Goal: Task Accomplishment & Management: Complete application form

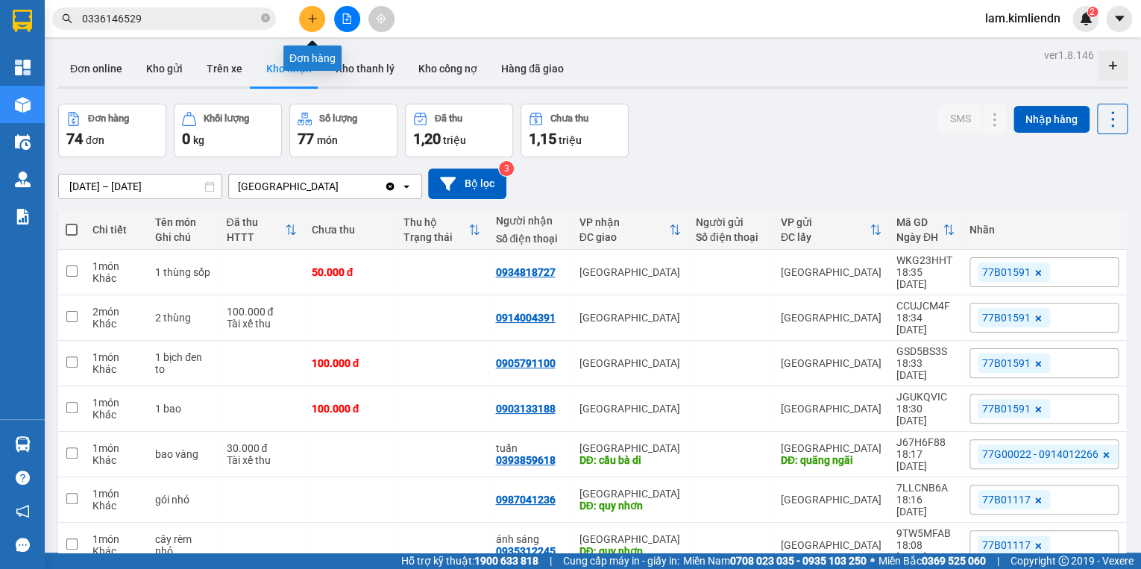
click at [309, 23] on icon "plus" at bounding box center [312, 18] width 10 height 10
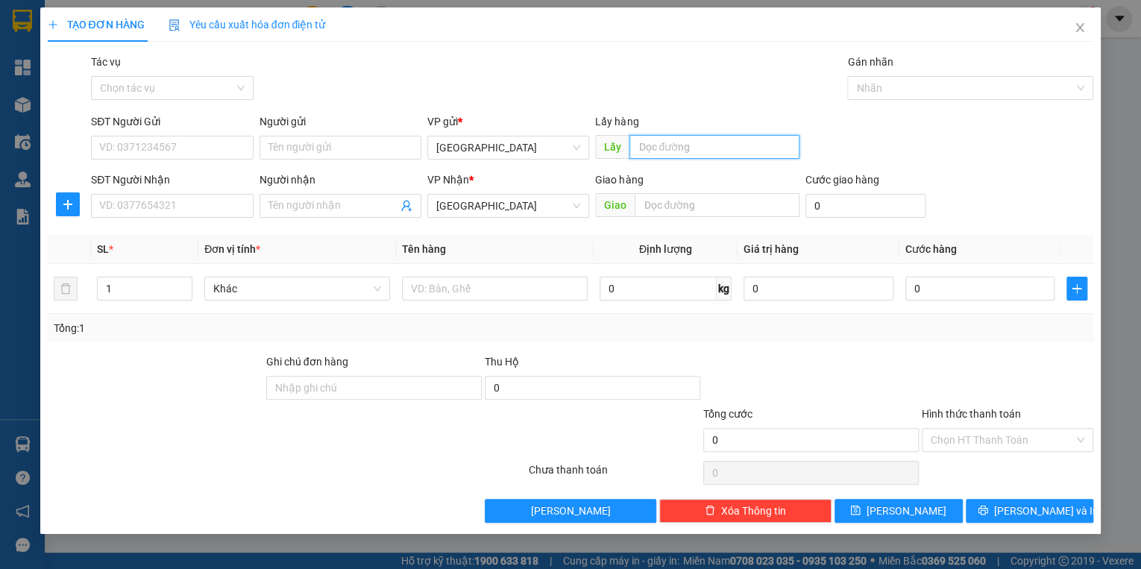
click at [725, 155] on input "text" at bounding box center [714, 147] width 170 height 24
type input "quy nhơn"
click at [663, 209] on input "text" at bounding box center [716, 205] width 165 height 24
type input "d"
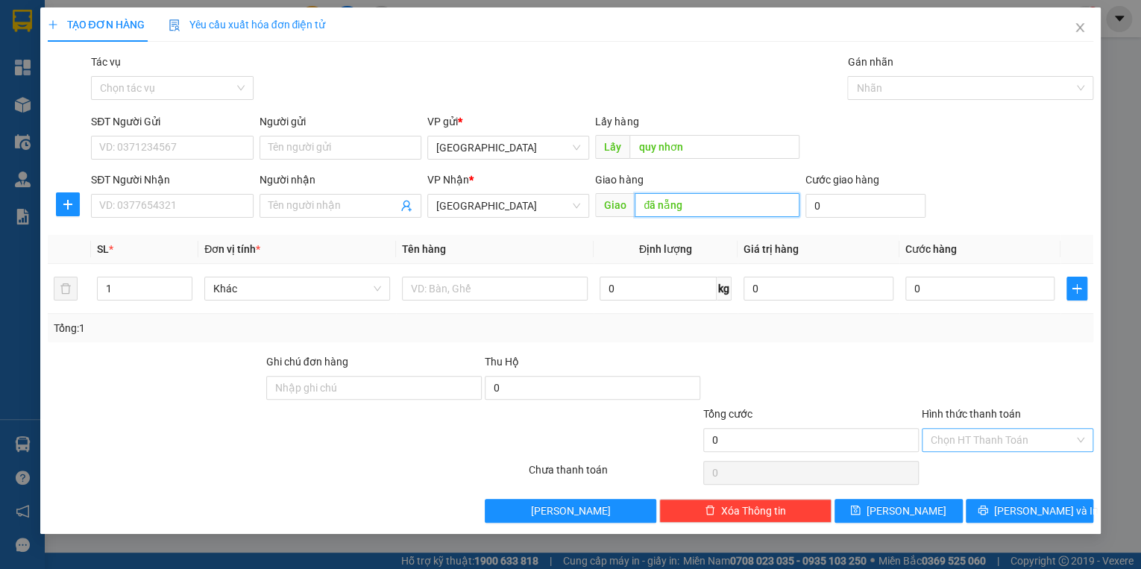
type input "đã nẵng"
click at [952, 440] on input "Hình thức thanh toán" at bounding box center [1001, 440] width 143 height 22
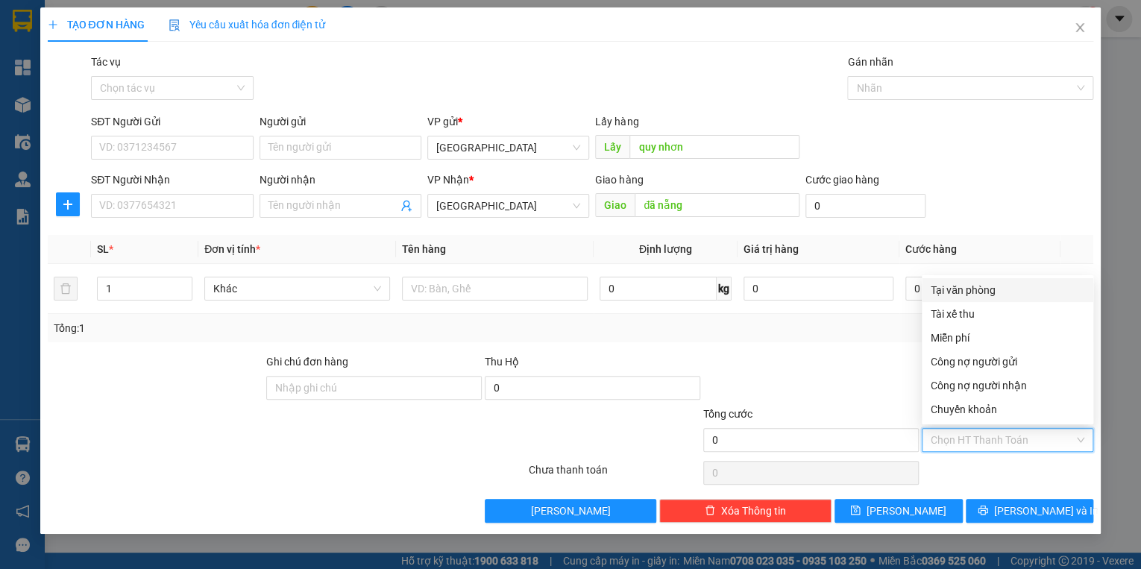
click at [998, 183] on div "SĐT Người Nhận VD: 0377654321 Người nhận Tên người nhận VP Nhận * Đà Nẵng Giao …" at bounding box center [592, 197] width 1008 height 52
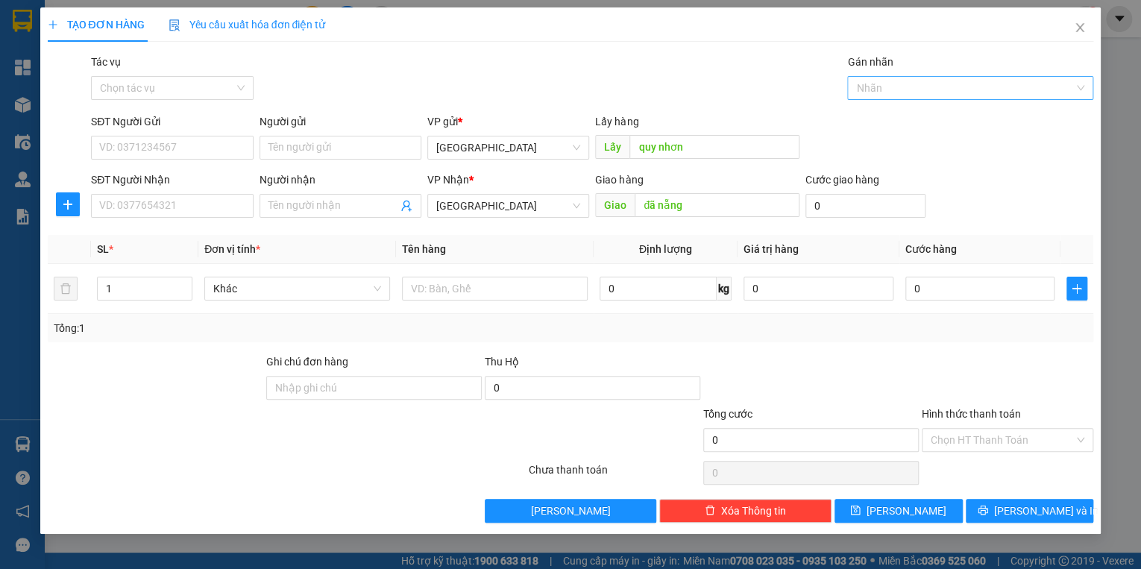
click at [943, 86] on div at bounding box center [963, 88] width 224 height 18
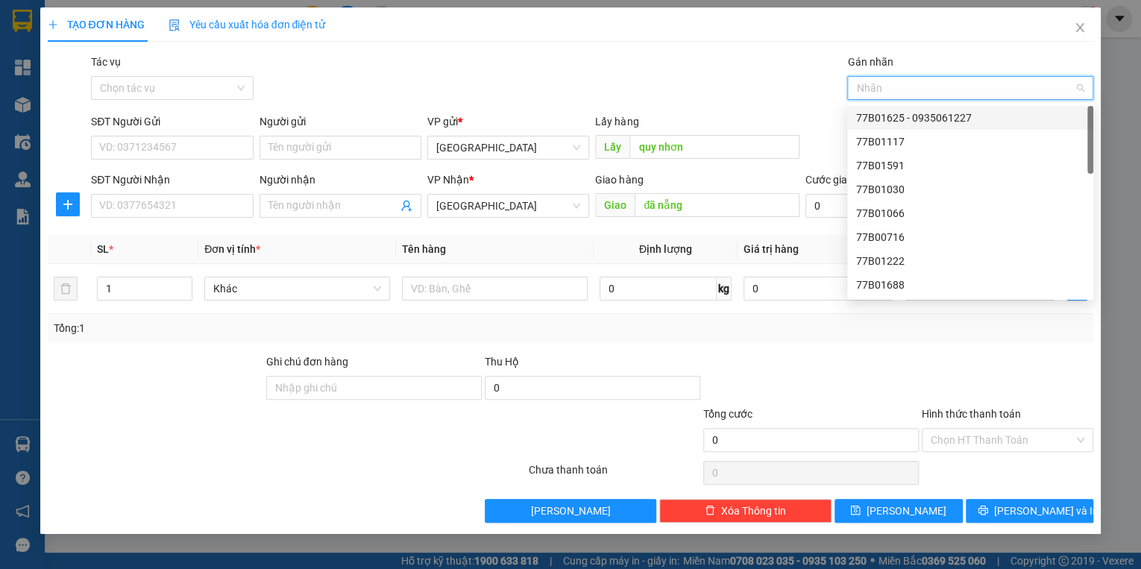
click at [920, 122] on div "77B01625 - 0935061227" at bounding box center [970, 118] width 228 height 16
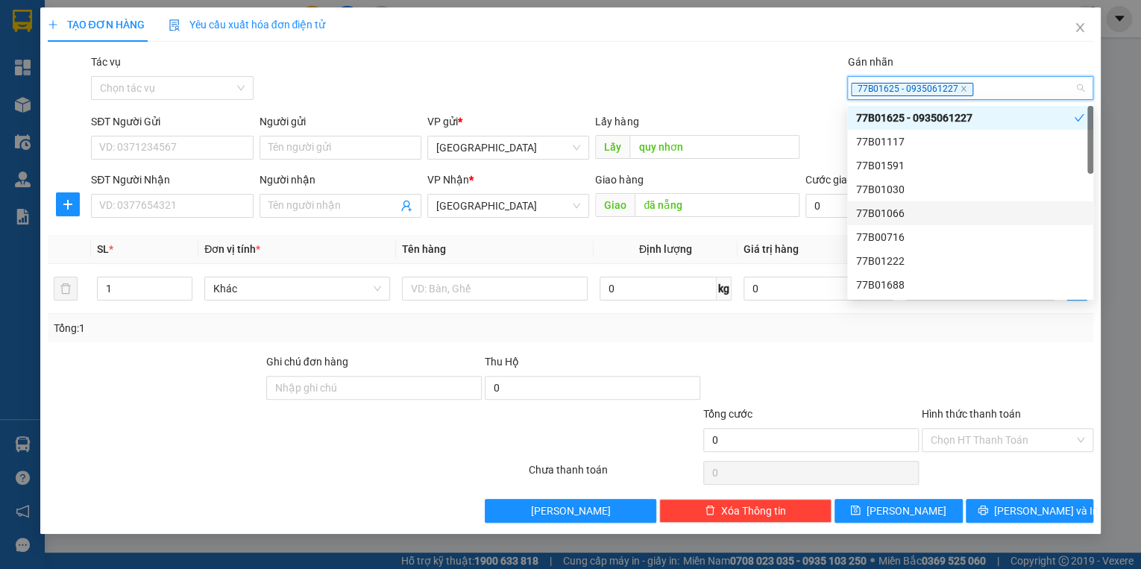
click at [751, 54] on div "Tác vụ Chọn tác vụ Gán nhãn 77B01625 - 0935061227" at bounding box center [592, 80] width 1008 height 52
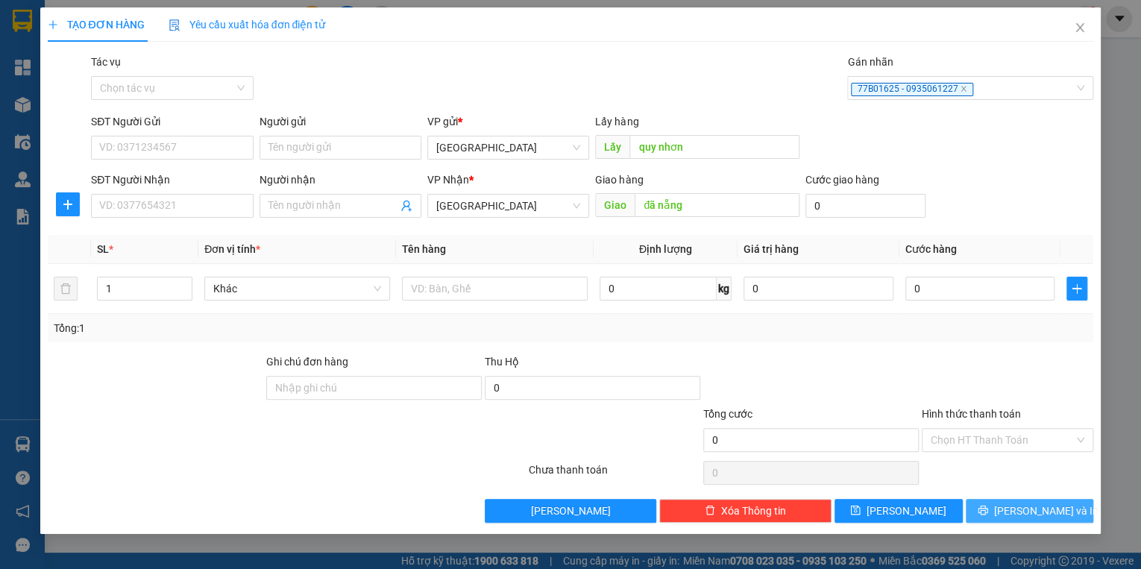
click at [1014, 515] on button "[PERSON_NAME] và In" at bounding box center [1029, 511] width 128 height 24
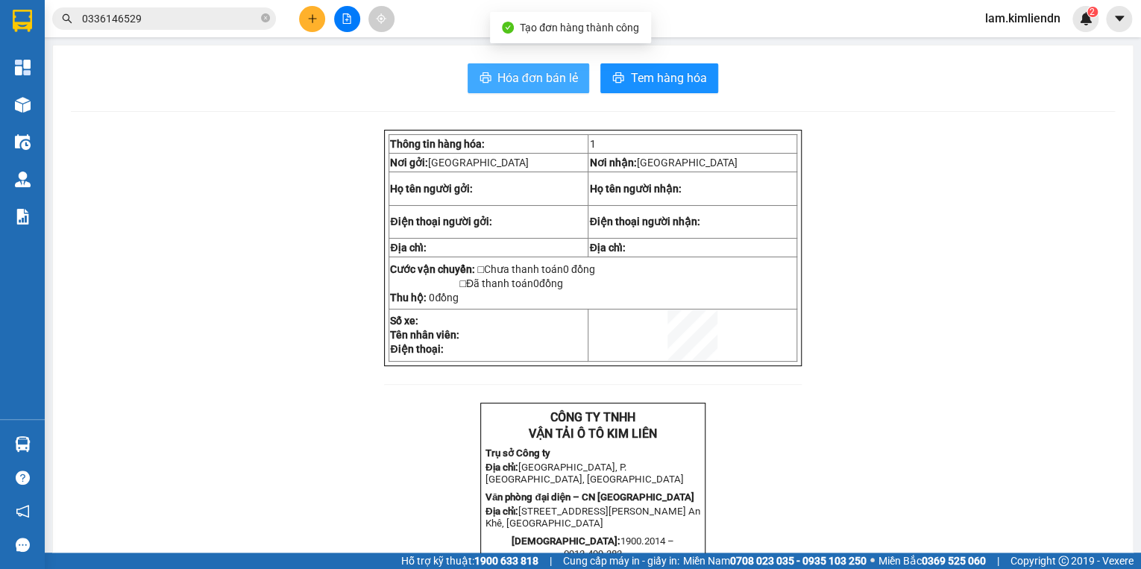
click at [549, 69] on span "Hóa đơn bán lẻ" at bounding box center [537, 78] width 81 height 19
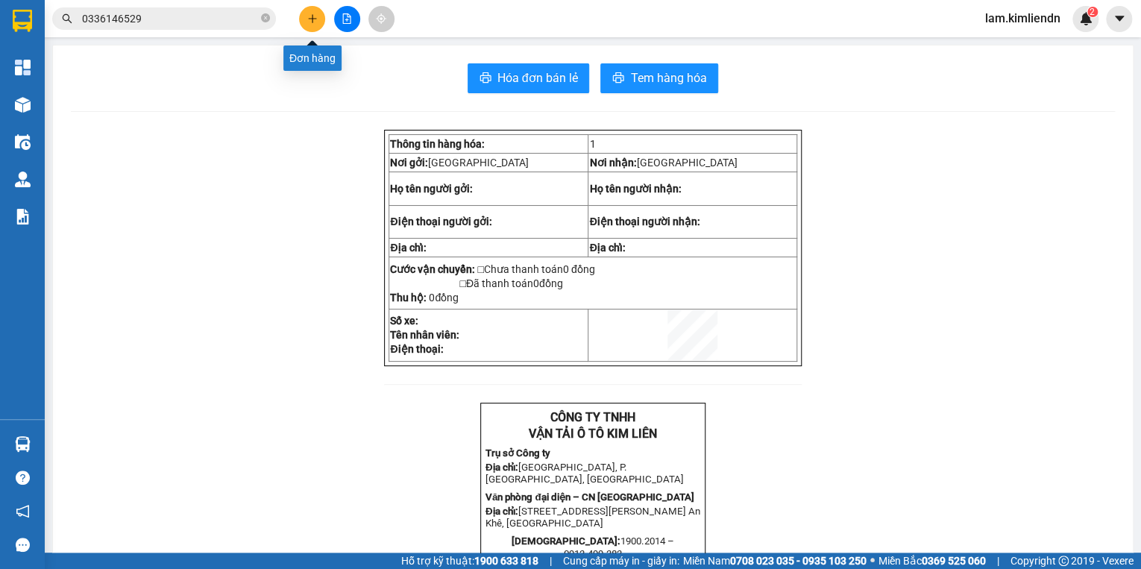
click at [309, 27] on button at bounding box center [312, 19] width 26 height 26
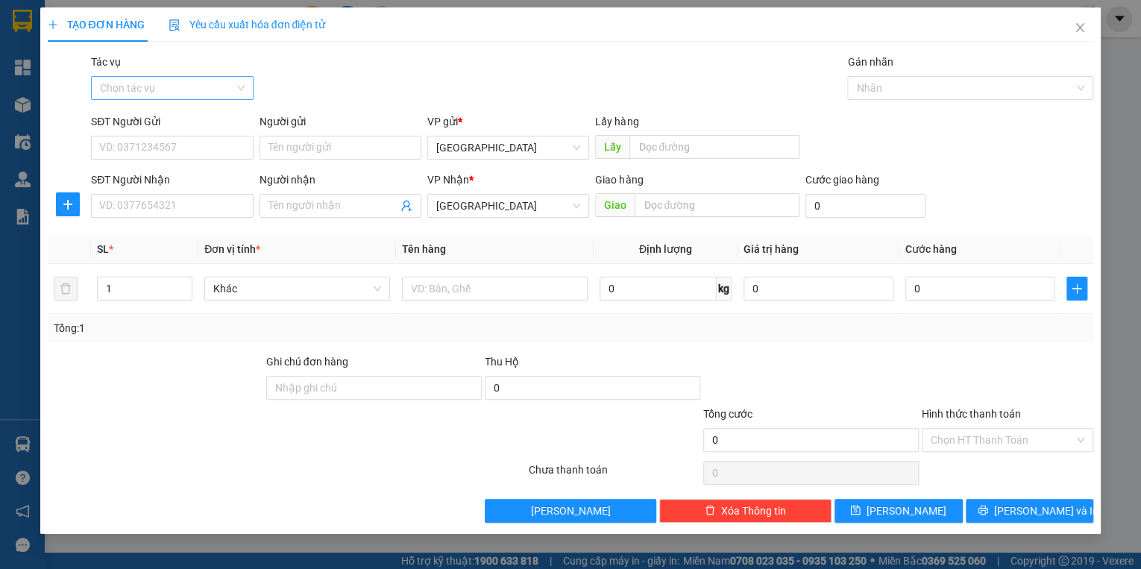
click at [186, 89] on input "Tác vụ" at bounding box center [166, 88] width 133 height 22
click at [171, 145] on div "Nhập hàng kho nhận" at bounding box center [172, 141] width 144 height 16
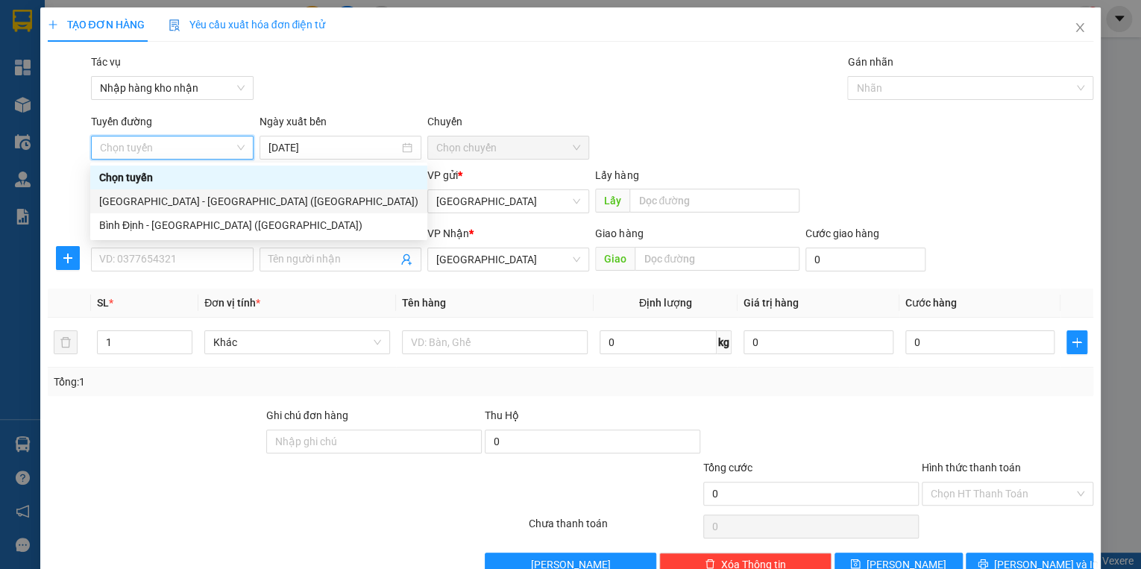
click at [144, 200] on div "[GEOGRAPHIC_DATA] - [GEOGRAPHIC_DATA] ([GEOGRAPHIC_DATA])" at bounding box center [258, 201] width 319 height 16
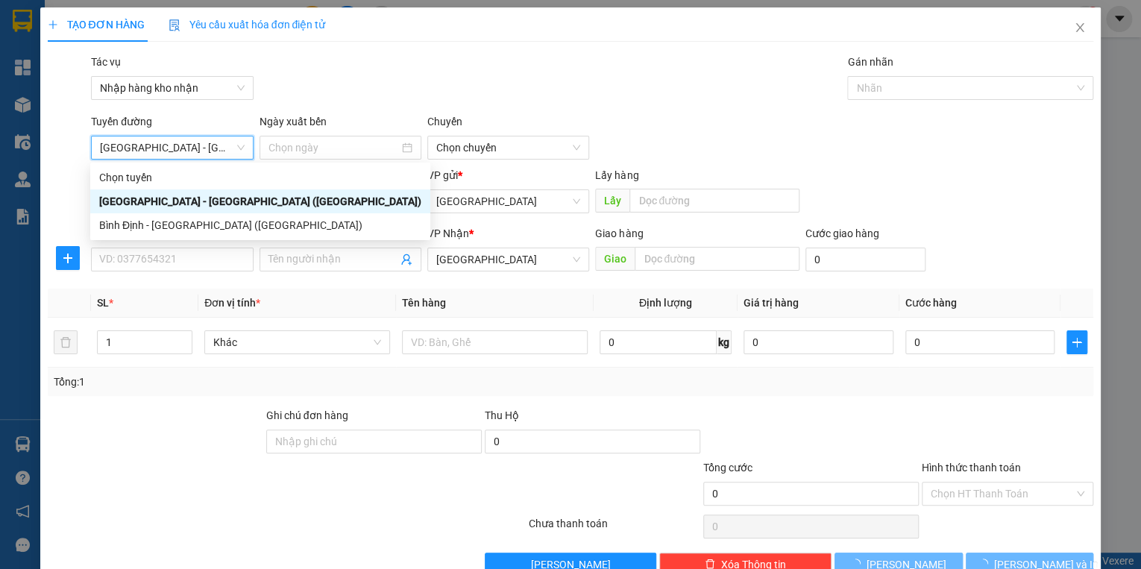
type input "[DATE]"
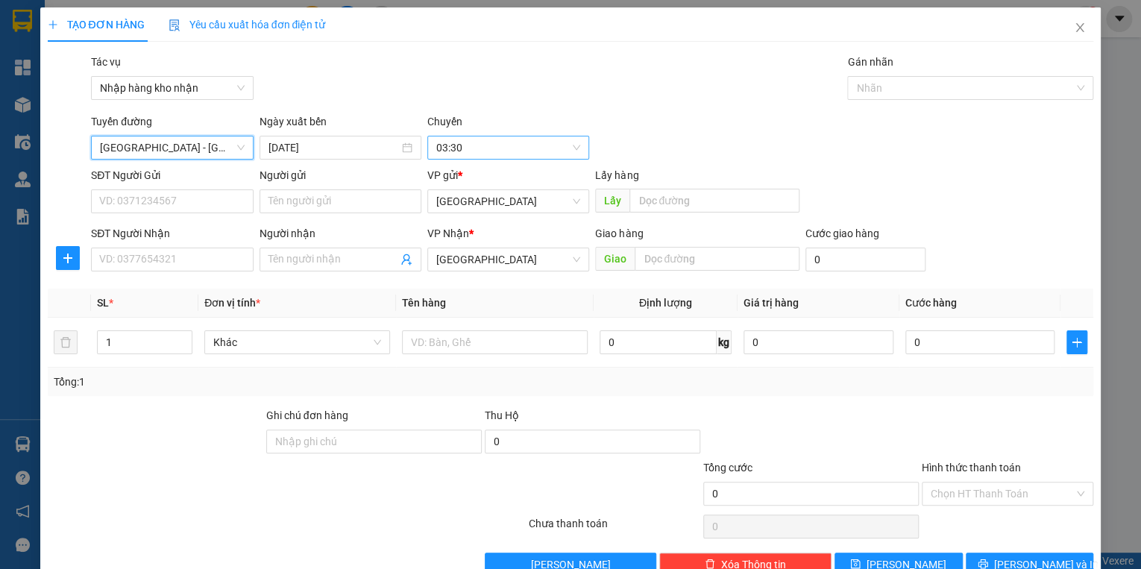
click at [463, 148] on span "03:30" at bounding box center [508, 147] width 144 height 22
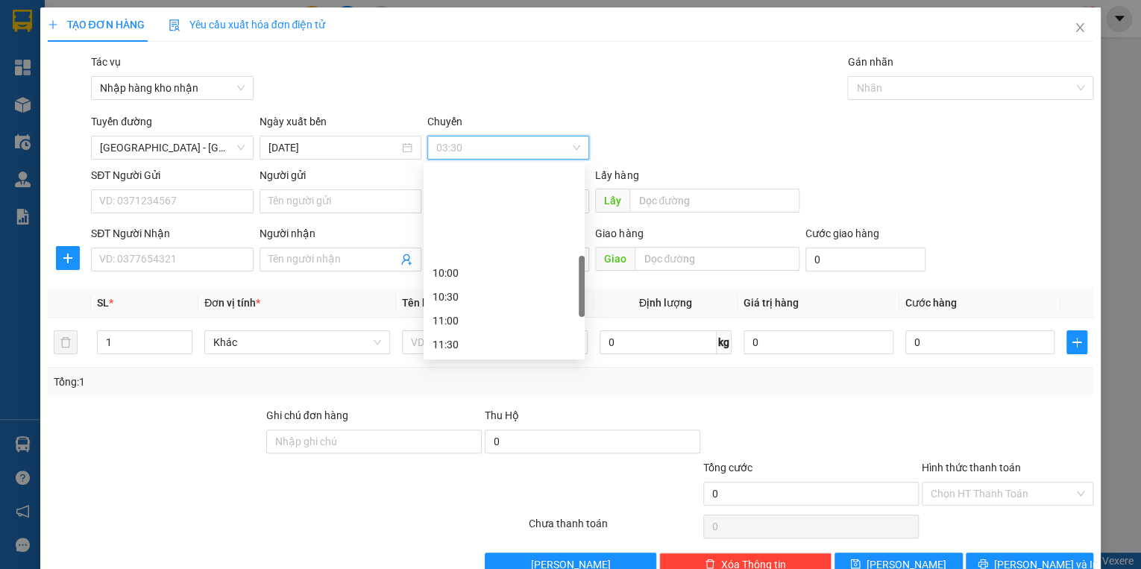
scroll to position [358, 0]
click at [459, 298] on div "13:00" at bounding box center [503, 296] width 143 height 16
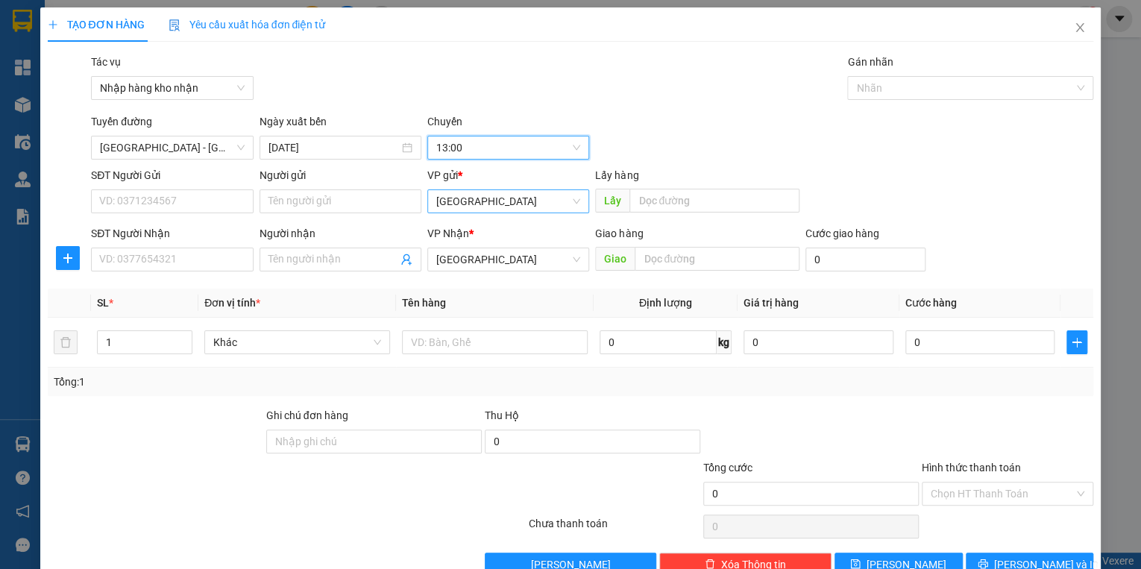
click at [477, 205] on span "[GEOGRAPHIC_DATA]" at bounding box center [508, 201] width 144 height 22
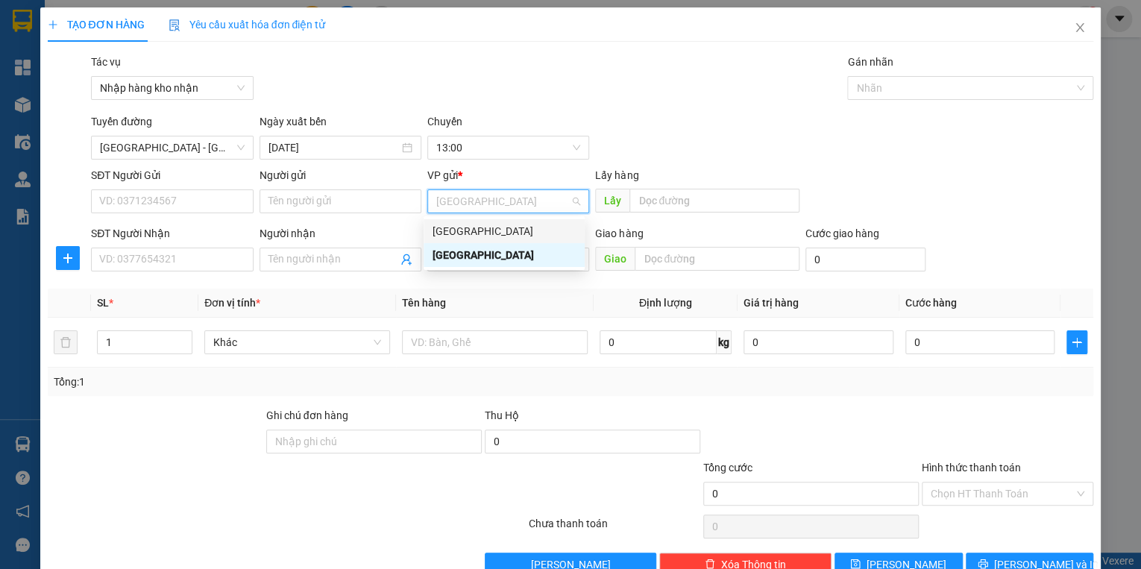
click at [470, 227] on div "[GEOGRAPHIC_DATA]" at bounding box center [503, 231] width 143 height 16
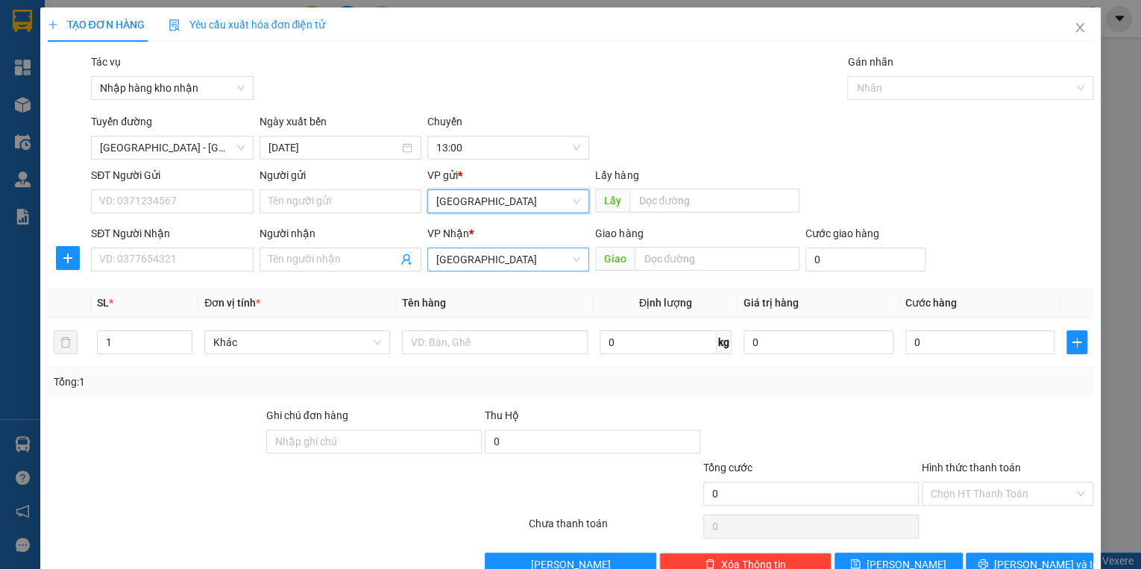
click at [477, 262] on span "[GEOGRAPHIC_DATA]" at bounding box center [508, 259] width 144 height 22
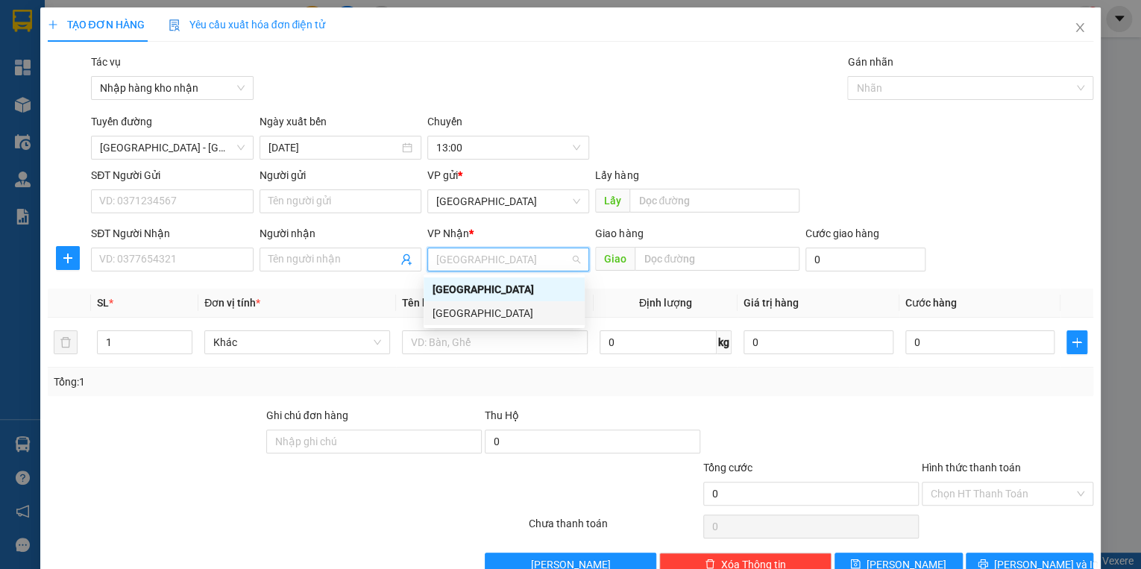
click at [470, 310] on div "[GEOGRAPHIC_DATA]" at bounding box center [503, 313] width 143 height 16
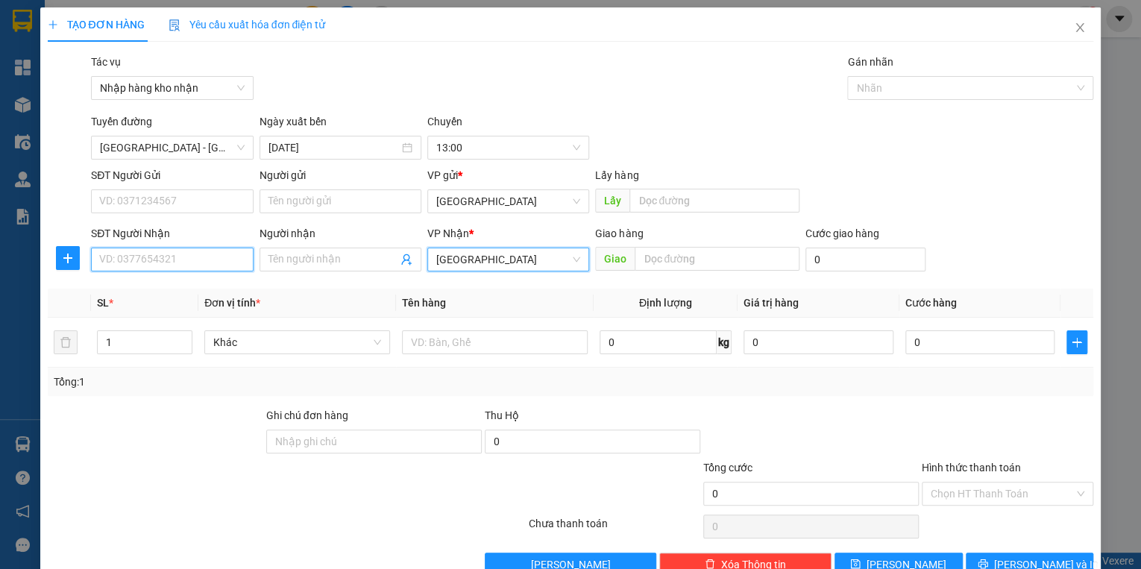
click at [174, 262] on input "SĐT Người Nhận" at bounding box center [172, 259] width 162 height 24
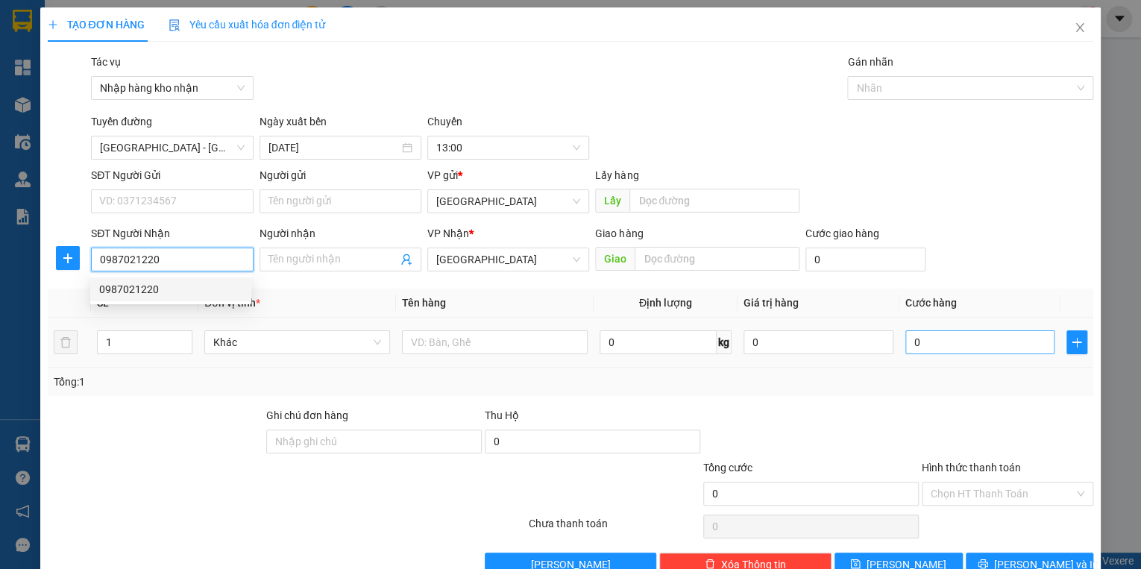
type input "0987021220"
click at [923, 344] on input "0" at bounding box center [980, 342] width 150 height 24
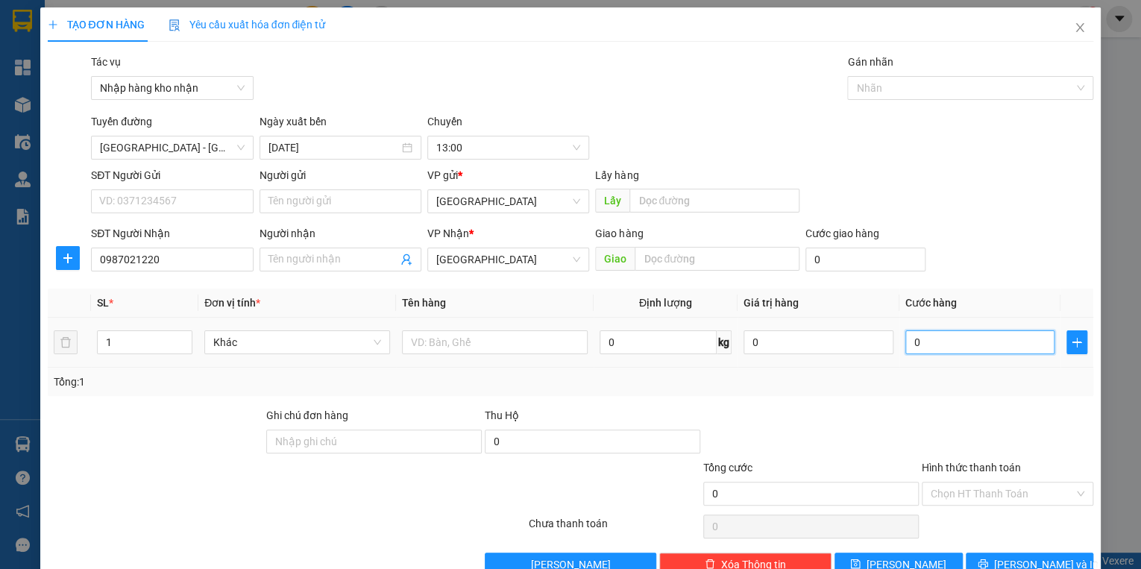
type input "4"
type input "40"
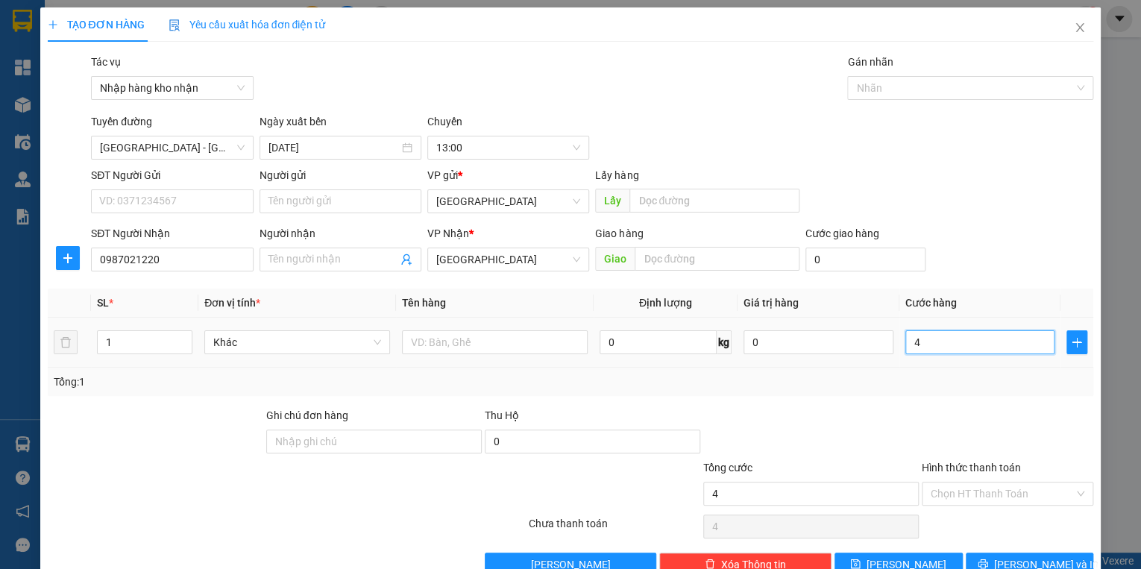
type input "40"
type input "400"
type input "4.000"
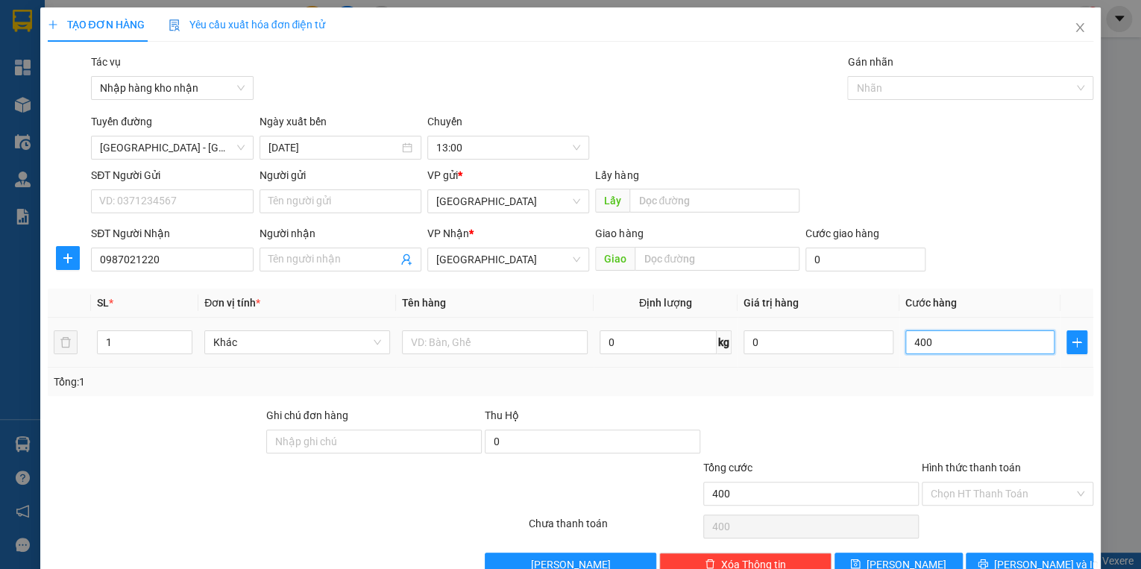
type input "4.000"
type input "40.000"
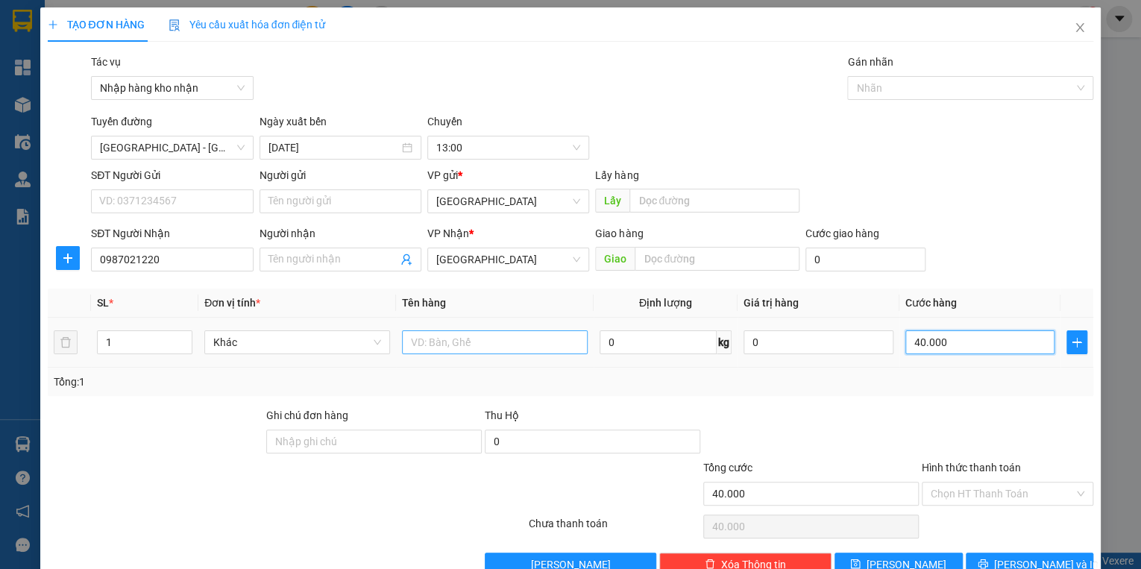
type input "40.000"
click at [504, 335] on input "text" at bounding box center [495, 342] width 186 height 24
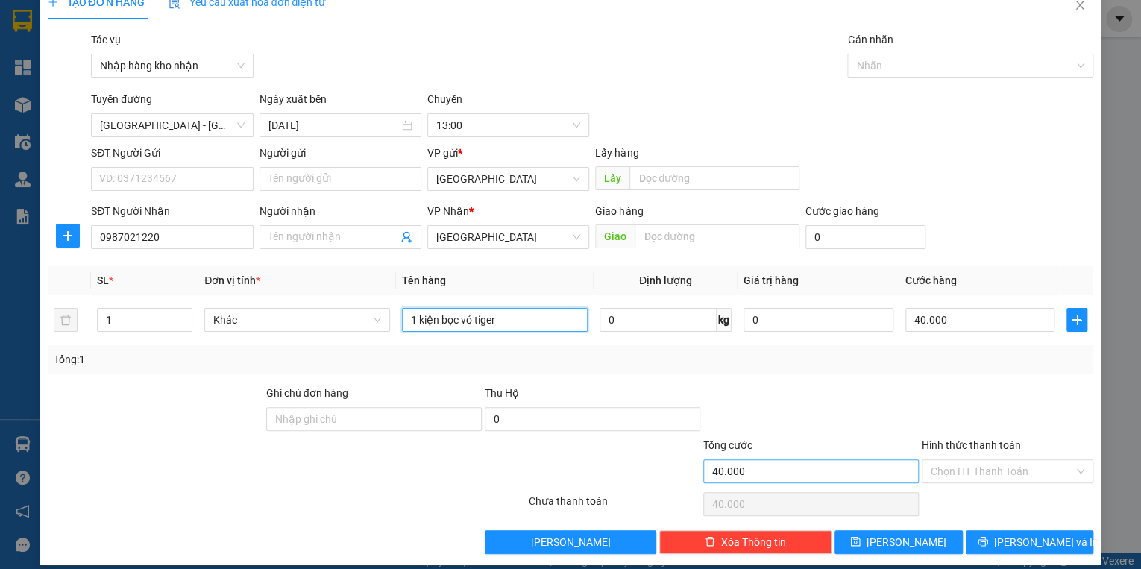
scroll to position [35, 0]
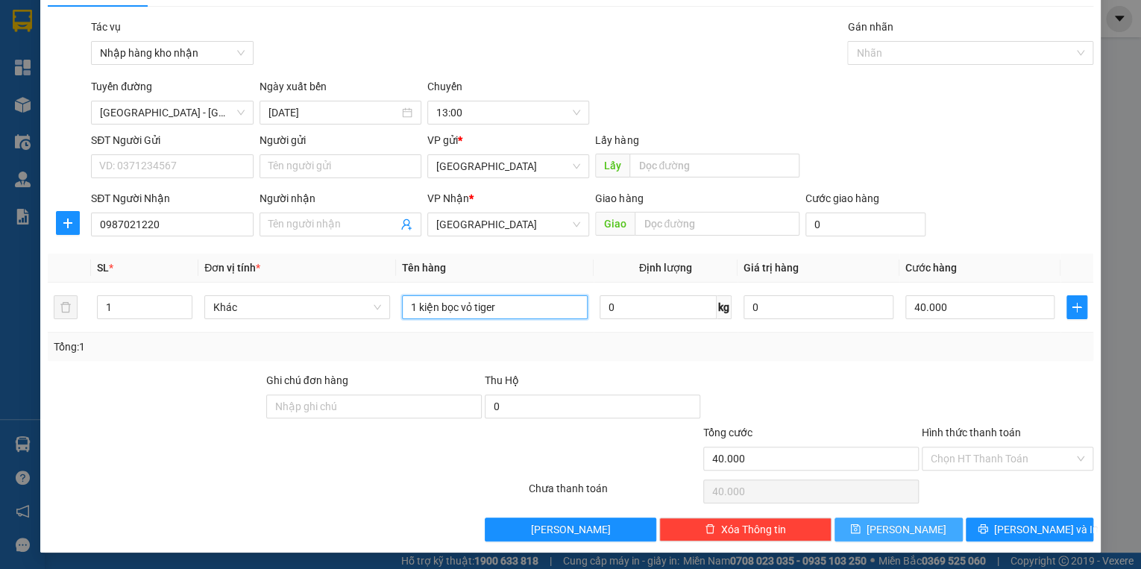
type input "1 kiện bọc vỏ tiger"
click at [891, 525] on span "[PERSON_NAME]" at bounding box center [906, 529] width 80 height 16
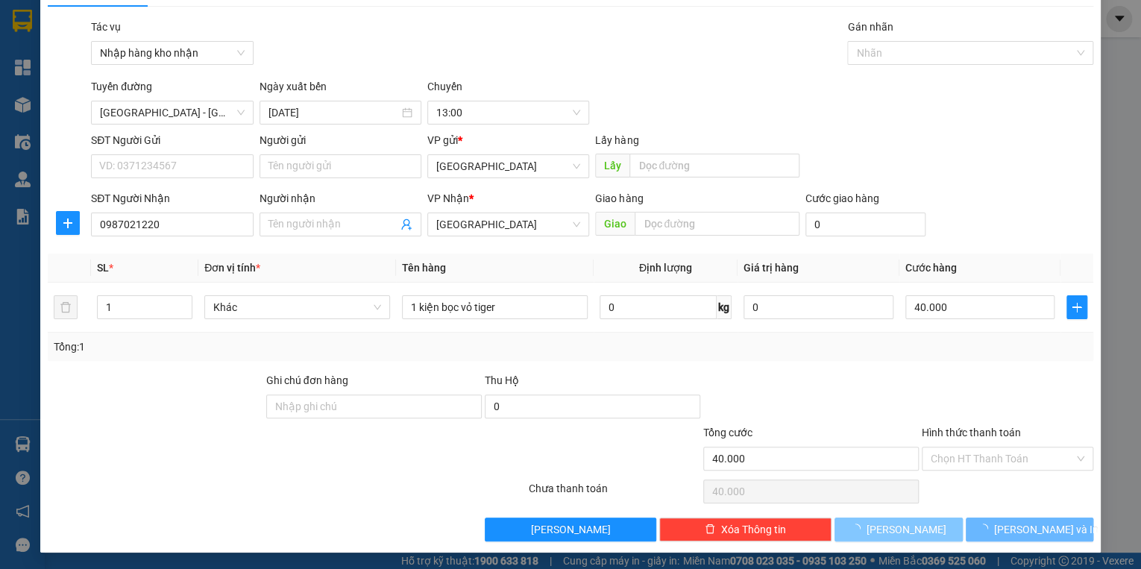
type input "0"
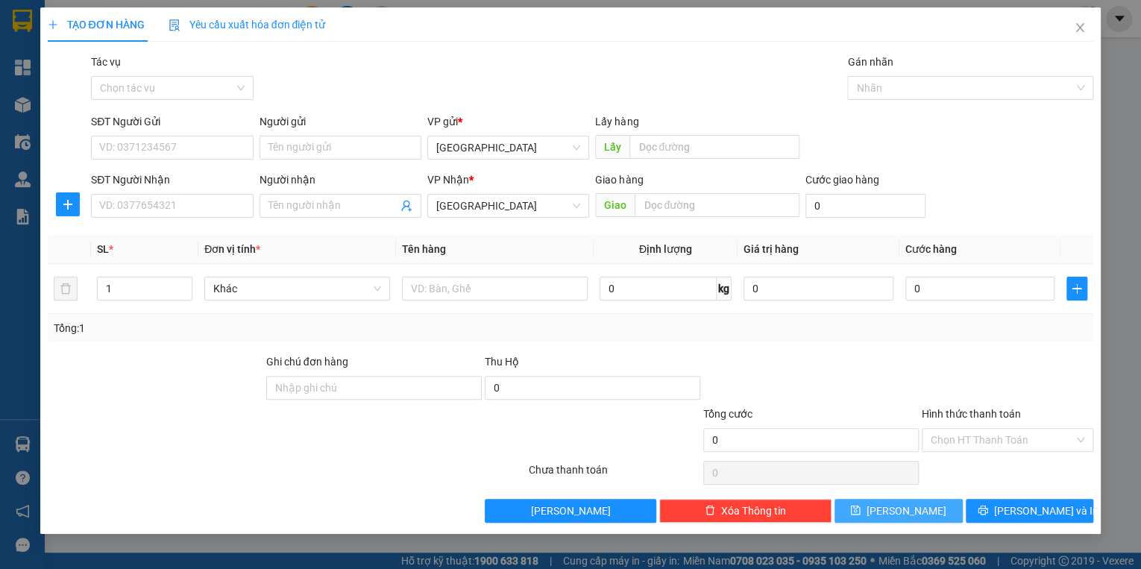
scroll to position [0, 0]
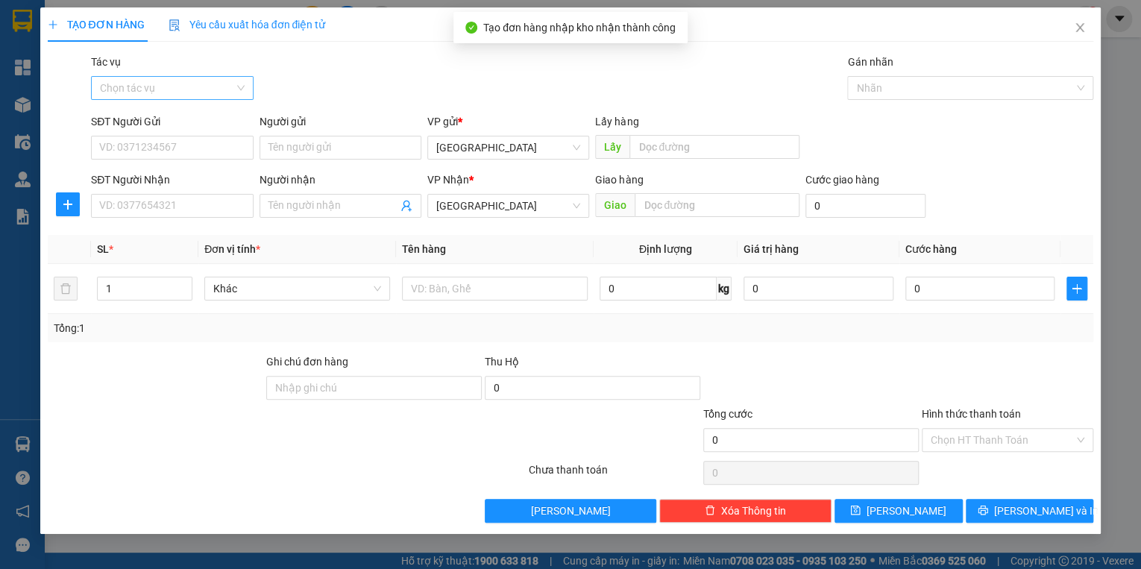
click at [224, 92] on input "Tác vụ" at bounding box center [166, 88] width 133 height 22
click at [201, 137] on div "Nhập hàng kho nhận" at bounding box center [172, 141] width 144 height 16
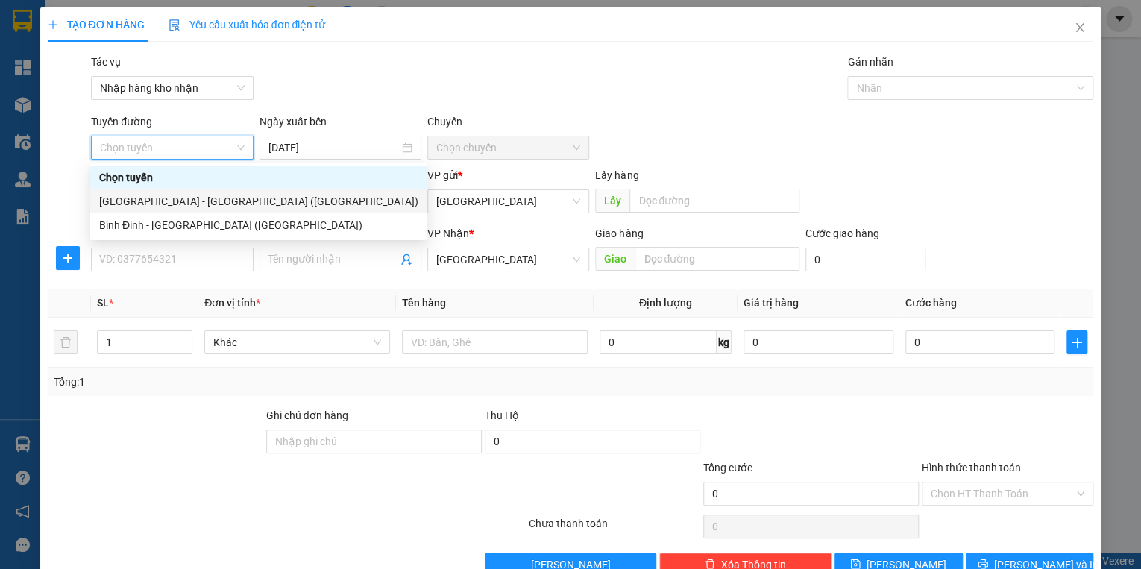
click at [213, 200] on div "[GEOGRAPHIC_DATA] - [GEOGRAPHIC_DATA] ([GEOGRAPHIC_DATA])" at bounding box center [258, 201] width 319 height 16
type input "[DATE]"
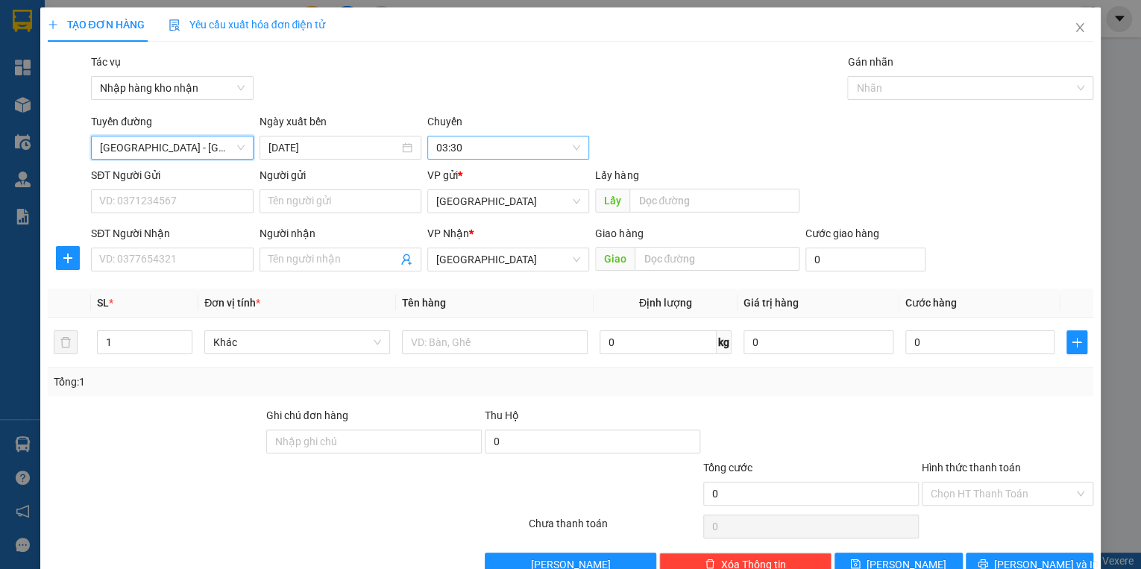
click at [501, 146] on span "03:30" at bounding box center [508, 147] width 144 height 22
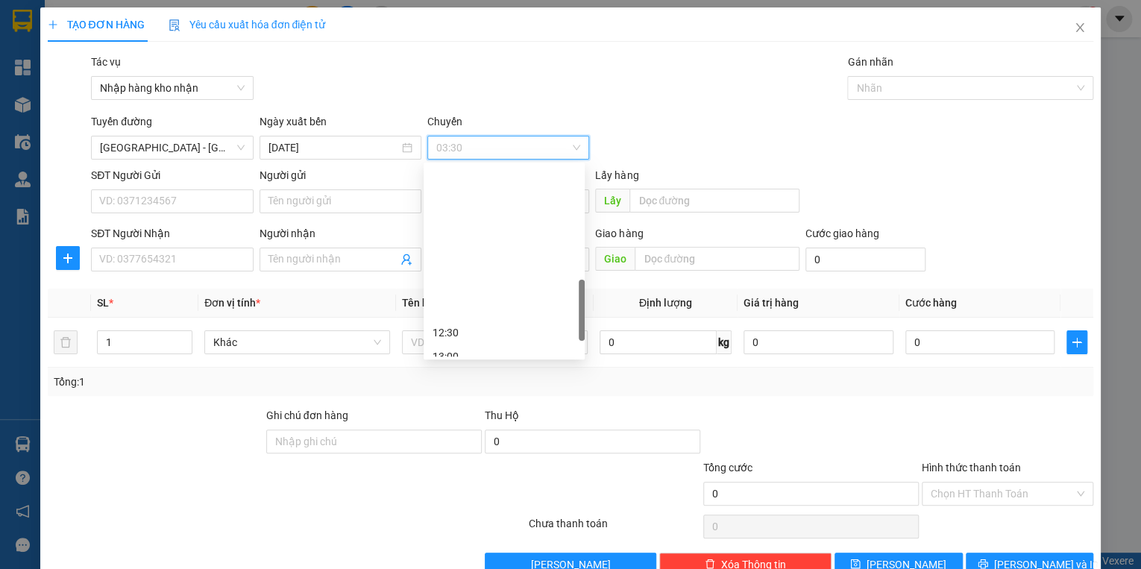
scroll to position [477, 0]
click at [453, 180] on div "13:00" at bounding box center [503, 177] width 143 height 16
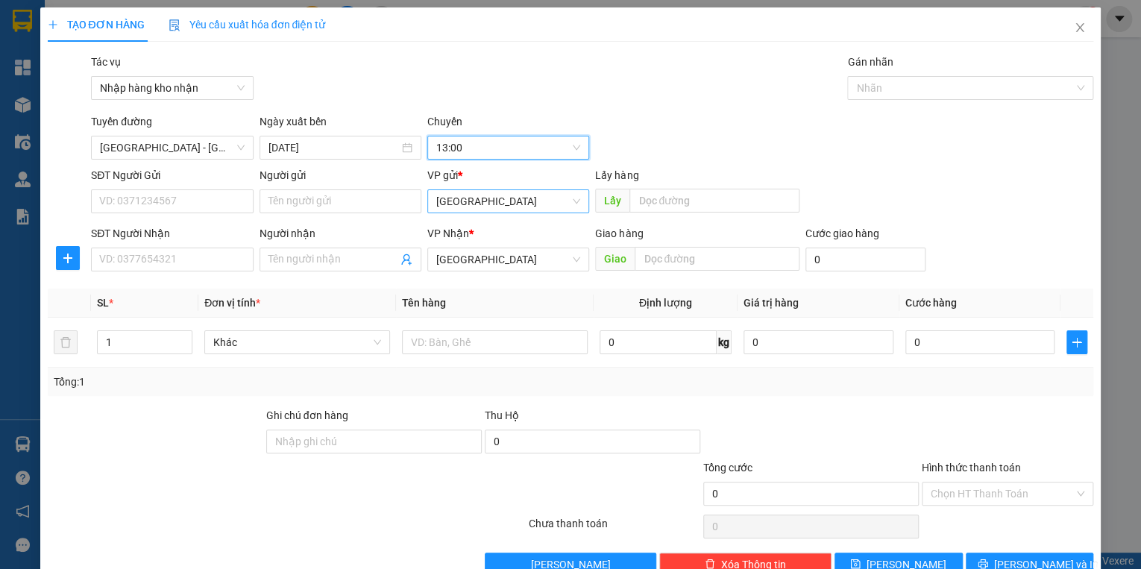
click at [473, 211] on span "[GEOGRAPHIC_DATA]" at bounding box center [508, 201] width 144 height 22
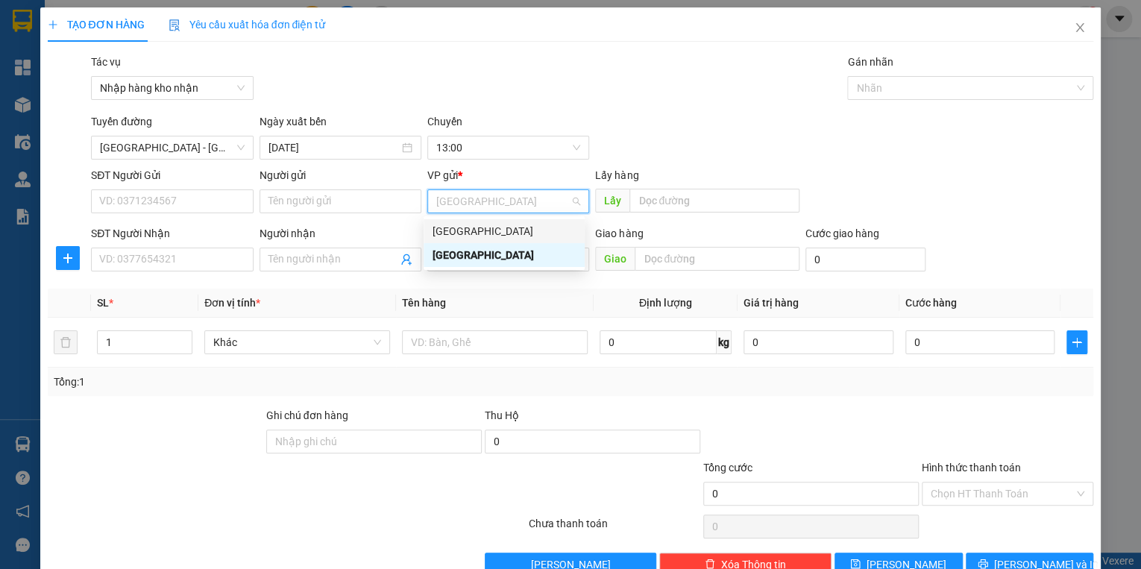
click at [467, 230] on div "[GEOGRAPHIC_DATA]" at bounding box center [503, 231] width 143 height 16
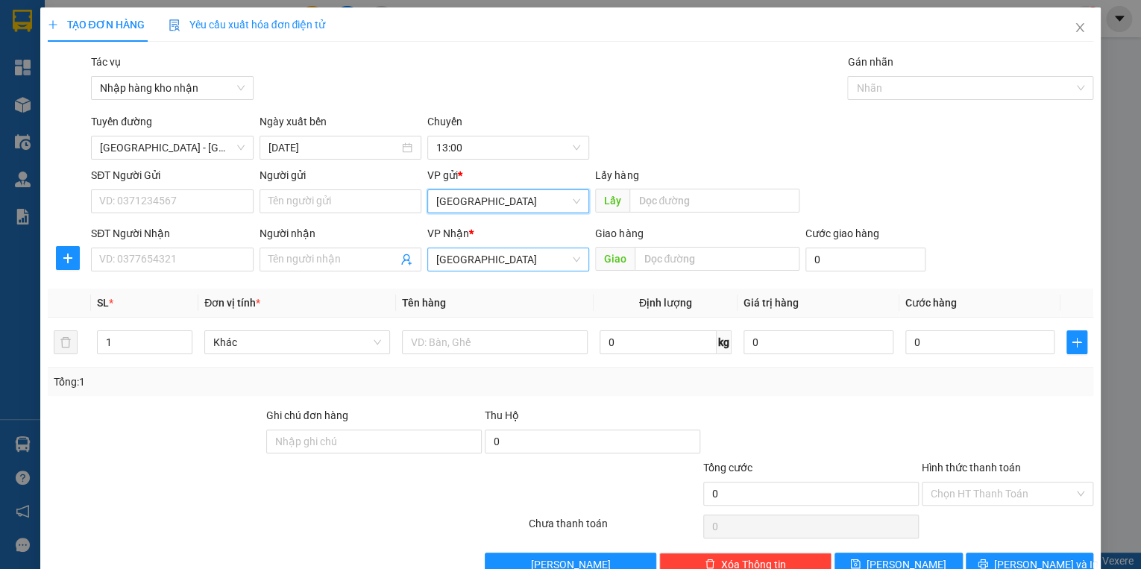
click at [479, 259] on span "[GEOGRAPHIC_DATA]" at bounding box center [508, 259] width 144 height 22
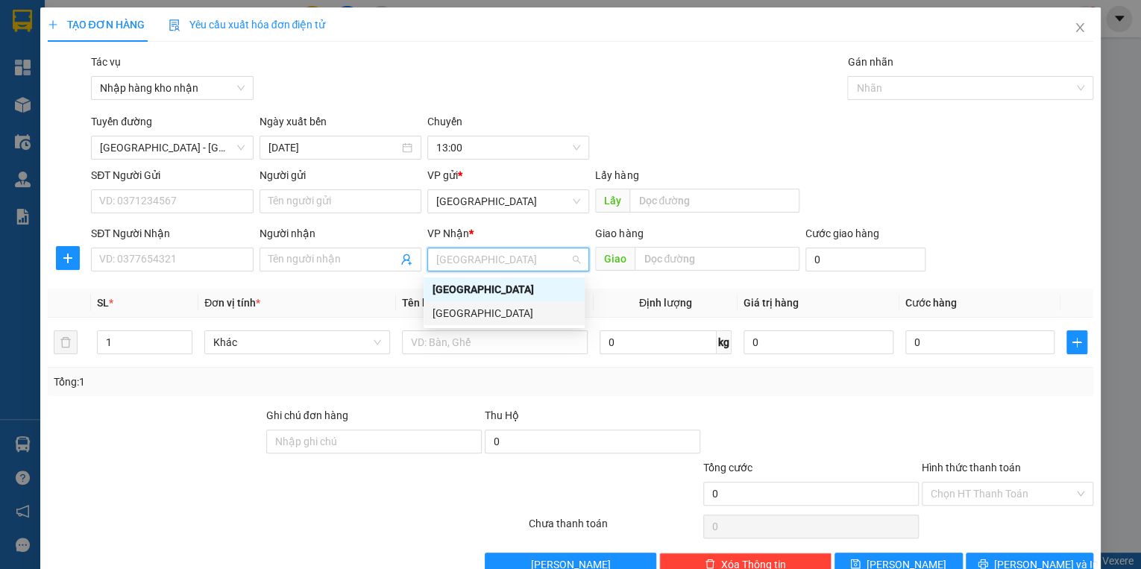
click at [478, 314] on div "[GEOGRAPHIC_DATA]" at bounding box center [503, 313] width 143 height 16
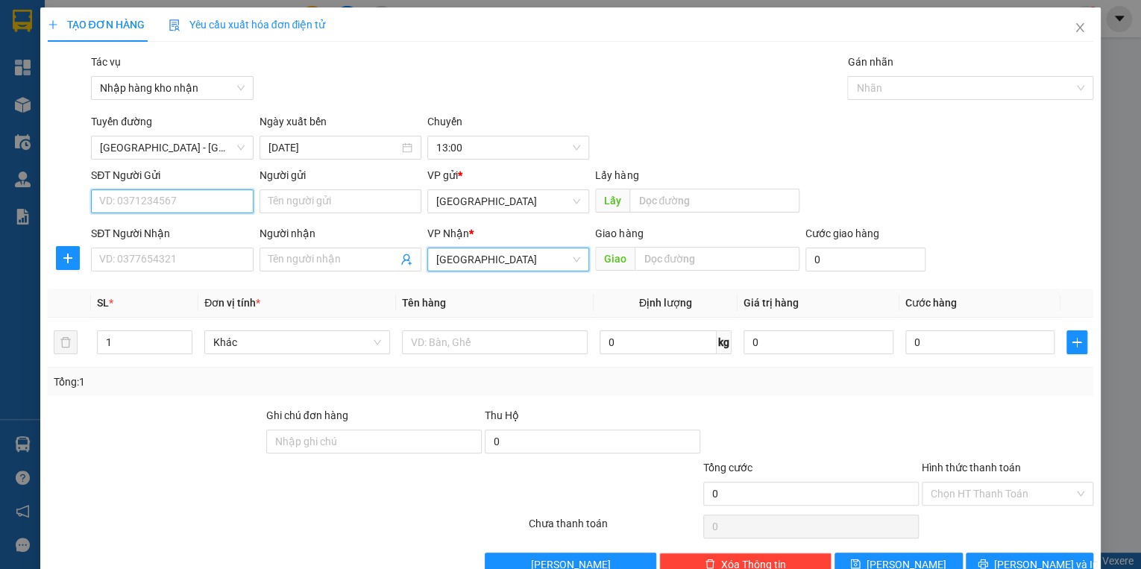
click at [173, 208] on input "SĐT Người Gửi" at bounding box center [172, 201] width 162 height 24
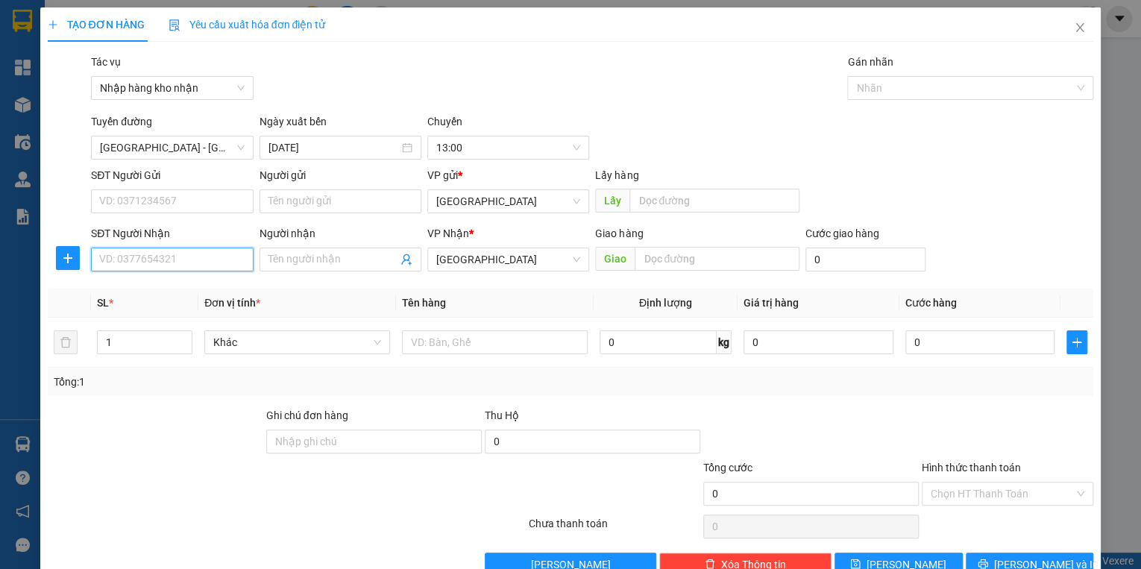
click at [164, 254] on input "SĐT Người Nhận" at bounding box center [172, 259] width 162 height 24
type input "0338601497"
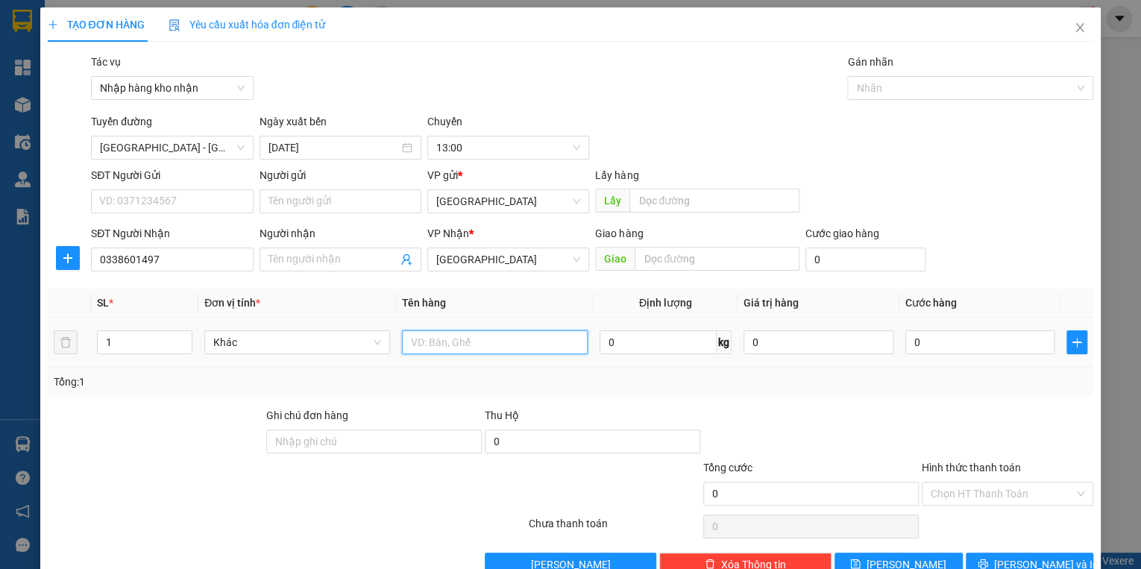
click at [493, 346] on input "text" at bounding box center [495, 342] width 186 height 24
type input "1 bịch đen"
click at [930, 343] on input "0" at bounding box center [980, 342] width 150 height 24
type input "4"
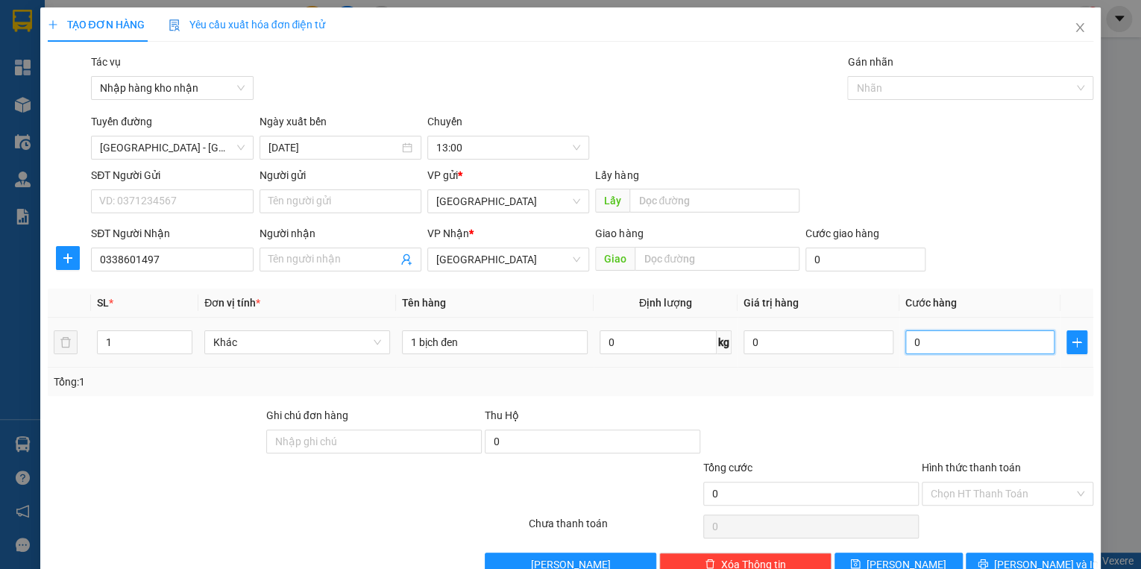
type input "4"
type input "40"
type input "400"
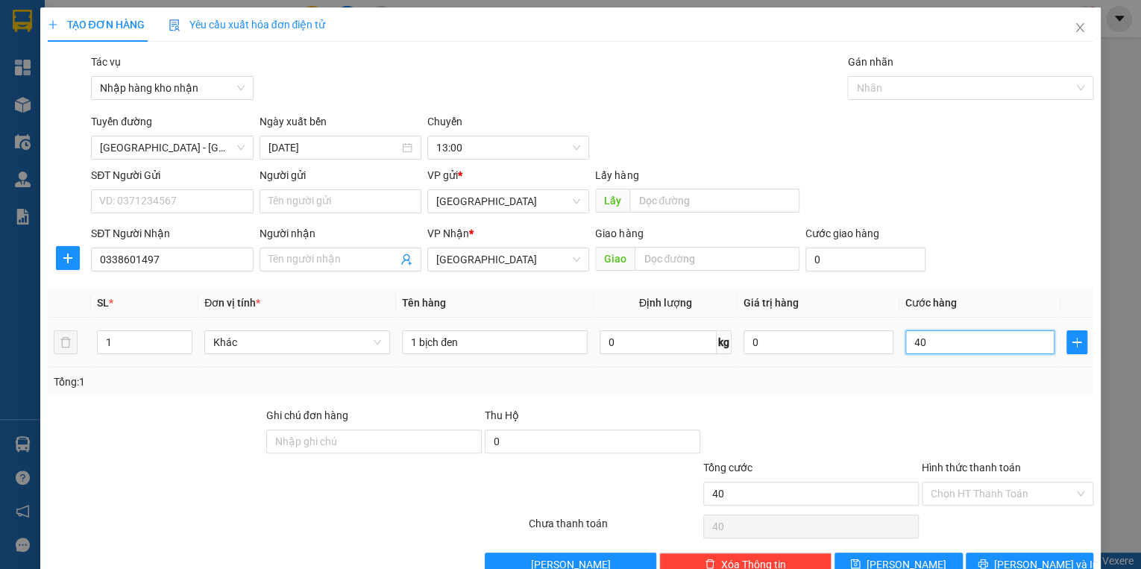
type input "400"
type input "4.000"
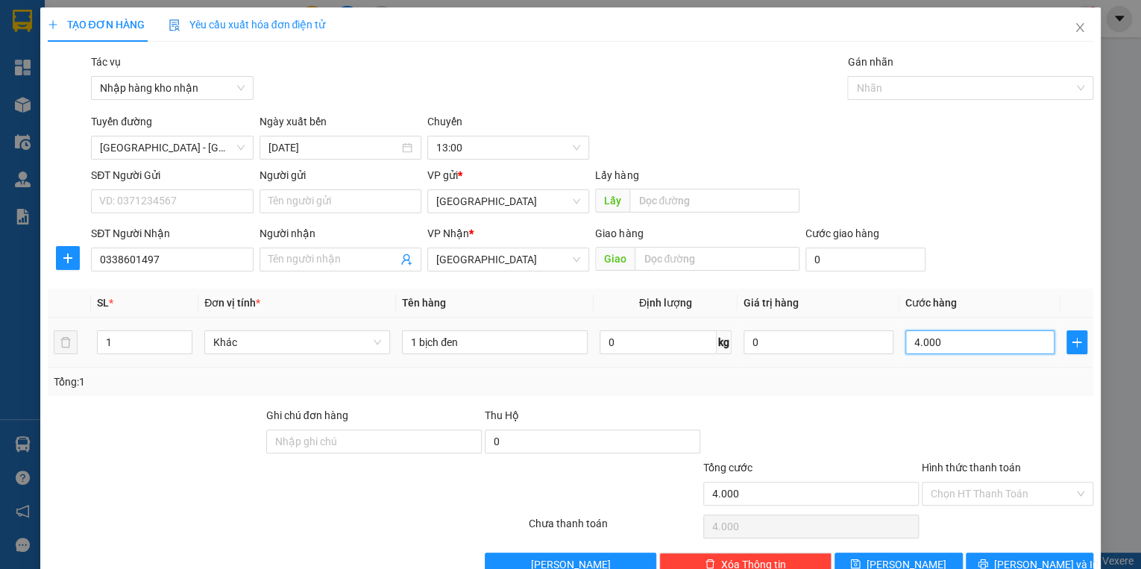
type input "40.000"
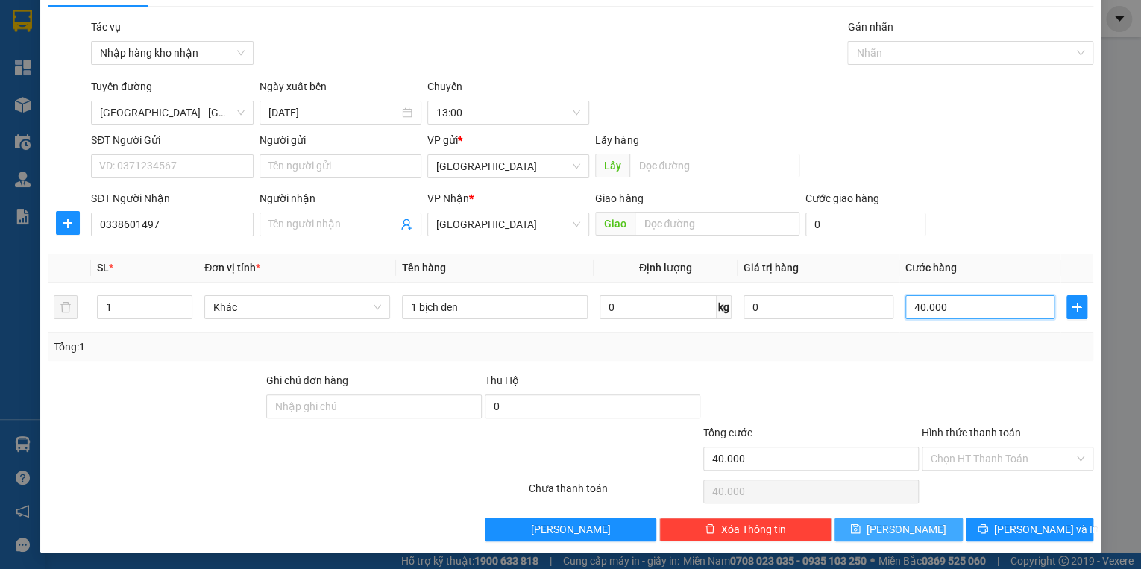
type input "40.000"
click at [860, 528] on icon "save" at bounding box center [855, 528] width 10 height 10
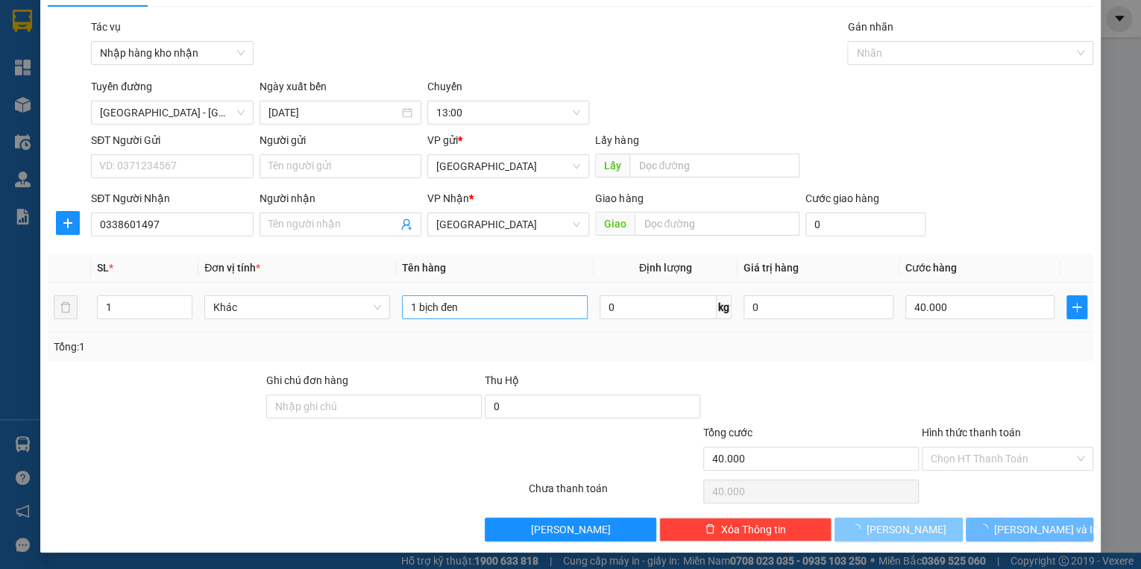
type input "0"
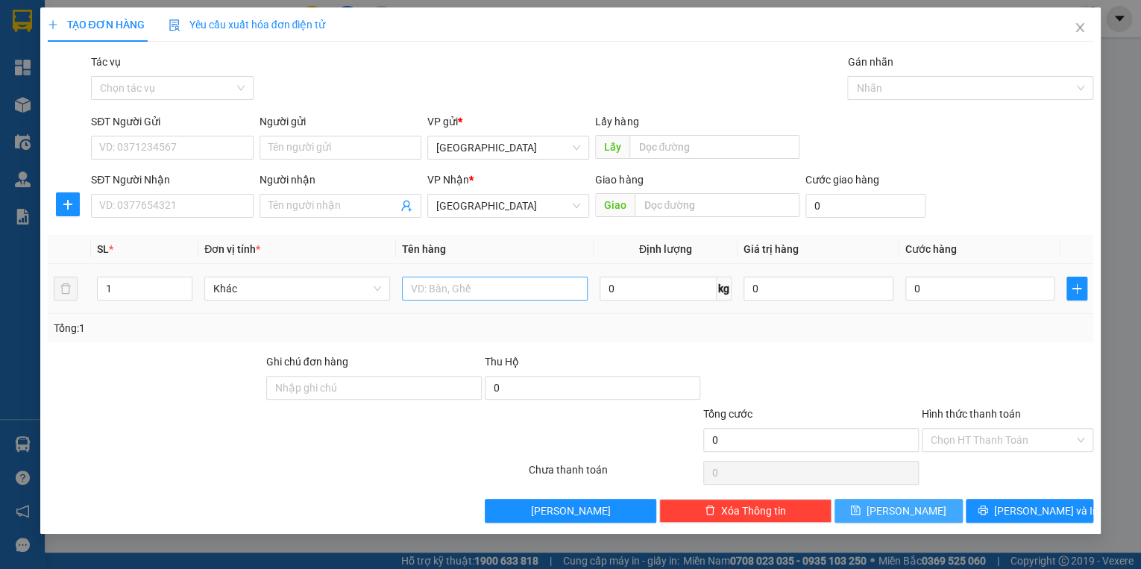
scroll to position [0, 0]
click at [1082, 29] on icon "close" at bounding box center [1079, 28] width 12 height 12
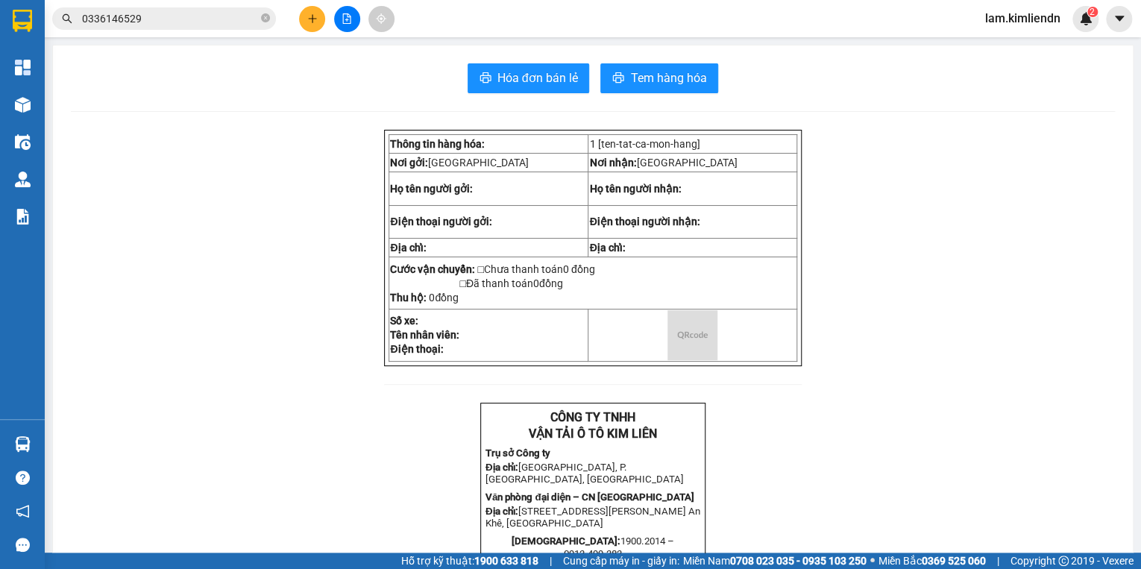
click at [148, 22] on input "0336146529" at bounding box center [170, 18] width 176 height 16
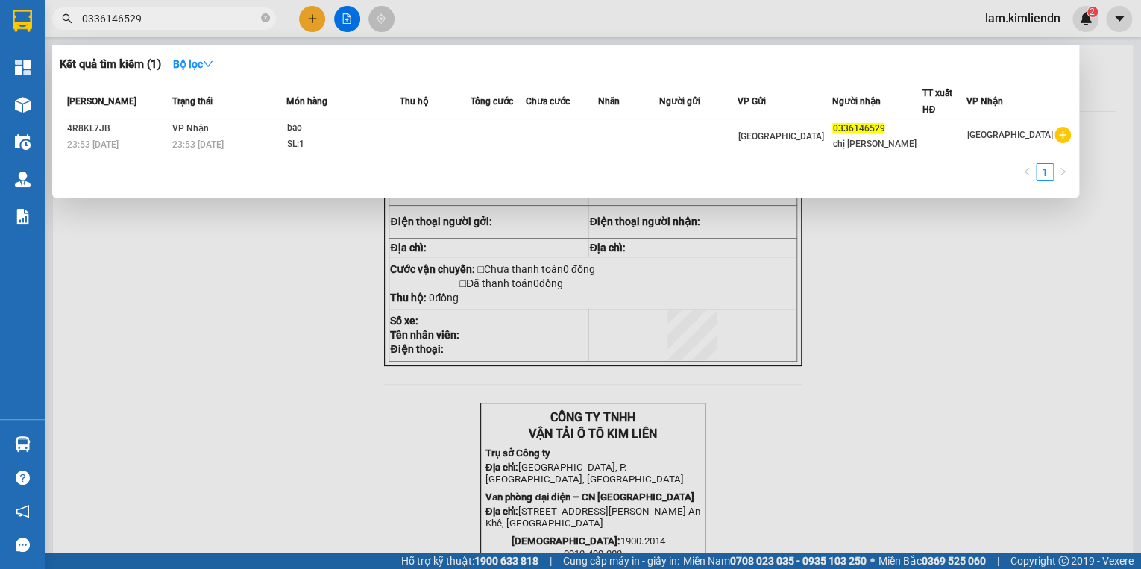
drag, startPoint x: 162, startPoint y: 18, endPoint x: 8, endPoint y: 15, distance: 153.6
click at [8, 15] on section "Kết quả tìm kiếm ( 1 ) Bộ lọc Mã ĐH Trạng thái Món hàng Thu hộ Tổng cước Chưa c…" at bounding box center [570, 284] width 1141 height 569
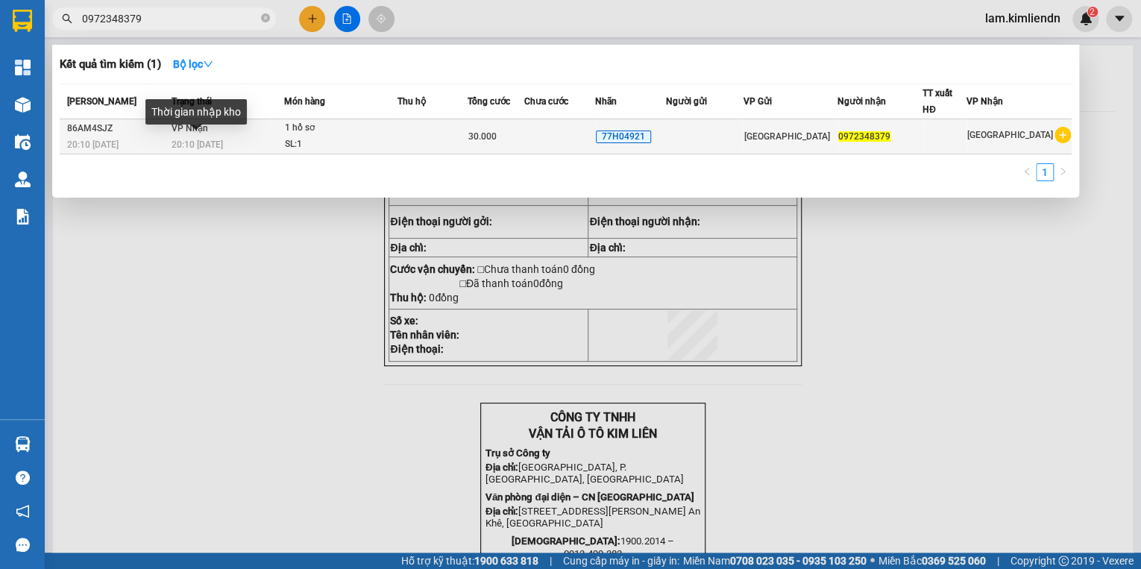
type input "0972348379"
click at [176, 143] on span "20:10 - 14/10" at bounding box center [196, 144] width 51 height 10
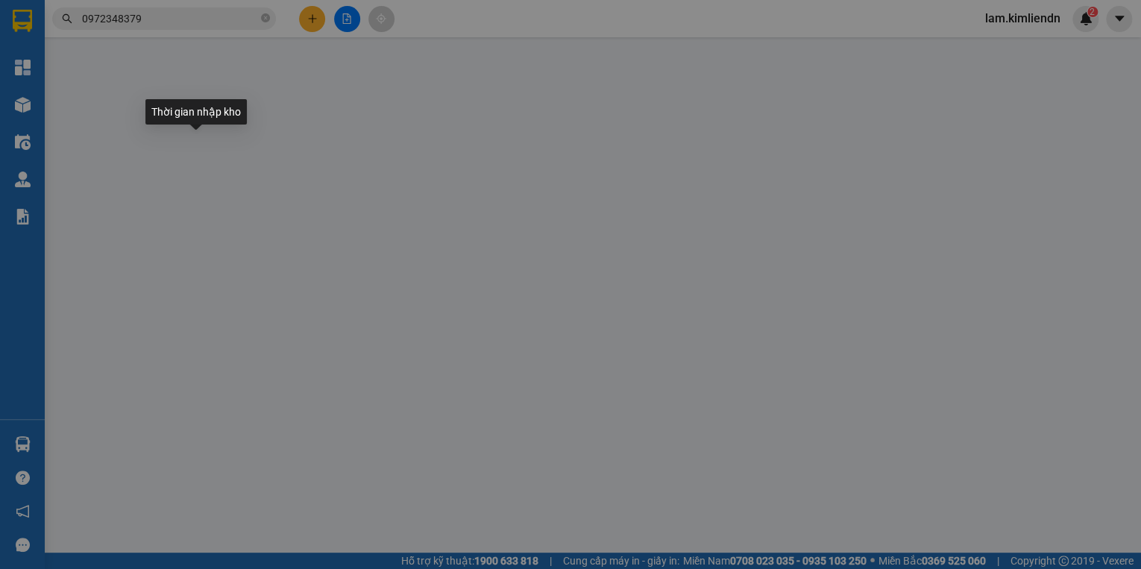
type input "0972348379"
type input "30.000"
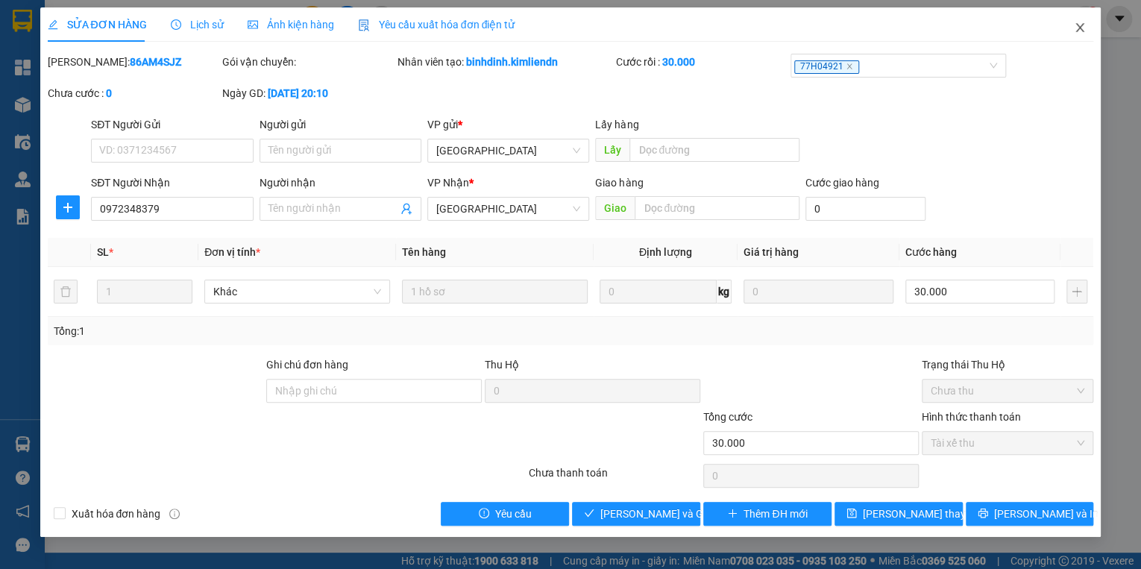
click at [1078, 26] on icon "close" at bounding box center [1079, 28] width 12 height 12
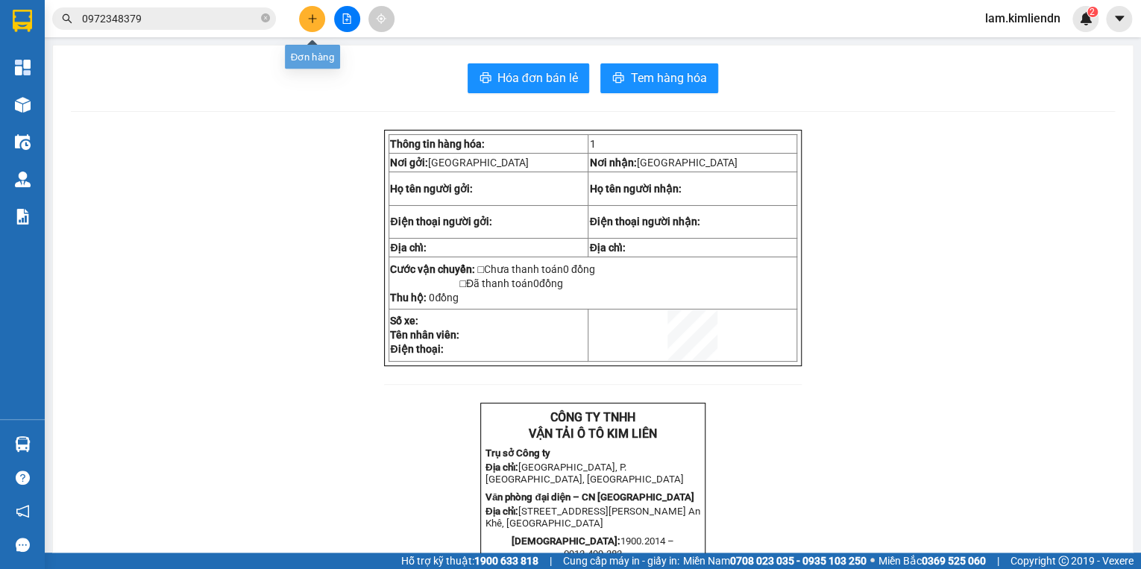
click at [319, 23] on button at bounding box center [312, 19] width 26 height 26
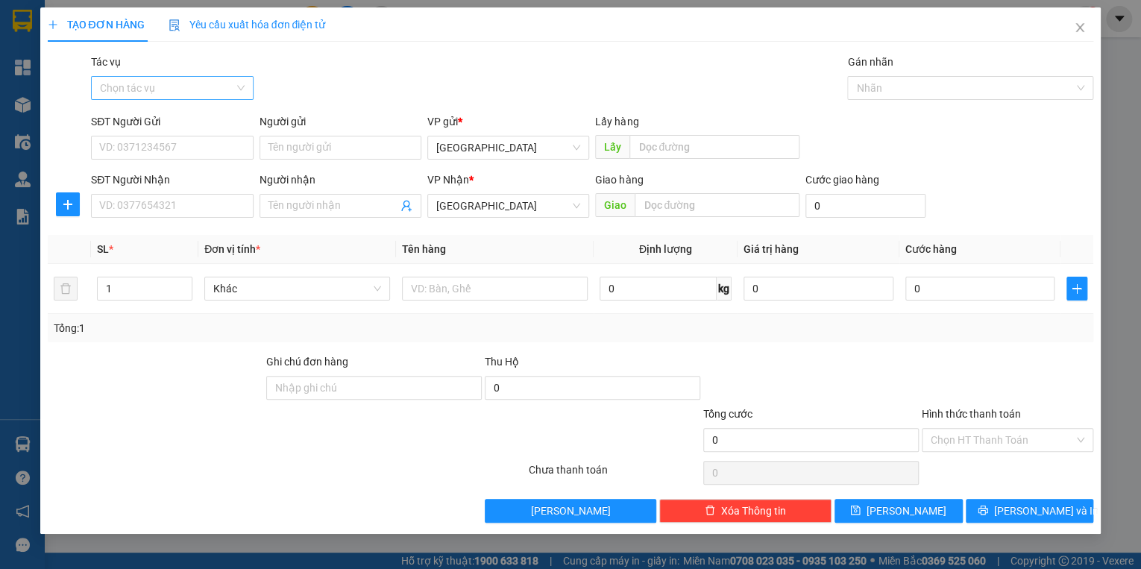
click at [176, 92] on input "Tác vụ" at bounding box center [166, 88] width 133 height 22
click at [179, 140] on div "Nhập hàng kho nhận" at bounding box center [172, 141] width 144 height 16
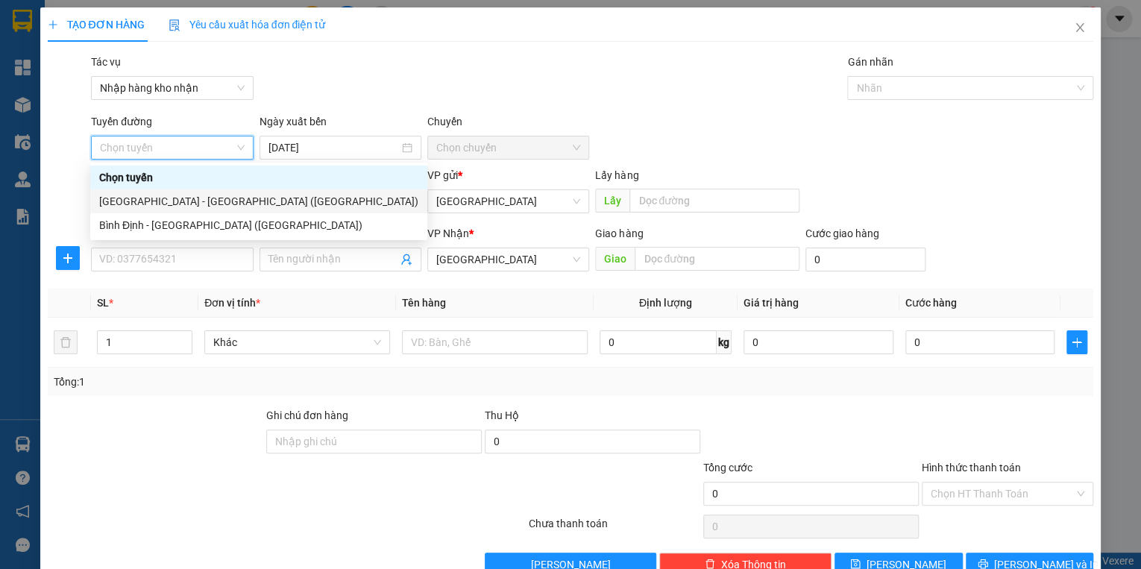
click at [182, 205] on div "[GEOGRAPHIC_DATA] - [GEOGRAPHIC_DATA] ([GEOGRAPHIC_DATA])" at bounding box center [258, 201] width 319 height 16
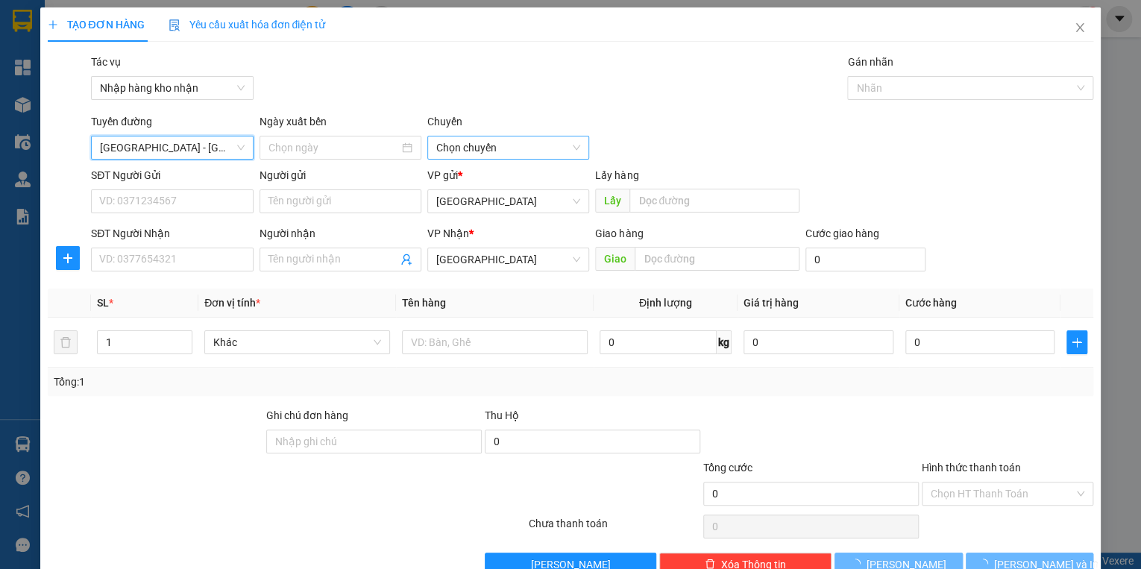
type input "[DATE]"
click at [489, 148] on span "03:30" at bounding box center [508, 147] width 144 height 22
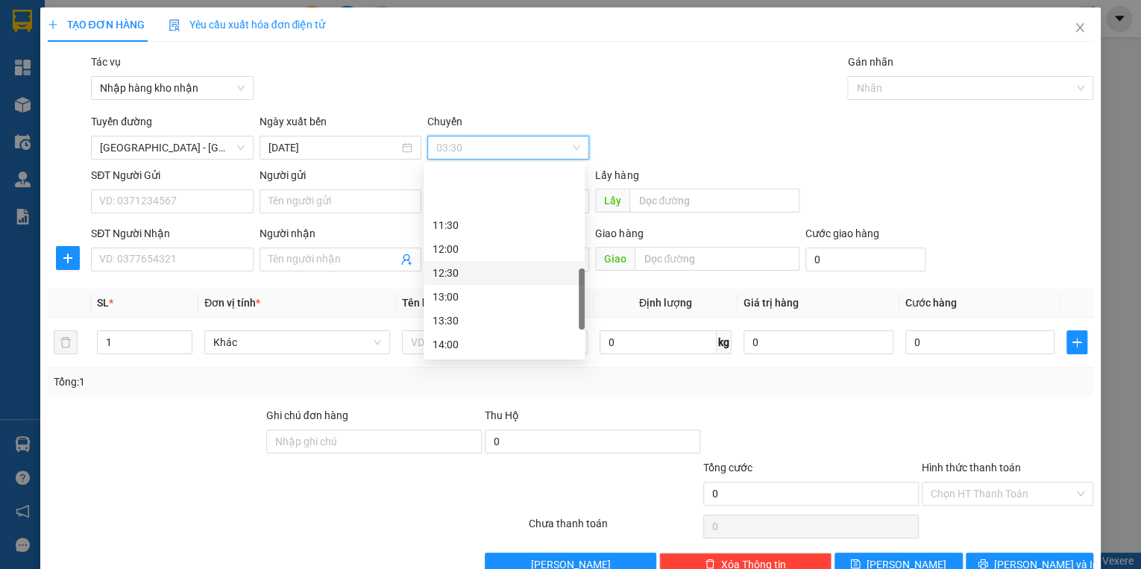
scroll to position [417, 0]
click at [459, 235] on div "13:00" at bounding box center [503, 237] width 143 height 16
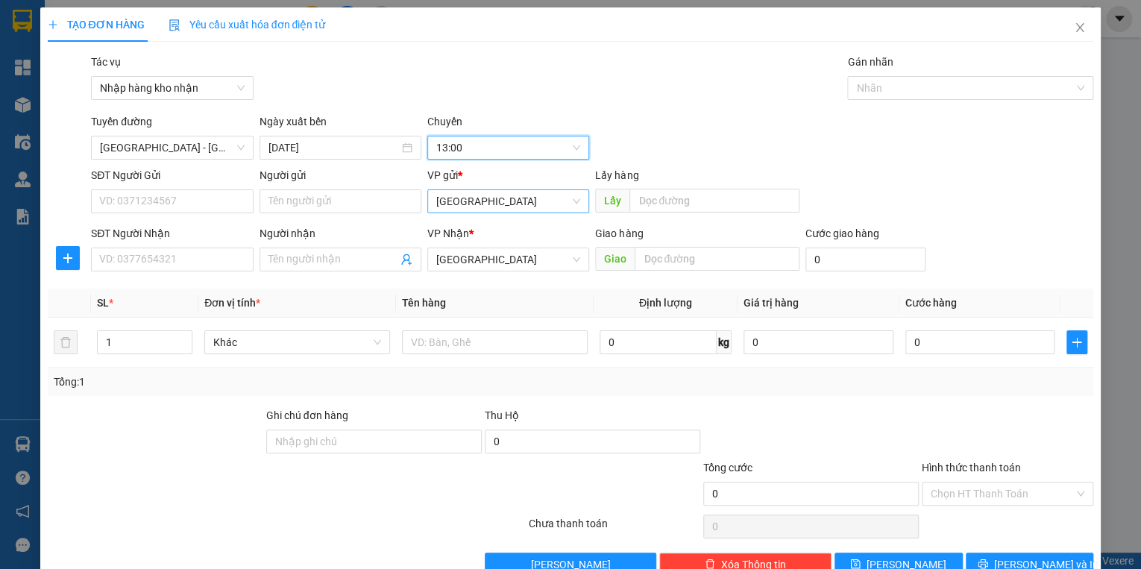
click at [465, 198] on span "[GEOGRAPHIC_DATA]" at bounding box center [508, 201] width 144 height 22
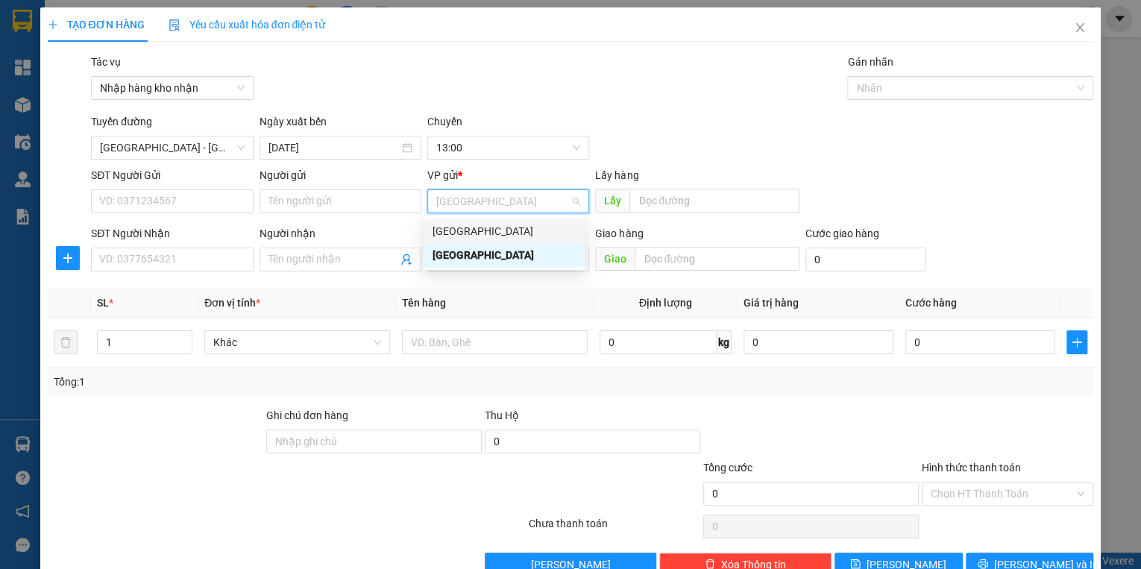
click at [462, 230] on div "[GEOGRAPHIC_DATA]" at bounding box center [503, 231] width 143 height 16
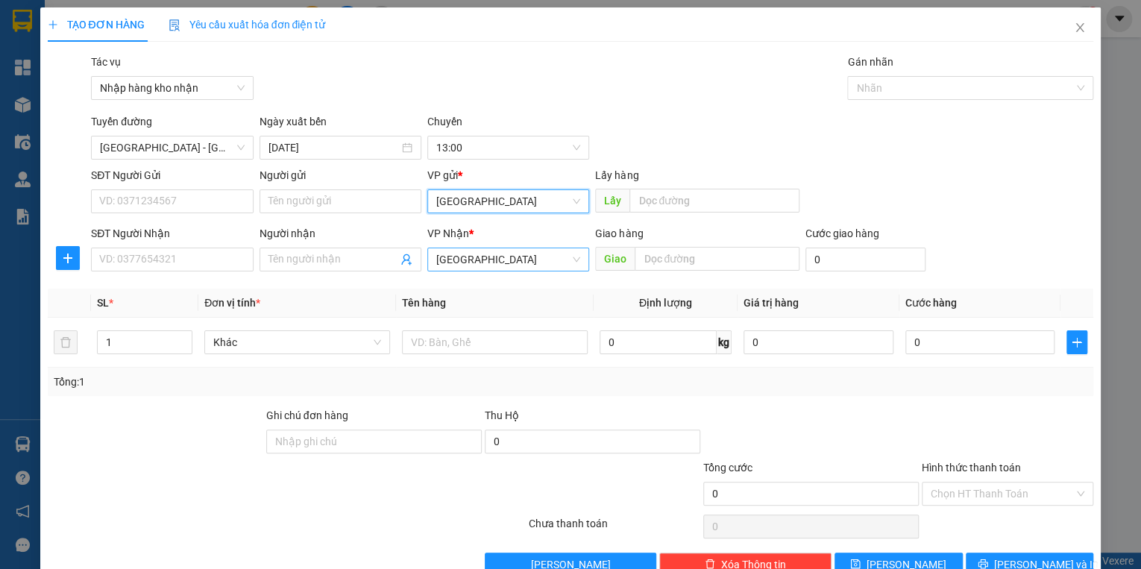
click at [465, 265] on span "[GEOGRAPHIC_DATA]" at bounding box center [508, 259] width 144 height 22
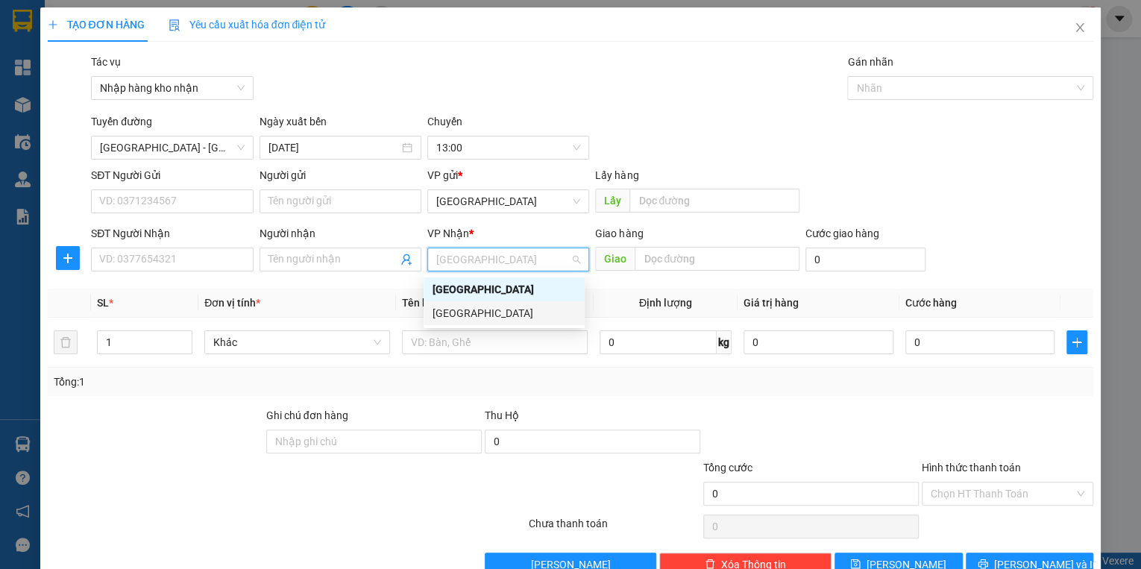
click at [469, 310] on div "[GEOGRAPHIC_DATA]" at bounding box center [503, 313] width 143 height 16
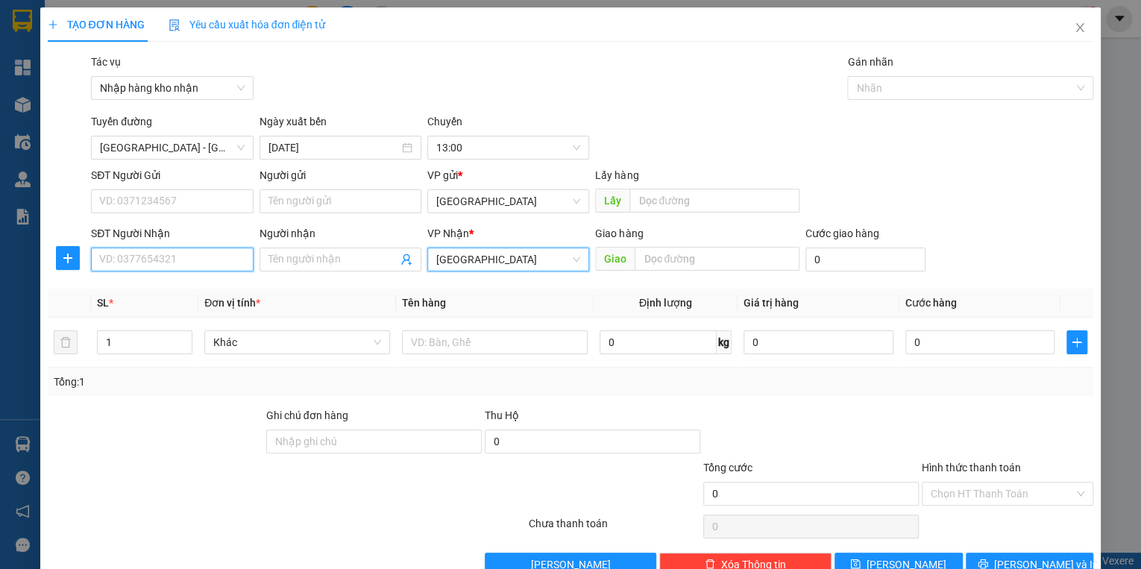
click at [216, 247] on input "SĐT Người Nhận" at bounding box center [172, 259] width 162 height 24
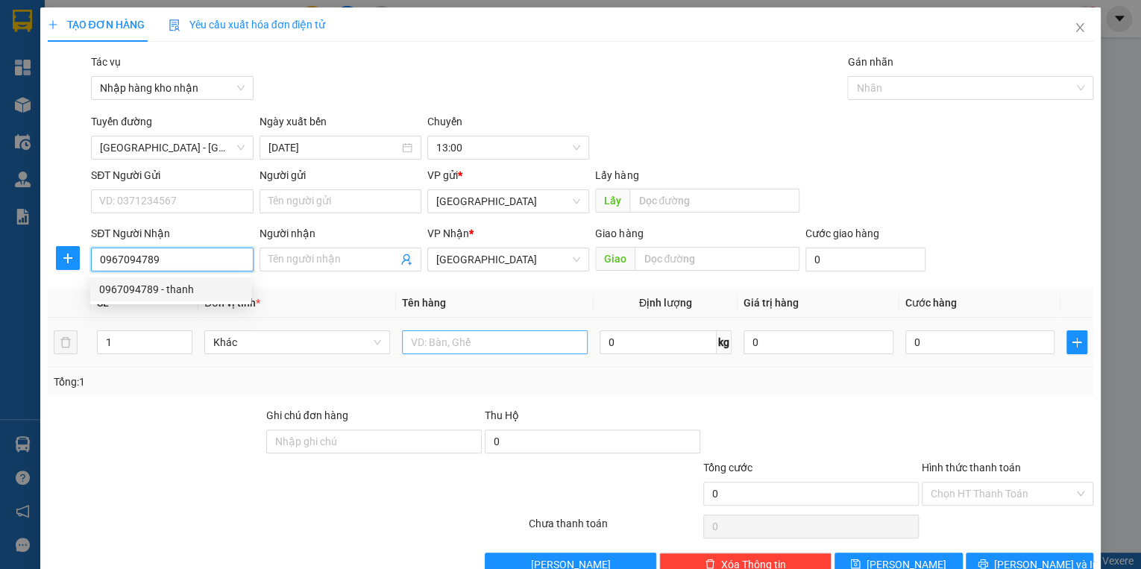
type input "0967094789"
click at [472, 339] on input "text" at bounding box center [495, 342] width 186 height 24
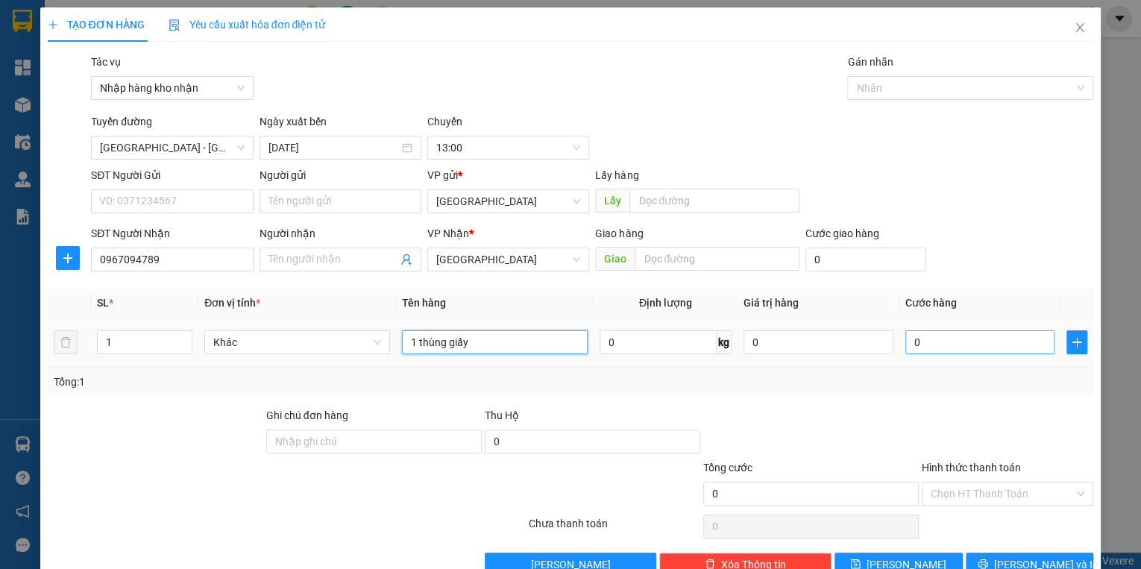
type input "1 thùng giấy"
click at [976, 340] on input "0" at bounding box center [980, 342] width 150 height 24
type input "5"
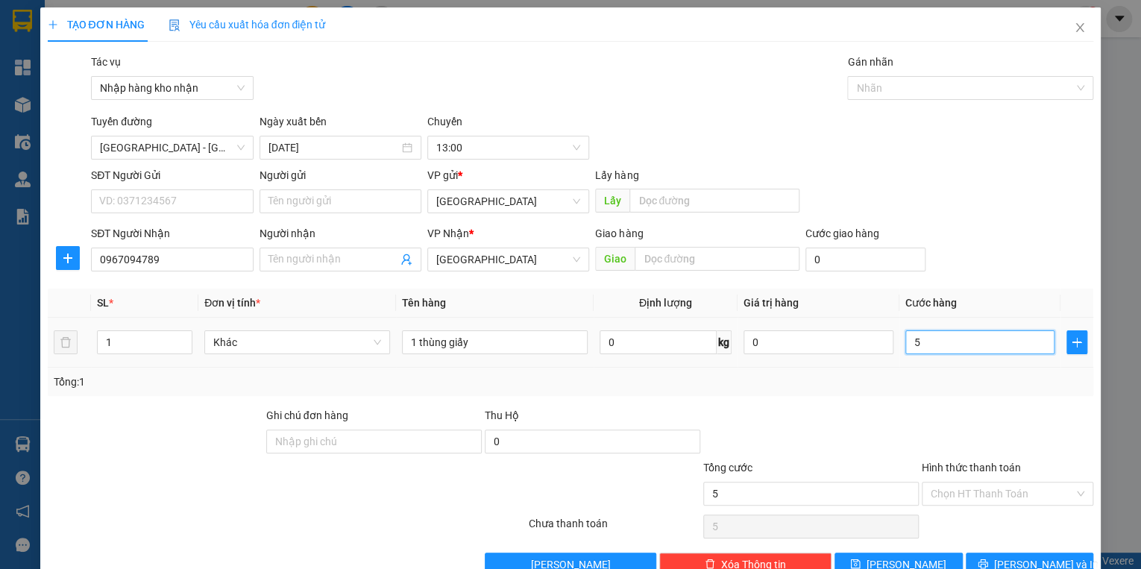
type input "50"
type input "500"
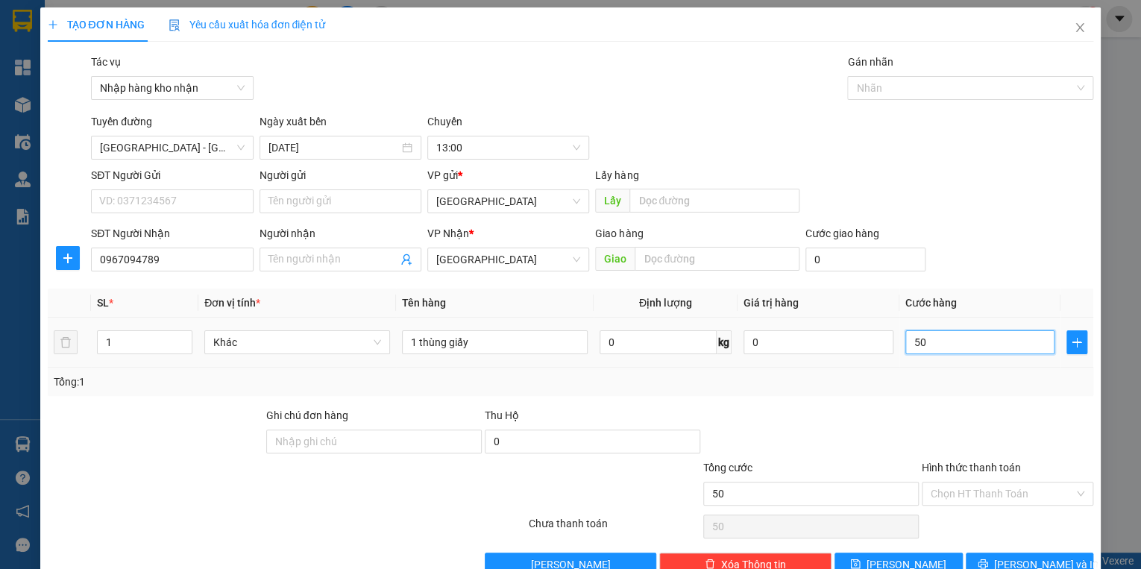
type input "500"
type input "5.000"
type input "50.000"
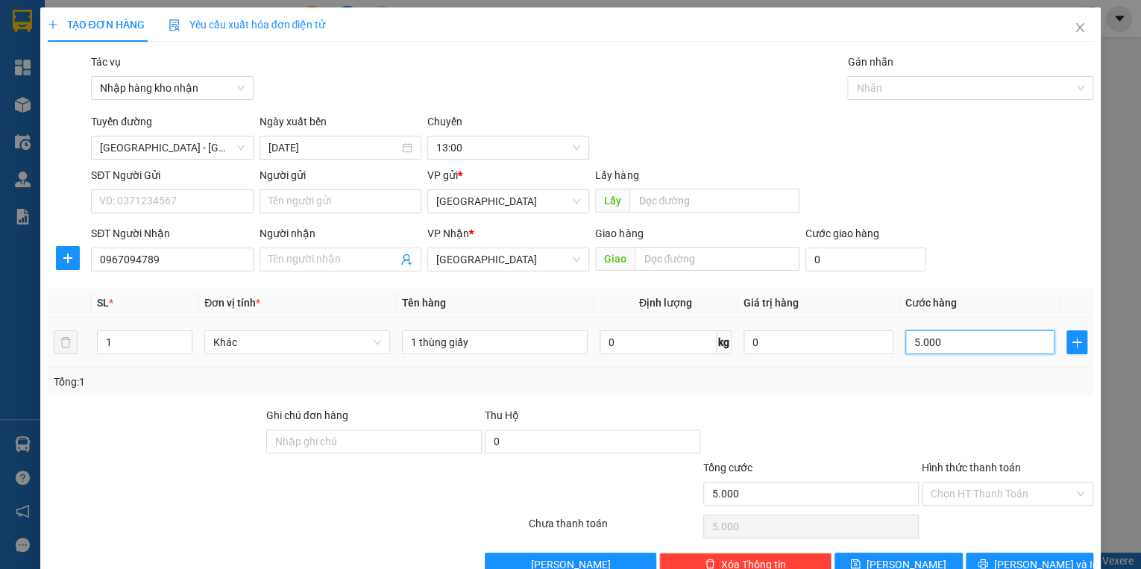
type input "50.000"
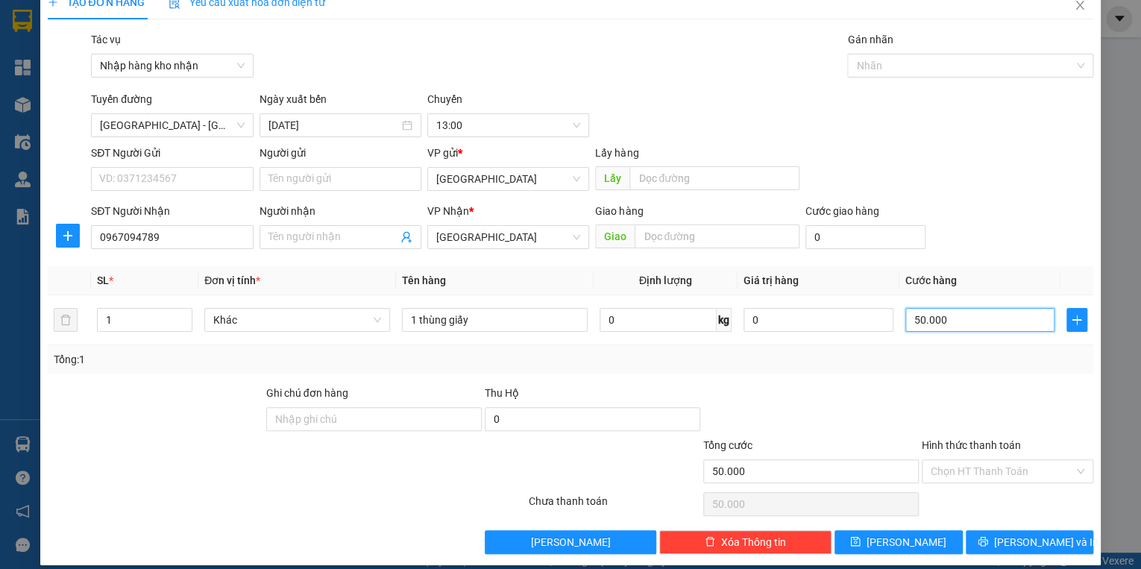
scroll to position [35, 0]
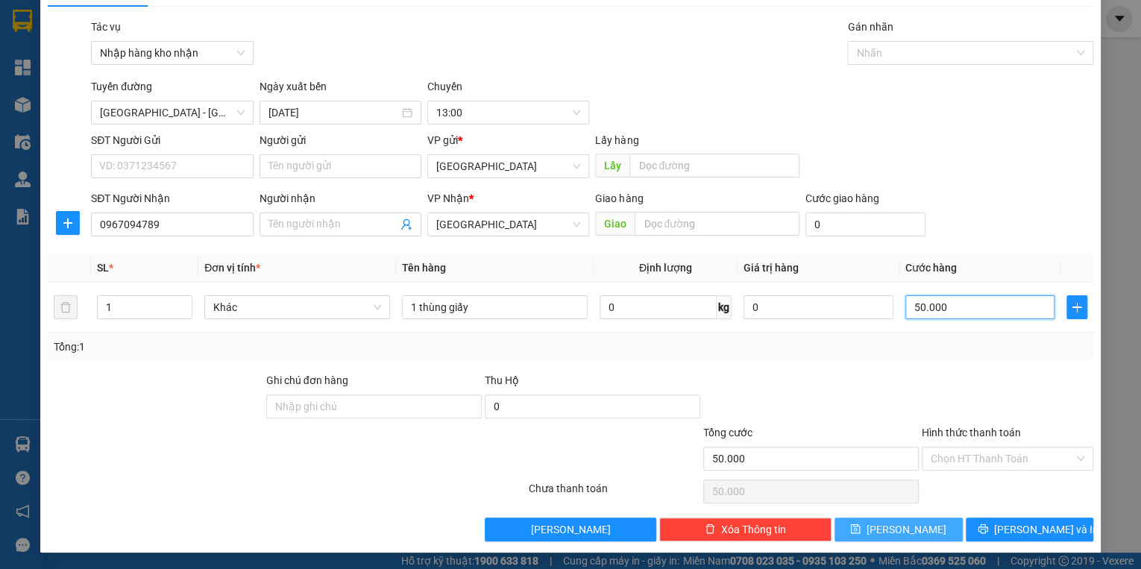
type input "50.000"
click at [926, 535] on button "[PERSON_NAME]" at bounding box center [898, 529] width 128 height 24
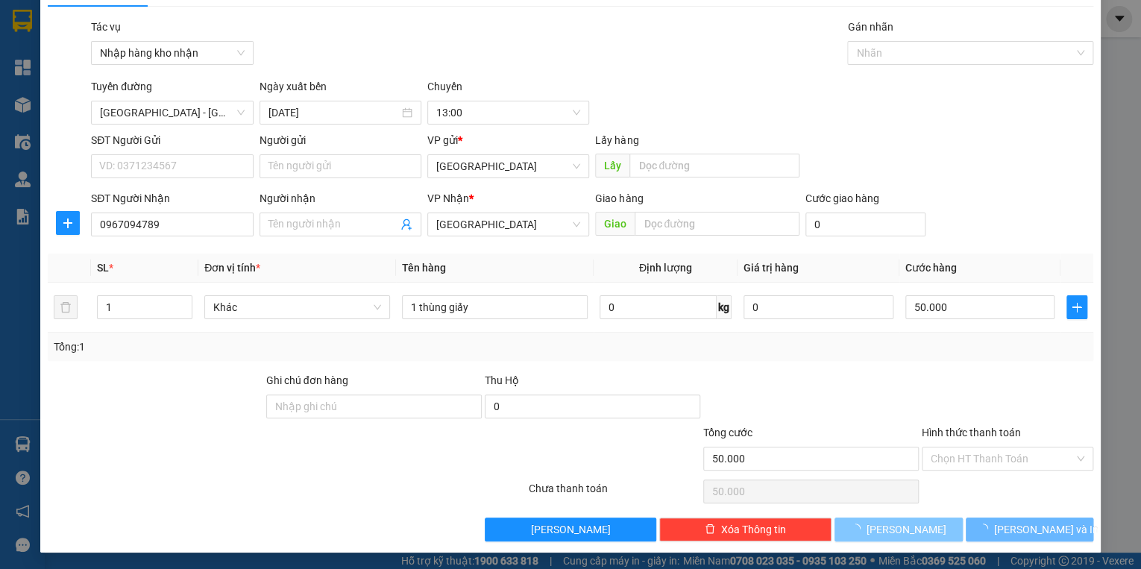
type input "0"
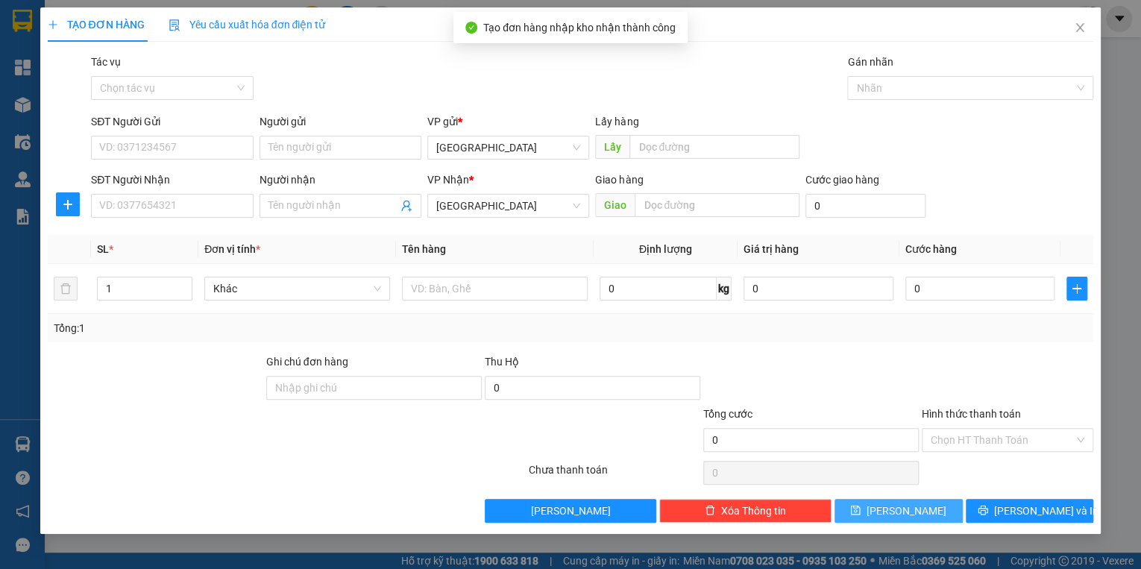
scroll to position [0, 0]
click at [140, 76] on div "Chọn tác vụ" at bounding box center [172, 88] width 162 height 24
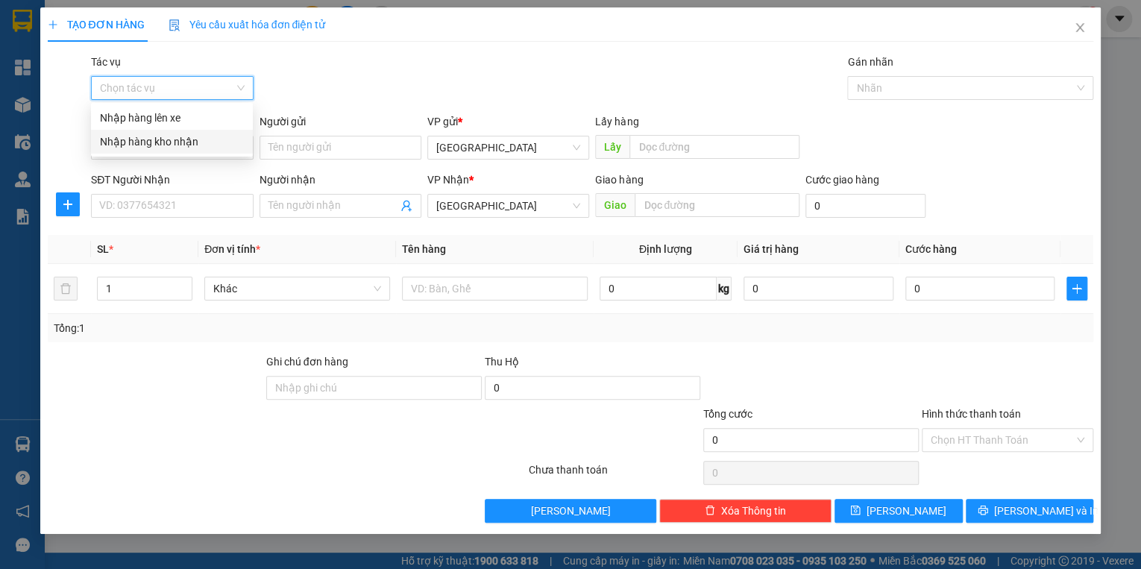
click at [155, 138] on div "Nhập hàng kho nhận" at bounding box center [172, 141] width 144 height 16
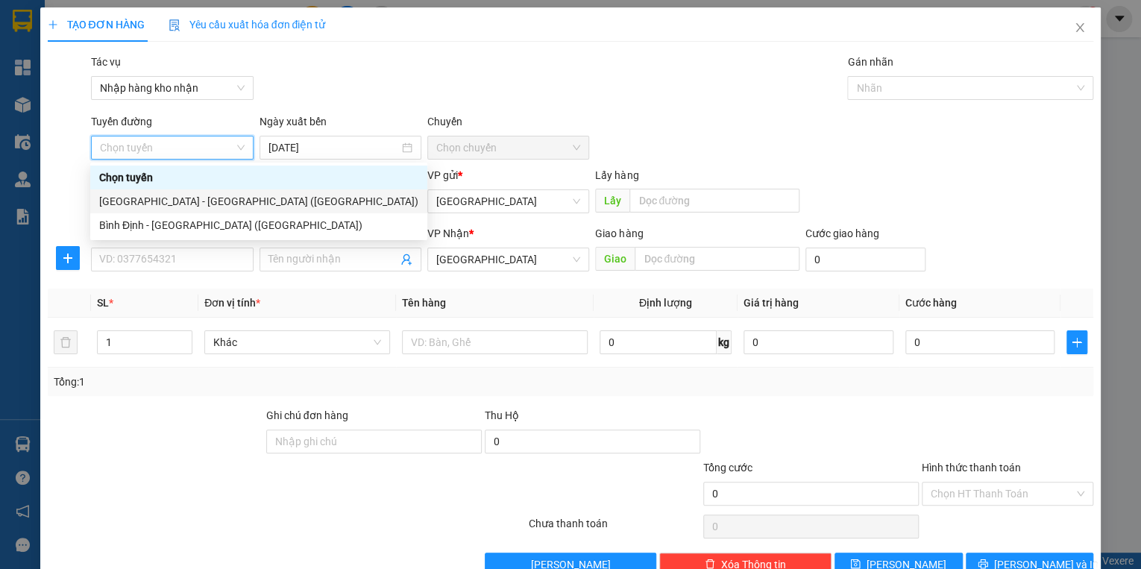
click at [168, 202] on div "[GEOGRAPHIC_DATA] - [GEOGRAPHIC_DATA] ([GEOGRAPHIC_DATA])" at bounding box center [258, 201] width 319 height 16
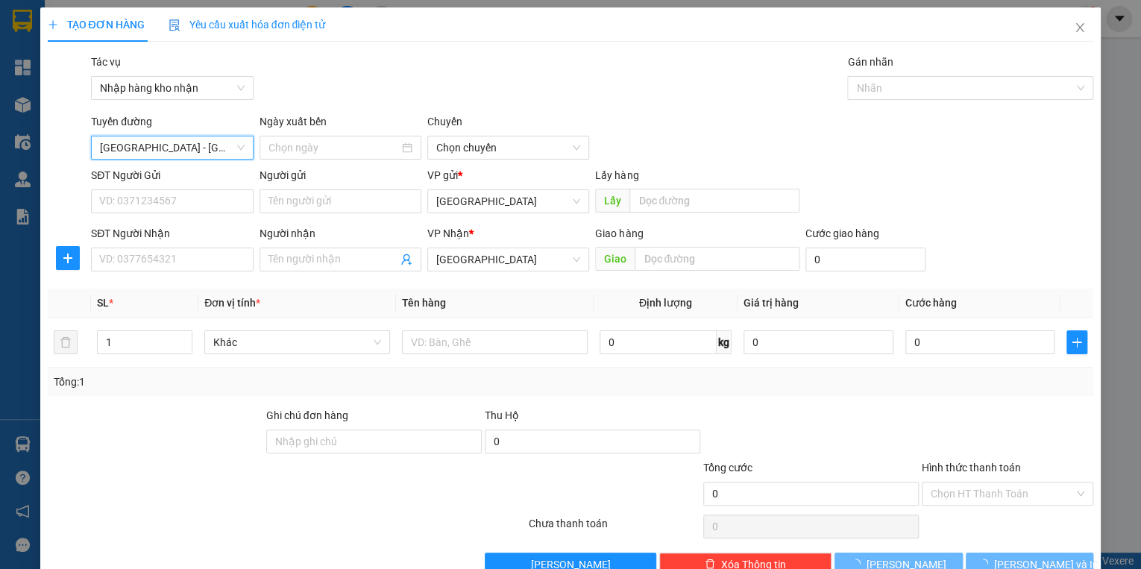
type input "[DATE]"
click at [473, 151] on span "03:30" at bounding box center [508, 147] width 144 height 22
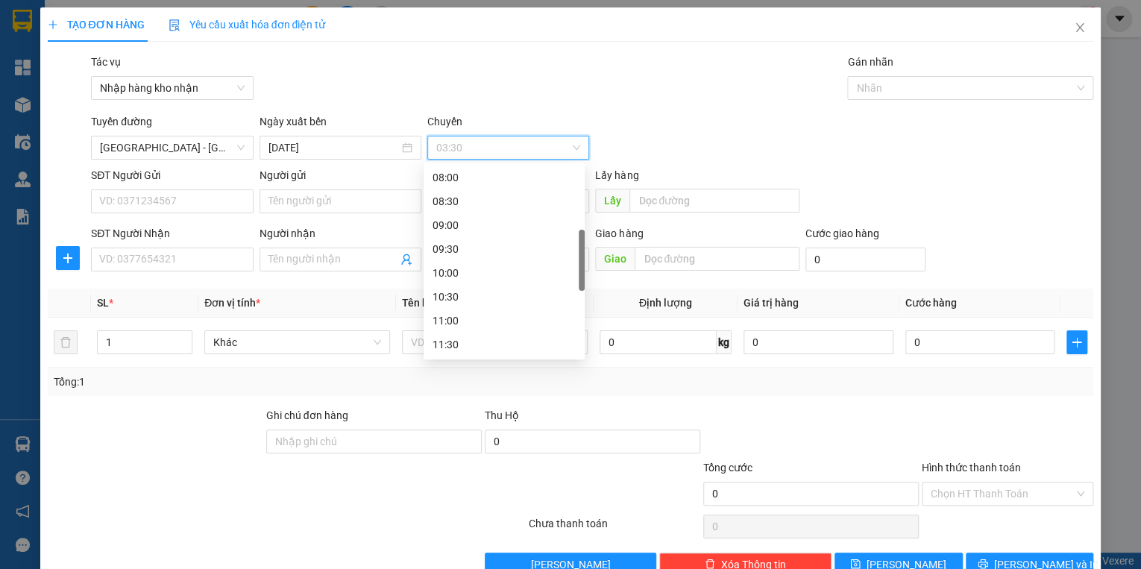
scroll to position [417, 0]
click at [453, 242] on div "13:00" at bounding box center [503, 237] width 143 height 16
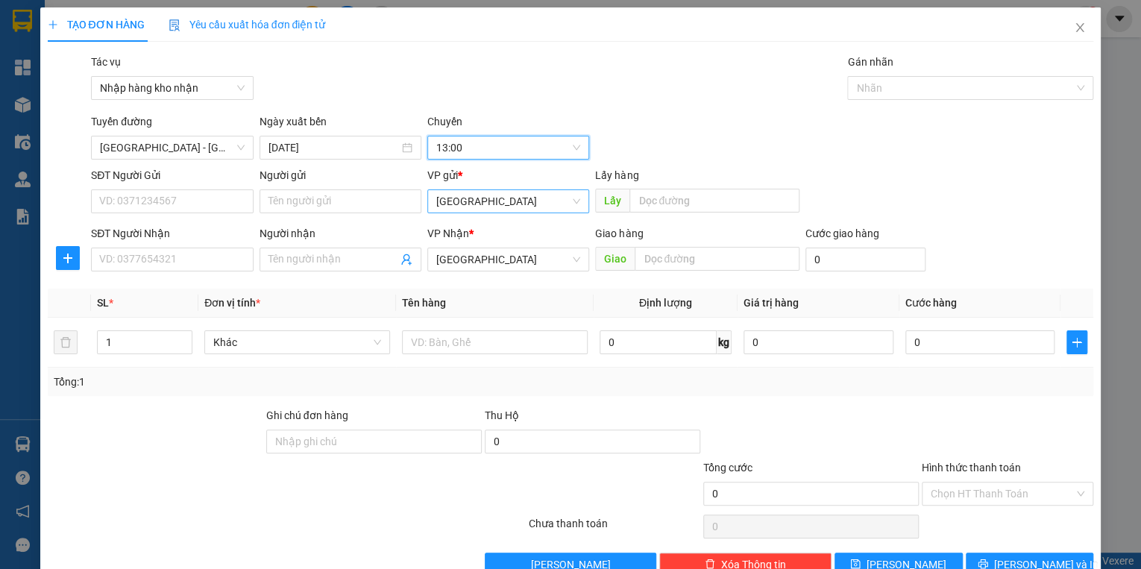
click at [462, 204] on span "[GEOGRAPHIC_DATA]" at bounding box center [508, 201] width 144 height 22
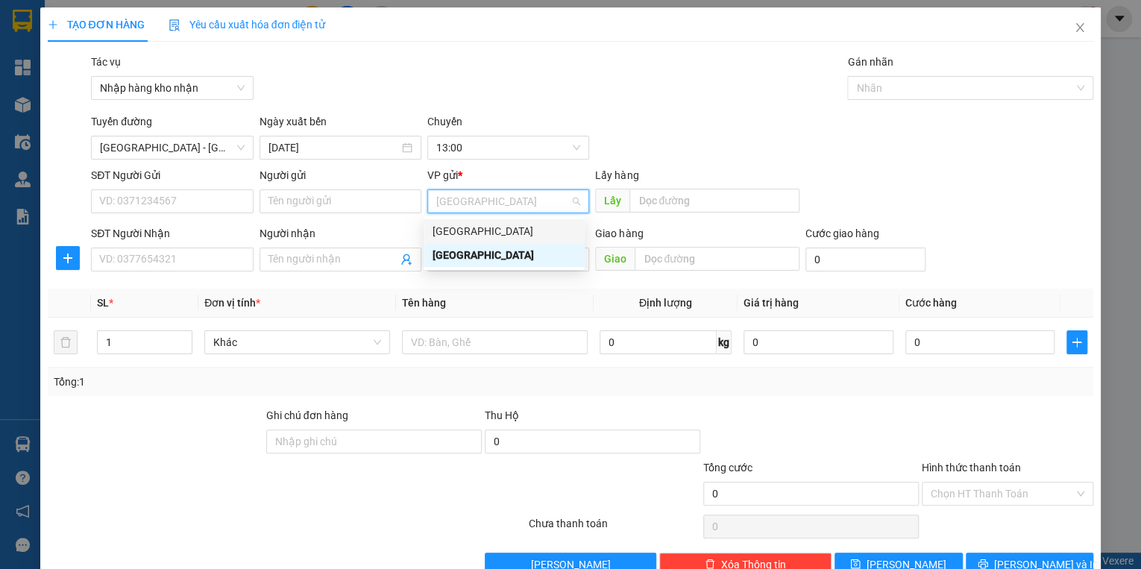
click at [470, 233] on div "[GEOGRAPHIC_DATA]" at bounding box center [503, 231] width 143 height 16
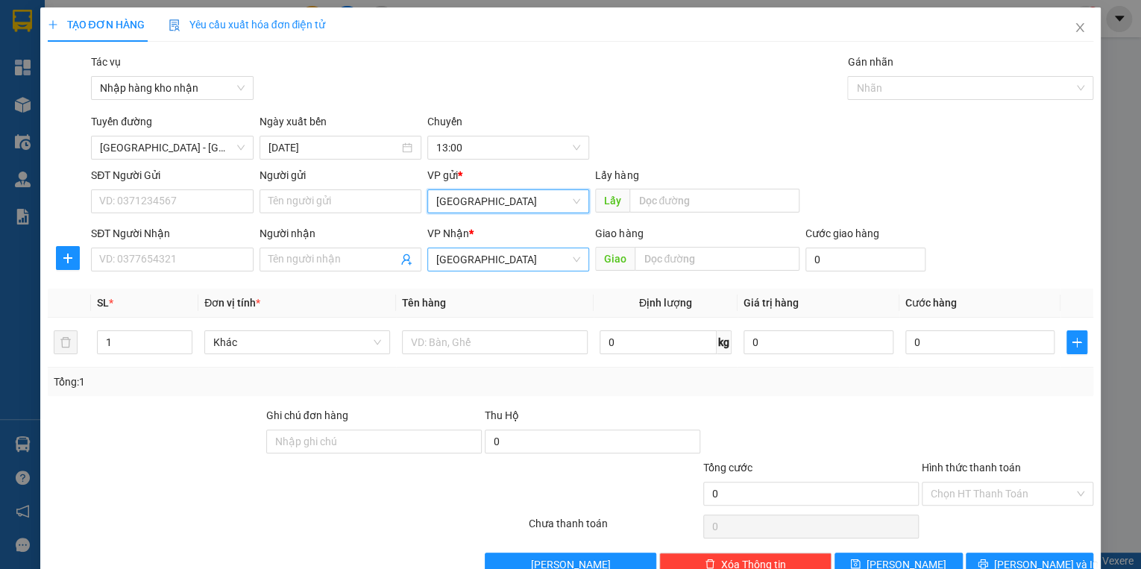
click at [479, 267] on span "[GEOGRAPHIC_DATA]" at bounding box center [508, 259] width 144 height 22
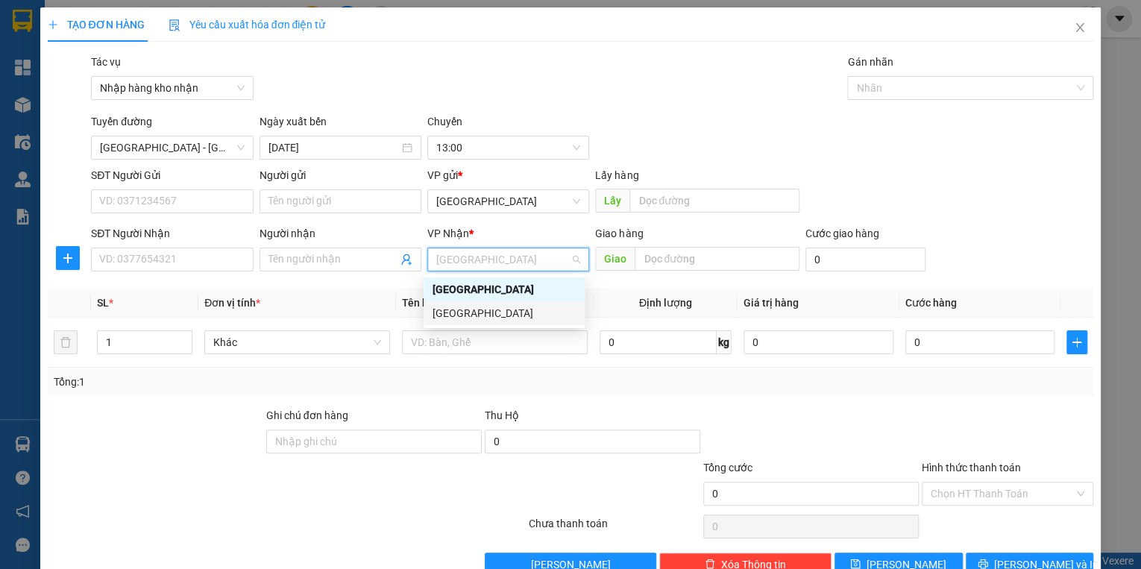
click at [475, 315] on div "[GEOGRAPHIC_DATA]" at bounding box center [503, 313] width 143 height 16
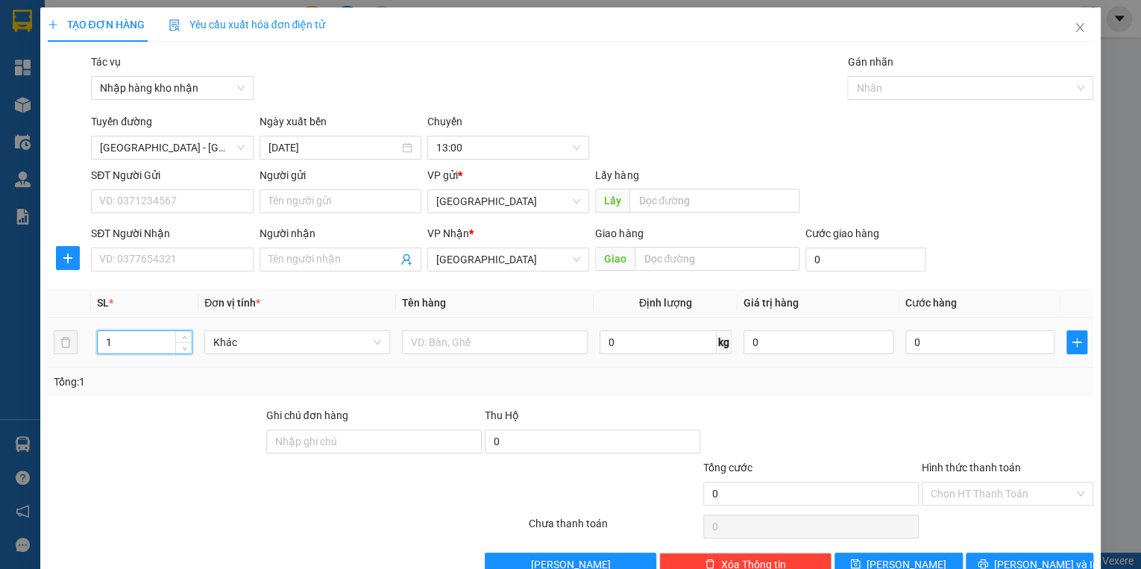
click at [66, 336] on tr "1 Khác 0 kg 0 0" at bounding box center [571, 343] width 1046 height 50
type input "2"
click at [429, 344] on input "text" at bounding box center [495, 342] width 186 height 24
type input "1 nhỏ +1 lớn 2 thùng sơn"
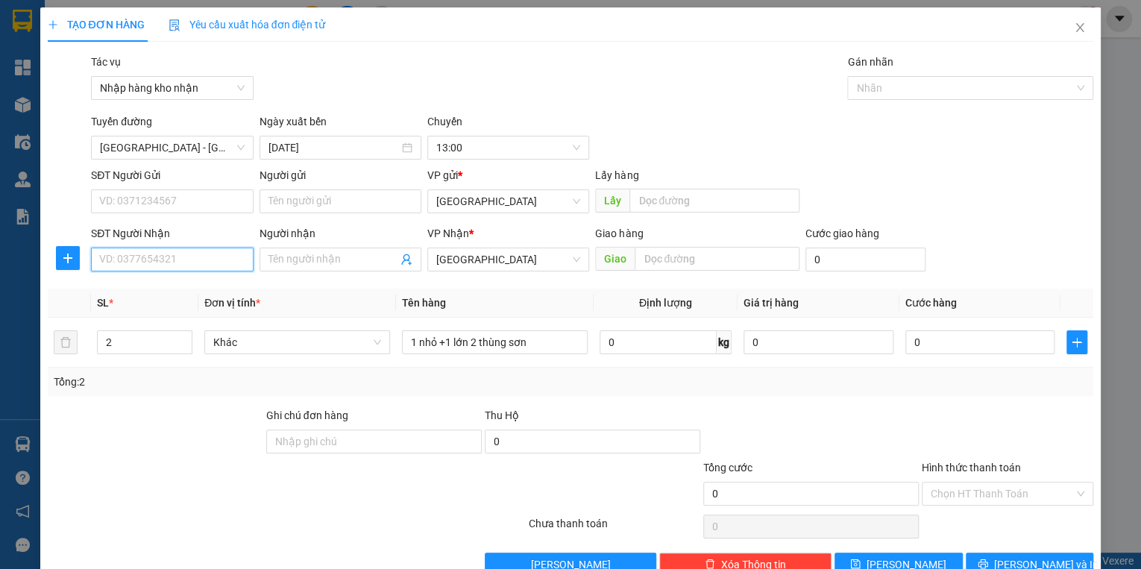
click at [155, 262] on input "SĐT Người Nhận" at bounding box center [172, 259] width 162 height 24
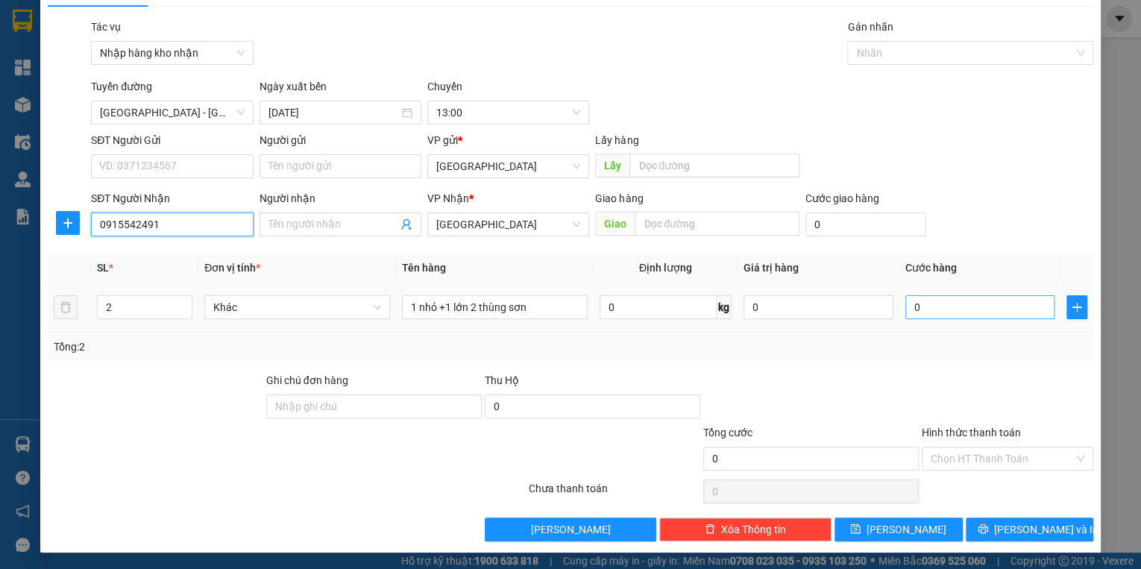
type input "0915542491"
click at [934, 307] on input "0" at bounding box center [980, 307] width 150 height 24
type input "6"
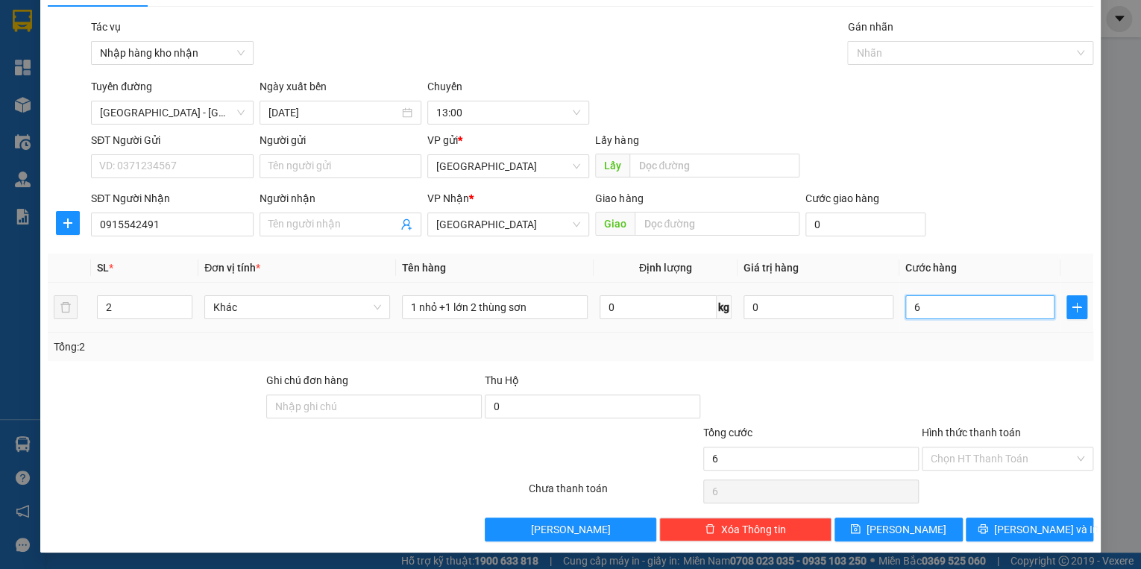
type input "60"
type input "600"
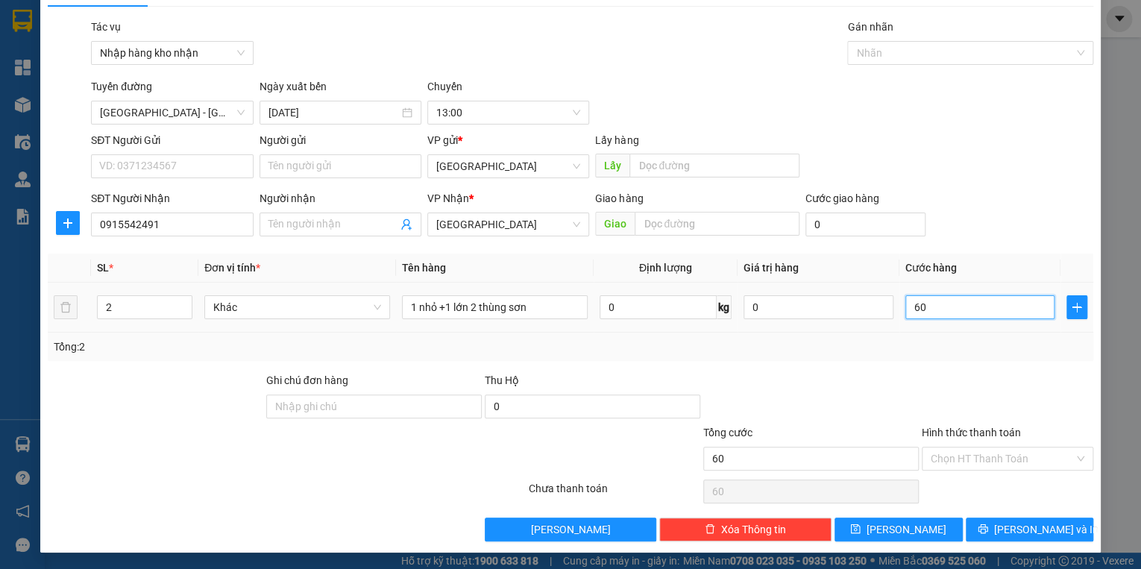
type input "600"
type input "6.000"
type input "60.000"
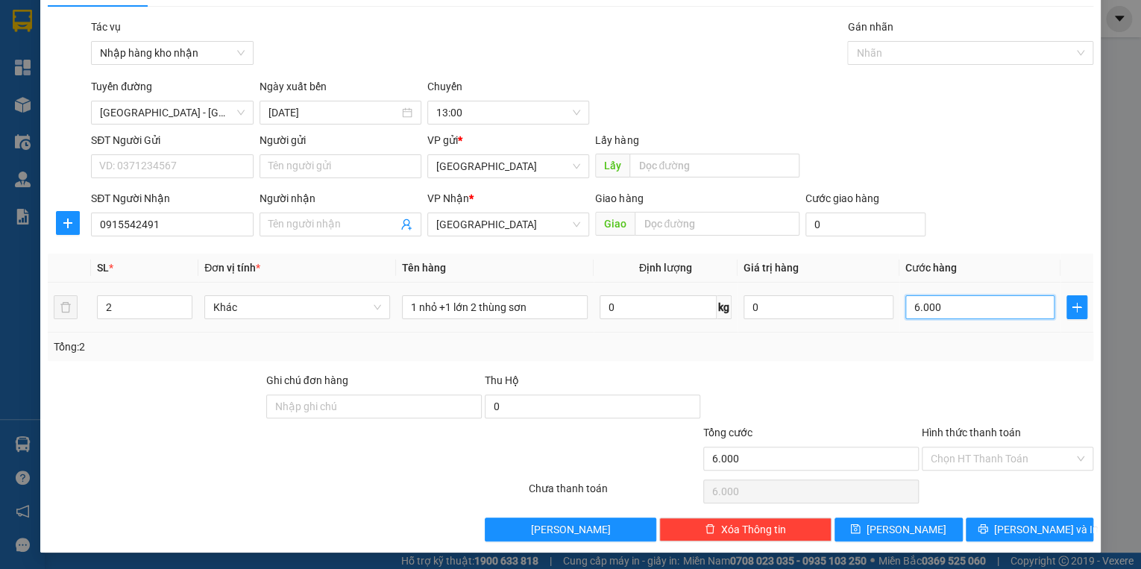
type input "60.000"
click at [930, 523] on button "[PERSON_NAME]" at bounding box center [898, 529] width 128 height 24
type input "1"
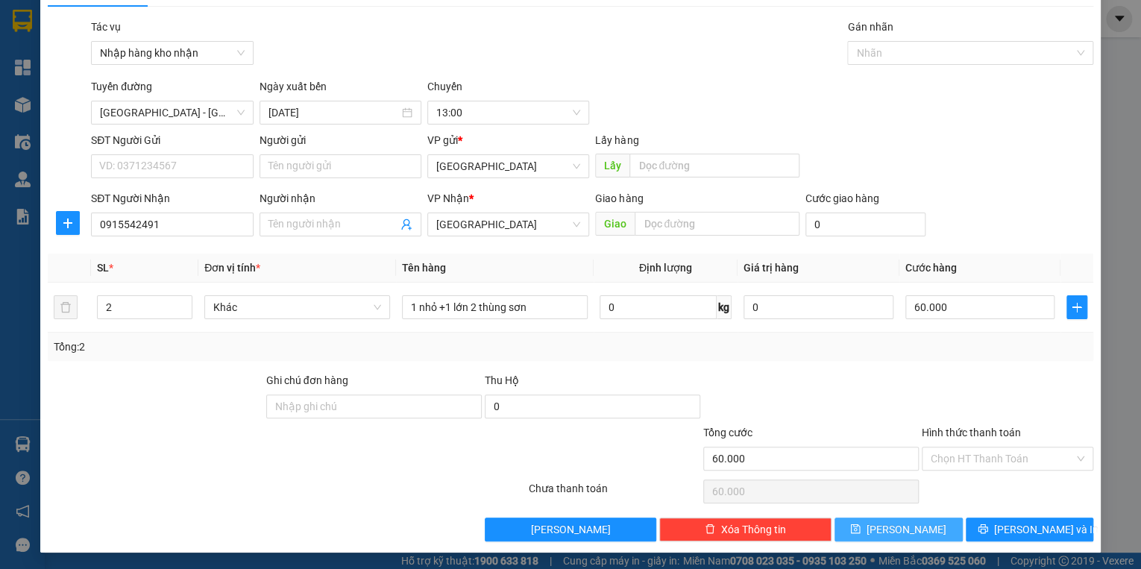
type input "0"
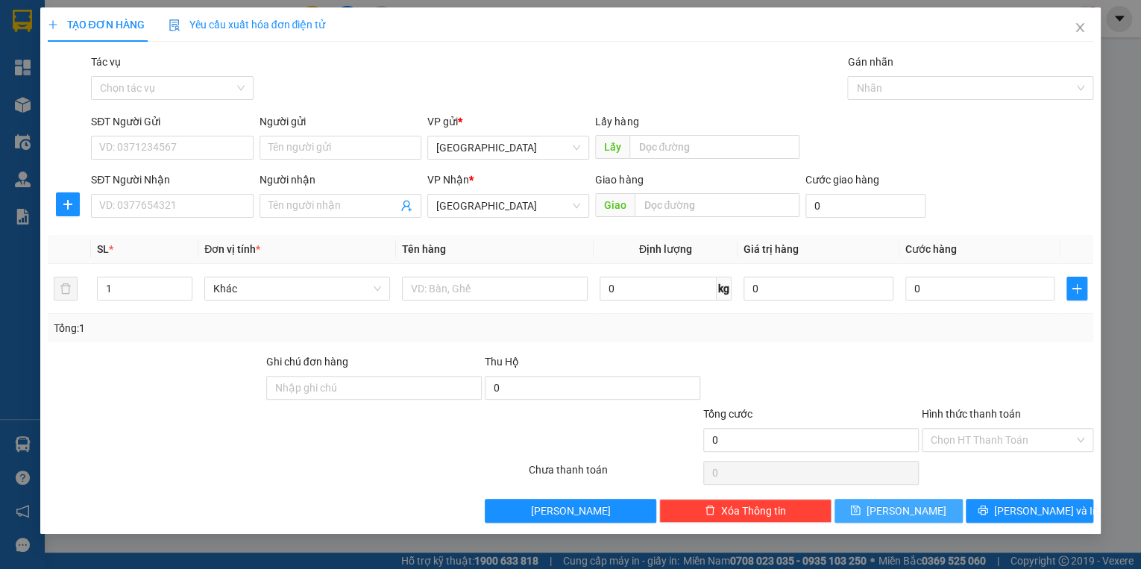
scroll to position [0, 0]
click at [150, 94] on input "Tác vụ" at bounding box center [166, 88] width 133 height 22
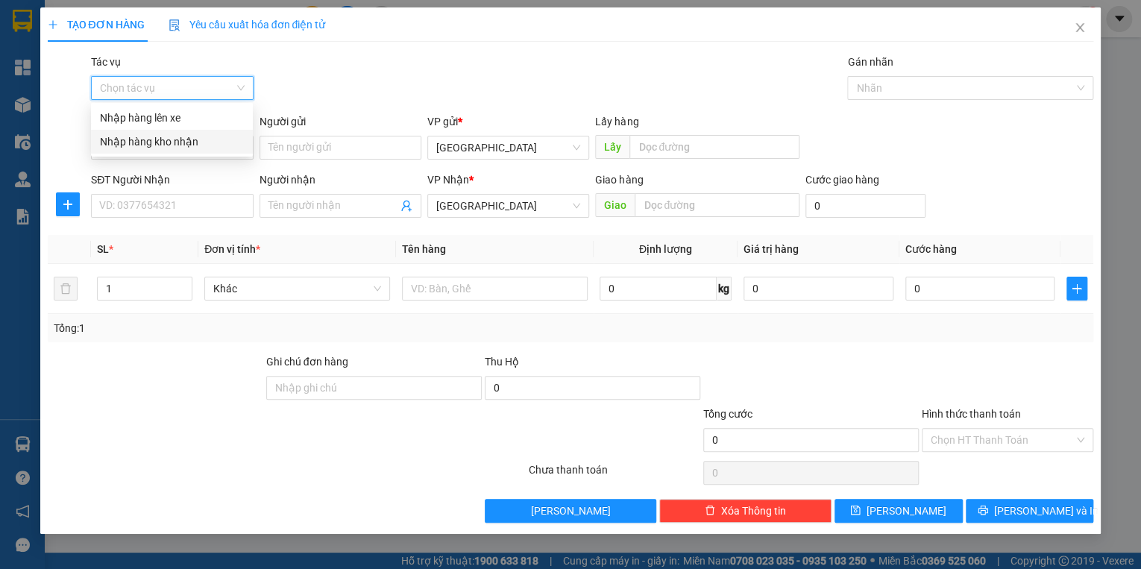
click at [154, 143] on div "Nhập hàng kho nhận" at bounding box center [172, 141] width 144 height 16
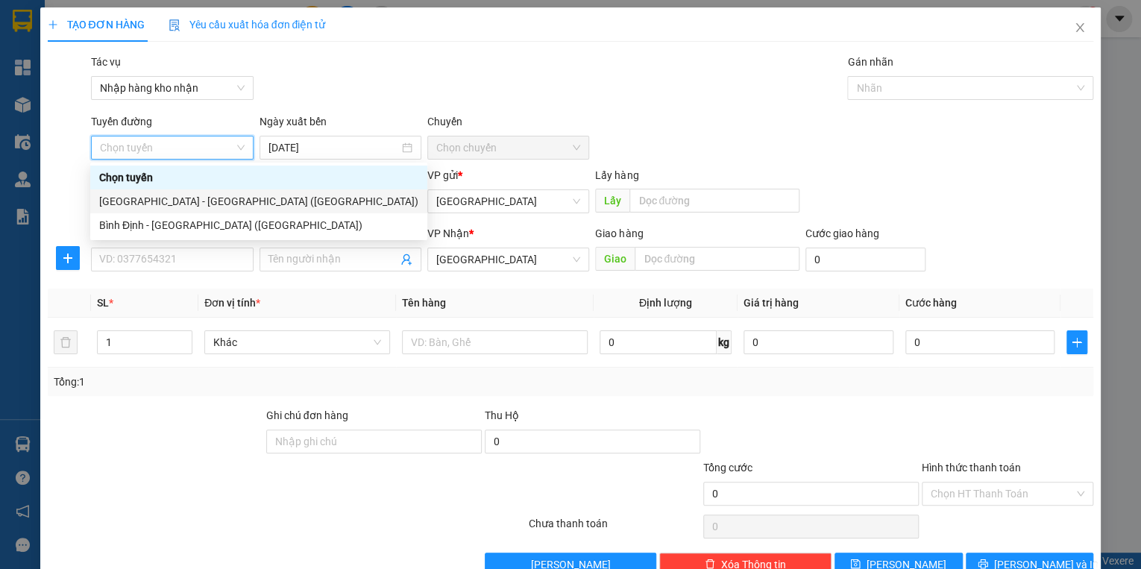
click at [149, 201] on div "[GEOGRAPHIC_DATA] - [GEOGRAPHIC_DATA] ([GEOGRAPHIC_DATA])" at bounding box center [258, 201] width 319 height 16
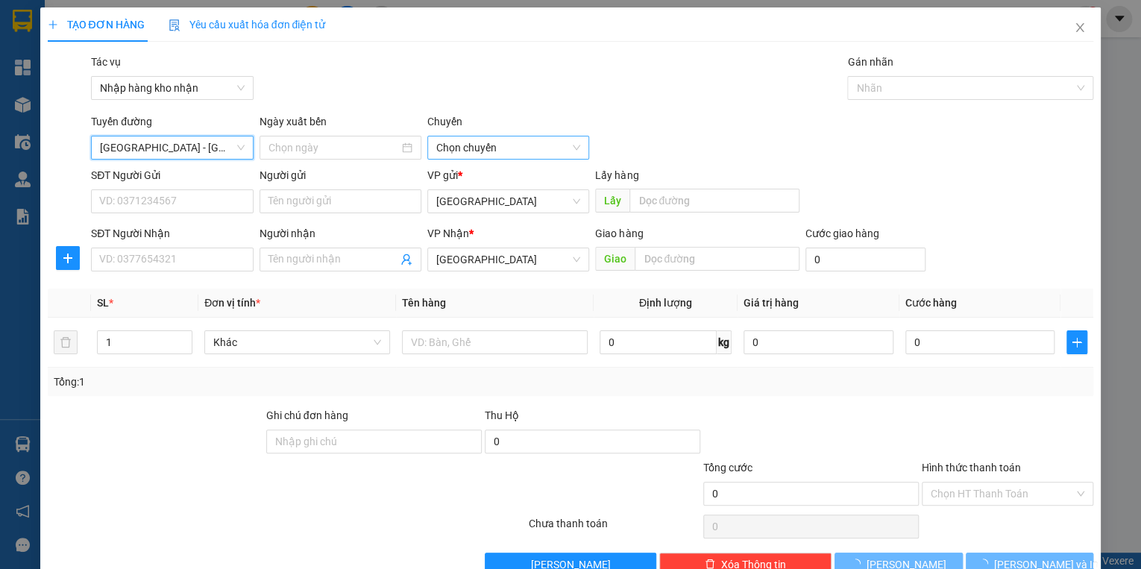
type input "[DATE]"
click at [504, 157] on span "03:30" at bounding box center [508, 147] width 144 height 22
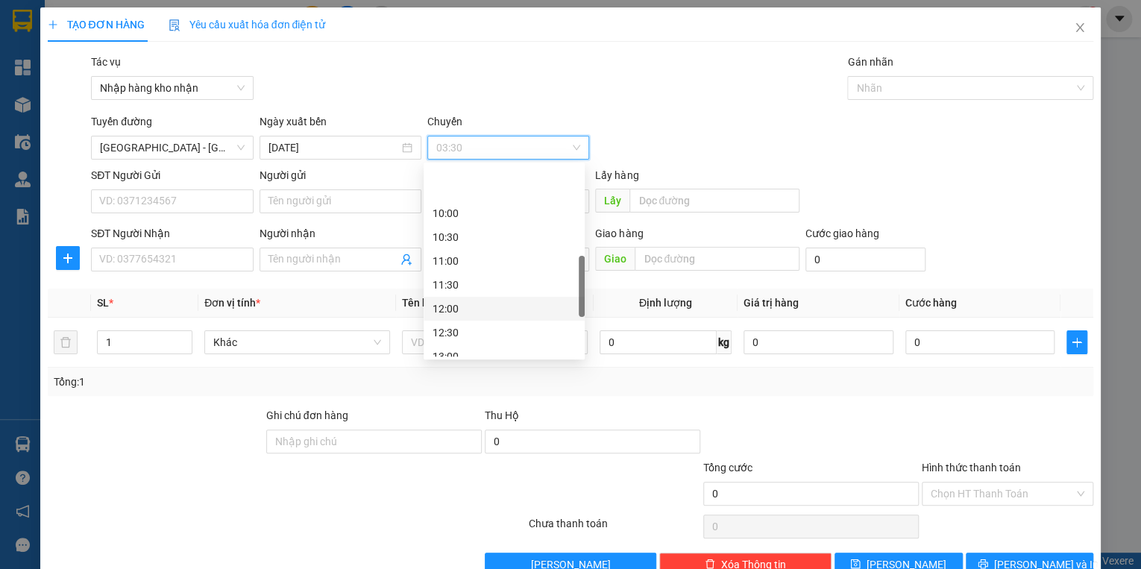
scroll to position [358, 0]
click at [452, 306] on div "13:00" at bounding box center [503, 297] width 161 height 24
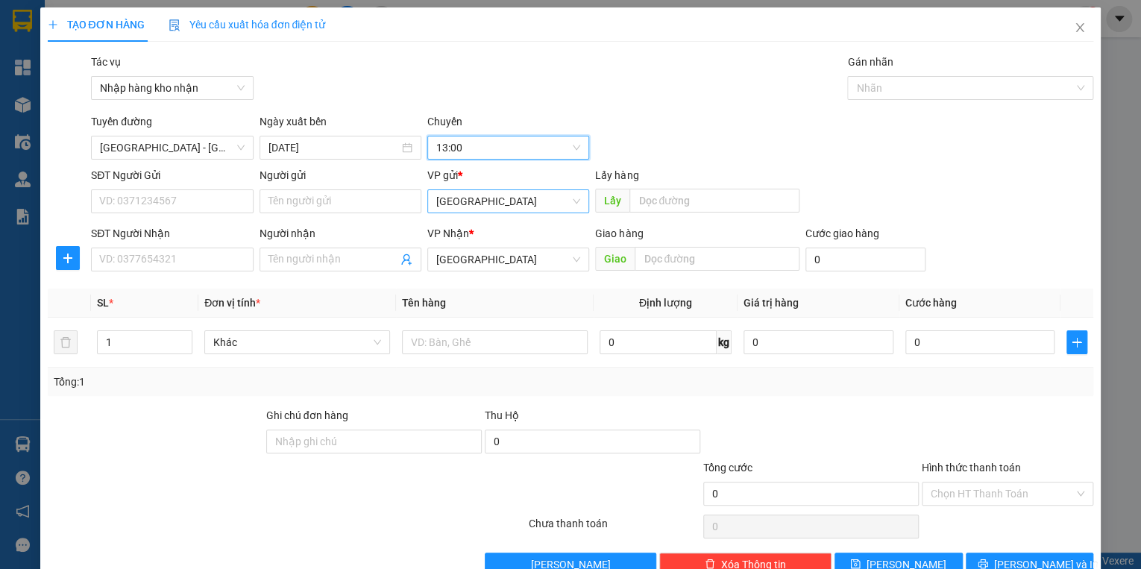
click at [468, 201] on span "[GEOGRAPHIC_DATA]" at bounding box center [508, 201] width 144 height 22
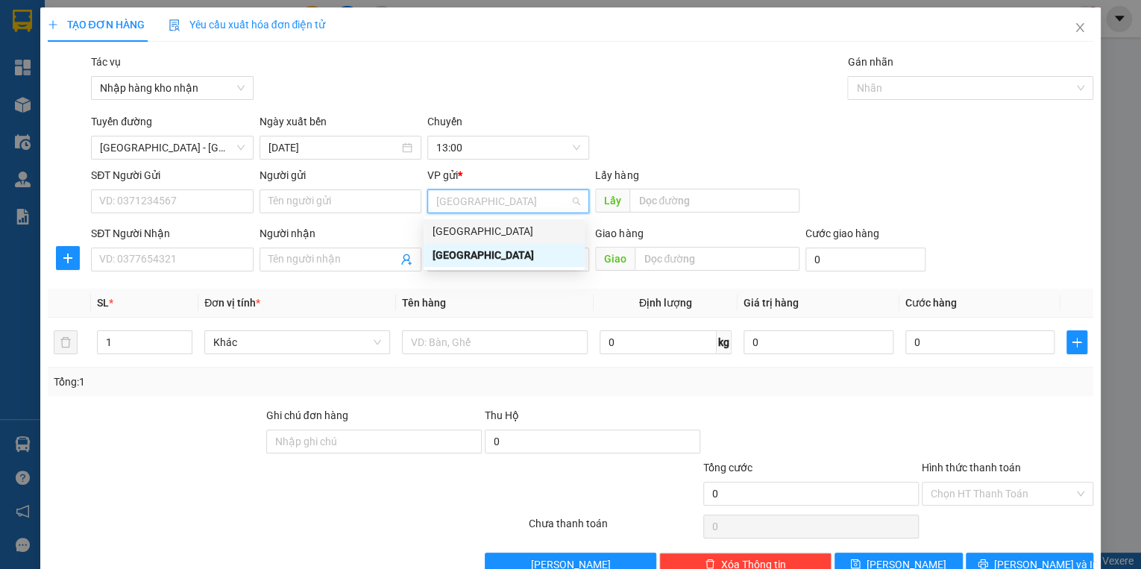
click at [466, 227] on div "[GEOGRAPHIC_DATA]" at bounding box center [503, 231] width 143 height 16
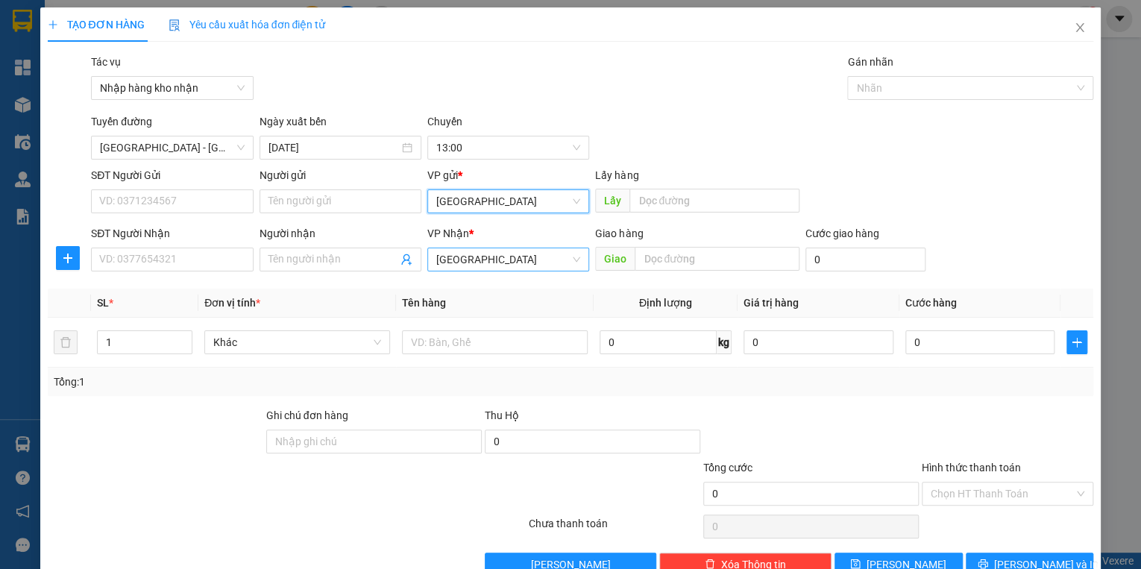
click at [468, 262] on span "[GEOGRAPHIC_DATA]" at bounding box center [508, 259] width 144 height 22
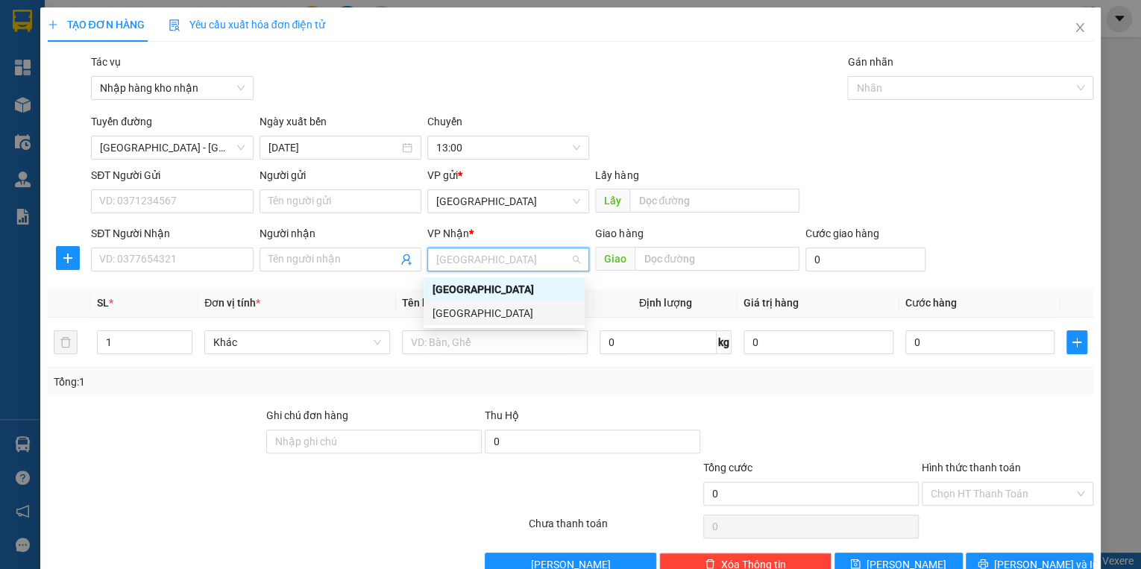
click at [473, 320] on div "[GEOGRAPHIC_DATA]" at bounding box center [503, 313] width 143 height 16
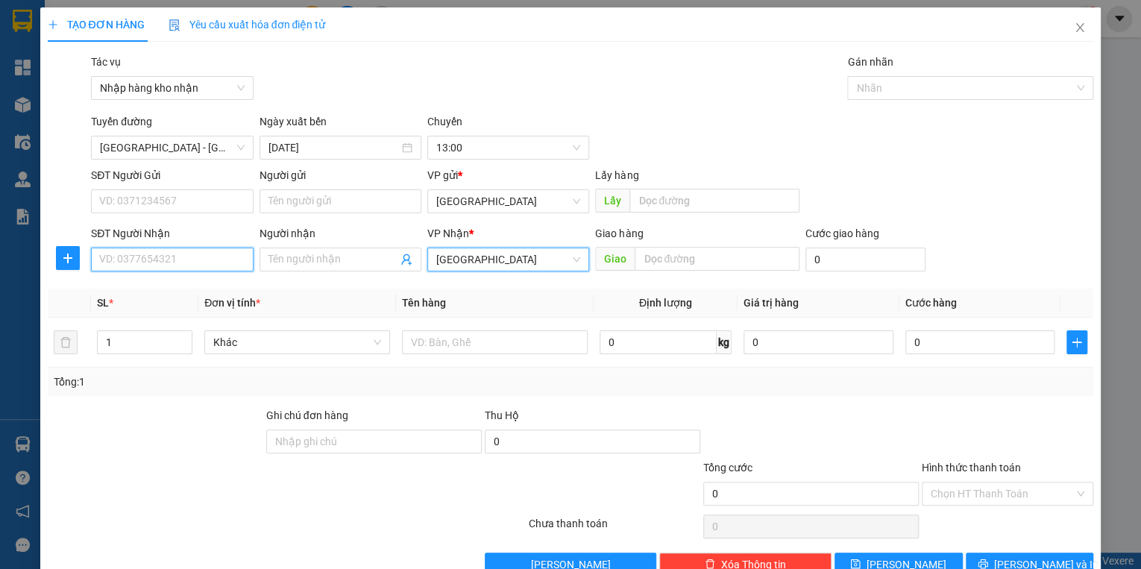
click at [158, 251] on input "SĐT Người Nhận" at bounding box center [172, 259] width 162 height 24
click at [111, 257] on input "03333734183" at bounding box center [172, 259] width 162 height 24
type input "0333734183"
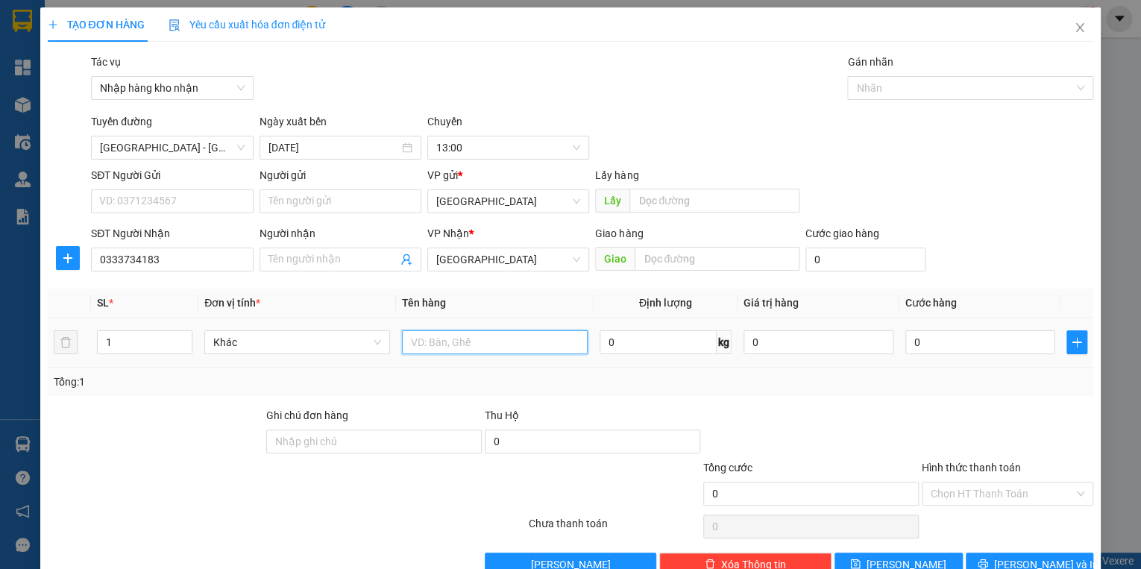
click at [456, 351] on input "text" at bounding box center [495, 342] width 186 height 24
type input "1 labo"
click at [988, 493] on input "Hình thức thanh toán" at bounding box center [1001, 493] width 143 height 22
click at [811, 389] on div "Tổng: 1" at bounding box center [571, 382] width 1046 height 28
click at [927, 343] on input "0" at bounding box center [980, 342] width 150 height 24
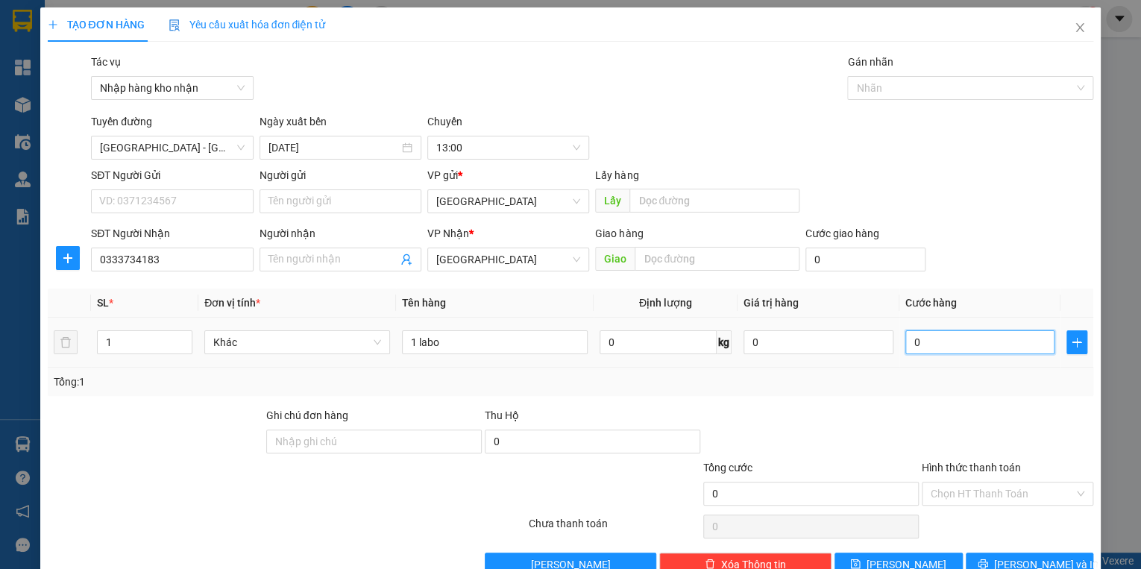
type input "3"
type input "30"
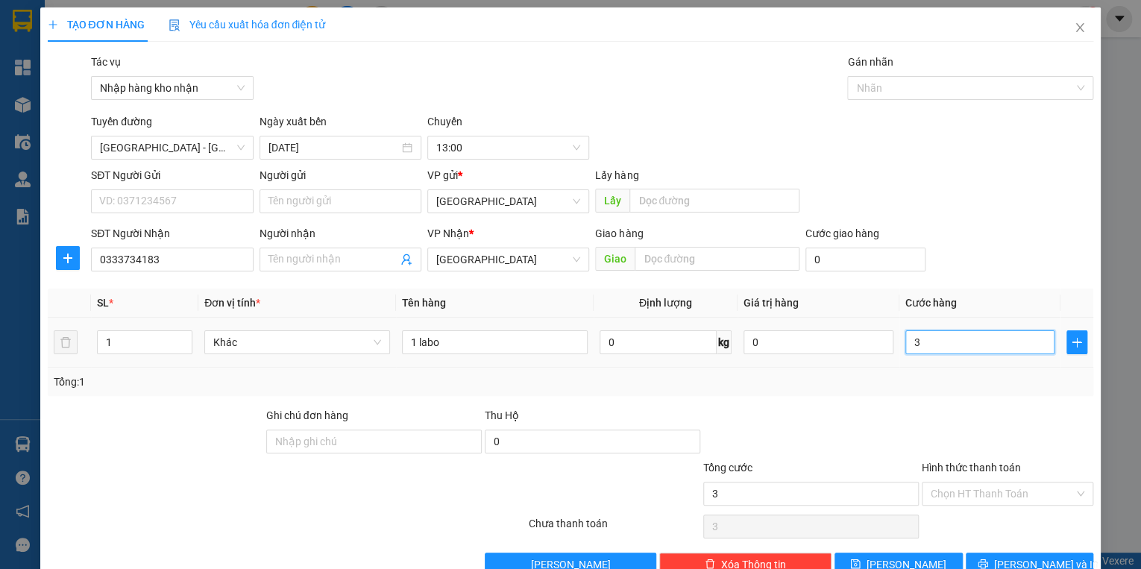
type input "30"
type input "300"
type input "3.000"
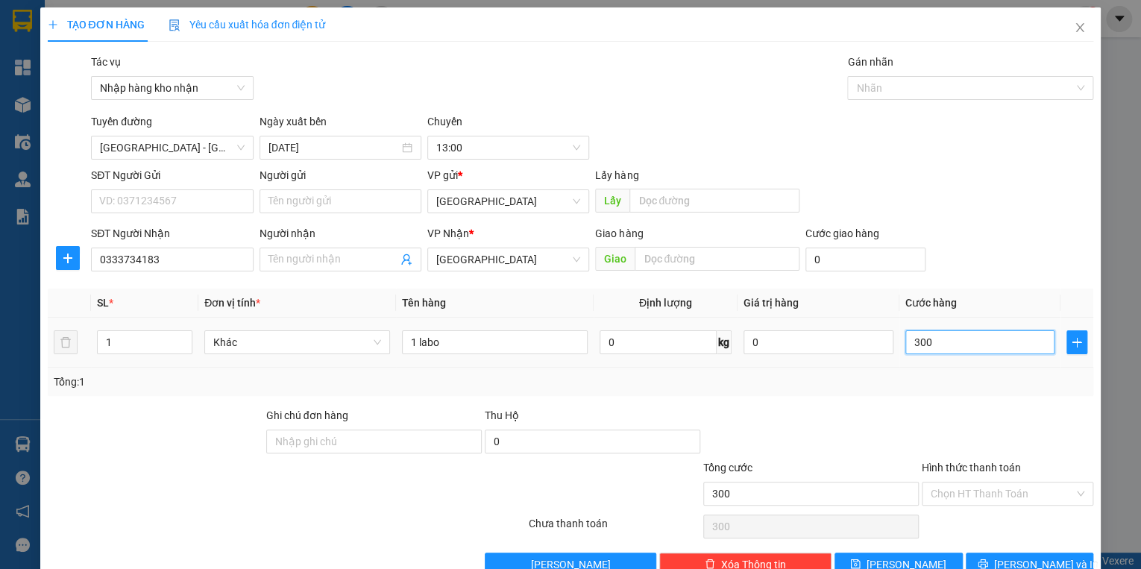
type input "3.000"
type input "30.000"
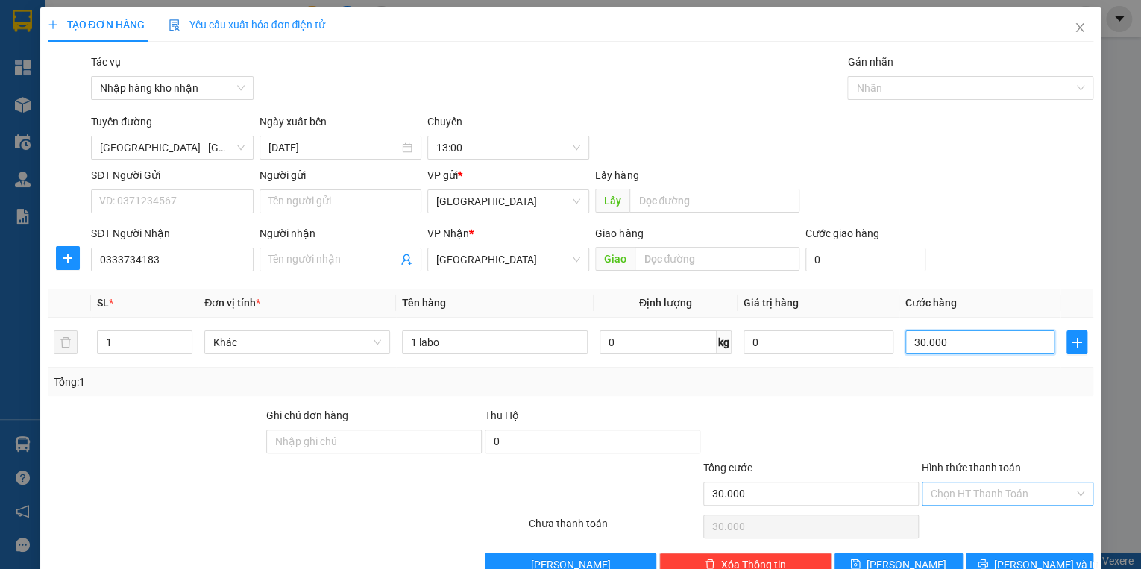
type input "30.000"
click at [987, 484] on input "Hình thức thanh toán" at bounding box center [1001, 493] width 143 height 22
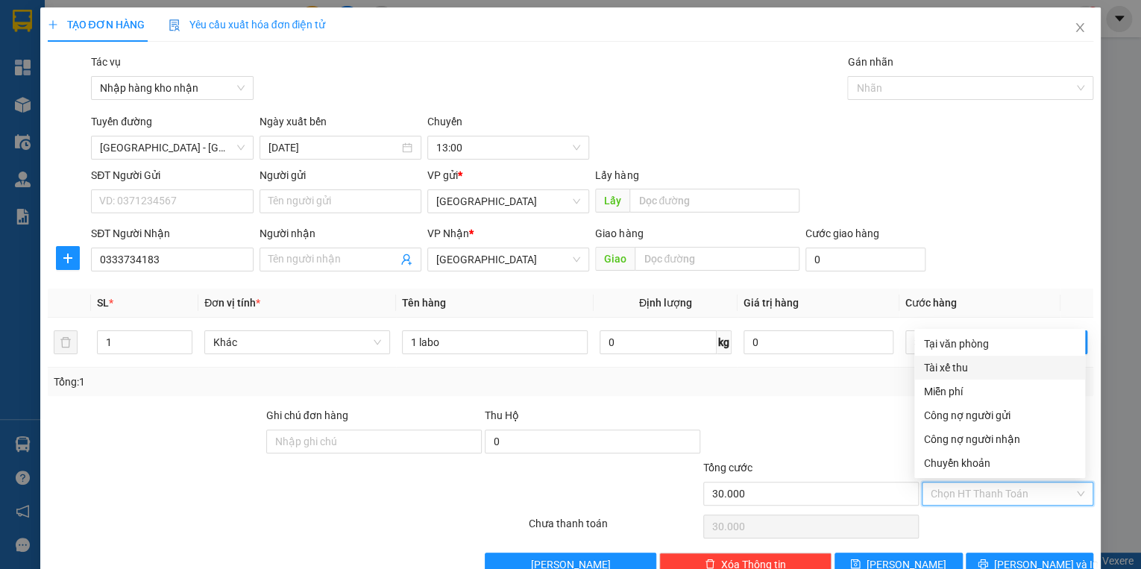
click at [956, 369] on div "Tài xế thu" at bounding box center [999, 367] width 153 height 16
type input "0"
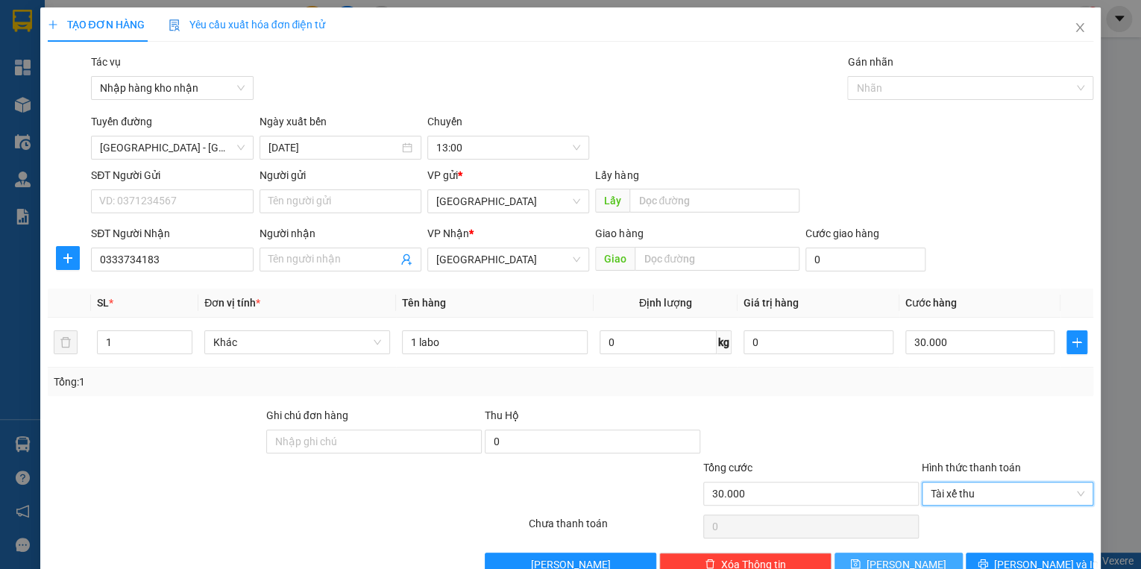
click at [918, 552] on button "[PERSON_NAME]" at bounding box center [898, 564] width 128 height 24
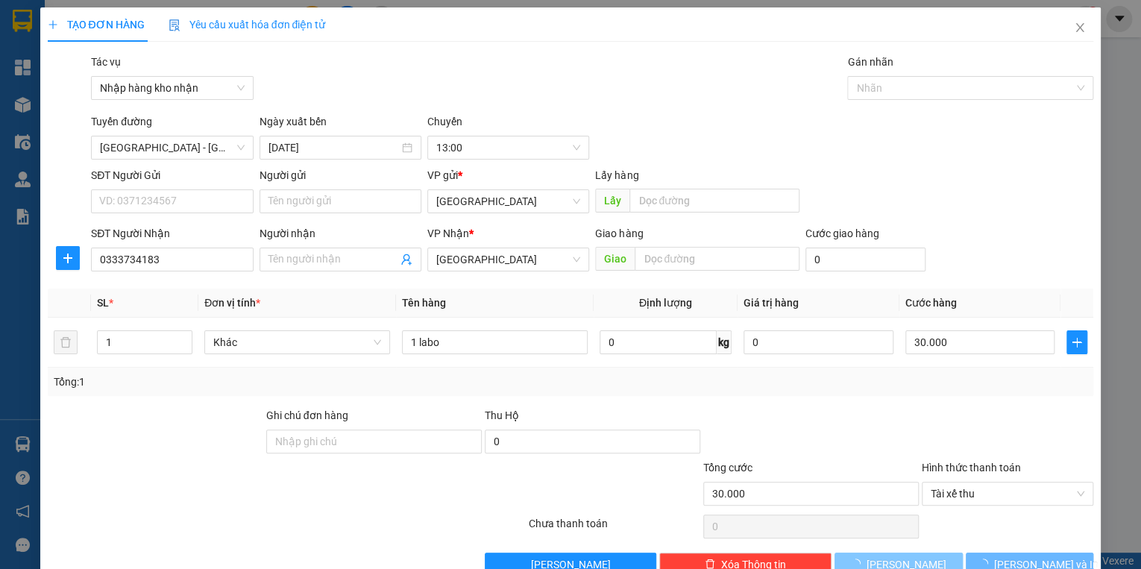
type input "0"
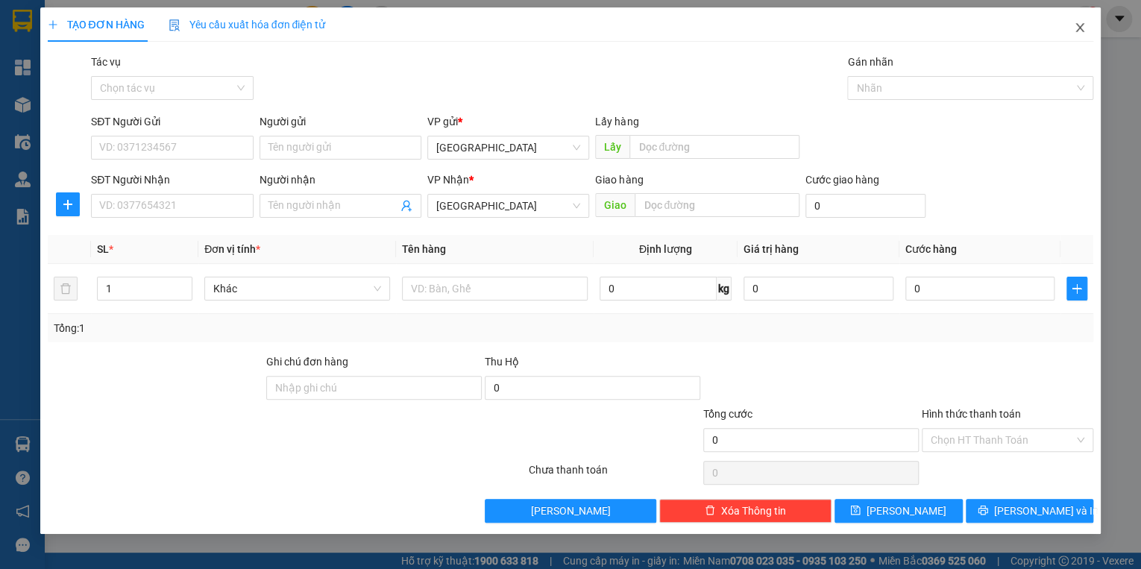
click at [1082, 29] on icon "close" at bounding box center [1079, 28] width 12 height 12
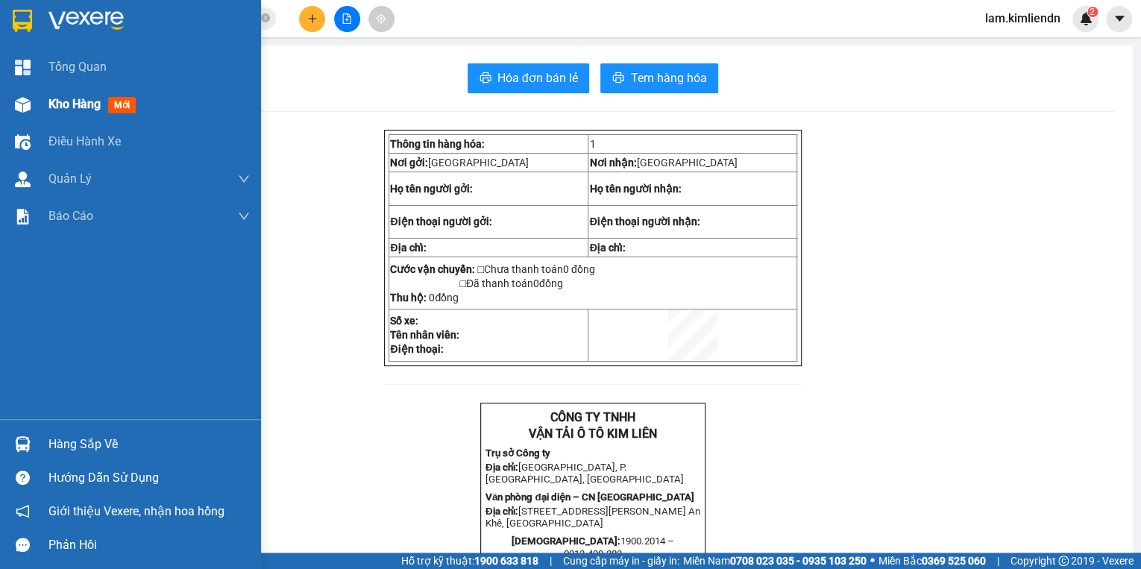
click at [83, 109] on span "Kho hàng" at bounding box center [74, 104] width 52 height 14
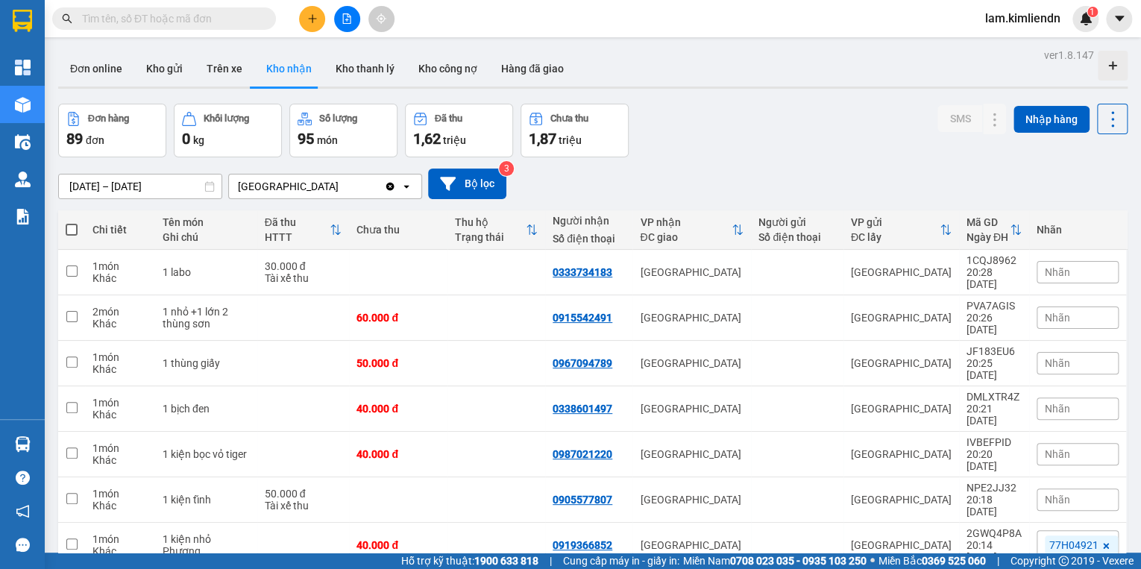
click at [1050, 266] on span "Nhãn" at bounding box center [1056, 272] width 25 height 12
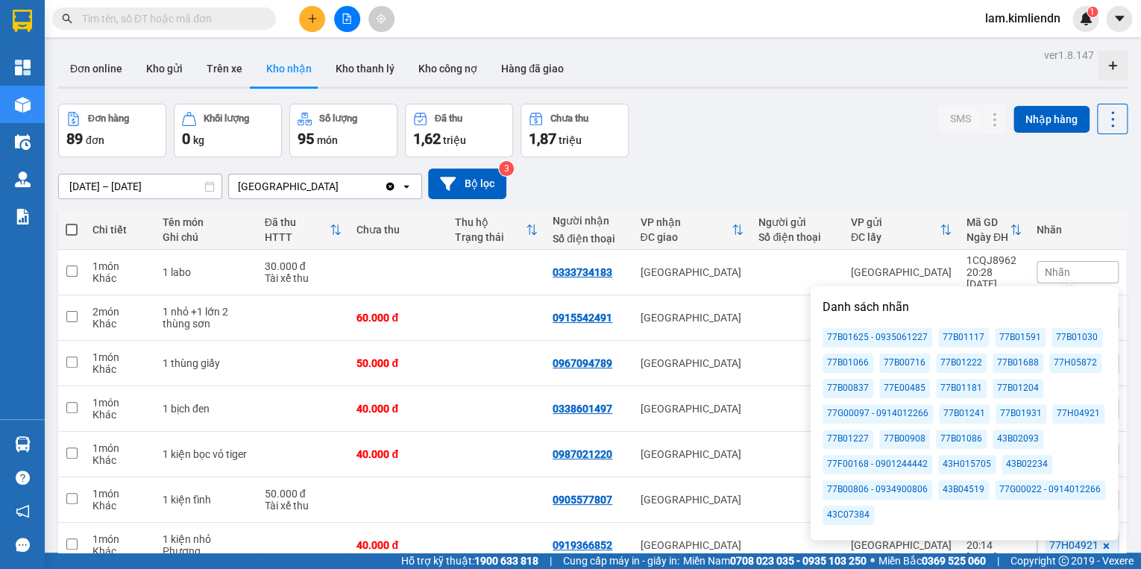
click at [1023, 340] on div "77B01591" at bounding box center [1019, 337] width 51 height 19
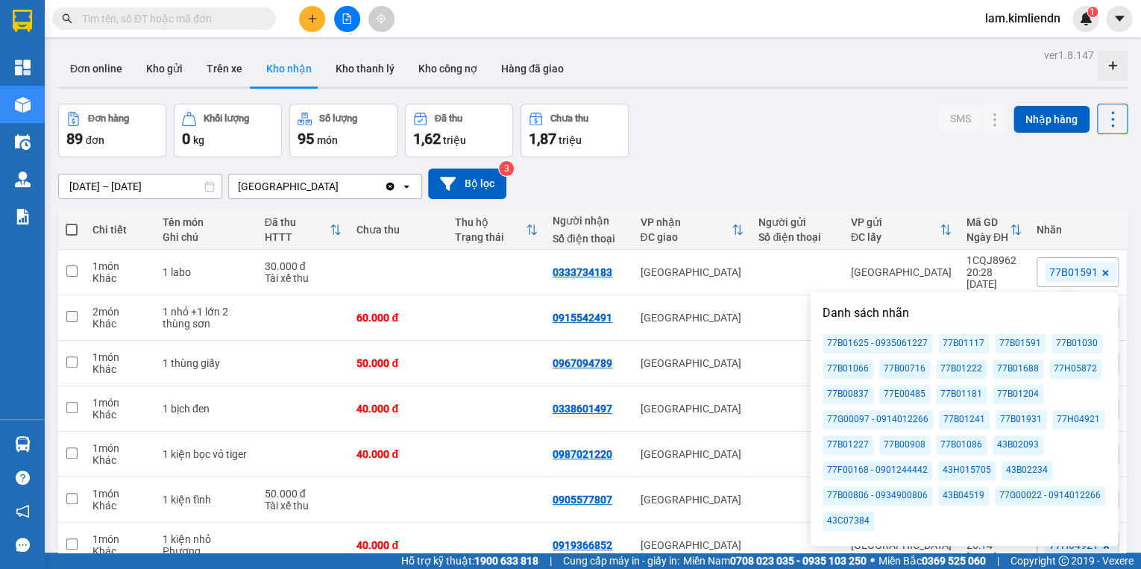
click at [1059, 175] on div "[DATE] – [DATE] Press the down arrow key to interact with the calendar and sele…" at bounding box center [592, 183] width 1069 height 31
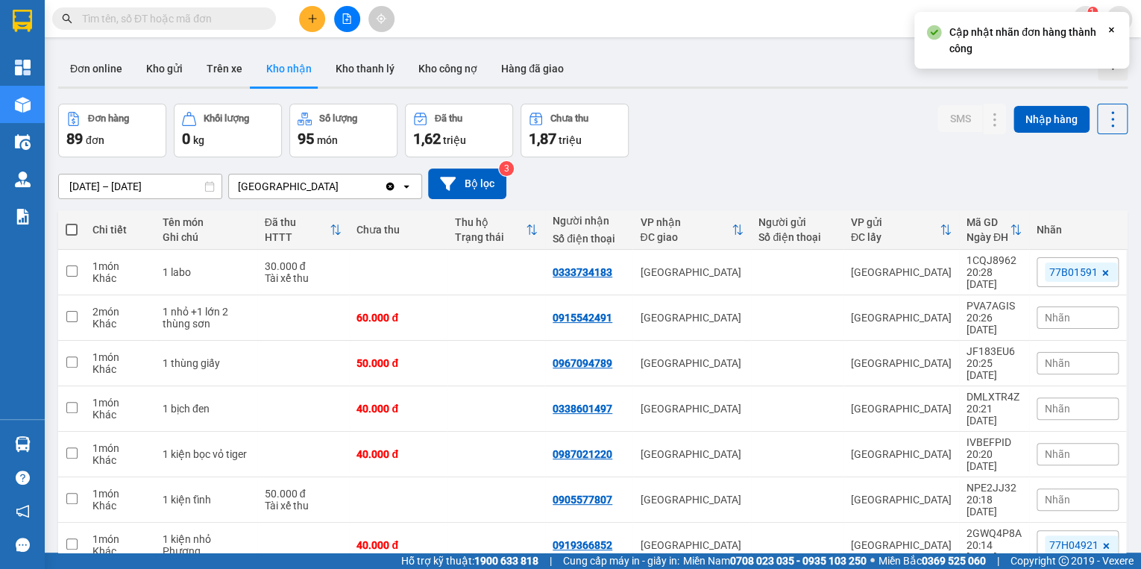
click at [1051, 312] on span "Nhãn" at bounding box center [1056, 318] width 25 height 12
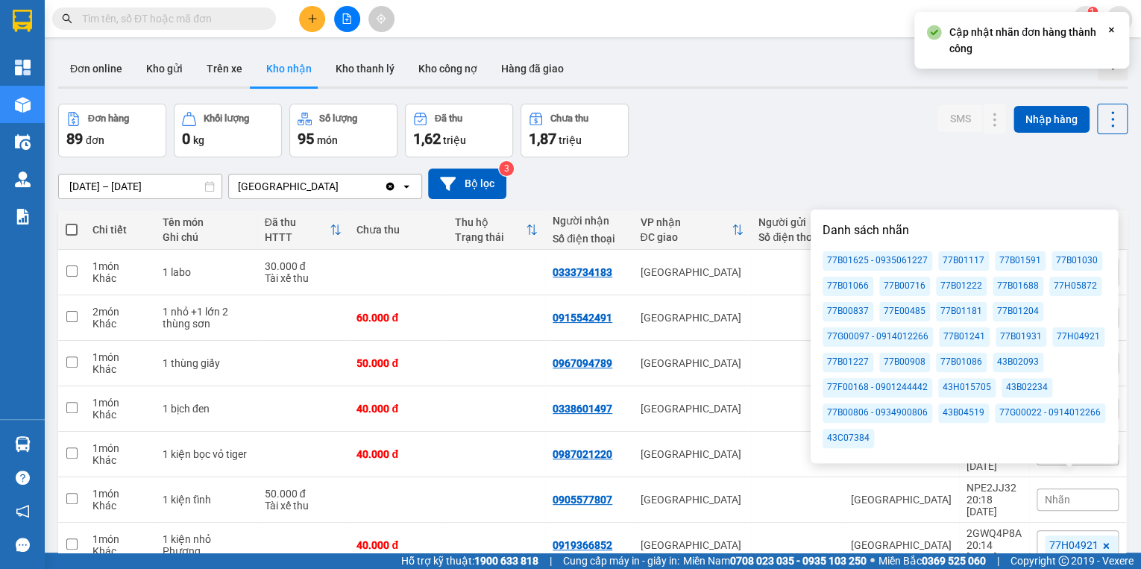
click at [1002, 261] on div "77B01591" at bounding box center [1019, 260] width 51 height 19
click at [1015, 164] on div "[DATE] – [DATE] Press the down arrow key to interact with the calendar and sele…" at bounding box center [592, 183] width 1069 height 53
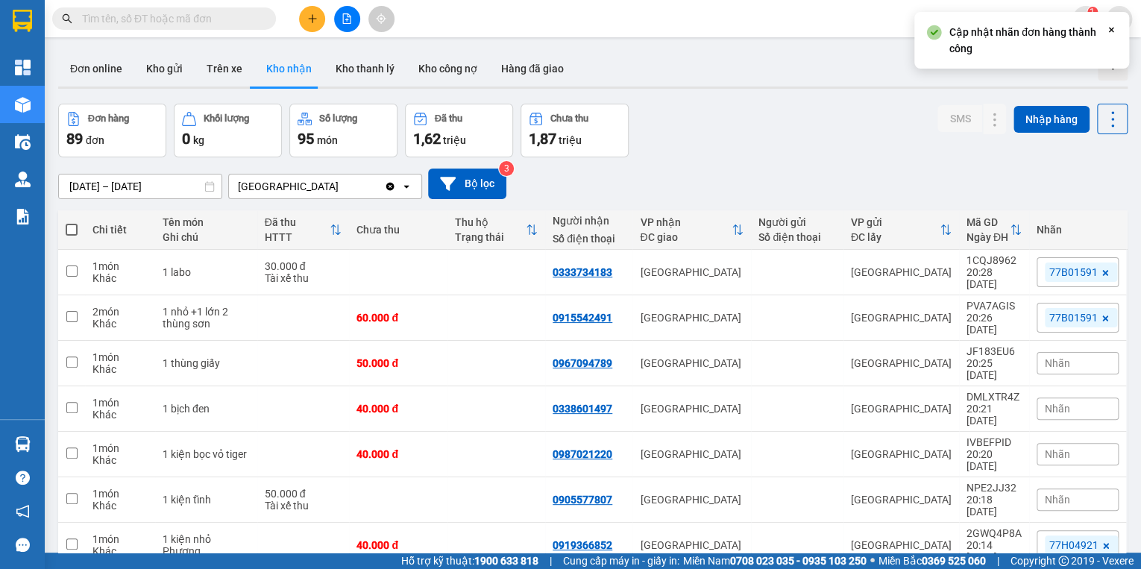
click at [1061, 357] on span "Nhãn" at bounding box center [1056, 363] width 25 height 12
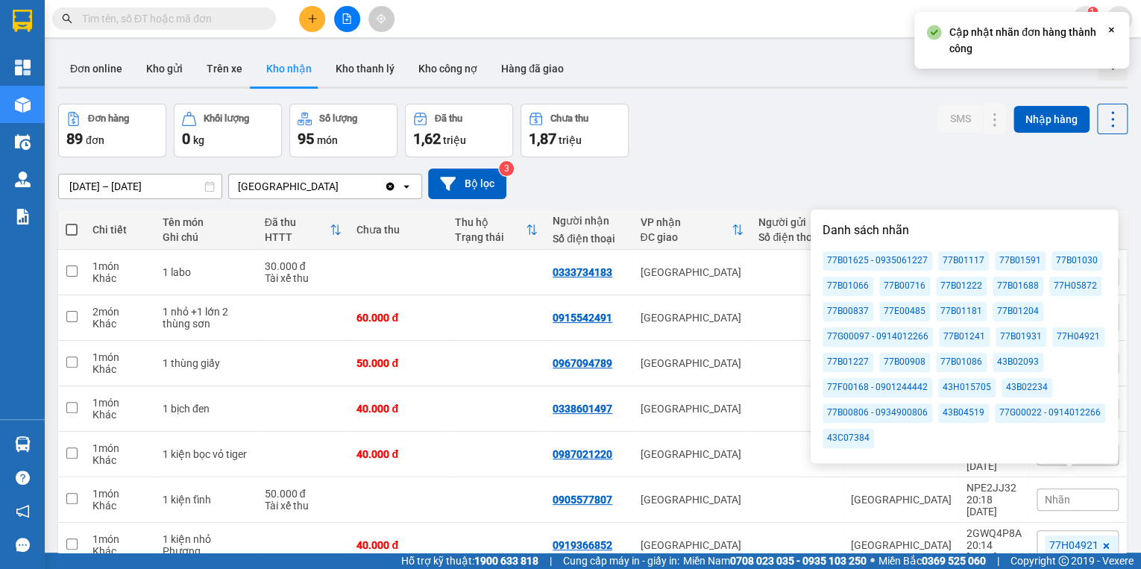
click at [1016, 259] on div "77B01591" at bounding box center [1019, 260] width 51 height 19
click at [1020, 167] on div "[DATE] – [DATE] Press the down arrow key to interact with the calendar and sele…" at bounding box center [592, 183] width 1069 height 53
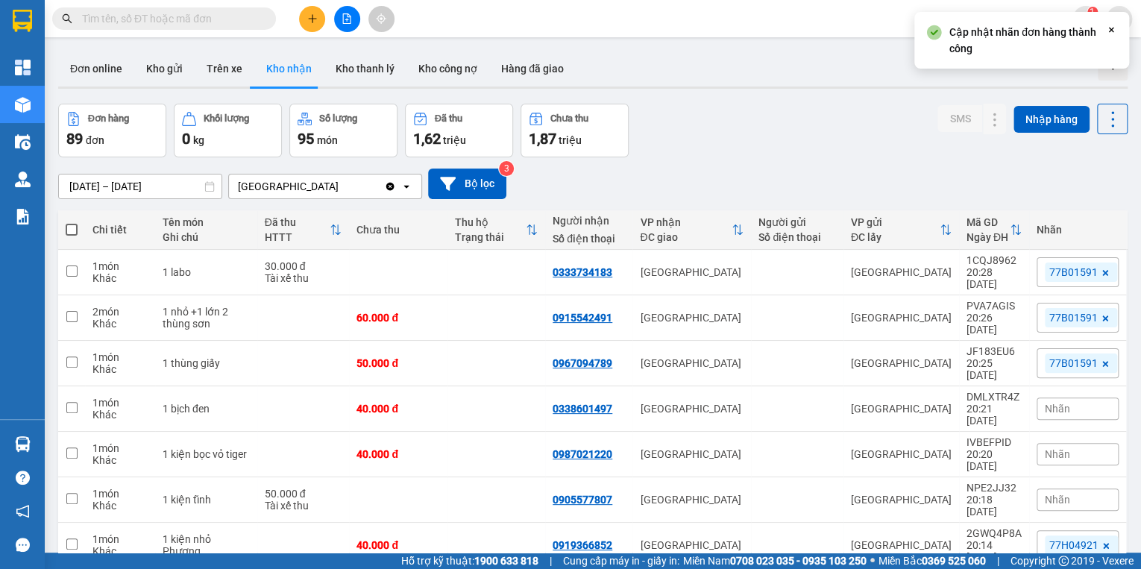
click at [1067, 397] on div "Nhãn" at bounding box center [1077, 408] width 82 height 22
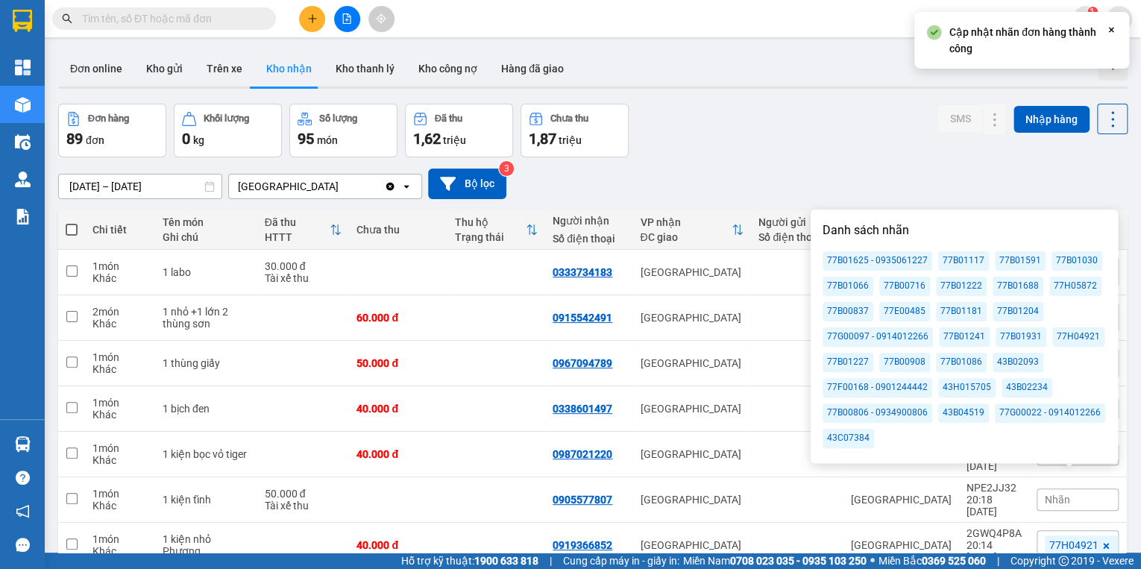
click at [1020, 260] on div "77B01591" at bounding box center [1019, 260] width 51 height 19
click at [1019, 165] on div "[DATE] – [DATE] Press the down arrow key to interact with the calendar and sele…" at bounding box center [592, 183] width 1069 height 53
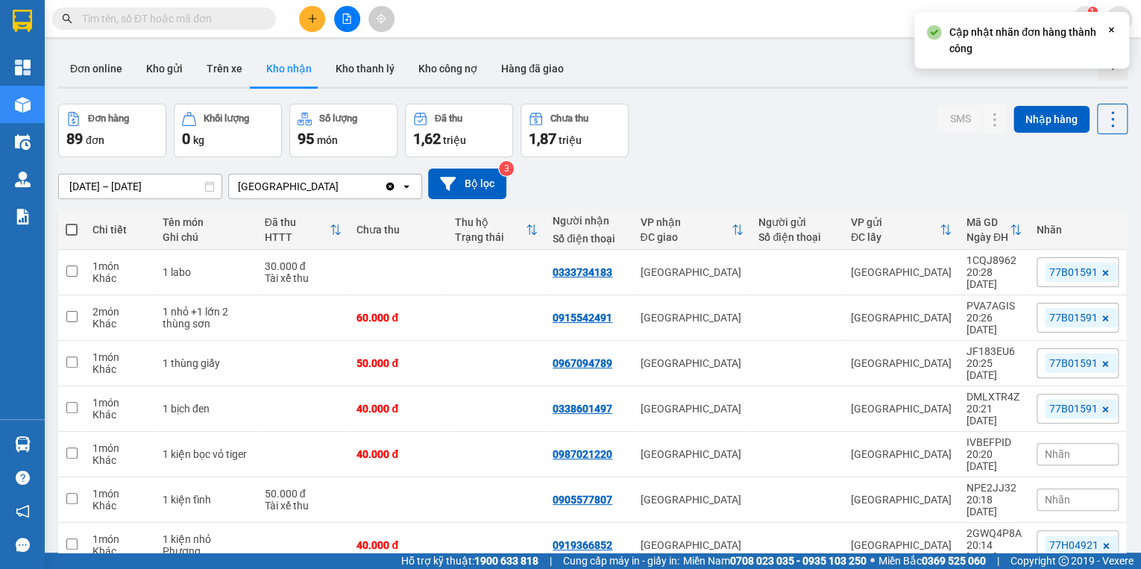
click at [1075, 443] on div "Nhãn" at bounding box center [1077, 454] width 82 height 22
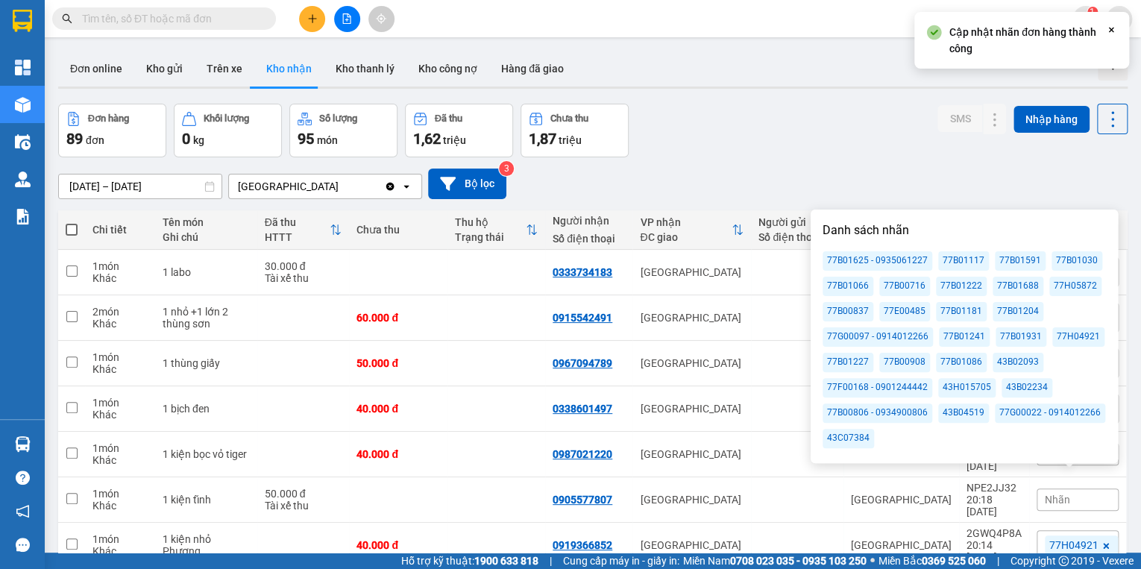
click at [1012, 262] on div "77B01591" at bounding box center [1019, 260] width 51 height 19
click at [991, 173] on div "[DATE] – [DATE] Press the down arrow key to interact with the calendar and sele…" at bounding box center [592, 183] width 1069 height 31
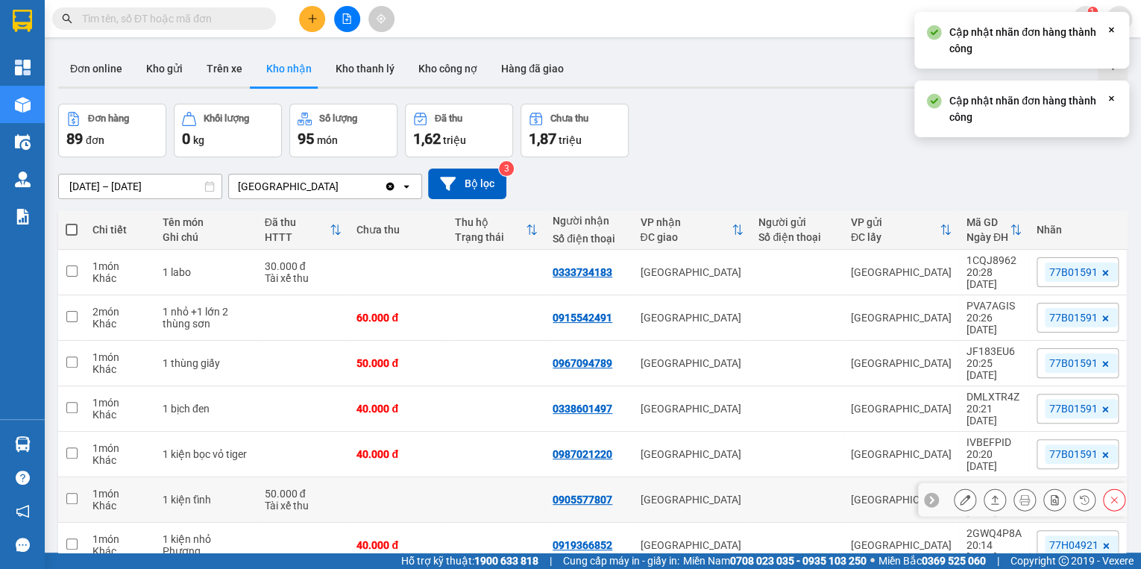
click at [1079, 494] on icon at bounding box center [1084, 499] width 10 height 10
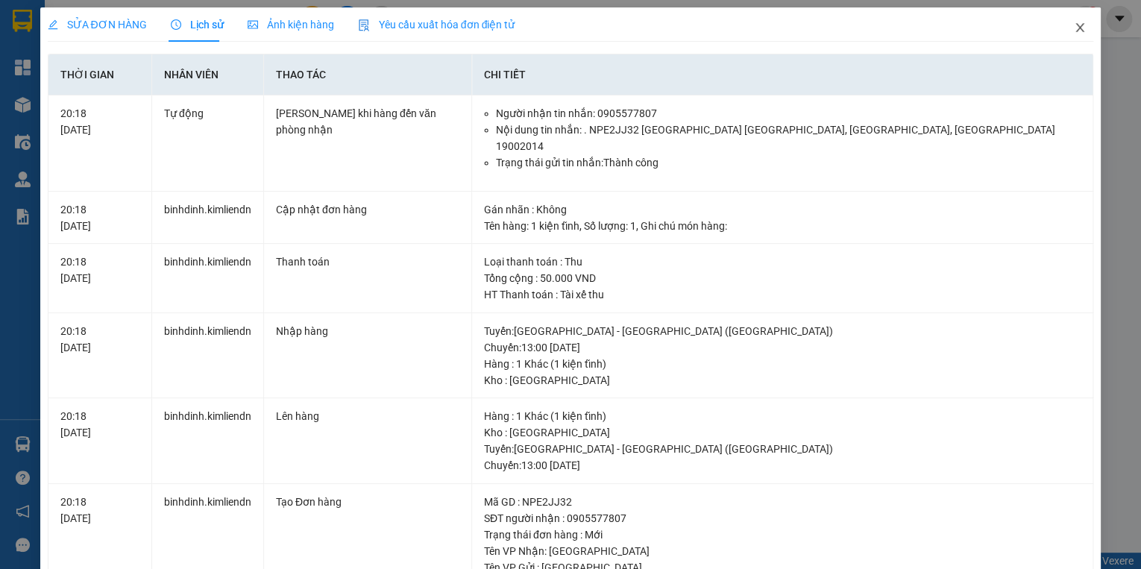
click at [1074, 25] on icon "close" at bounding box center [1079, 28] width 12 height 12
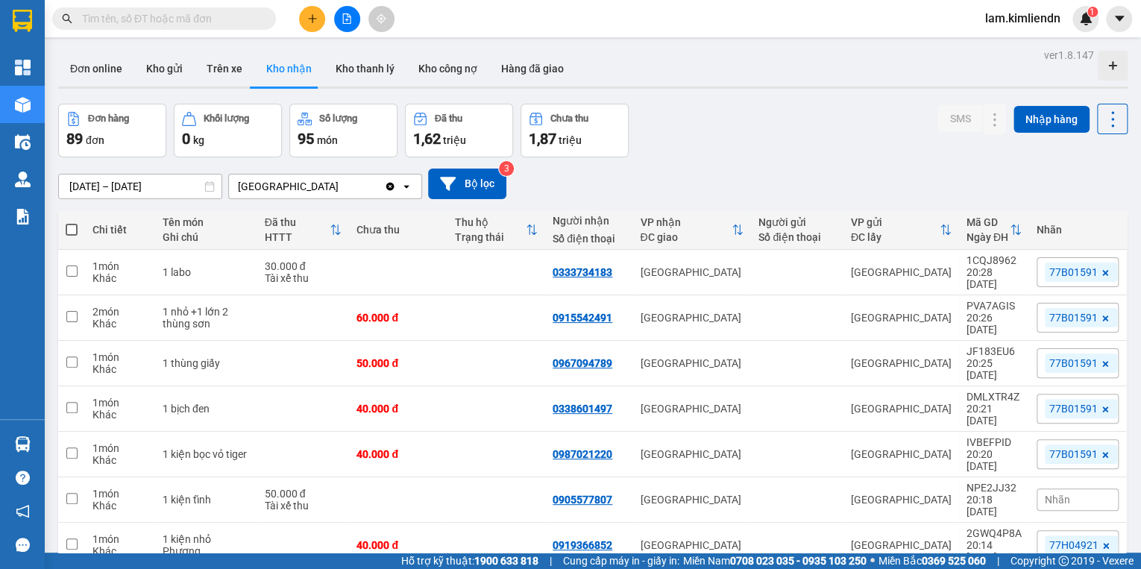
click at [1055, 493] on span "Nhãn" at bounding box center [1056, 499] width 25 height 12
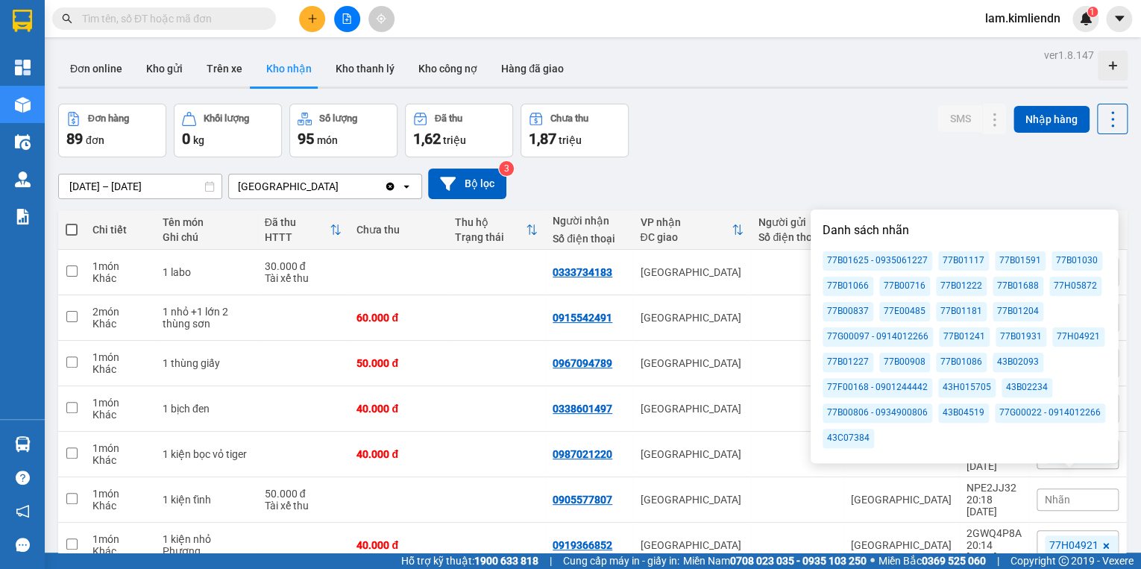
click at [1009, 257] on div "77B01591" at bounding box center [1019, 260] width 51 height 19
click at [888, 122] on div "Đơn hàng 89 đơn Khối lượng 0 kg Số lượng 95 món Đã thu 1,62 triệu Chưa thu 1,87…" at bounding box center [592, 131] width 1069 height 54
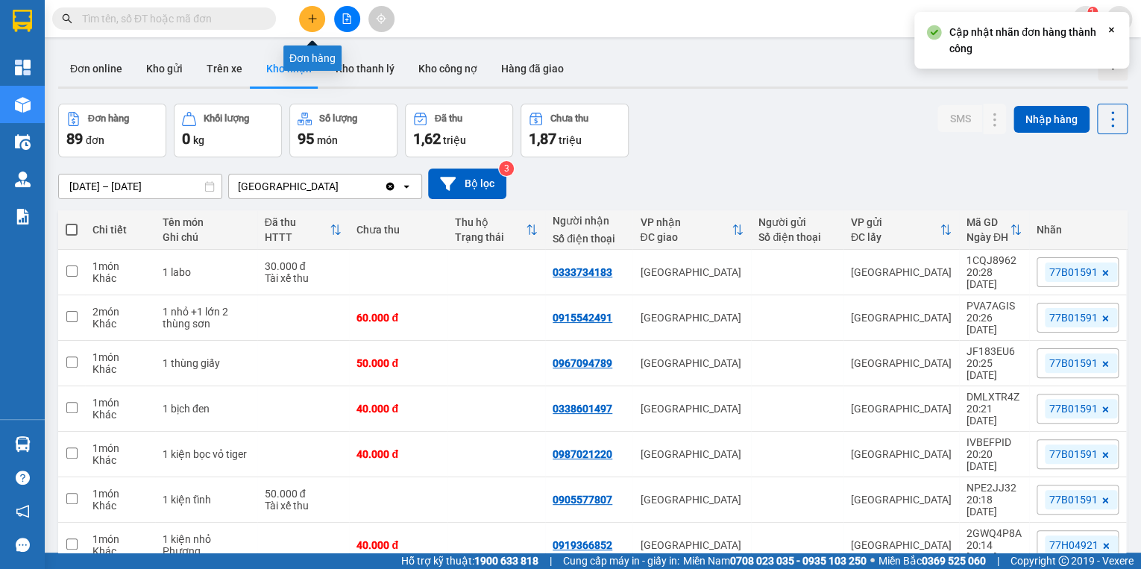
click at [306, 18] on button at bounding box center [312, 19] width 26 height 26
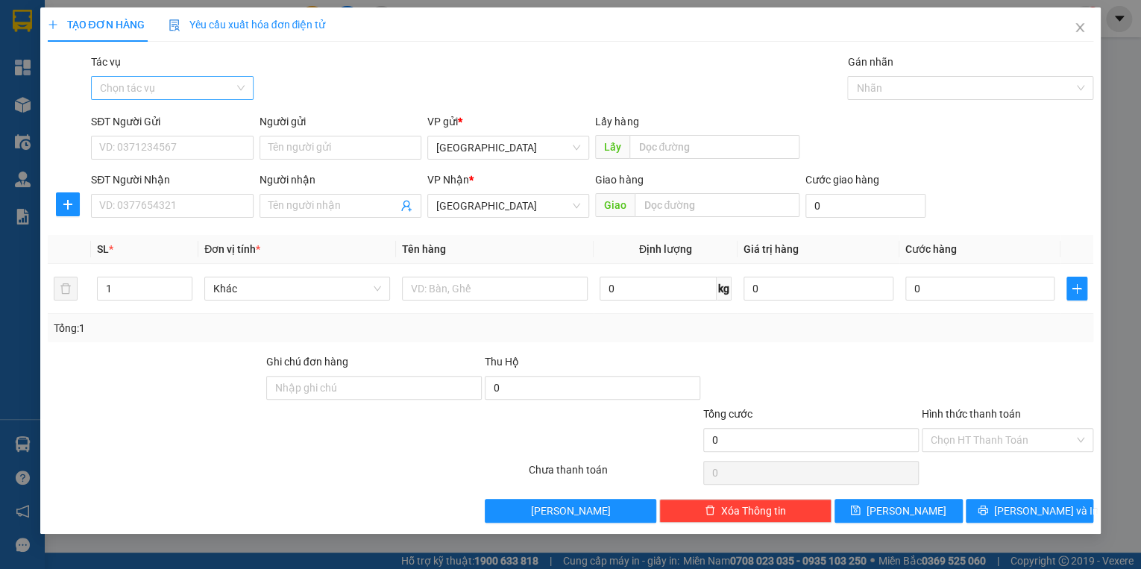
click at [183, 83] on input "Tác vụ" at bounding box center [166, 88] width 133 height 22
click at [174, 136] on div "Nhập hàng kho nhận" at bounding box center [172, 141] width 144 height 16
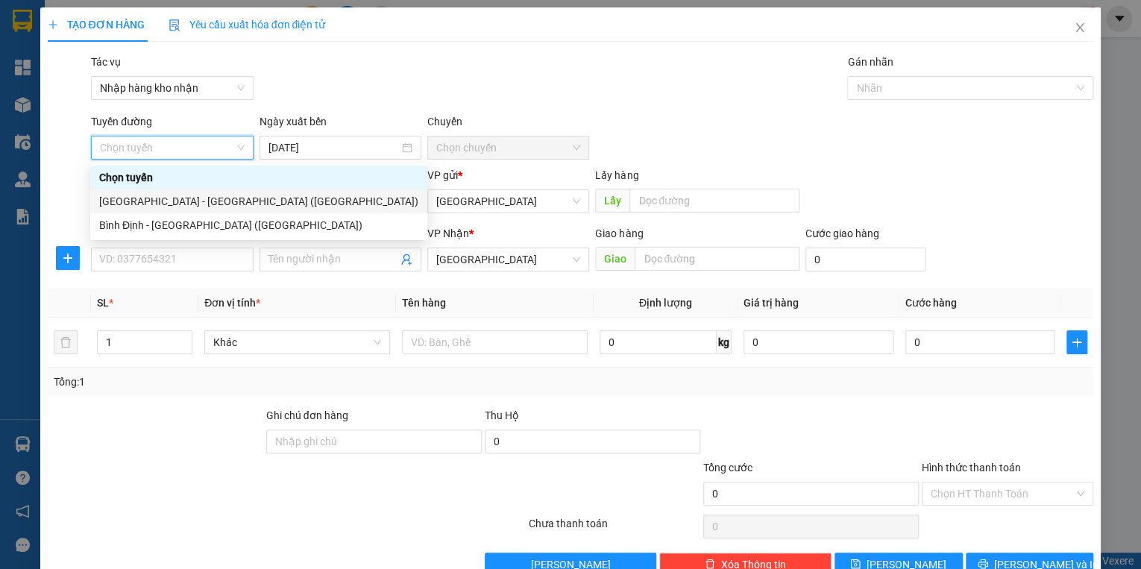
click at [182, 200] on div "[GEOGRAPHIC_DATA] - [GEOGRAPHIC_DATA] ([GEOGRAPHIC_DATA])" at bounding box center [258, 201] width 319 height 16
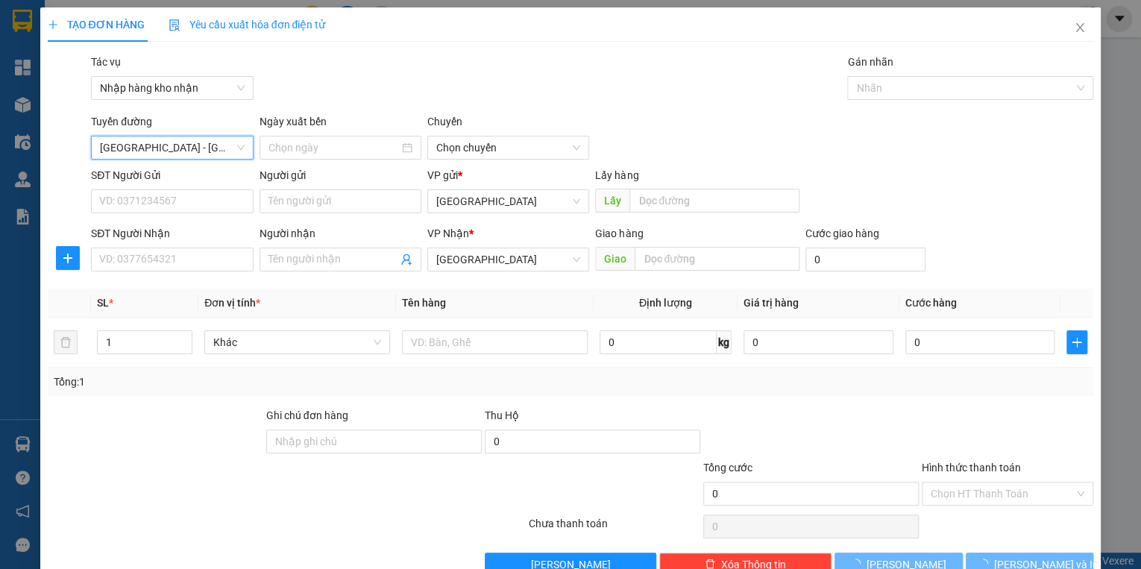
type input "[DATE]"
click at [462, 154] on span "03:30" at bounding box center [508, 147] width 144 height 22
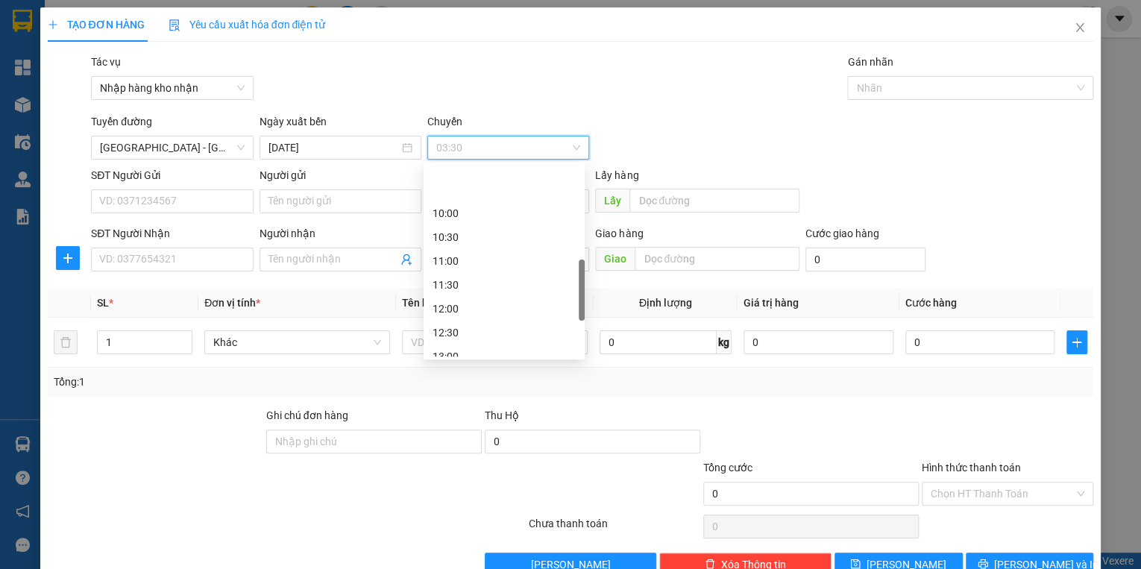
scroll to position [417, 0]
click at [453, 312] on div "14:30" at bounding box center [503, 308] width 143 height 16
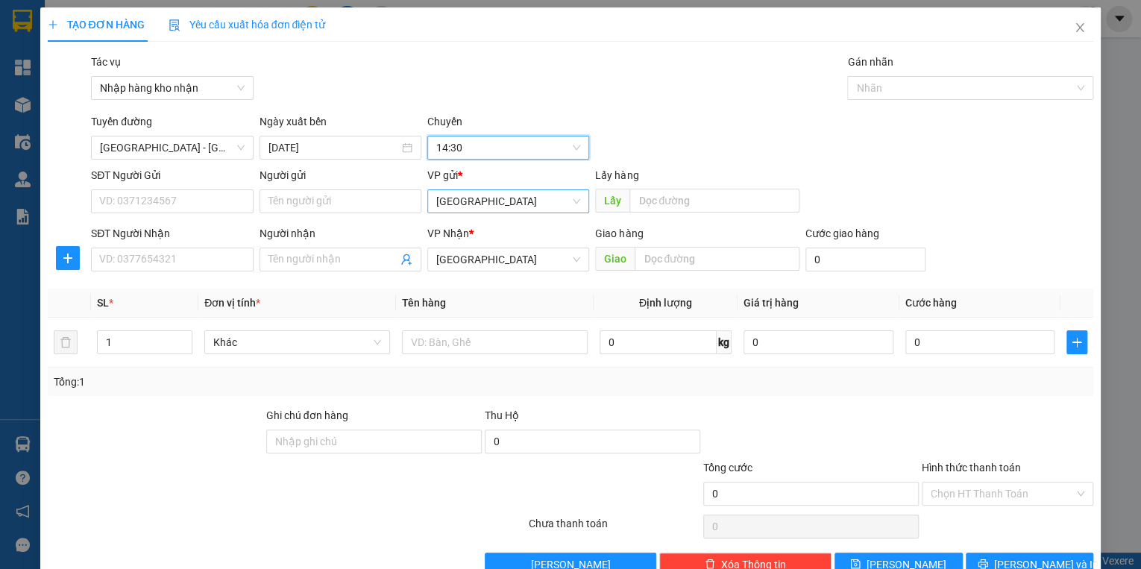
click at [447, 209] on span "[GEOGRAPHIC_DATA]" at bounding box center [508, 201] width 144 height 22
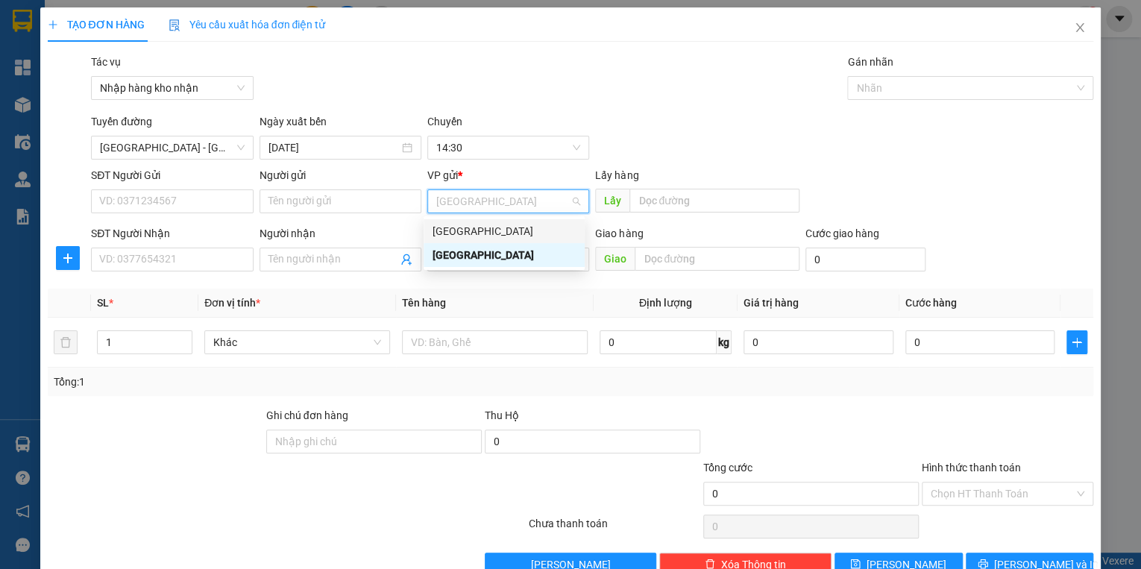
click at [447, 230] on div "[GEOGRAPHIC_DATA]" at bounding box center [503, 231] width 143 height 16
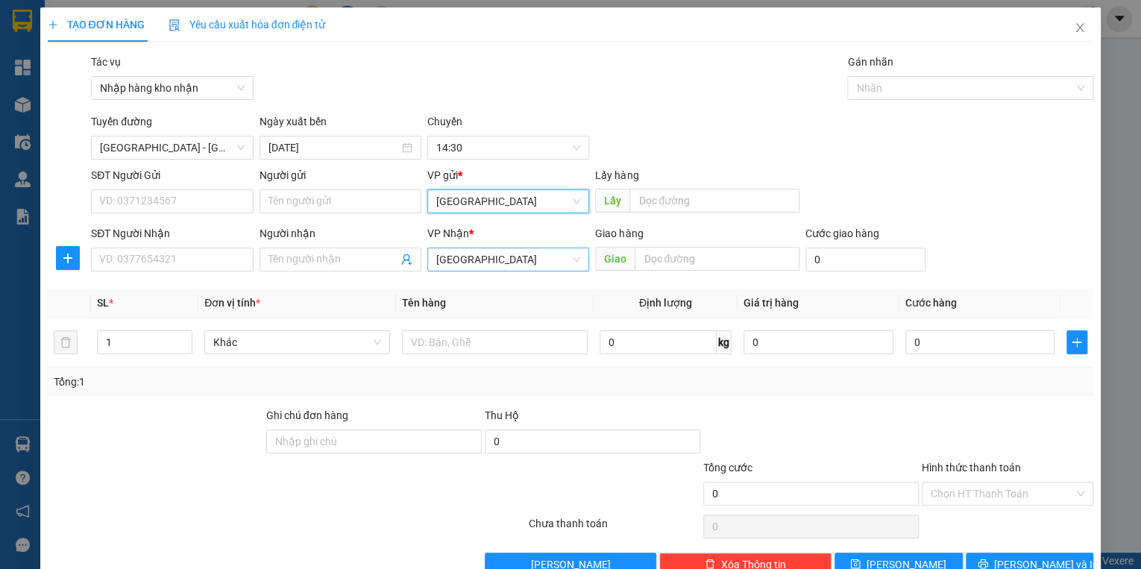
click at [461, 262] on span "[GEOGRAPHIC_DATA]" at bounding box center [508, 259] width 144 height 22
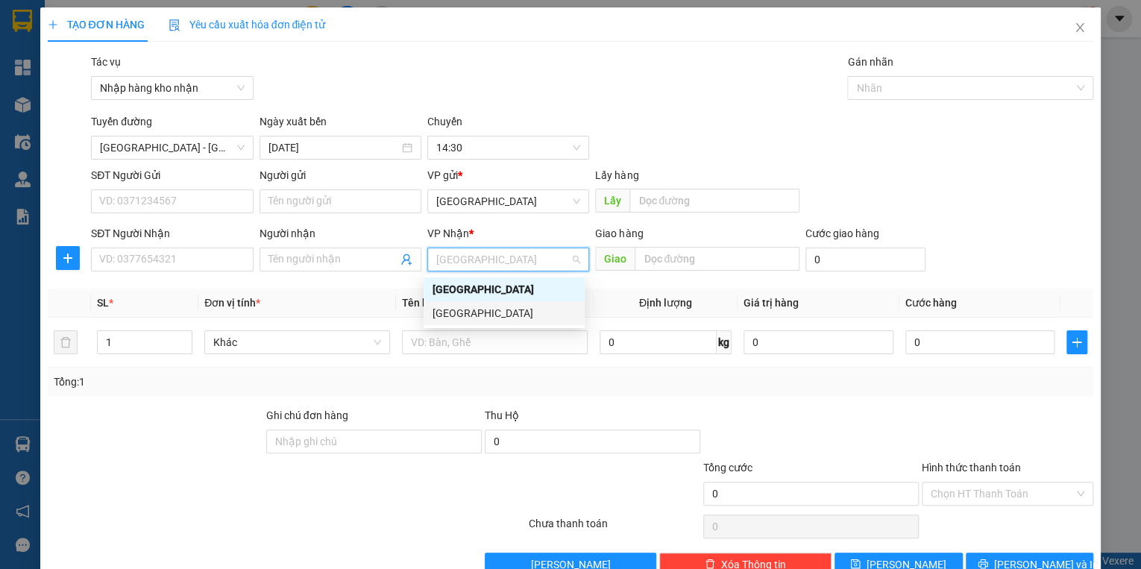
click at [460, 311] on div "[GEOGRAPHIC_DATA]" at bounding box center [503, 313] width 143 height 16
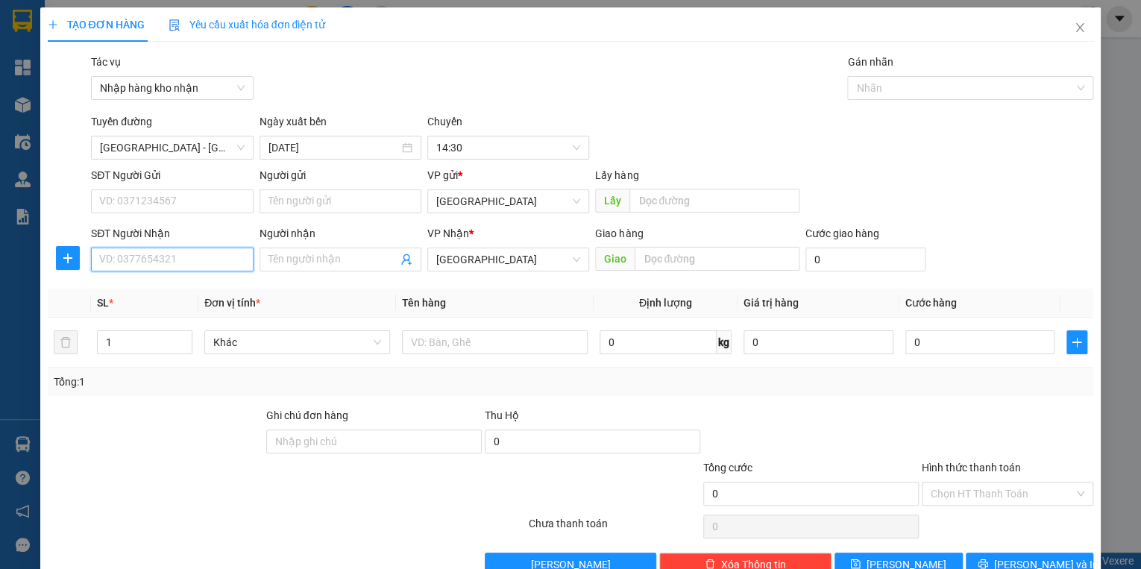
click at [168, 262] on input "SĐT Người Nhận" at bounding box center [172, 259] width 162 height 24
type input "0336708947"
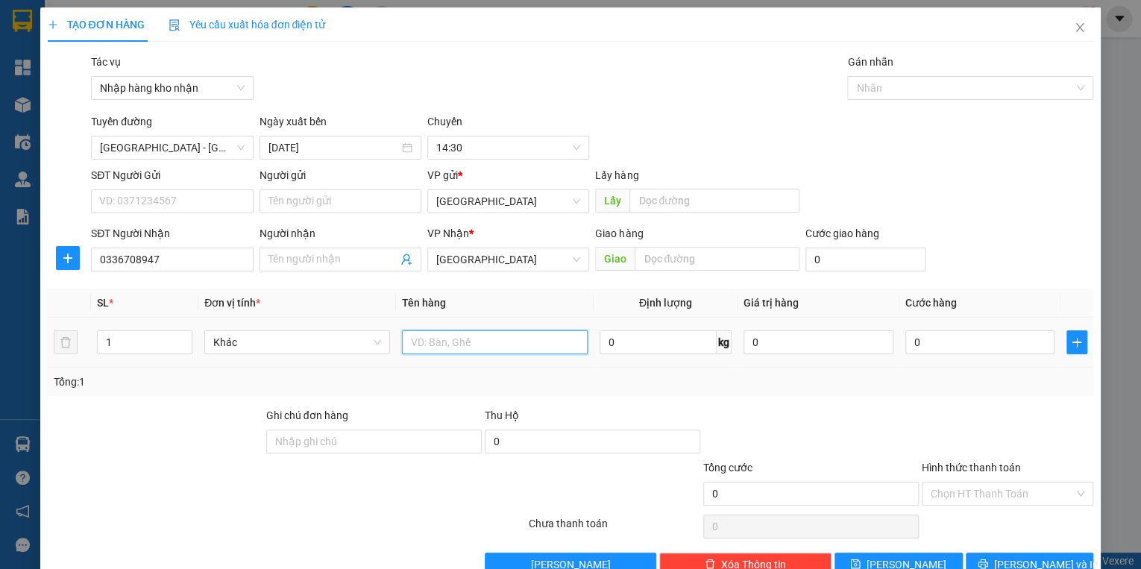
click at [526, 340] on input "text" at bounding box center [495, 342] width 186 height 24
click at [680, 260] on input "text" at bounding box center [716, 259] width 165 height 24
click at [823, 255] on input "0" at bounding box center [865, 259] width 120 height 24
type input "4"
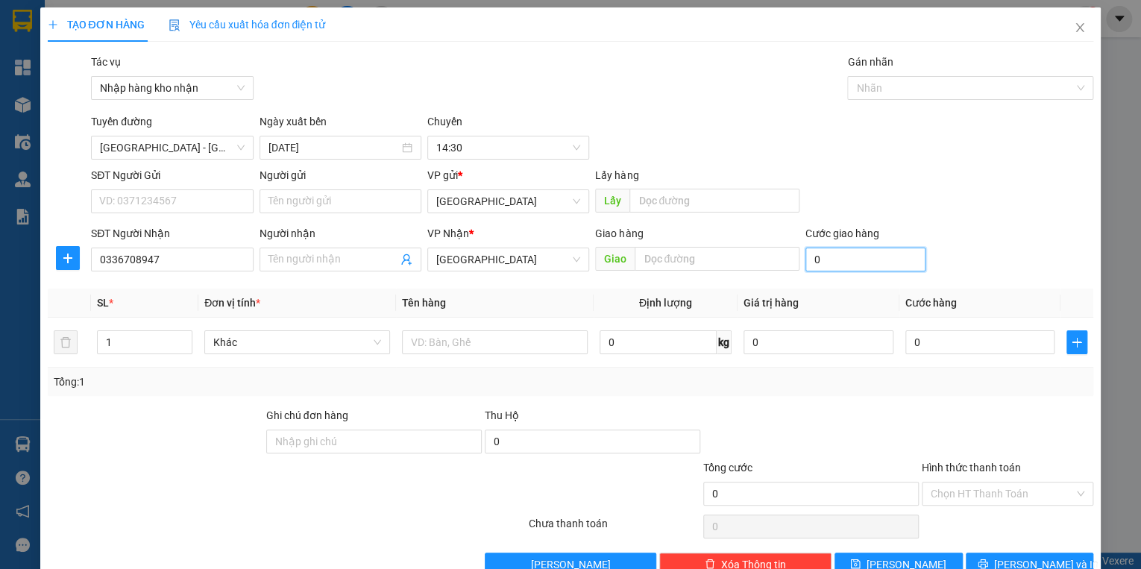
type input "4"
type input "40"
type input "400"
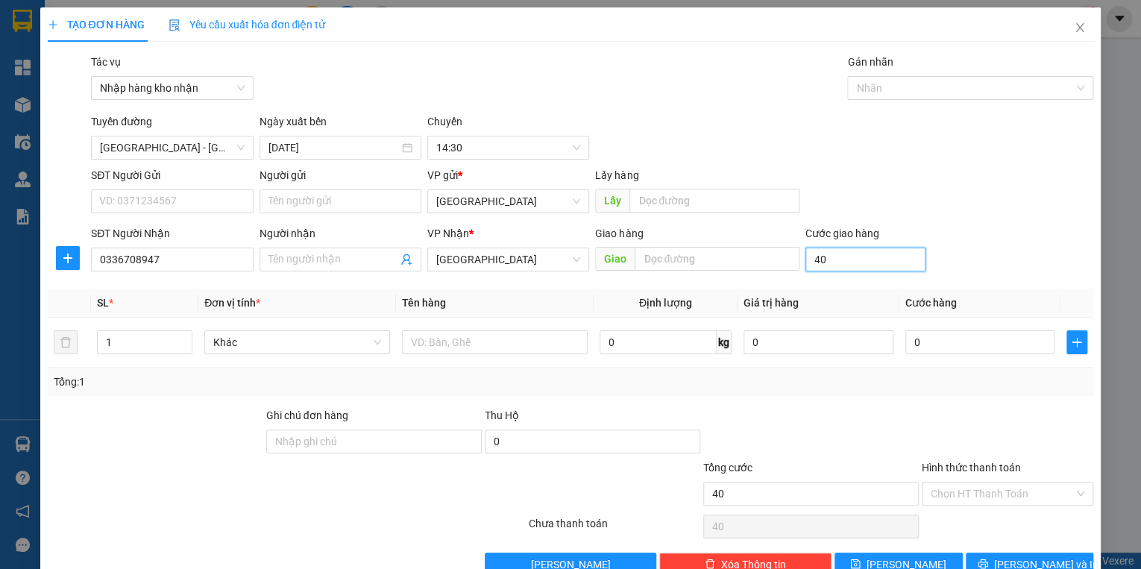
type input "400"
type input "4.000"
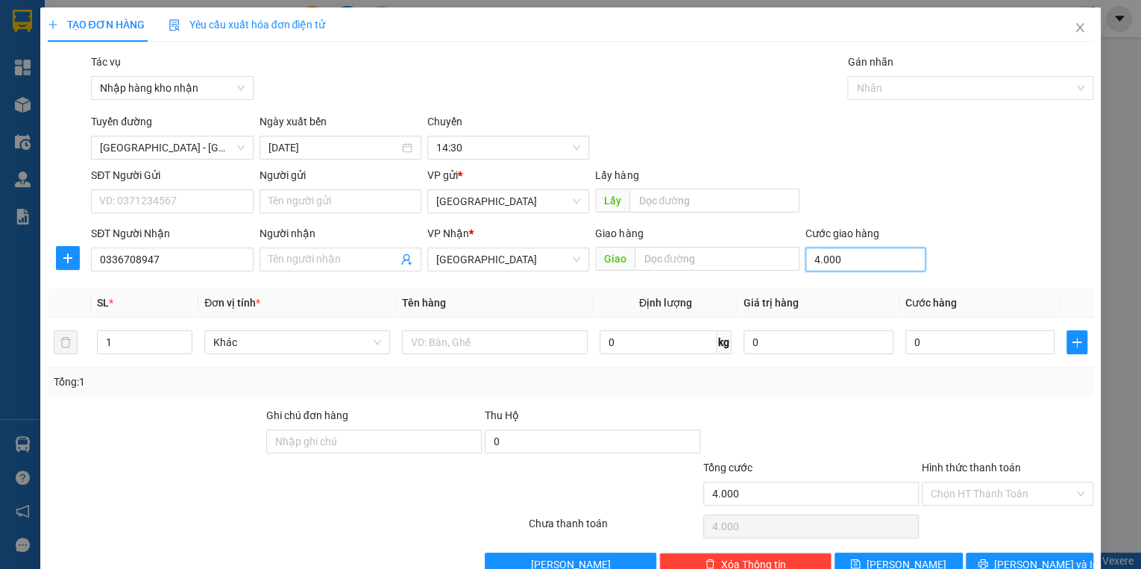
type input "40.000"
click at [953, 344] on input "0" at bounding box center [980, 342] width 150 height 24
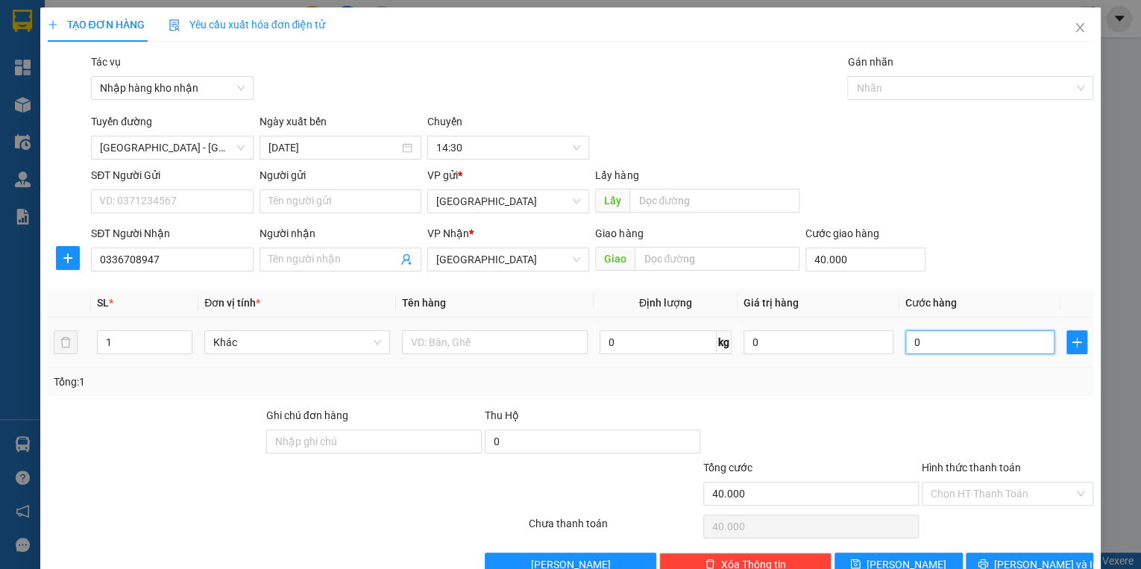
type input "5"
type input "40.005"
type input "50"
type input "40.050"
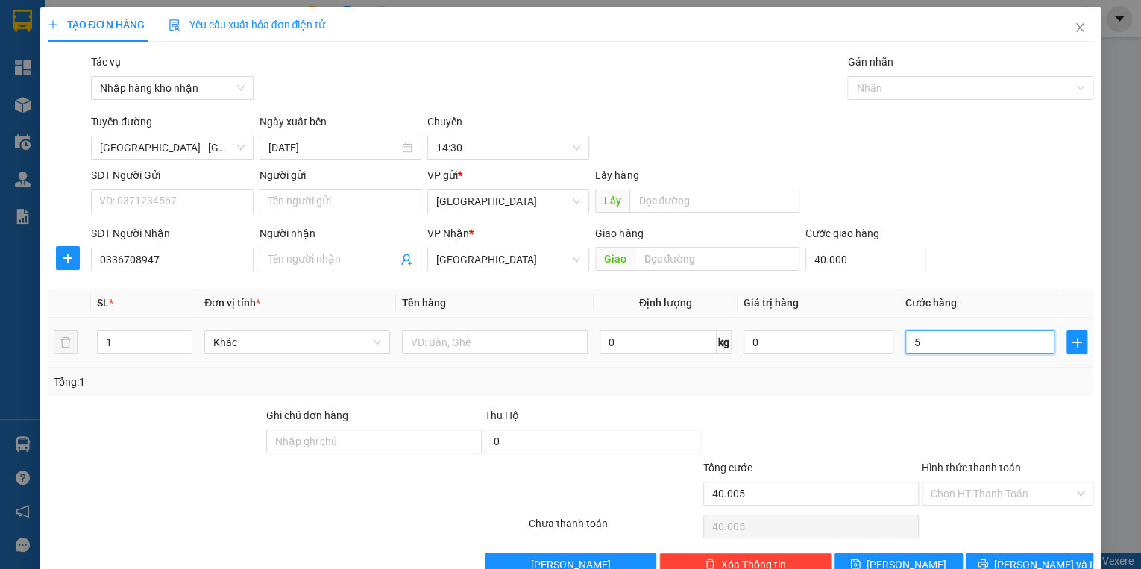
type input "40.050"
type input "500"
type input "40.500"
type input "5.000"
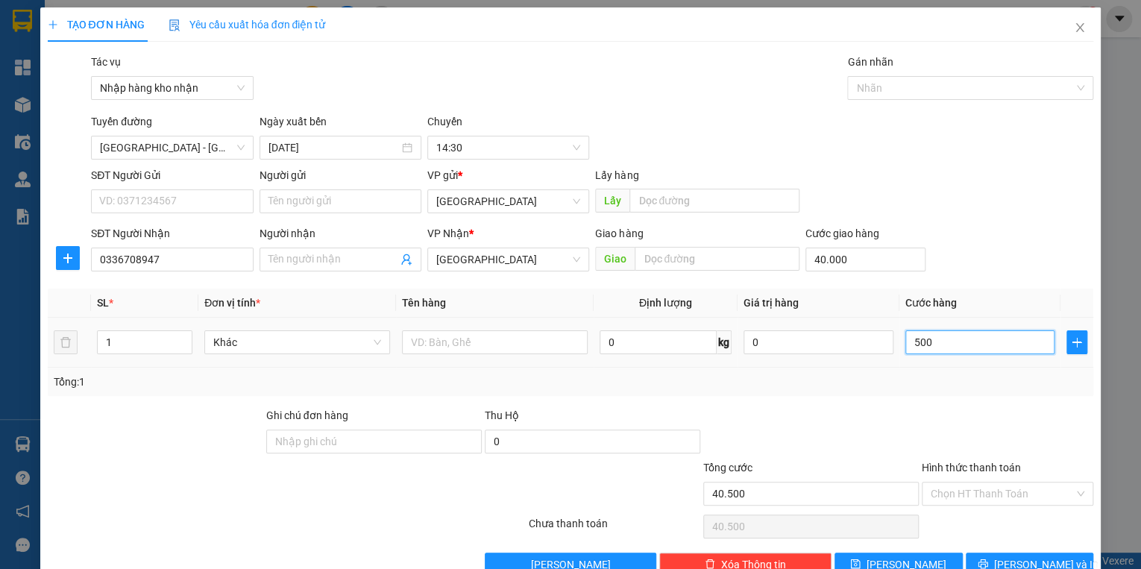
type input "45.000"
type input "50.000"
type input "90.000"
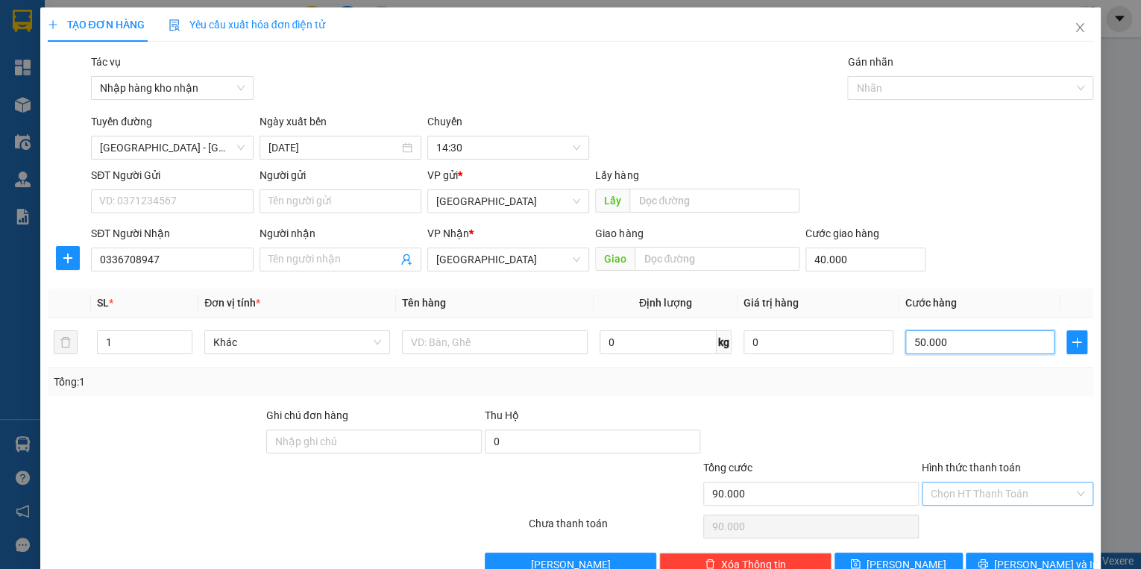
type input "50.000"
click at [971, 493] on input "Hình thức thanh toán" at bounding box center [1001, 493] width 143 height 22
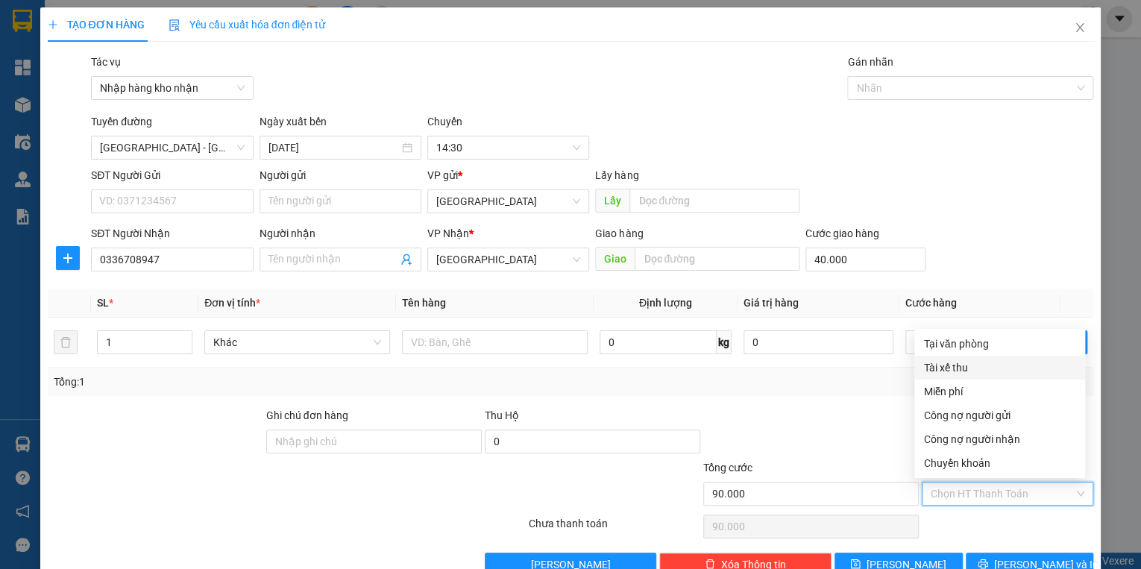
click at [947, 370] on div "Tài xế thu" at bounding box center [999, 367] width 153 height 16
type input "0"
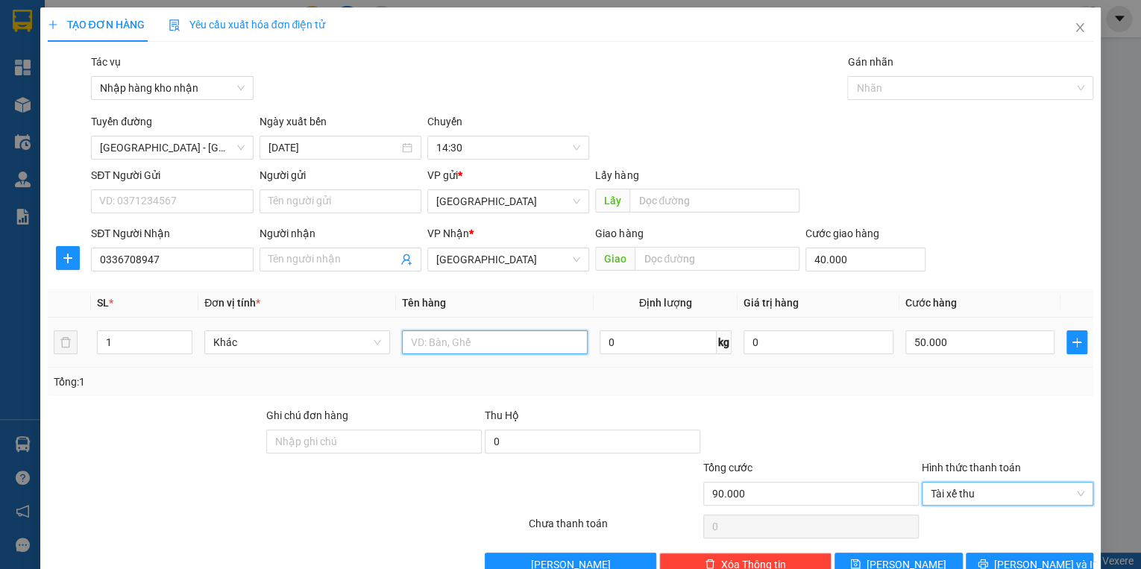
click at [421, 341] on input "text" at bounding box center [495, 342] width 186 height 24
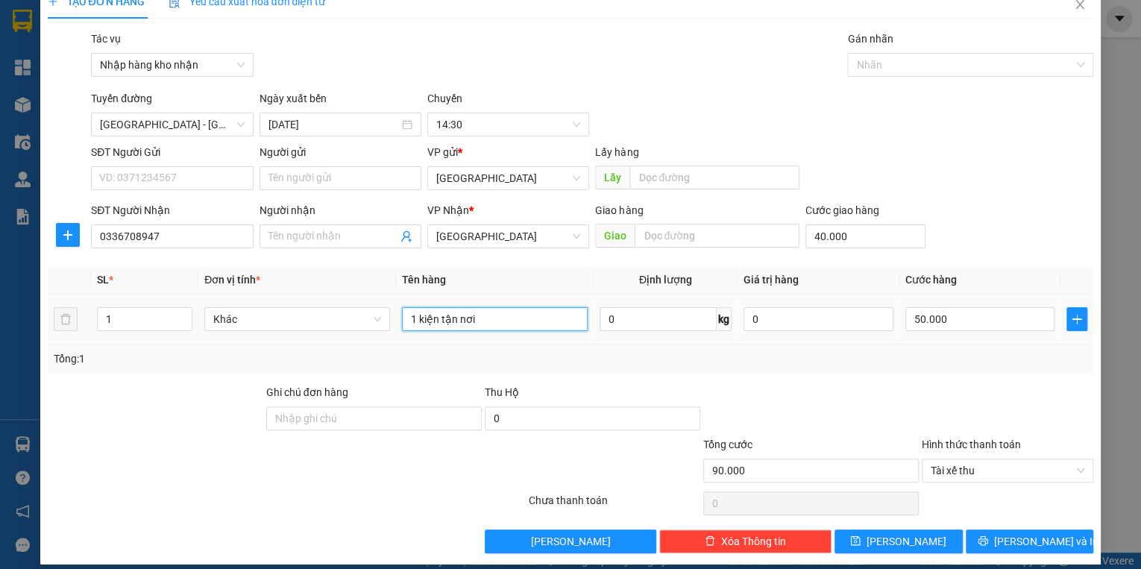
scroll to position [35, 0]
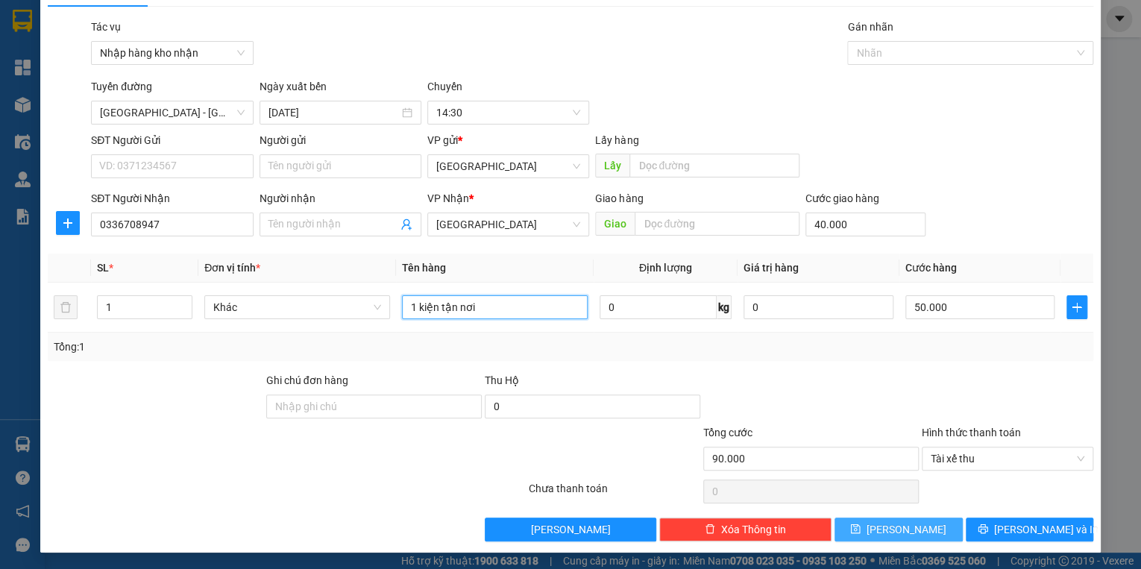
type input "1 kiện tận nơi"
click at [894, 531] on span "[PERSON_NAME]" at bounding box center [906, 529] width 80 height 16
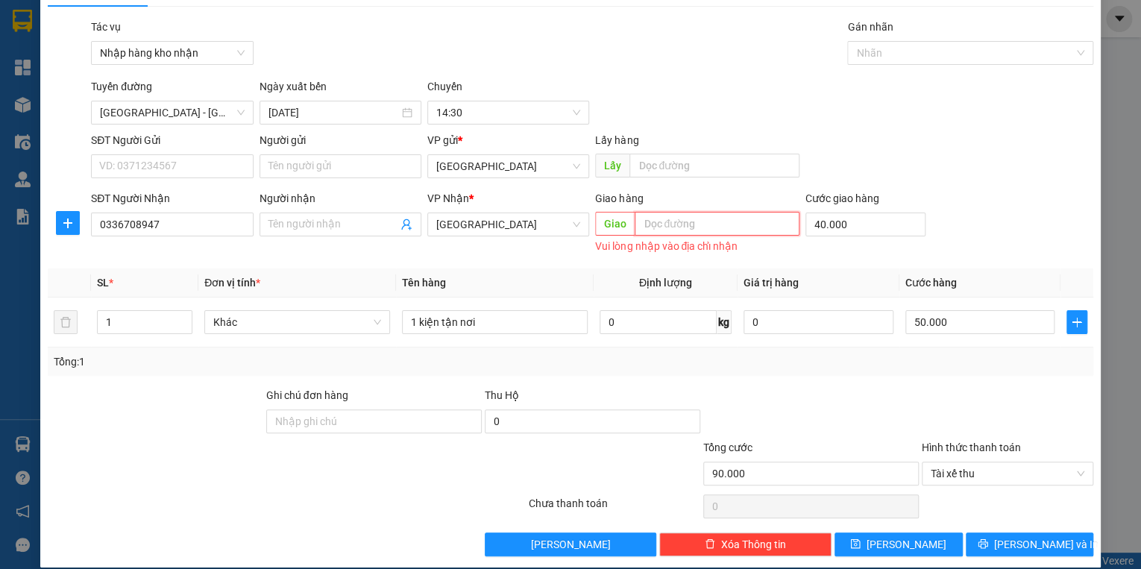
click at [658, 222] on input "text" at bounding box center [716, 224] width 165 height 24
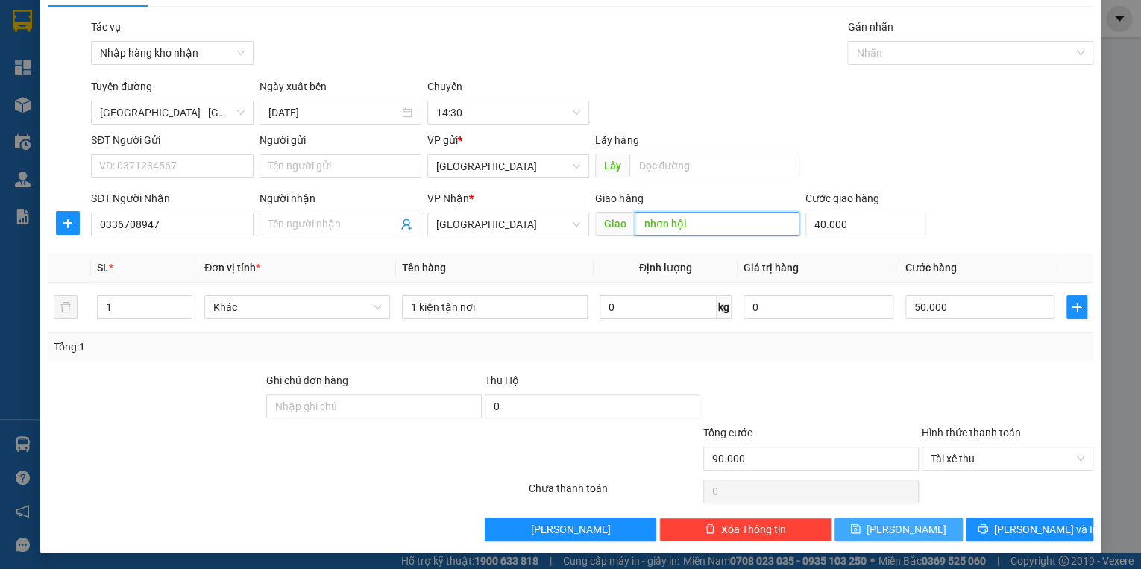
type input "nhơn hội"
click at [900, 522] on span "[PERSON_NAME]" at bounding box center [906, 529] width 80 height 16
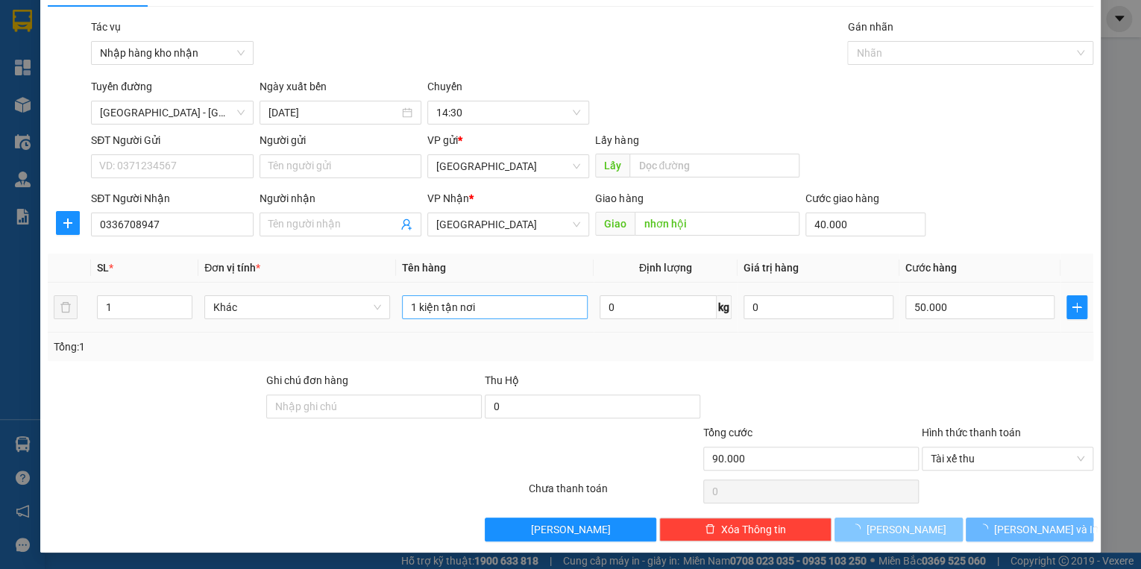
type input "0"
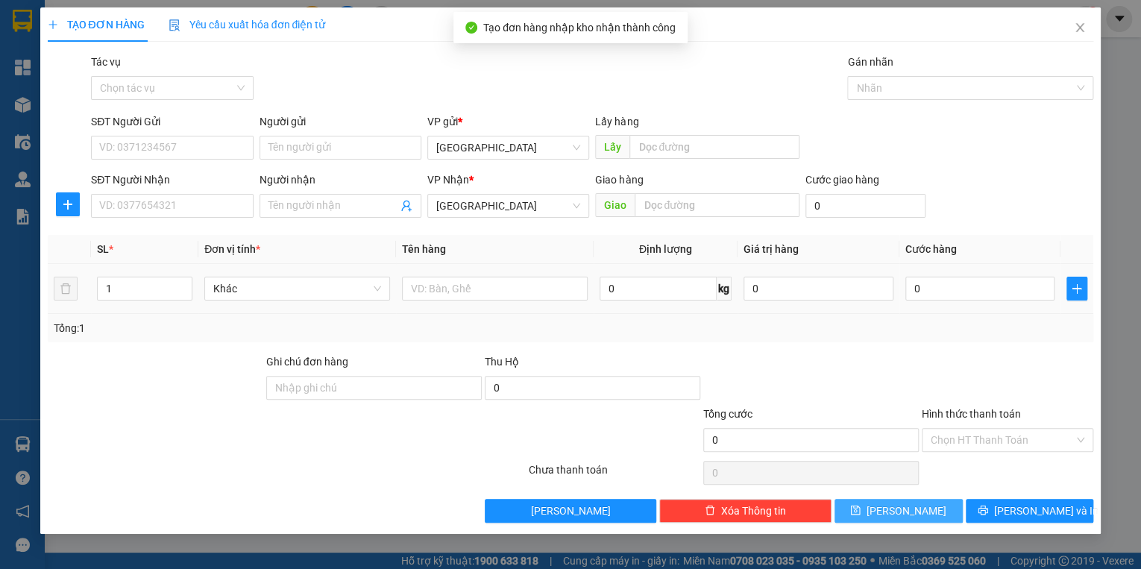
scroll to position [0, 0]
click at [235, 87] on div "Chọn tác vụ" at bounding box center [172, 88] width 162 height 24
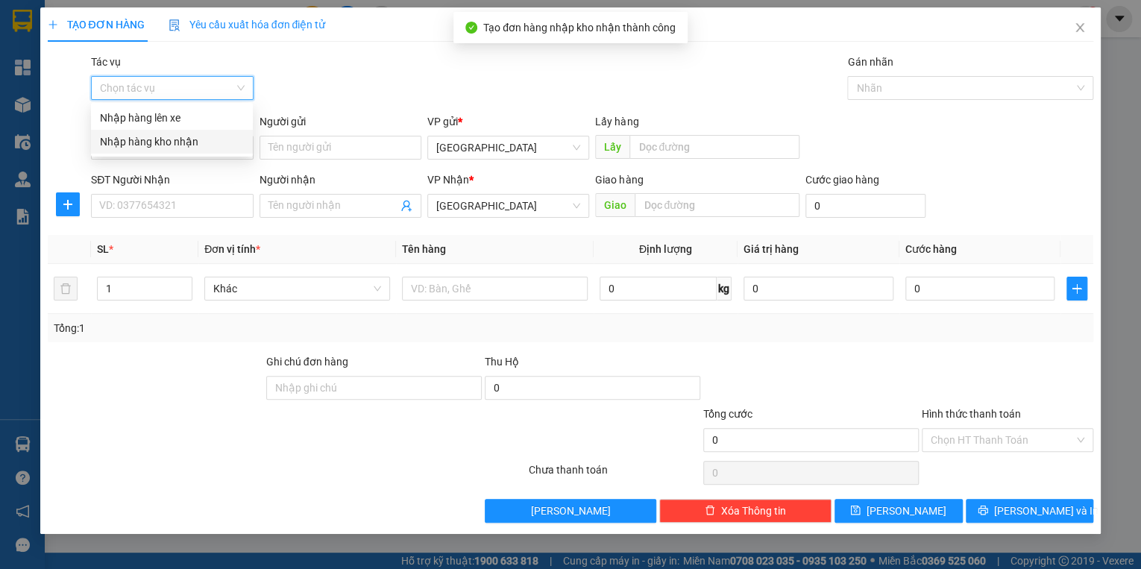
click at [187, 137] on div "Nhập hàng kho nhận" at bounding box center [172, 141] width 144 height 16
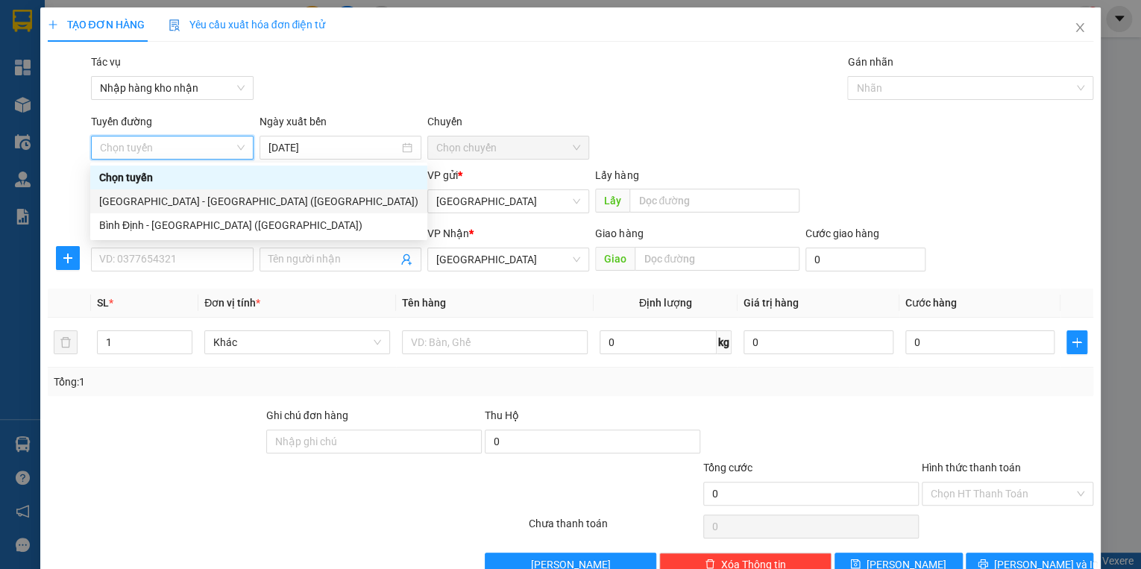
click at [146, 198] on div "[GEOGRAPHIC_DATA] - [GEOGRAPHIC_DATA] ([GEOGRAPHIC_DATA])" at bounding box center [258, 201] width 319 height 16
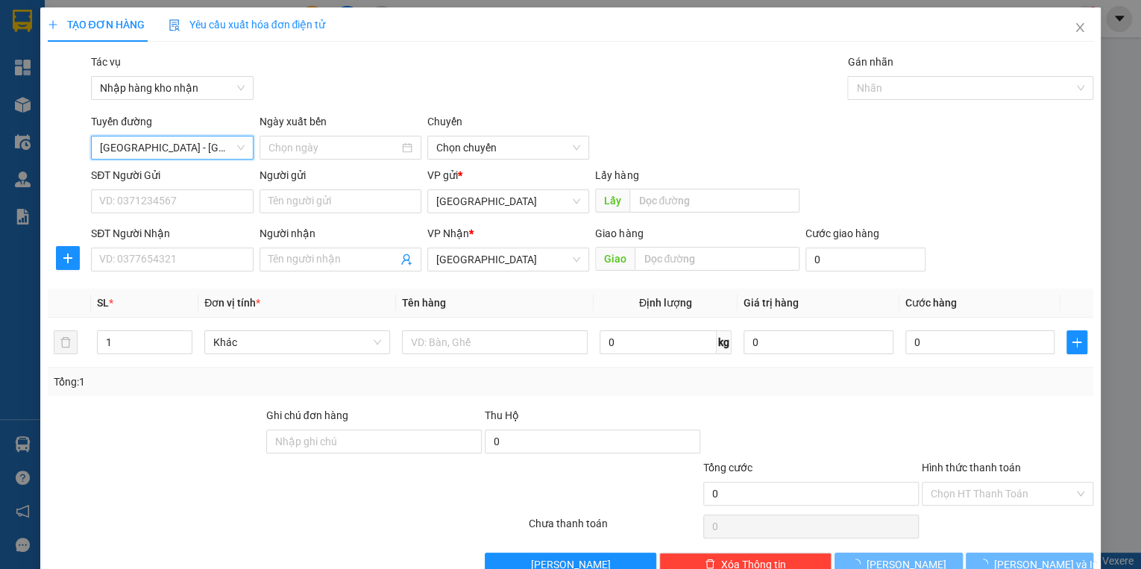
type input "[DATE]"
click at [468, 143] on span "03:30" at bounding box center [508, 147] width 144 height 22
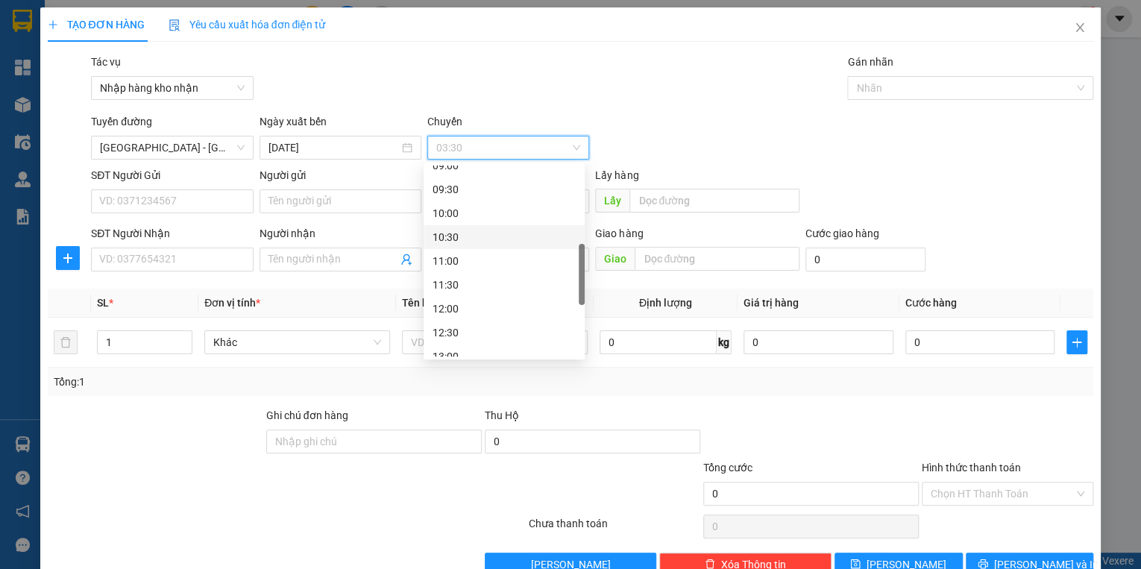
scroll to position [417, 0]
click at [461, 307] on div "14:30" at bounding box center [503, 308] width 143 height 16
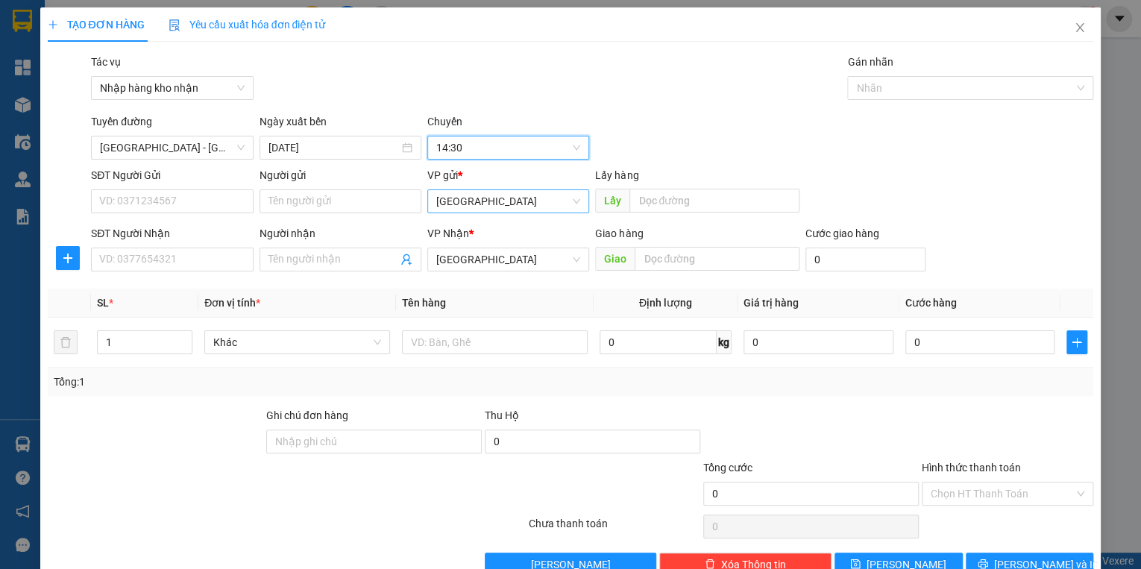
click at [450, 206] on span "[GEOGRAPHIC_DATA]" at bounding box center [508, 201] width 144 height 22
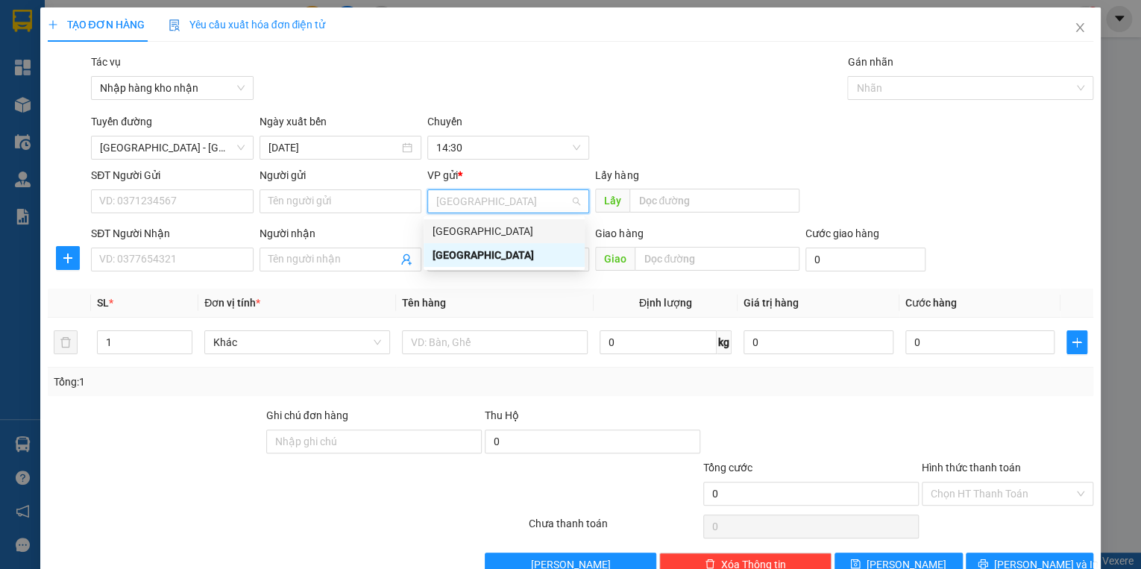
click at [466, 227] on div "[GEOGRAPHIC_DATA]" at bounding box center [503, 231] width 143 height 16
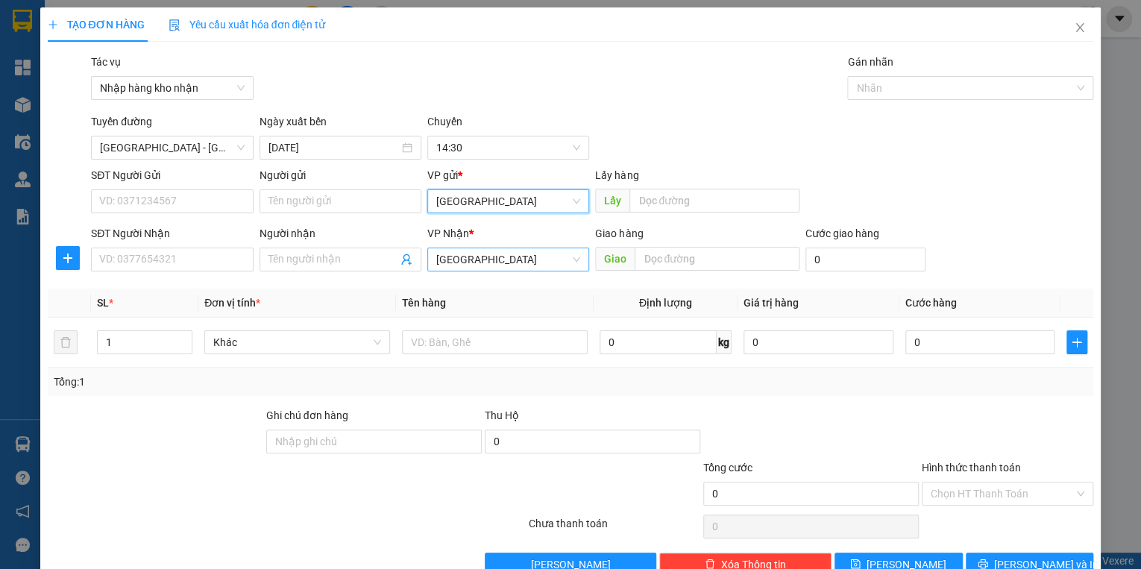
click at [468, 253] on span "[GEOGRAPHIC_DATA]" at bounding box center [508, 259] width 144 height 22
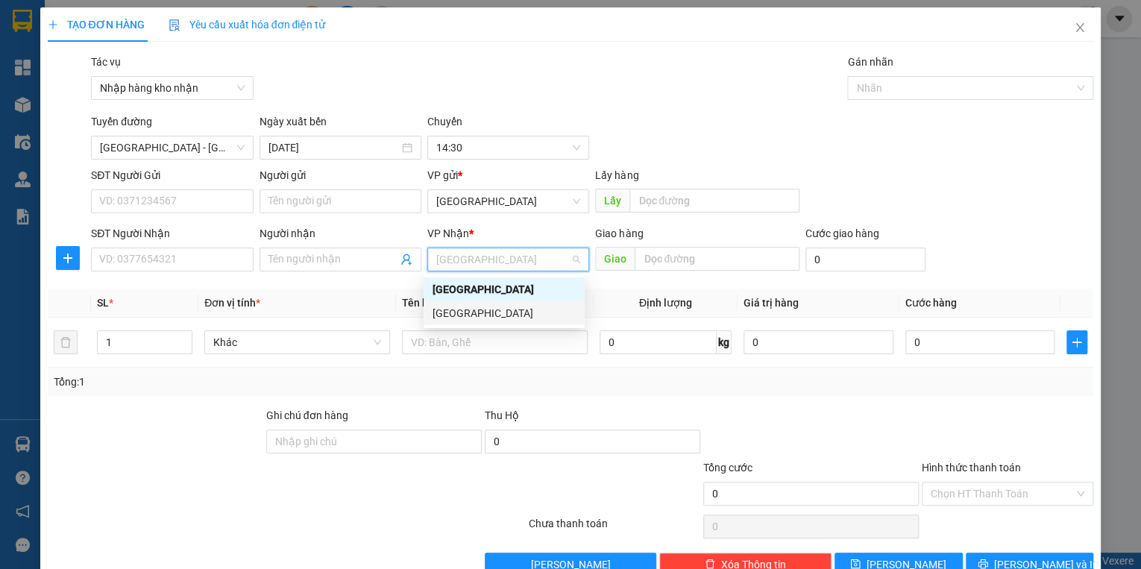
click at [467, 314] on div "[GEOGRAPHIC_DATA]" at bounding box center [503, 313] width 143 height 16
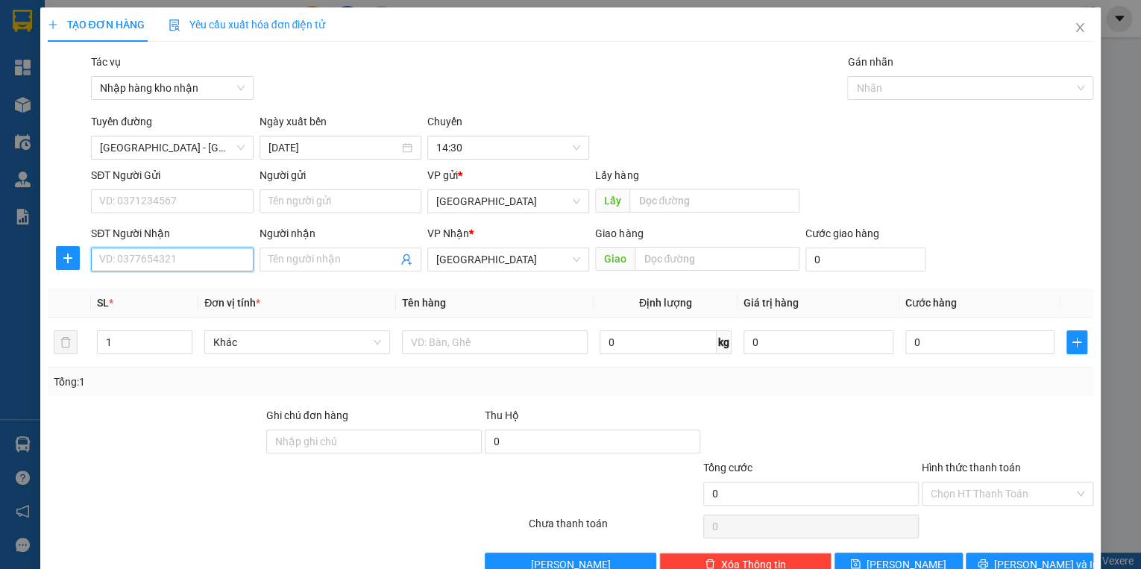
click at [177, 255] on input "SĐT Người Nhận" at bounding box center [172, 259] width 162 height 24
type input "0702650813"
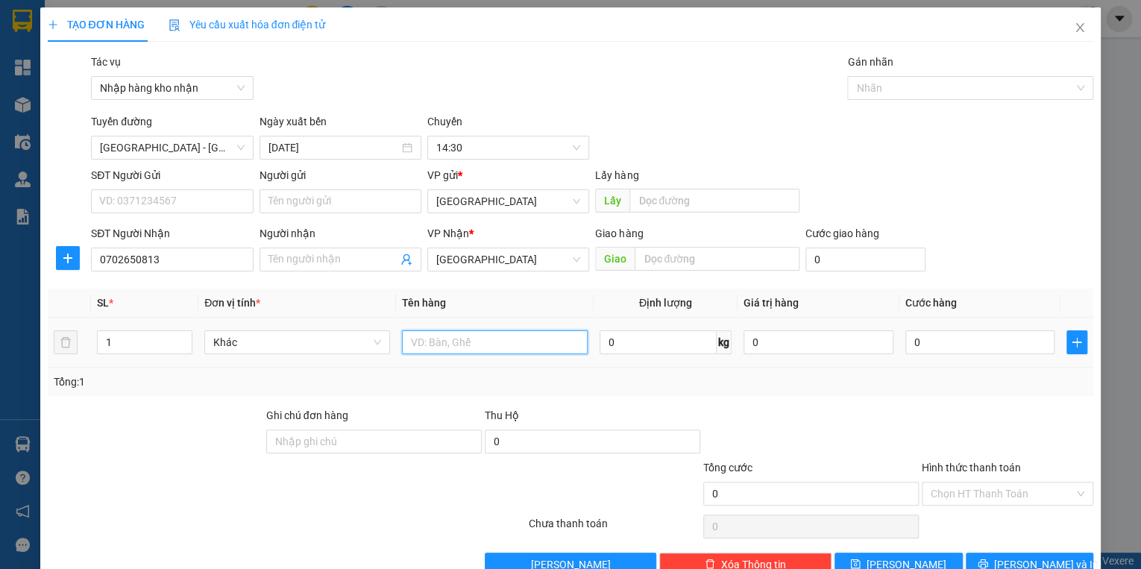
click at [523, 344] on input "text" at bounding box center [495, 342] width 186 height 24
type input "1 bao hàng"
click at [955, 346] on input "0" at bounding box center [980, 342] width 150 height 24
type input "08"
type input "8"
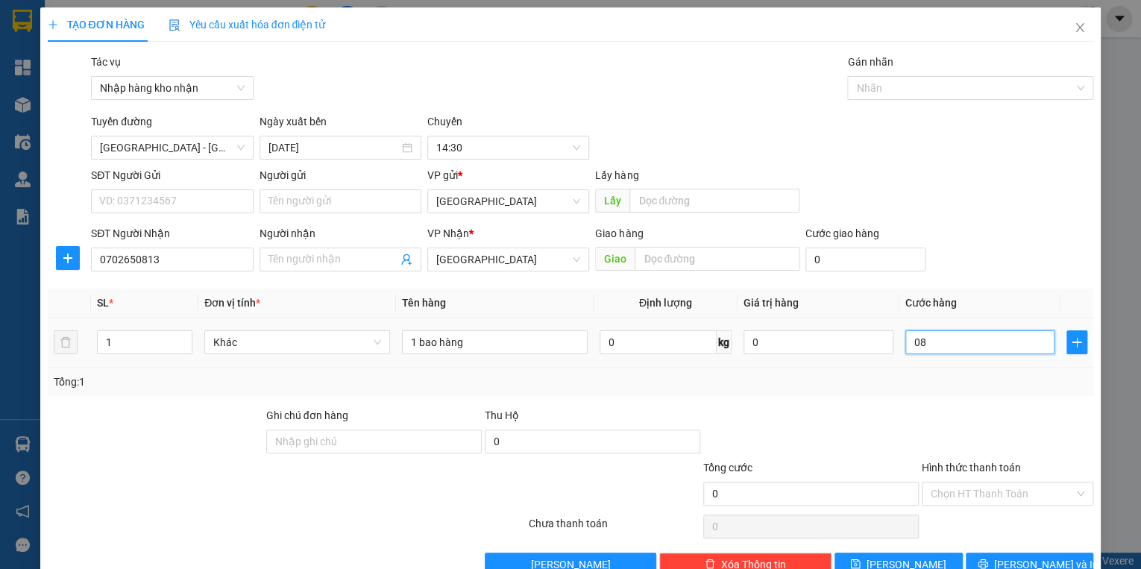
type input "8"
type input "080"
type input "80"
type input "0.800"
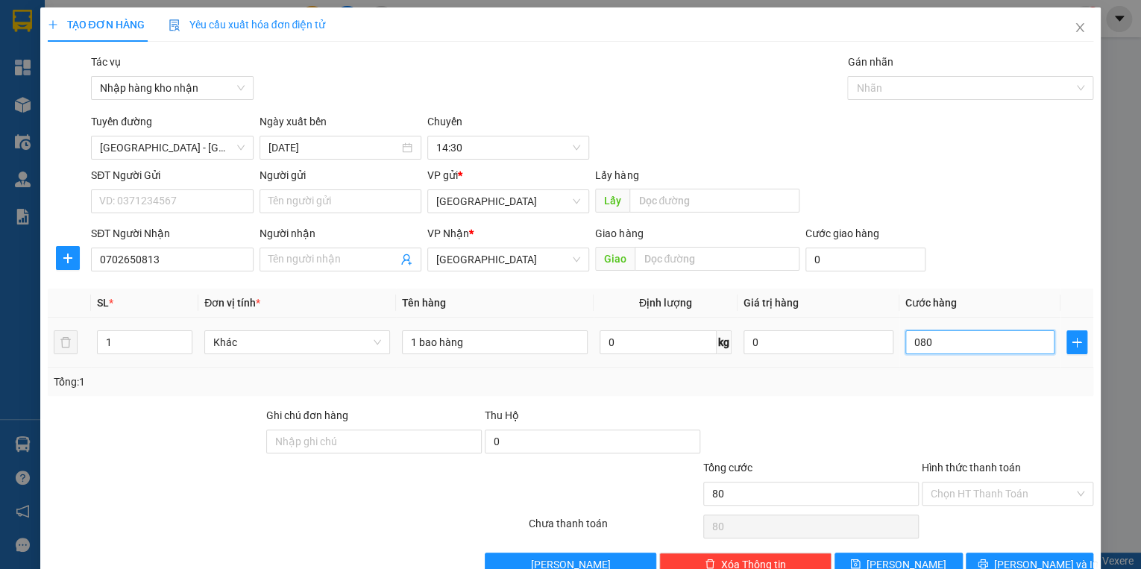
type input "800"
type input "08.000"
type input "8.000"
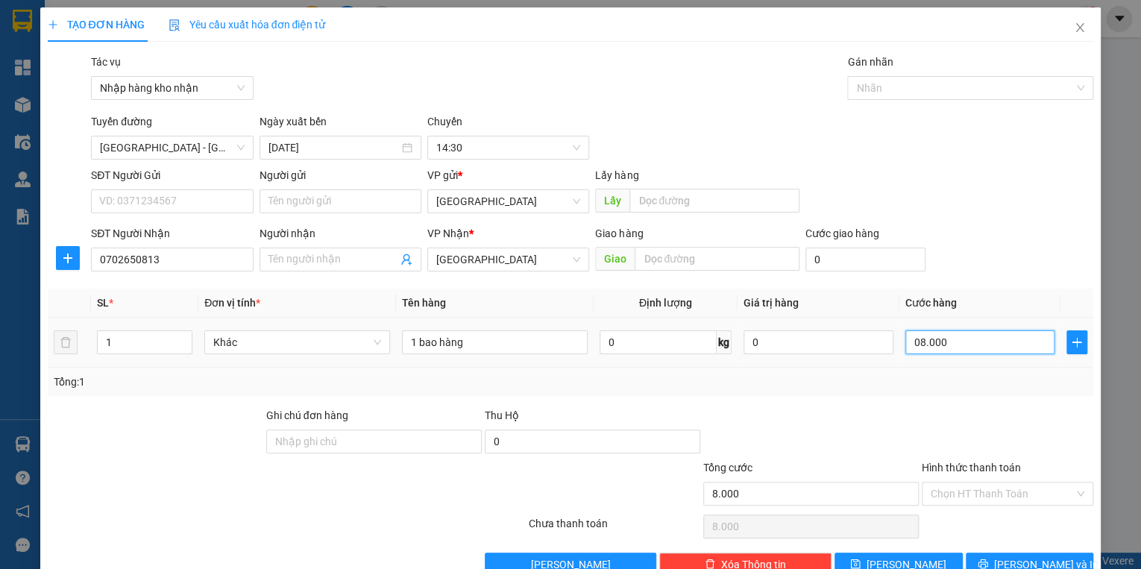
type input "080.000"
type input "80.000"
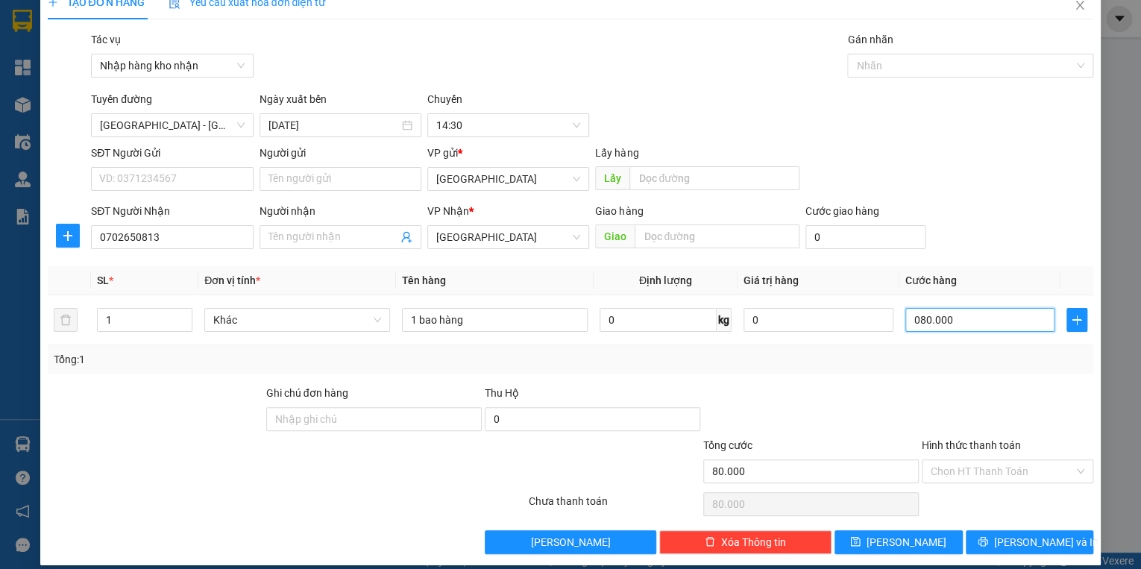
scroll to position [35, 0]
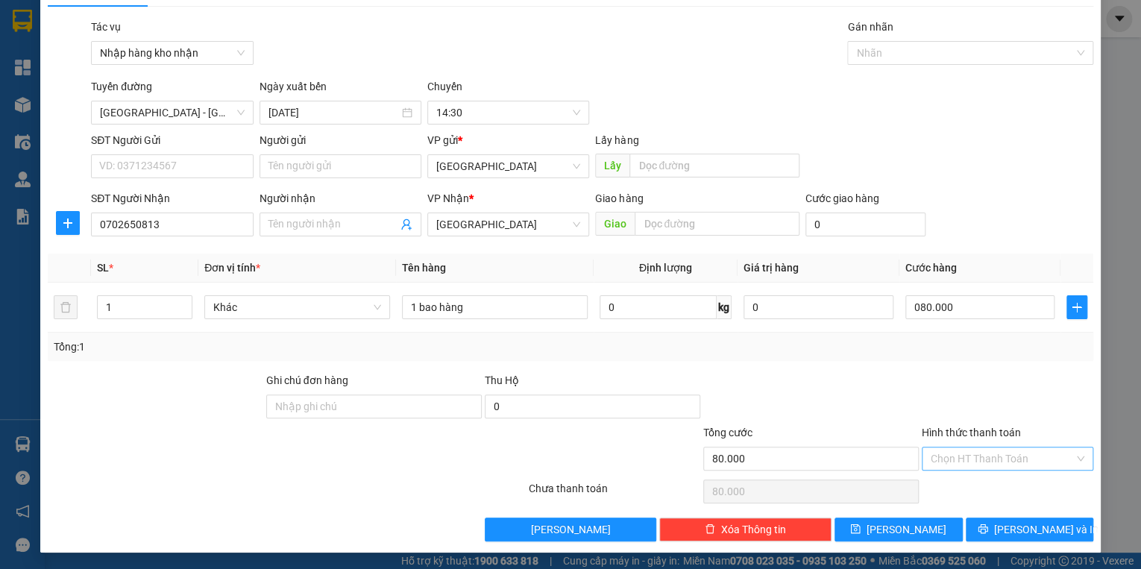
type input "80.000"
click at [982, 447] on input "Hình thức thanh toán" at bounding box center [1001, 458] width 143 height 22
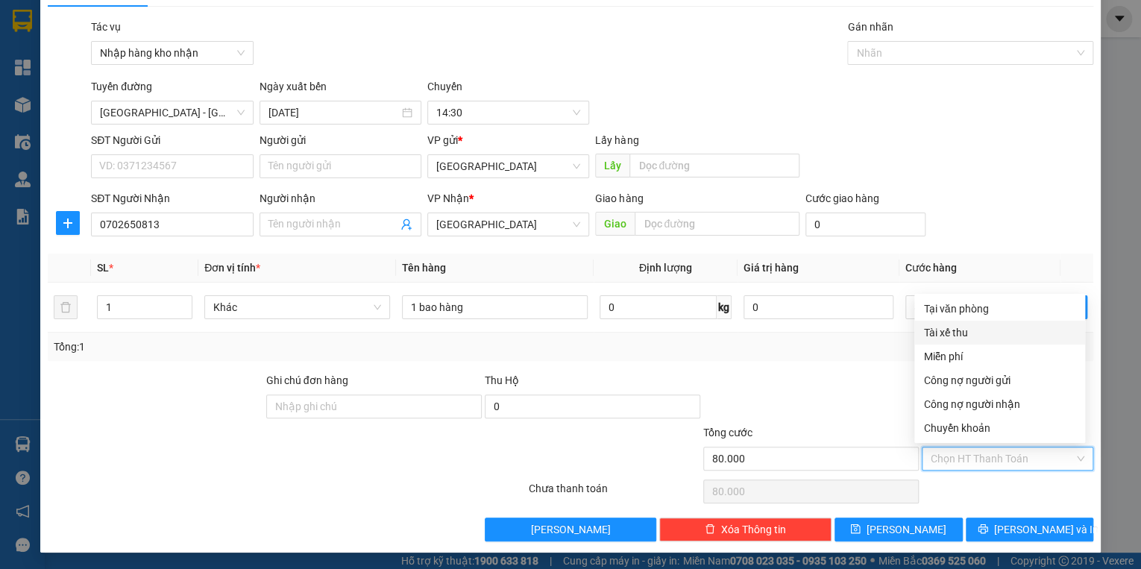
click at [957, 333] on div "Tài xế thu" at bounding box center [999, 332] width 153 height 16
type input "0"
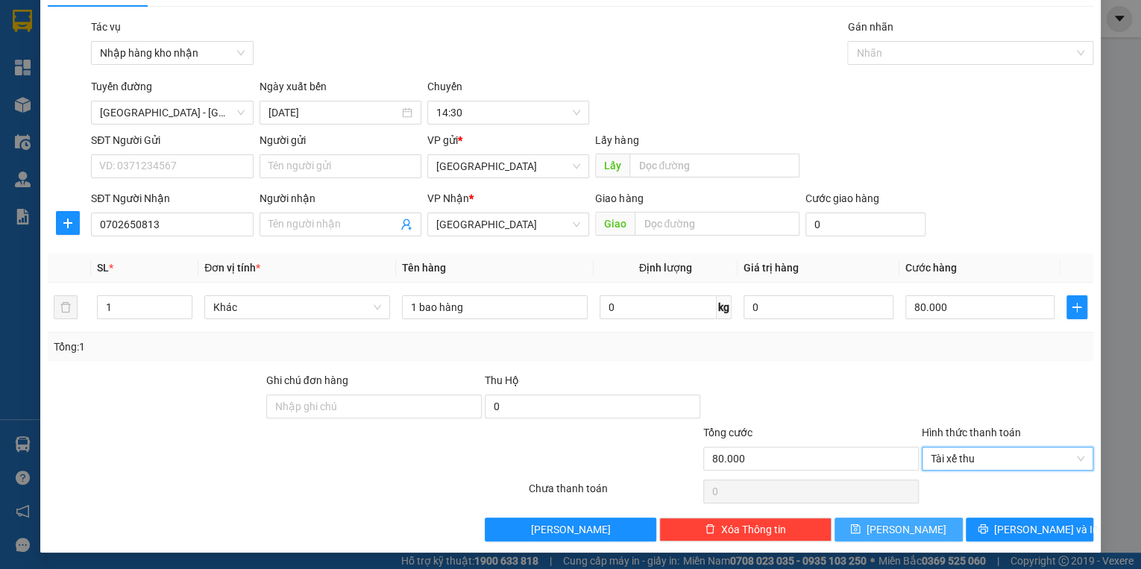
click at [909, 534] on button "[PERSON_NAME]" at bounding box center [898, 529] width 128 height 24
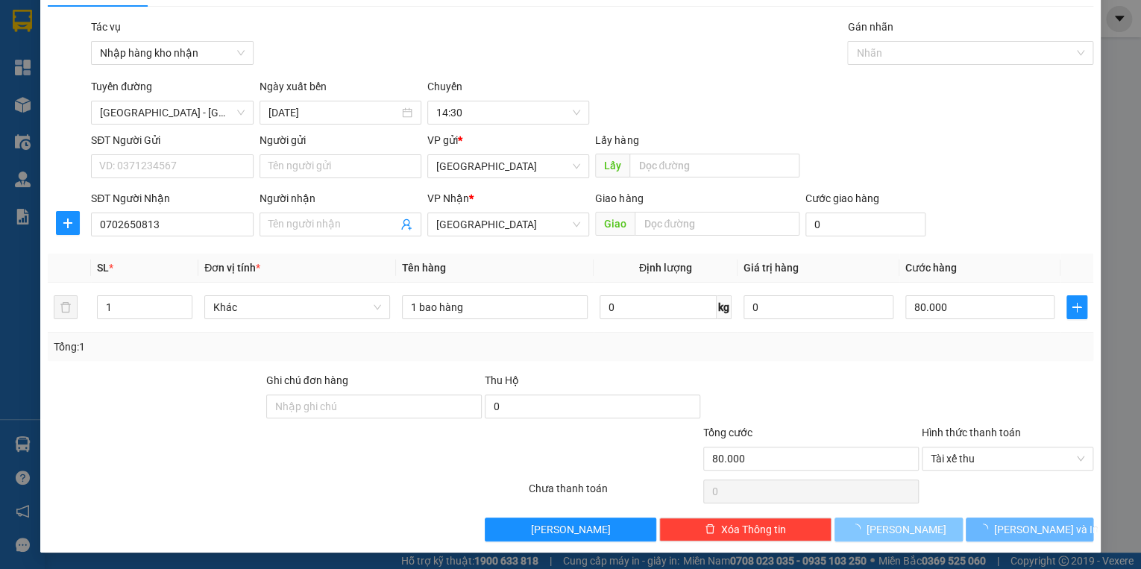
type input "0"
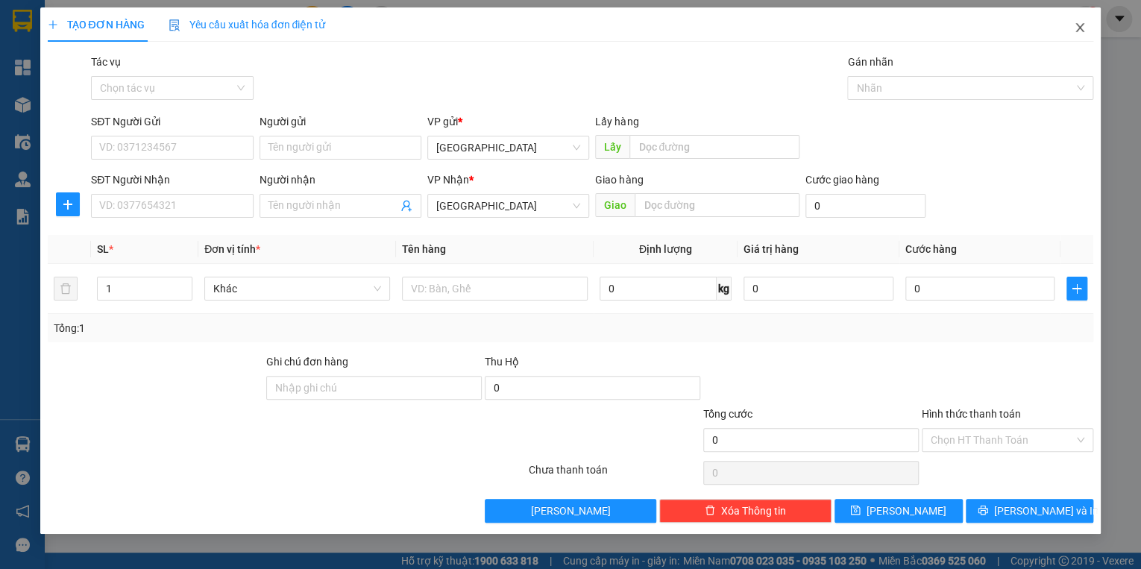
click at [1076, 22] on icon "close" at bounding box center [1079, 28] width 12 height 12
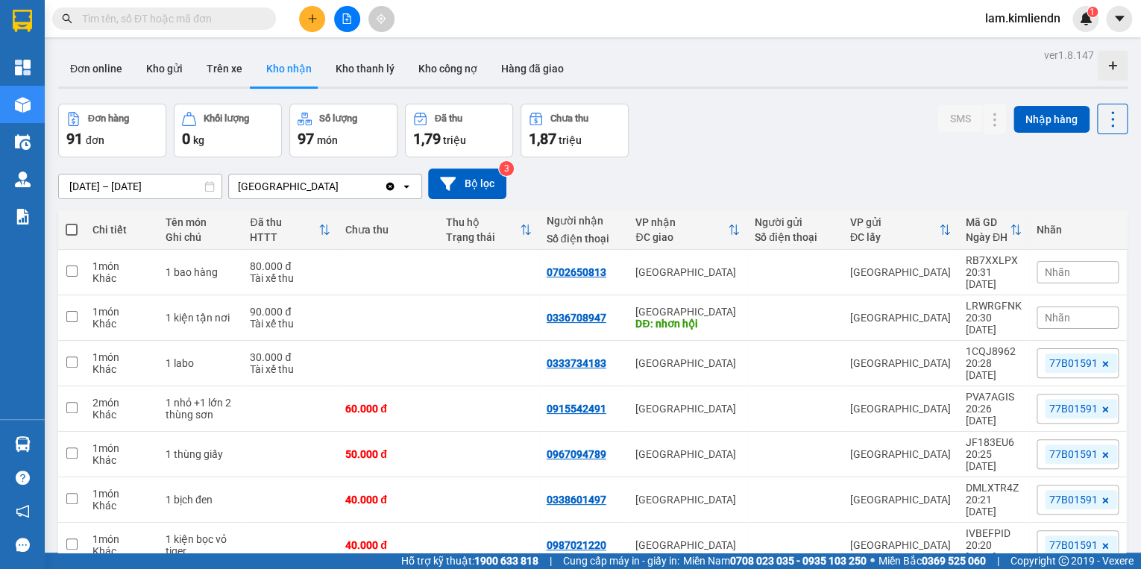
click at [1044, 266] on span "Nhãn" at bounding box center [1056, 272] width 25 height 12
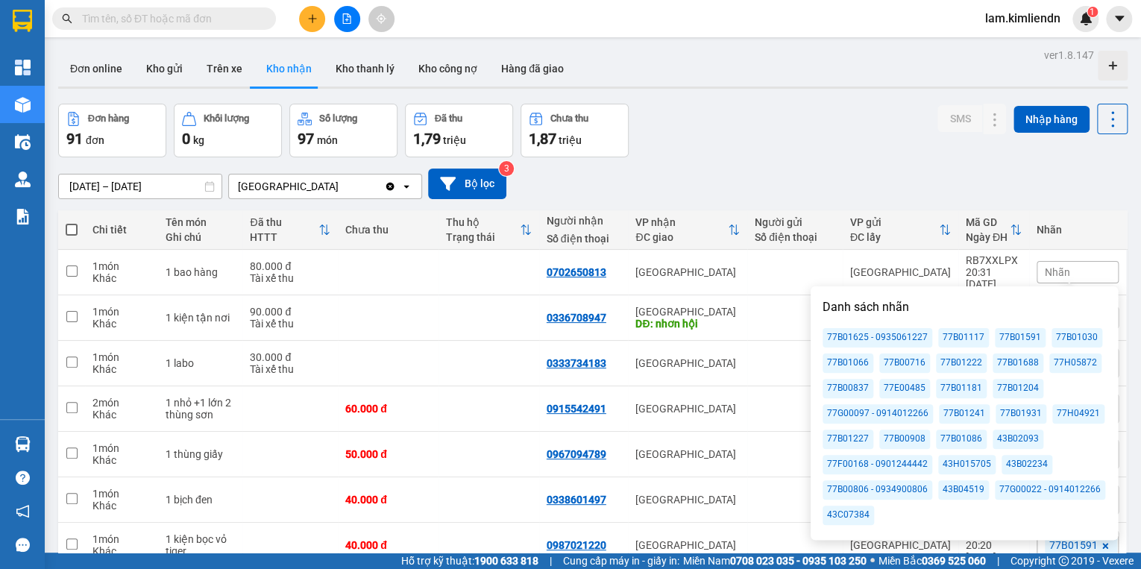
click at [856, 362] on div "77B01066" at bounding box center [847, 362] width 51 height 19
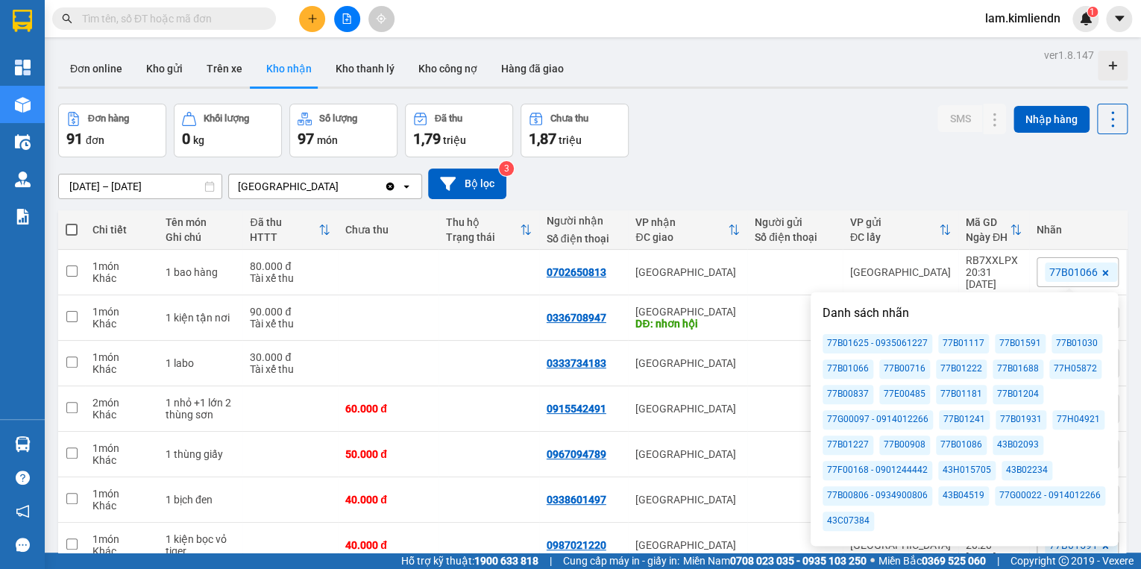
drag, startPoint x: 856, startPoint y: 145, endPoint x: 987, endPoint y: 275, distance: 184.5
click at [856, 145] on div "Đơn hàng 91 đơn Khối lượng 0 kg Số lượng 97 món Đã thu 1,79 triệu Chưa thu 1,87…" at bounding box center [592, 131] width 1069 height 54
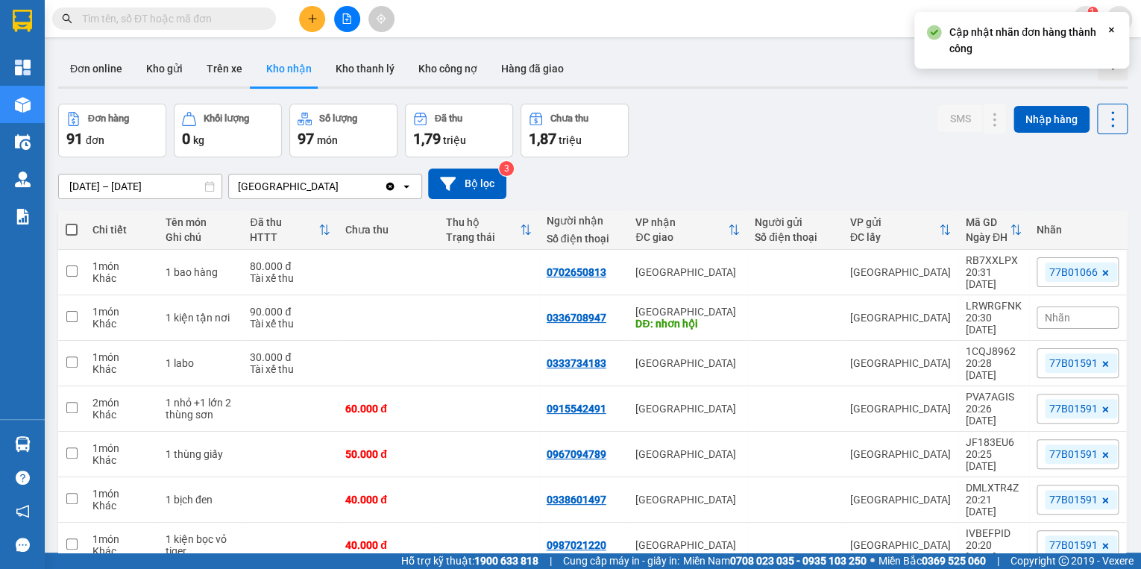
click at [1058, 312] on span "Nhãn" at bounding box center [1056, 318] width 25 height 12
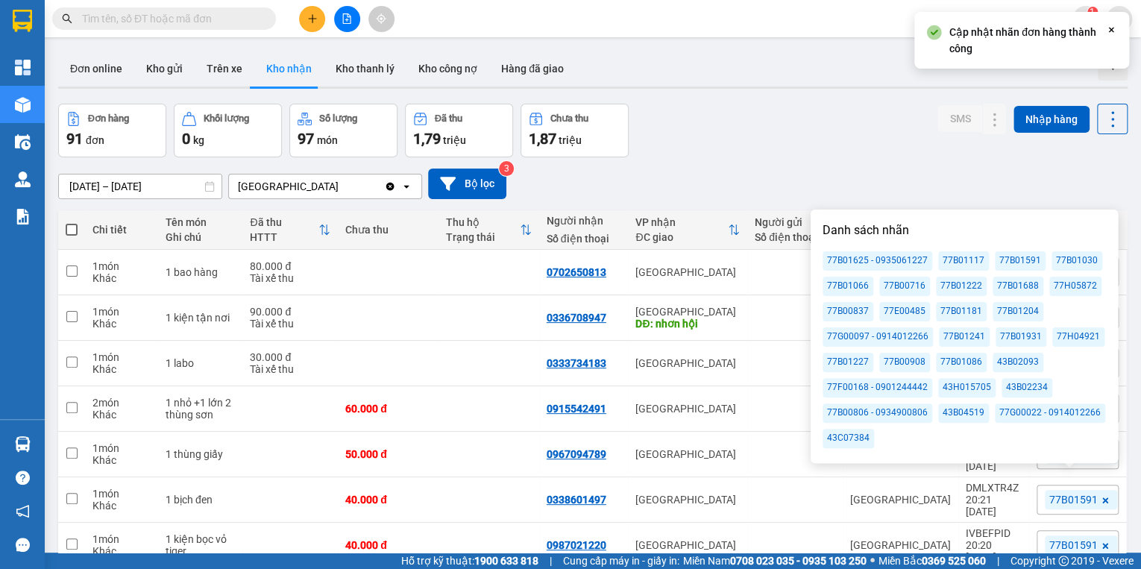
click at [850, 289] on div "77B01066" at bounding box center [847, 286] width 51 height 19
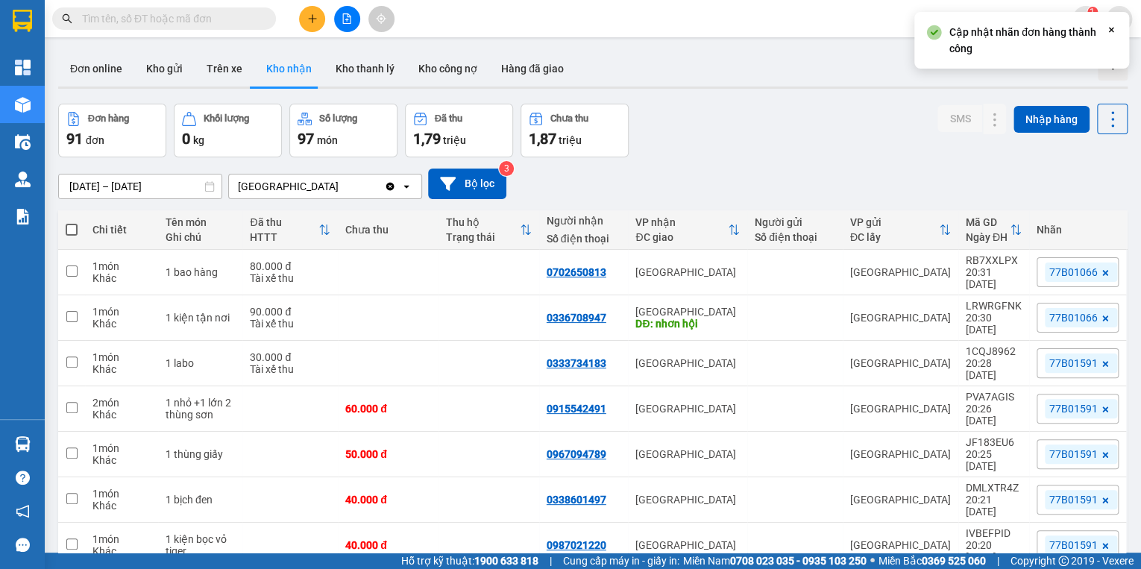
click at [804, 143] on div "Đơn hàng 91 đơn Khối lượng 0 kg Số lượng 97 món Đã thu 1,79 triệu Chưa thu 1,87…" at bounding box center [592, 131] width 1069 height 54
click at [301, 20] on button at bounding box center [312, 19] width 26 height 26
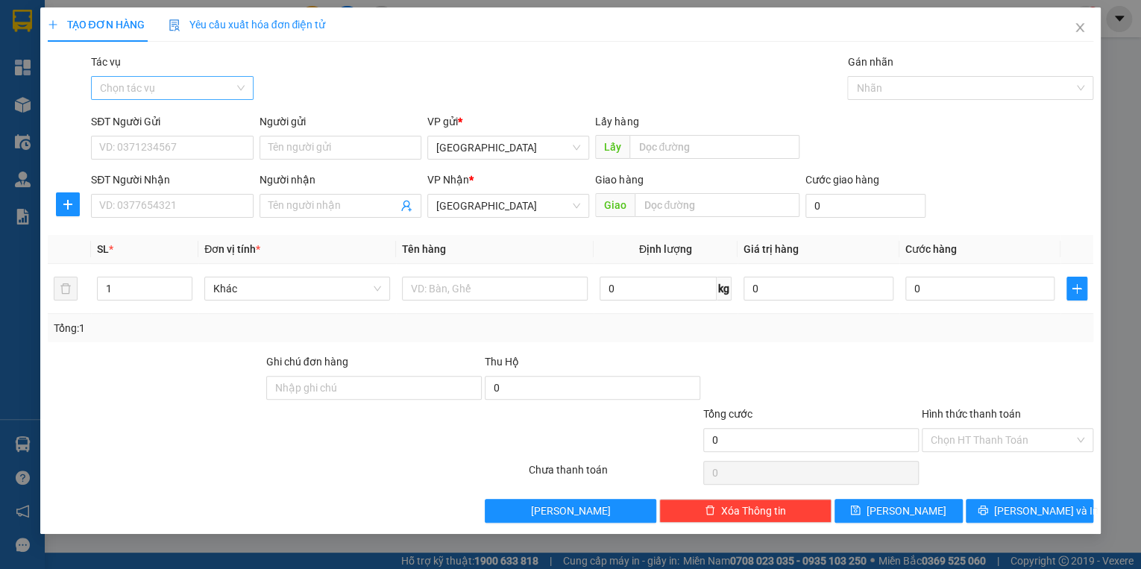
click at [173, 98] on input "Tác vụ" at bounding box center [166, 88] width 133 height 22
click at [165, 136] on div "Nhập hàng kho nhận" at bounding box center [172, 141] width 144 height 16
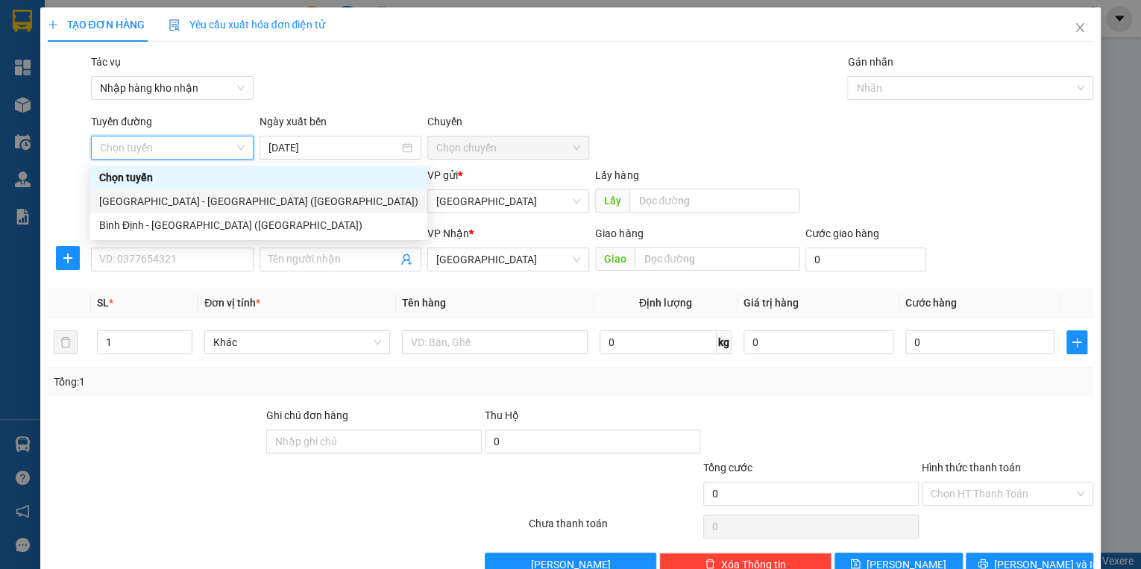
click at [133, 195] on div "[GEOGRAPHIC_DATA] - [GEOGRAPHIC_DATA] ([GEOGRAPHIC_DATA])" at bounding box center [258, 201] width 319 height 16
type input "[DATE]"
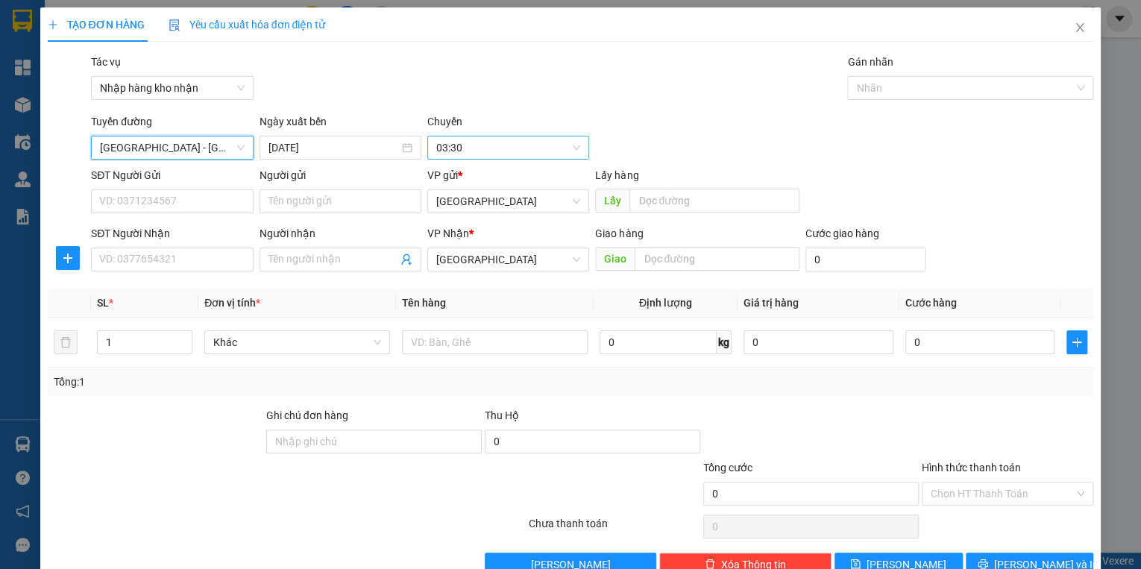
click at [485, 151] on span "03:30" at bounding box center [508, 147] width 144 height 22
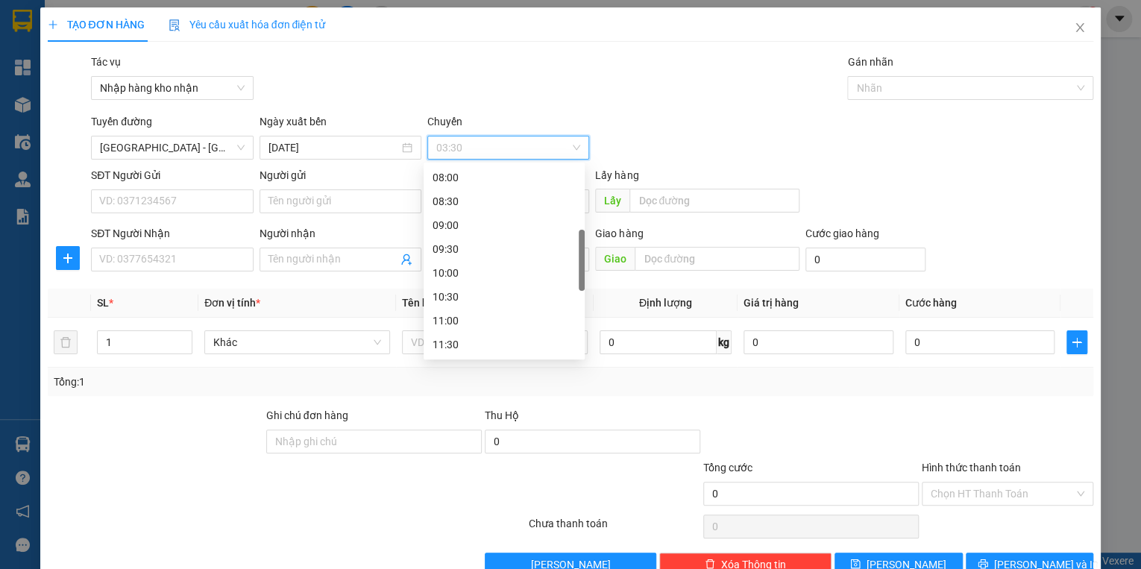
scroll to position [298, 0]
click at [470, 309] on div "12:00" at bounding box center [503, 308] width 143 height 16
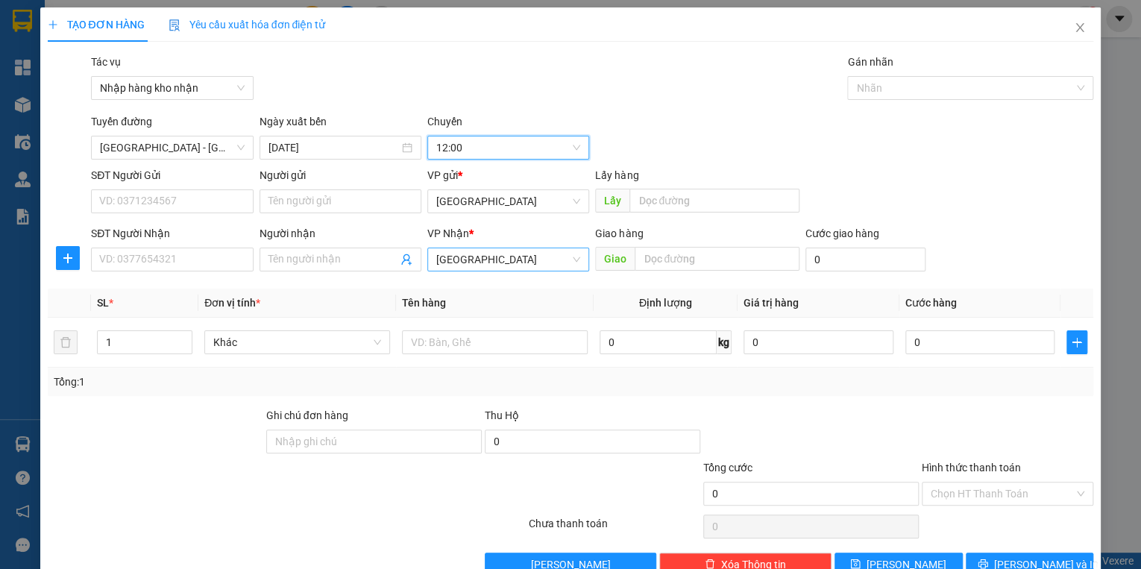
click at [456, 265] on span "[GEOGRAPHIC_DATA]" at bounding box center [508, 259] width 144 height 22
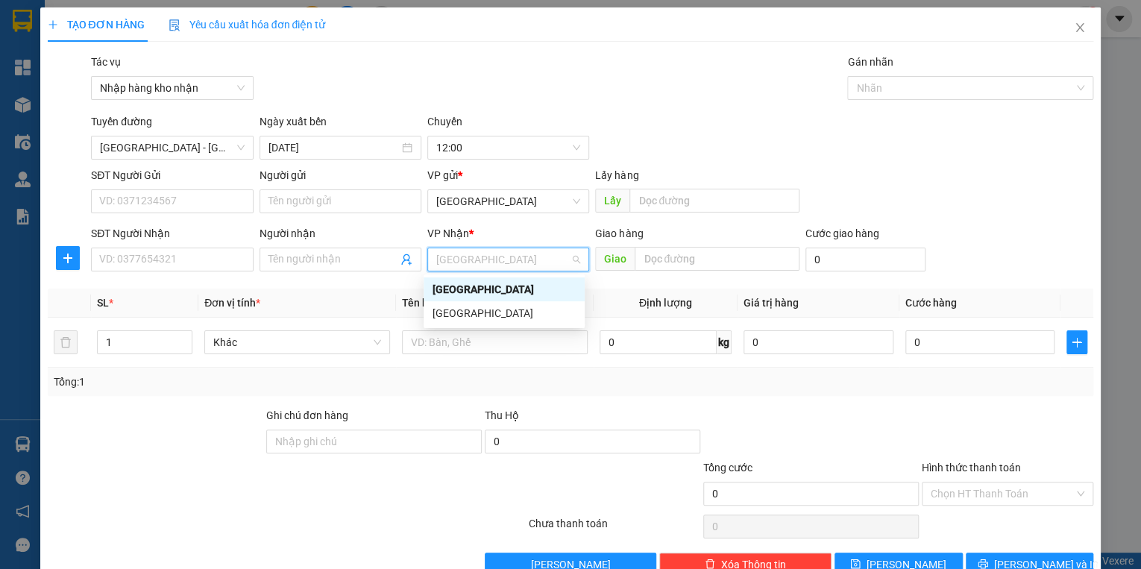
click at [461, 295] on div "[GEOGRAPHIC_DATA]" at bounding box center [503, 289] width 143 height 16
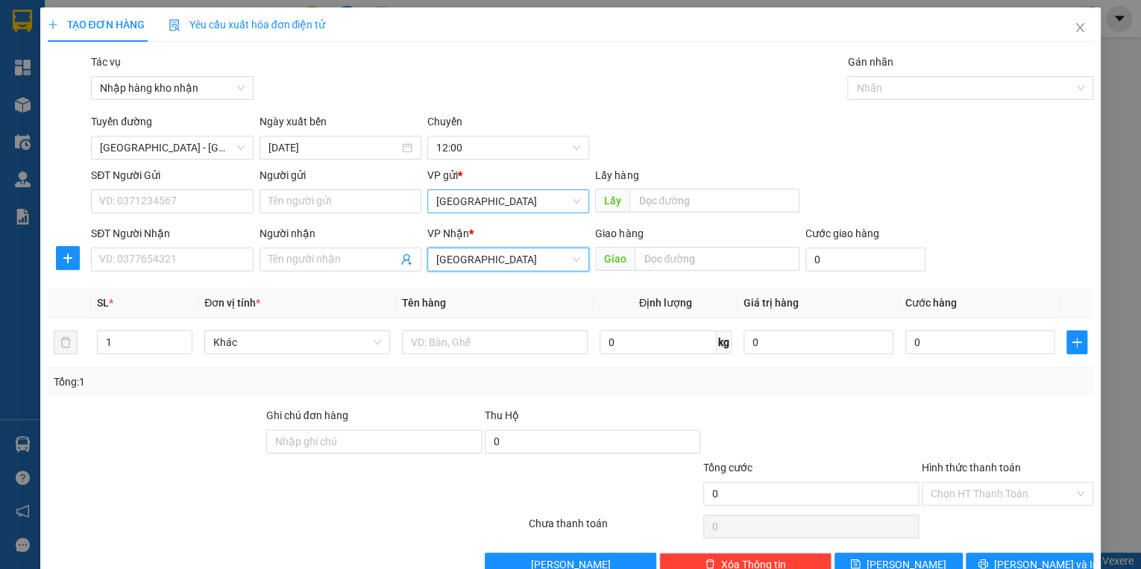
click at [458, 198] on span "[GEOGRAPHIC_DATA]" at bounding box center [508, 201] width 144 height 22
click at [462, 232] on div "[GEOGRAPHIC_DATA]" at bounding box center [503, 231] width 143 height 16
click at [467, 262] on span "[GEOGRAPHIC_DATA]" at bounding box center [508, 259] width 144 height 22
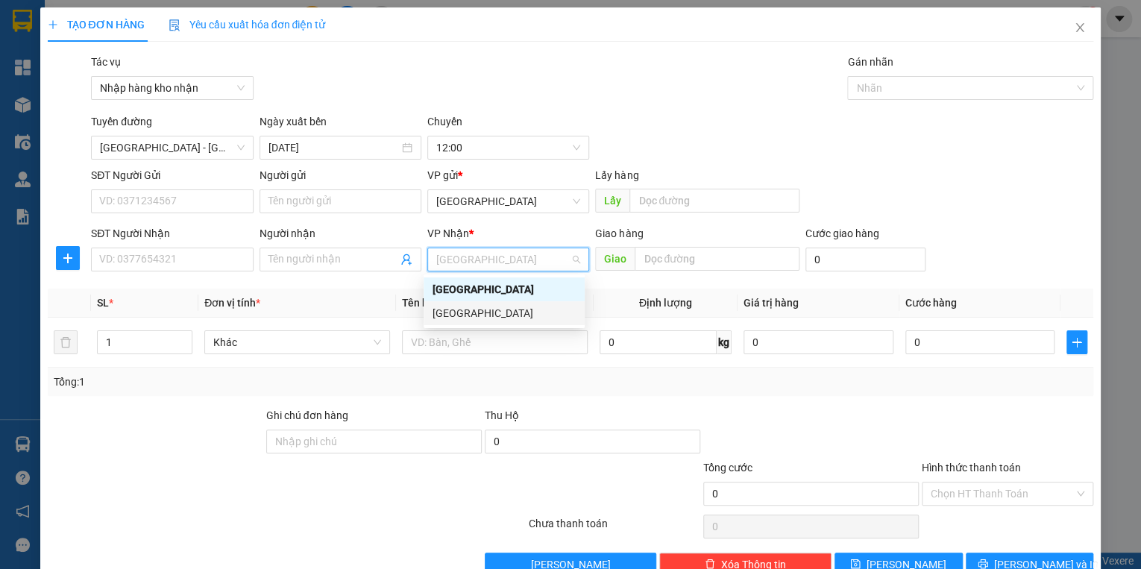
click at [467, 316] on div "[GEOGRAPHIC_DATA]" at bounding box center [503, 313] width 143 height 16
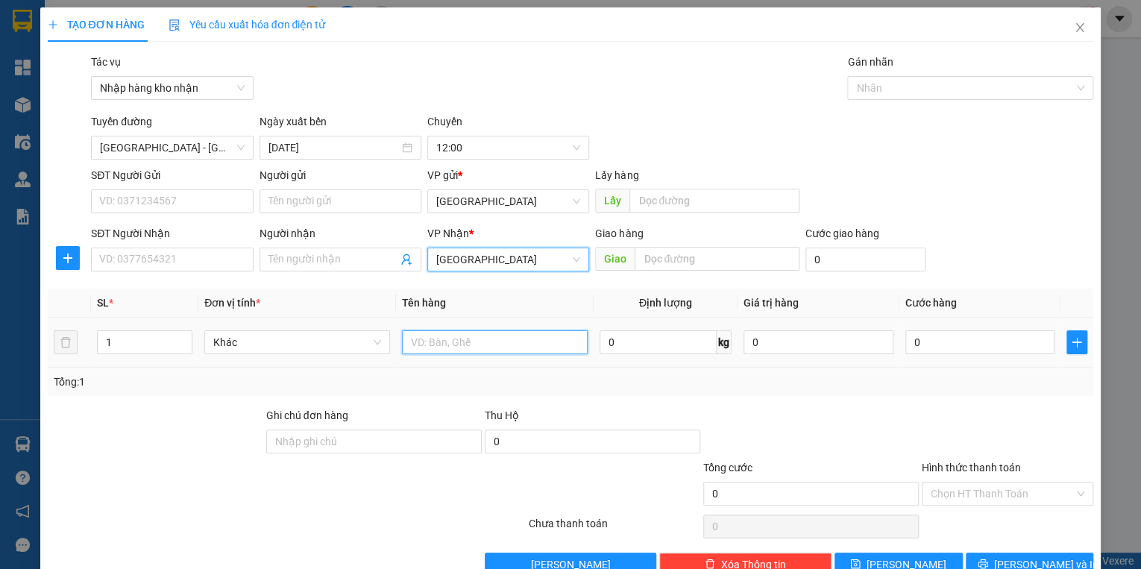
click at [432, 347] on input "text" at bounding box center [495, 342] width 186 height 24
type input "2 bao hủ tiếu"
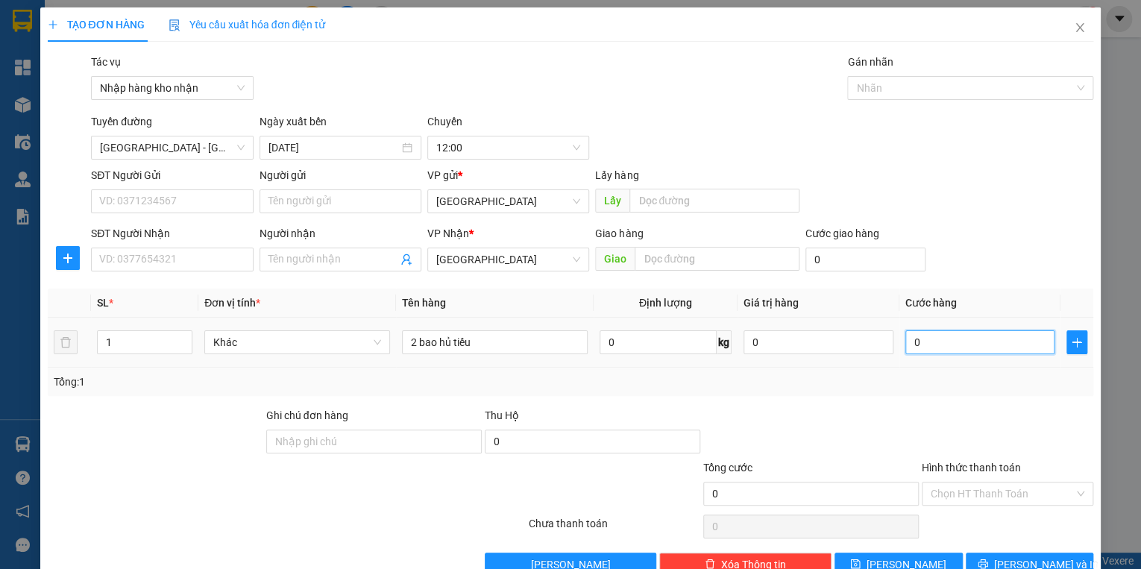
click at [950, 335] on input "0" at bounding box center [980, 342] width 150 height 24
type input "1"
type input "10"
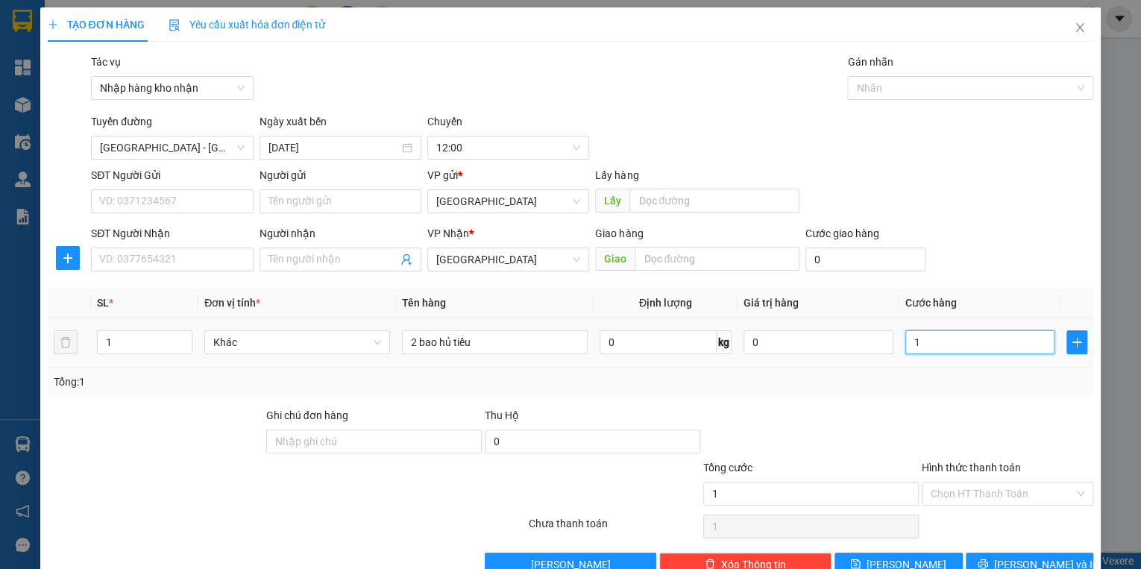
type input "10"
type input "100"
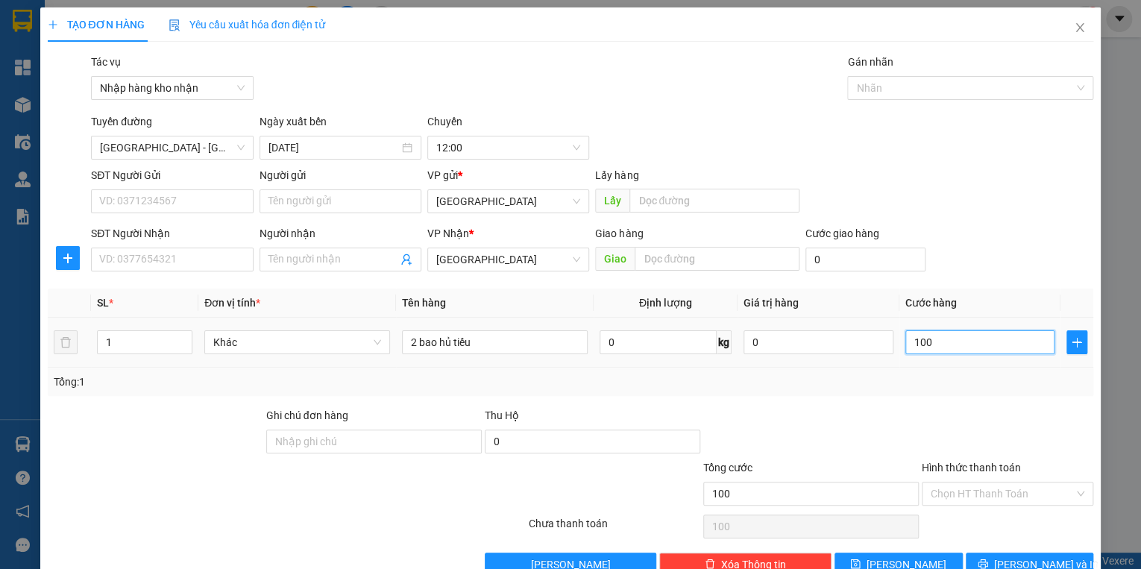
type input "1.000"
type input "10.000"
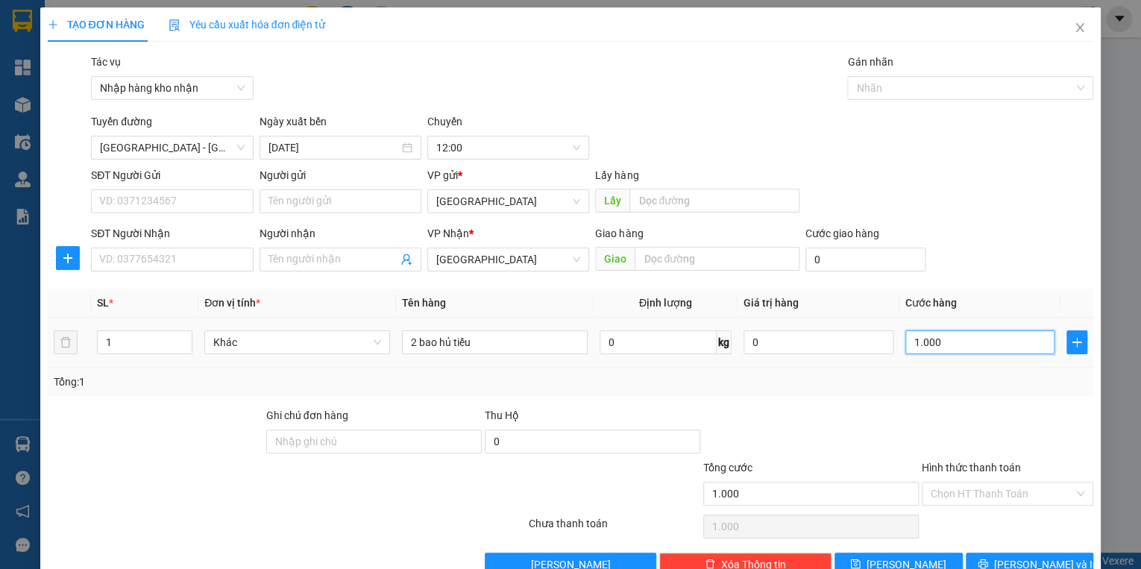
type input "10.000"
type input "100.000"
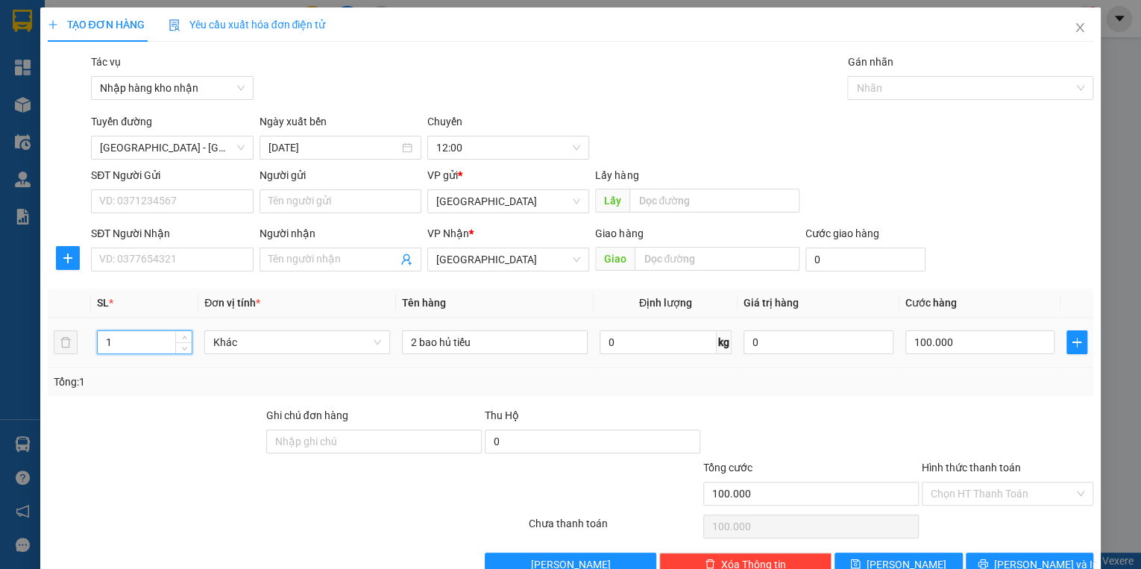
drag, startPoint x: 117, startPoint y: 341, endPoint x: 98, endPoint y: 344, distance: 18.8
click at [98, 344] on input "1" at bounding box center [145, 342] width 95 height 22
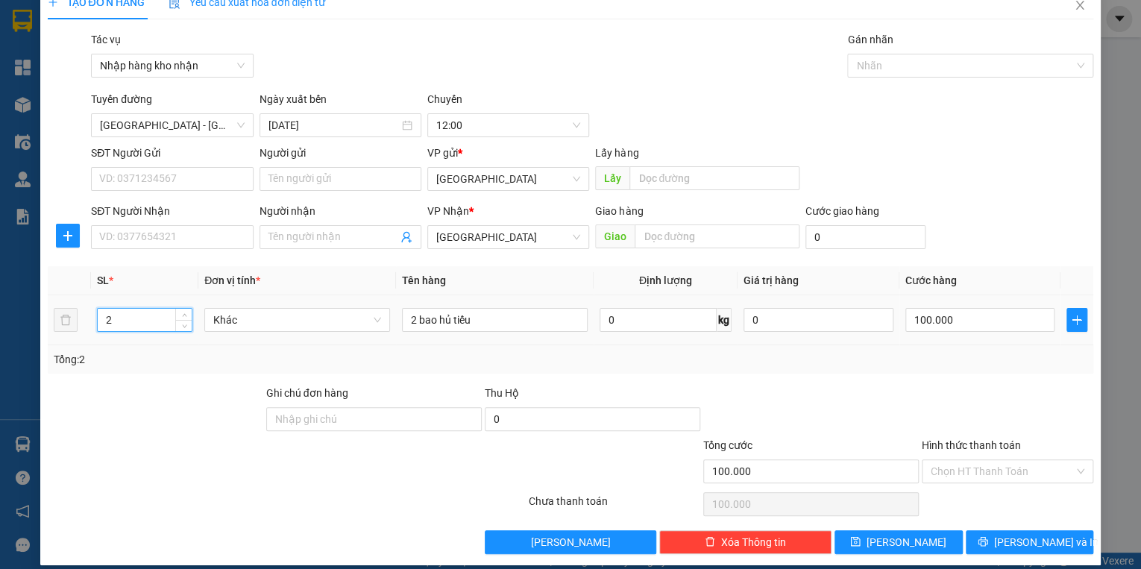
scroll to position [35, 0]
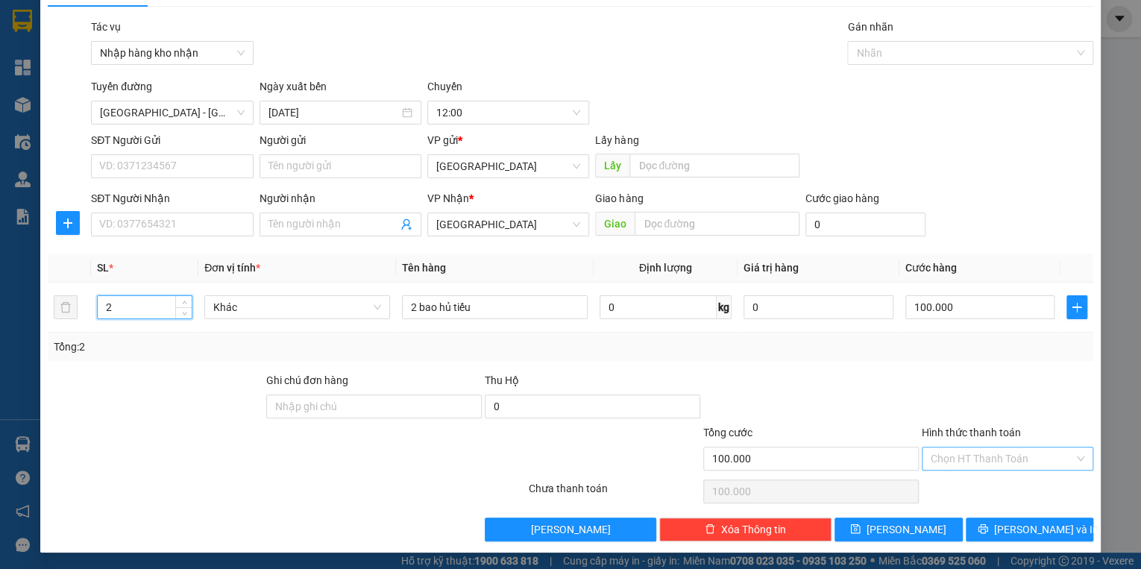
type input "2"
click at [999, 457] on input "Hình thức thanh toán" at bounding box center [1001, 458] width 143 height 22
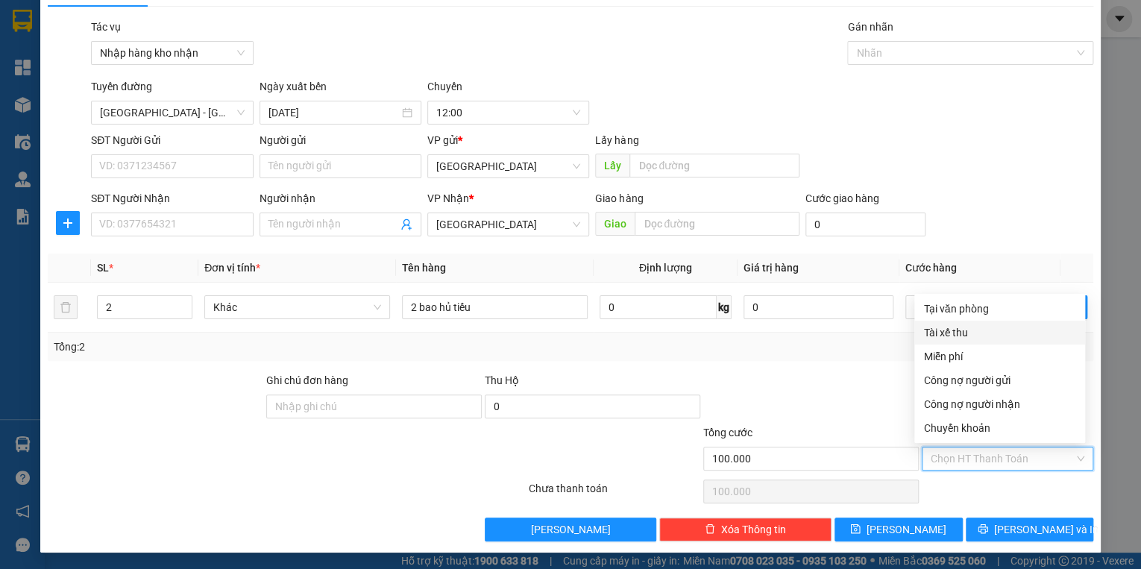
click at [952, 337] on div "Tài xế thu" at bounding box center [999, 332] width 153 height 16
type input "0"
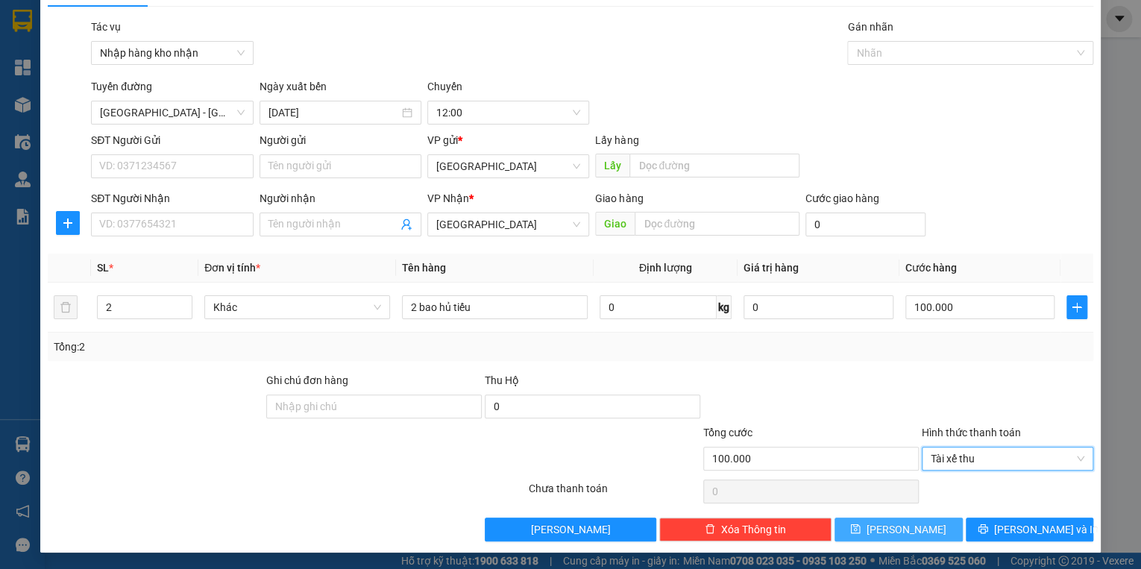
click at [913, 531] on button "[PERSON_NAME]" at bounding box center [898, 529] width 128 height 24
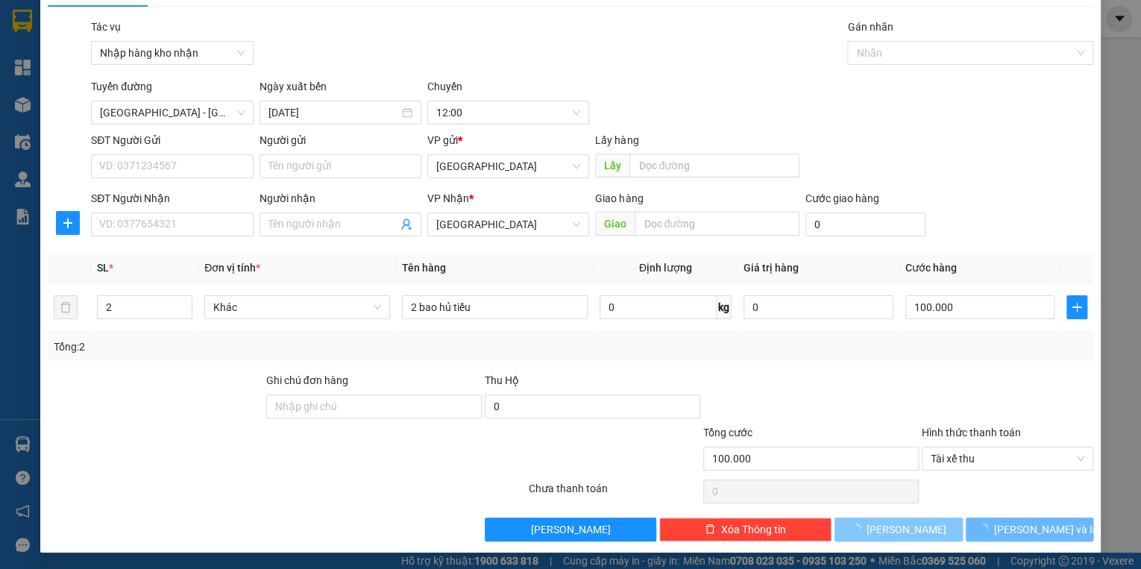
type input "1"
type input "0"
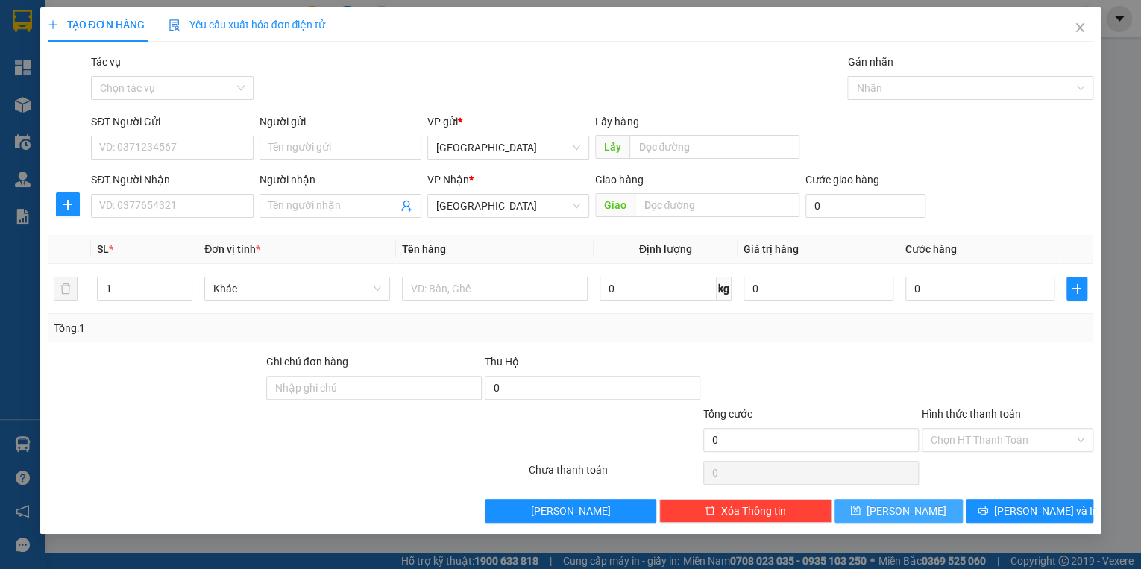
scroll to position [0, 0]
click at [172, 92] on input "Tác vụ" at bounding box center [166, 88] width 133 height 22
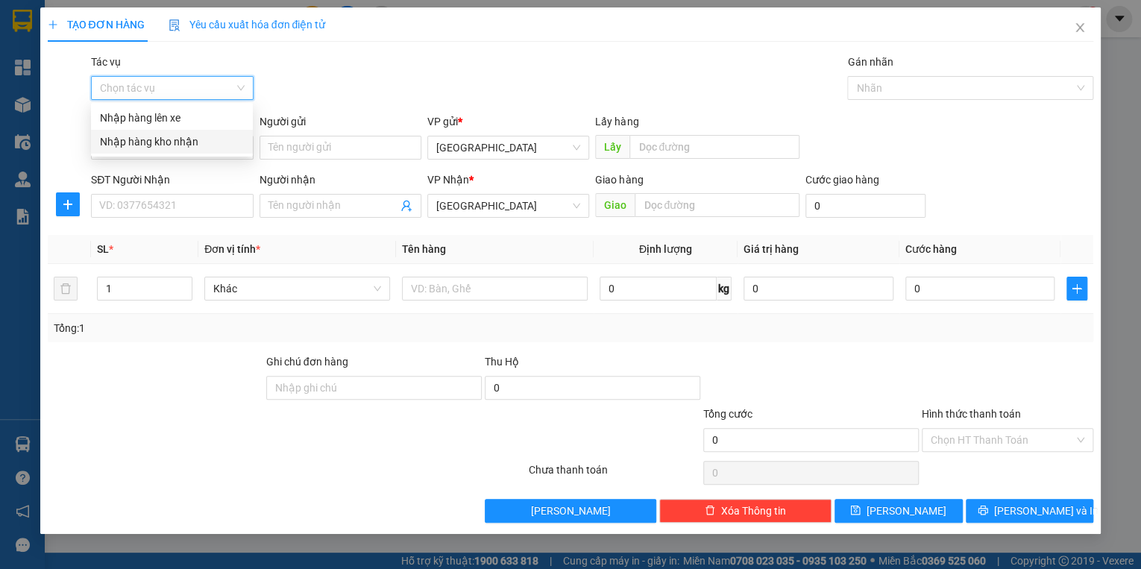
click at [167, 142] on div "Nhập hàng kho nhận" at bounding box center [172, 141] width 144 height 16
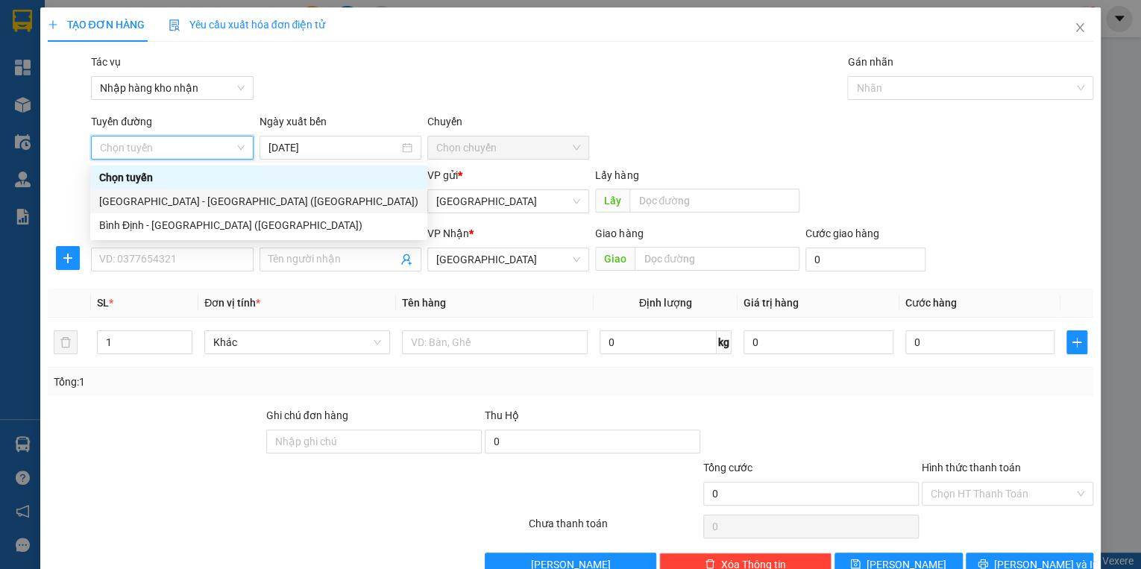
click at [173, 205] on div "[GEOGRAPHIC_DATA] - [GEOGRAPHIC_DATA] ([GEOGRAPHIC_DATA])" at bounding box center [258, 201] width 319 height 16
type input "[DATE]"
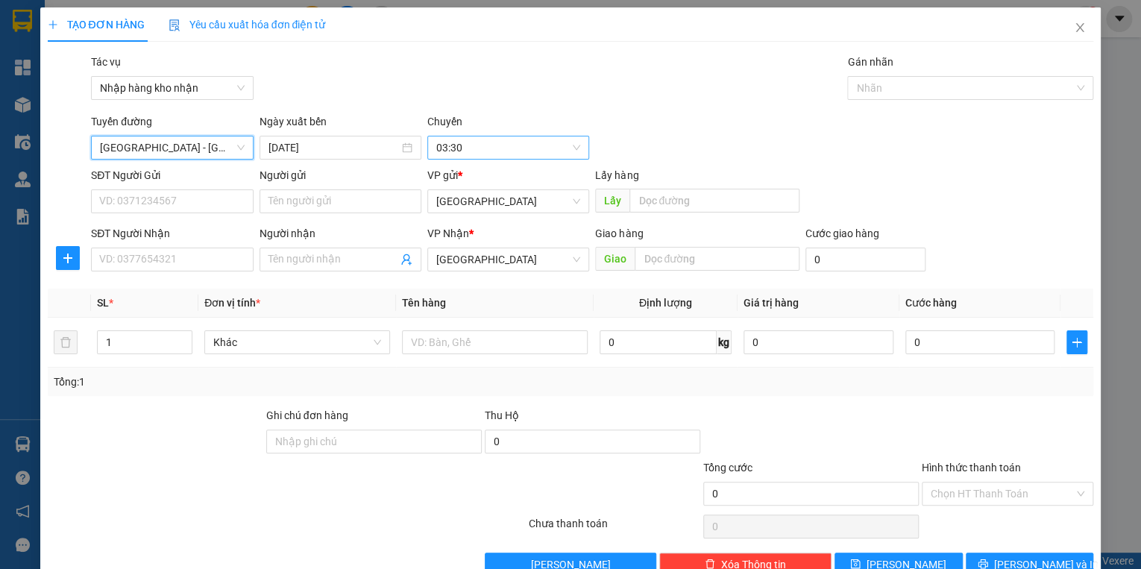
click at [501, 143] on span "03:30" at bounding box center [508, 147] width 144 height 22
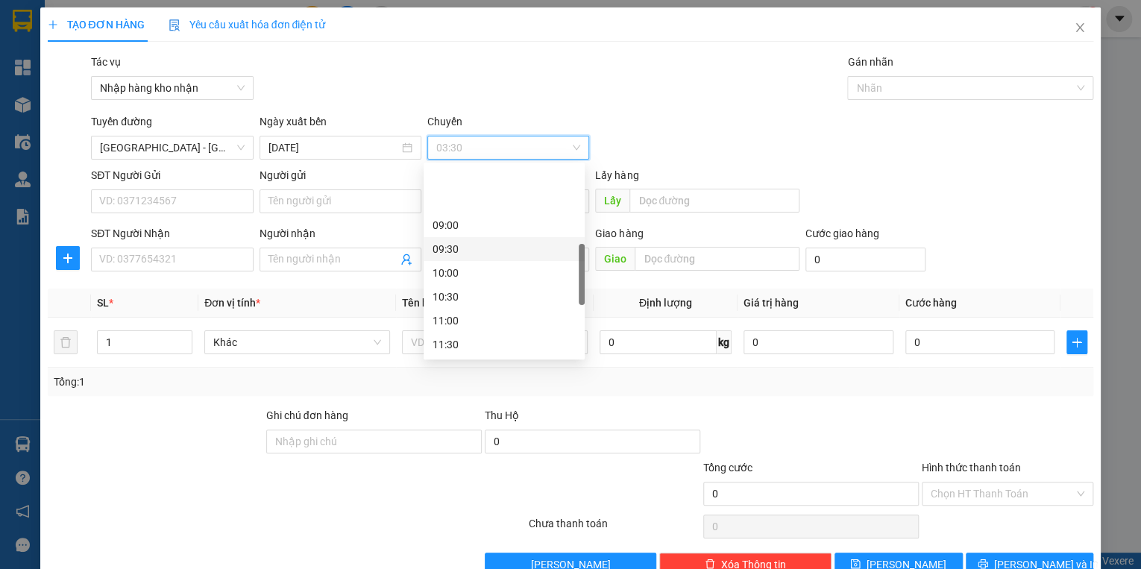
scroll to position [358, 0]
click at [455, 242] on div "12:00" at bounding box center [503, 249] width 143 height 16
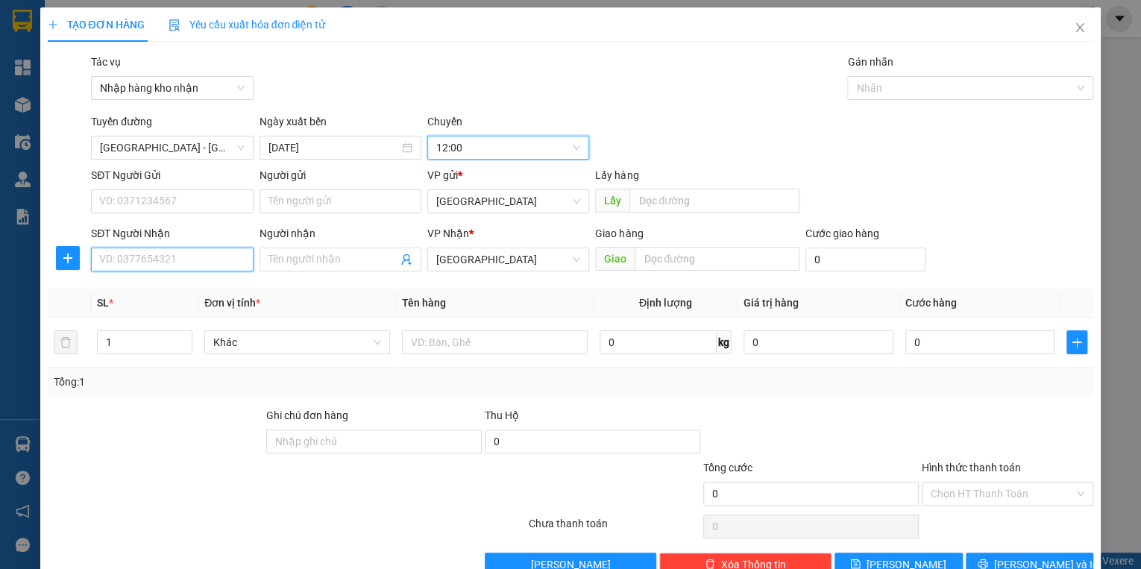
click at [163, 260] on input "SĐT Người Nhận" at bounding box center [172, 259] width 162 height 24
type input "0905739574"
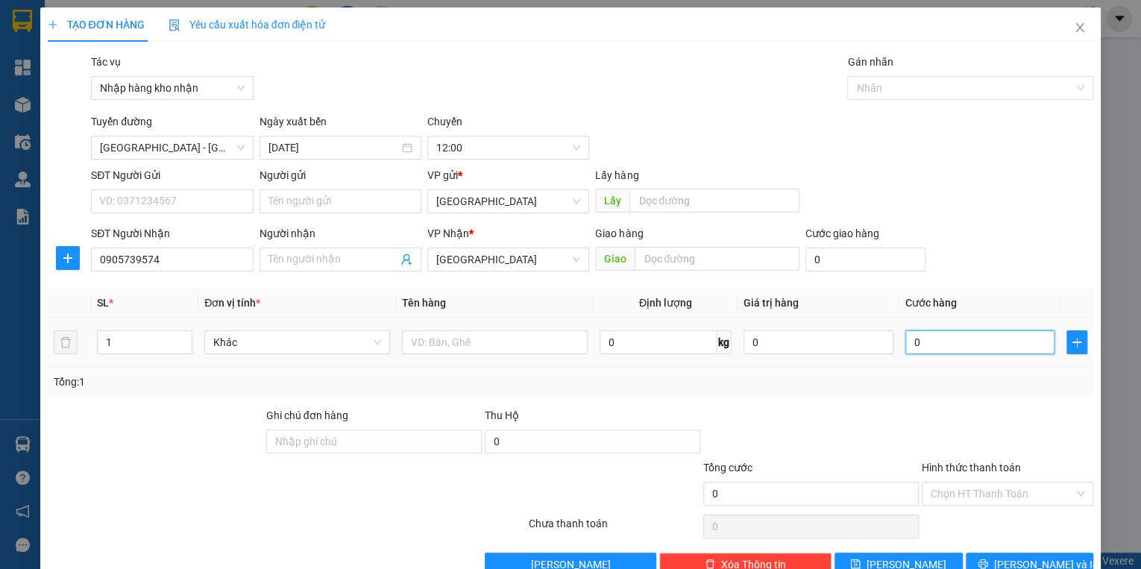
click at [925, 346] on input "0" at bounding box center [980, 342] width 150 height 24
type input "3"
type input "30"
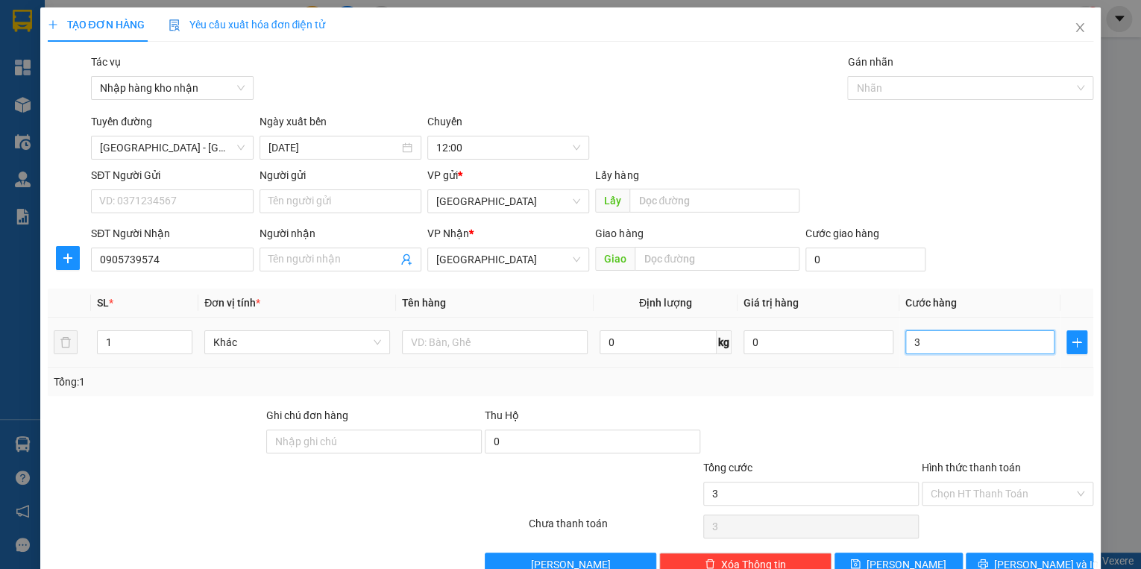
type input "30"
type input "300"
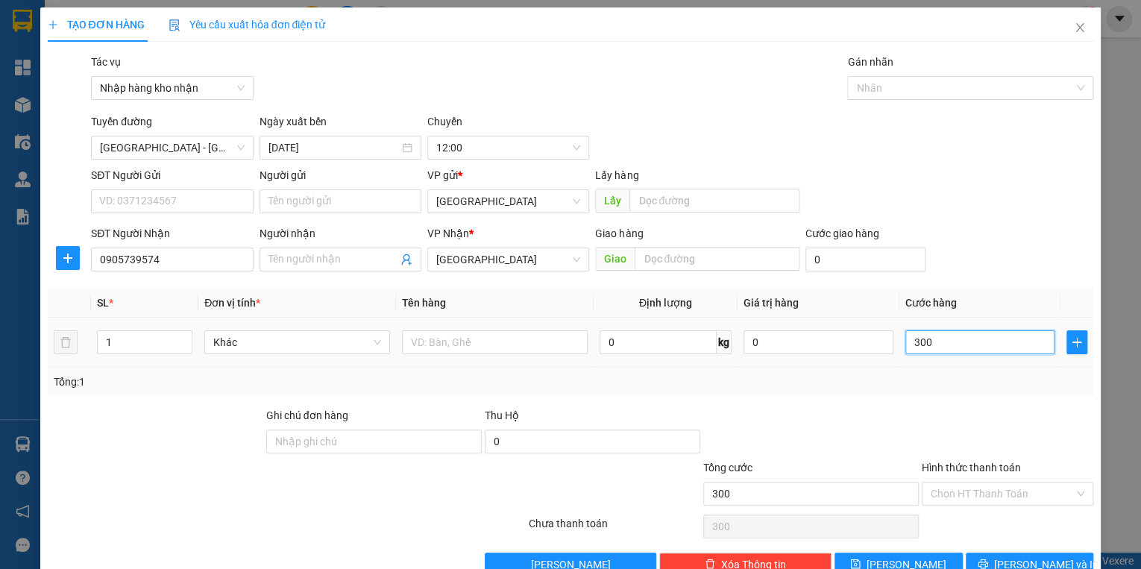
type input "3.000"
type input "30.000"
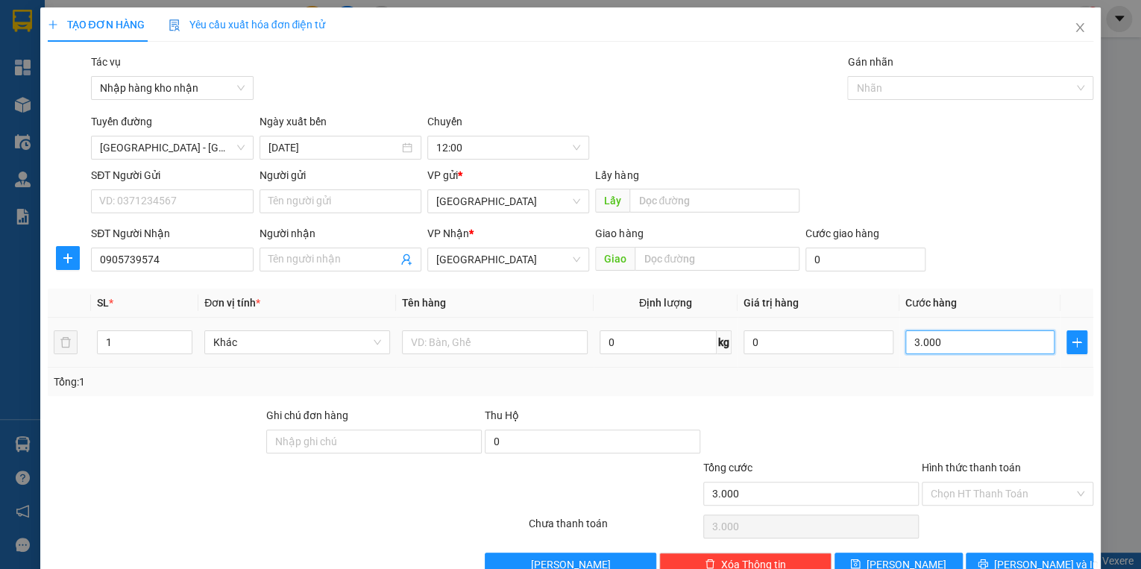
type input "30.000"
click at [417, 343] on input "text" at bounding box center [495, 342] width 186 height 24
click at [479, 193] on span "[GEOGRAPHIC_DATA]" at bounding box center [508, 201] width 144 height 22
type input "1 kiện cô 7"
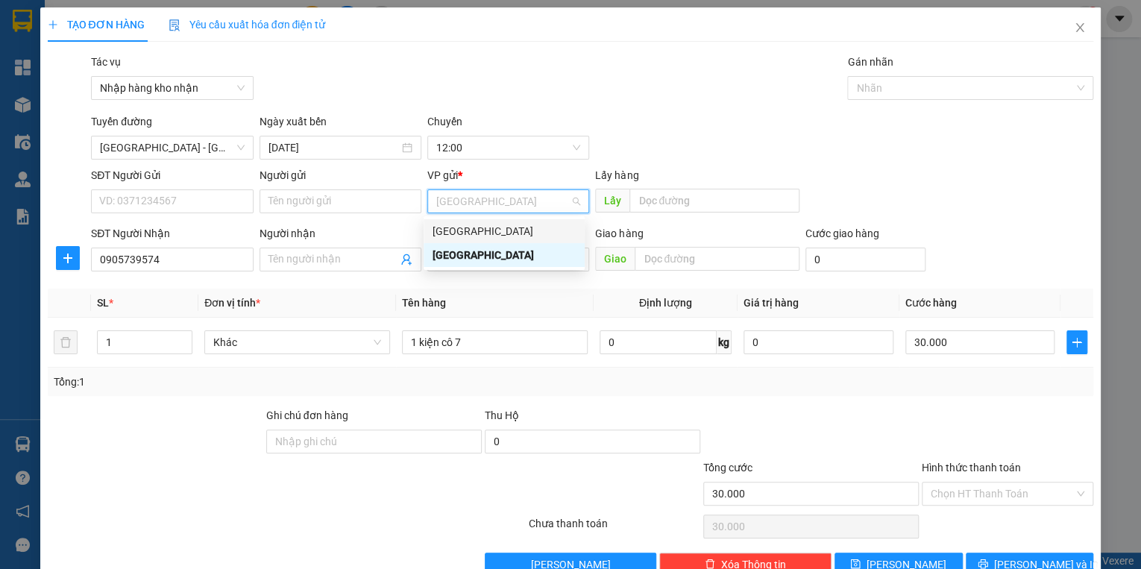
click at [464, 228] on div "[GEOGRAPHIC_DATA]" at bounding box center [503, 231] width 143 height 16
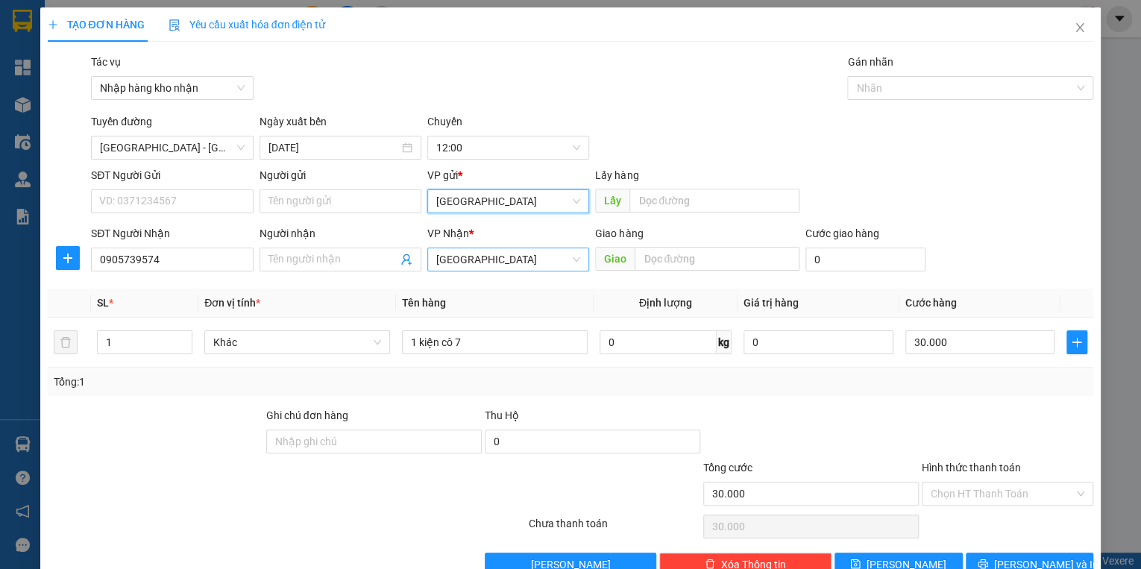
click at [468, 256] on span "[GEOGRAPHIC_DATA]" at bounding box center [508, 259] width 144 height 22
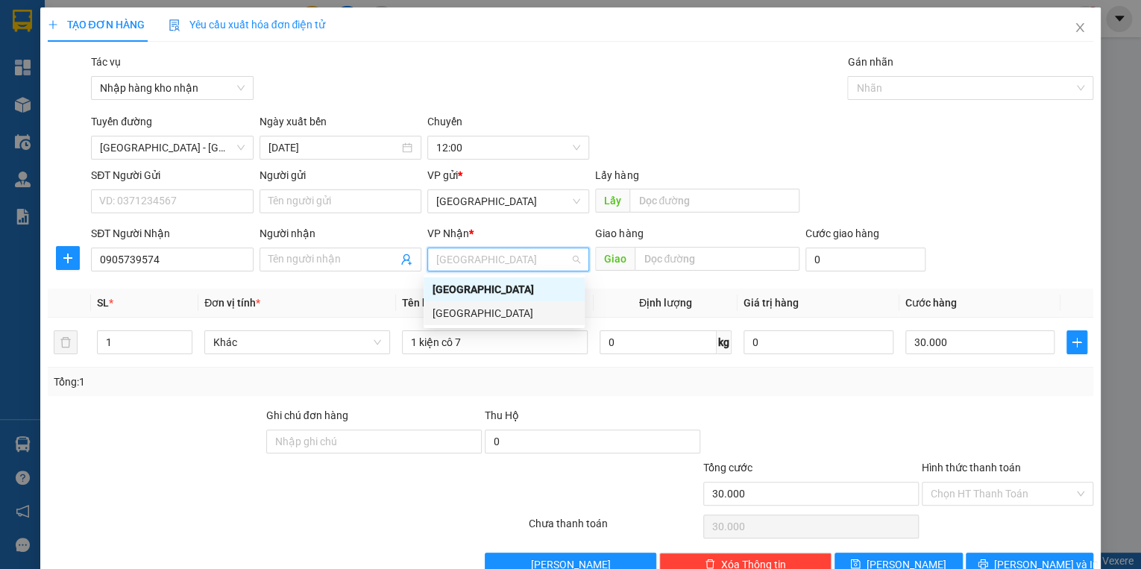
click at [467, 316] on div "[GEOGRAPHIC_DATA]" at bounding box center [503, 313] width 143 height 16
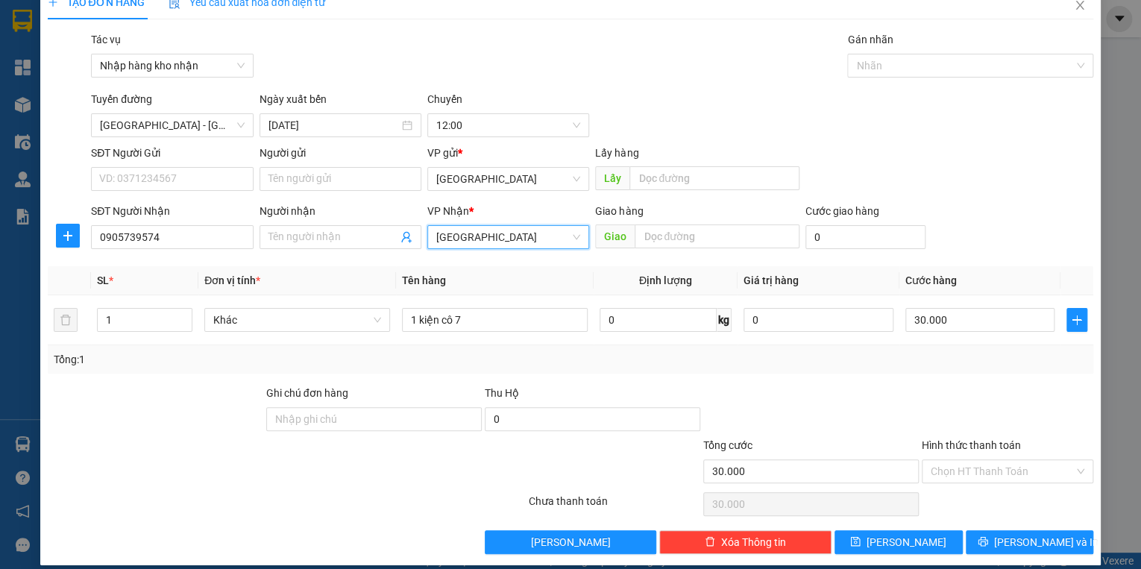
scroll to position [35, 0]
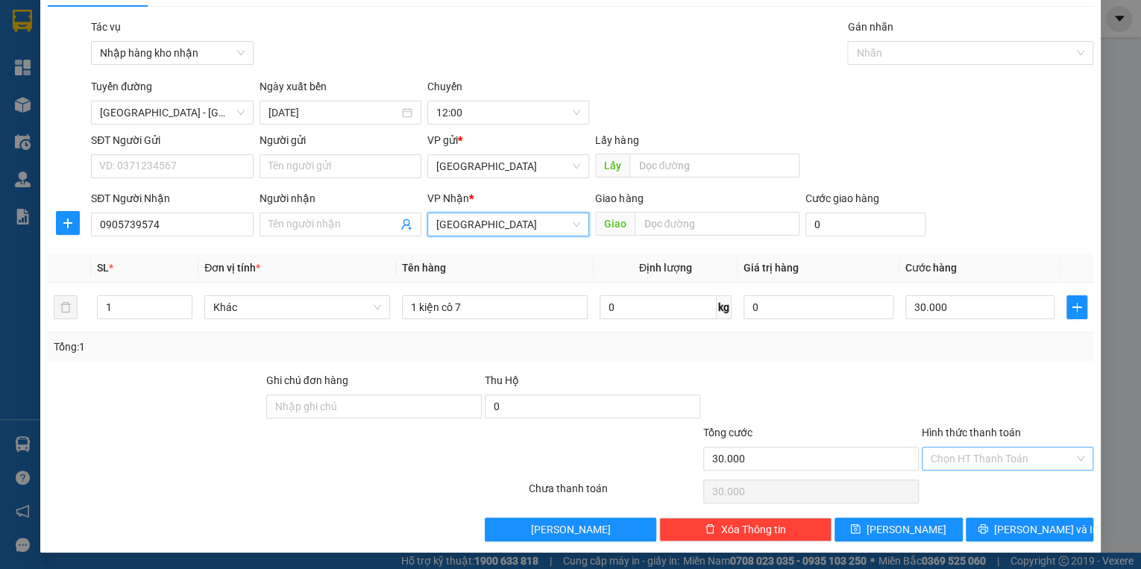
click at [985, 458] on input "Hình thức thanh toán" at bounding box center [1001, 458] width 143 height 22
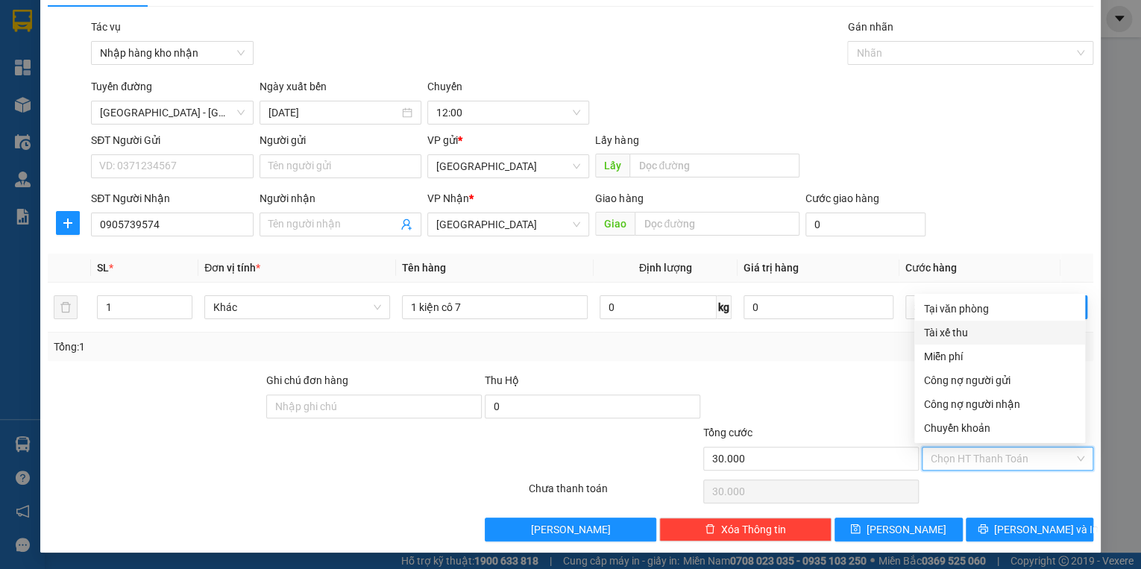
click at [952, 329] on div "Tài xế thu" at bounding box center [999, 332] width 153 height 16
type input "0"
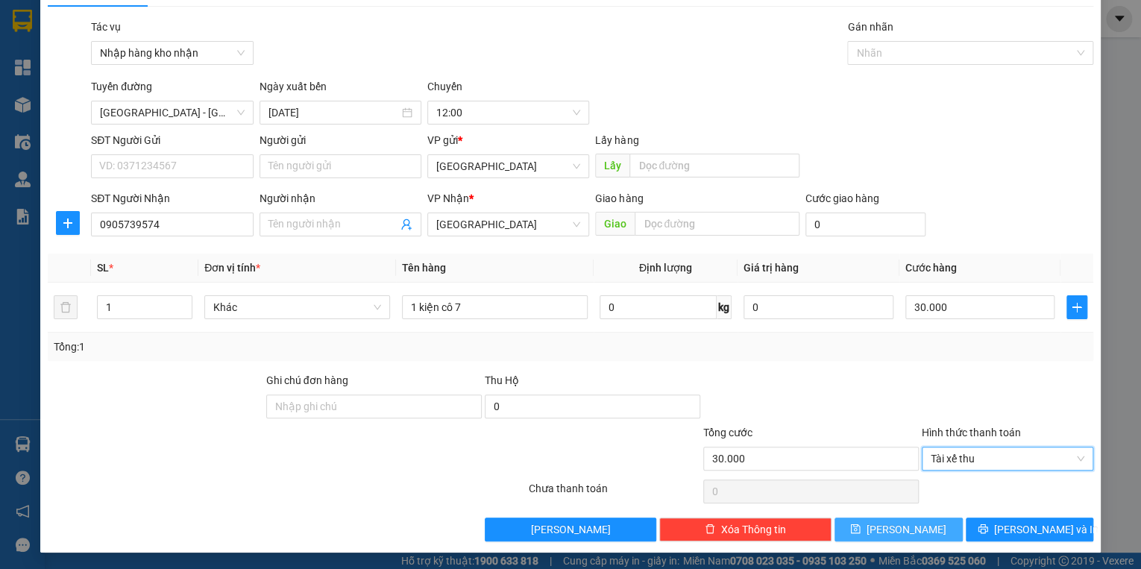
click at [915, 525] on button "[PERSON_NAME]" at bounding box center [898, 529] width 128 height 24
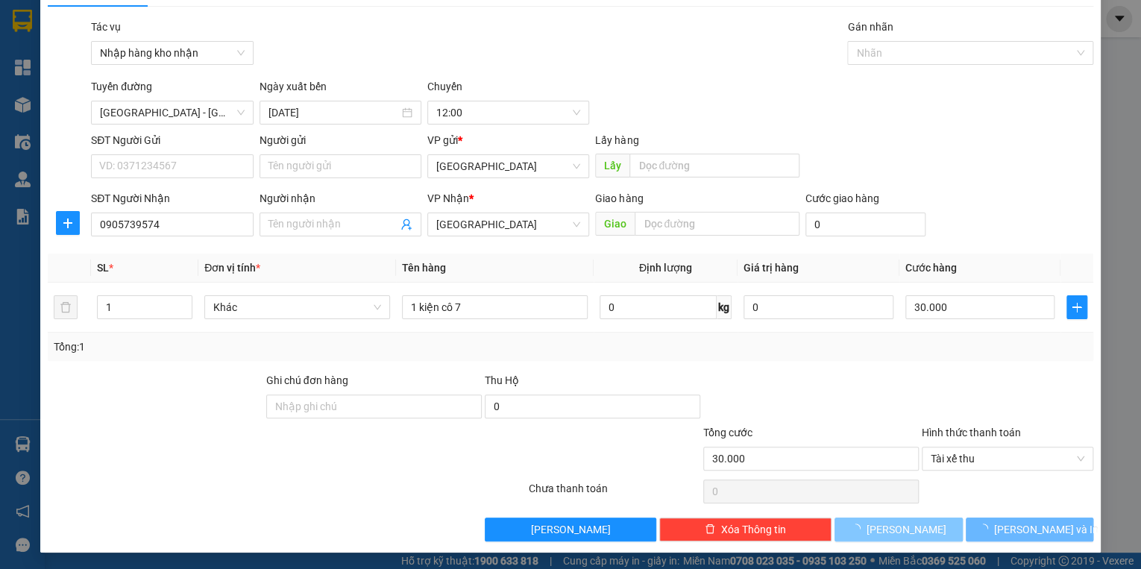
type input "0"
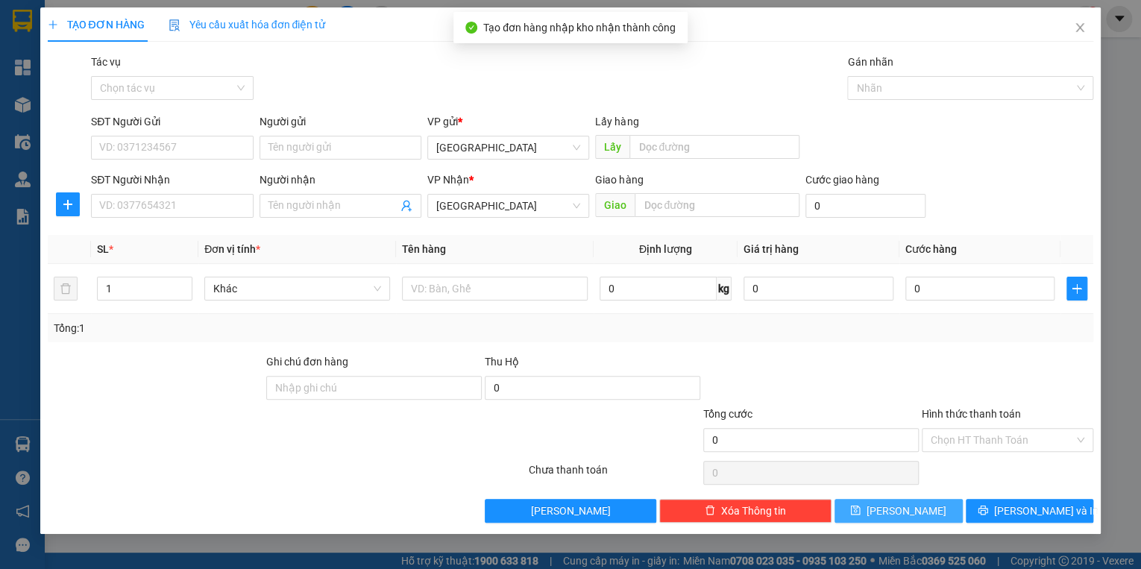
scroll to position [0, 0]
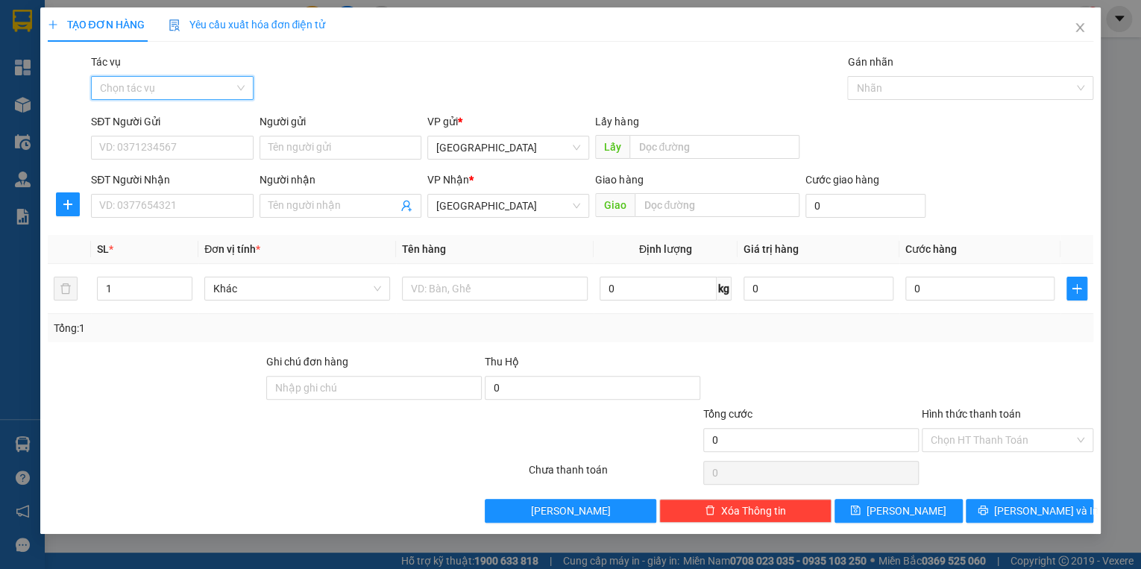
click at [160, 94] on input "Tác vụ" at bounding box center [166, 88] width 133 height 22
click at [182, 154] on body "Kết quả tìm kiếm ( 0 ) Bộ lọc No Data lam.kimliendn 1 Tổng Quan Kho hàng mới Đi…" at bounding box center [570, 284] width 1141 height 569
click at [183, 140] on input "SĐT Người Gửi" at bounding box center [172, 148] width 162 height 24
click at [185, 81] on input "Tác vụ" at bounding box center [166, 88] width 133 height 22
click at [183, 139] on div "Nhập hàng kho nhận" at bounding box center [172, 141] width 144 height 16
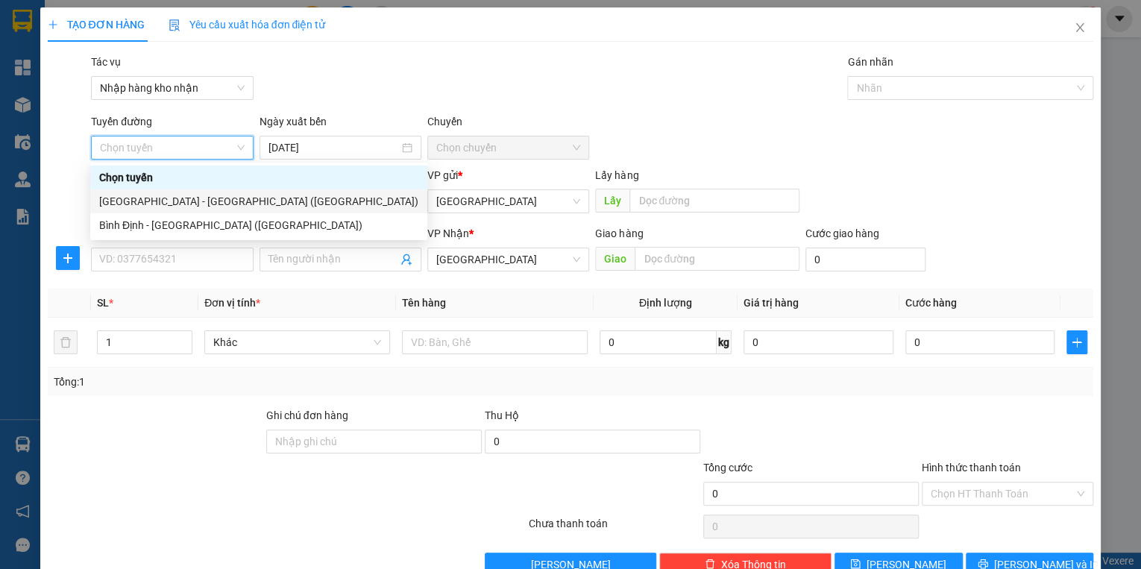
click at [146, 194] on div "[GEOGRAPHIC_DATA] - [GEOGRAPHIC_DATA] ([GEOGRAPHIC_DATA])" at bounding box center [258, 201] width 319 height 16
type input "[DATE]"
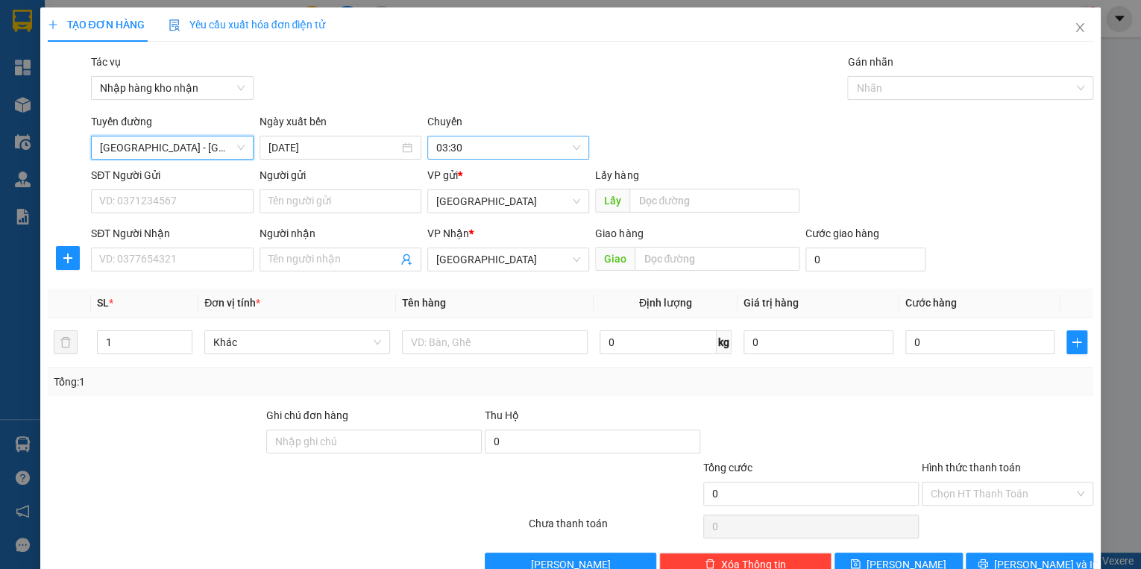
click at [483, 145] on span "03:30" at bounding box center [508, 147] width 144 height 22
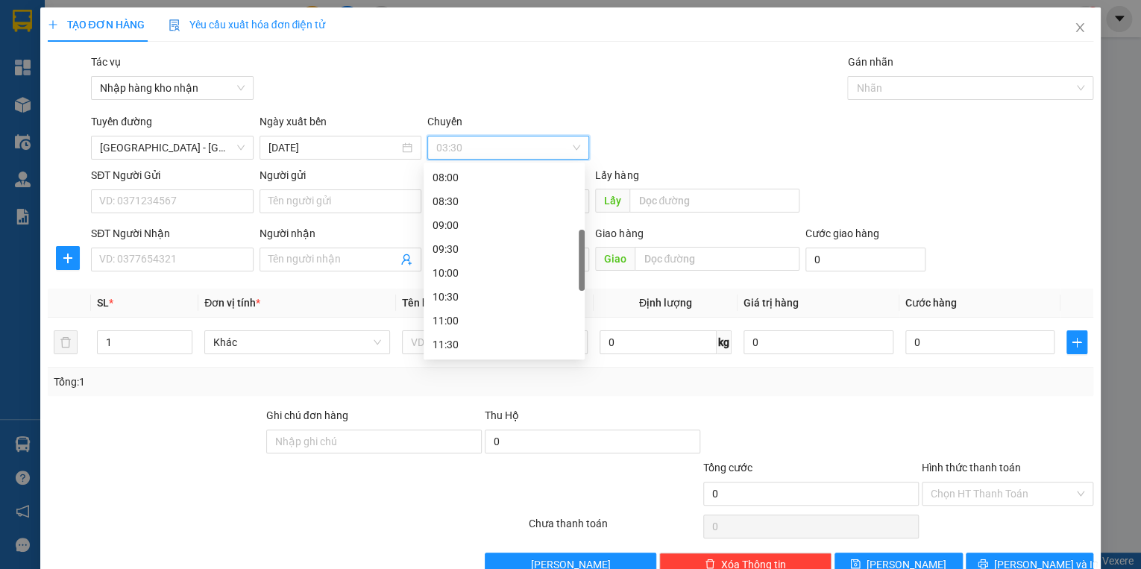
scroll to position [298, 0]
click at [470, 310] on div "12:00" at bounding box center [503, 308] width 143 height 16
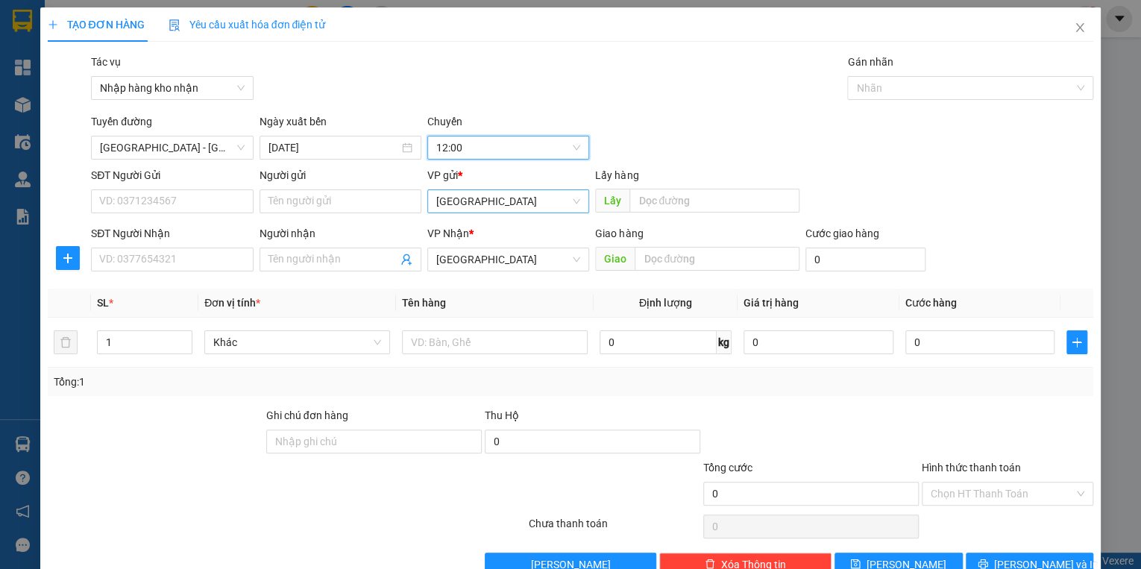
click at [468, 209] on span "[GEOGRAPHIC_DATA]" at bounding box center [508, 201] width 144 height 22
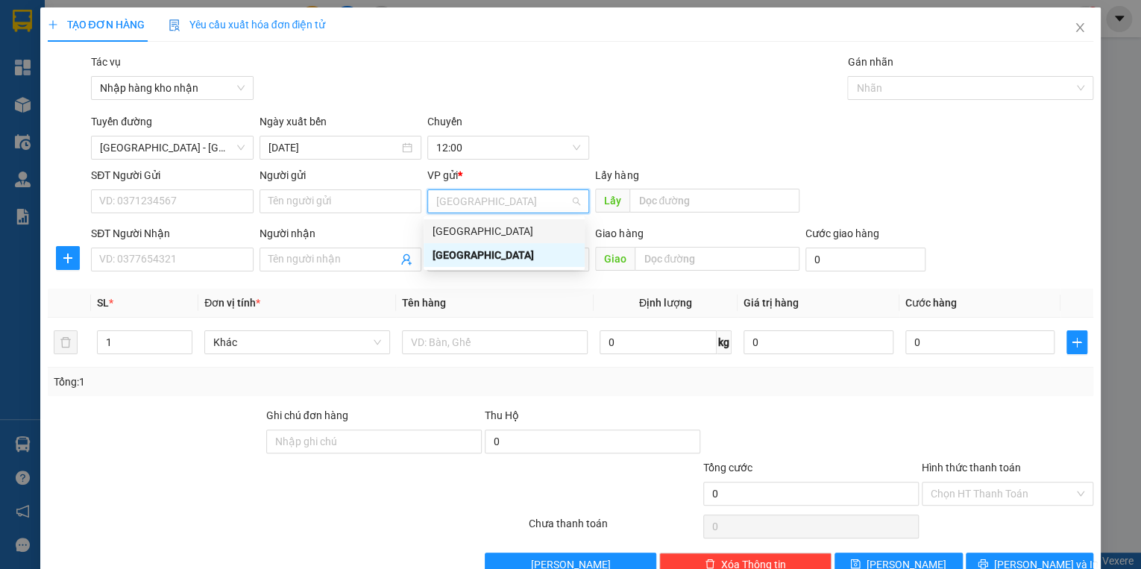
click at [467, 231] on div "[GEOGRAPHIC_DATA]" at bounding box center [503, 231] width 143 height 16
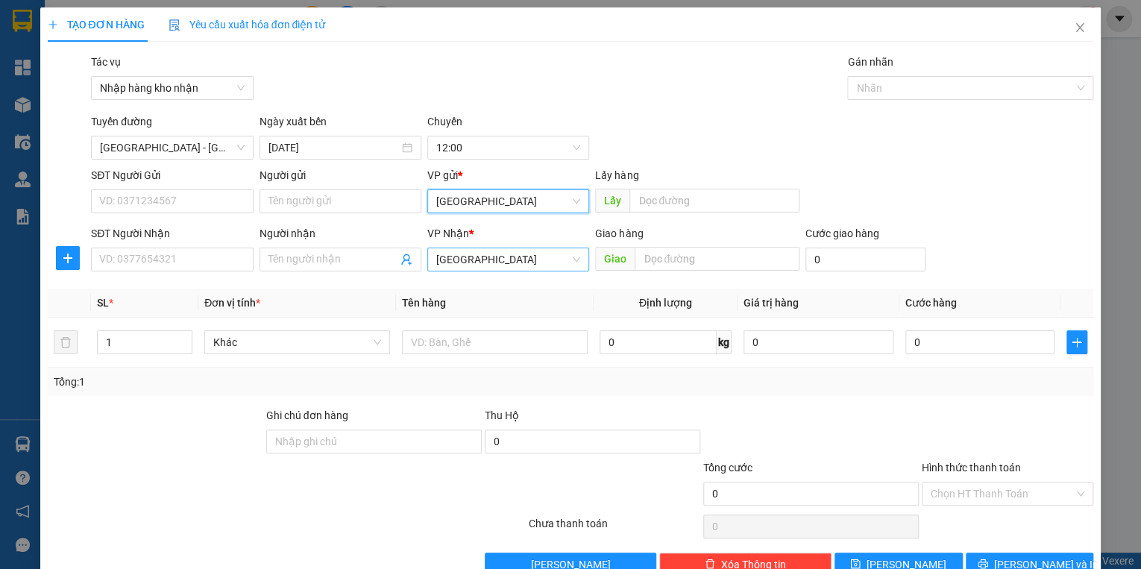
click at [485, 255] on span "[GEOGRAPHIC_DATA]" at bounding box center [508, 259] width 144 height 22
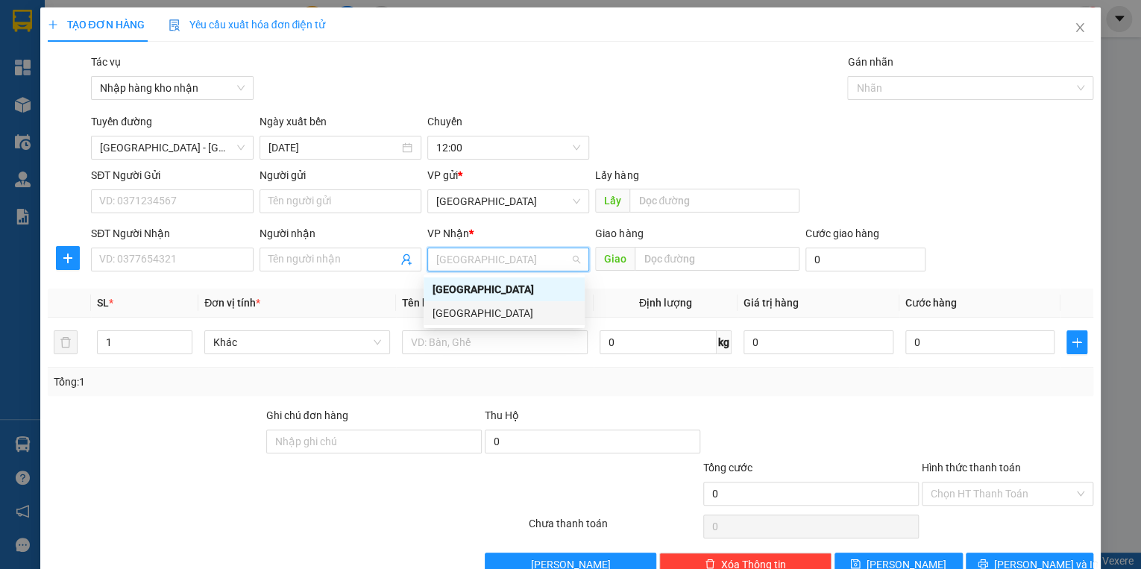
click at [471, 311] on div "[GEOGRAPHIC_DATA]" at bounding box center [503, 313] width 143 height 16
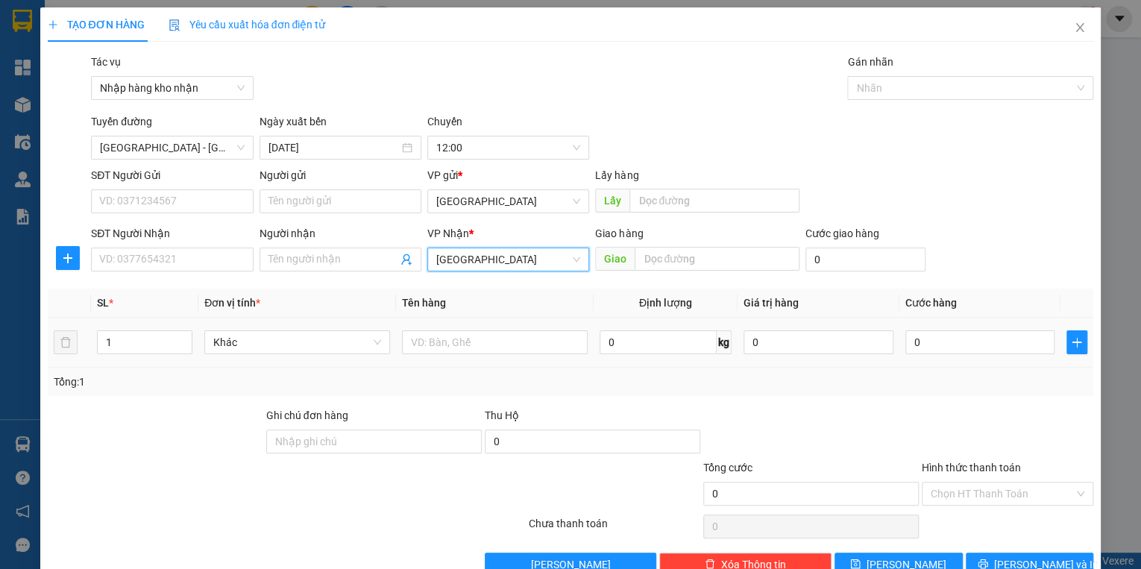
click at [69, 343] on tr "1 Khác 0 kg 0 0" at bounding box center [571, 343] width 1046 height 50
type input "3"
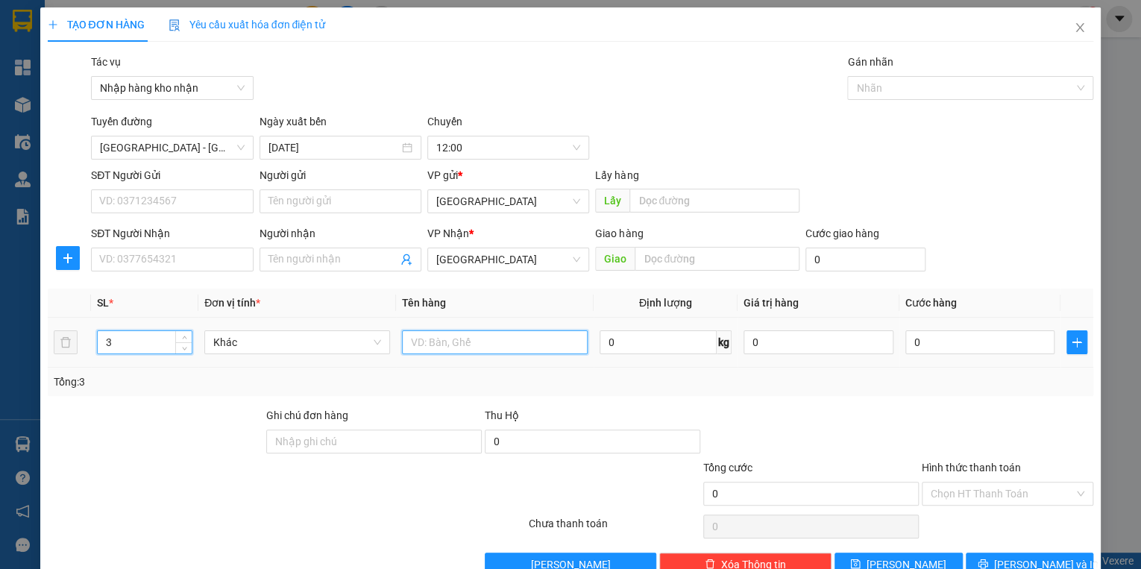
click at [438, 346] on input "text" at bounding box center [495, 342] width 186 height 24
type input "3 canh sơn 2 lớn 1 nhỏ"
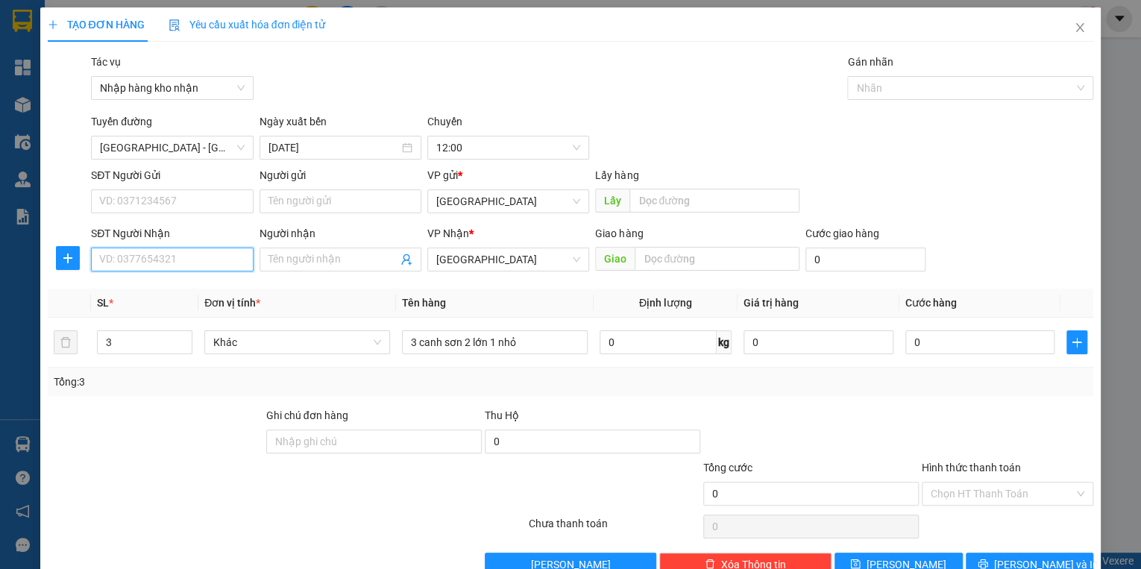
click at [136, 256] on input "SĐT Người Nhận" at bounding box center [172, 259] width 162 height 24
type input "0979490078"
click at [950, 489] on input "Hình thức thanh toán" at bounding box center [1001, 493] width 143 height 22
click at [875, 376] on div "Tổng: 3" at bounding box center [571, 381] width 1034 height 16
click at [955, 344] on input "0" at bounding box center [980, 342] width 150 height 24
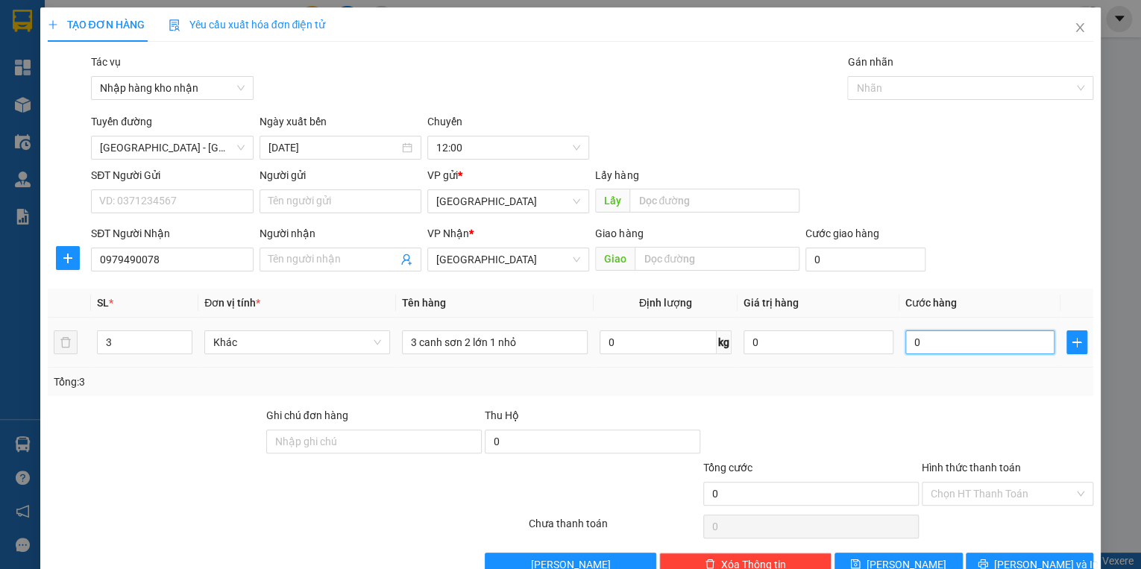
type input "1"
type input "10"
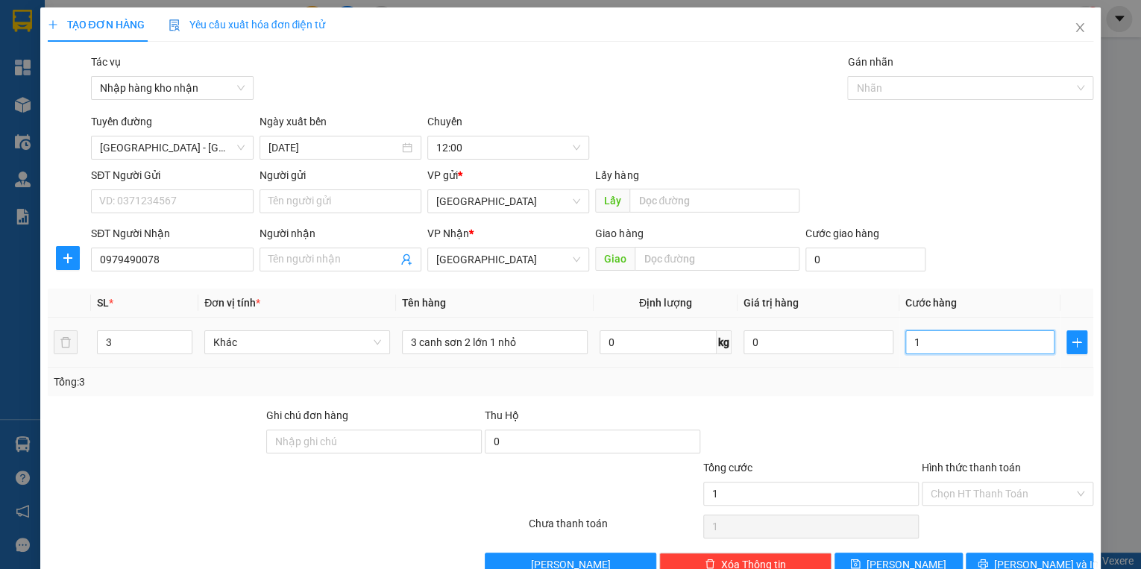
type input "10"
type input "100"
type input "1.000"
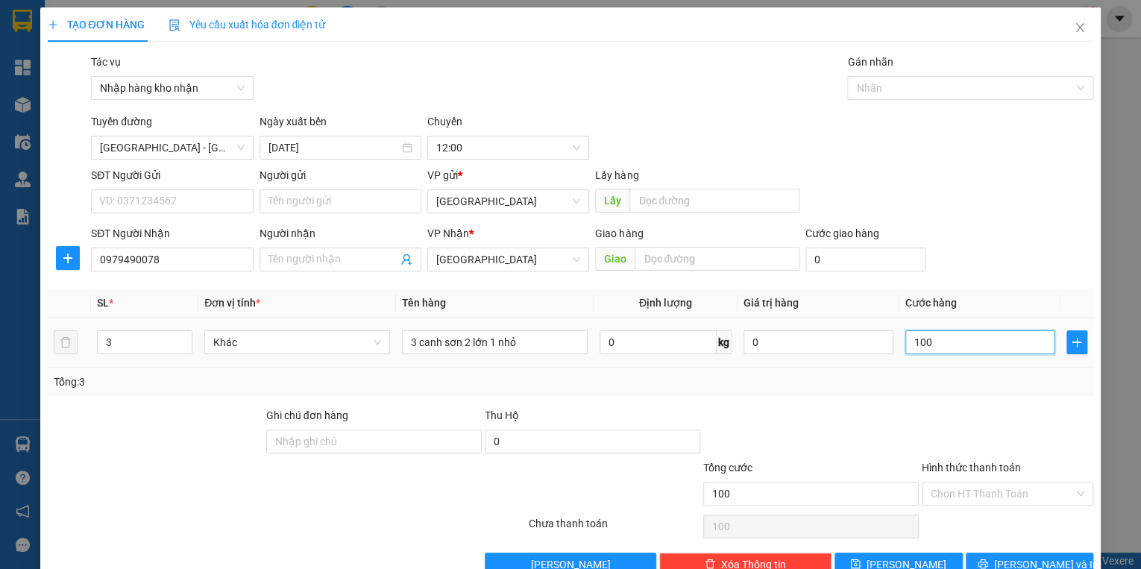
type input "1.000"
type input "10.000"
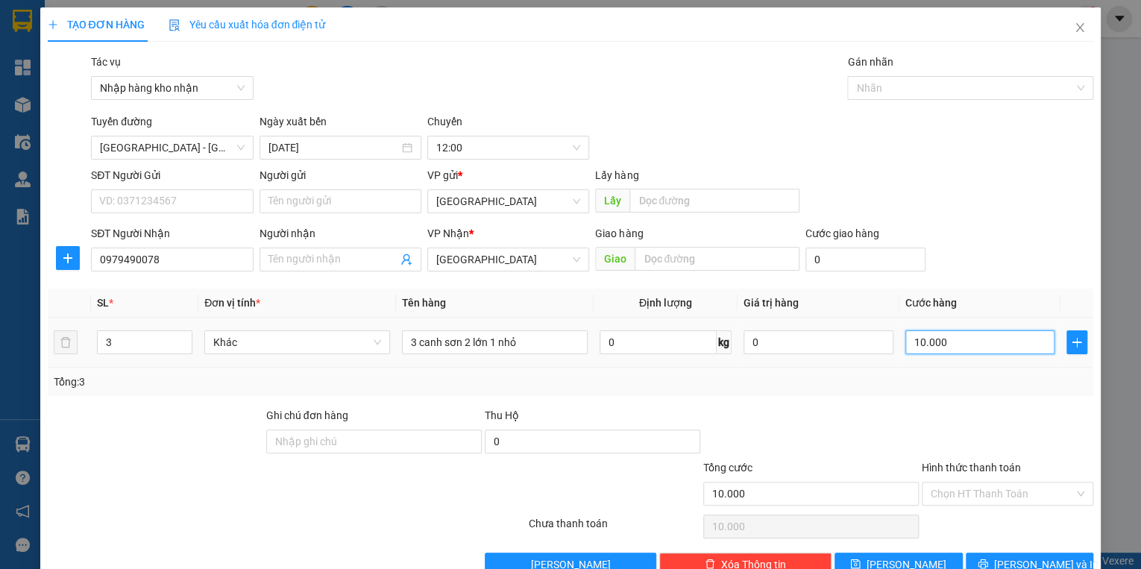
type input "100.000"
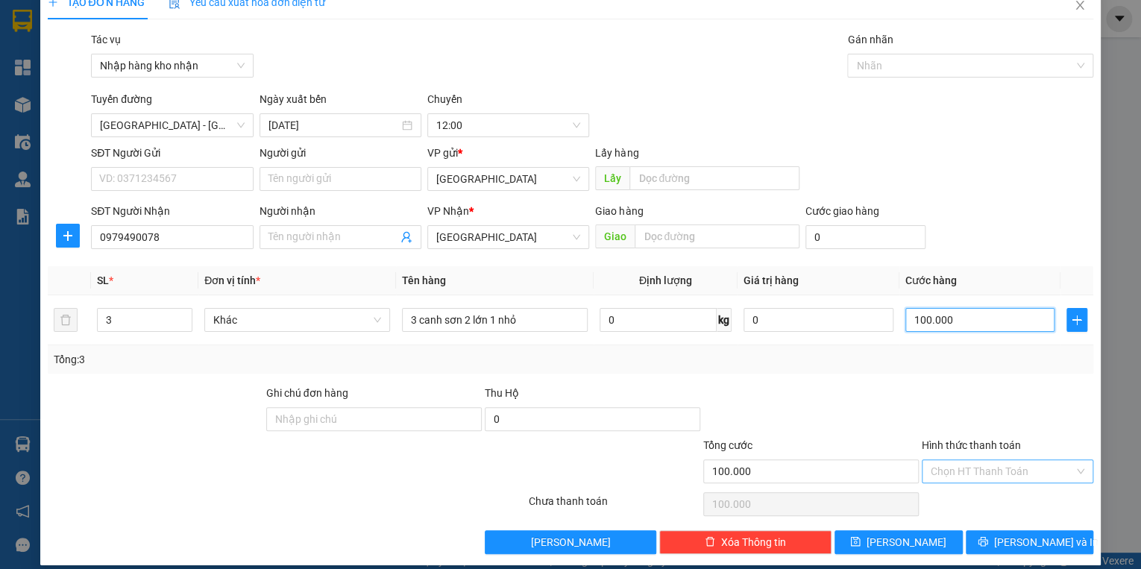
scroll to position [35, 0]
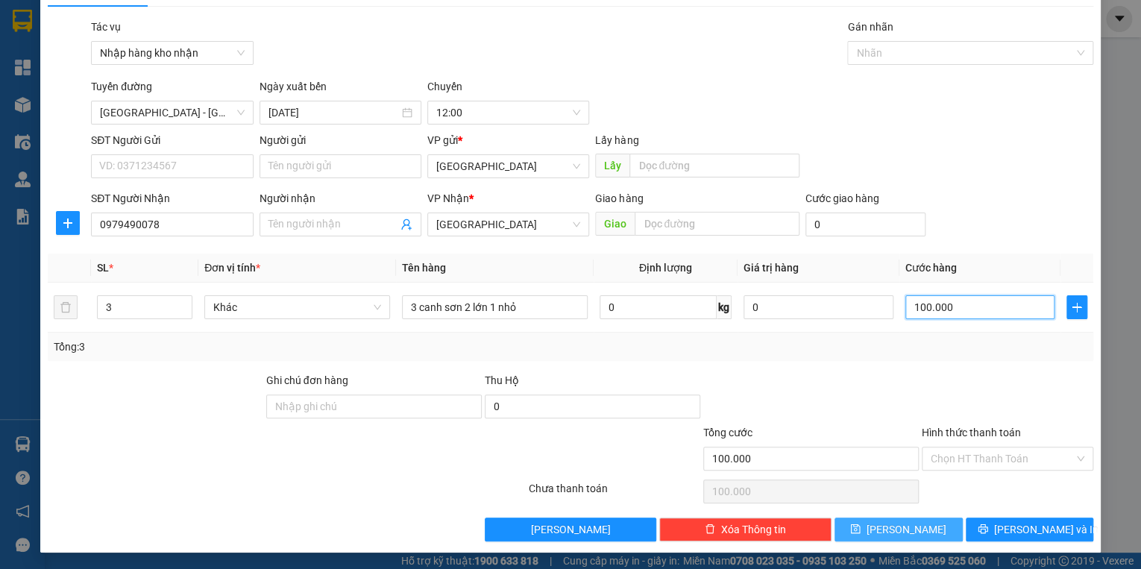
type input "100.000"
click at [888, 531] on button "[PERSON_NAME]" at bounding box center [898, 529] width 128 height 24
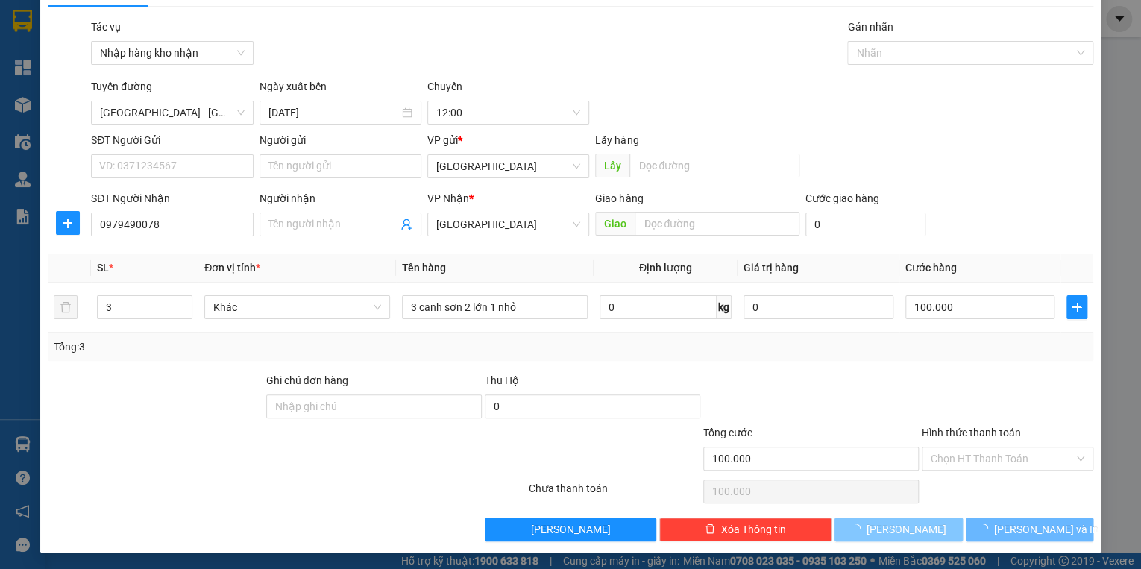
type input "1"
type input "0"
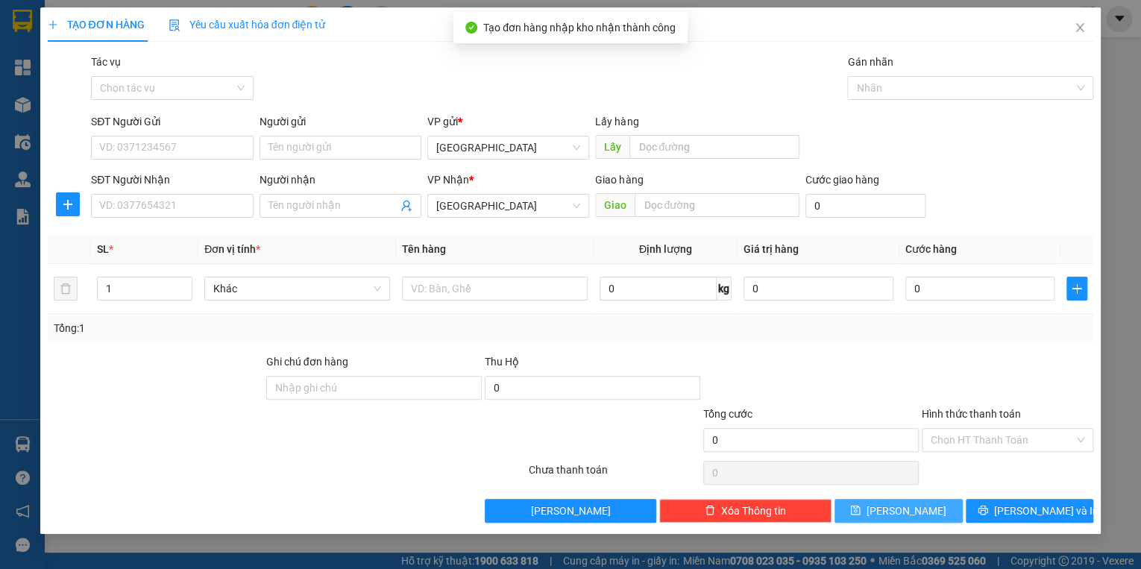
scroll to position [0, 0]
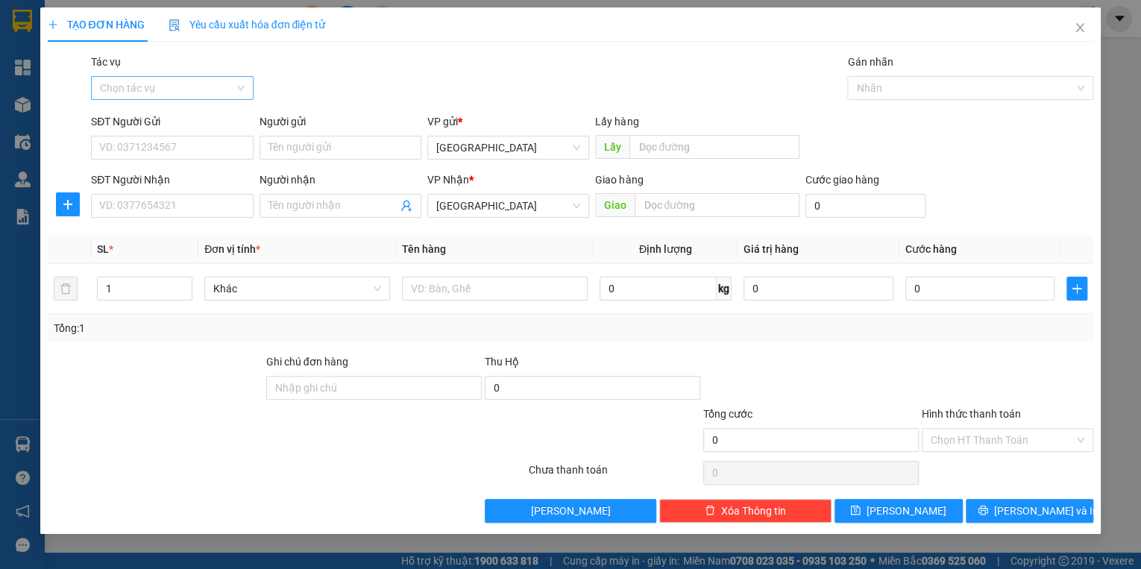
click at [204, 85] on input "Tác vụ" at bounding box center [166, 88] width 133 height 22
click at [183, 137] on div "Nhập hàng kho nhận" at bounding box center [172, 141] width 144 height 16
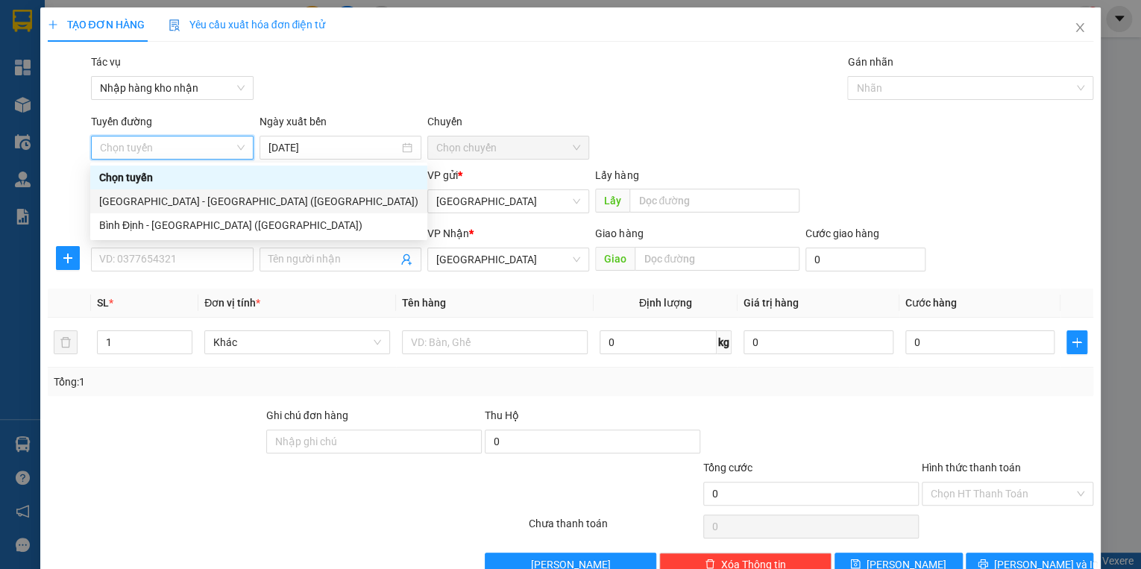
click at [146, 206] on div "[GEOGRAPHIC_DATA] - [GEOGRAPHIC_DATA] ([GEOGRAPHIC_DATA])" at bounding box center [258, 201] width 319 height 16
type input "[DATE]"
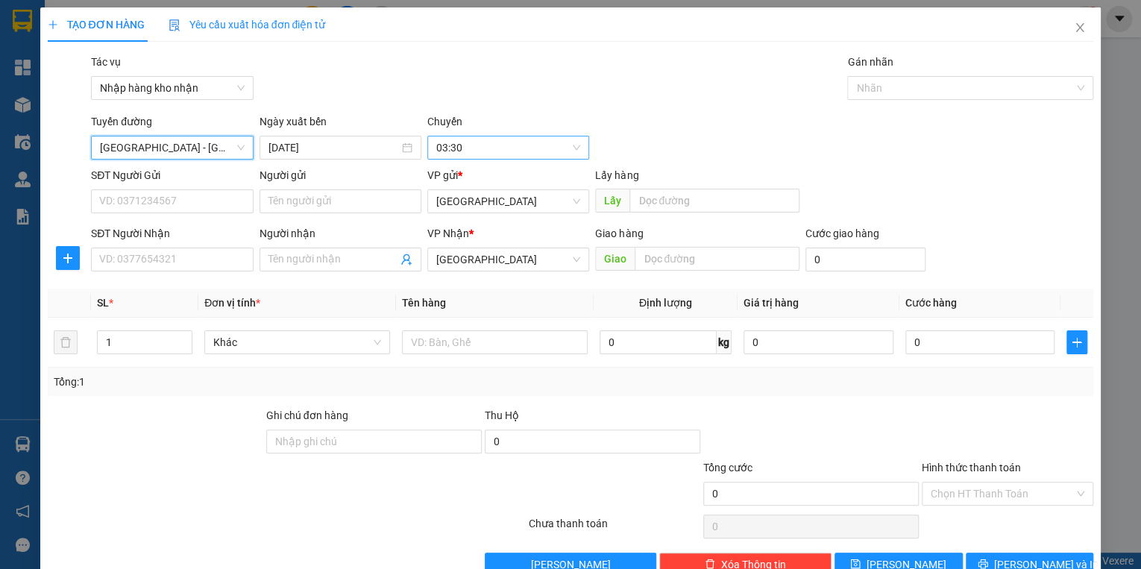
click at [461, 144] on span "03:30" at bounding box center [508, 147] width 144 height 22
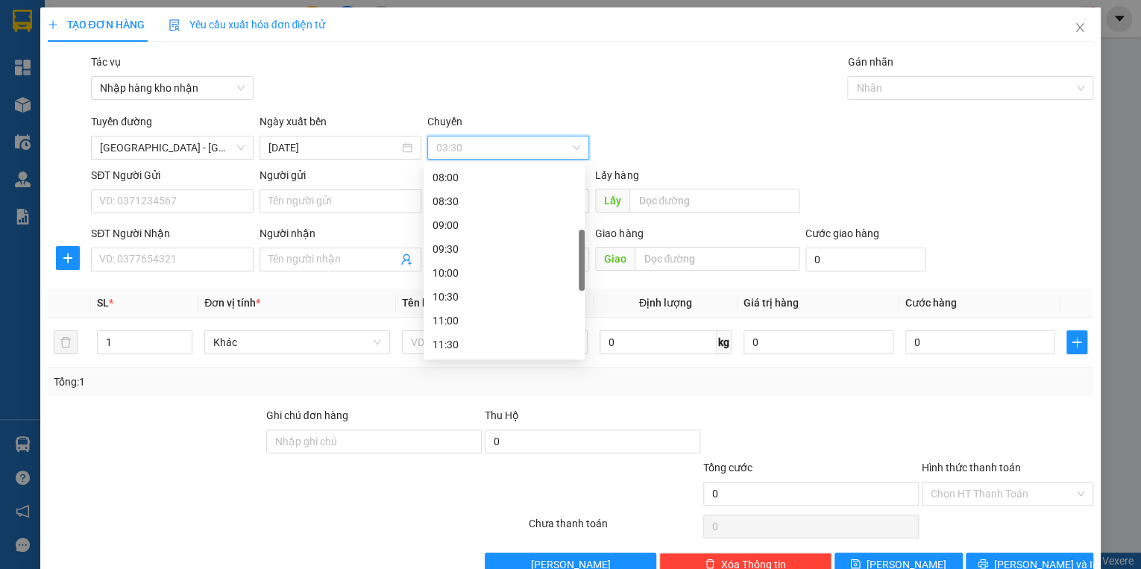
scroll to position [298, 0]
click at [468, 309] on div "12:00" at bounding box center [503, 308] width 143 height 16
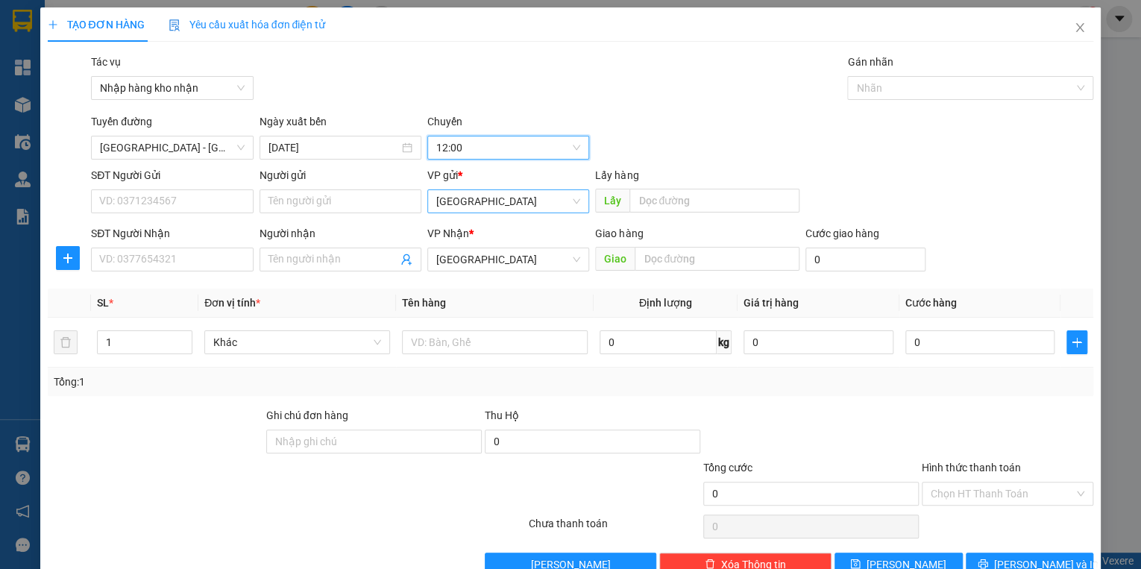
click at [470, 200] on span "[GEOGRAPHIC_DATA]" at bounding box center [508, 201] width 144 height 22
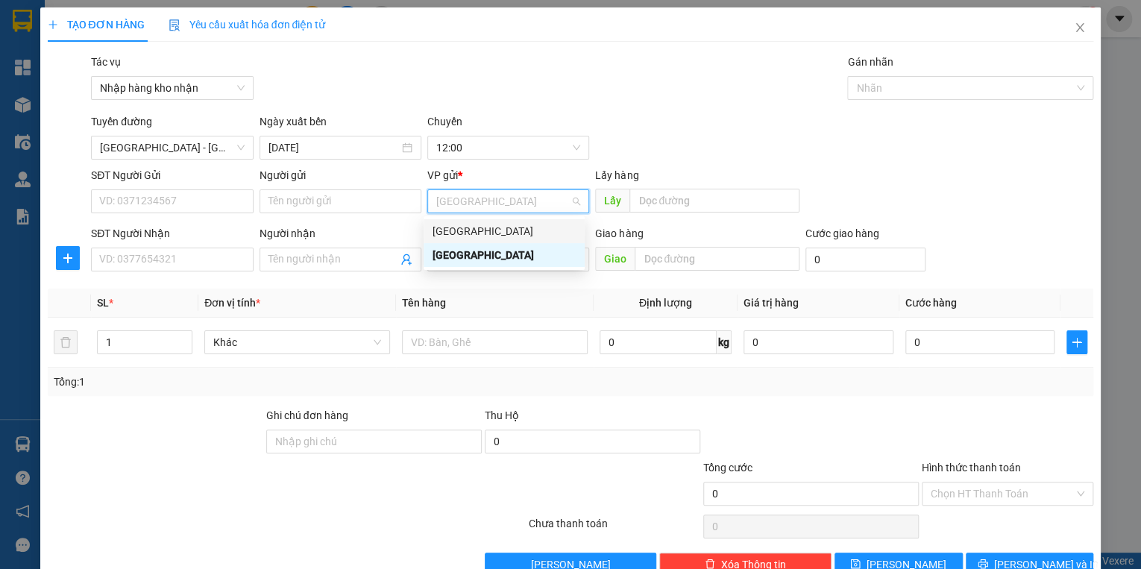
click at [465, 228] on div "[GEOGRAPHIC_DATA]" at bounding box center [503, 231] width 143 height 16
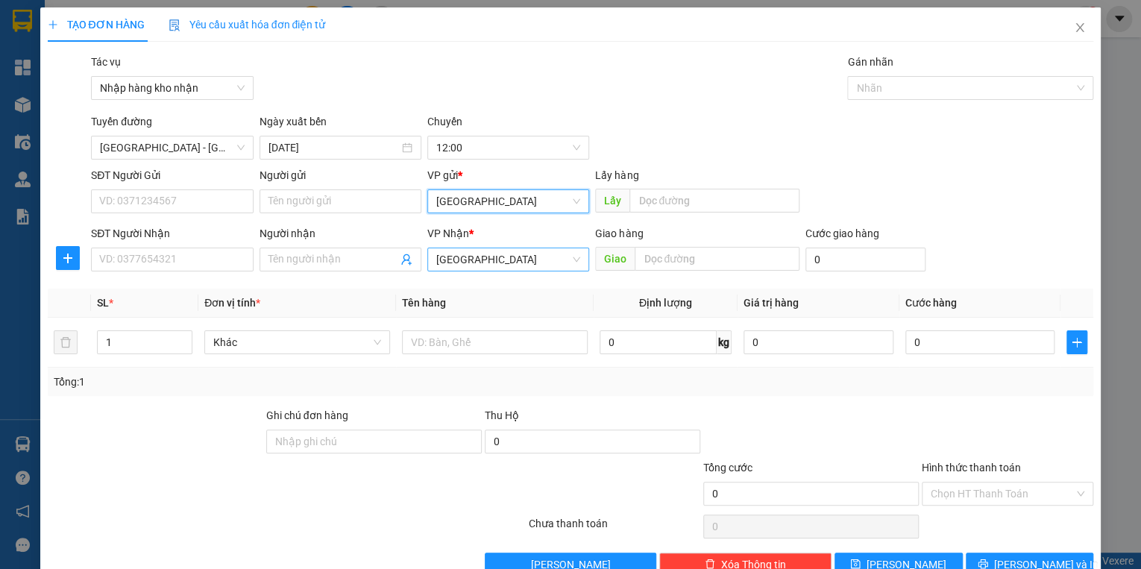
click at [468, 262] on span "[GEOGRAPHIC_DATA]" at bounding box center [508, 259] width 144 height 22
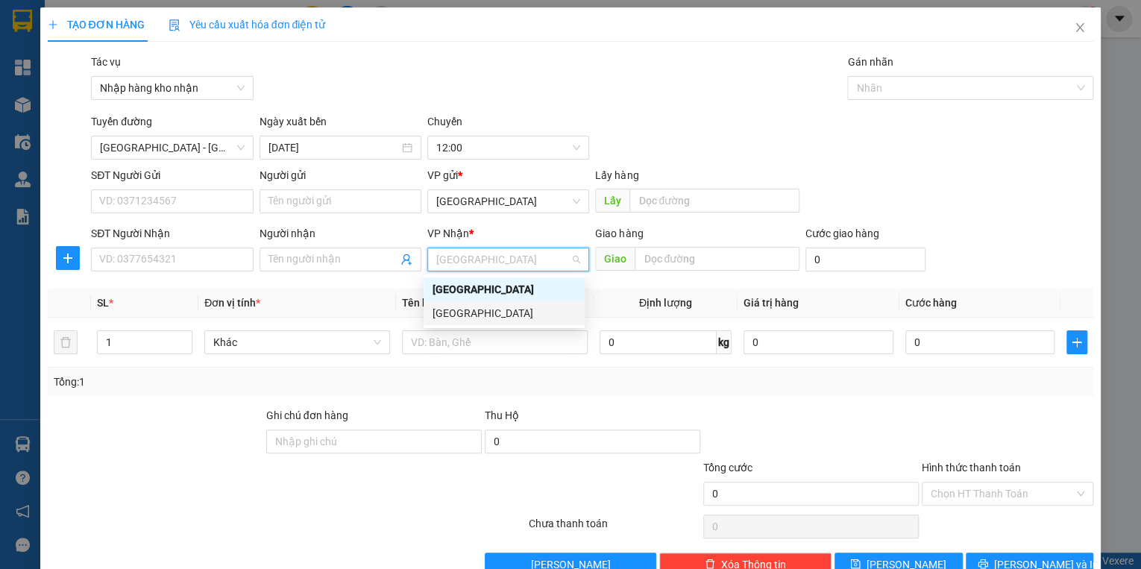
click at [465, 311] on div "[GEOGRAPHIC_DATA]" at bounding box center [503, 313] width 143 height 16
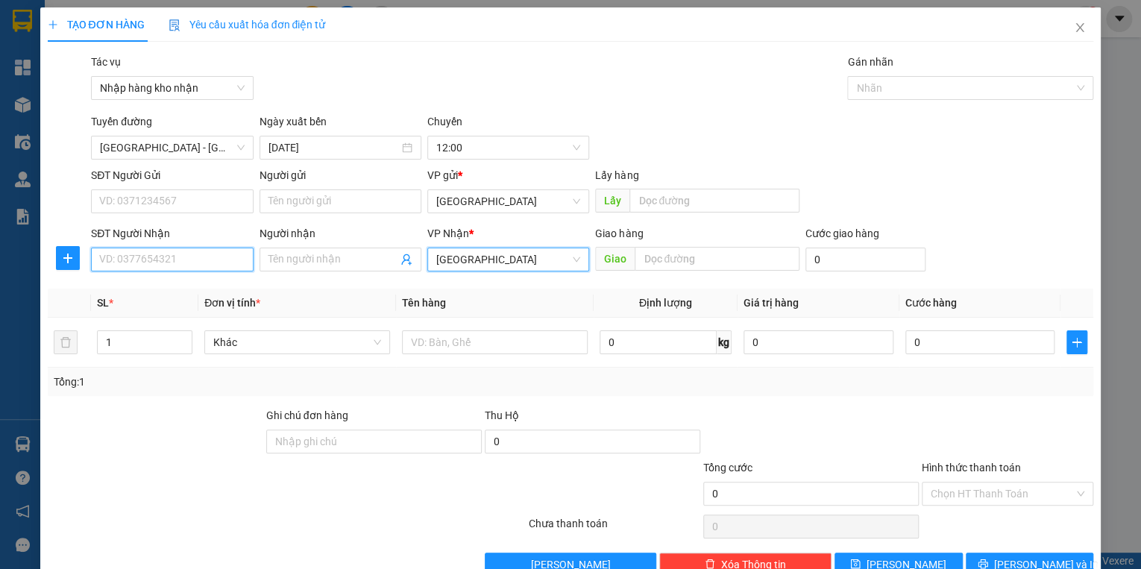
click at [179, 258] on input "SĐT Người Nhận" at bounding box center [172, 259] width 162 height 24
type input "1"
drag, startPoint x: 450, startPoint y: 359, endPoint x: 450, endPoint y: 340, distance: 19.4
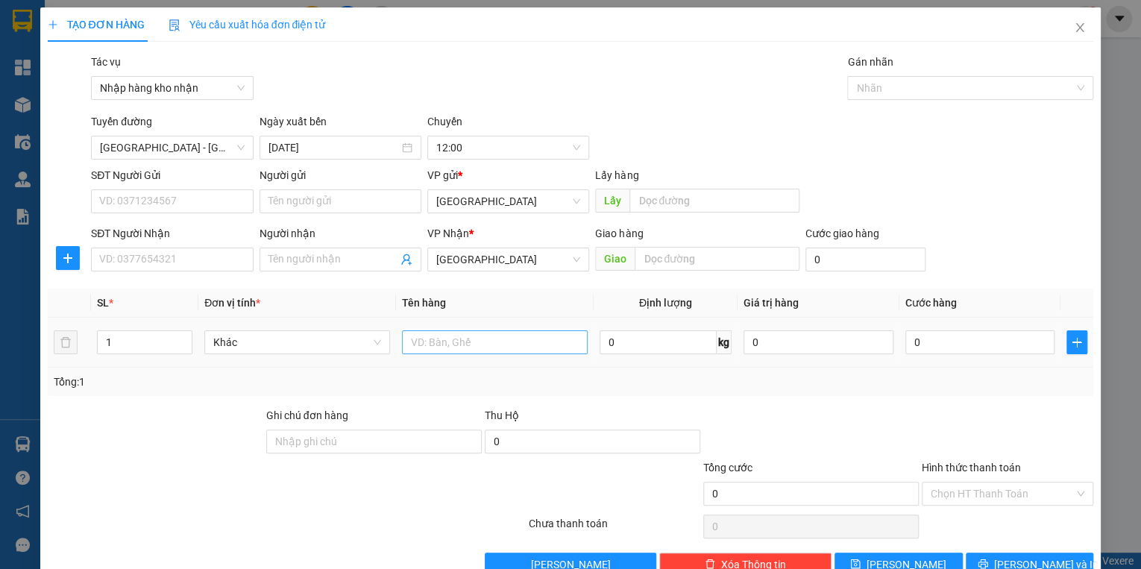
click at [450, 357] on td at bounding box center [495, 343] width 198 height 50
click at [450, 339] on input "text" at bounding box center [495, 342] width 186 height 24
type input "1 hộp chim"
click at [167, 259] on input "SĐT Người Nhận" at bounding box center [172, 259] width 162 height 24
type input "0908789277"
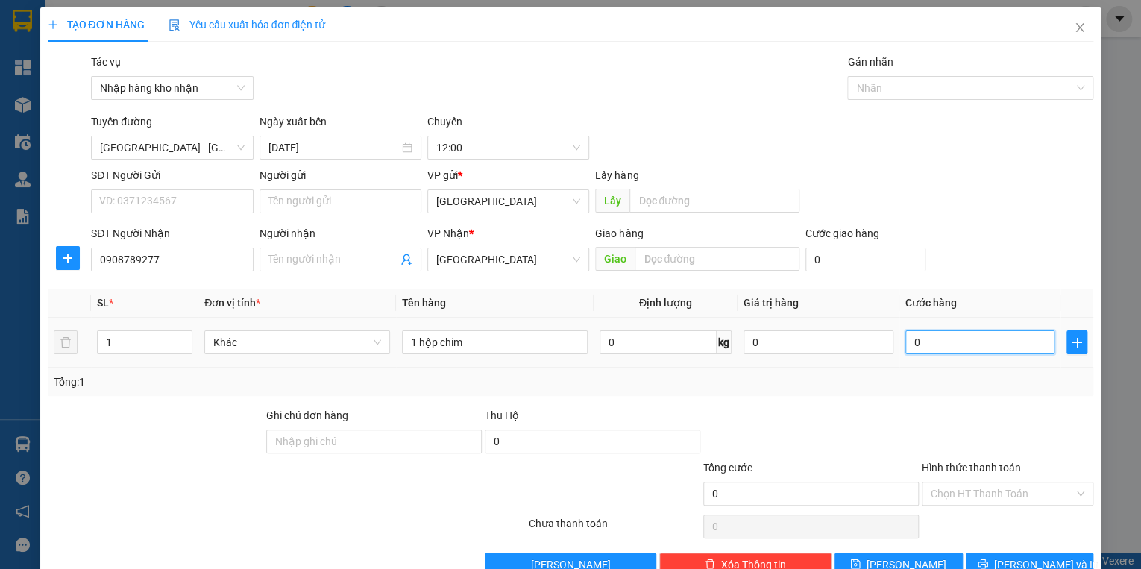
click at [954, 340] on input "0" at bounding box center [980, 342] width 150 height 24
type input "8"
type input "80"
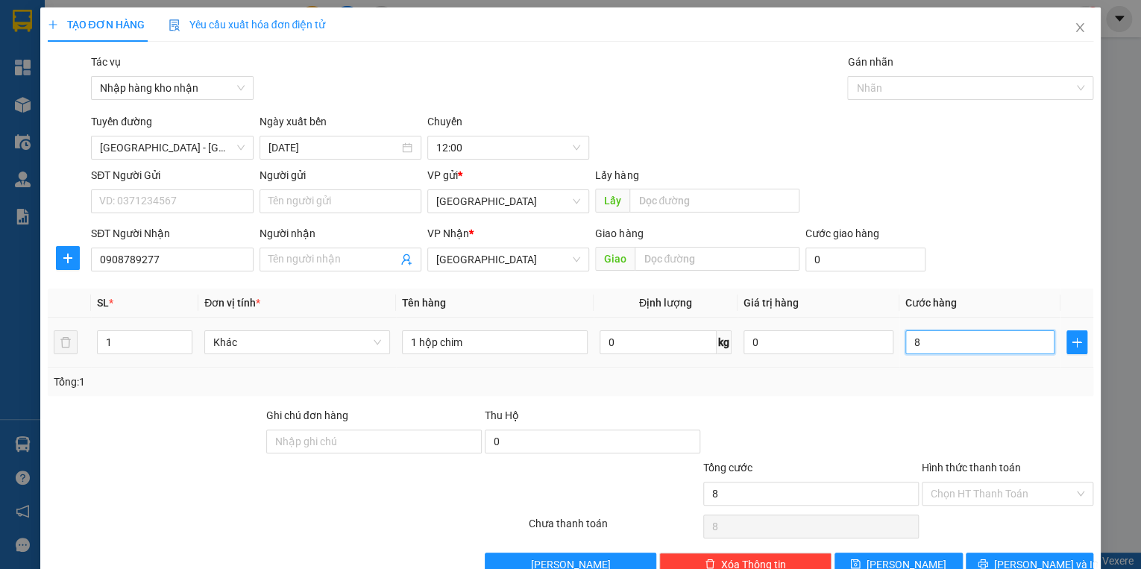
type input "80"
type input "800"
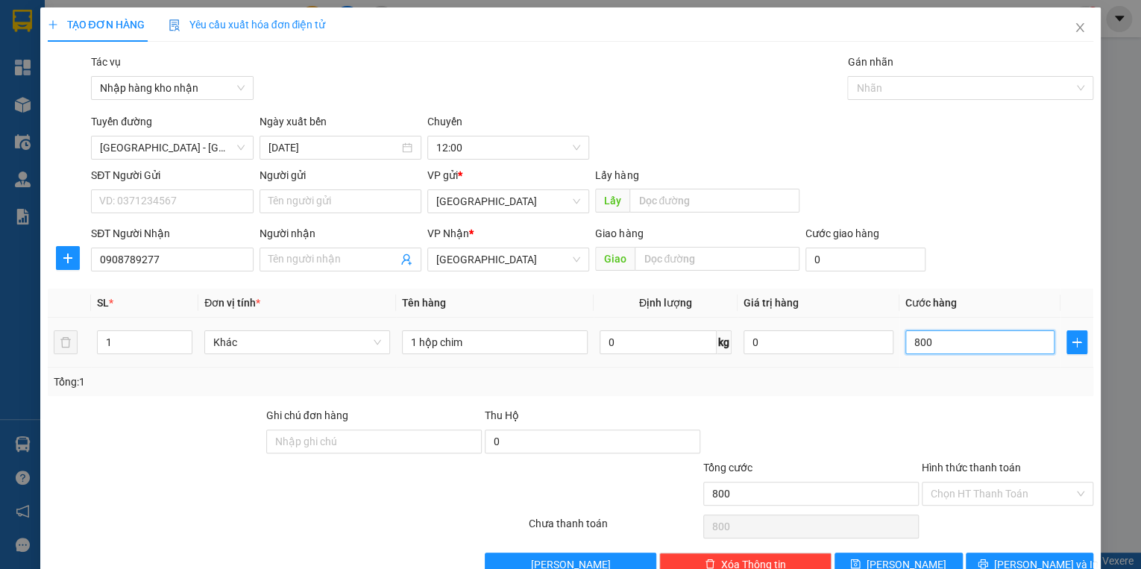
type input "8.000"
type input "80.000"
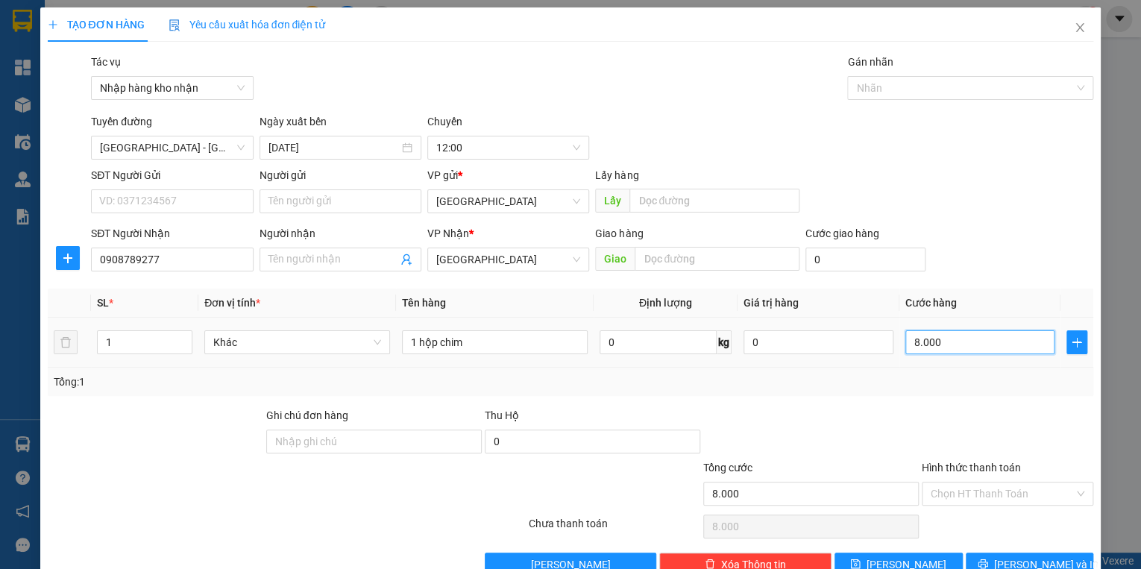
type input "80.000"
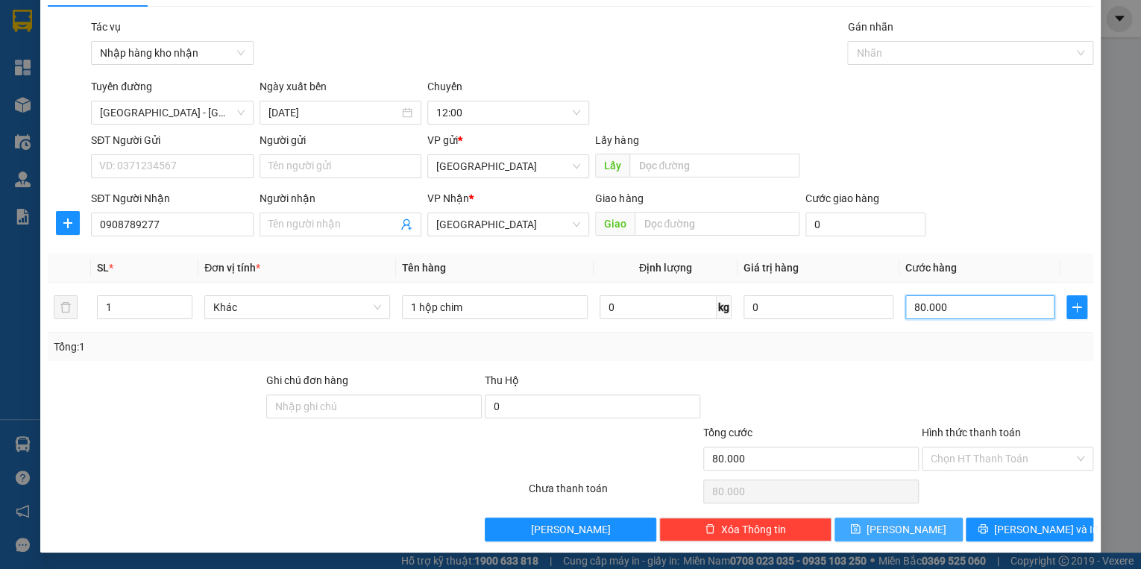
type input "80.000"
click at [912, 533] on button "[PERSON_NAME]" at bounding box center [898, 529] width 128 height 24
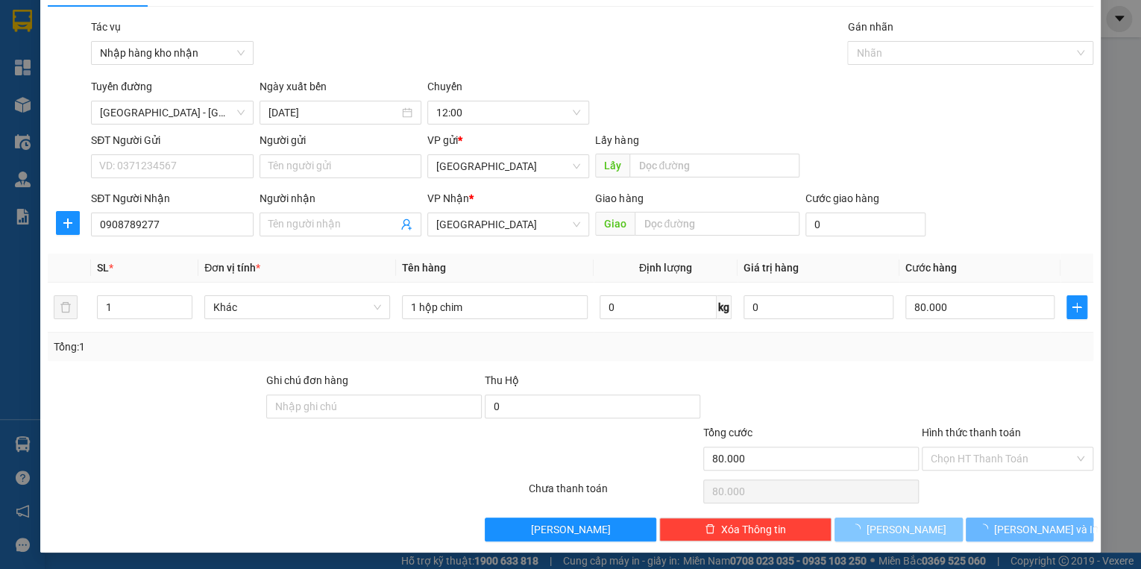
type input "0"
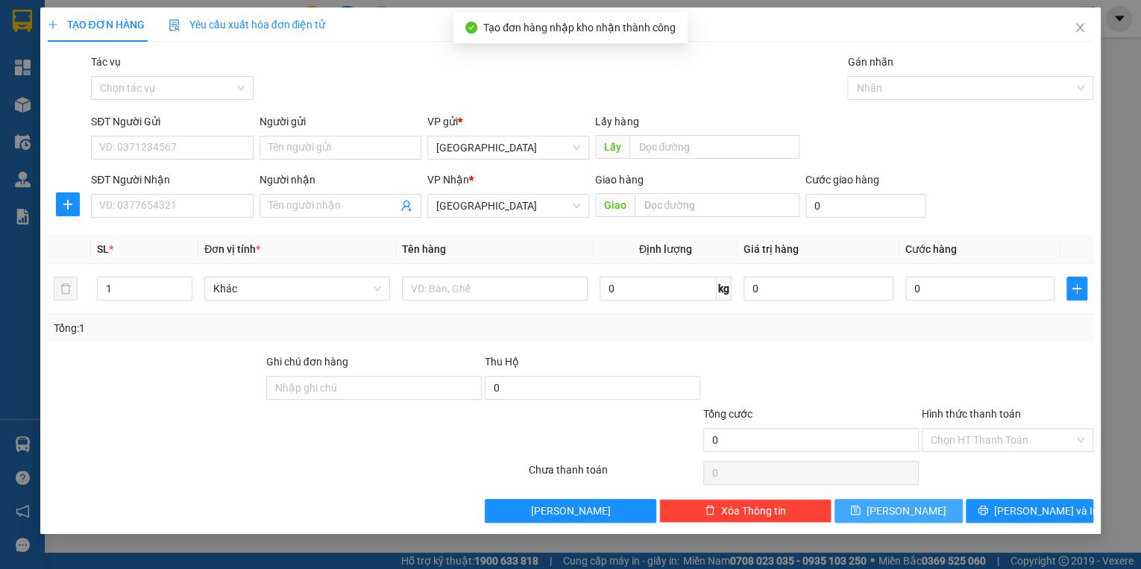
scroll to position [0, 0]
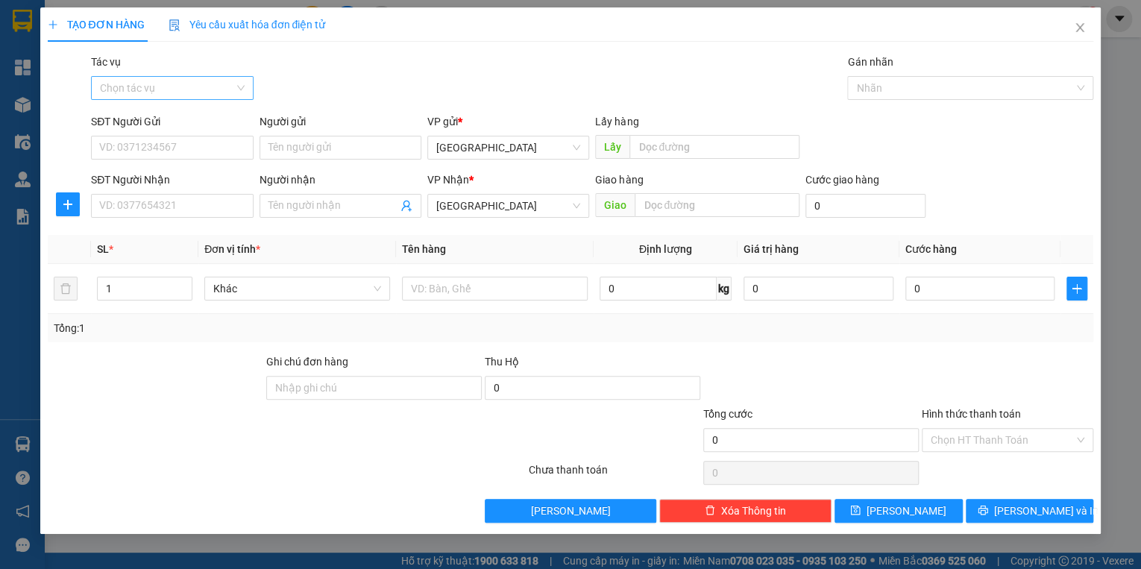
click at [135, 82] on input "Tác vụ" at bounding box center [166, 88] width 133 height 22
click at [152, 141] on div "Nhập hàng kho nhận" at bounding box center [172, 141] width 144 height 16
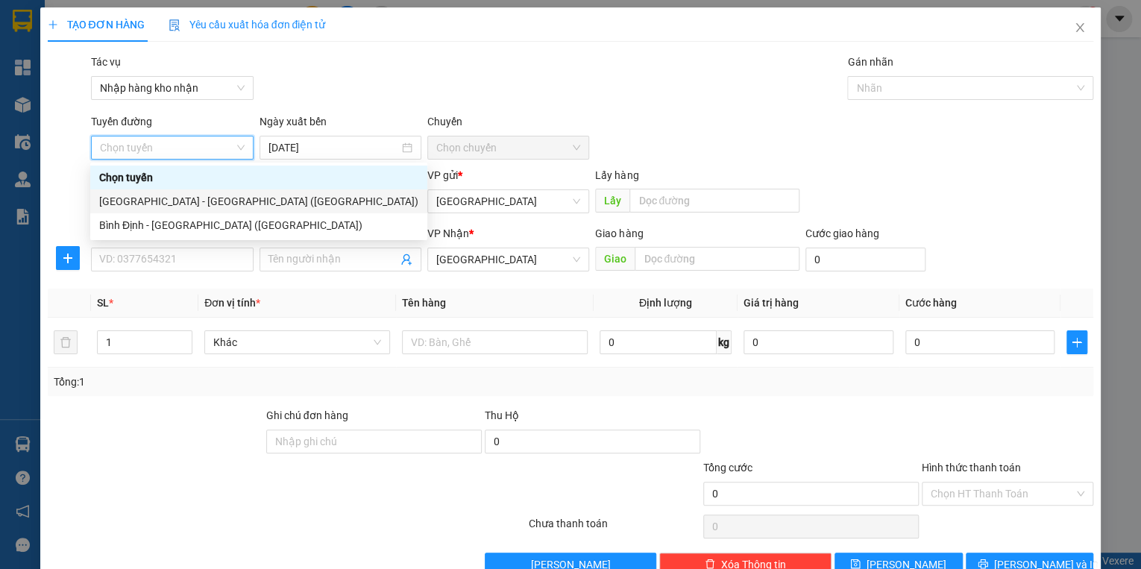
click at [157, 201] on div "[GEOGRAPHIC_DATA] - [GEOGRAPHIC_DATA] ([GEOGRAPHIC_DATA])" at bounding box center [258, 201] width 319 height 16
type input "[DATE]"
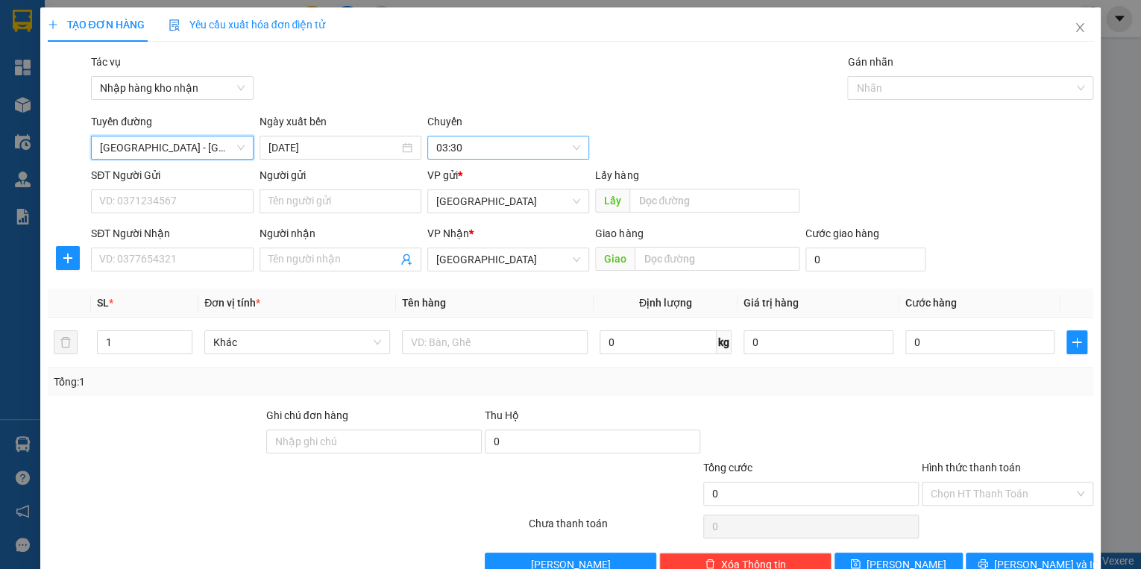
click at [468, 139] on span "03:30" at bounding box center [508, 147] width 144 height 22
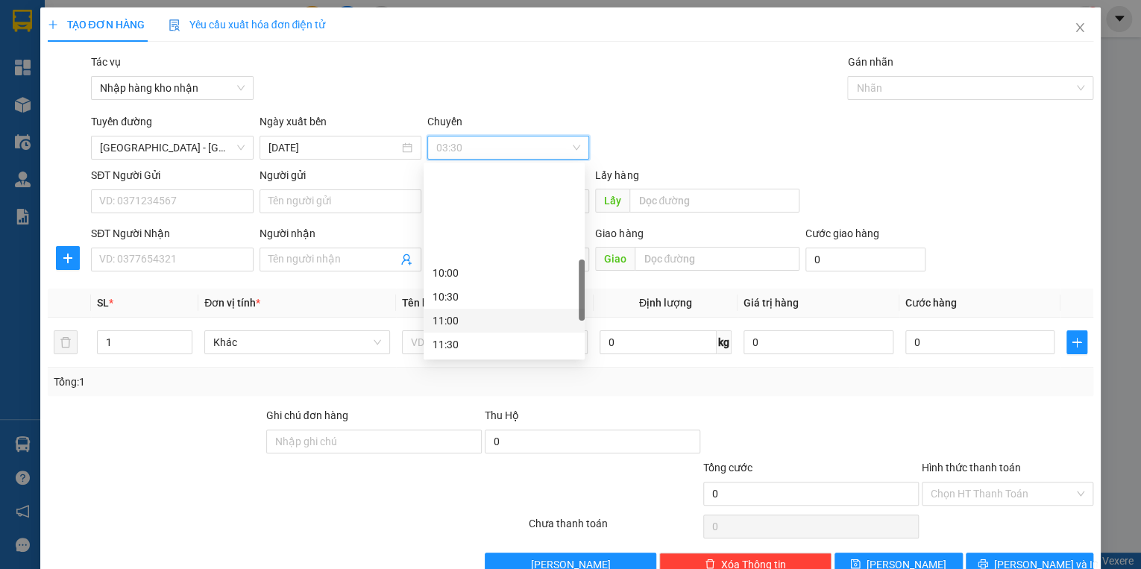
scroll to position [358, 0]
click at [450, 250] on div "12:00" at bounding box center [503, 249] width 143 height 16
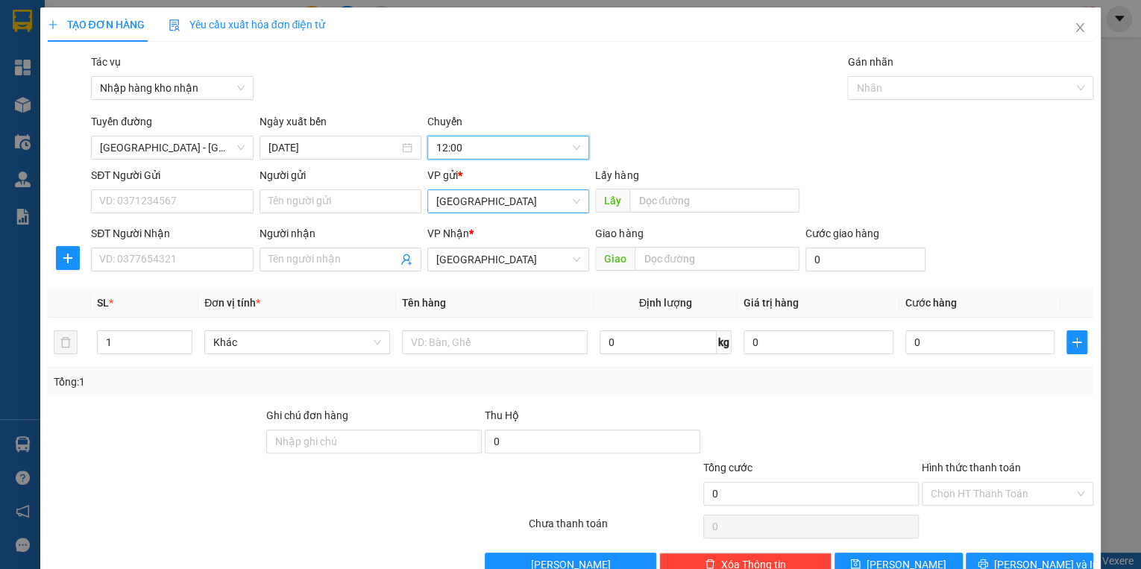
click at [486, 198] on span "[GEOGRAPHIC_DATA]" at bounding box center [508, 201] width 144 height 22
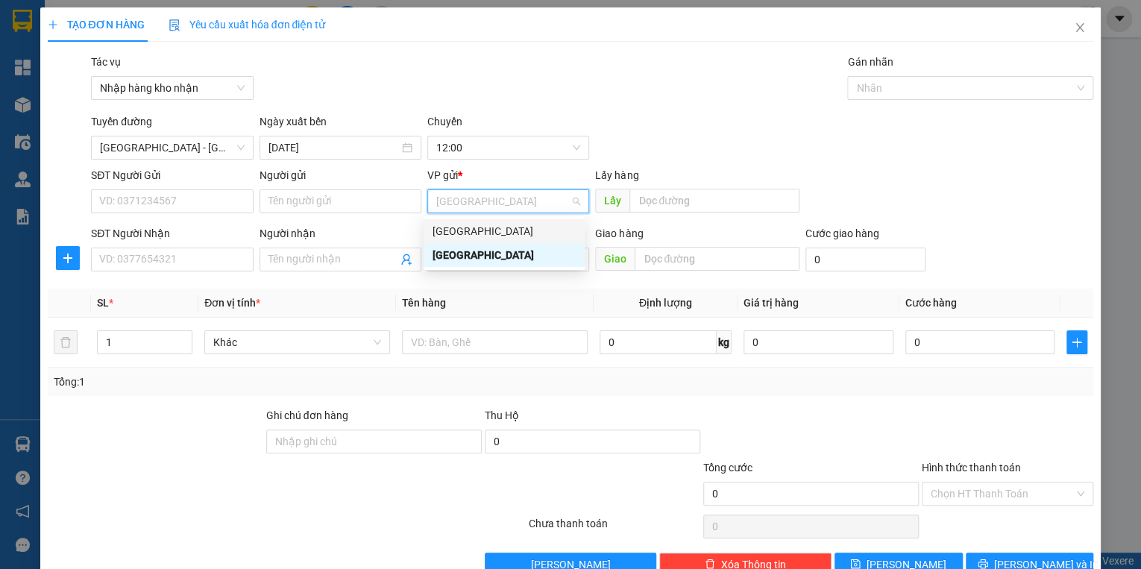
click at [477, 224] on div "[GEOGRAPHIC_DATA]" at bounding box center [503, 231] width 143 height 16
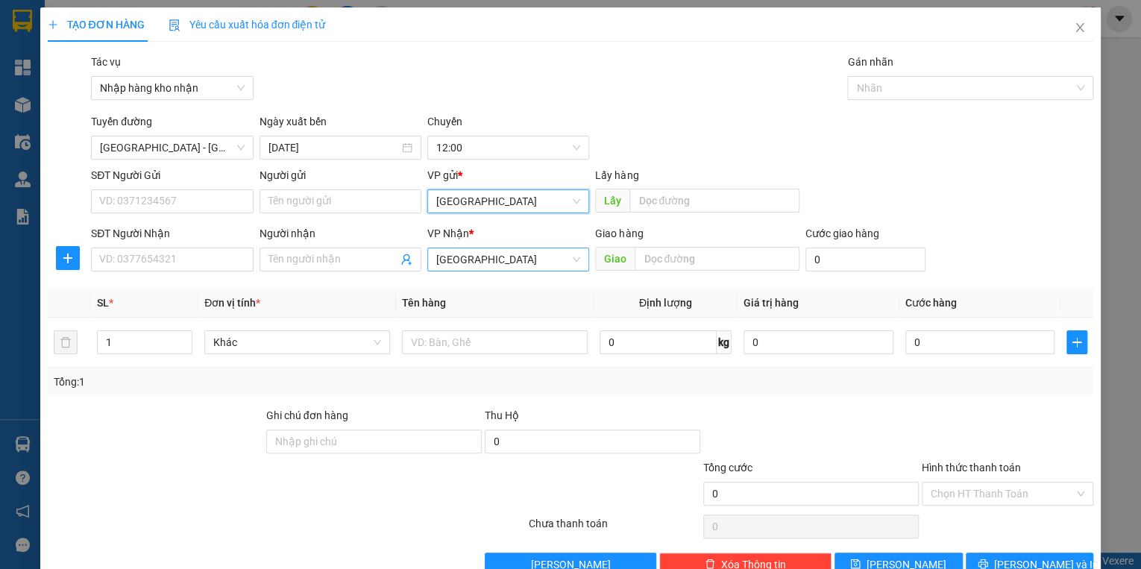
click at [470, 254] on span "[GEOGRAPHIC_DATA]" at bounding box center [508, 259] width 144 height 22
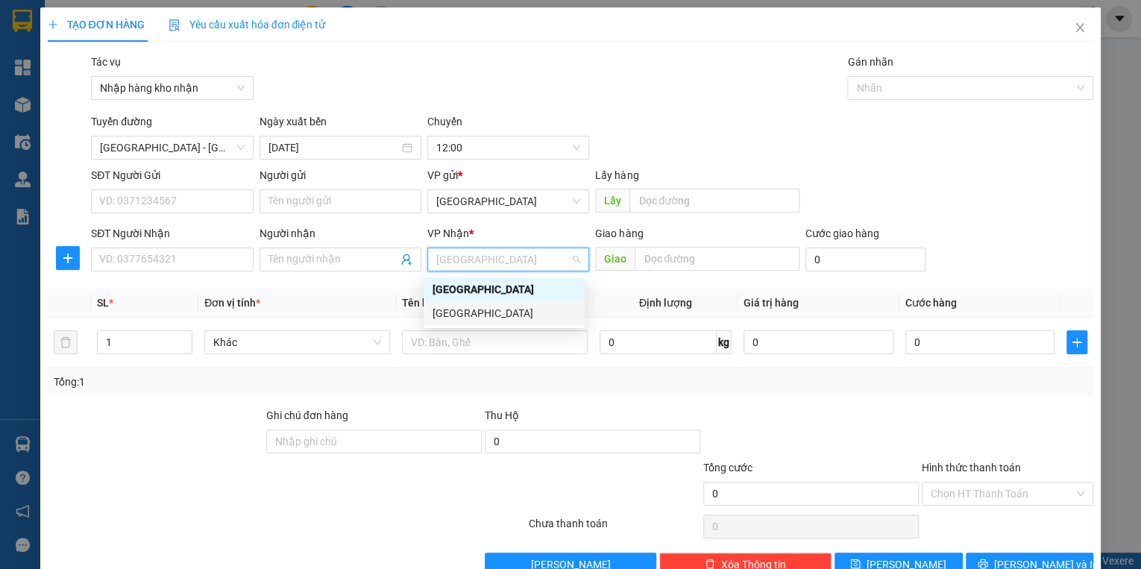
click at [474, 315] on div "[GEOGRAPHIC_DATA]" at bounding box center [503, 313] width 143 height 16
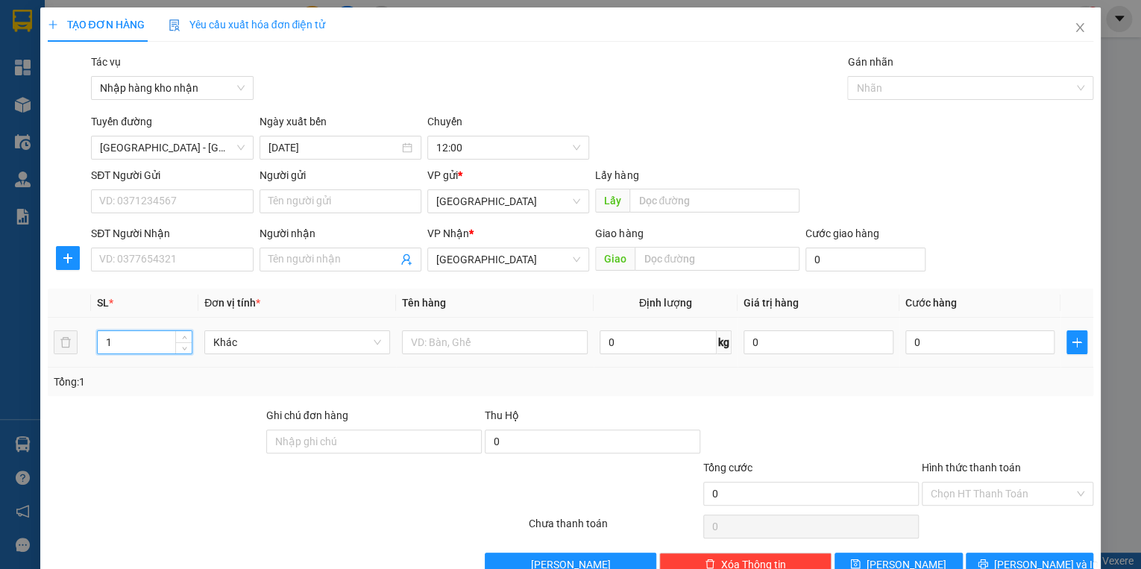
click at [57, 343] on tr "1 Khác 0 kg 0 0" at bounding box center [571, 343] width 1046 height 50
type input "2"
click at [432, 342] on input "text" at bounding box center [495, 342] width 186 height 24
click at [192, 259] on input "SĐT Người Nhận" at bounding box center [172, 259] width 162 height 24
type input "0818764320"
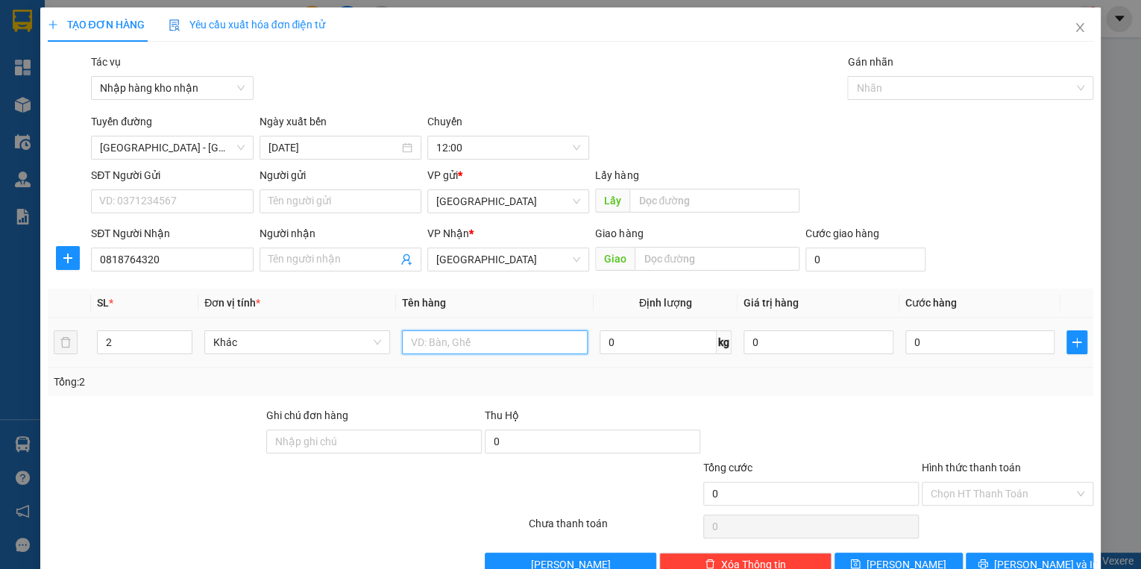
click at [468, 341] on input "text" at bounding box center [495, 342] width 186 height 24
type input "2 thùng giấy hãi"
click at [942, 349] on input "0" at bounding box center [980, 342] width 150 height 24
type input "1"
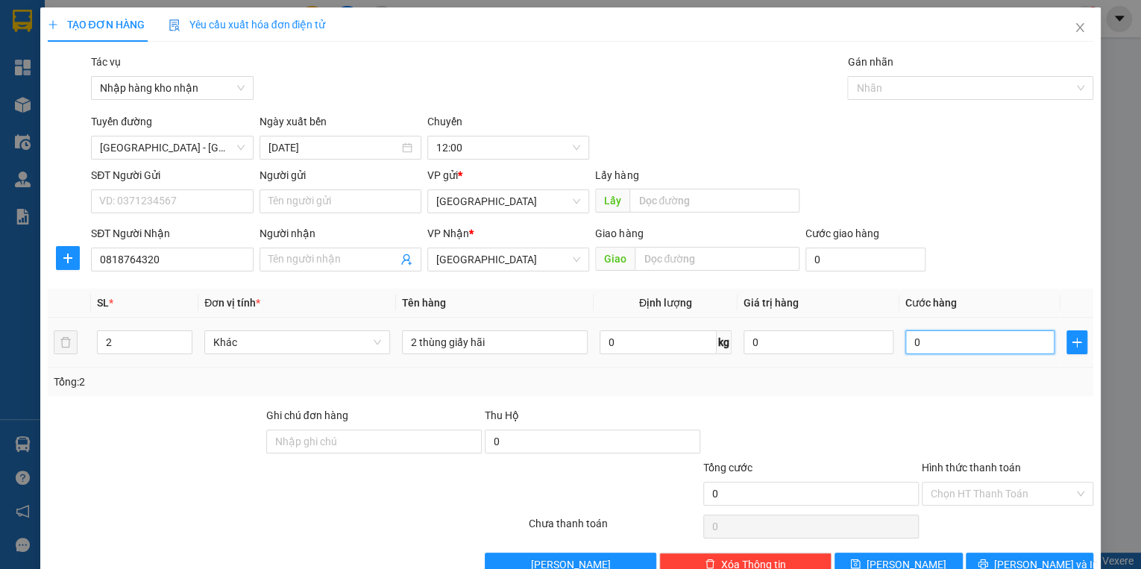
type input "1"
type input "10"
type input "100"
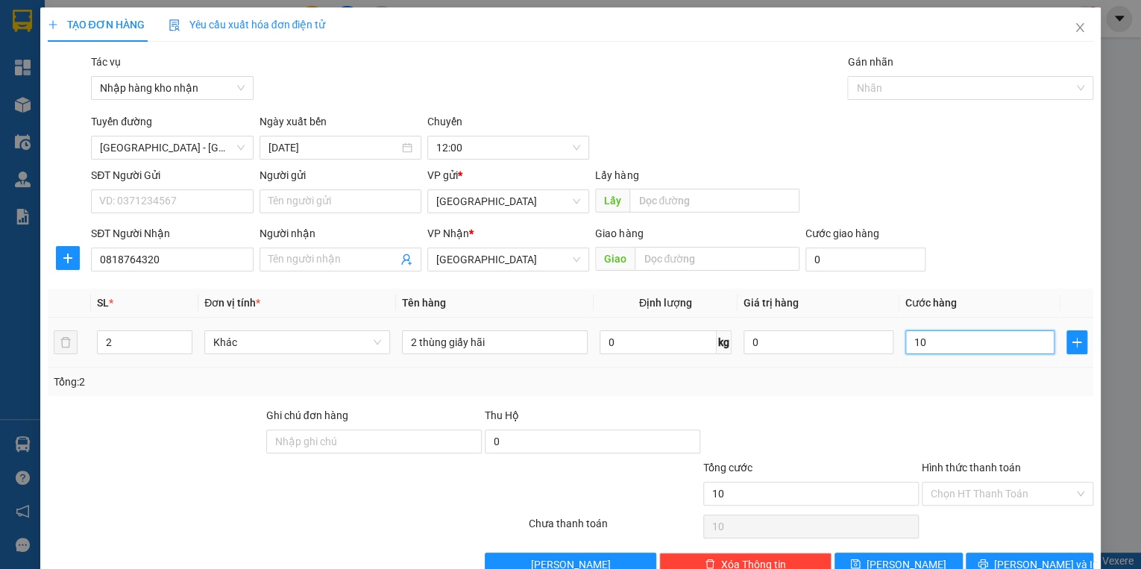
type input "100"
type input "1.000"
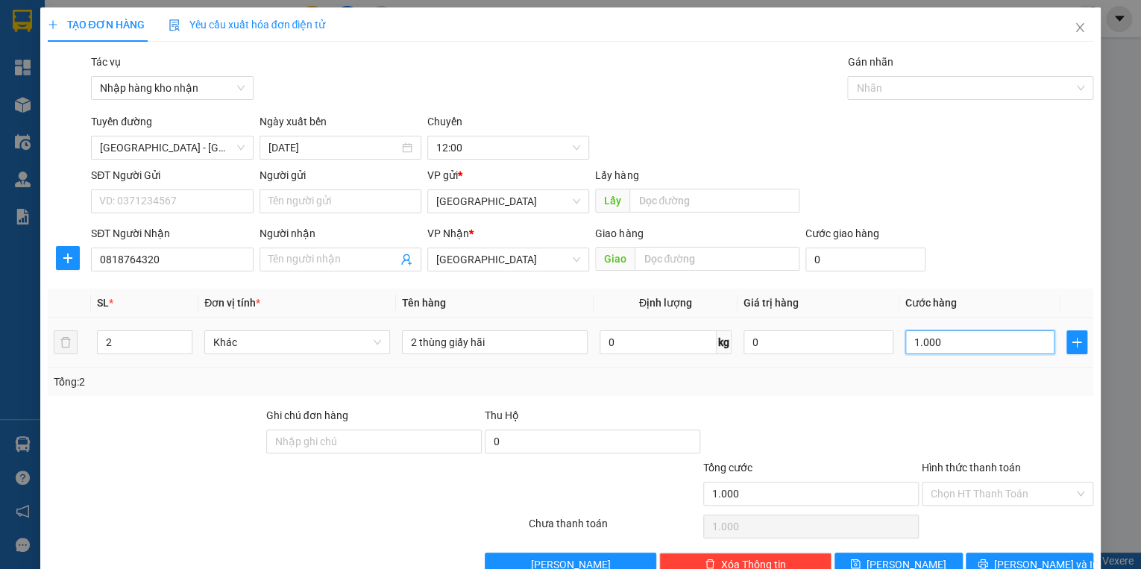
type input "10.000"
type input "100.000"
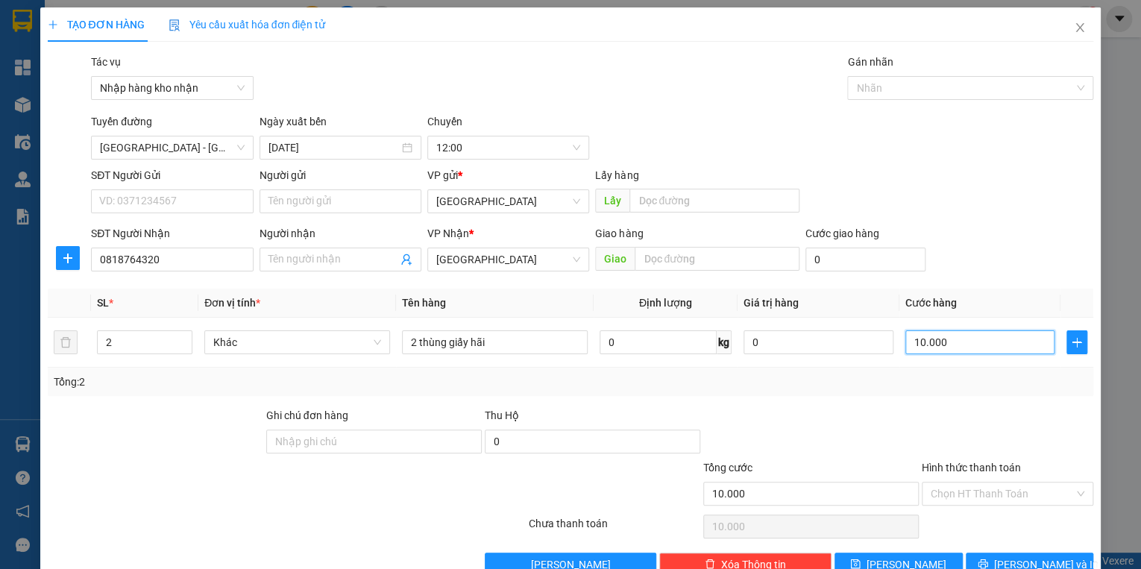
type input "100.000"
click at [975, 499] on input "Hình thức thanh toán" at bounding box center [1001, 493] width 143 height 22
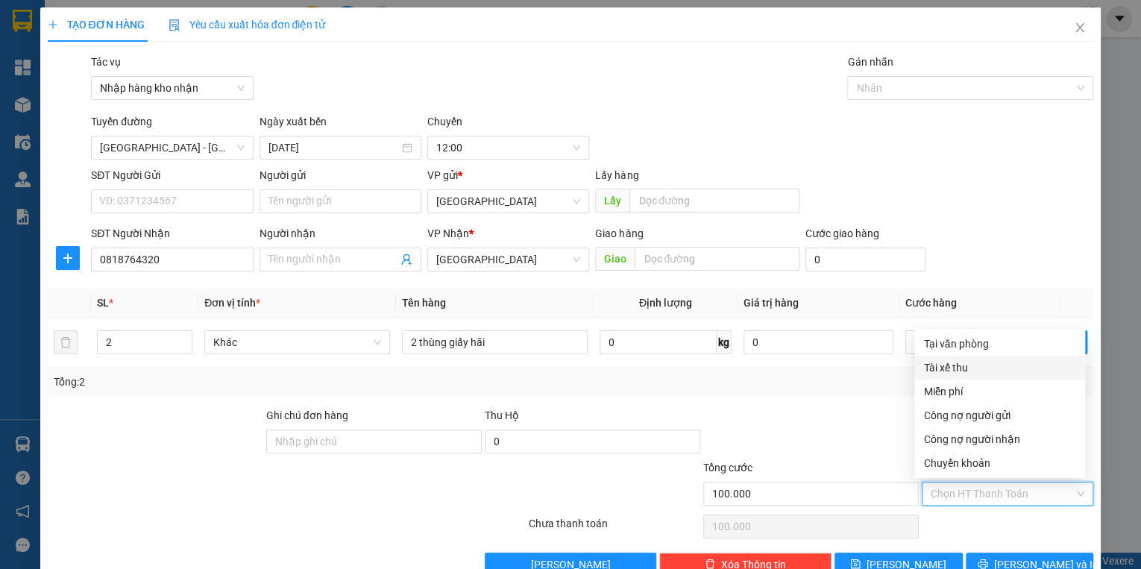
click at [951, 369] on div "Tài xế thu" at bounding box center [999, 367] width 153 height 16
type input "0"
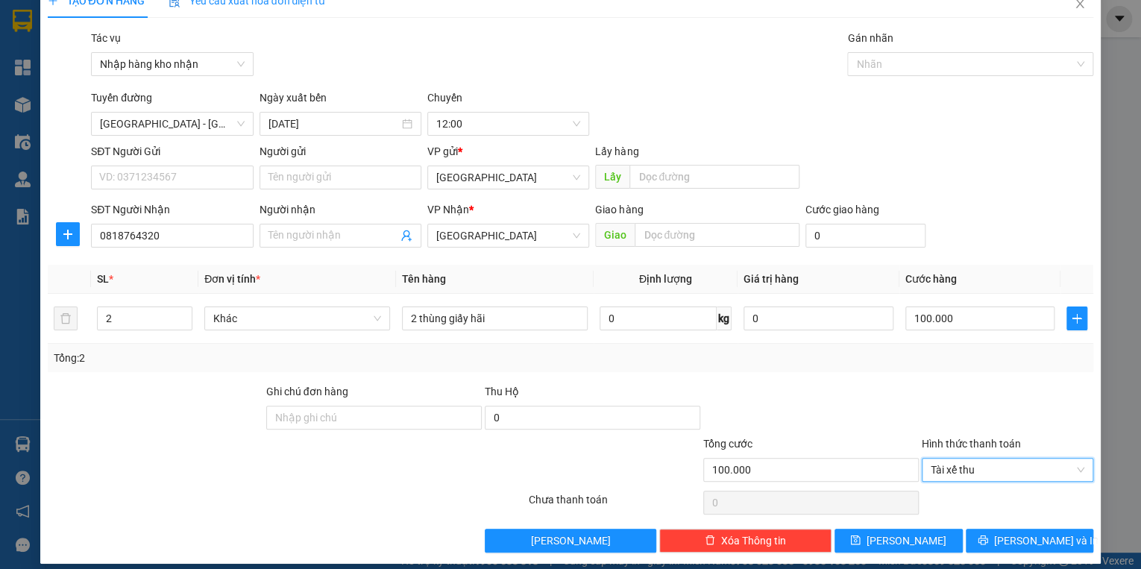
scroll to position [35, 0]
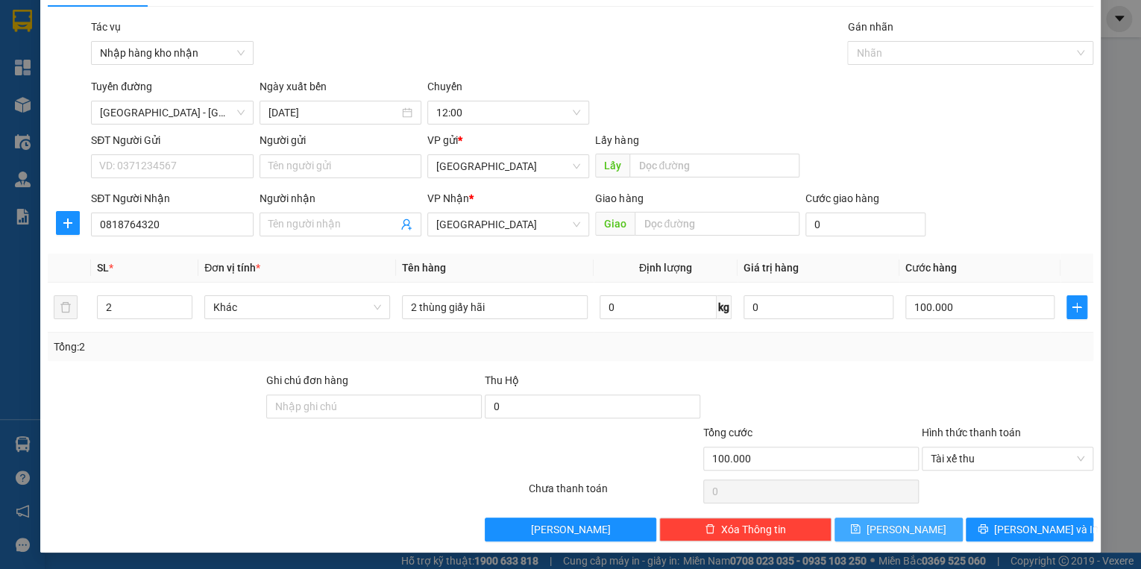
click at [927, 529] on button "[PERSON_NAME]" at bounding box center [898, 529] width 128 height 24
type input "1"
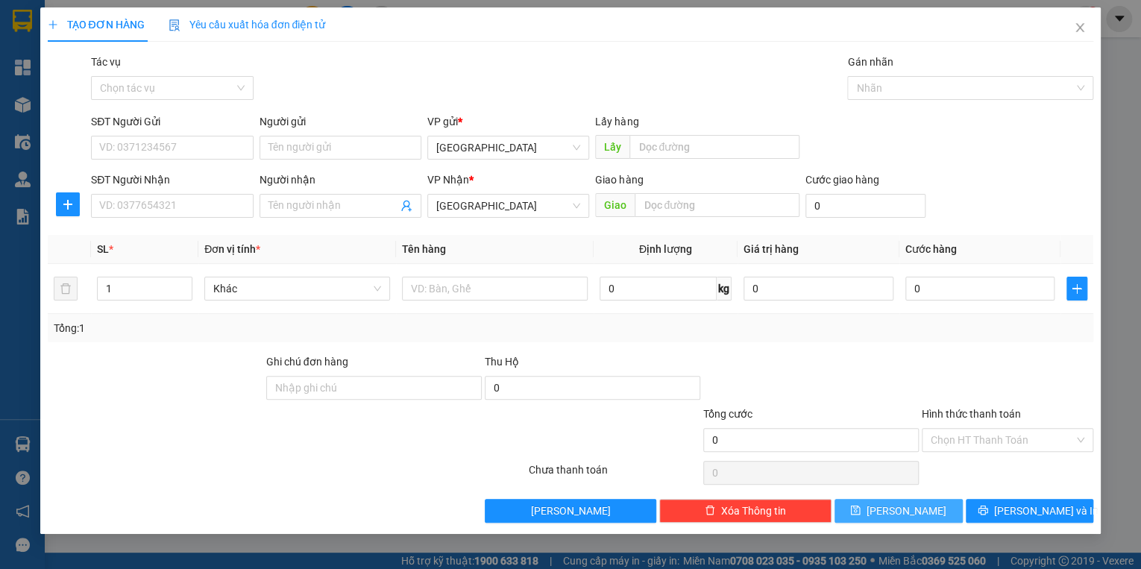
scroll to position [0, 0]
click at [188, 81] on input "Tác vụ" at bounding box center [166, 88] width 133 height 22
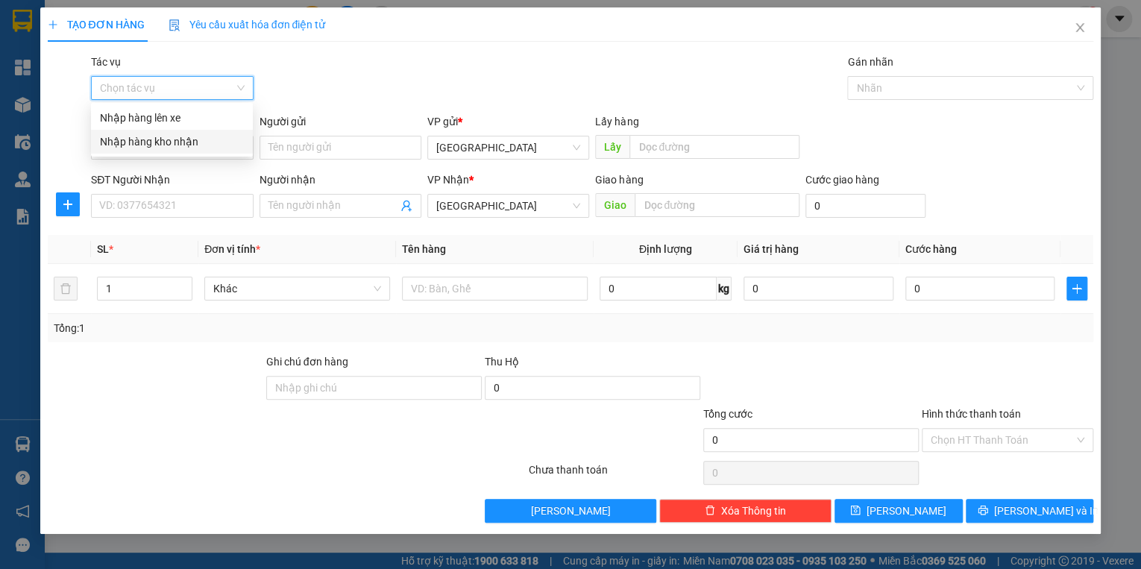
click at [172, 141] on div "Nhập hàng kho nhận" at bounding box center [172, 141] width 144 height 16
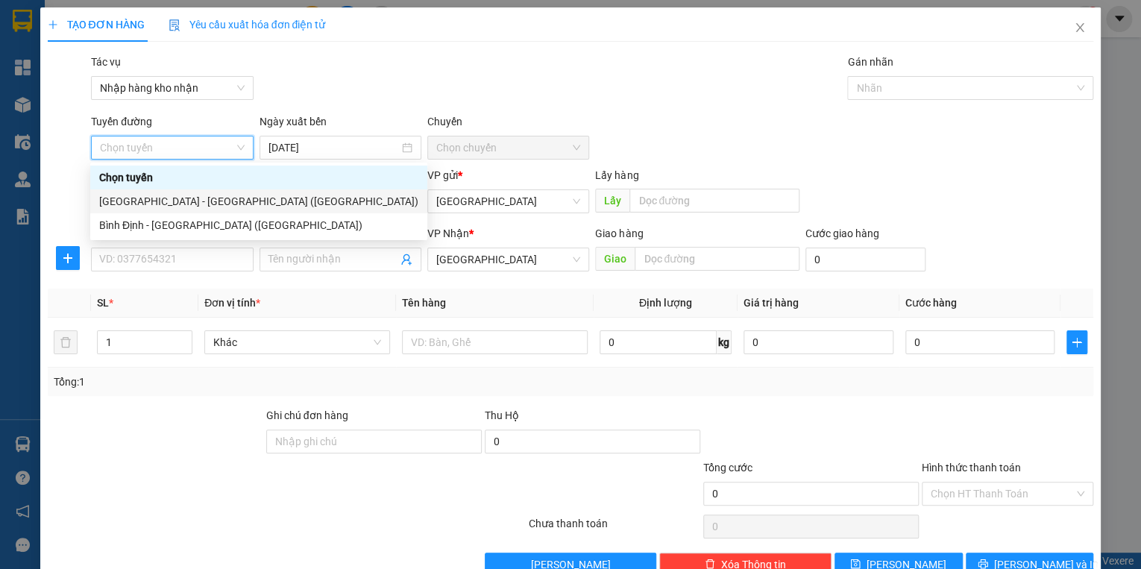
click at [164, 206] on div "[GEOGRAPHIC_DATA] - [GEOGRAPHIC_DATA] ([GEOGRAPHIC_DATA])" at bounding box center [258, 201] width 319 height 16
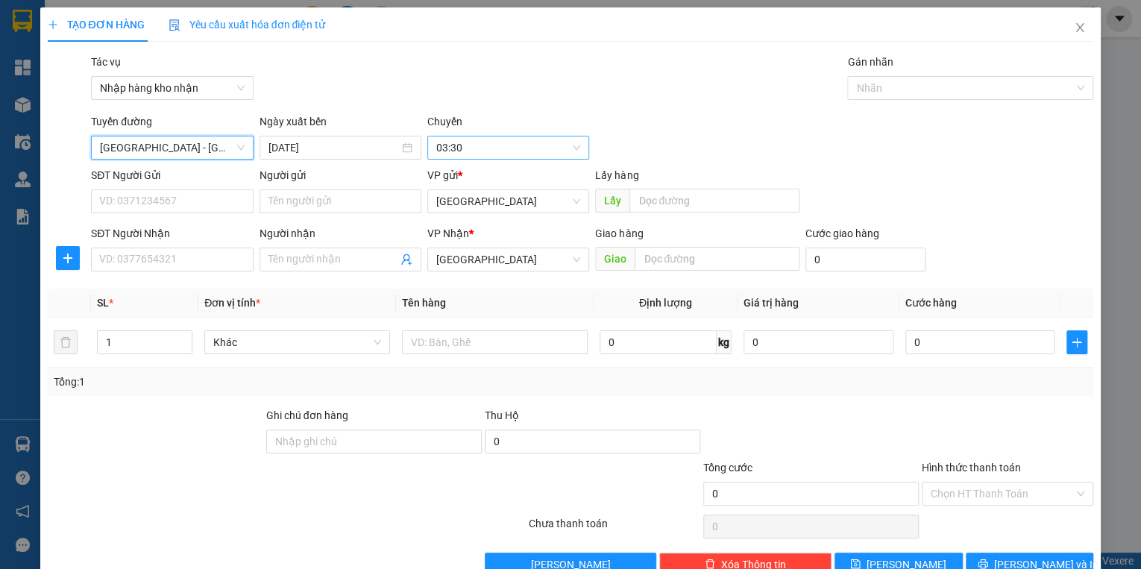
click at [444, 152] on span "03:30" at bounding box center [508, 147] width 144 height 22
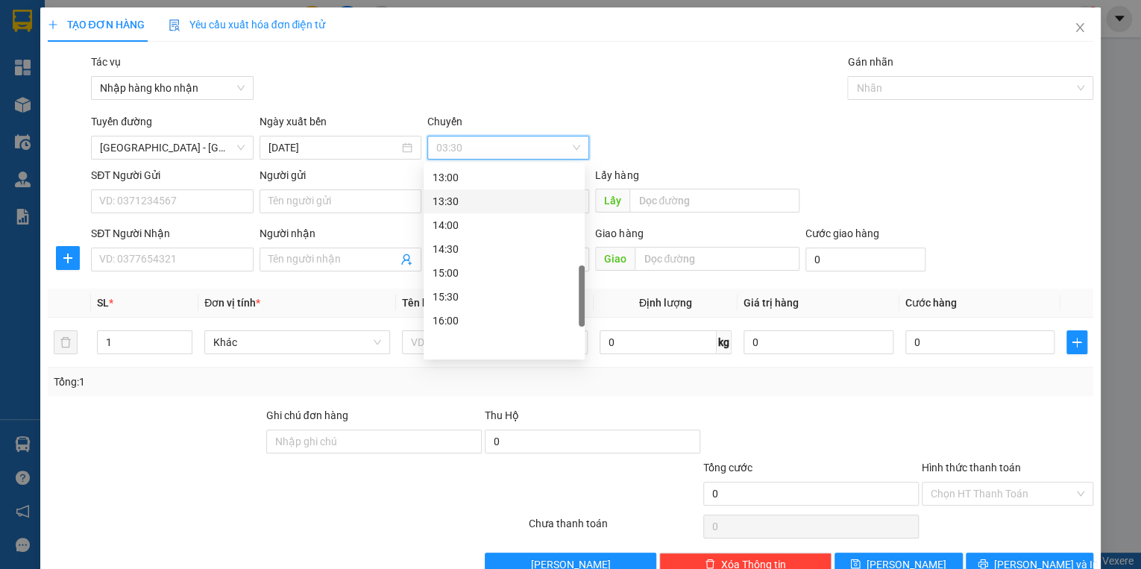
scroll to position [358, 0]
click at [453, 248] on div "12:00" at bounding box center [503, 249] width 143 height 16
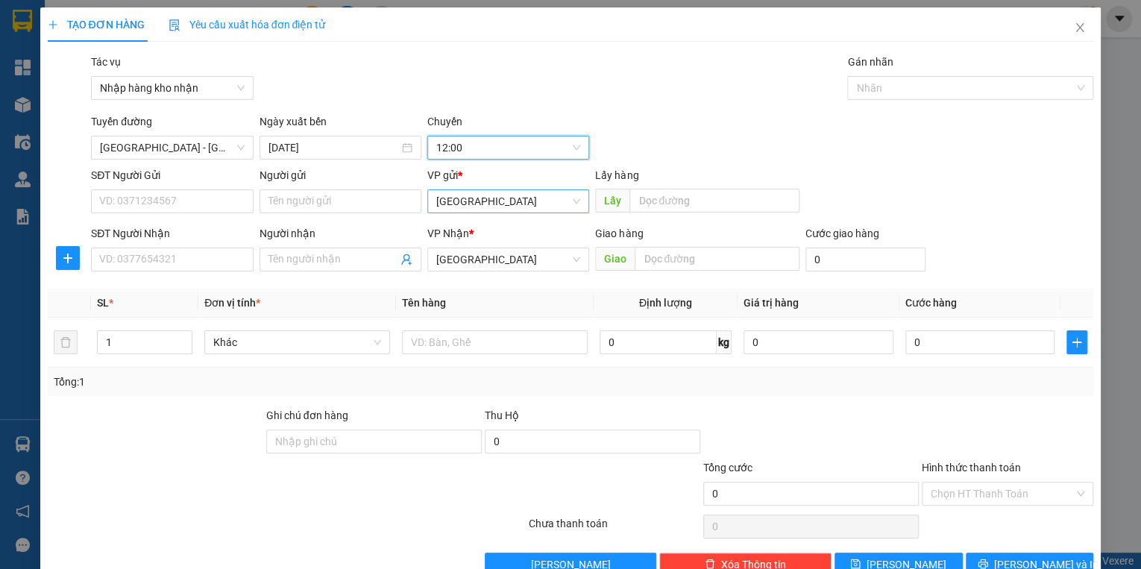
click at [489, 199] on span "[GEOGRAPHIC_DATA]" at bounding box center [508, 201] width 144 height 22
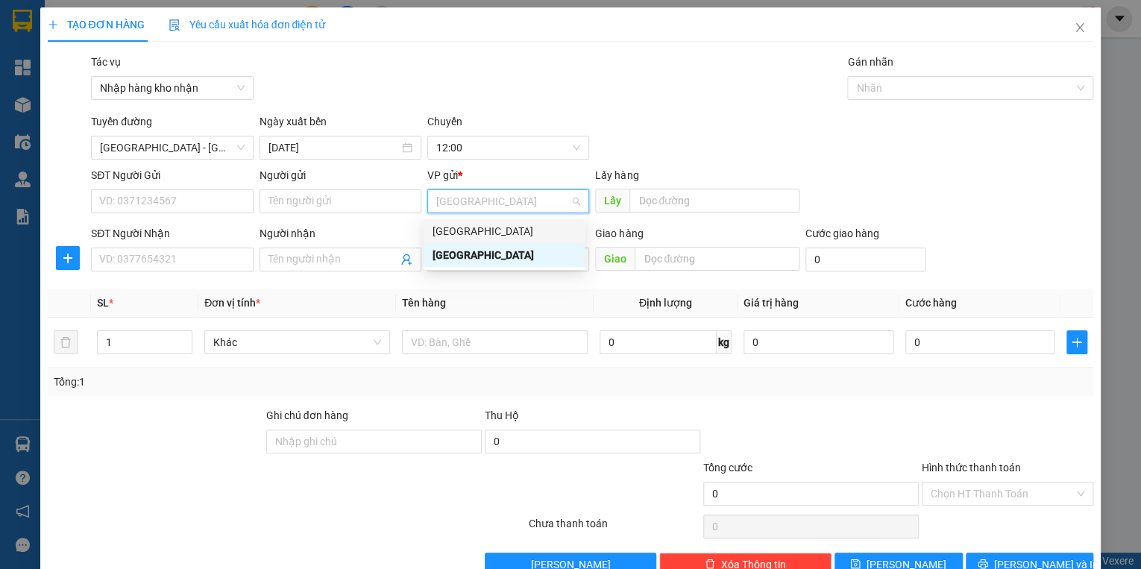
click at [476, 229] on div "[GEOGRAPHIC_DATA]" at bounding box center [503, 231] width 143 height 16
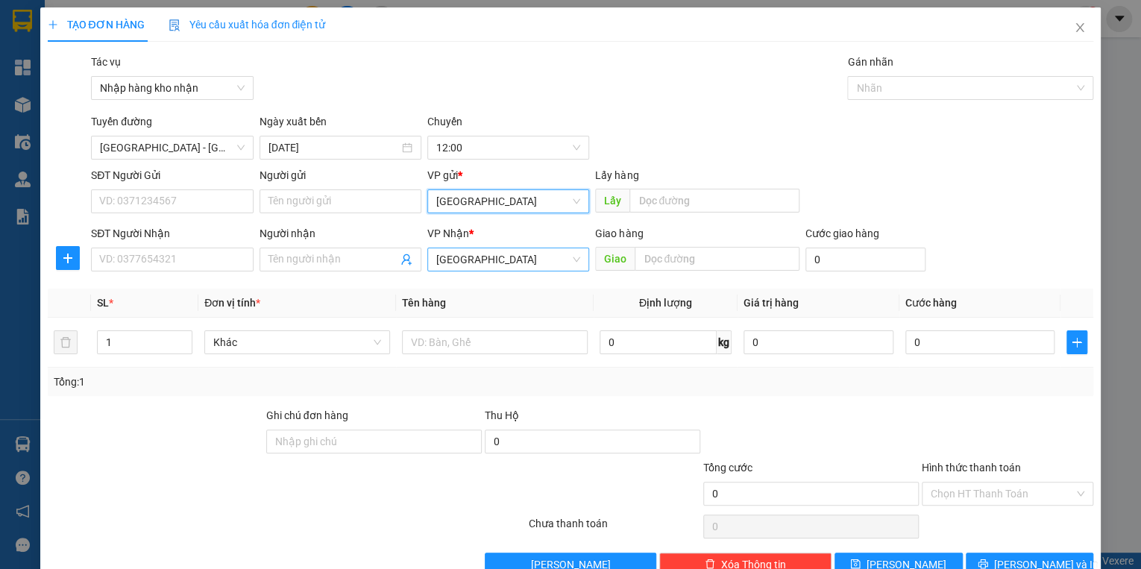
click at [477, 262] on span "[GEOGRAPHIC_DATA]" at bounding box center [508, 259] width 144 height 22
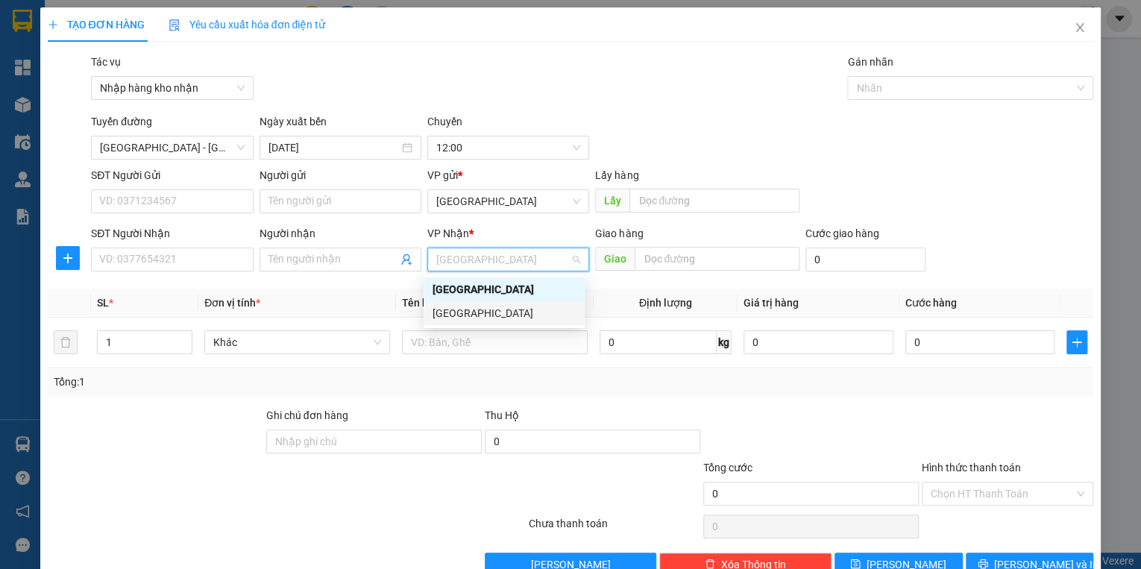
click at [474, 313] on div "[GEOGRAPHIC_DATA]" at bounding box center [503, 313] width 143 height 16
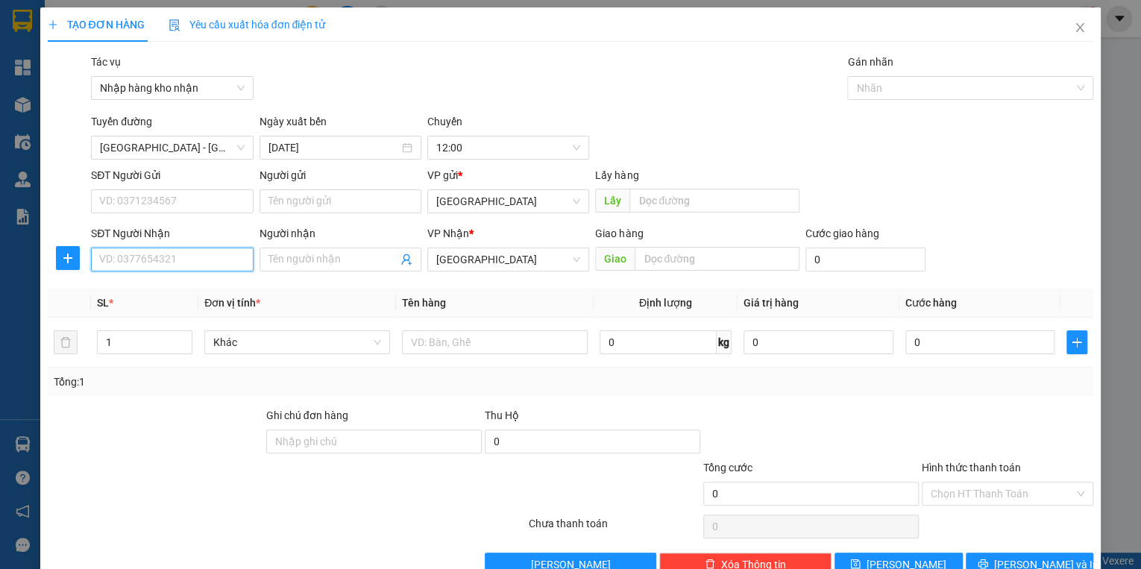
click at [194, 265] on input "SĐT Người Nhận" at bounding box center [172, 259] width 162 height 24
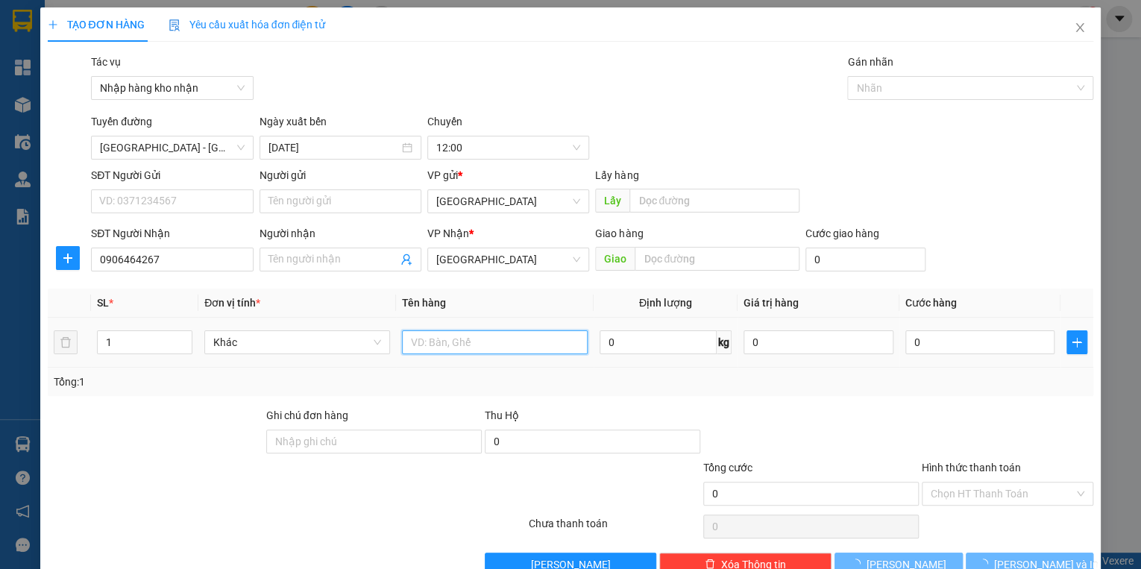
click at [486, 343] on input "text" at bounding box center [495, 342] width 186 height 24
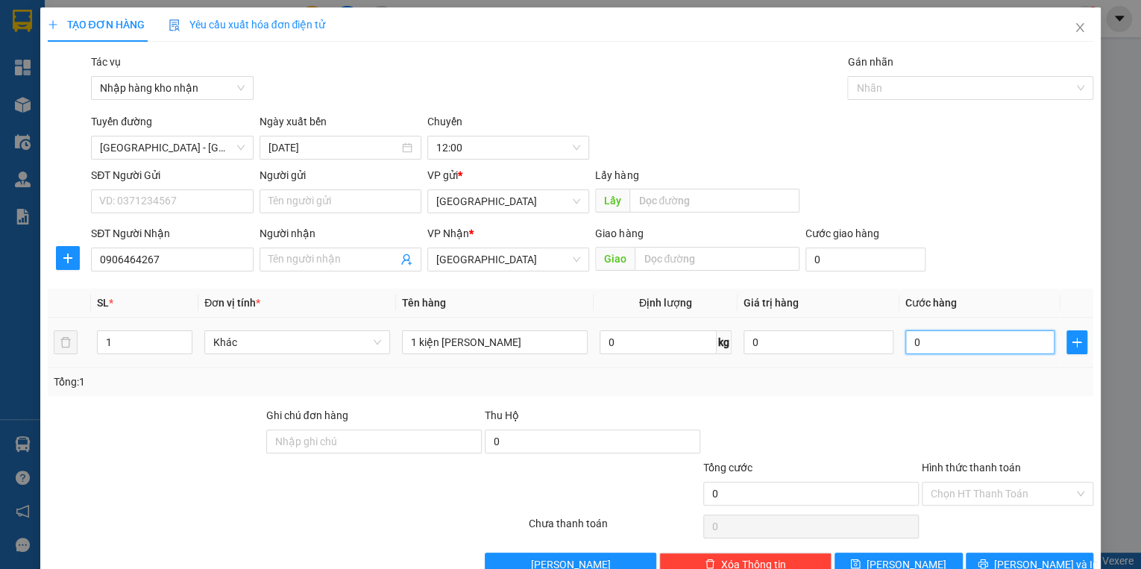
click at [933, 339] on input "0" at bounding box center [980, 342] width 150 height 24
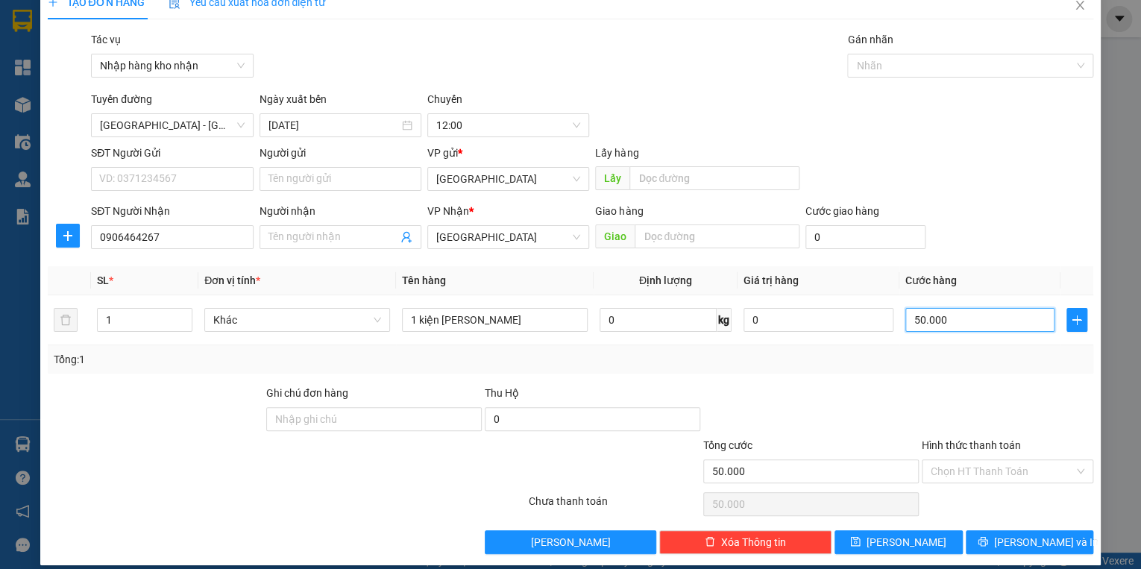
scroll to position [35, 0]
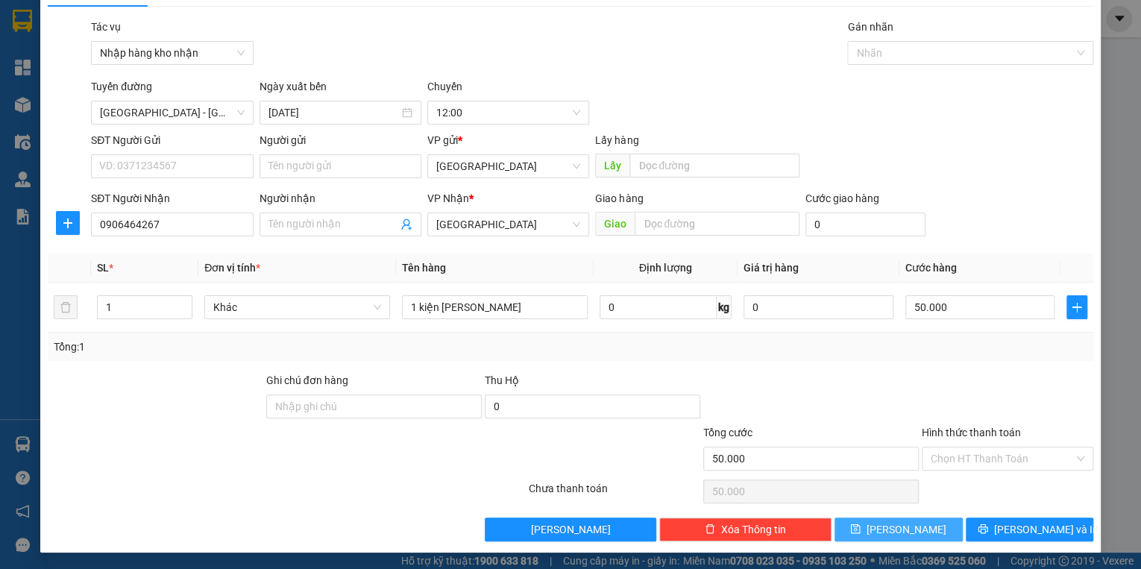
click at [924, 534] on button "[PERSON_NAME]" at bounding box center [898, 529] width 128 height 24
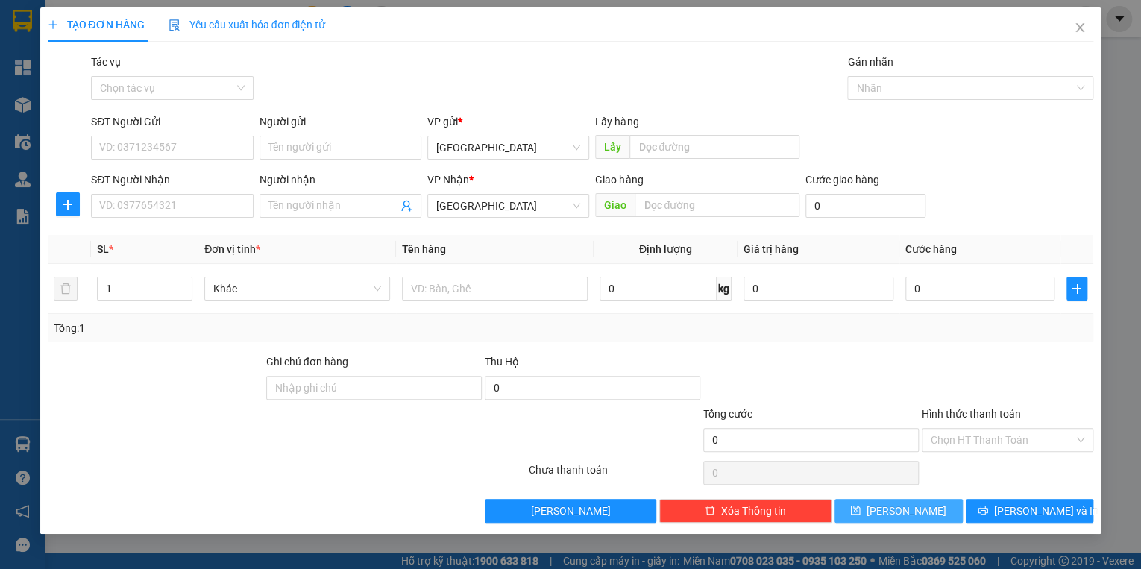
scroll to position [0, 0]
click at [195, 95] on input "Tác vụ" at bounding box center [166, 88] width 133 height 22
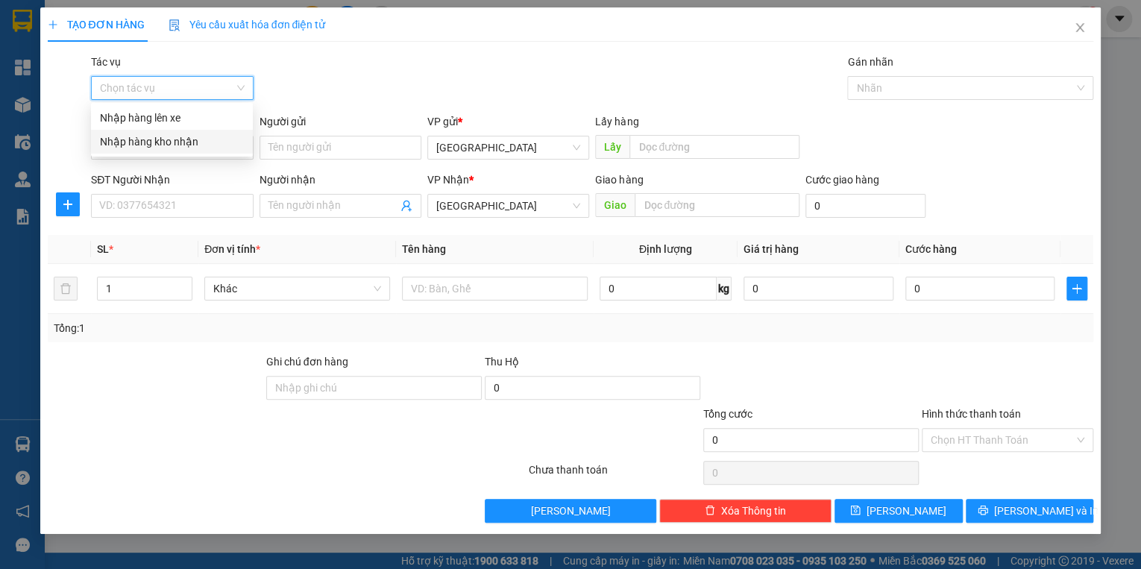
click at [174, 145] on div "Nhập hàng kho nhận" at bounding box center [172, 141] width 144 height 16
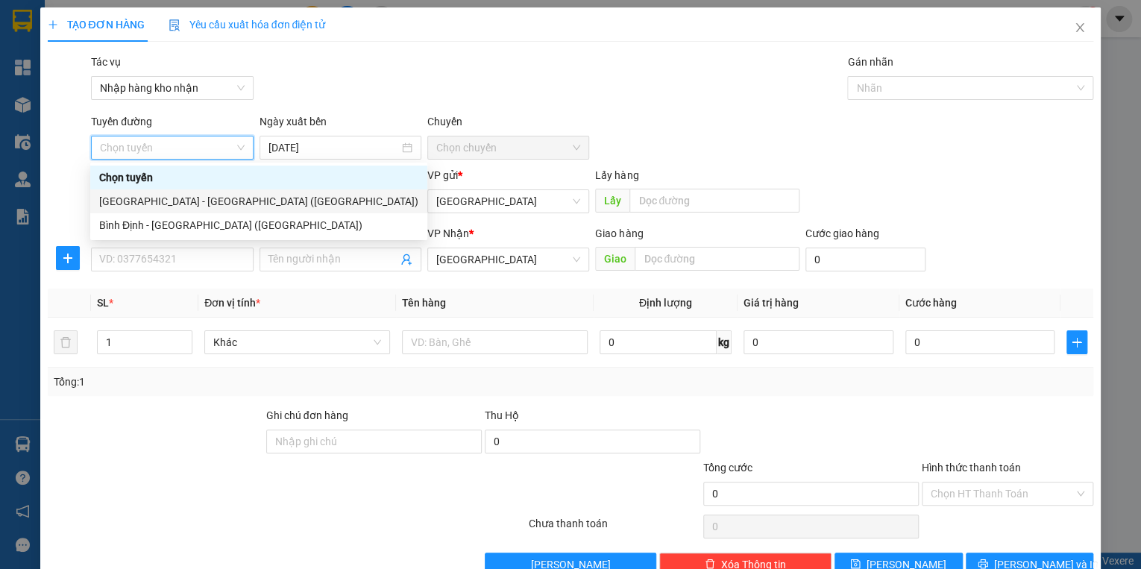
click at [155, 199] on div "[GEOGRAPHIC_DATA] - [GEOGRAPHIC_DATA] ([GEOGRAPHIC_DATA])" at bounding box center [258, 201] width 319 height 16
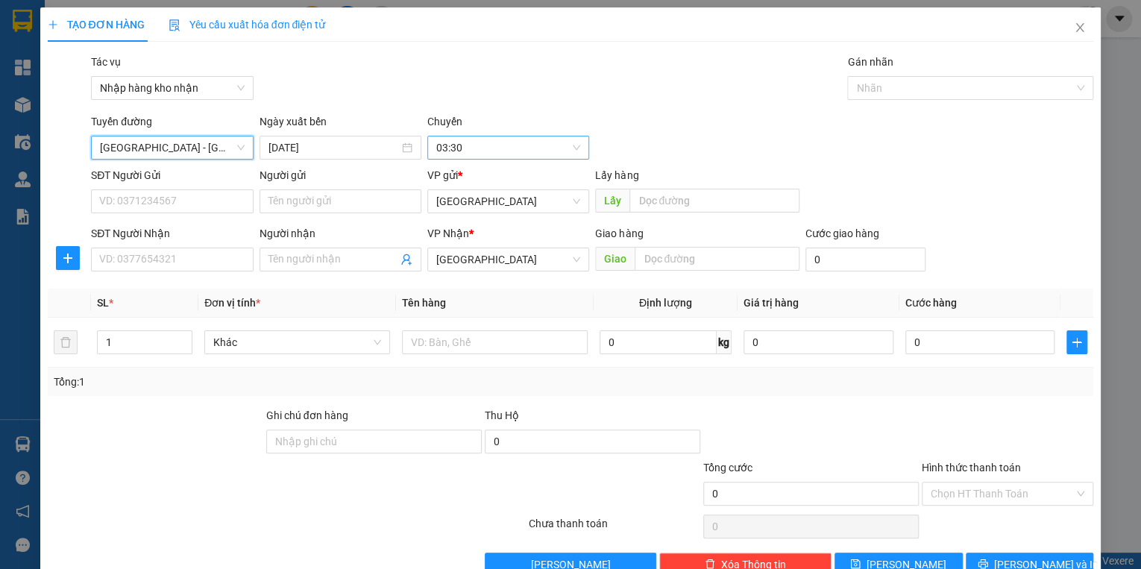
click at [450, 149] on span "03:30" at bounding box center [508, 147] width 144 height 22
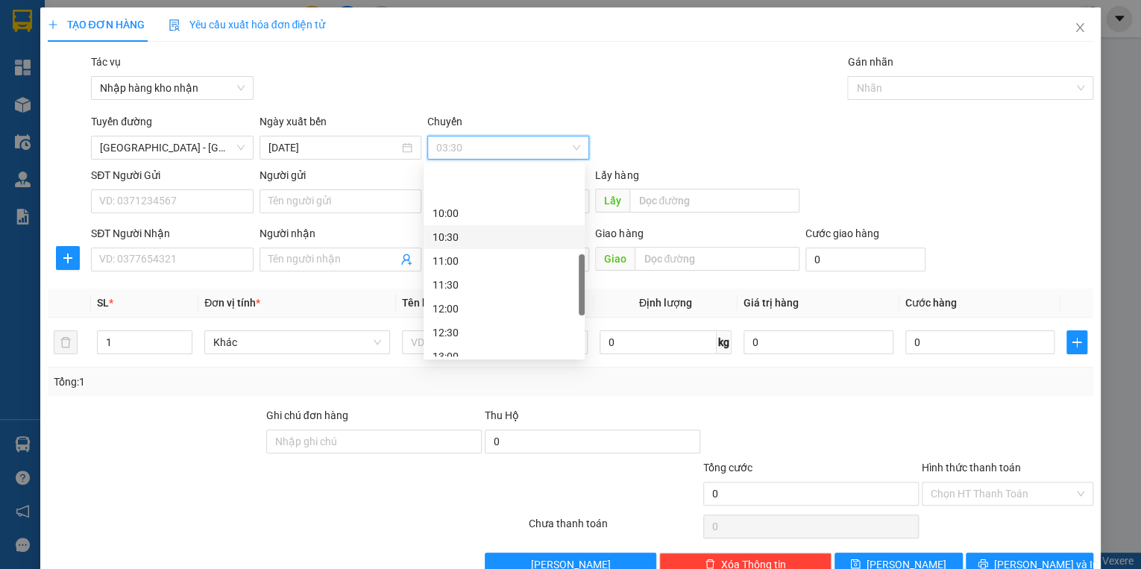
scroll to position [358, 0]
click at [453, 251] on div "12:00" at bounding box center [503, 249] width 143 height 16
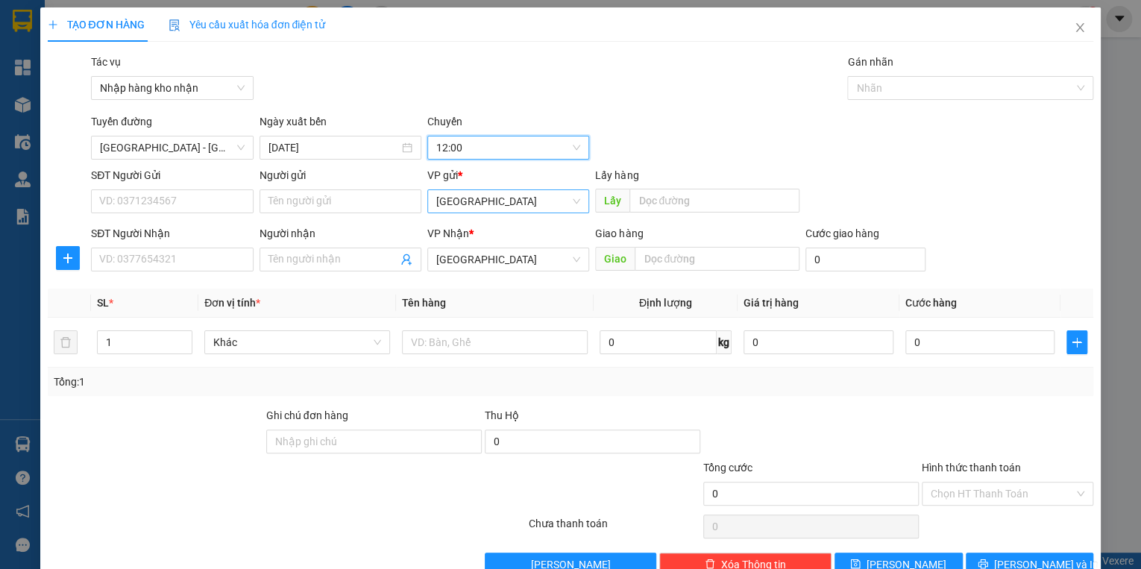
click at [491, 205] on span "[GEOGRAPHIC_DATA]" at bounding box center [508, 201] width 144 height 22
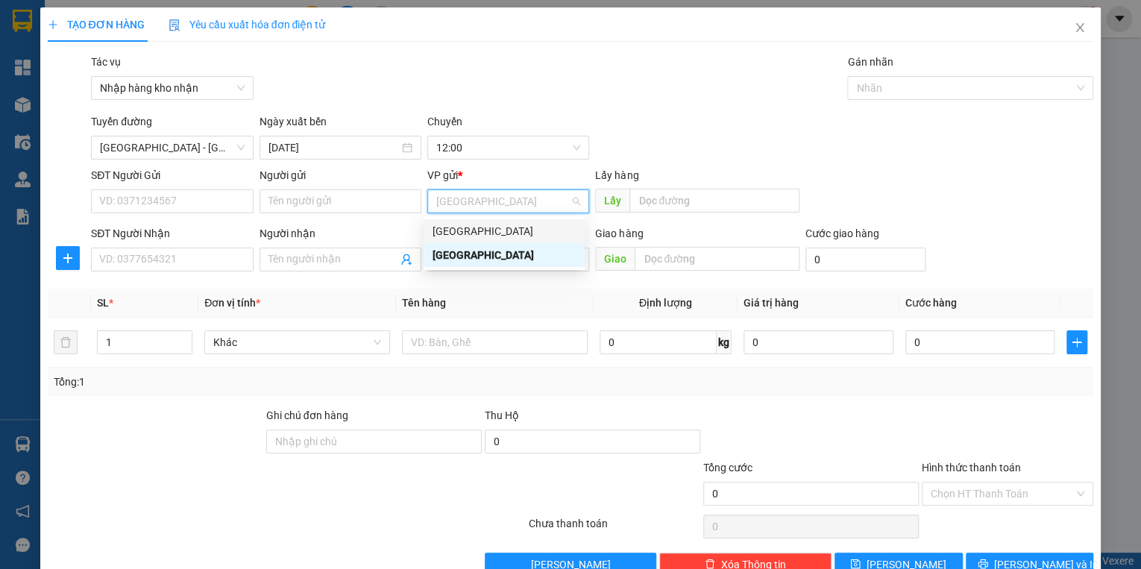
click at [473, 230] on div "[GEOGRAPHIC_DATA]" at bounding box center [503, 231] width 143 height 16
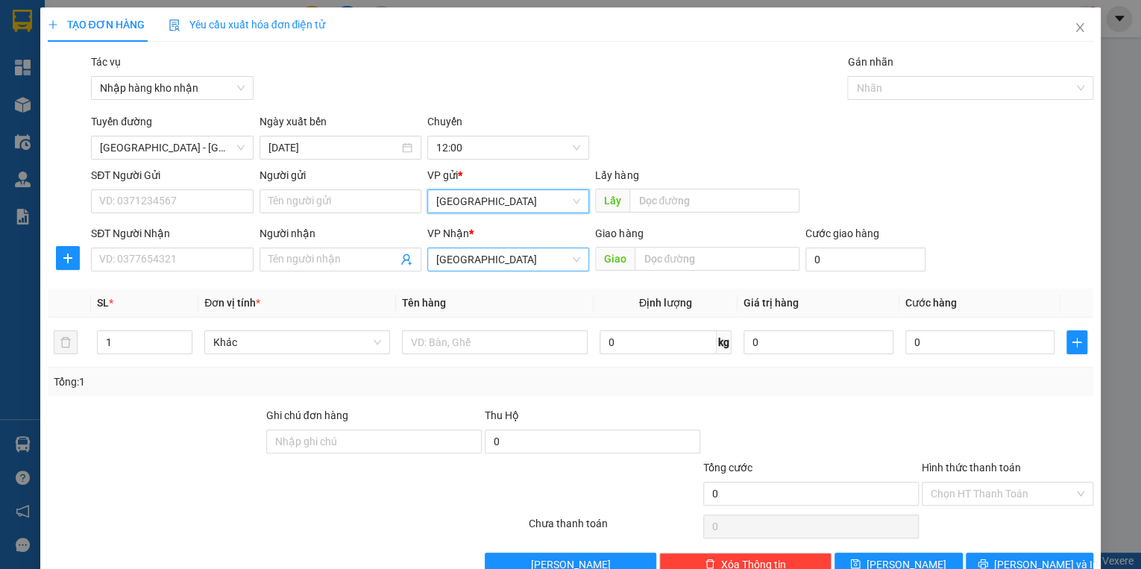
click at [476, 259] on span "[GEOGRAPHIC_DATA]" at bounding box center [508, 259] width 144 height 22
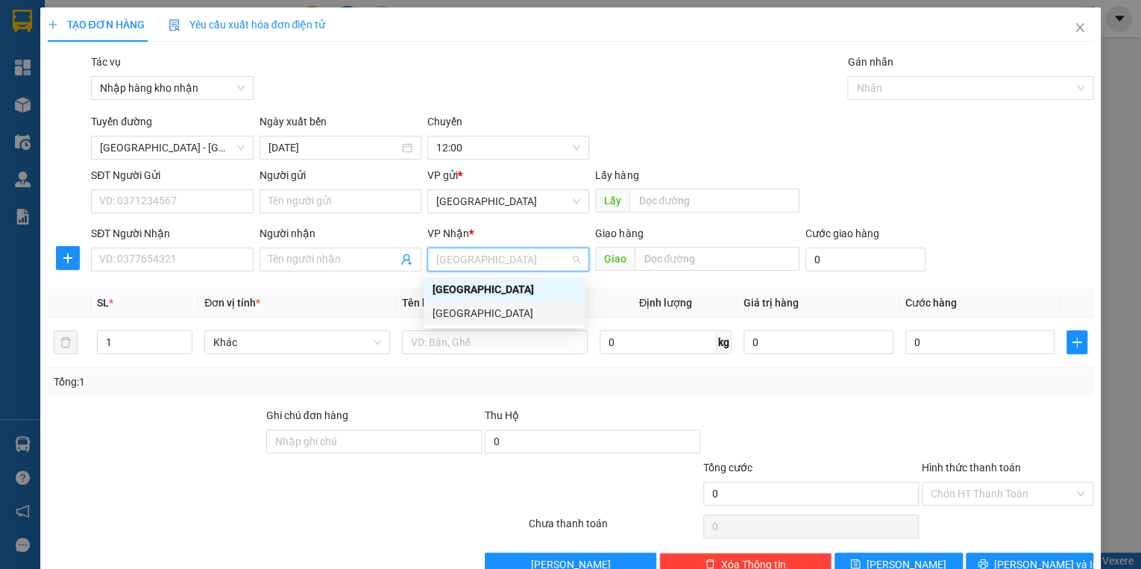
click at [470, 308] on div "[GEOGRAPHIC_DATA]" at bounding box center [503, 313] width 143 height 16
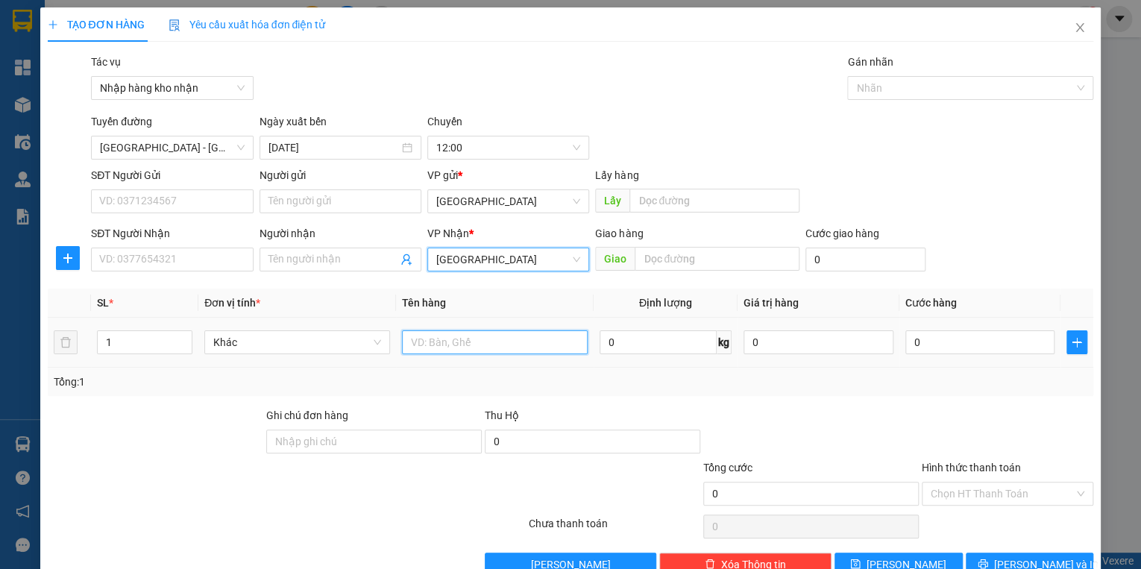
click at [460, 335] on input "text" at bounding box center [495, 342] width 186 height 24
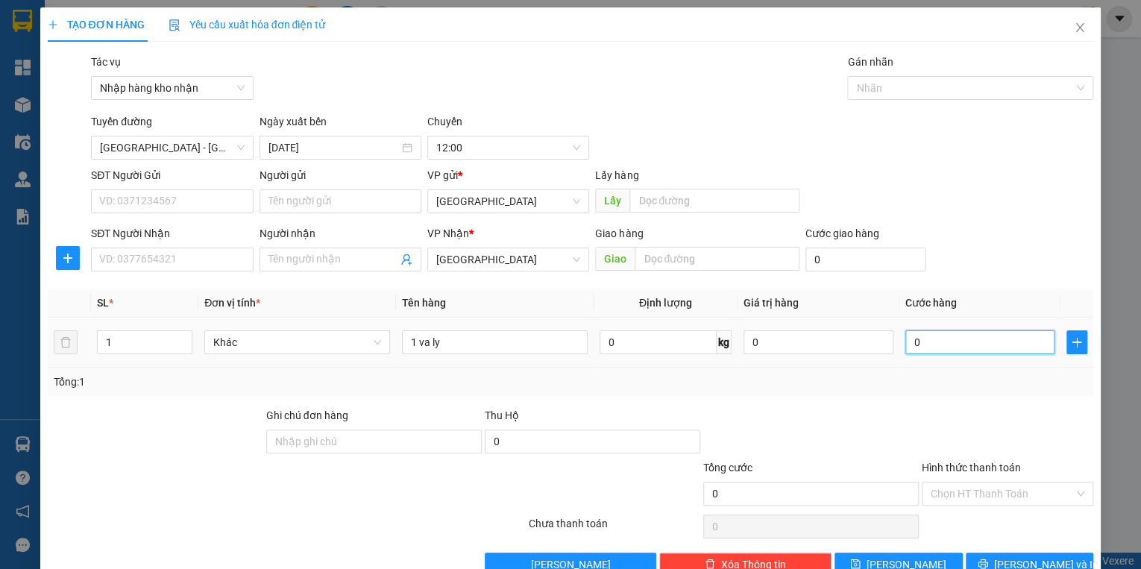
click at [936, 337] on input "0" at bounding box center [980, 342] width 150 height 24
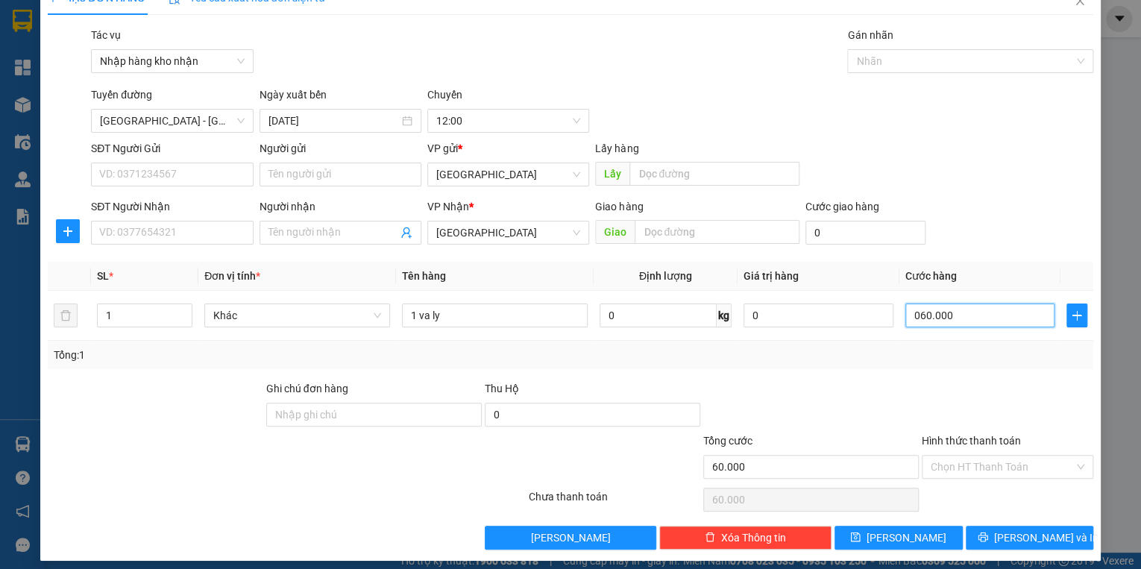
scroll to position [35, 0]
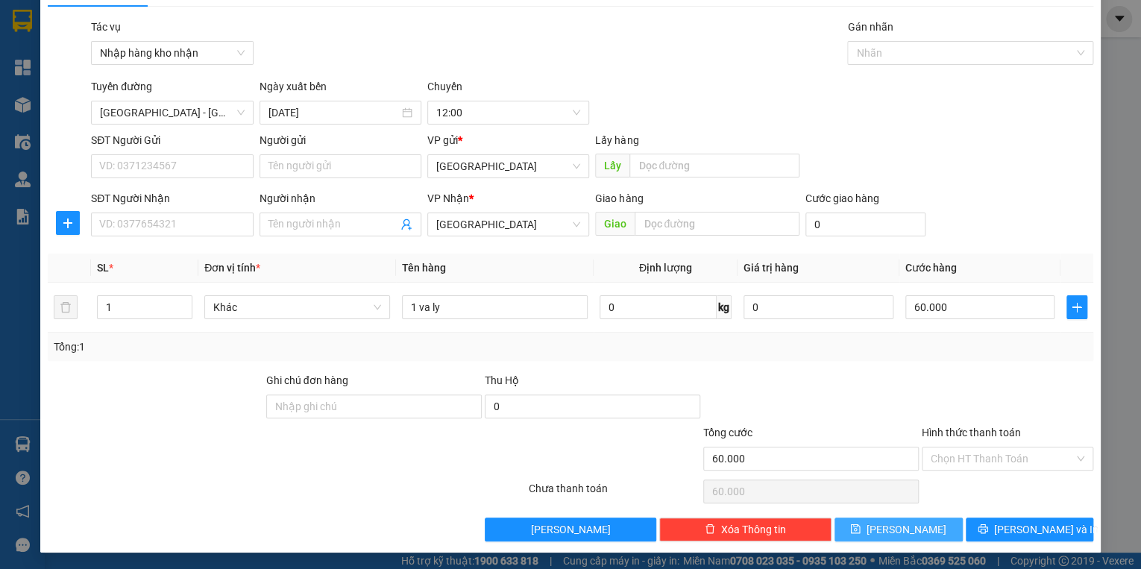
click at [918, 526] on button "[PERSON_NAME]" at bounding box center [898, 529] width 128 height 24
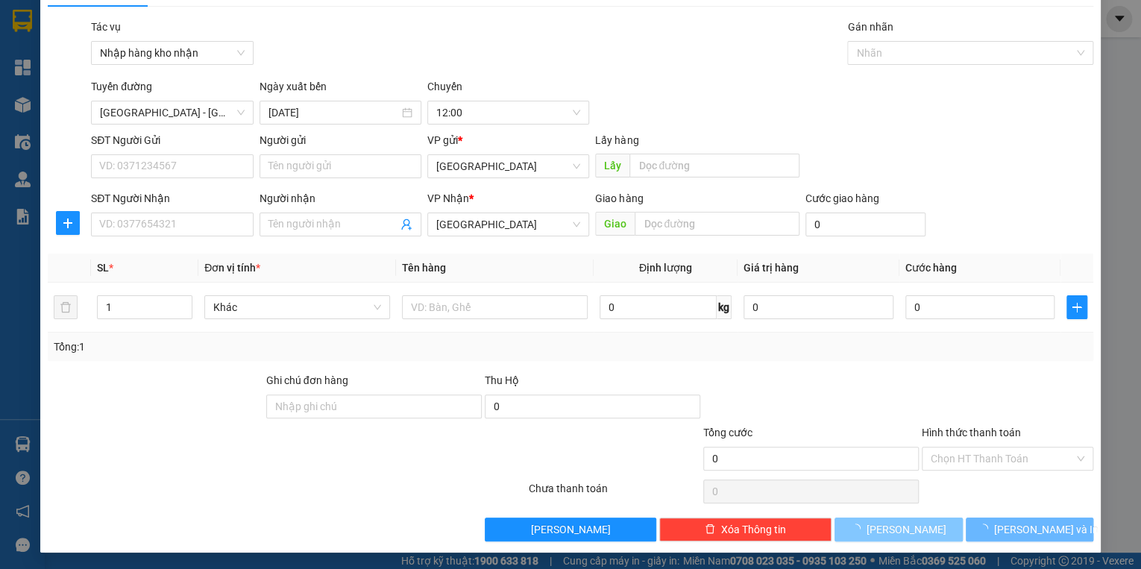
scroll to position [0, 0]
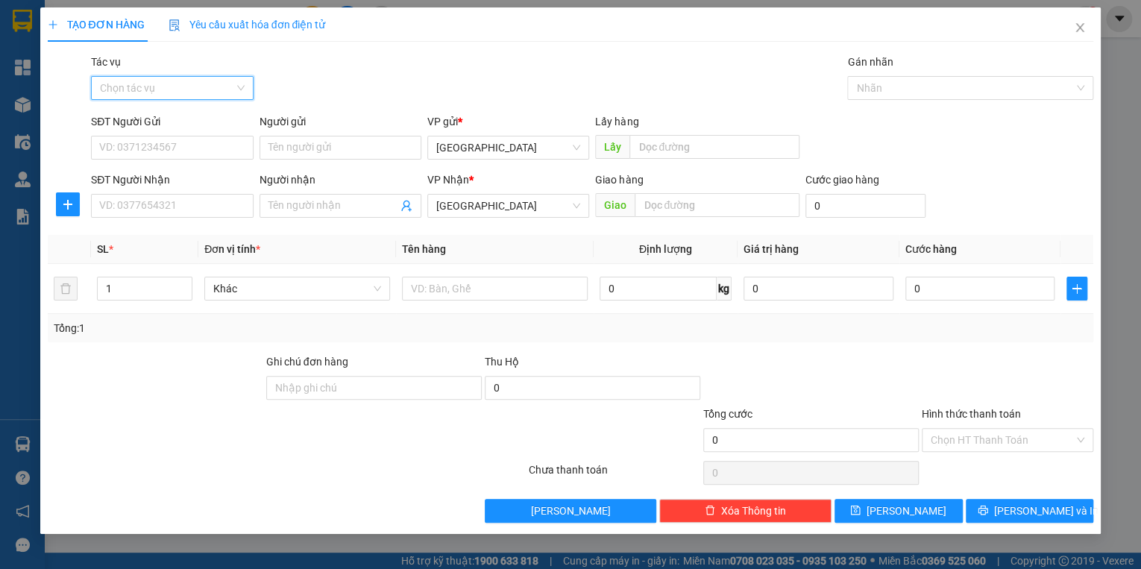
click at [135, 87] on input "Tác vụ" at bounding box center [166, 88] width 133 height 22
click at [151, 138] on div "Nhập hàng kho nhận" at bounding box center [172, 141] width 144 height 16
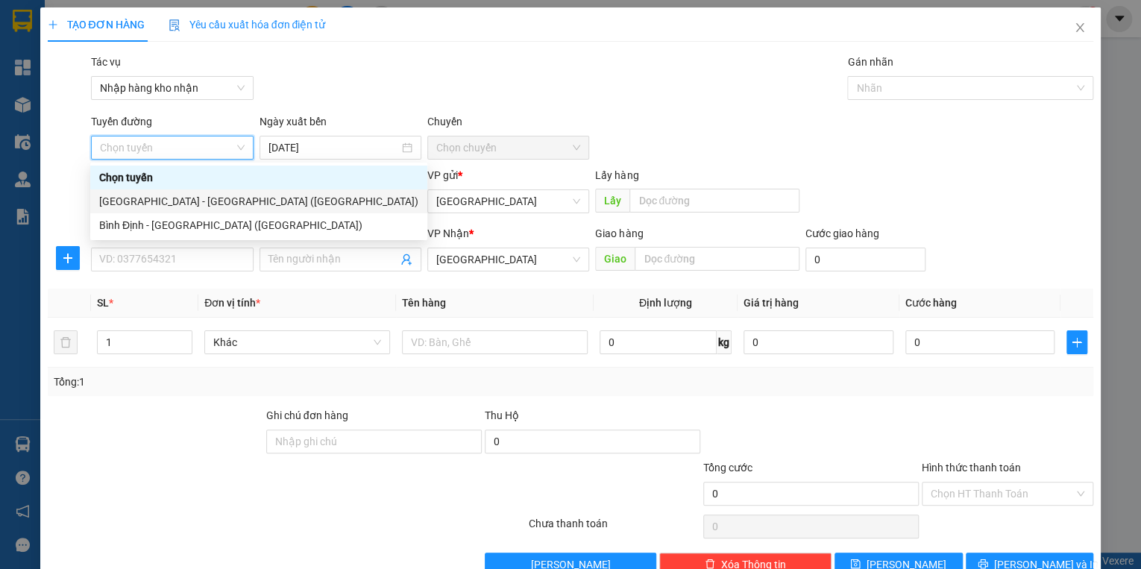
click at [161, 195] on div "[GEOGRAPHIC_DATA] - [GEOGRAPHIC_DATA] ([GEOGRAPHIC_DATA])" at bounding box center [258, 201] width 319 height 16
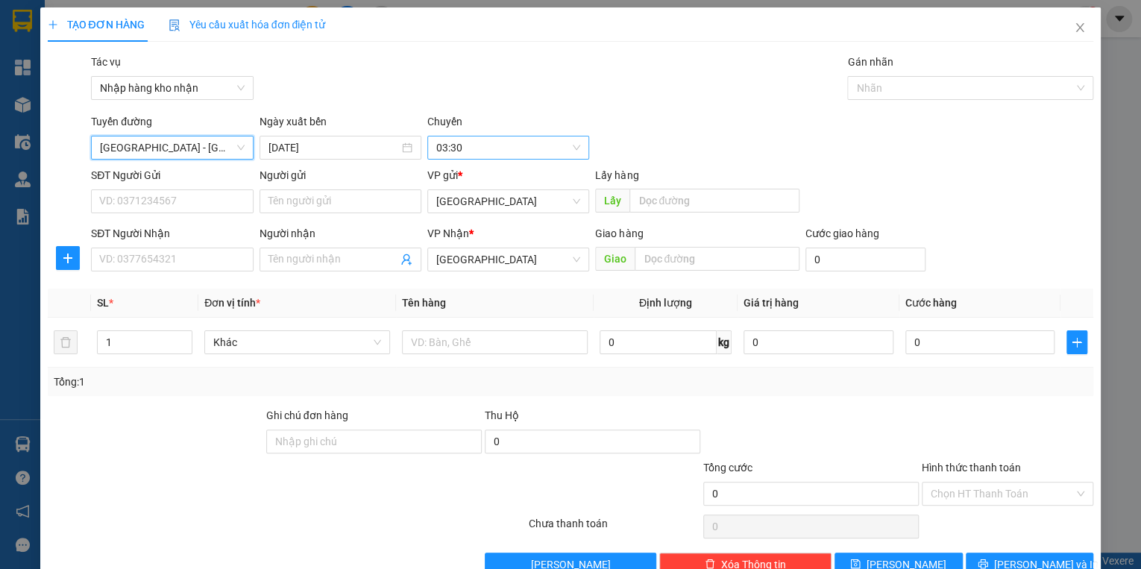
click at [463, 149] on span "03:30" at bounding box center [508, 147] width 144 height 22
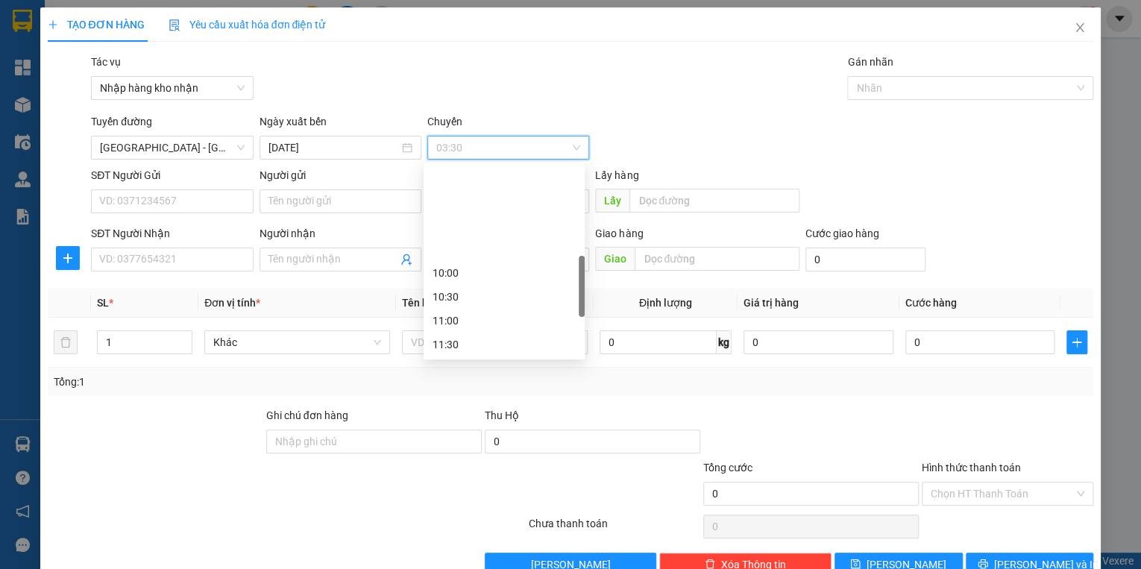
scroll to position [358, 0]
click at [446, 250] on div "12:00" at bounding box center [503, 249] width 143 height 16
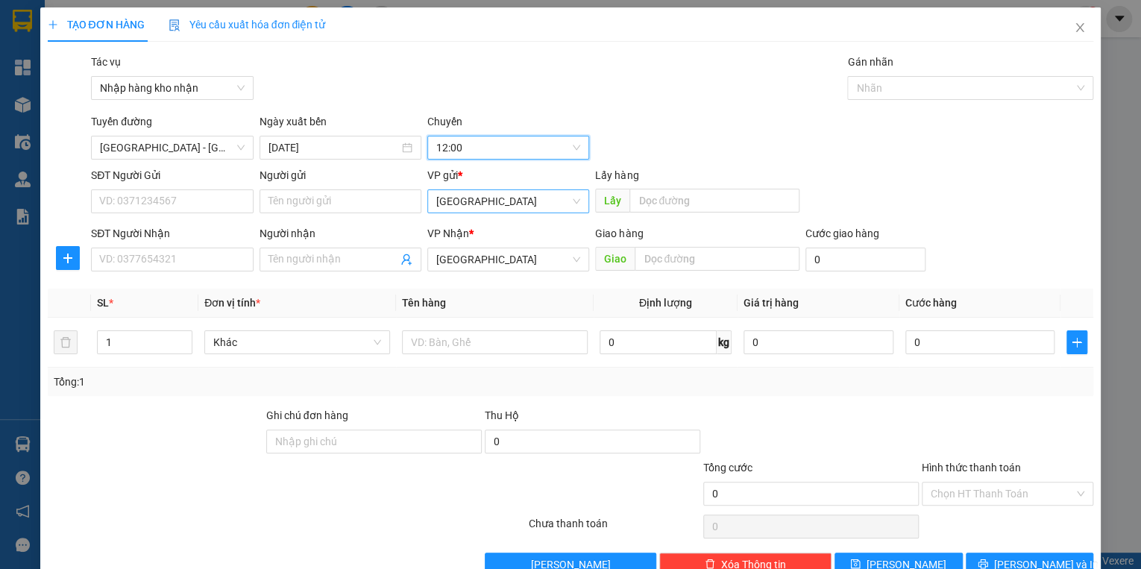
click at [456, 198] on span "[GEOGRAPHIC_DATA]" at bounding box center [508, 201] width 144 height 22
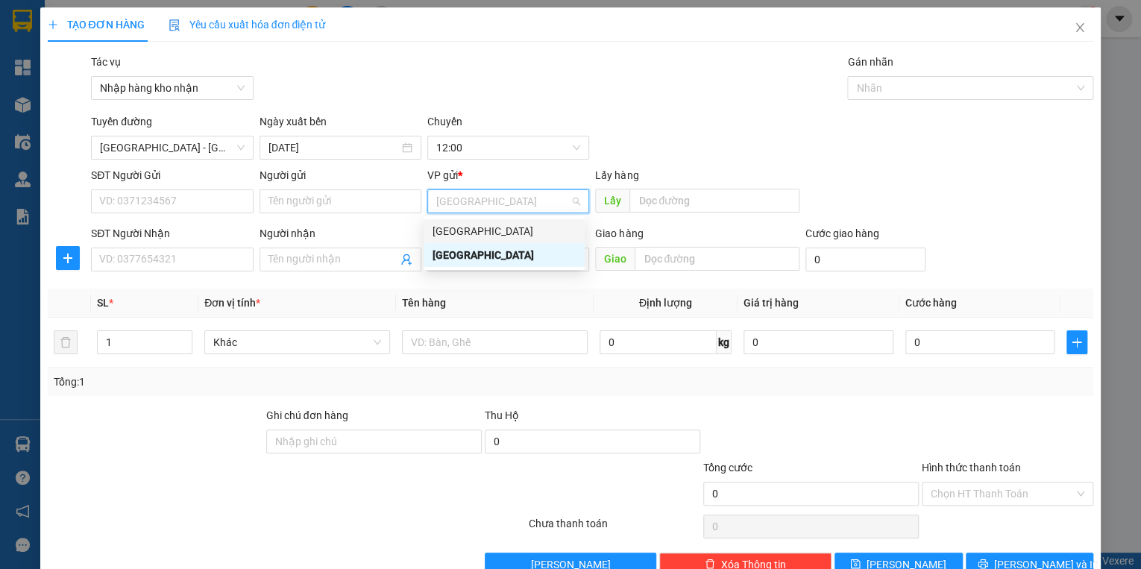
click at [462, 231] on div "[GEOGRAPHIC_DATA]" at bounding box center [503, 231] width 143 height 16
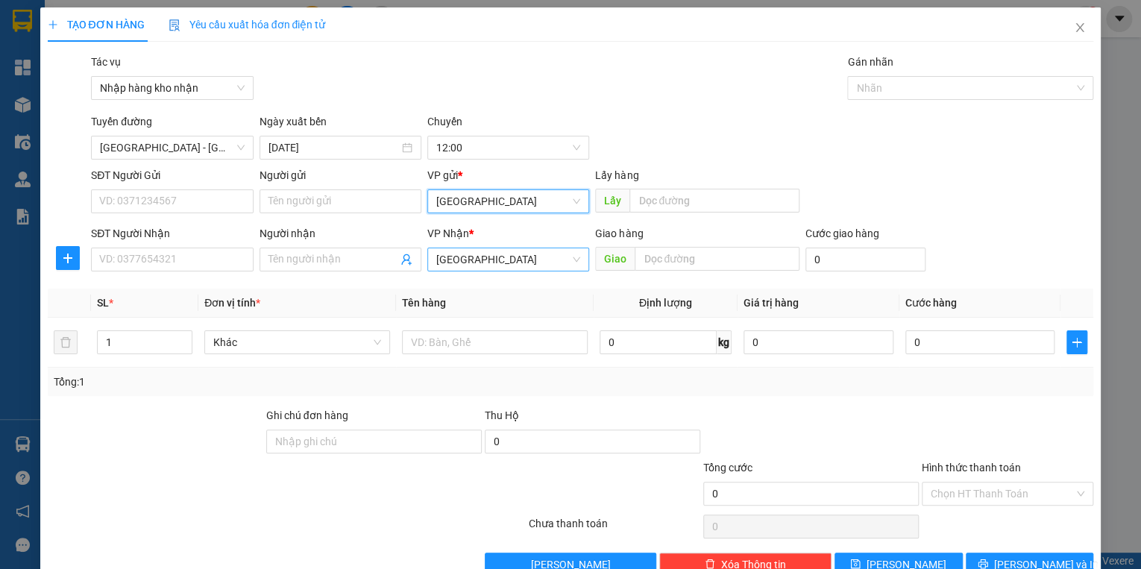
click at [464, 259] on span "[GEOGRAPHIC_DATA]" at bounding box center [508, 259] width 144 height 22
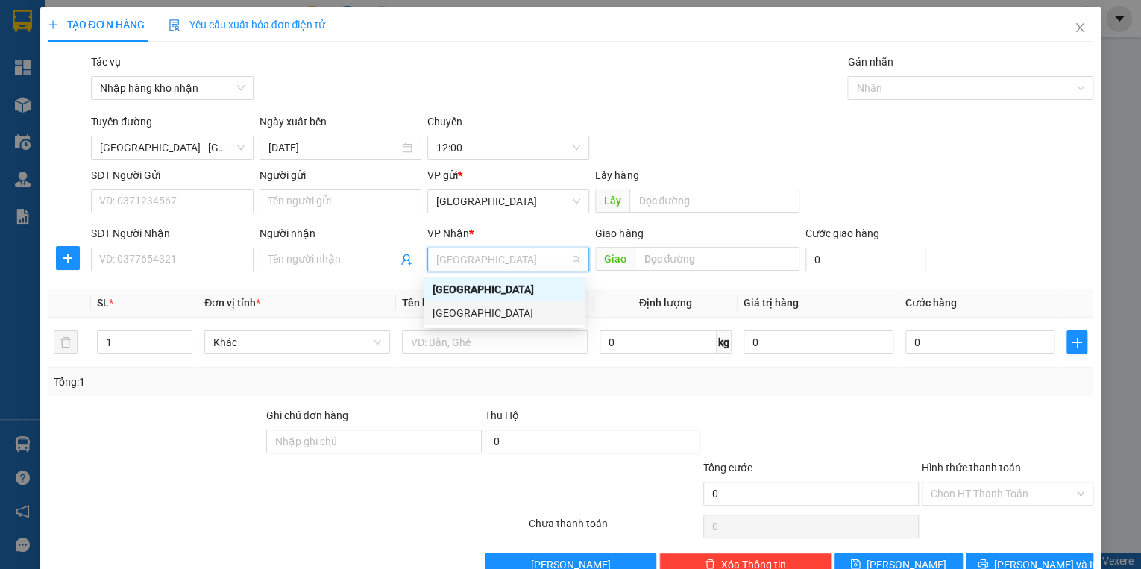
click at [466, 309] on div "[GEOGRAPHIC_DATA]" at bounding box center [503, 313] width 143 height 16
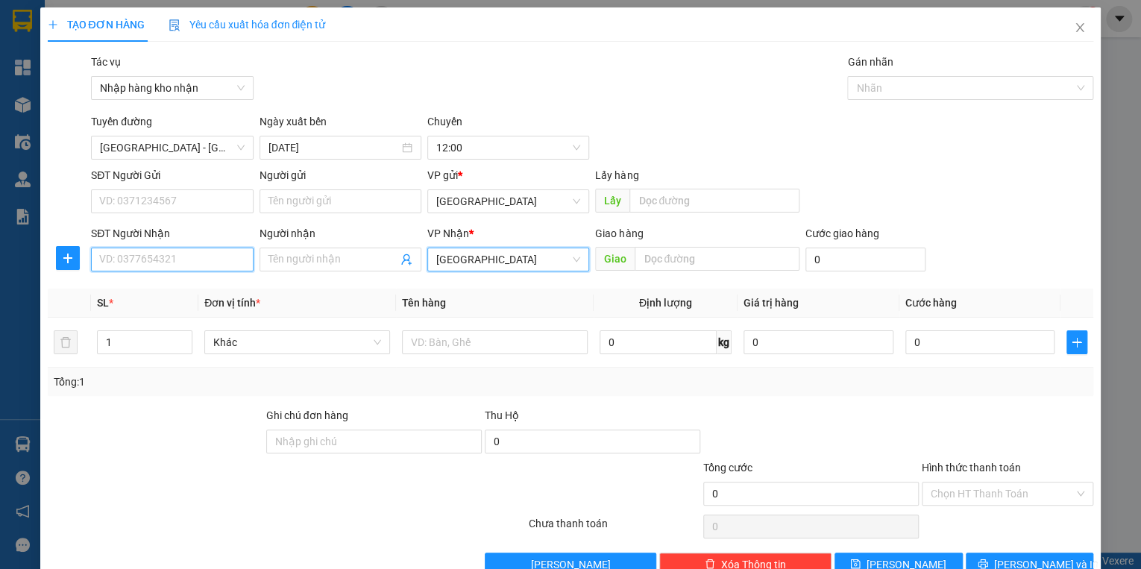
click at [146, 262] on input "SĐT Người Nhận" at bounding box center [172, 259] width 162 height 24
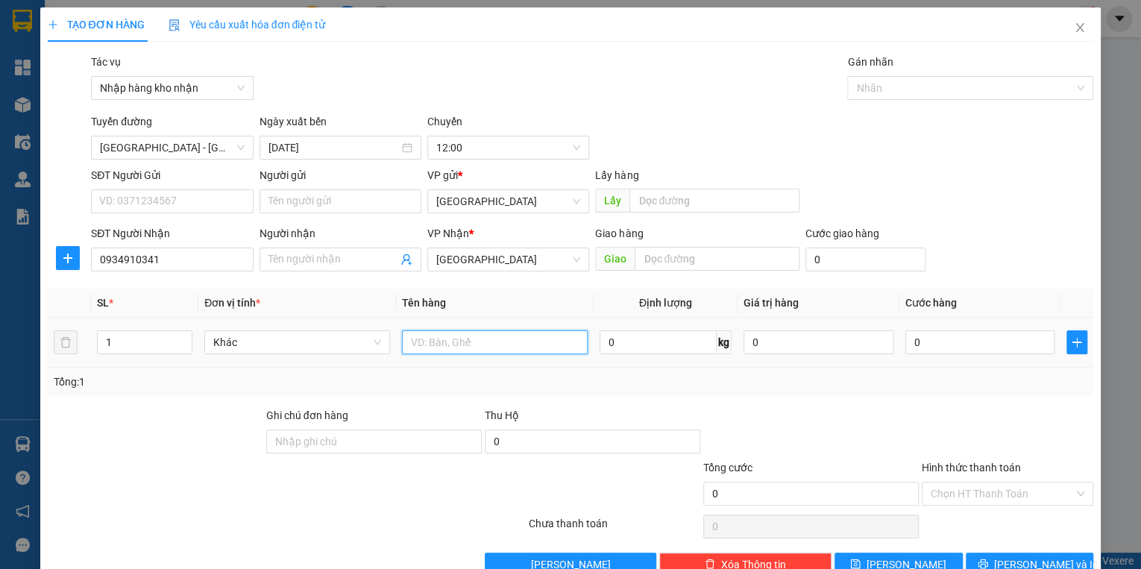
click at [491, 337] on input "text" at bounding box center [495, 342] width 186 height 24
click at [939, 348] on input "0" at bounding box center [980, 342] width 150 height 24
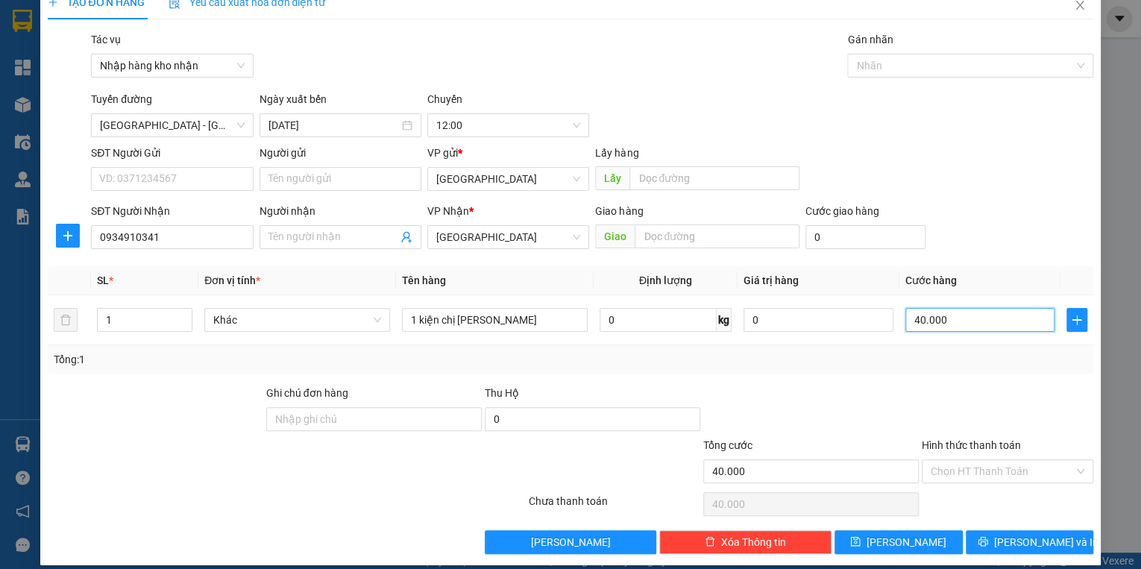
scroll to position [35, 0]
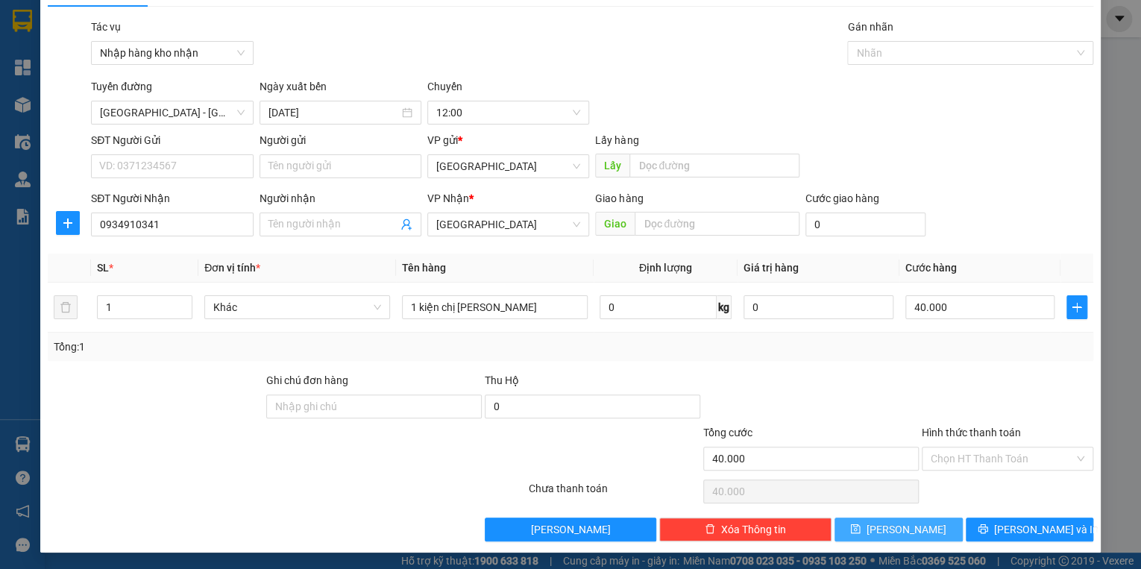
click at [887, 531] on button "[PERSON_NAME]" at bounding box center [898, 529] width 128 height 24
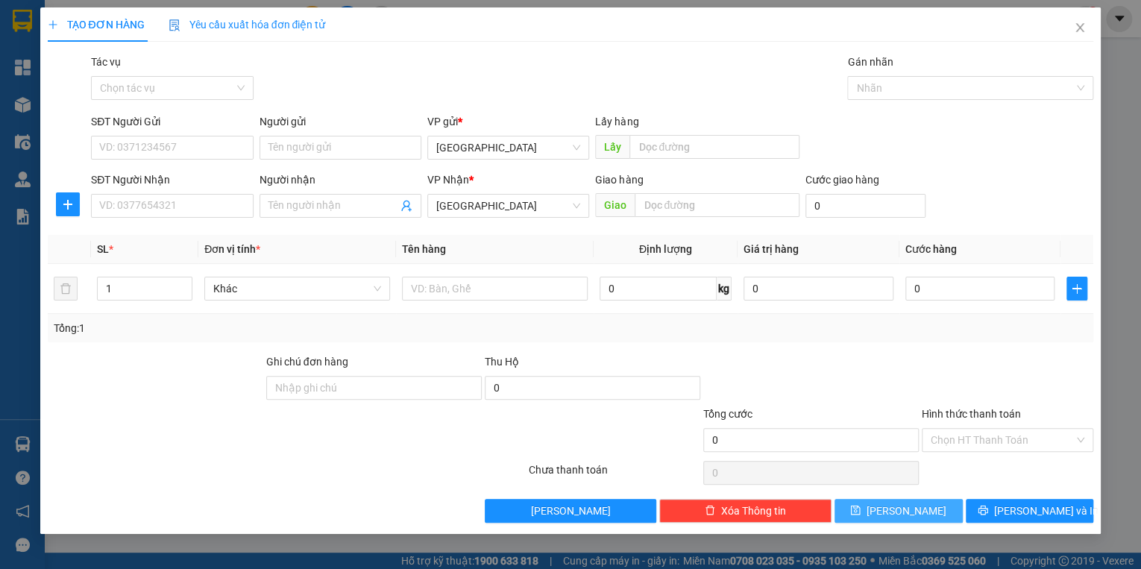
scroll to position [0, 0]
click at [1078, 28] on icon "close" at bounding box center [1079, 28] width 12 height 12
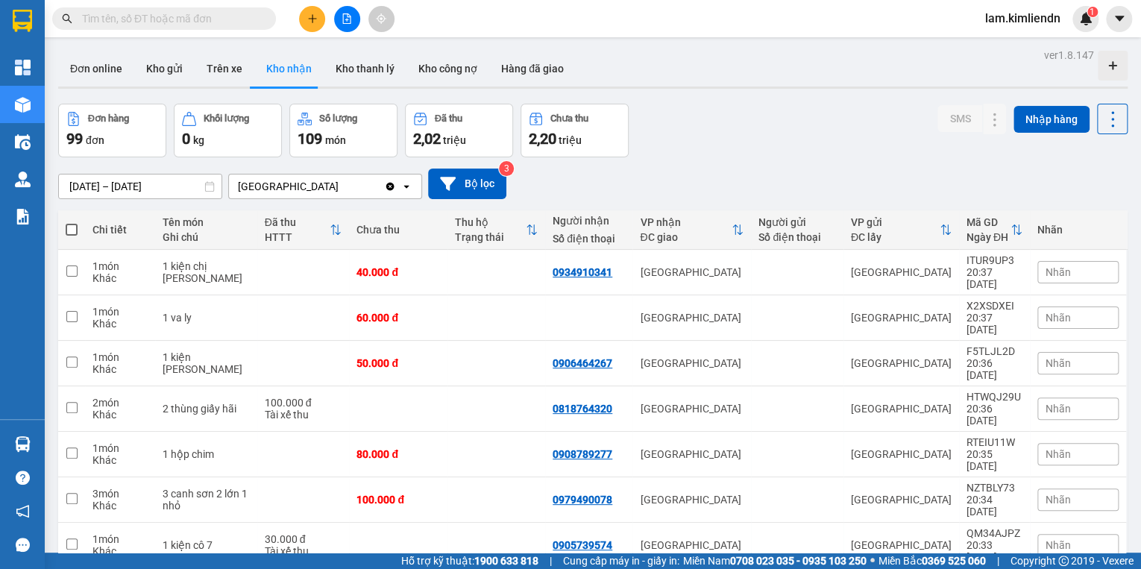
click at [1053, 266] on span "Nhãn" at bounding box center [1057, 272] width 25 height 12
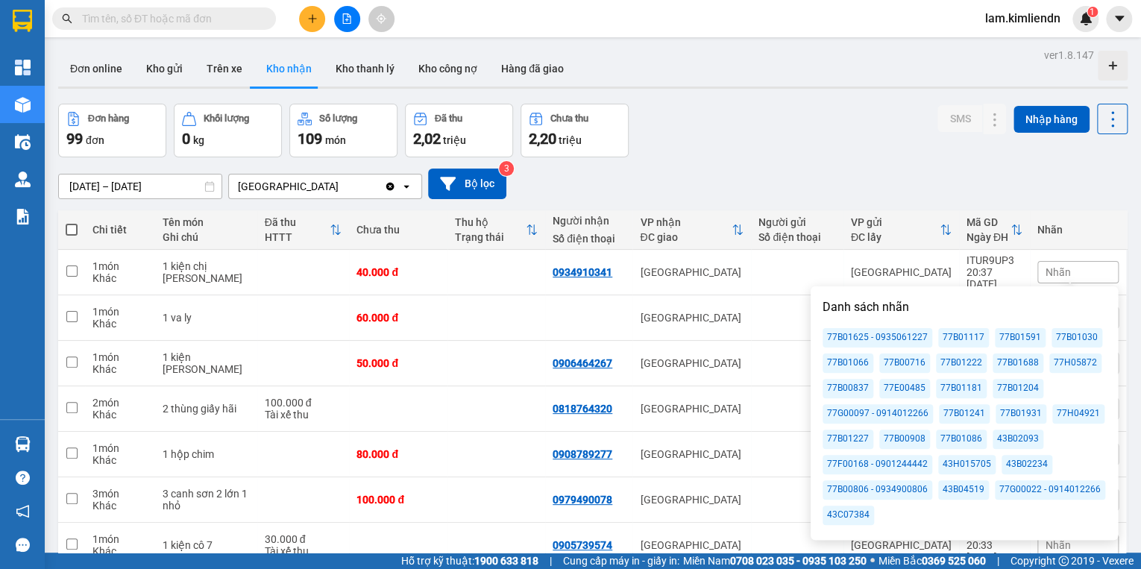
click at [1000, 391] on div "77B01204" at bounding box center [1017, 388] width 51 height 19
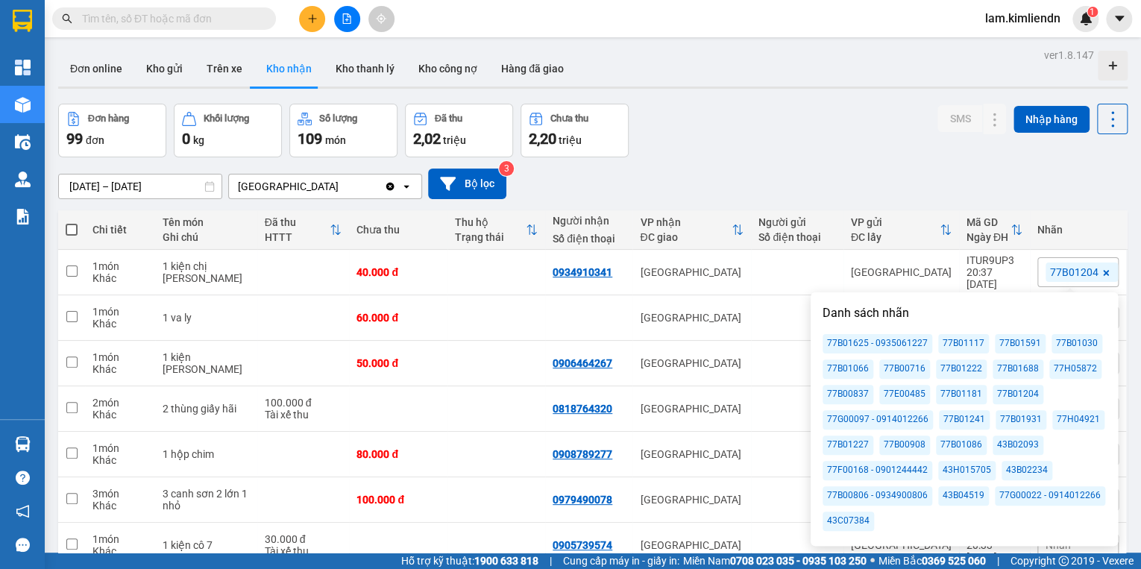
click at [929, 134] on div "Đơn hàng 99 đơn Khối lượng 0 kg Số lượng 109 món Đã thu 2,02 triệu Chưa thu 2,2…" at bounding box center [592, 131] width 1069 height 54
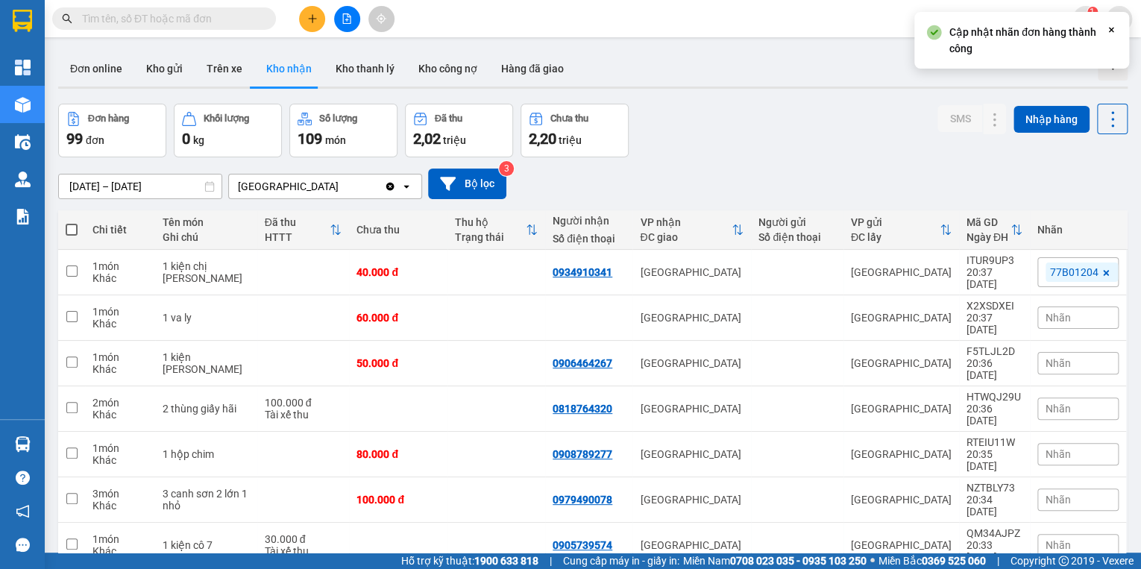
click at [1067, 306] on div "Nhãn" at bounding box center [1077, 317] width 81 height 22
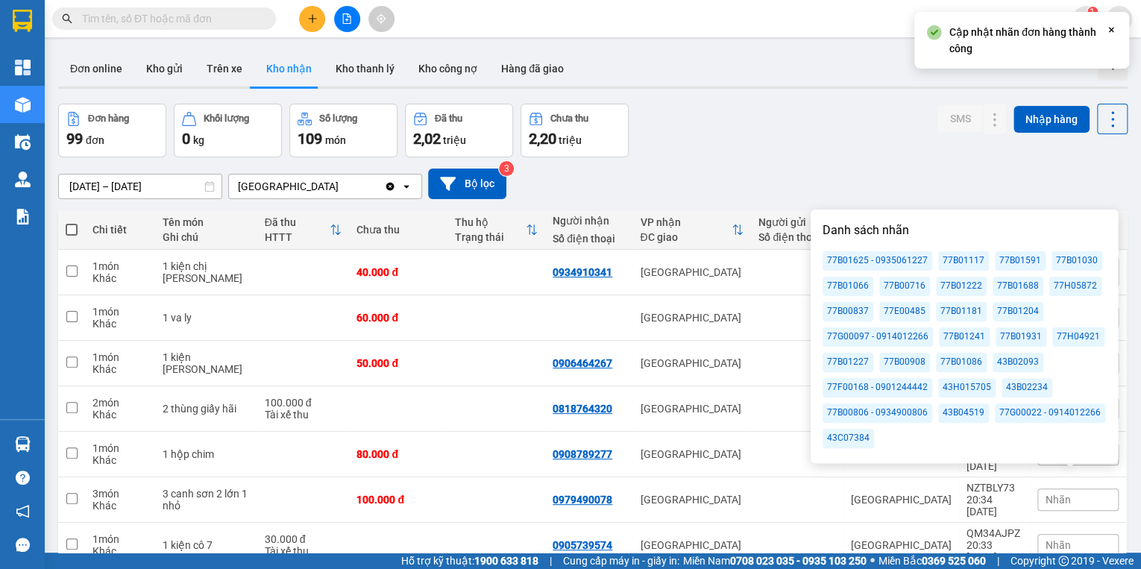
click at [1018, 313] on div "77B01204" at bounding box center [1017, 311] width 51 height 19
click at [886, 134] on div "Đơn hàng 99 đơn Khối lượng 0 kg Số lượng 109 món Đã thu 2,02 triệu Chưa thu 2,2…" at bounding box center [592, 131] width 1069 height 54
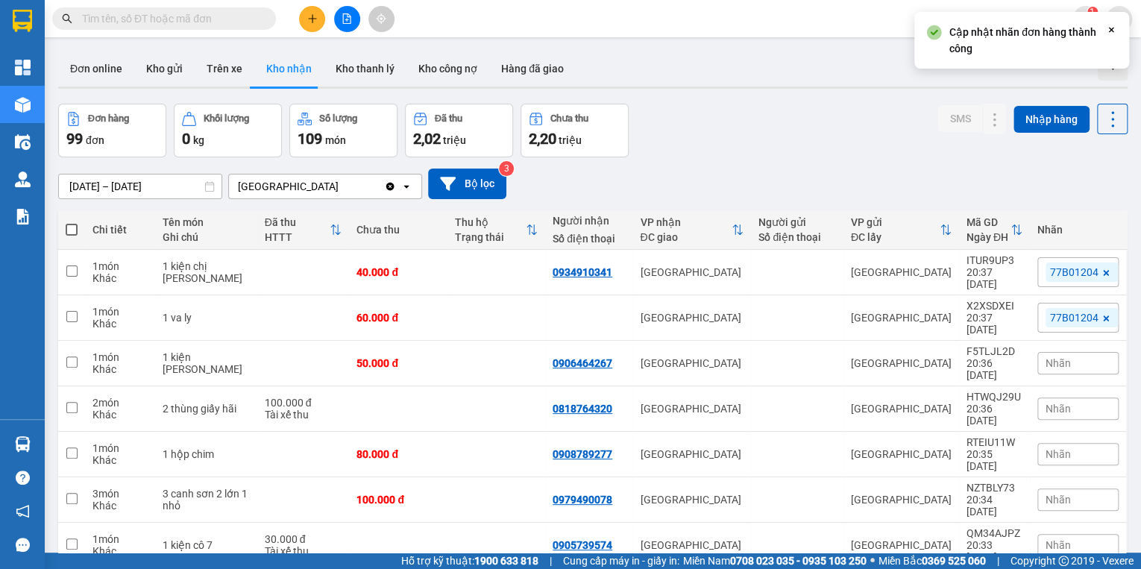
click at [1054, 357] on span "Nhãn" at bounding box center [1057, 363] width 25 height 12
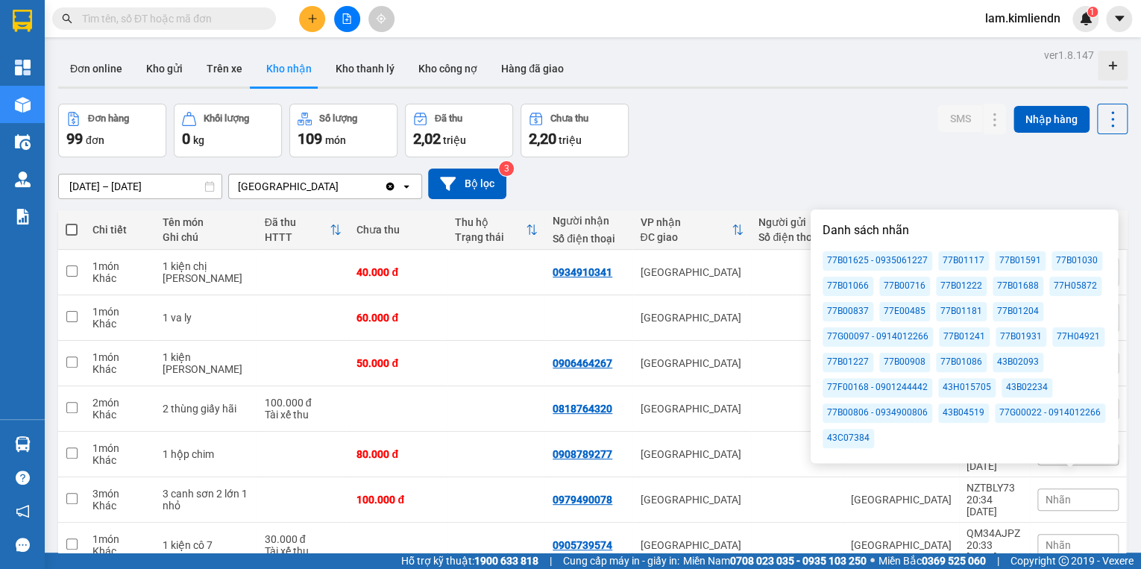
click at [1011, 312] on div "77B01204" at bounding box center [1017, 311] width 51 height 19
click at [898, 155] on div "Đơn hàng 99 đơn Khối lượng 0 kg Số lượng 109 món Đã thu 2,02 triệu Chưa thu 2,2…" at bounding box center [592, 131] width 1069 height 54
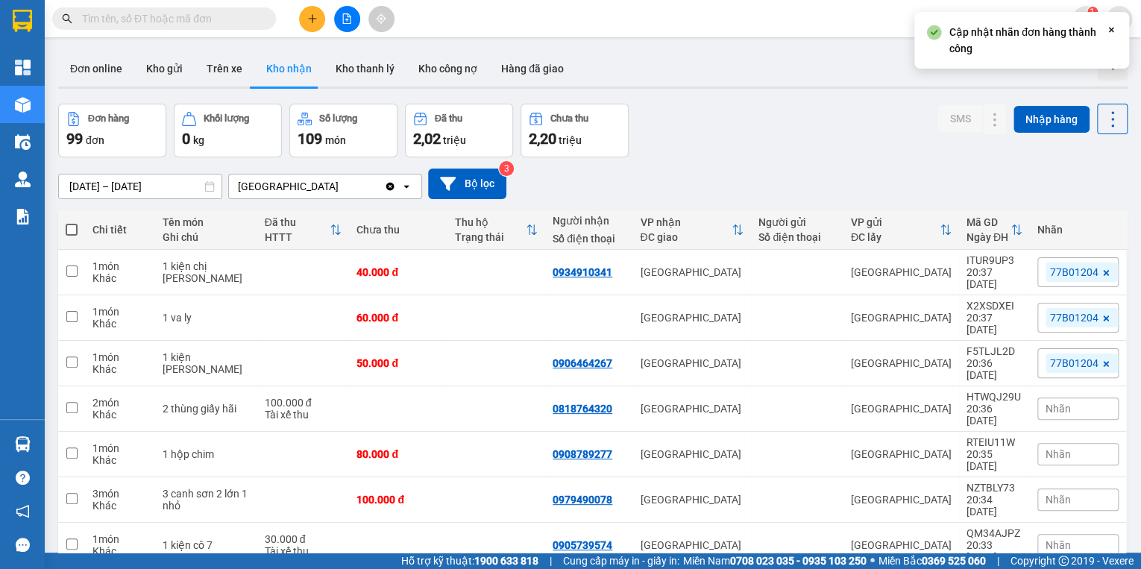
click at [1056, 403] on span "Nhãn" at bounding box center [1057, 409] width 25 height 12
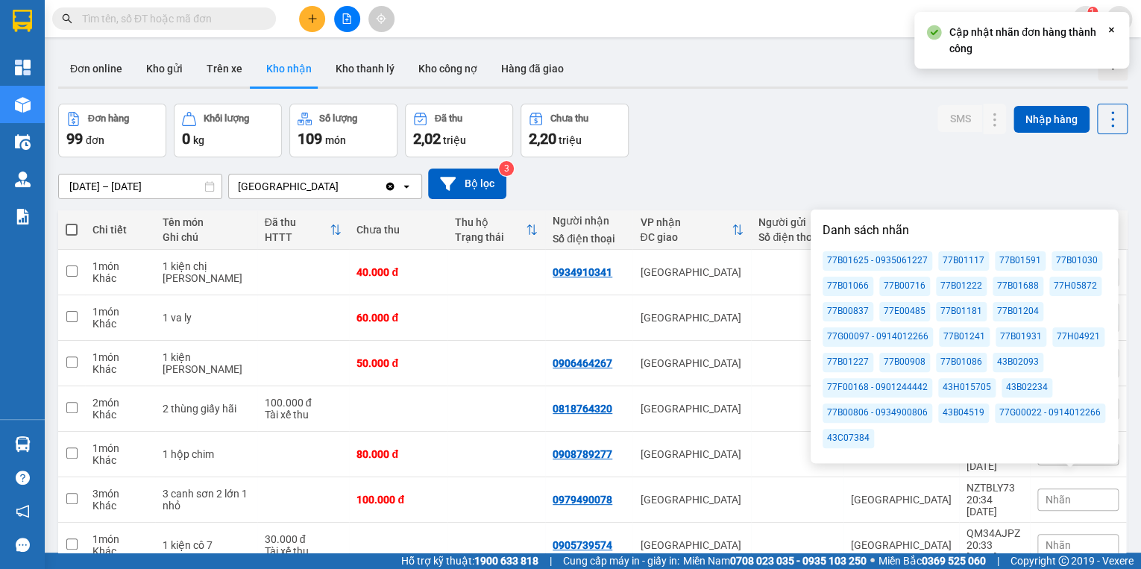
click at [1009, 312] on div "77B01204" at bounding box center [1017, 311] width 51 height 19
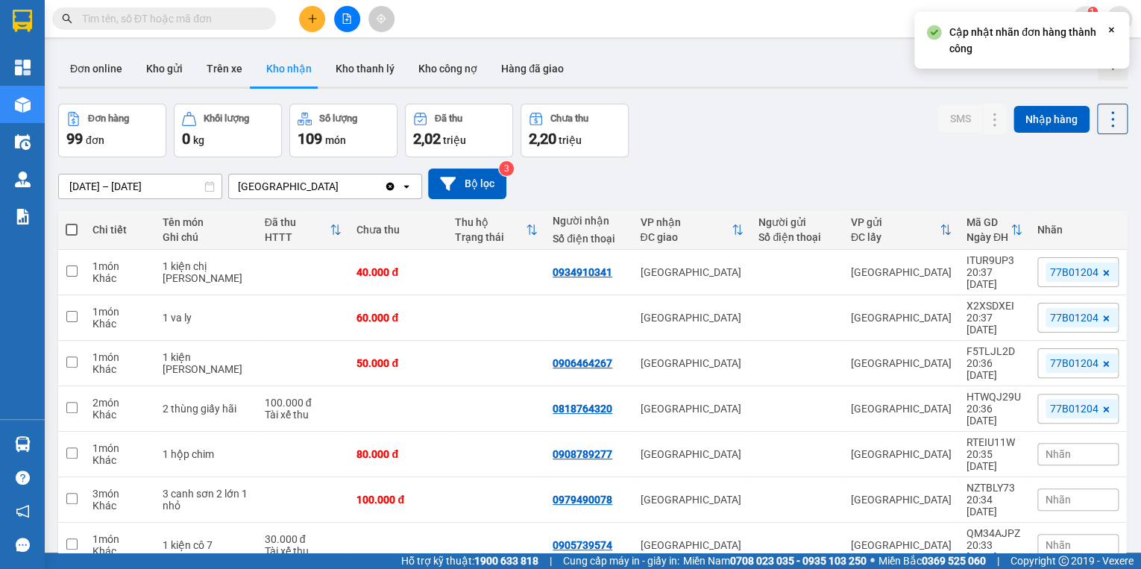
click at [899, 139] on div "Đơn hàng 99 đơn Khối lượng 0 kg Số lượng 109 món Đã thu 2,02 triệu Chưa thu 2,2…" at bounding box center [592, 131] width 1069 height 54
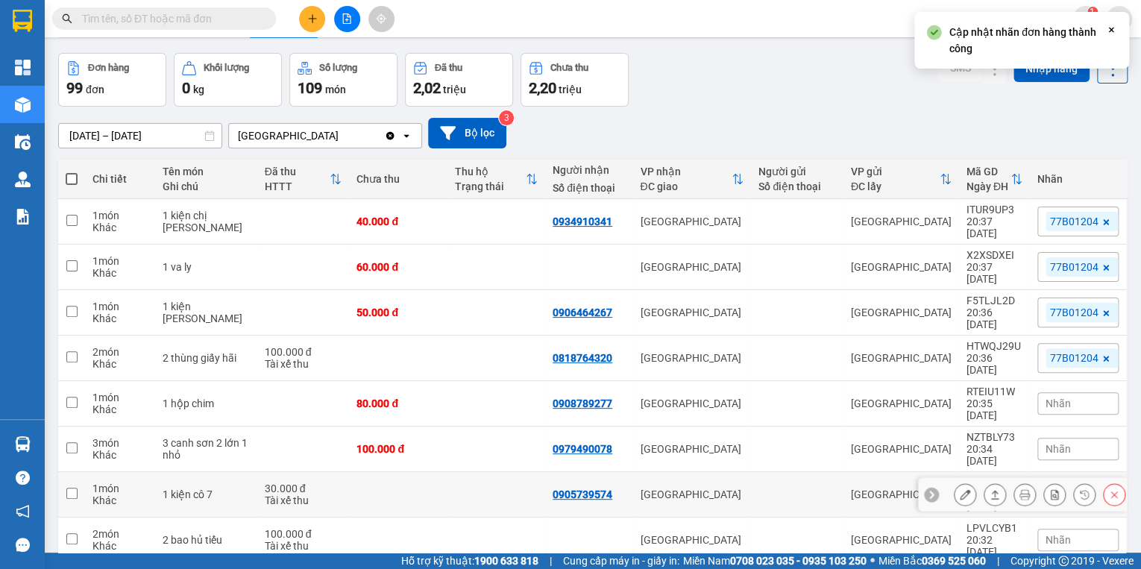
scroll to position [116, 0]
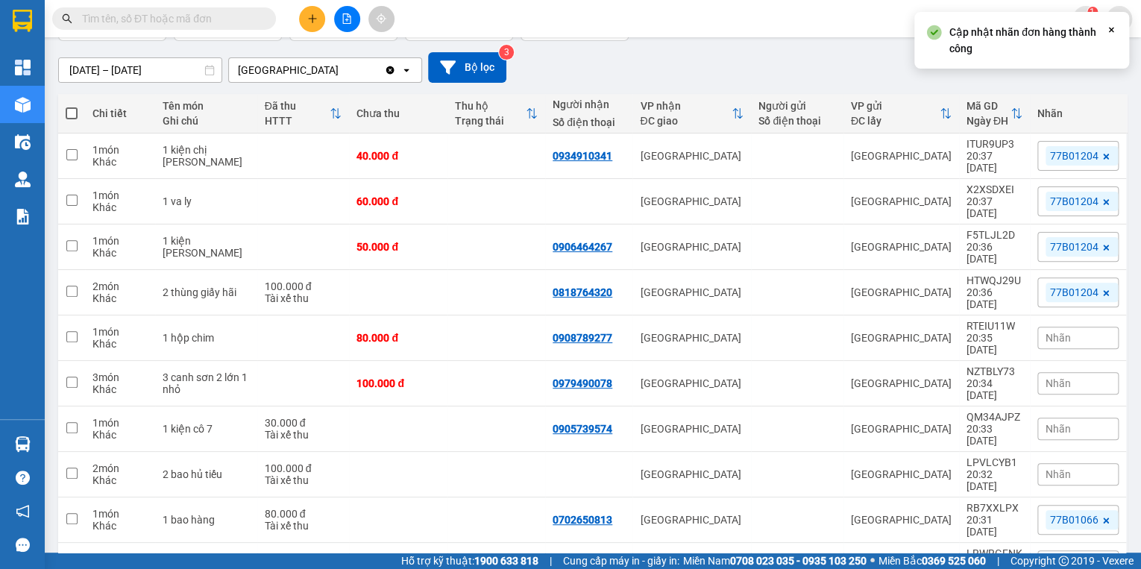
click at [1051, 332] on span "Nhãn" at bounding box center [1057, 338] width 25 height 12
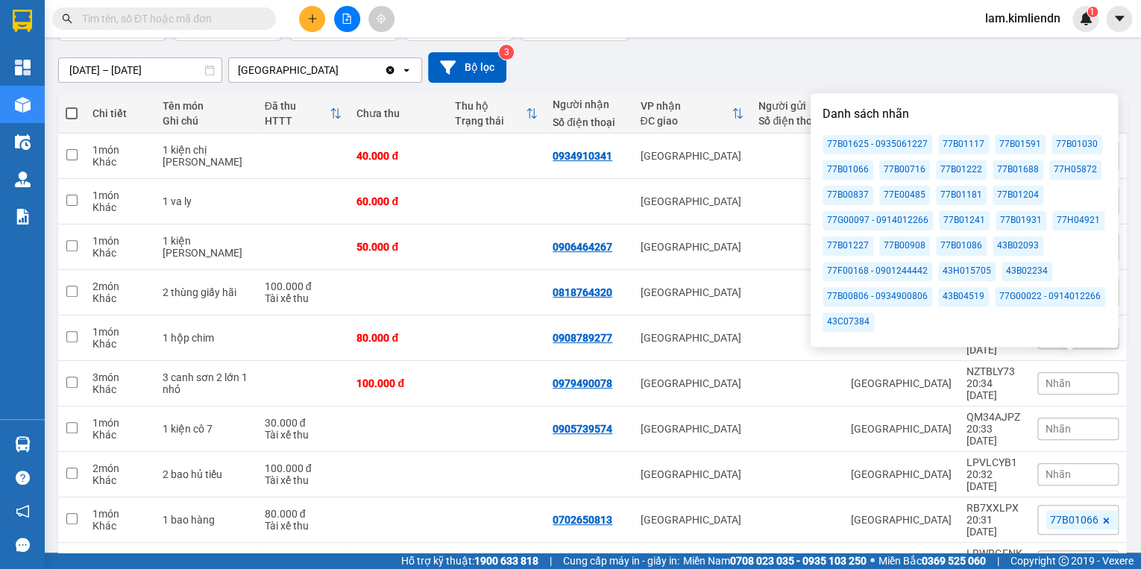
click at [1007, 200] on div "77B01204" at bounding box center [1017, 195] width 51 height 19
click at [924, 55] on div "[DATE] – [DATE] Press the down arrow key to interact with the calendar and sele…" at bounding box center [592, 67] width 1069 height 31
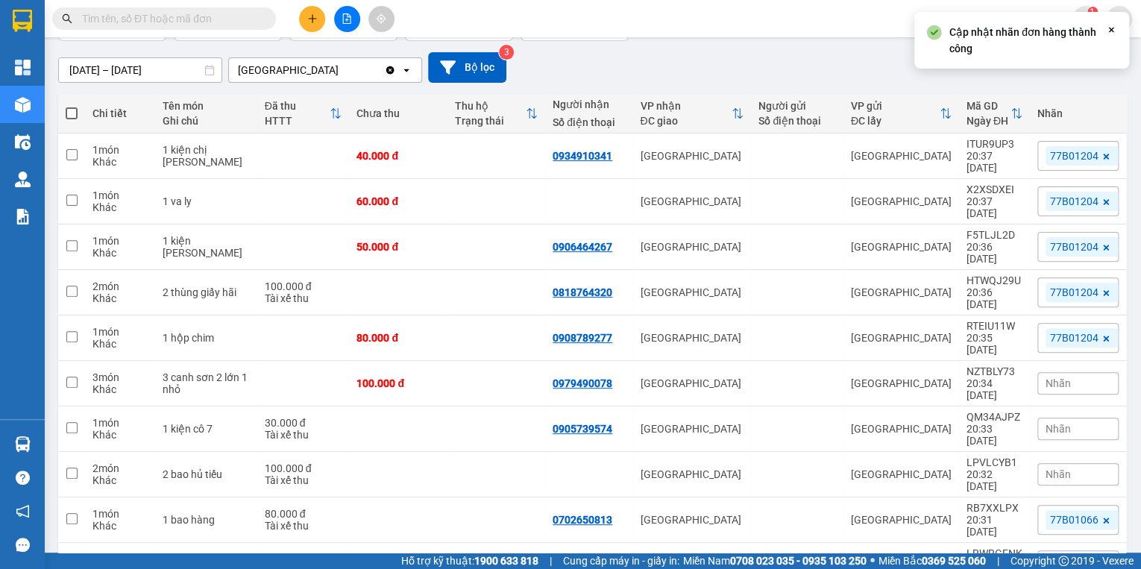
click at [1060, 377] on span "Nhãn" at bounding box center [1057, 383] width 25 height 12
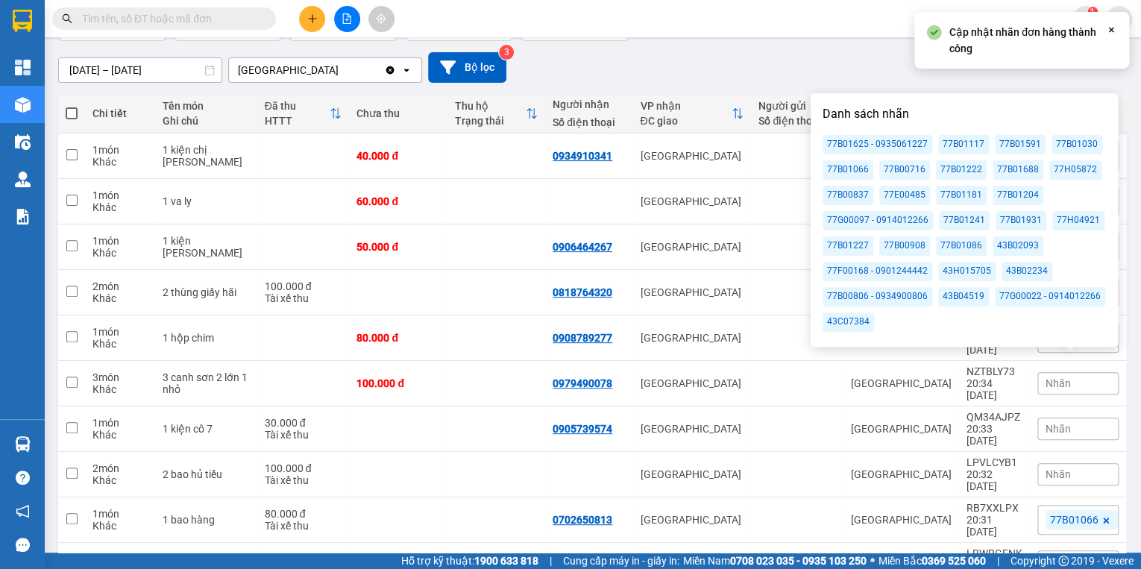
click at [1007, 194] on div "77B01204" at bounding box center [1017, 195] width 51 height 19
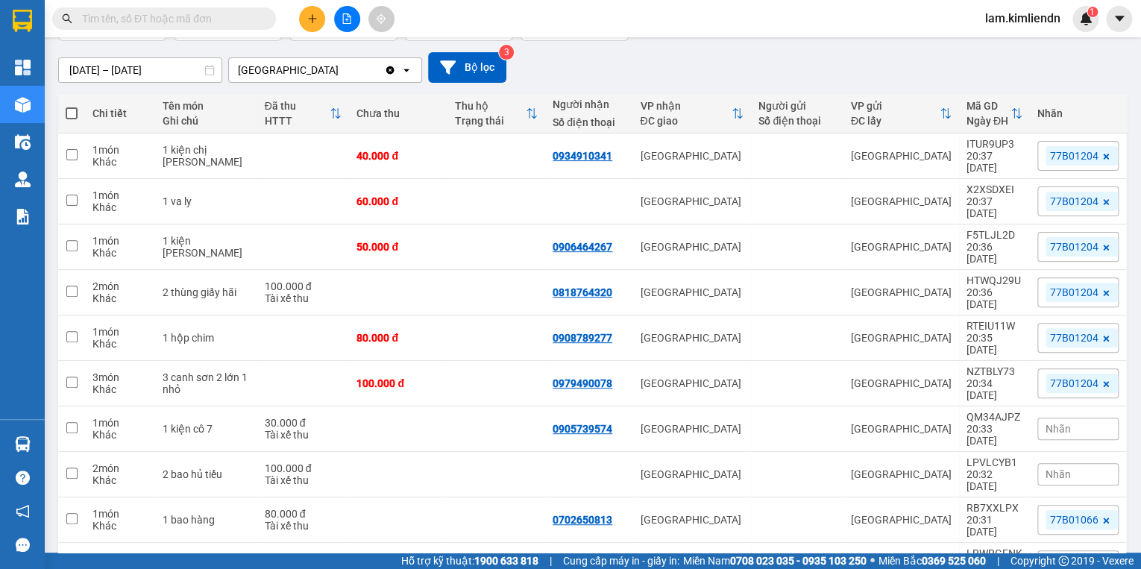
click at [840, 63] on div "[DATE] – [DATE] Press the down arrow key to interact with the calendar and sele…" at bounding box center [592, 67] width 1069 height 31
click at [1056, 423] on span "Nhãn" at bounding box center [1057, 429] width 25 height 12
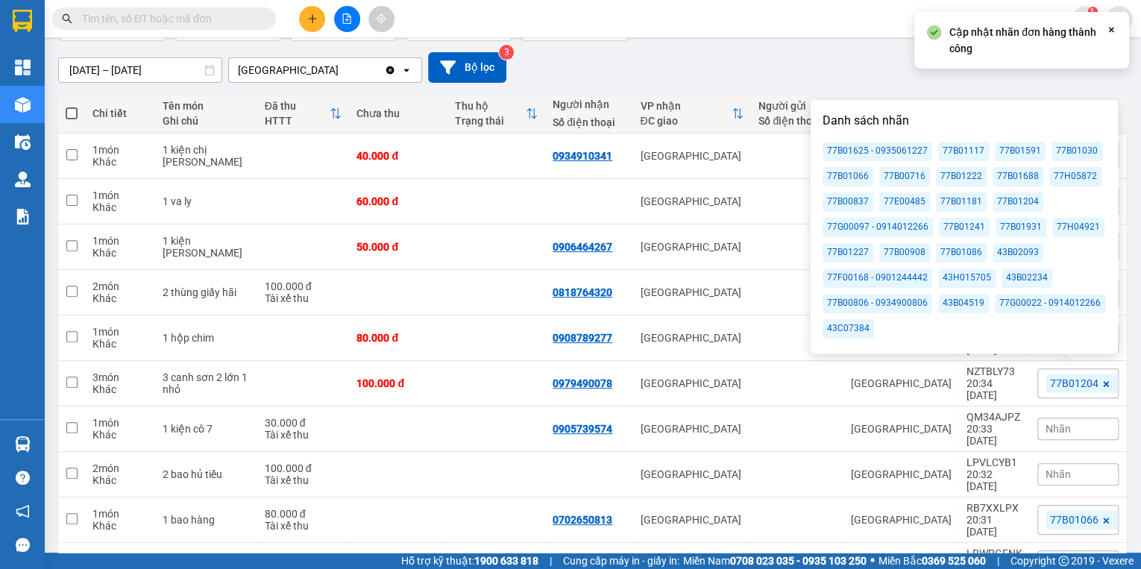
click at [1015, 197] on div "77B01204" at bounding box center [1017, 201] width 51 height 19
click at [775, 49] on div "[DATE] – [DATE] Press the down arrow key to interact with the calendar and sele…" at bounding box center [592, 67] width 1069 height 53
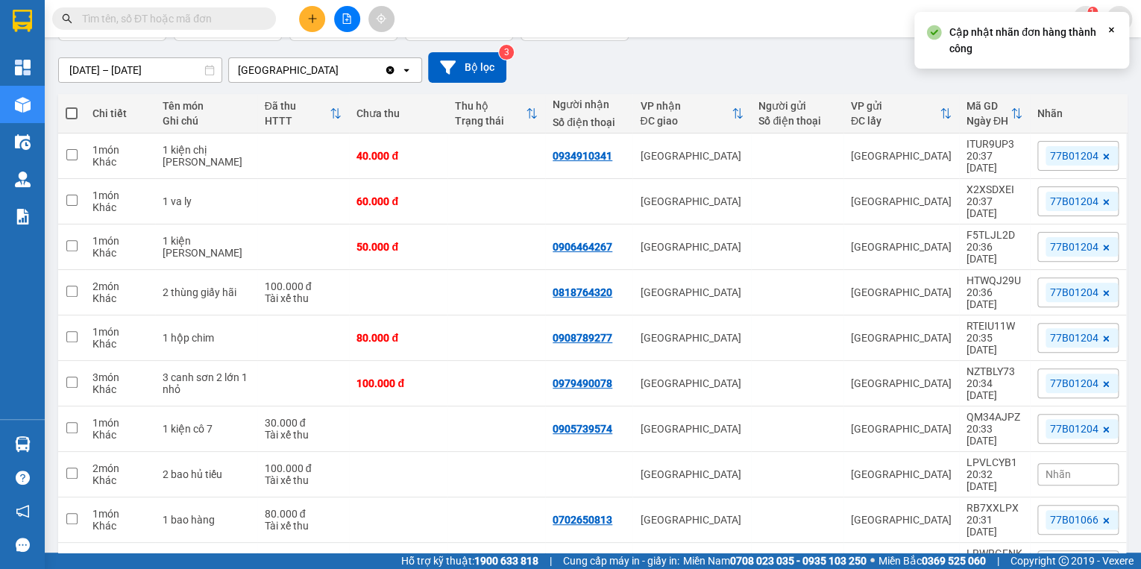
click at [1048, 468] on span "Nhãn" at bounding box center [1057, 474] width 25 height 12
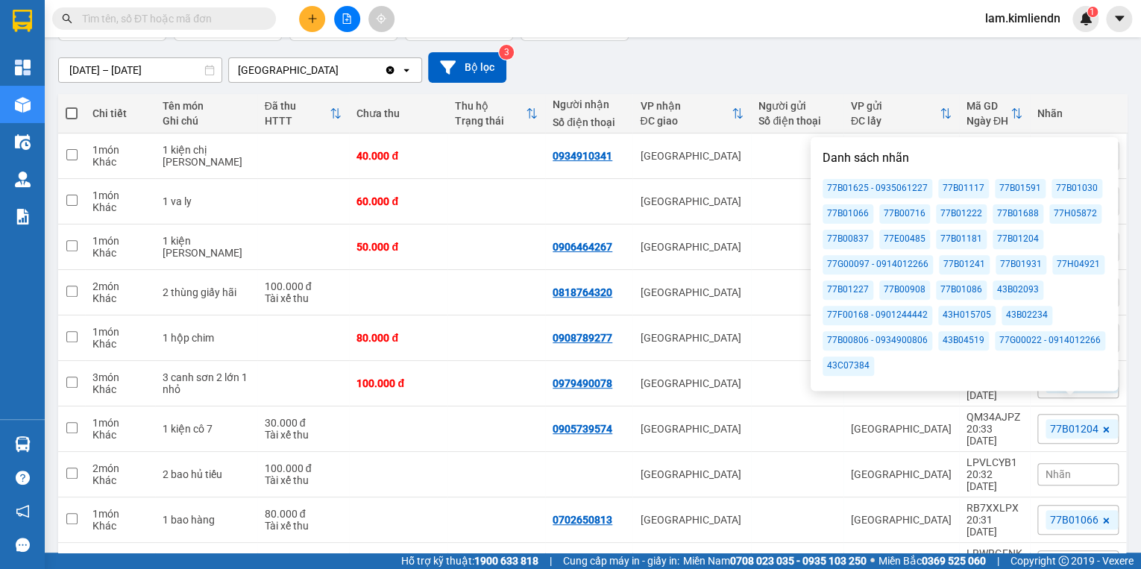
click at [1012, 242] on div "77B01204" at bounding box center [1017, 239] width 51 height 19
click at [848, 43] on div "[DATE] – [DATE] Press the down arrow key to interact with the calendar and sele…" at bounding box center [592, 67] width 1069 height 53
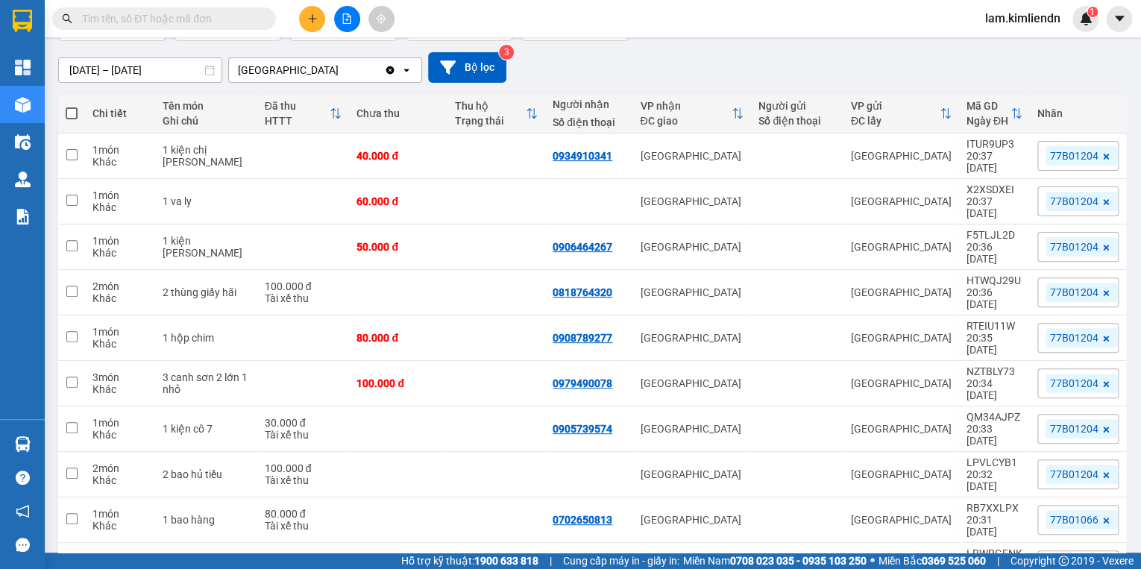
click at [236, 23] on input "text" at bounding box center [170, 18] width 176 height 16
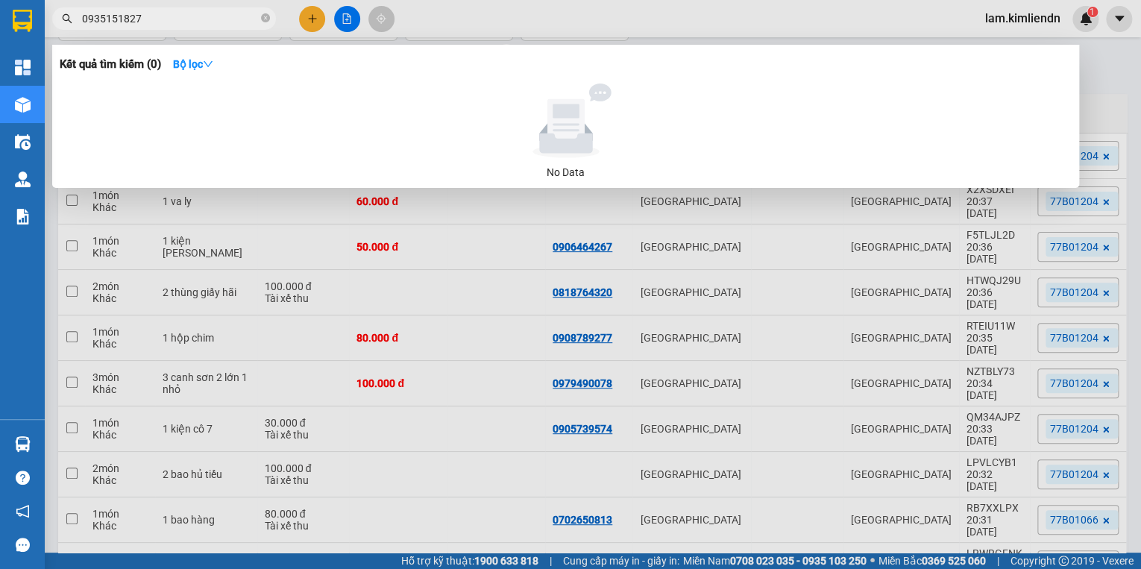
click at [259, 17] on span "0935151827" at bounding box center [164, 18] width 224 height 22
click at [265, 16] on icon "close-circle" at bounding box center [265, 17] width 9 height 9
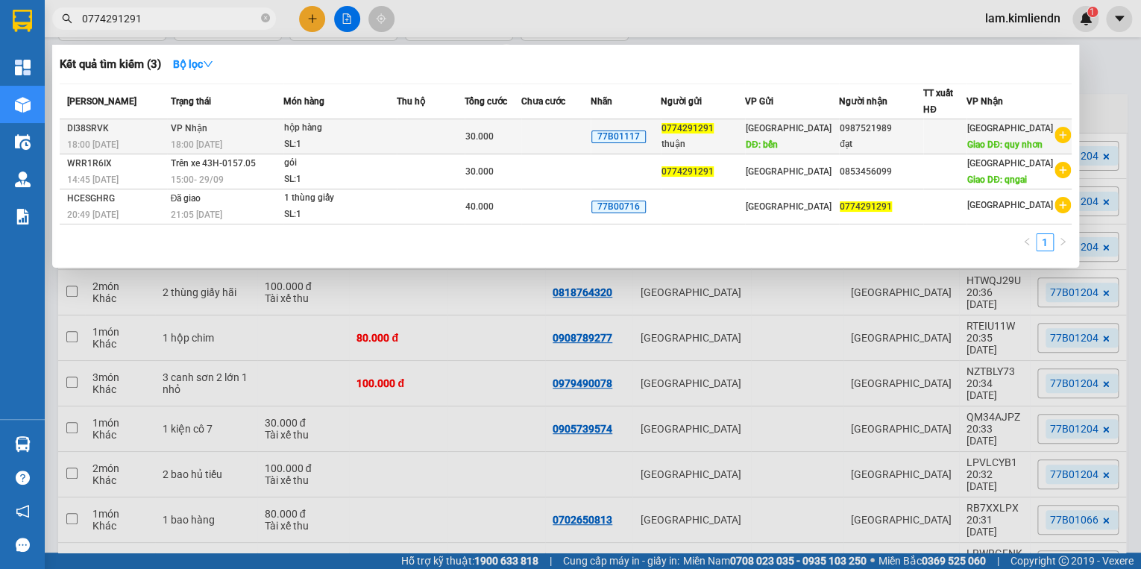
click at [572, 146] on td at bounding box center [556, 136] width 70 height 35
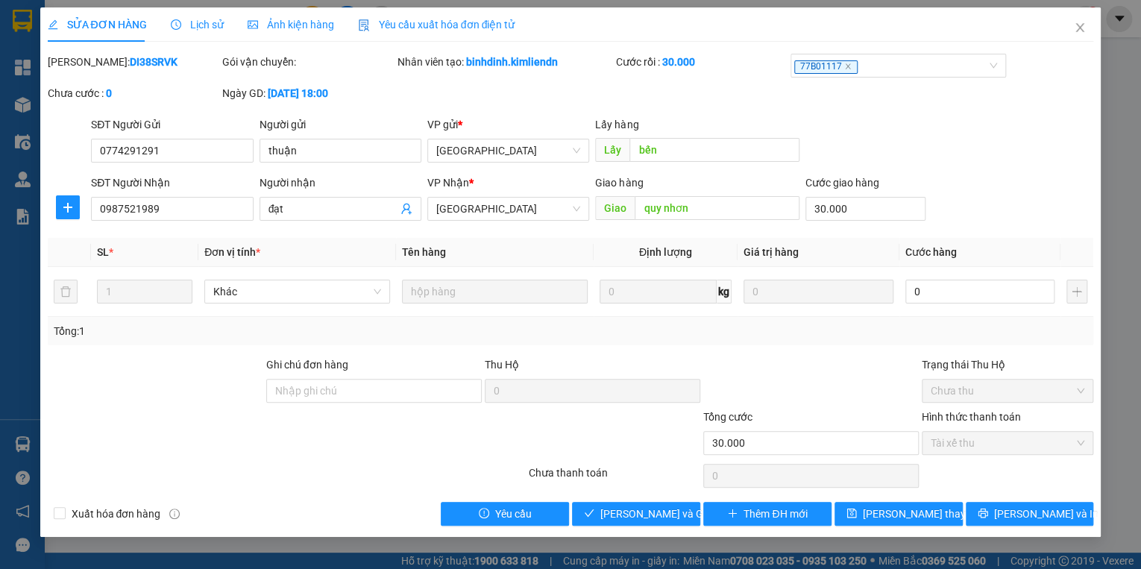
click at [212, 25] on span "Lịch sử" at bounding box center [197, 25] width 53 height 12
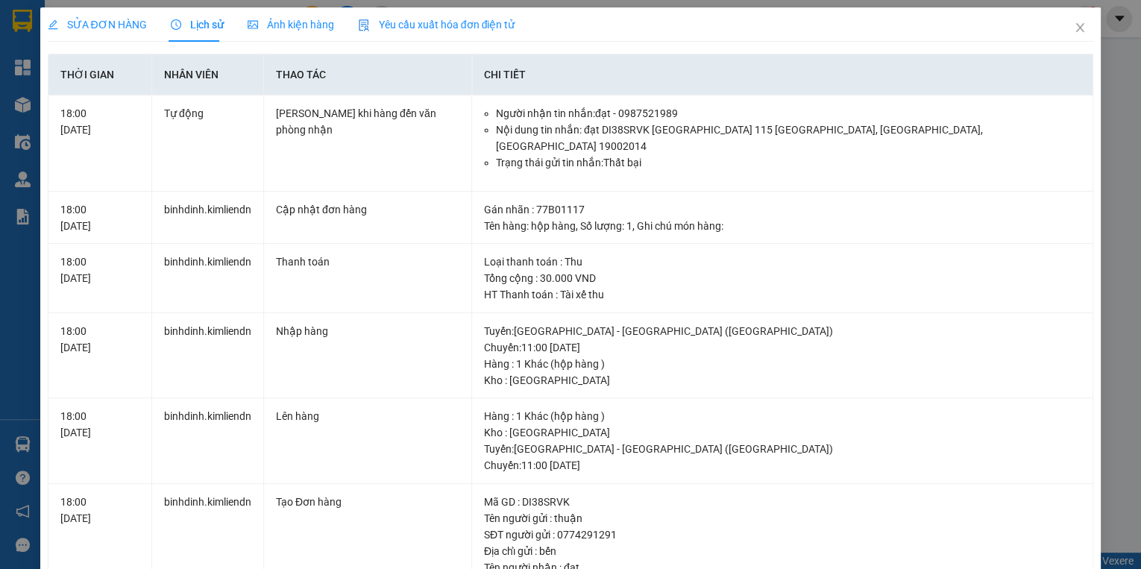
click at [133, 23] on span "SỬA ĐƠN HÀNG" at bounding box center [97, 25] width 99 height 12
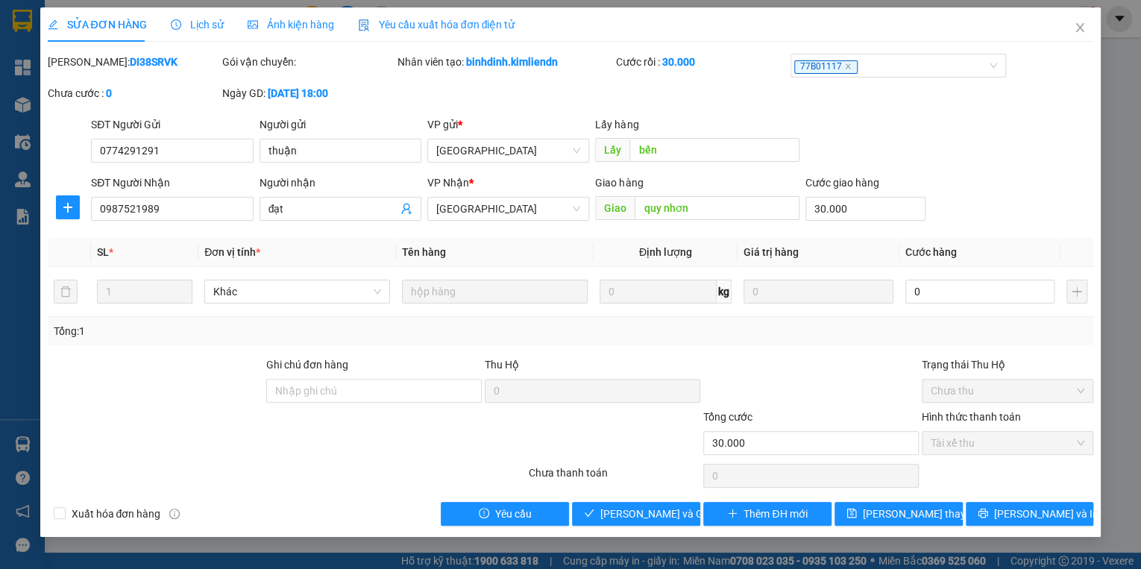
click at [328, 21] on span "Ảnh kiện hàng" at bounding box center [290, 25] width 86 height 12
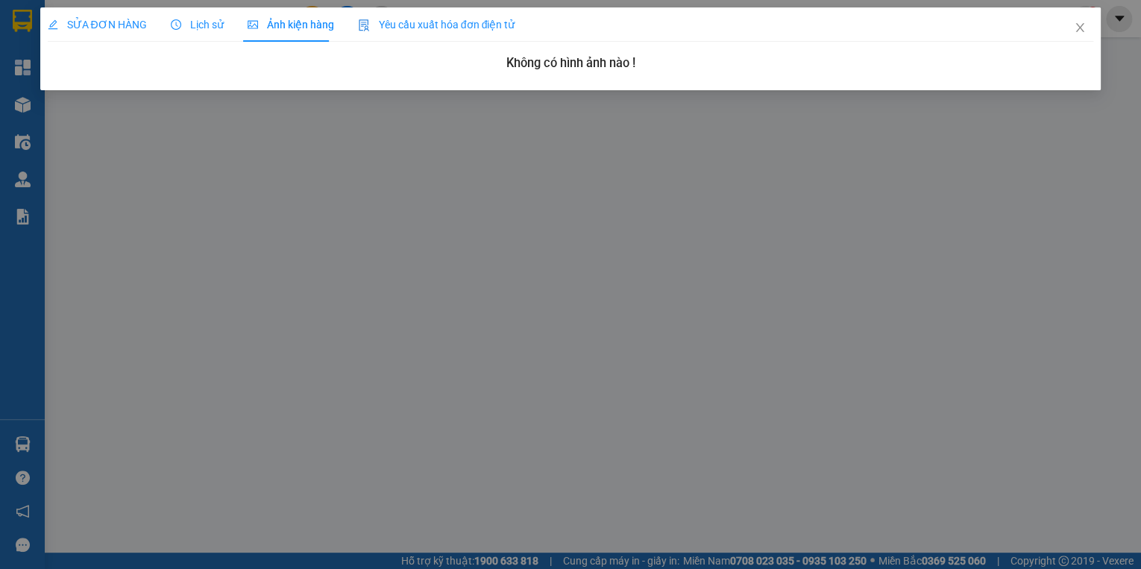
click at [131, 26] on span "SỬA ĐƠN HÀNG" at bounding box center [97, 25] width 99 height 12
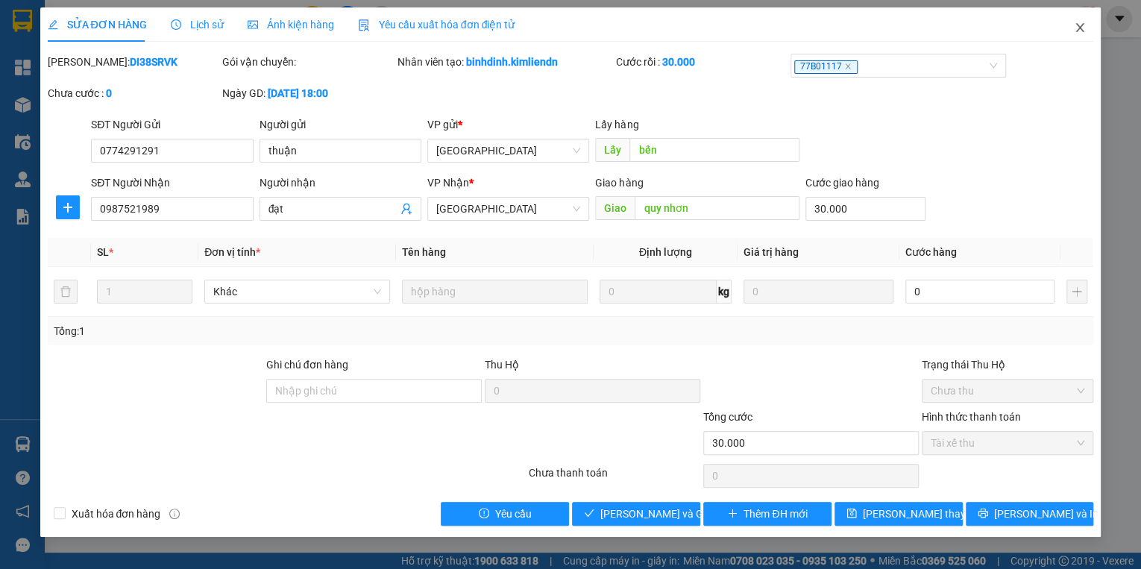
click at [1088, 28] on span "Close" at bounding box center [1080, 28] width 42 height 42
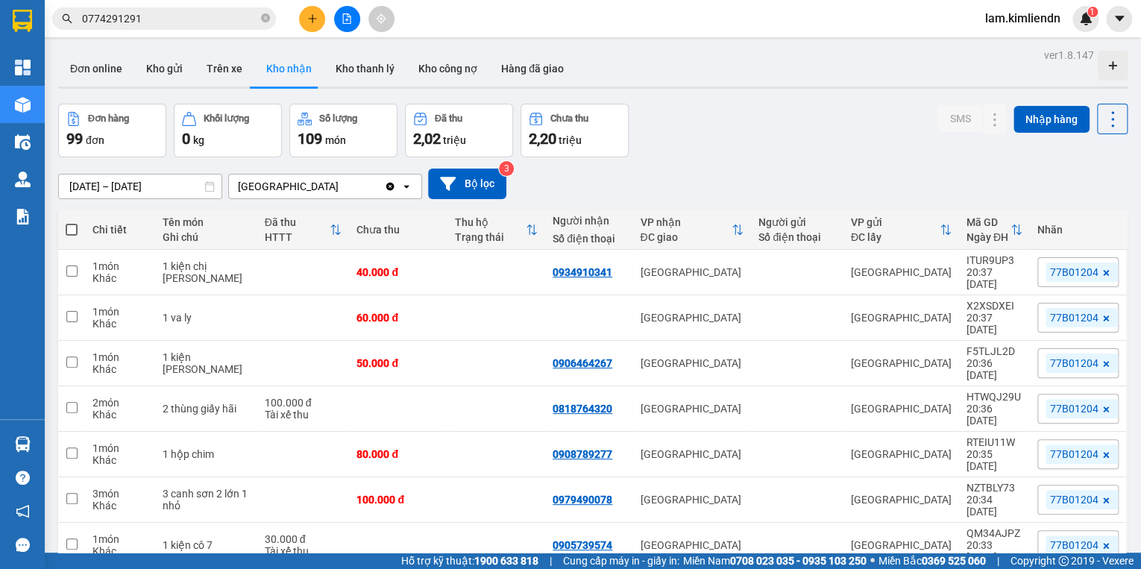
click at [307, 21] on icon "plus" at bounding box center [312, 18] width 10 height 10
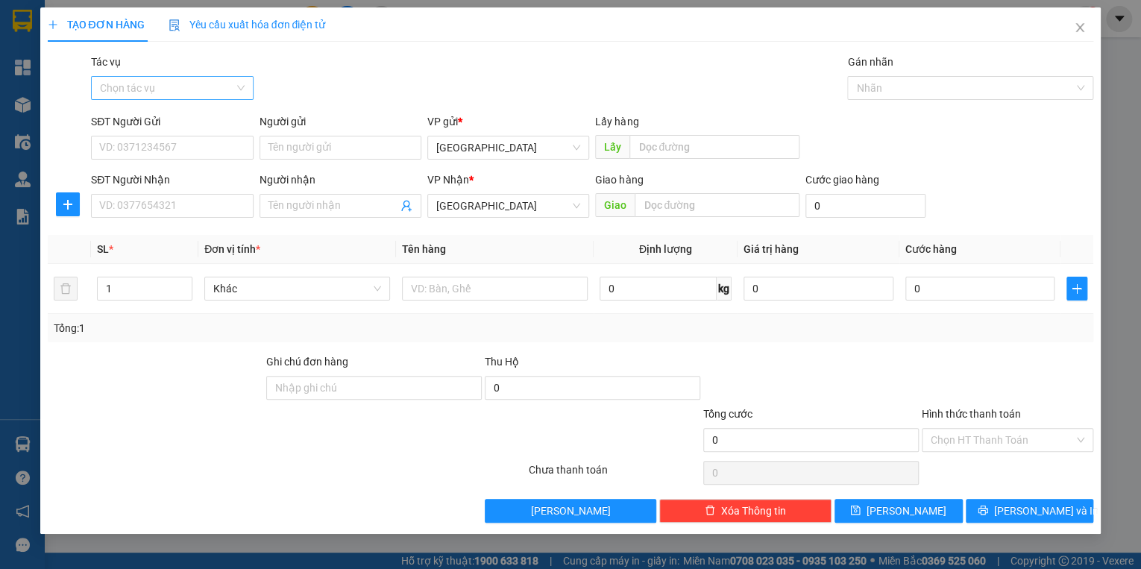
click at [161, 92] on input "Tác vụ" at bounding box center [166, 88] width 133 height 22
click at [164, 140] on div "Nhập hàng kho nhận" at bounding box center [172, 141] width 144 height 16
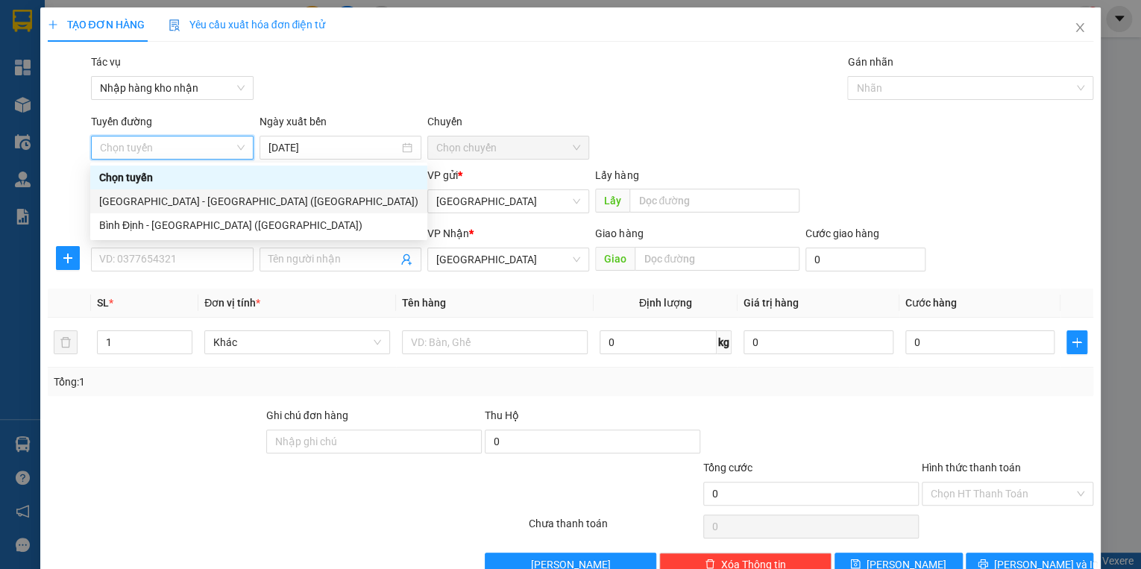
click at [185, 196] on div "[GEOGRAPHIC_DATA] - [GEOGRAPHIC_DATA] ([GEOGRAPHIC_DATA])" at bounding box center [258, 201] width 319 height 16
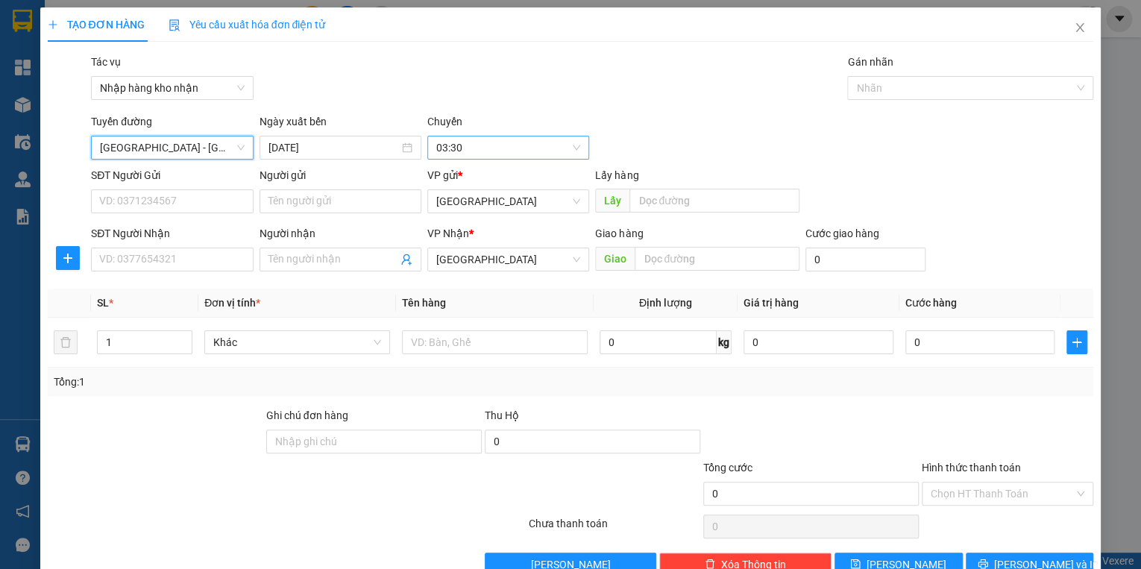
click at [452, 153] on span "03:30" at bounding box center [508, 147] width 144 height 22
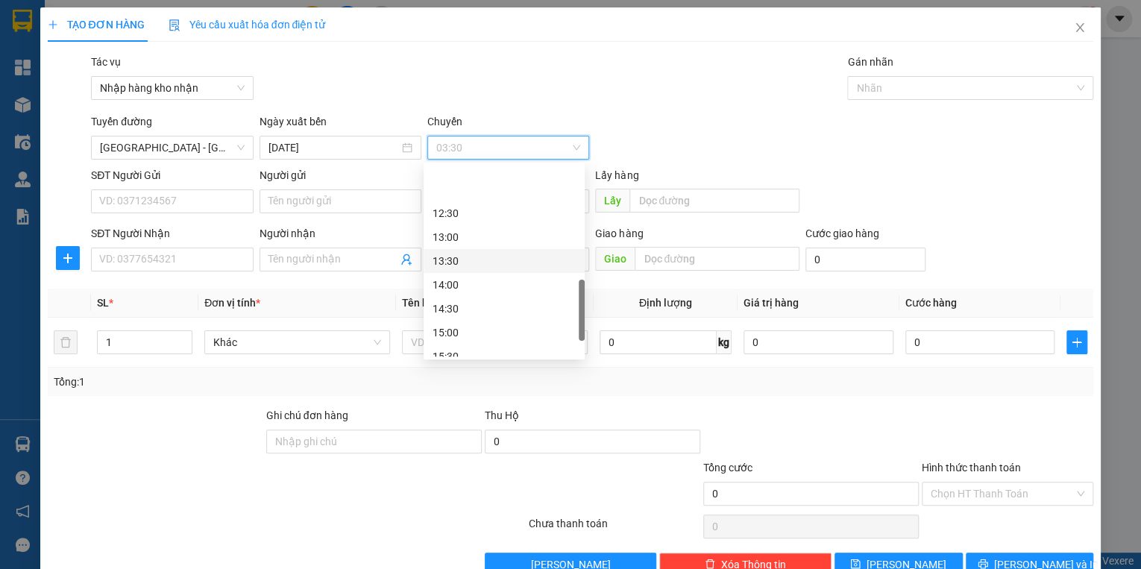
scroll to position [477, 0]
click at [451, 268] on div "15:00" at bounding box center [503, 273] width 143 height 16
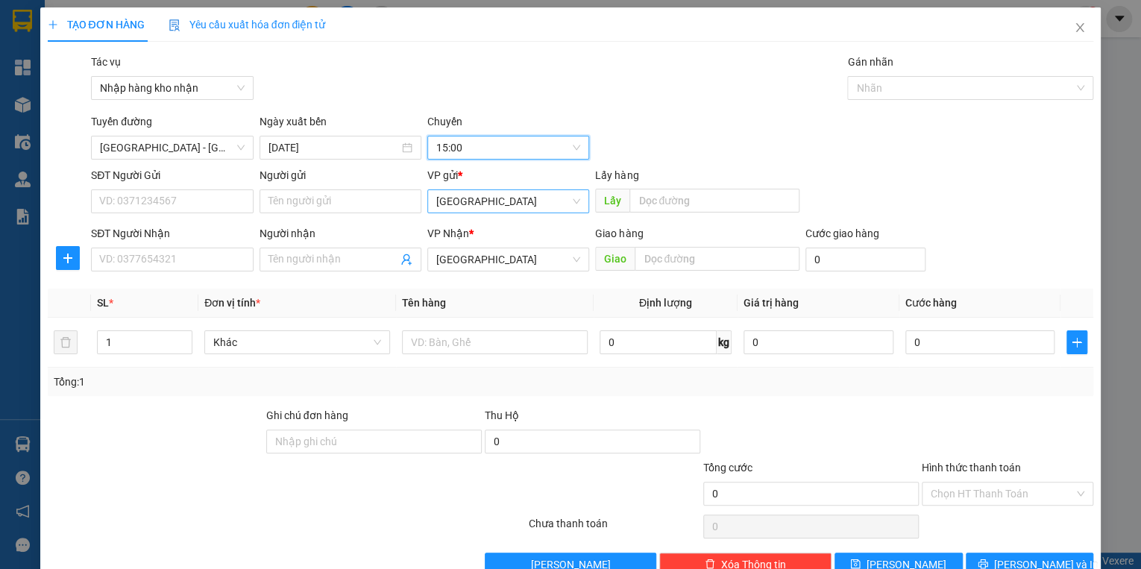
click at [462, 209] on span "[GEOGRAPHIC_DATA]" at bounding box center [508, 201] width 144 height 22
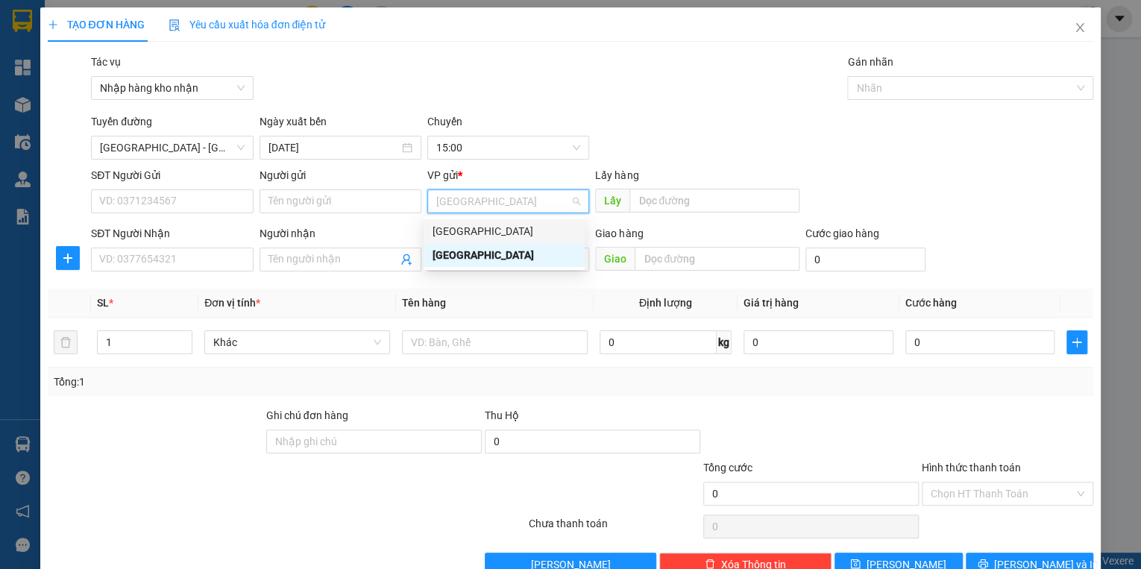
click at [459, 226] on div "[GEOGRAPHIC_DATA]" at bounding box center [503, 231] width 143 height 16
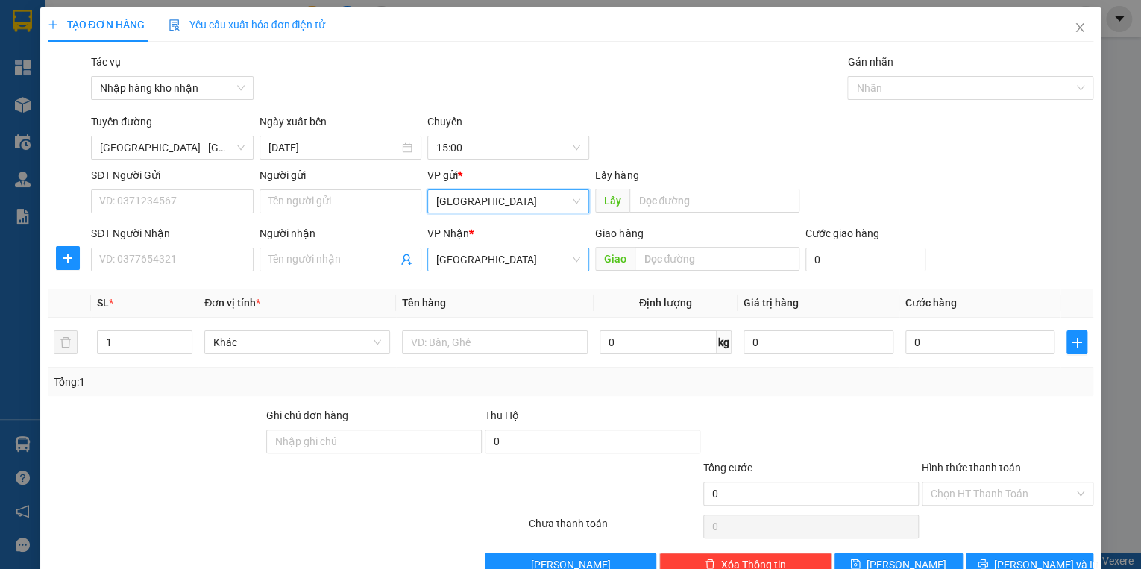
click at [458, 253] on span "[GEOGRAPHIC_DATA]" at bounding box center [508, 259] width 144 height 22
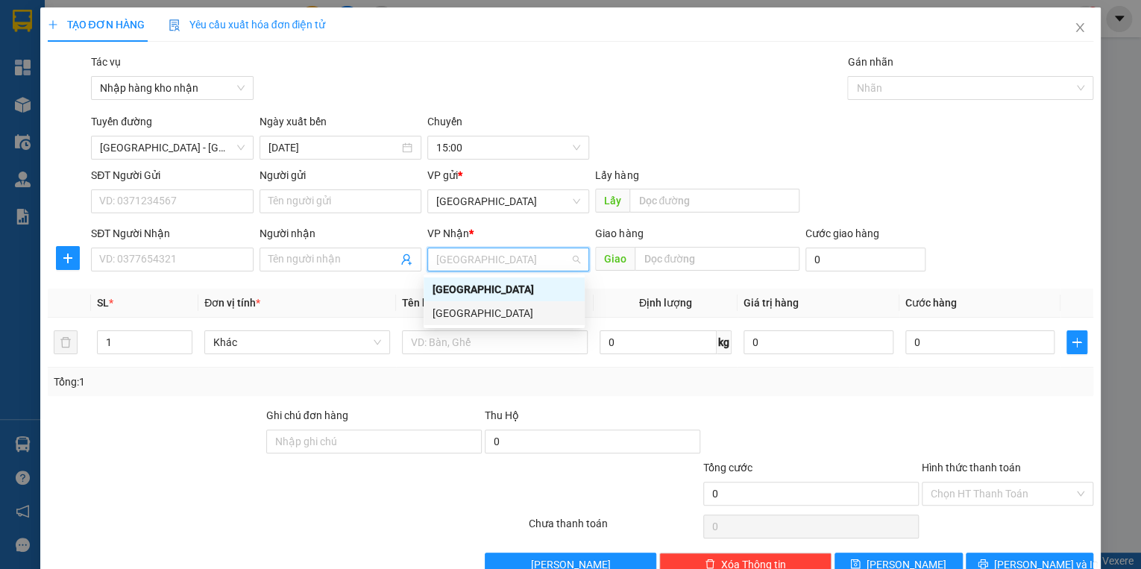
click at [447, 307] on div "[GEOGRAPHIC_DATA]" at bounding box center [503, 313] width 143 height 16
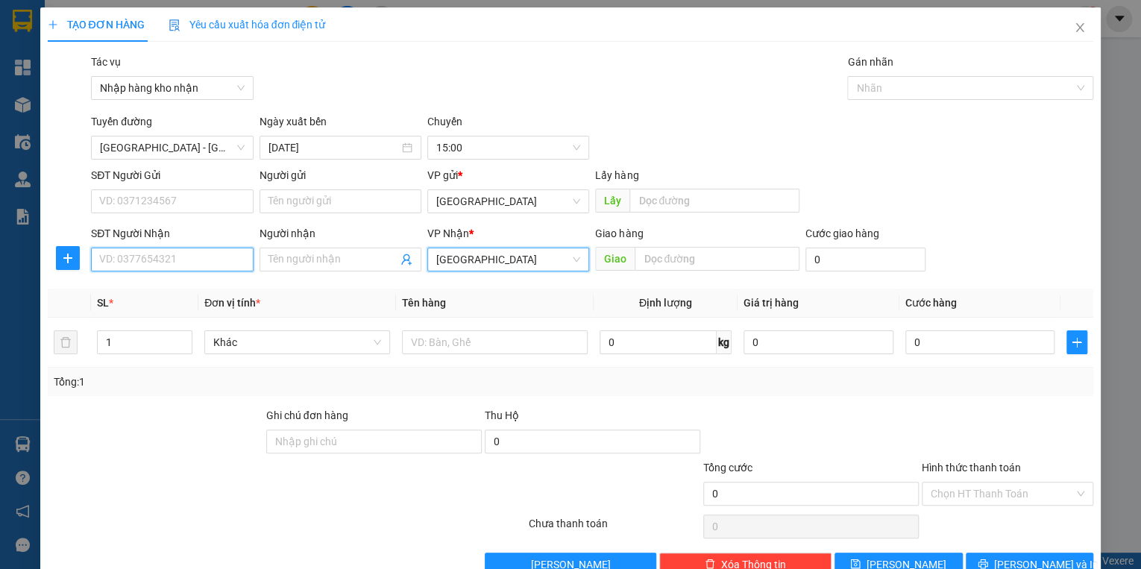
click at [201, 266] on input "SĐT Người Nhận" at bounding box center [172, 259] width 162 height 24
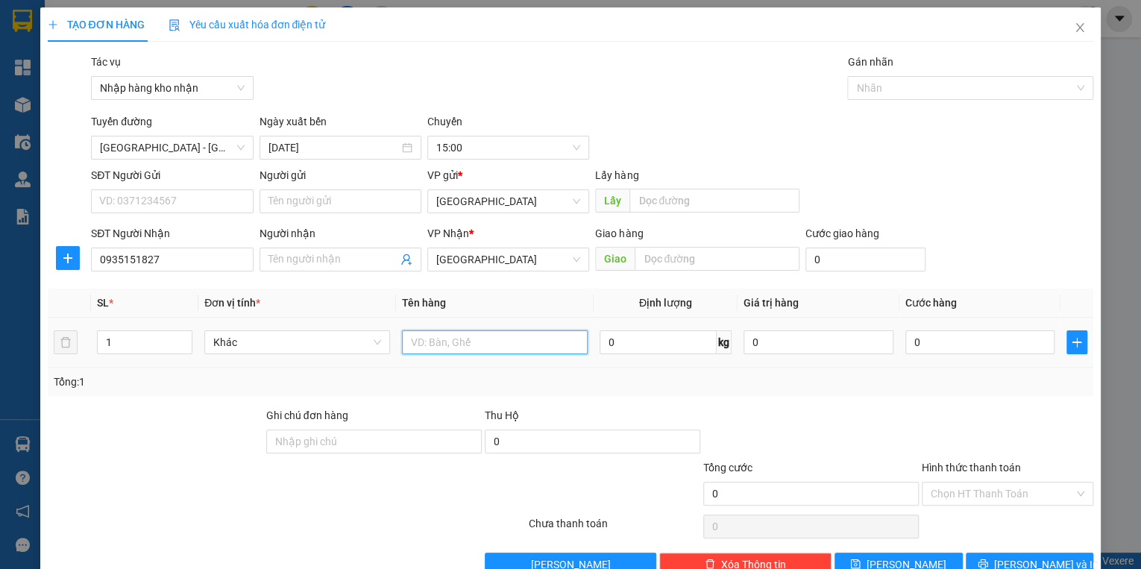
click at [420, 347] on input "text" at bounding box center [495, 342] width 186 height 24
click at [957, 340] on input "0" at bounding box center [980, 342] width 150 height 24
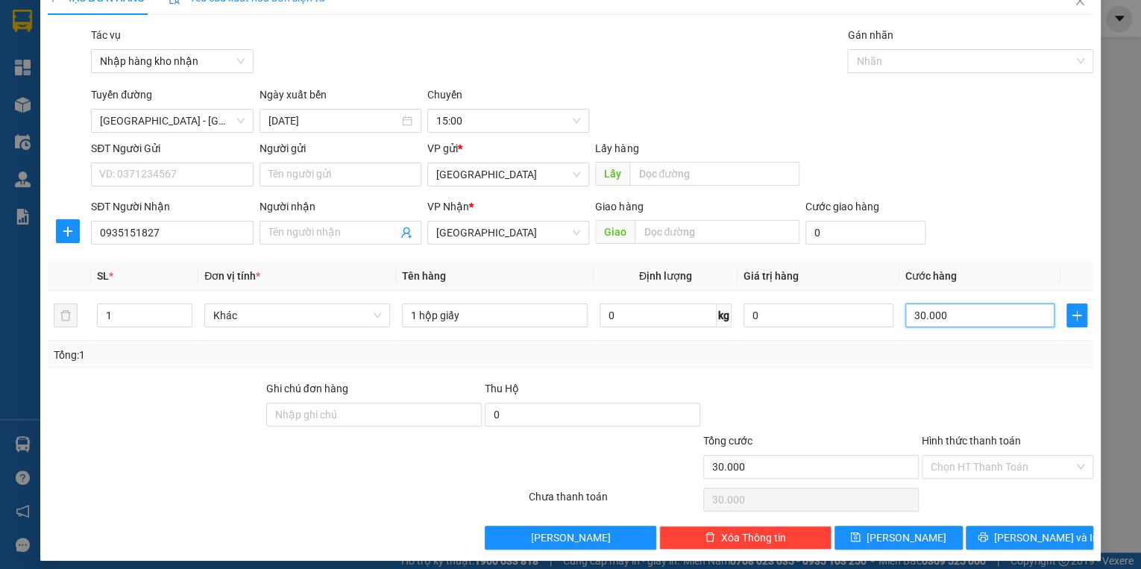
scroll to position [35, 0]
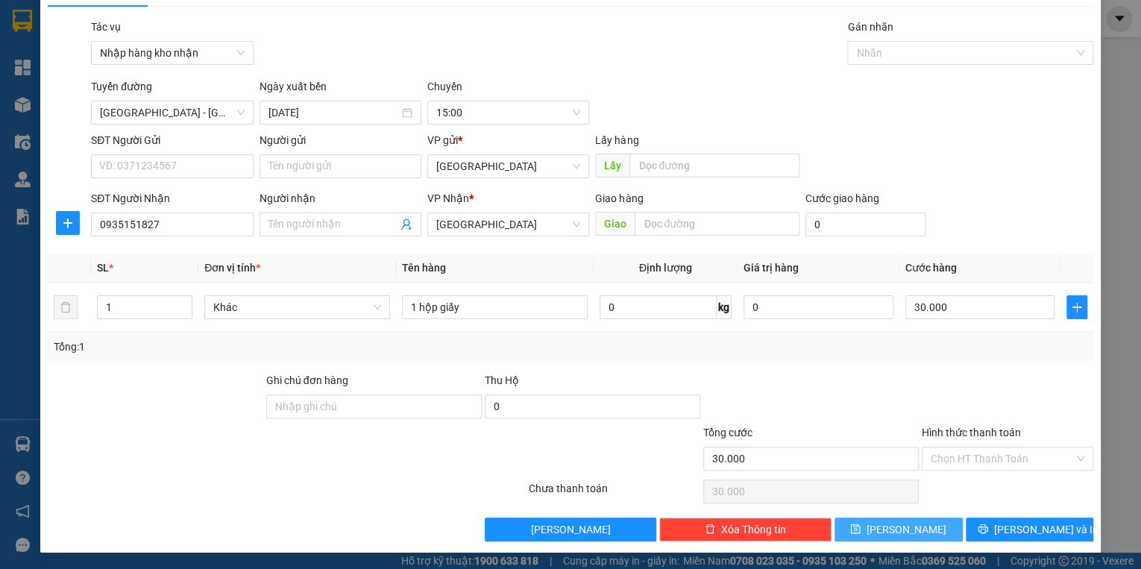
click at [896, 534] on span "[PERSON_NAME]" at bounding box center [906, 529] width 80 height 16
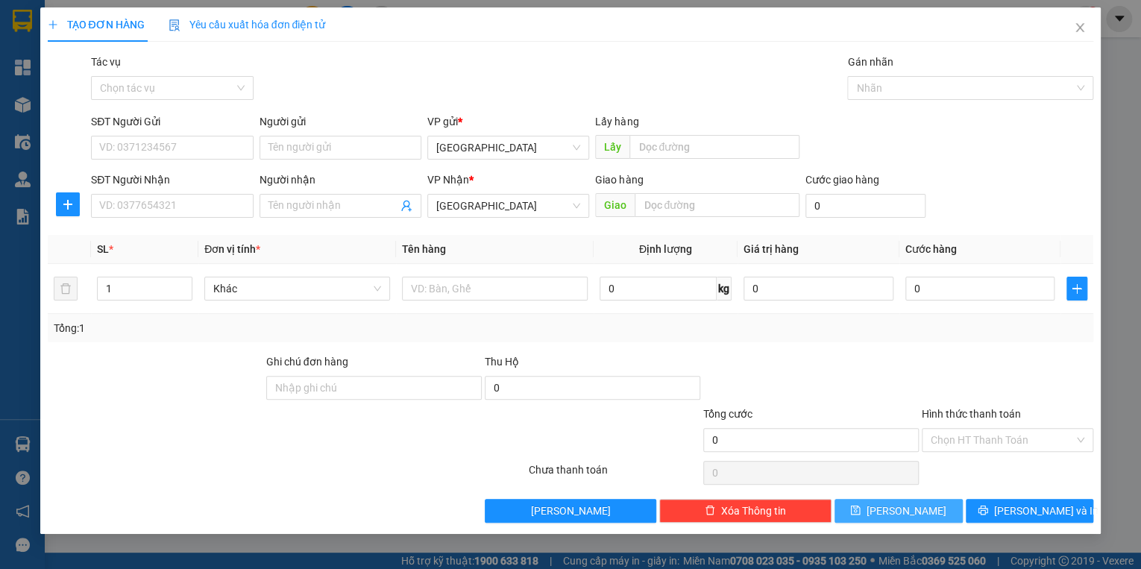
scroll to position [0, 0]
click at [198, 94] on input "Tác vụ" at bounding box center [166, 88] width 133 height 22
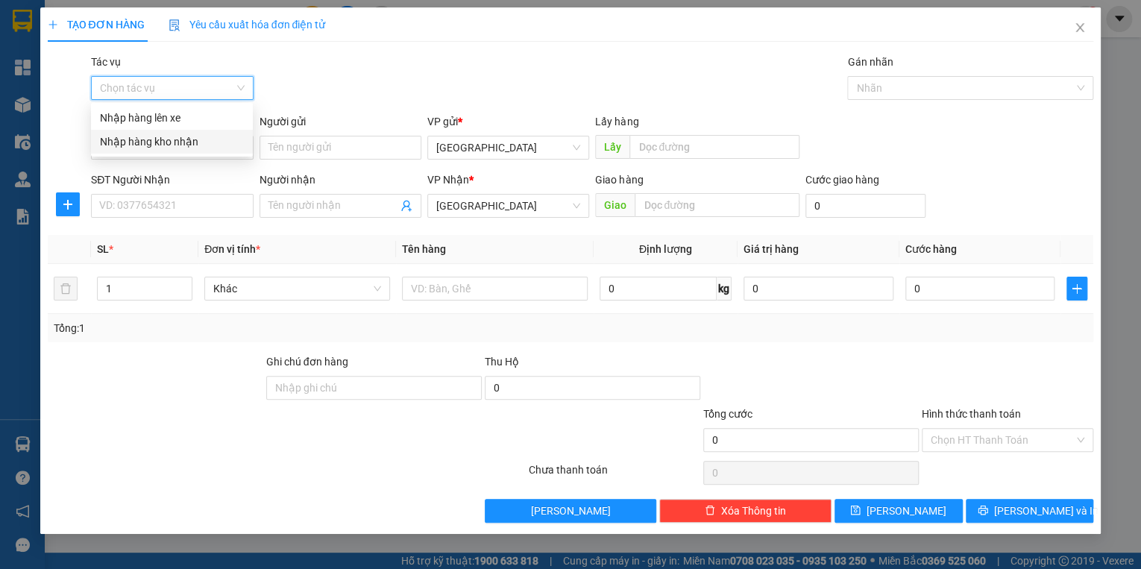
click at [173, 141] on div "Nhập hàng kho nhận" at bounding box center [172, 141] width 144 height 16
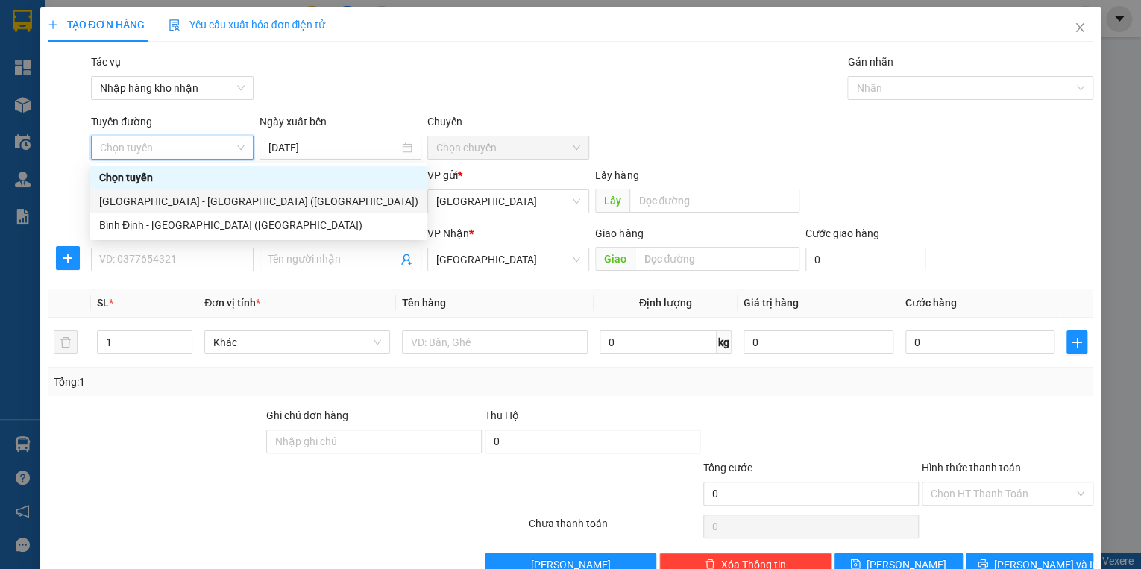
drag, startPoint x: 156, startPoint y: 197, endPoint x: 294, endPoint y: 202, distance: 138.0
click at [155, 198] on div "[GEOGRAPHIC_DATA] - [GEOGRAPHIC_DATA] ([GEOGRAPHIC_DATA])" at bounding box center [258, 201] width 319 height 16
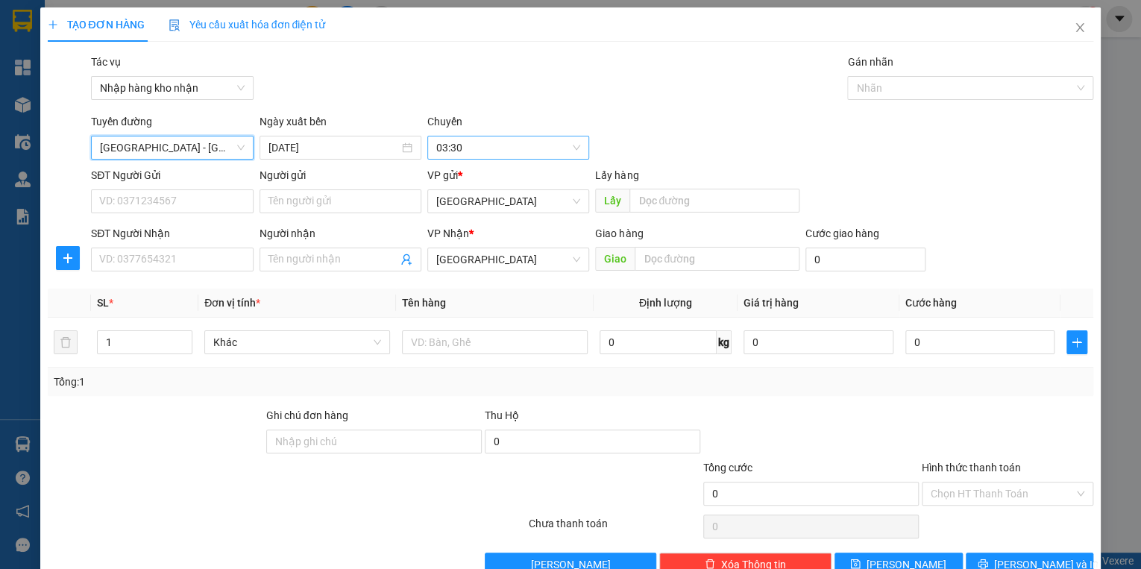
click at [471, 155] on span "03:30" at bounding box center [508, 147] width 144 height 22
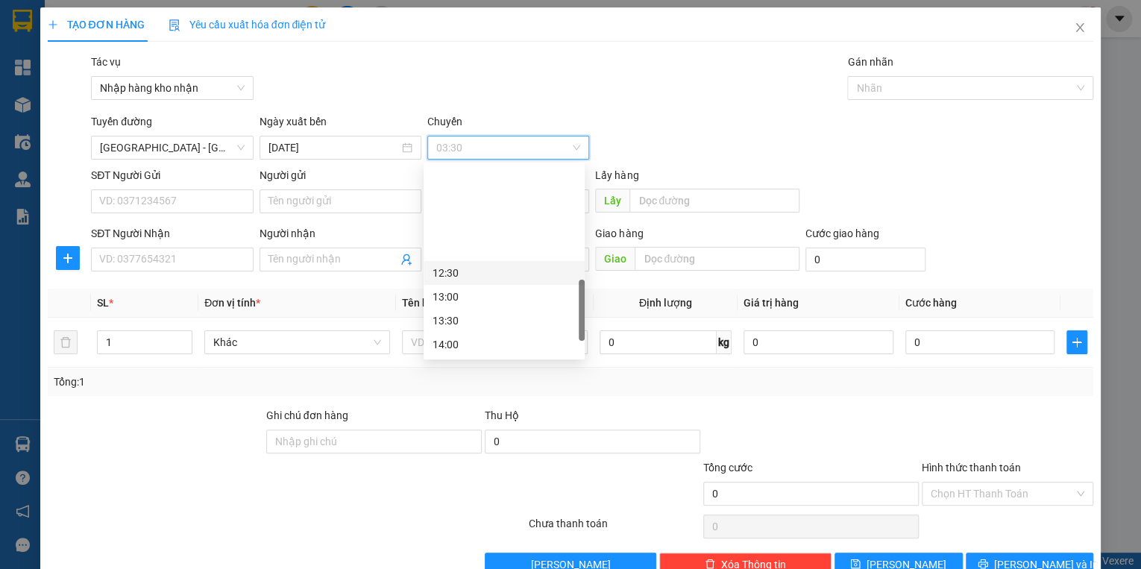
scroll to position [477, 0]
click at [448, 268] on div "15:00" at bounding box center [503, 273] width 143 height 16
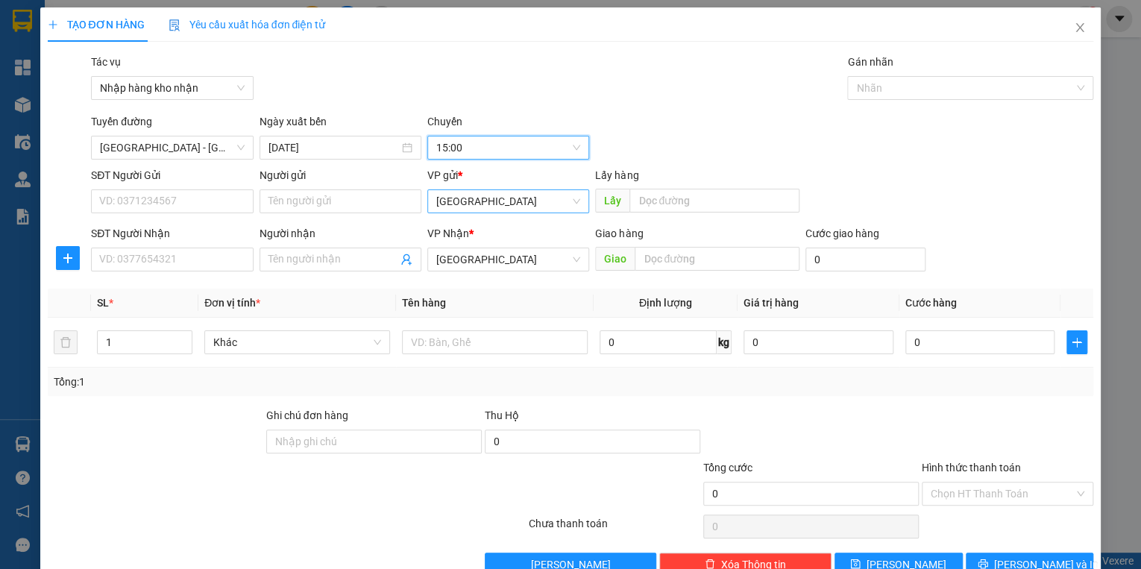
click at [459, 203] on span "[GEOGRAPHIC_DATA]" at bounding box center [508, 201] width 144 height 22
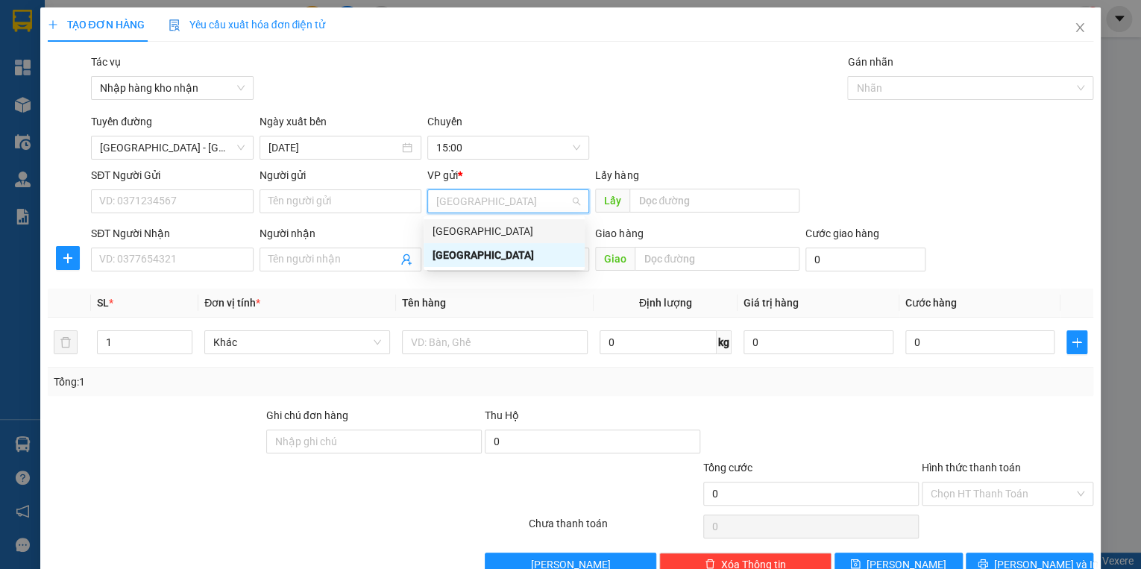
click at [464, 234] on div "[GEOGRAPHIC_DATA]" at bounding box center [503, 231] width 143 height 16
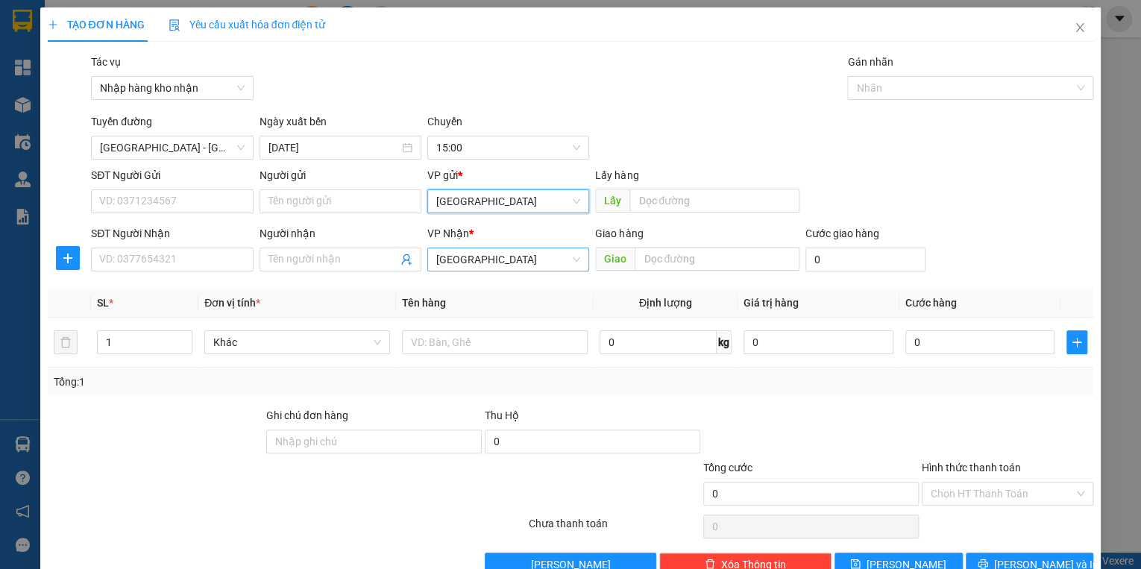
click at [466, 259] on span "[GEOGRAPHIC_DATA]" at bounding box center [508, 259] width 144 height 22
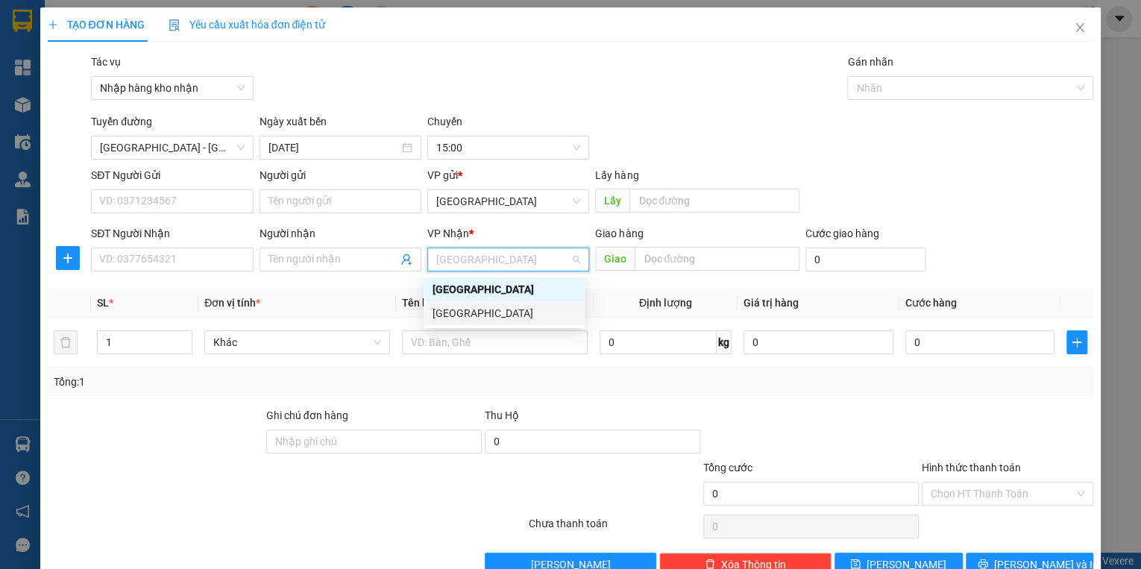
click at [463, 309] on div "[GEOGRAPHIC_DATA]" at bounding box center [503, 313] width 143 height 16
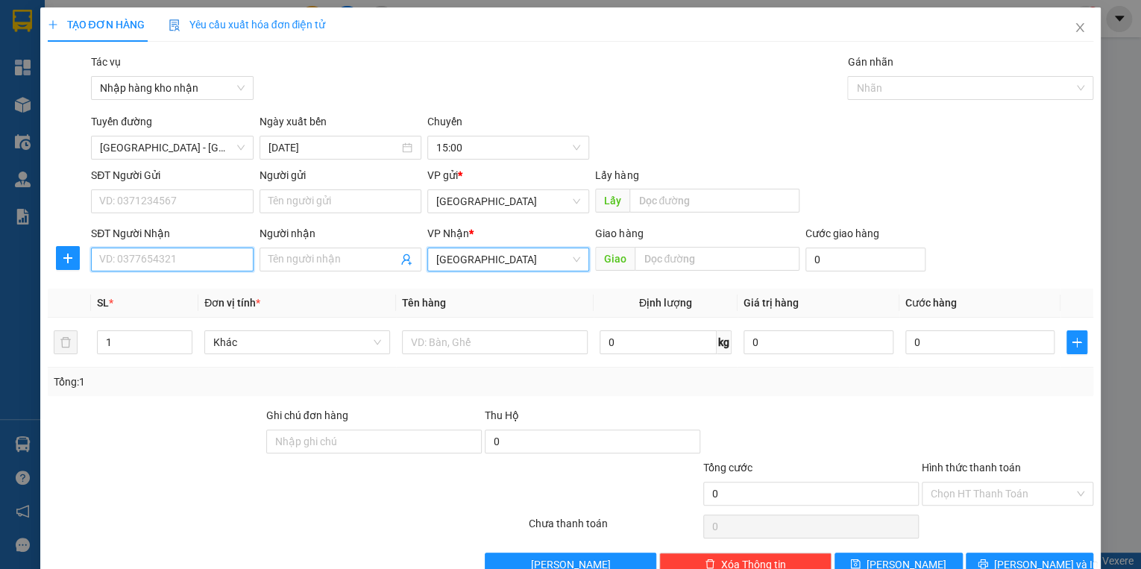
click at [188, 262] on input "SĐT Người Nhận" at bounding box center [172, 259] width 162 height 24
click at [145, 263] on input "0903587786" at bounding box center [172, 259] width 162 height 24
click at [137, 262] on input "0903587786" at bounding box center [172, 259] width 162 height 24
click at [123, 258] on input "0903587786" at bounding box center [172, 259] width 162 height 24
click at [109, 258] on input "0903587786" at bounding box center [172, 259] width 162 height 24
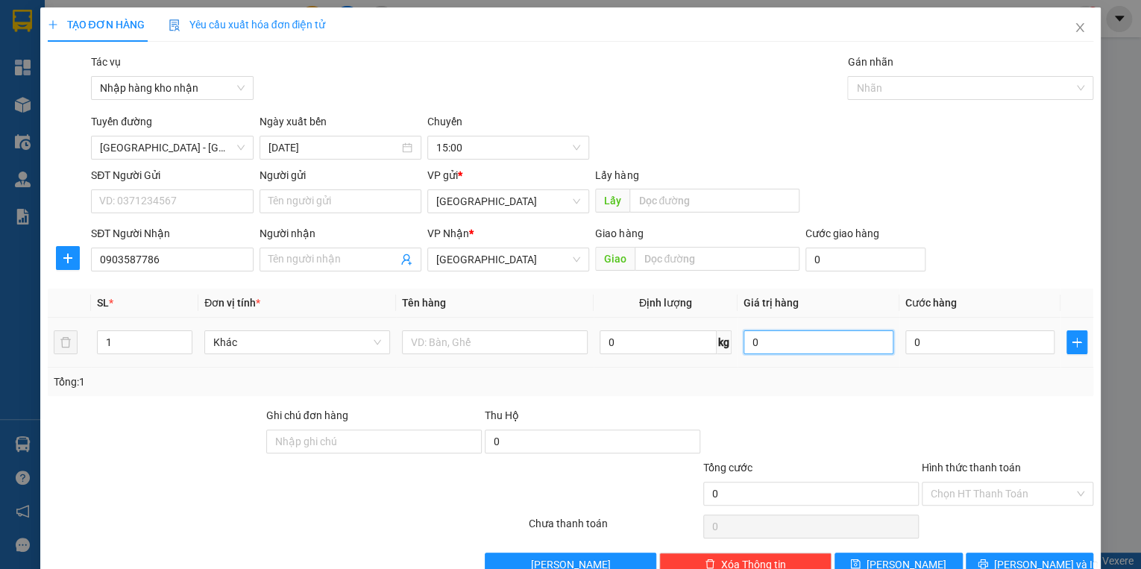
click at [804, 339] on input "0" at bounding box center [818, 342] width 150 height 24
click at [935, 336] on input "0" at bounding box center [980, 342] width 150 height 24
drag, startPoint x: 975, startPoint y: 335, endPoint x: 854, endPoint y: 356, distance: 122.4
click at [856, 356] on tr "1 Khác 0 kg 0 30.000" at bounding box center [571, 343] width 1046 height 50
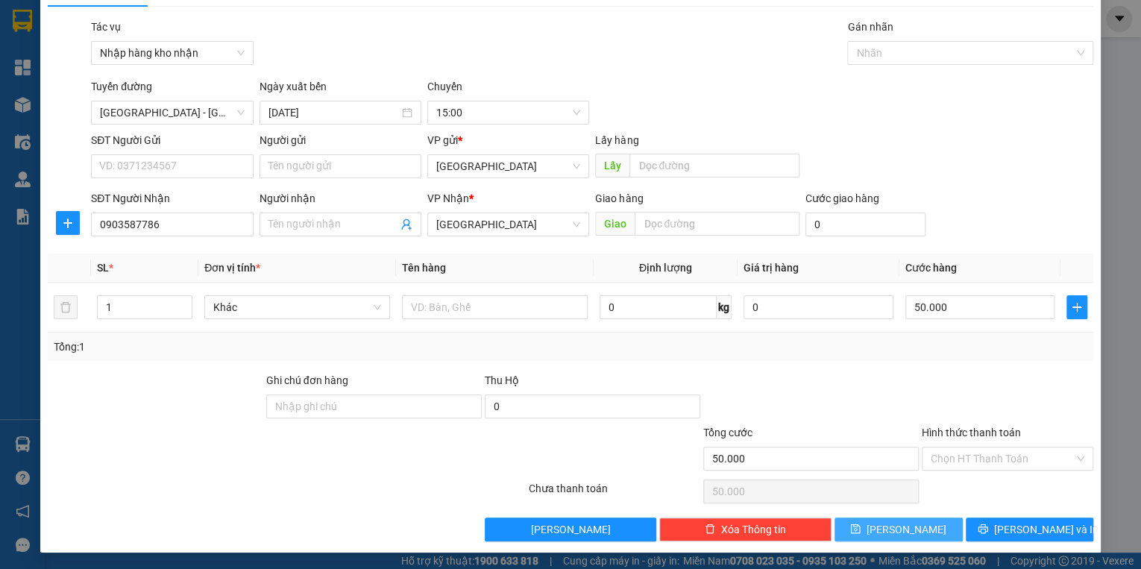
click at [906, 526] on span "[PERSON_NAME]" at bounding box center [906, 529] width 80 height 16
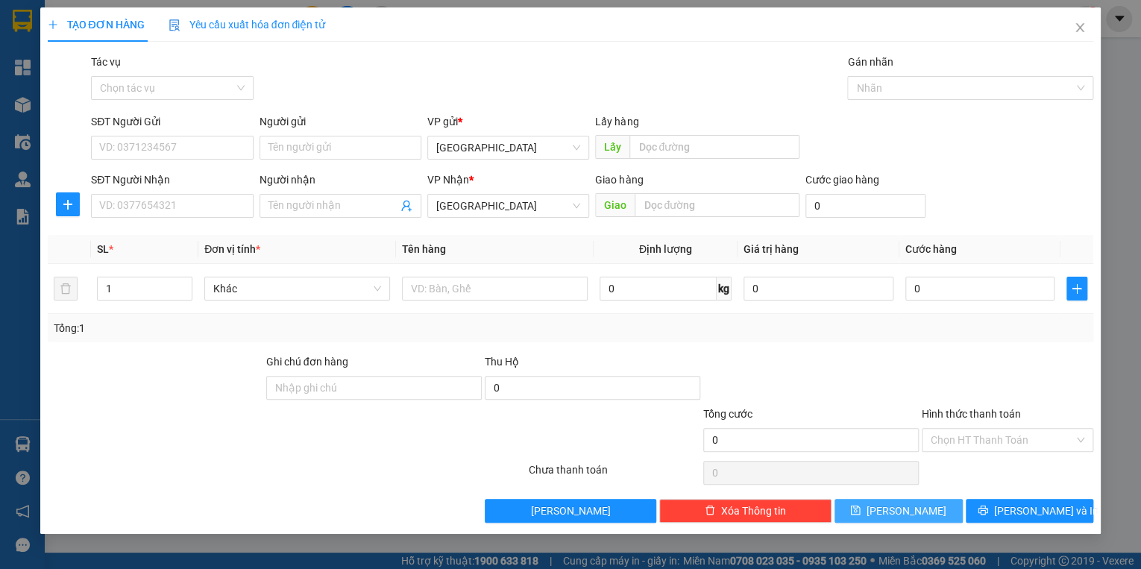
scroll to position [0, 0]
click at [1078, 26] on icon "close" at bounding box center [1079, 28] width 12 height 12
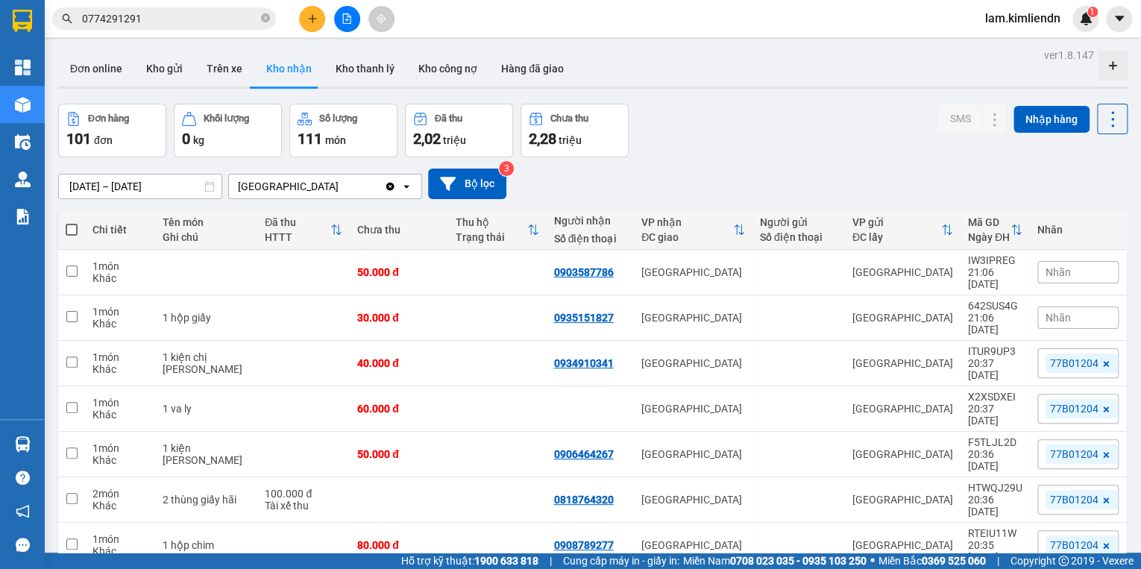
click at [1051, 266] on span "Nhãn" at bounding box center [1057, 272] width 25 height 12
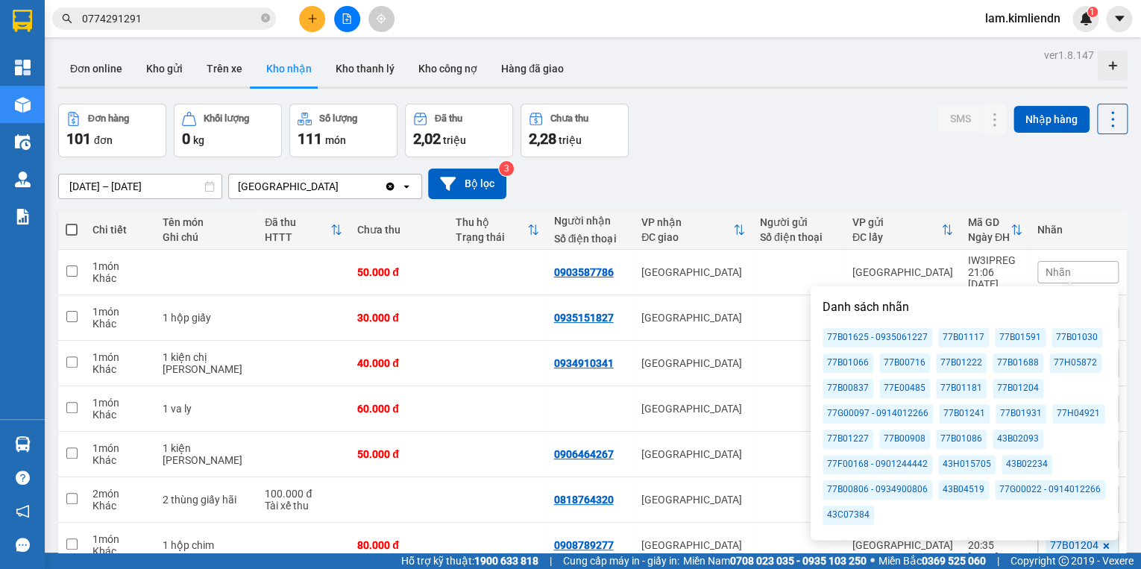
click at [1066, 361] on div "77H05872" at bounding box center [1075, 362] width 52 height 19
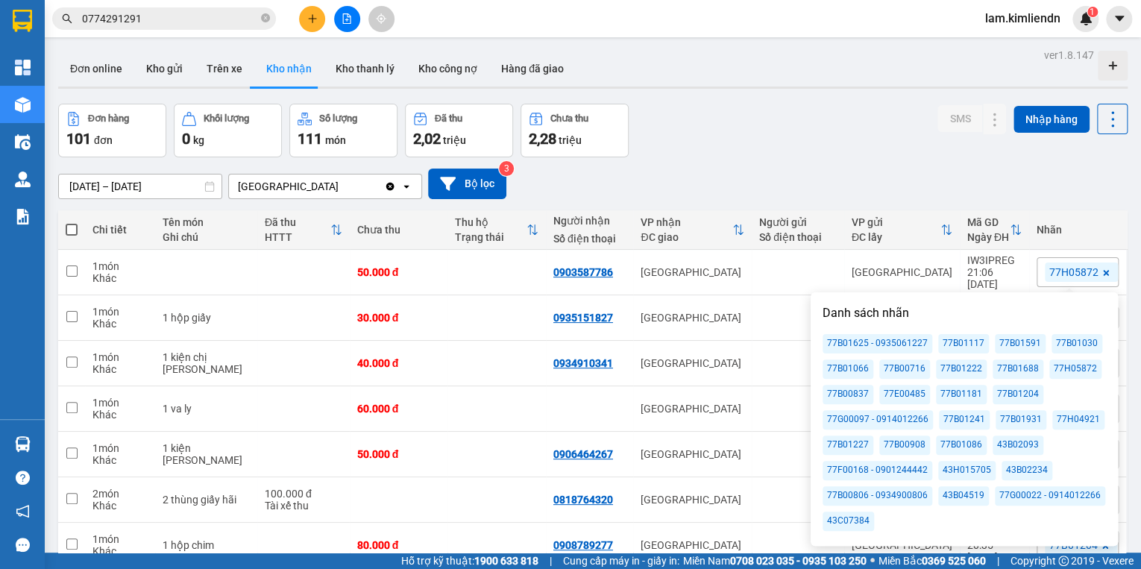
click at [1040, 172] on div "[DATE] – [DATE] Press the down arrow key to interact with the calendar and sele…" at bounding box center [592, 183] width 1069 height 31
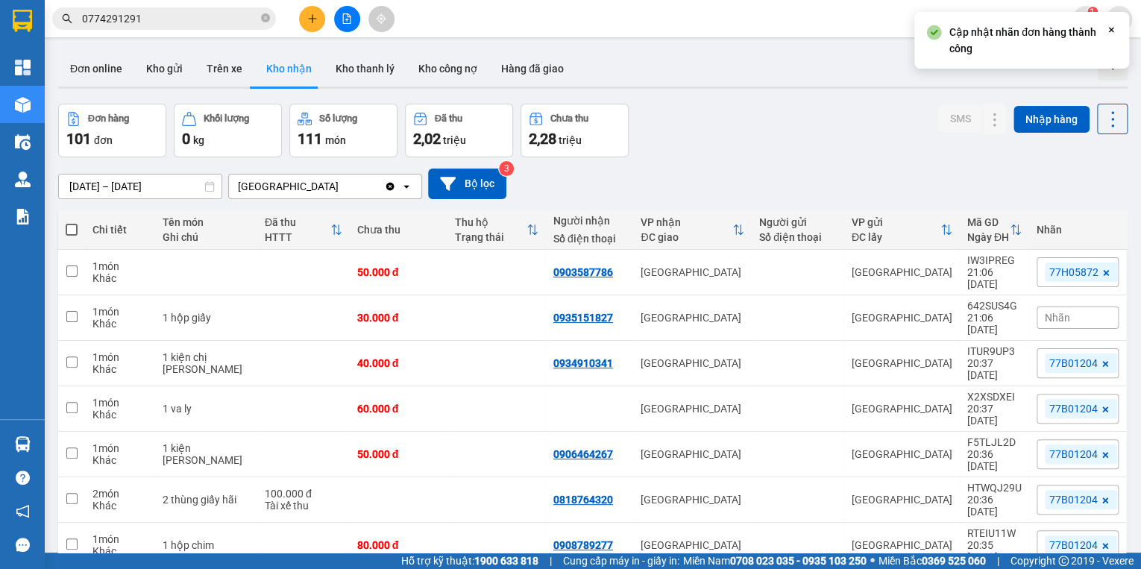
click at [1059, 312] on span "Nhãn" at bounding box center [1056, 318] width 25 height 12
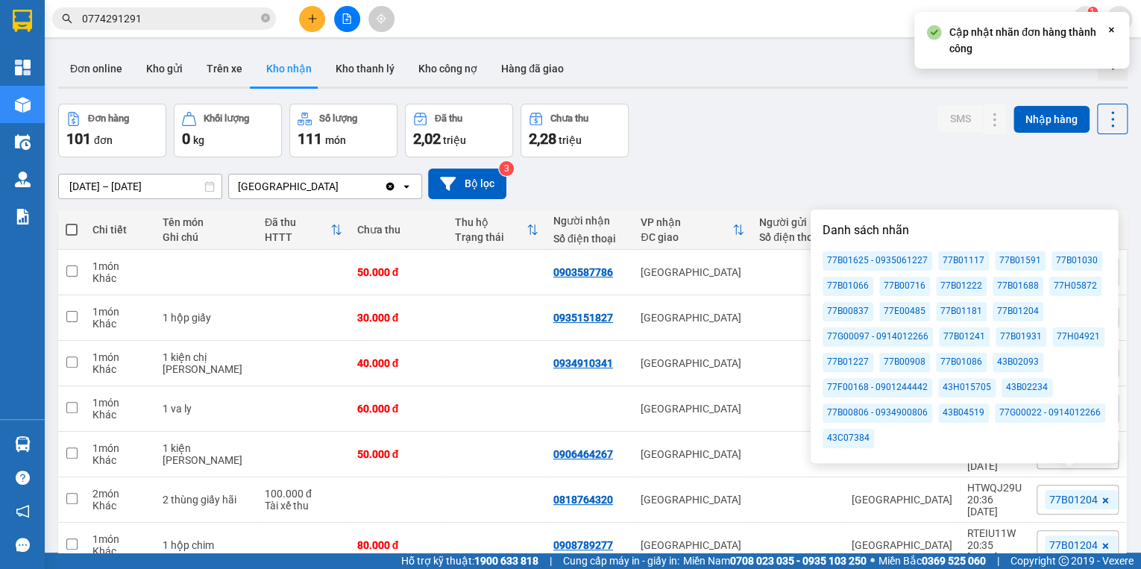
click at [1063, 285] on div "77H05872" at bounding box center [1075, 286] width 52 height 19
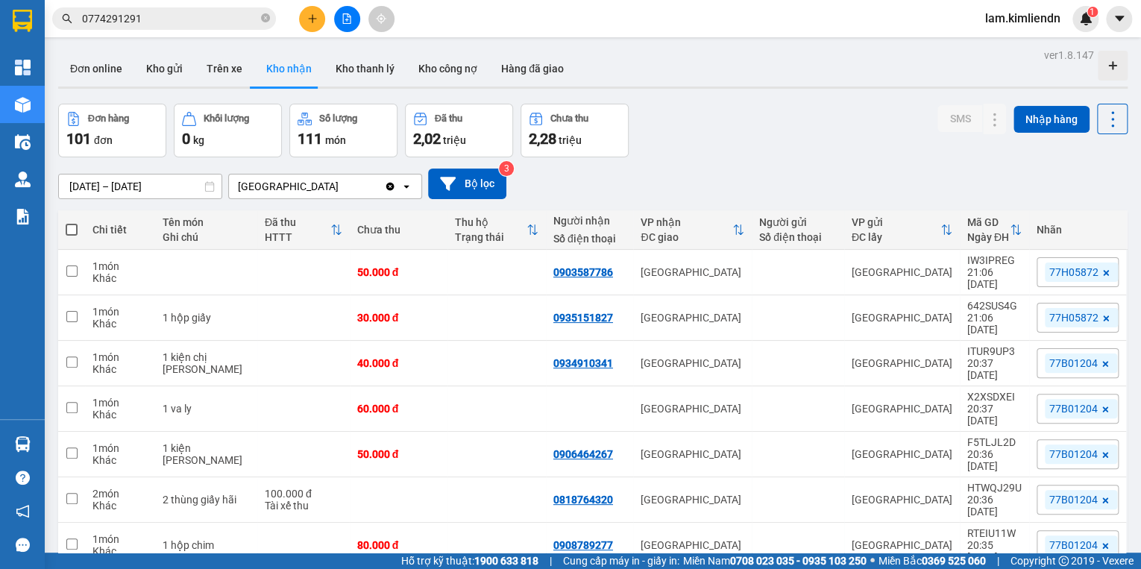
click at [763, 149] on div "Đơn hàng 101 đơn Khối lượng 0 kg Số lượng 111 món Đã thu 2,02 triệu Chưa thu 2,…" at bounding box center [592, 131] width 1069 height 54
click at [313, 20] on icon "plus" at bounding box center [312, 18] width 10 height 10
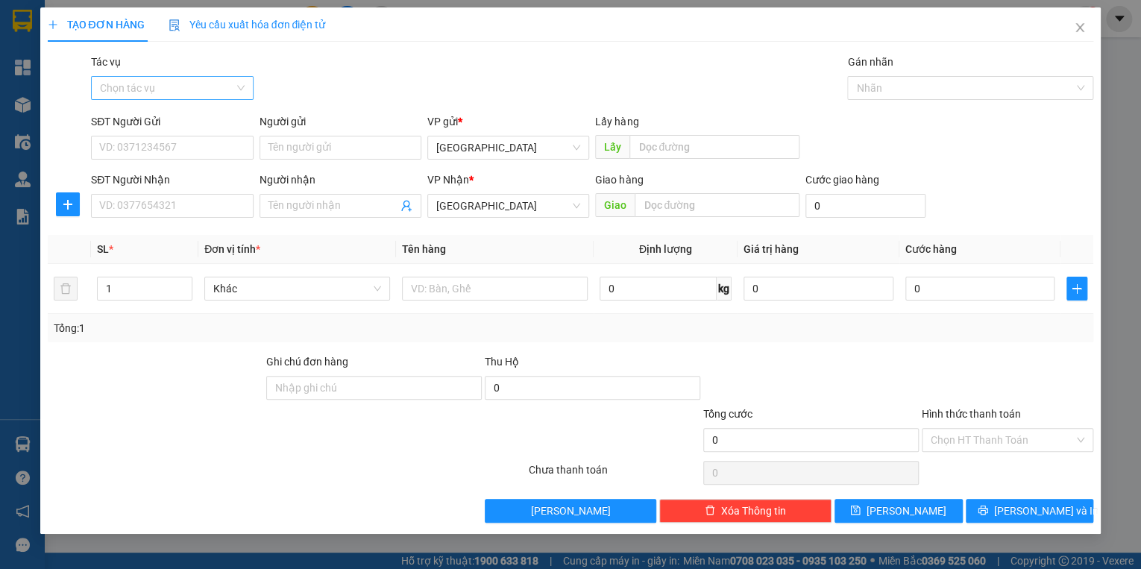
click at [221, 80] on input "Tác vụ" at bounding box center [166, 88] width 133 height 22
click at [207, 137] on div "Nhập hàng kho nhận" at bounding box center [172, 141] width 144 height 16
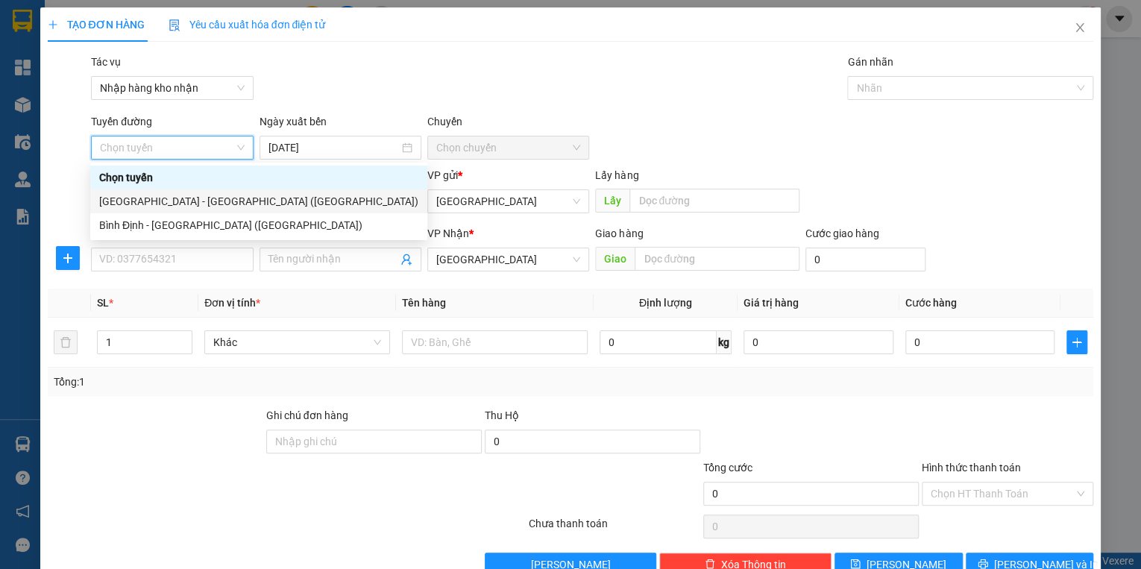
click at [185, 197] on div "[GEOGRAPHIC_DATA] - [GEOGRAPHIC_DATA] ([GEOGRAPHIC_DATA])" at bounding box center [258, 201] width 319 height 16
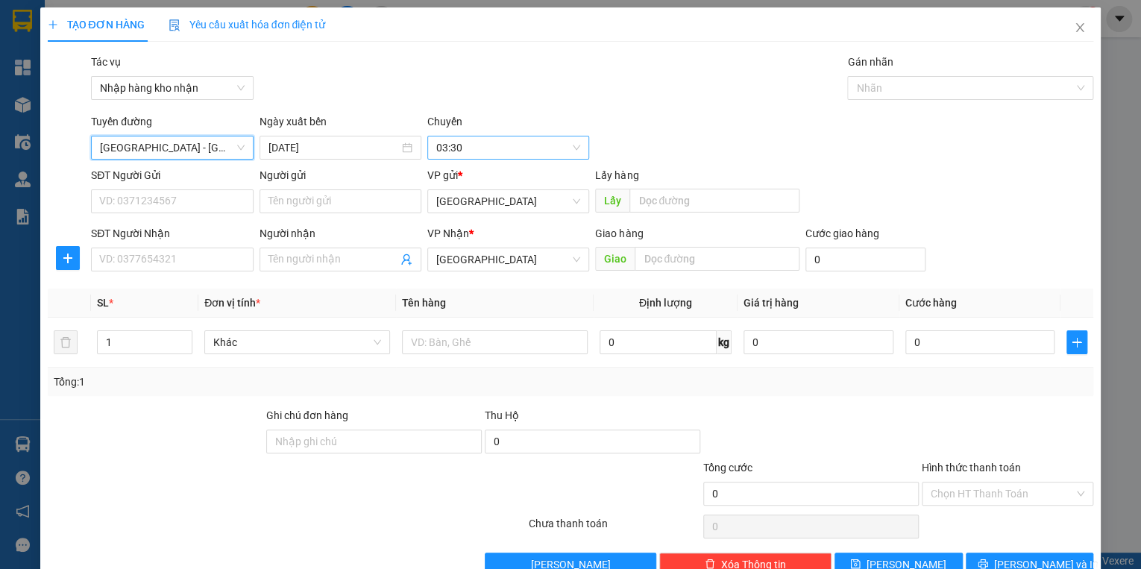
click at [502, 148] on span "03:30" at bounding box center [508, 147] width 144 height 22
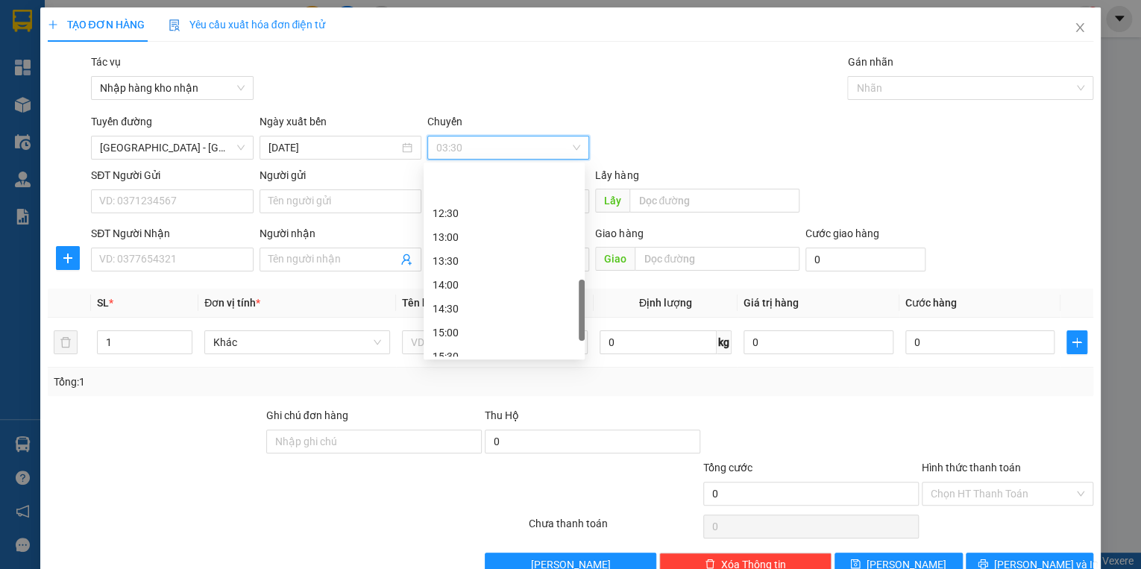
scroll to position [477, 0]
click at [462, 300] on div "15:30" at bounding box center [503, 296] width 143 height 16
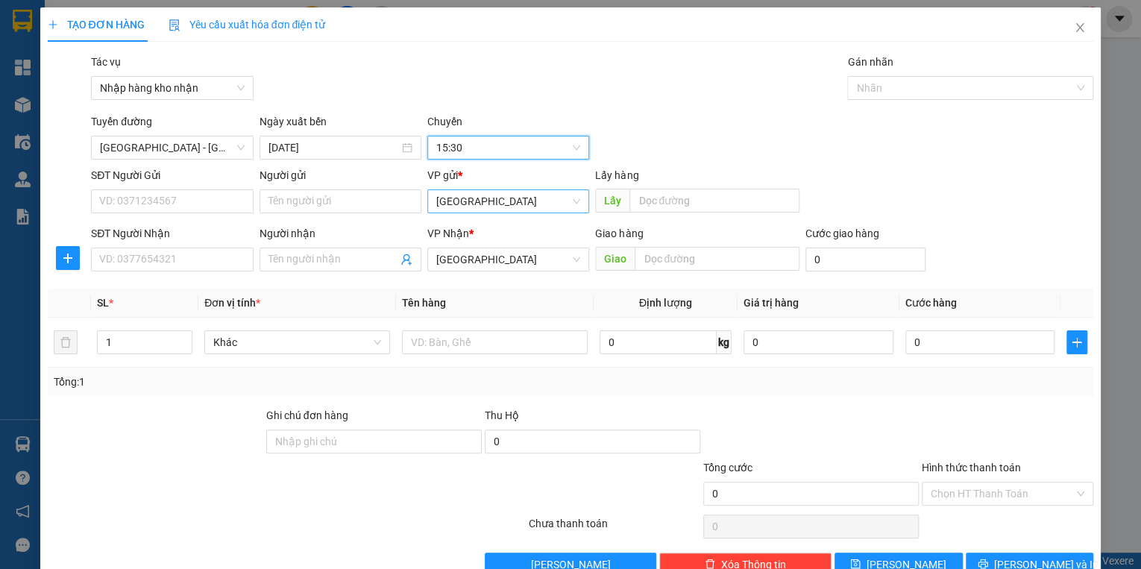
click at [473, 209] on span "[GEOGRAPHIC_DATA]" at bounding box center [508, 201] width 144 height 22
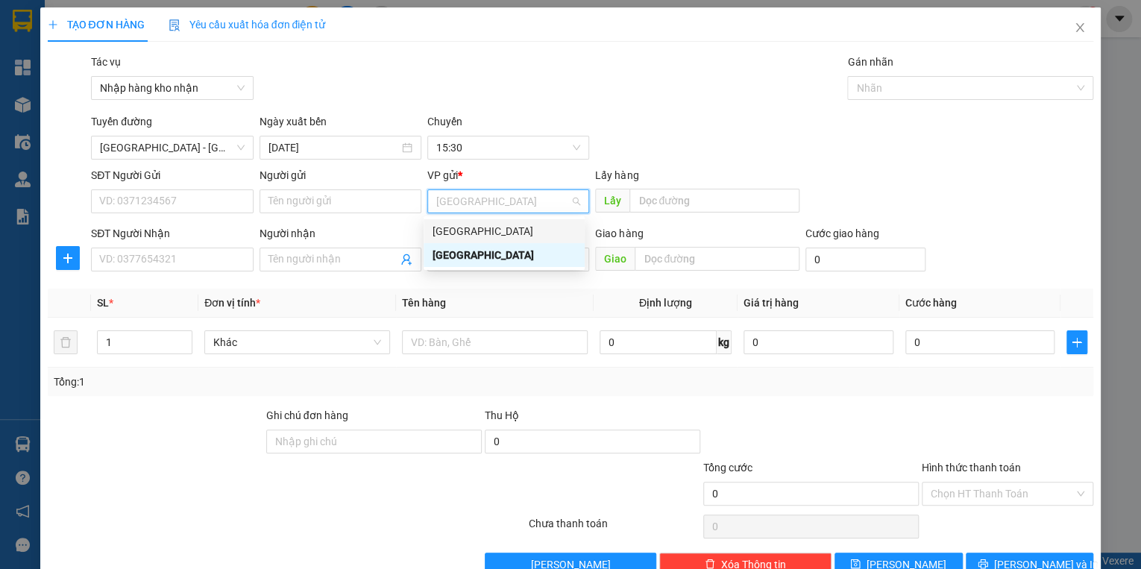
click at [465, 230] on div "[GEOGRAPHIC_DATA]" at bounding box center [503, 231] width 143 height 16
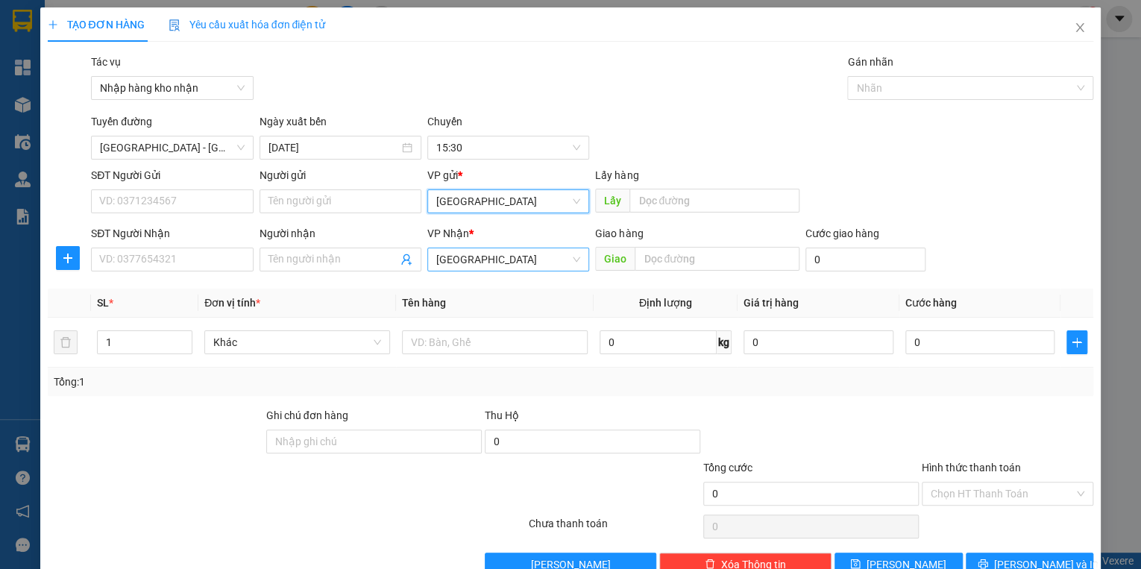
click at [479, 261] on span "[GEOGRAPHIC_DATA]" at bounding box center [508, 259] width 144 height 22
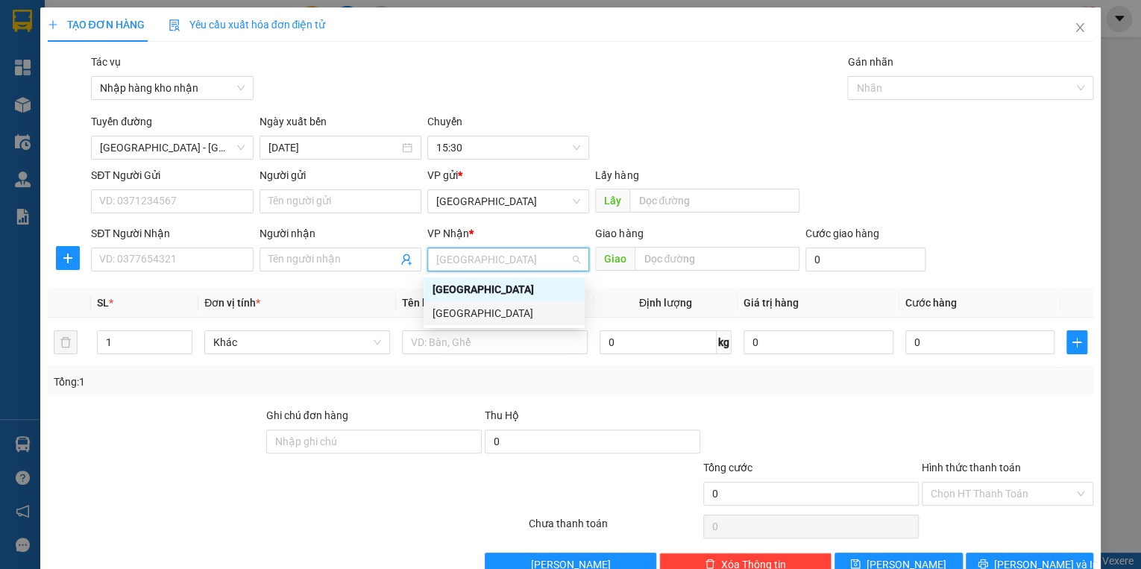
click at [478, 307] on div "[GEOGRAPHIC_DATA]" at bounding box center [503, 313] width 143 height 16
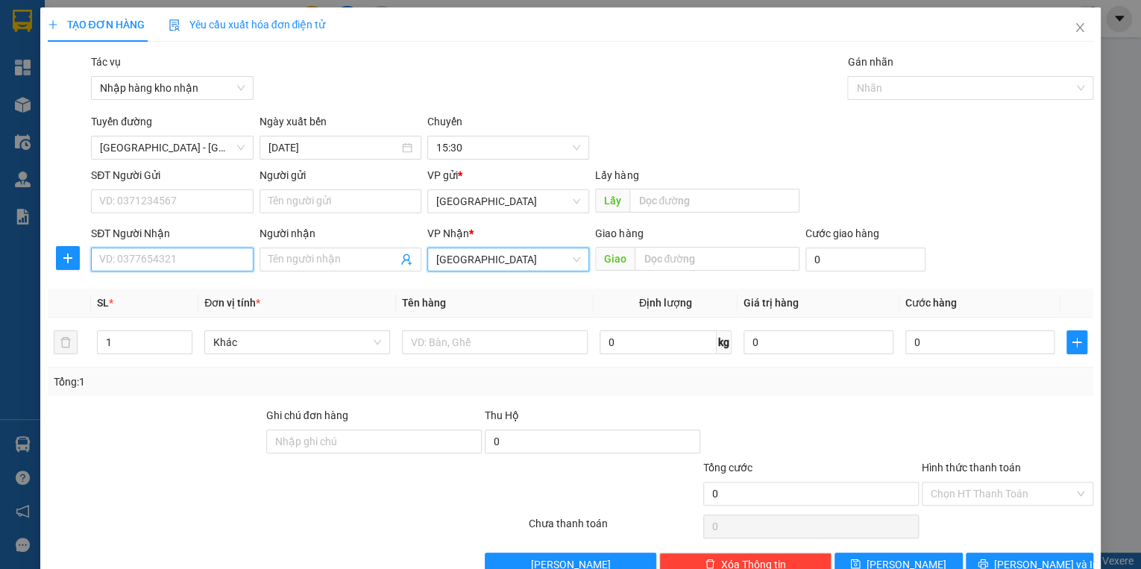
click at [133, 257] on input "SĐT Người Nhận" at bounding box center [172, 259] width 162 height 24
click at [193, 266] on input "SĐT Người Nhận" at bounding box center [172, 259] width 162 height 24
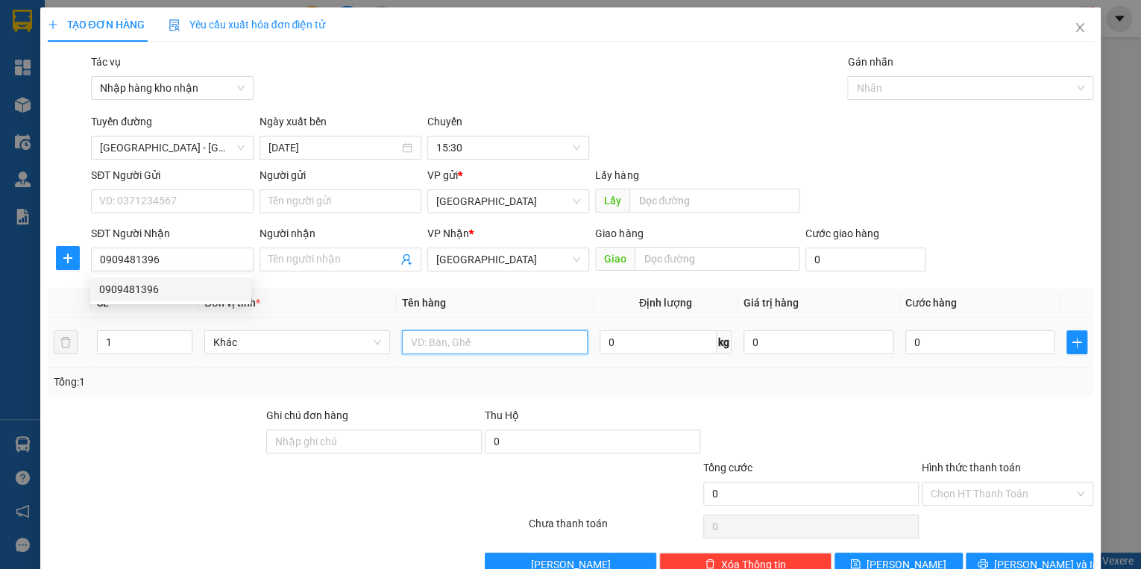
click at [457, 344] on input "text" at bounding box center [495, 342] width 186 height 24
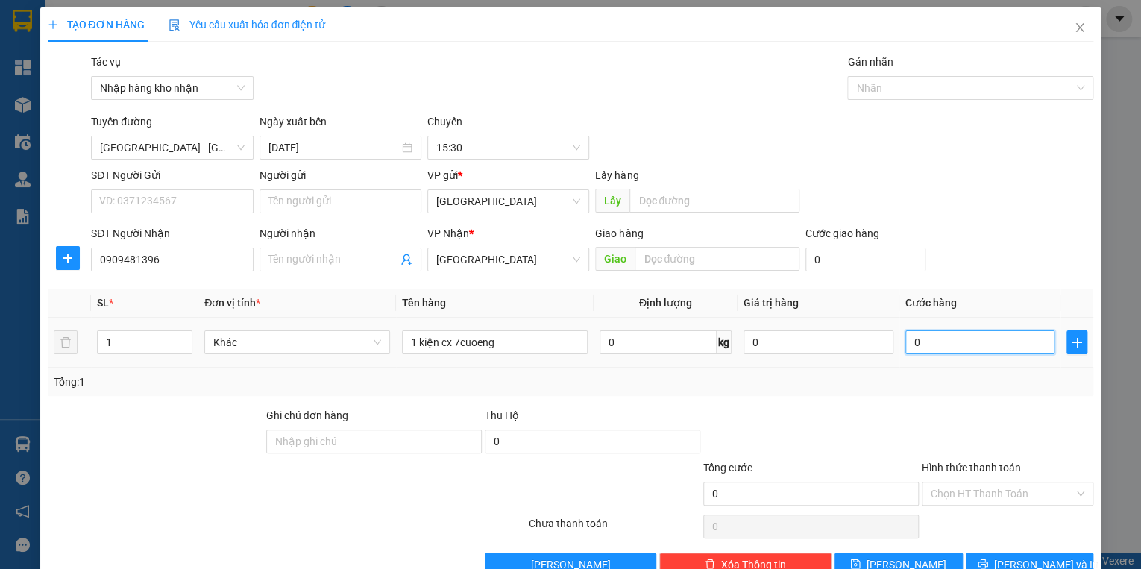
click at [963, 343] on input "0" at bounding box center [980, 342] width 150 height 24
click at [984, 495] on input "Hình thức thanh toán" at bounding box center [1001, 493] width 143 height 22
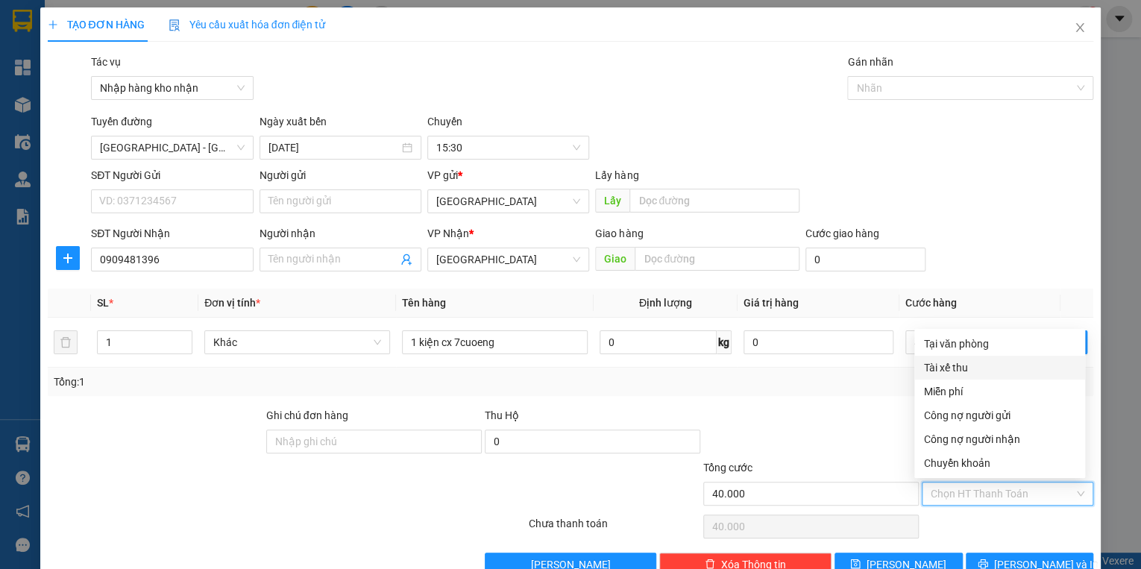
click at [955, 370] on div "Tài xế thu" at bounding box center [999, 367] width 153 height 16
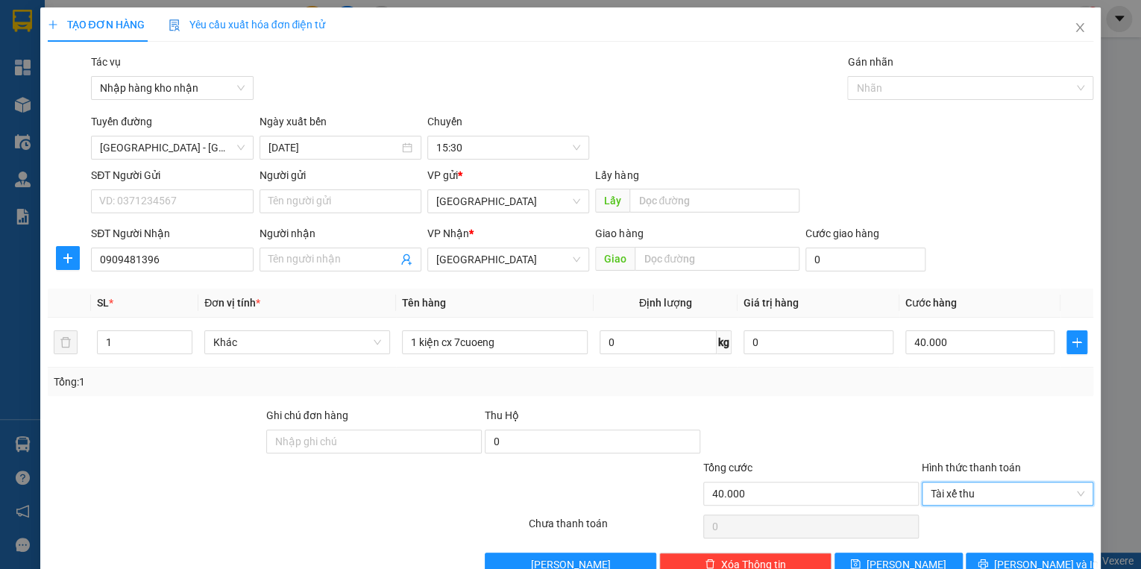
click at [864, 397] on div "Transit Pickup Surcharge Ids Transit Deliver Surcharge Ids Transit Deliver Surc…" at bounding box center [571, 315] width 1046 height 523
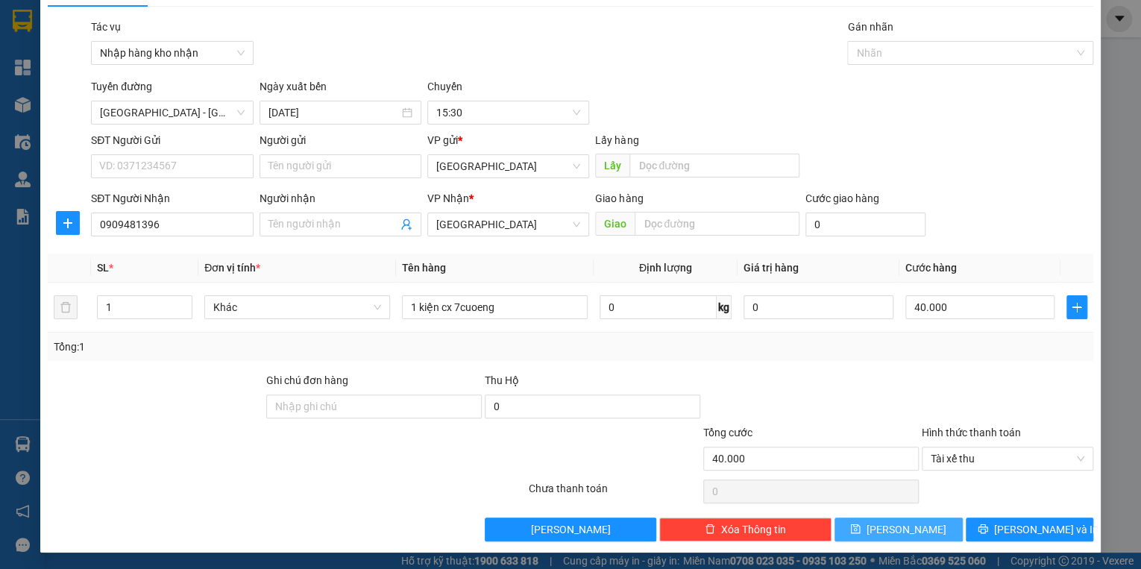
click at [860, 526] on icon "save" at bounding box center [855, 528] width 10 height 10
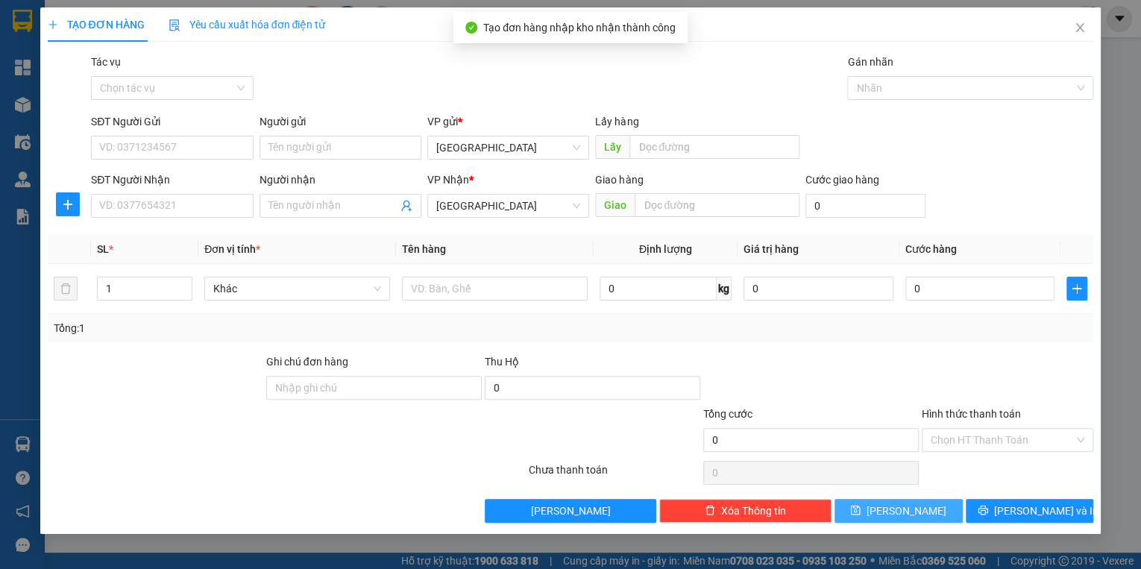
scroll to position [0, 0]
click at [225, 89] on input "Tác vụ" at bounding box center [166, 88] width 133 height 22
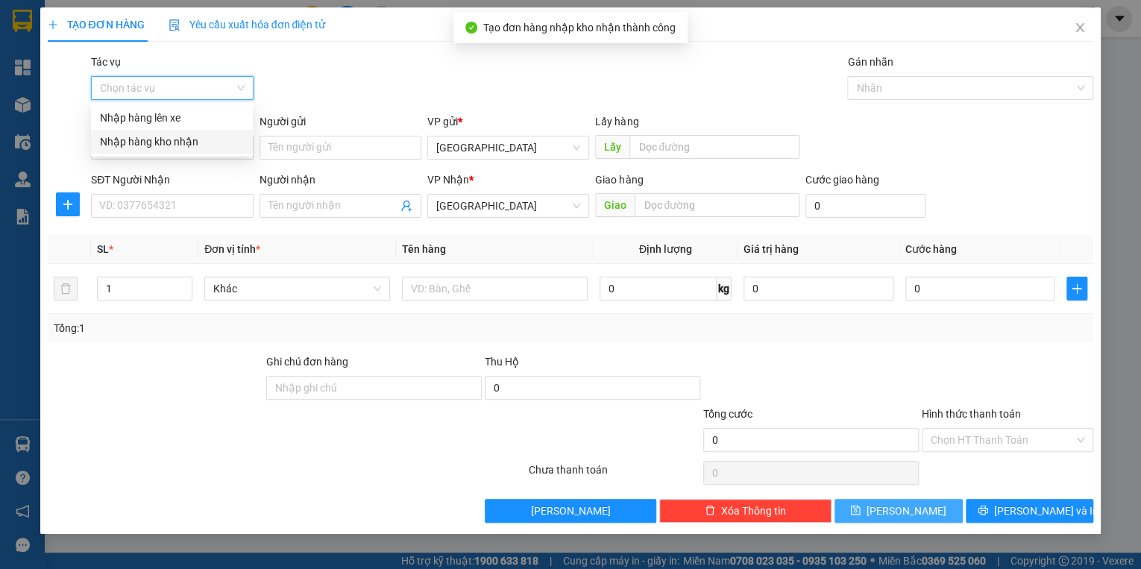
click at [179, 147] on div "Nhập hàng kho nhận" at bounding box center [172, 141] width 144 height 16
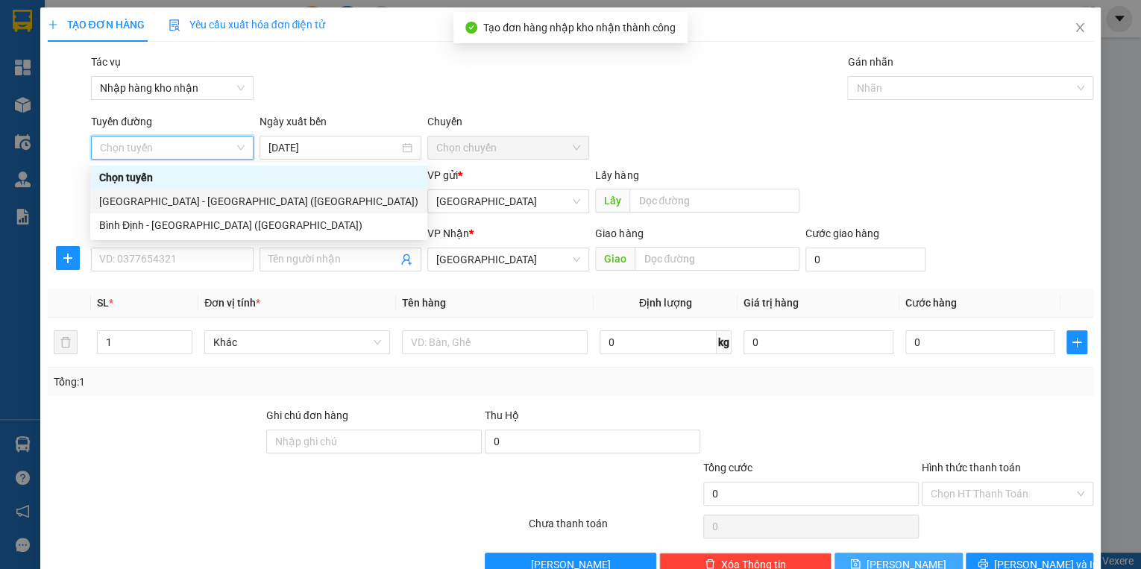
click at [165, 197] on div "[GEOGRAPHIC_DATA] - [GEOGRAPHIC_DATA] ([GEOGRAPHIC_DATA])" at bounding box center [258, 201] width 319 height 16
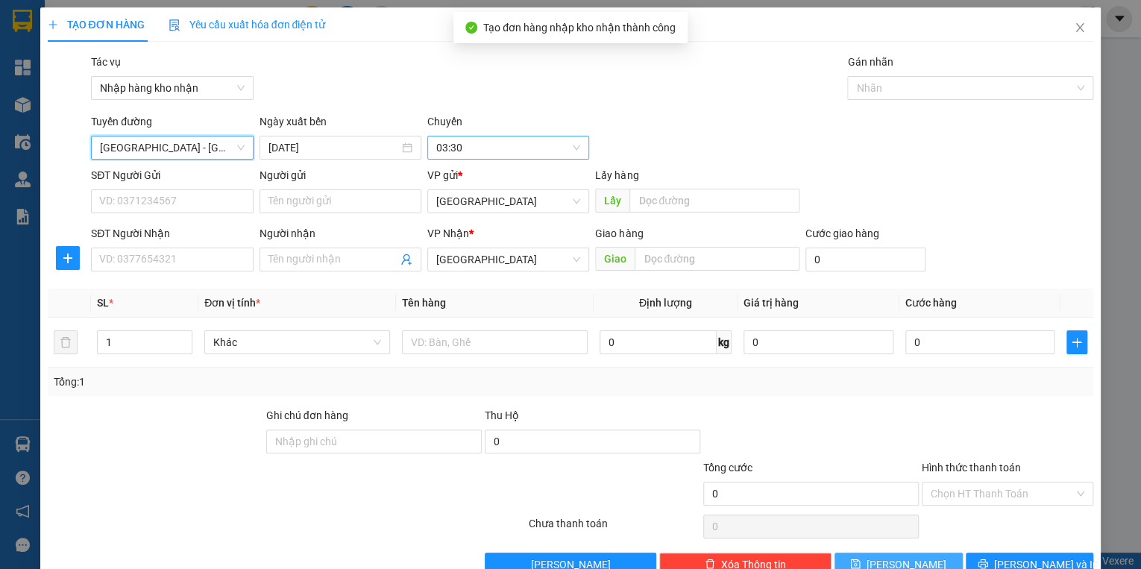
click at [436, 151] on span "03:30" at bounding box center [508, 147] width 144 height 22
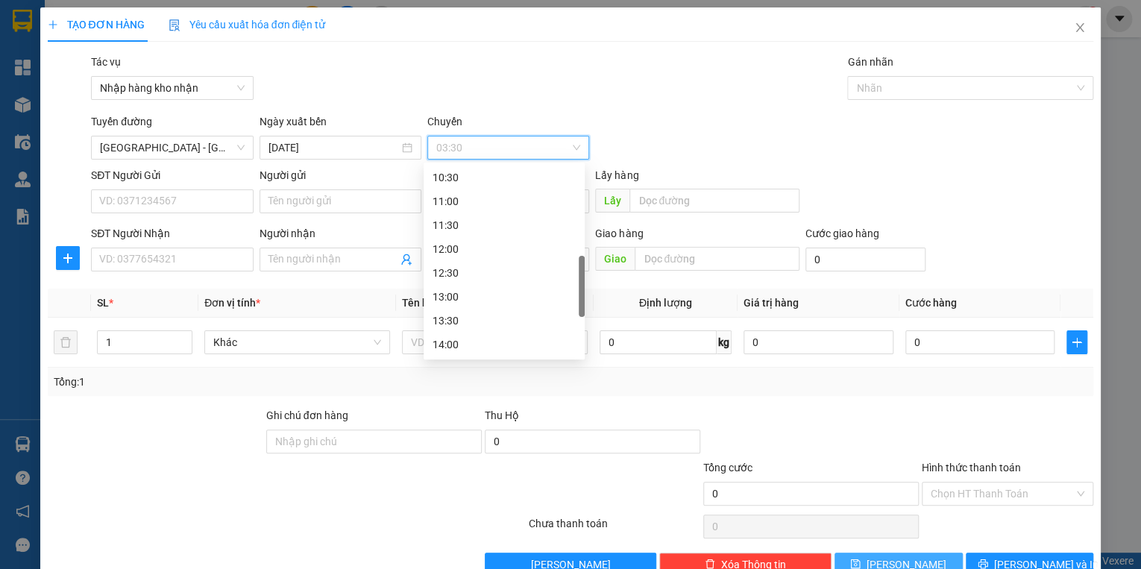
scroll to position [477, 0]
click at [454, 301] on div "15:30" at bounding box center [503, 296] width 143 height 16
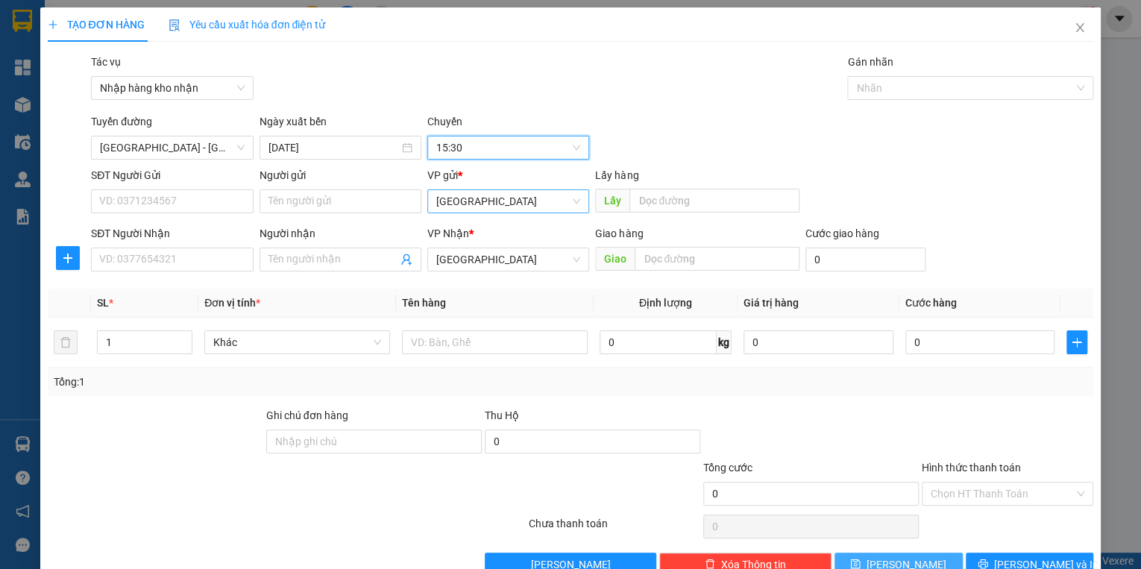
click at [459, 203] on span "[GEOGRAPHIC_DATA]" at bounding box center [508, 201] width 144 height 22
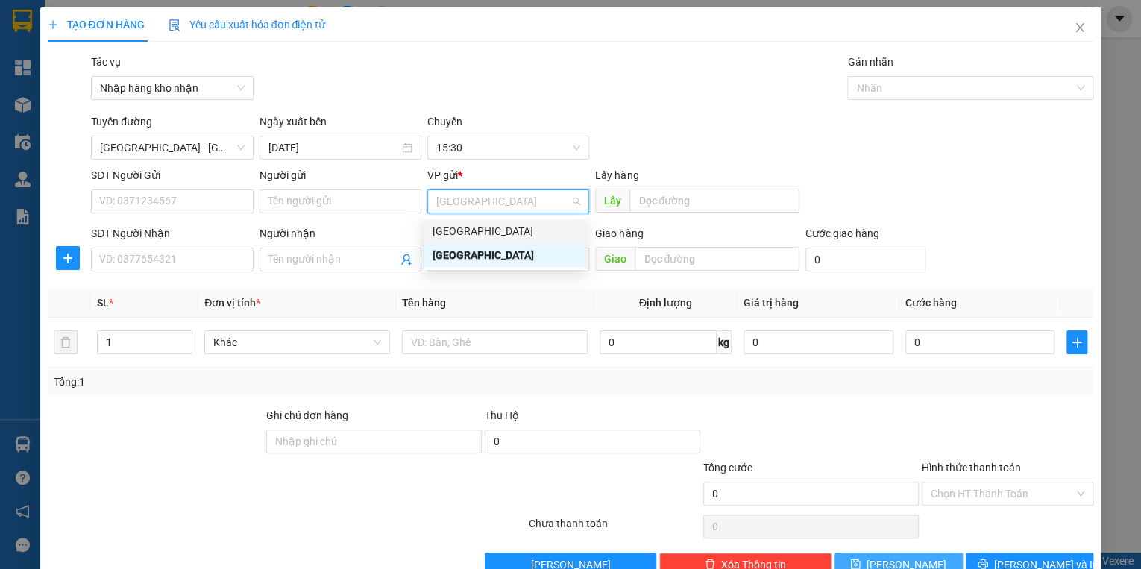
click at [461, 231] on div "[GEOGRAPHIC_DATA]" at bounding box center [503, 231] width 143 height 16
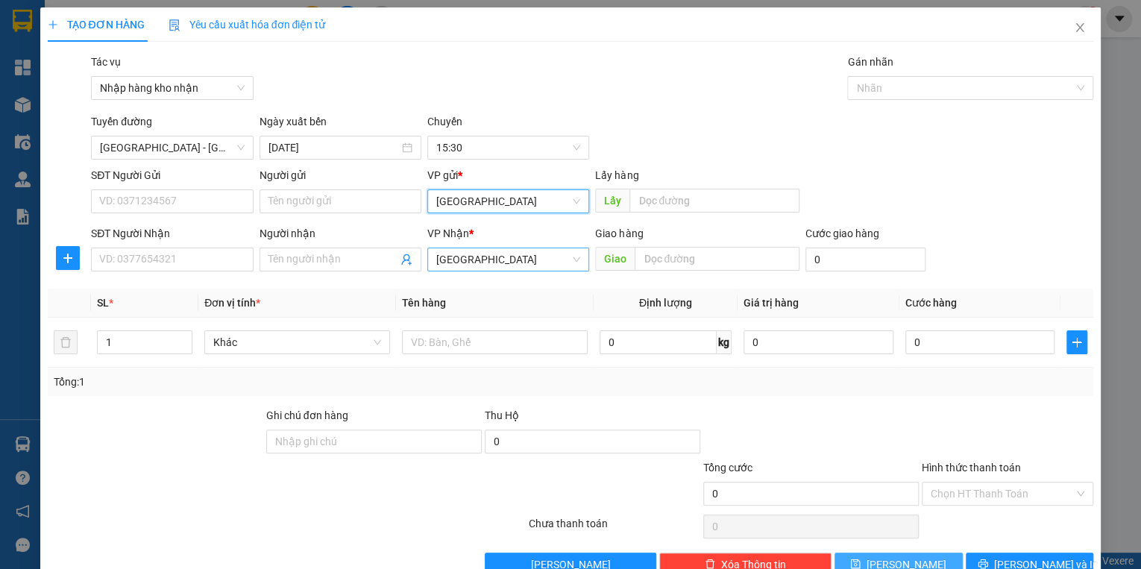
click at [476, 259] on span "[GEOGRAPHIC_DATA]" at bounding box center [508, 259] width 144 height 22
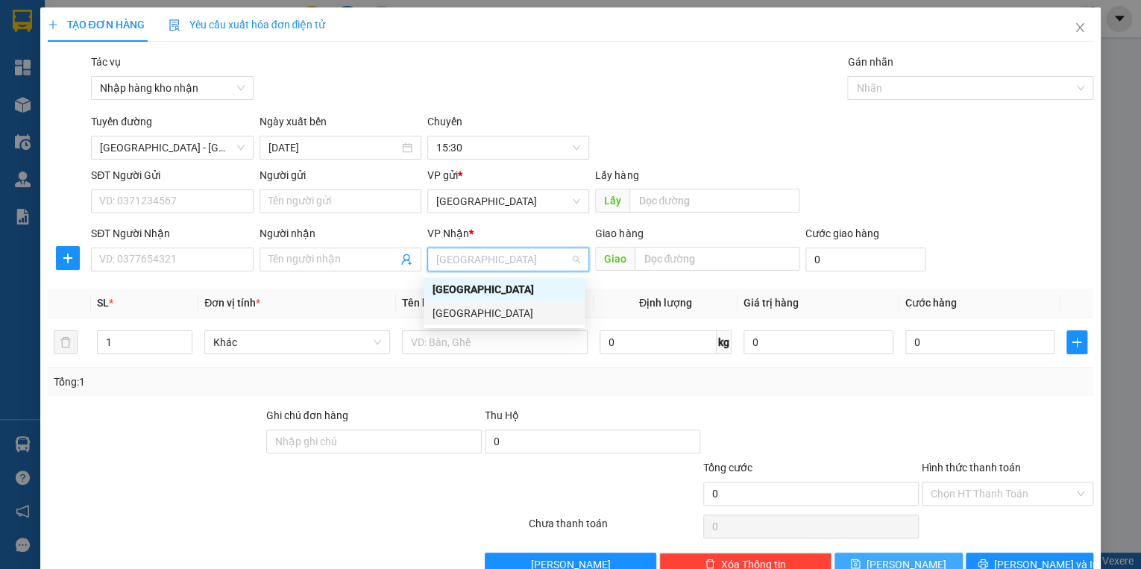
click at [465, 312] on div "[GEOGRAPHIC_DATA]" at bounding box center [503, 313] width 143 height 16
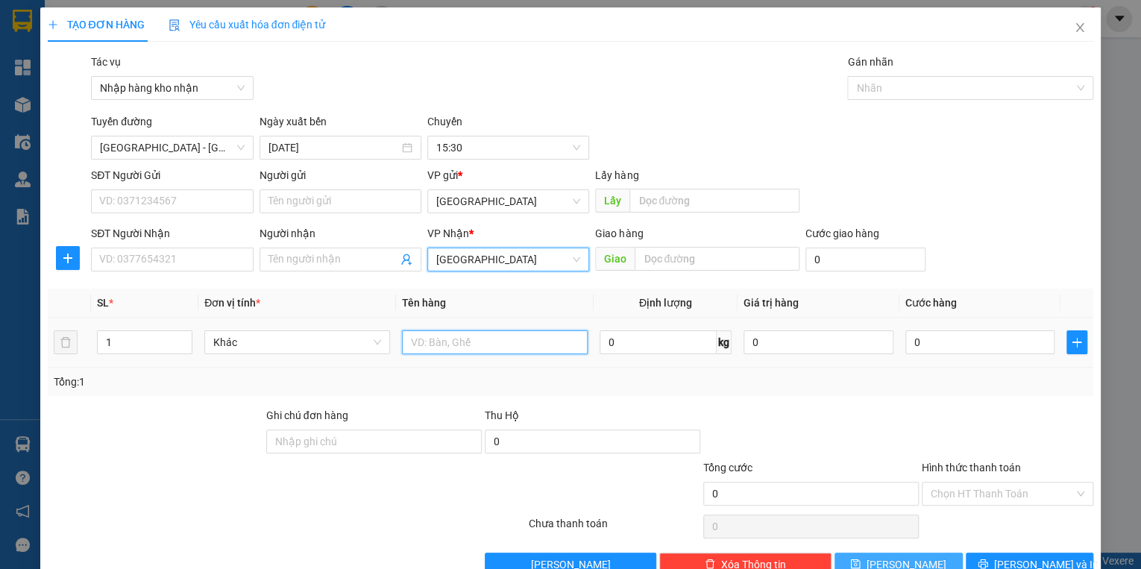
click at [488, 352] on input "text" at bounding box center [495, 342] width 186 height 24
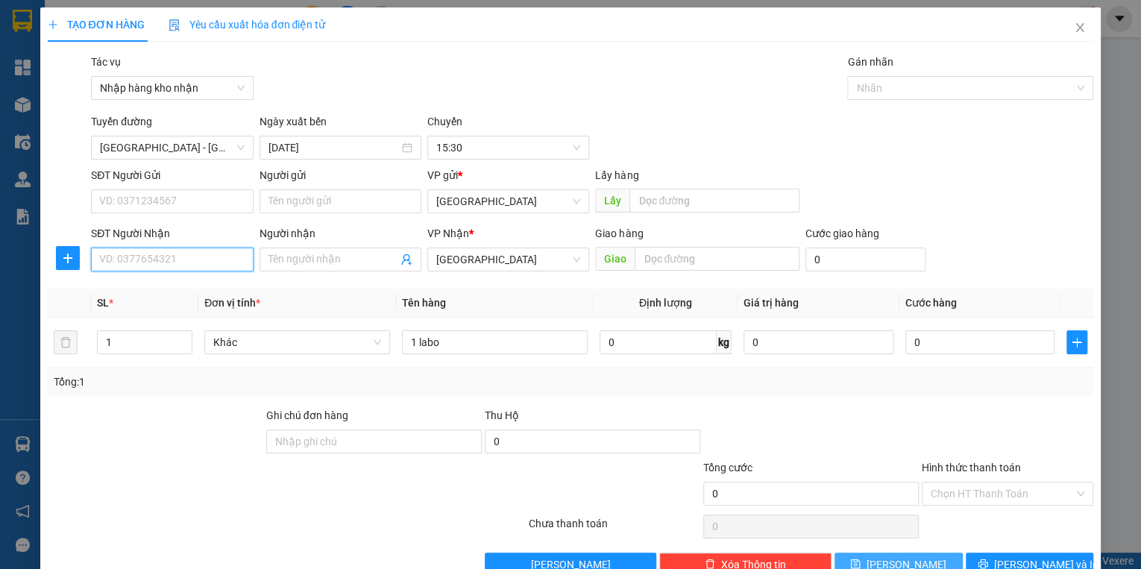
click at [149, 257] on input "SĐT Người Nhận" at bounding box center [172, 259] width 162 height 24
click at [933, 339] on input "0" at bounding box center [980, 342] width 150 height 24
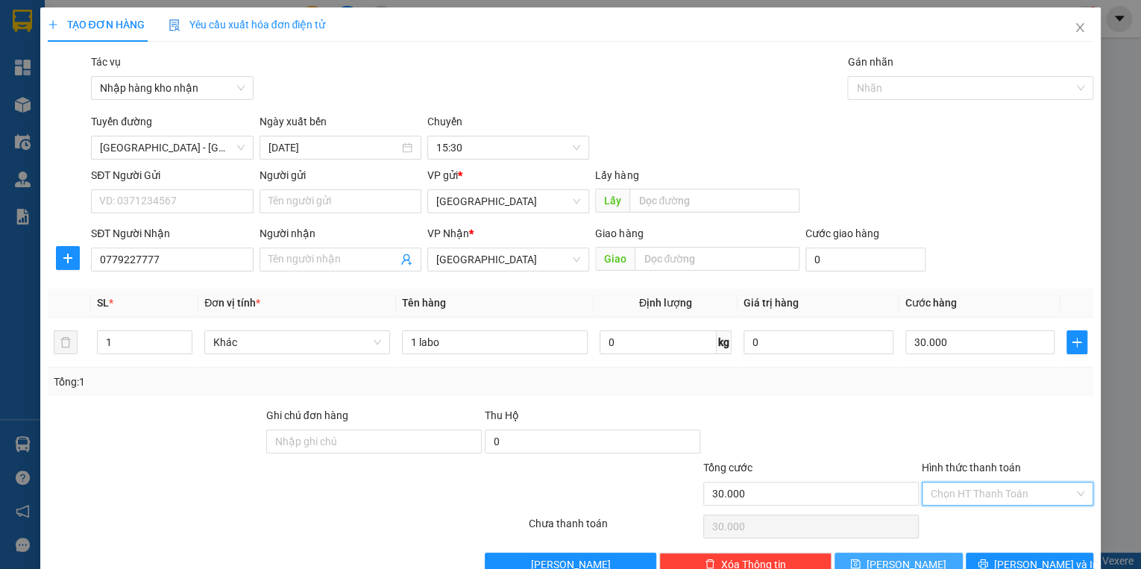
click at [960, 502] on input "Hình thức thanh toán" at bounding box center [1001, 493] width 143 height 22
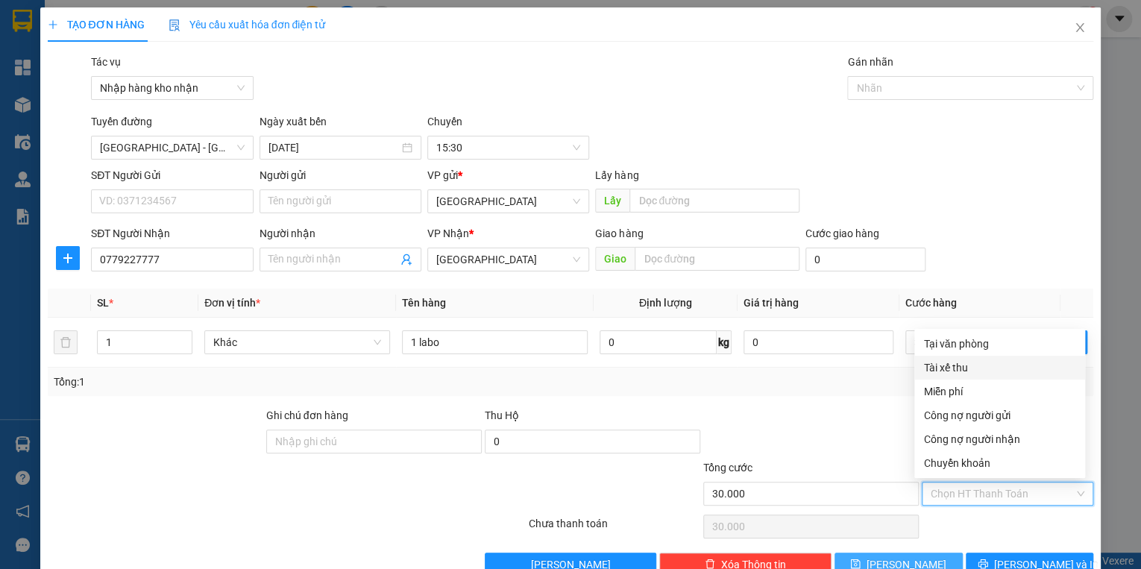
click at [945, 373] on div "Tài xế thu" at bounding box center [999, 367] width 153 height 16
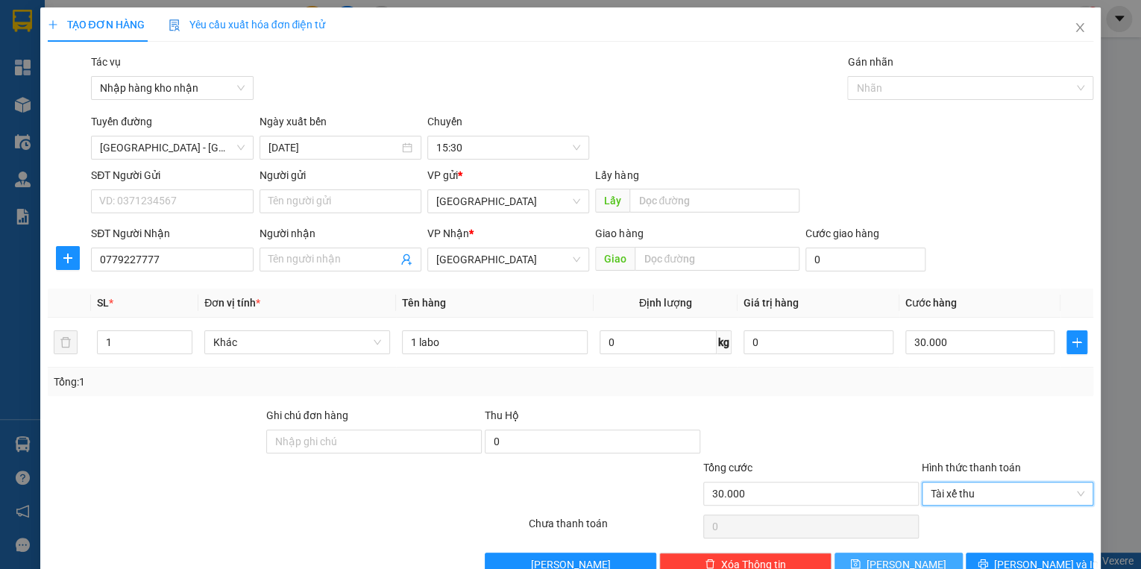
click at [839, 388] on div "Tổng: 1" at bounding box center [571, 381] width 1034 height 16
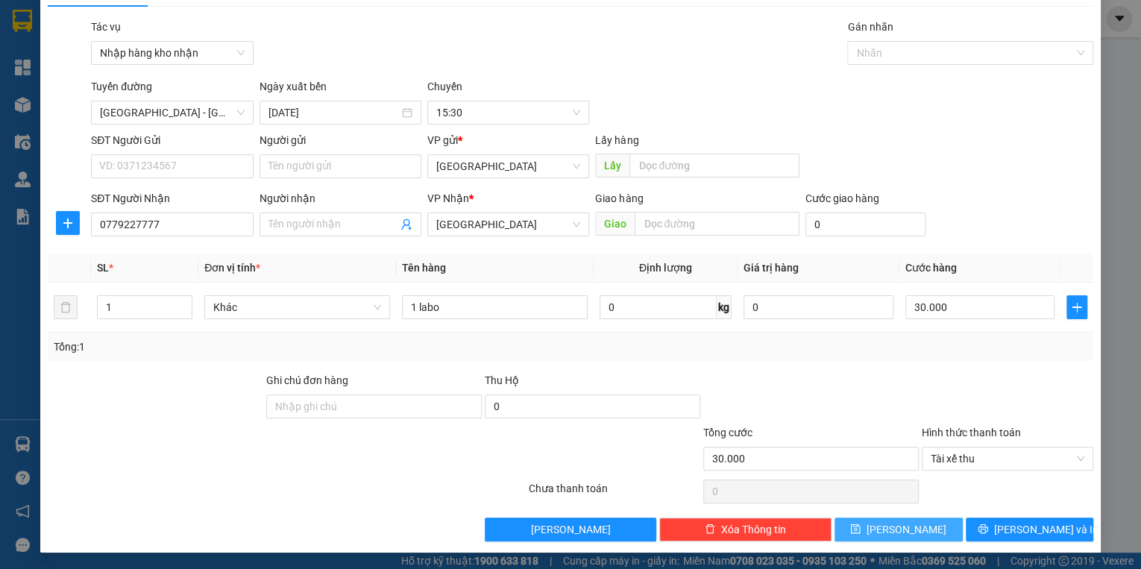
click at [936, 527] on button "[PERSON_NAME]" at bounding box center [898, 529] width 128 height 24
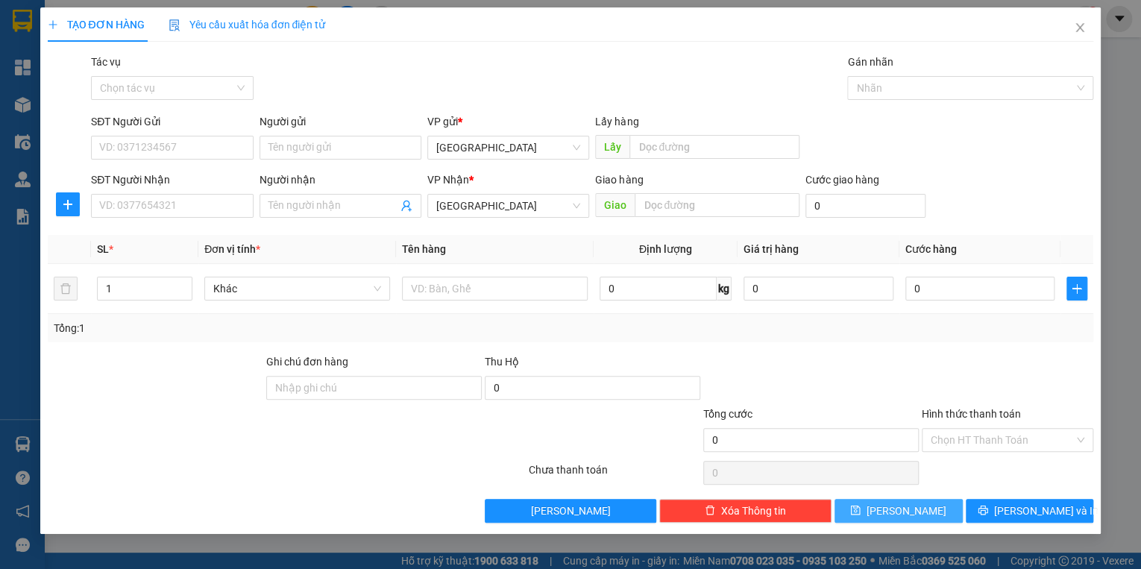
scroll to position [0, 0]
click at [157, 92] on input "Tác vụ" at bounding box center [166, 88] width 133 height 22
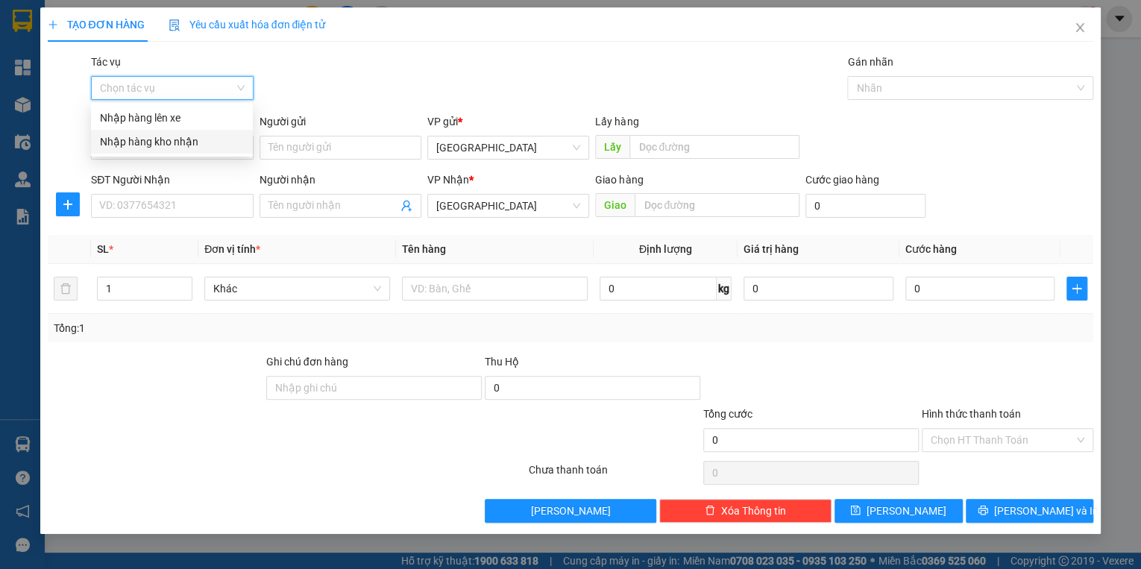
click at [165, 142] on div "Nhập hàng kho nhận" at bounding box center [172, 141] width 144 height 16
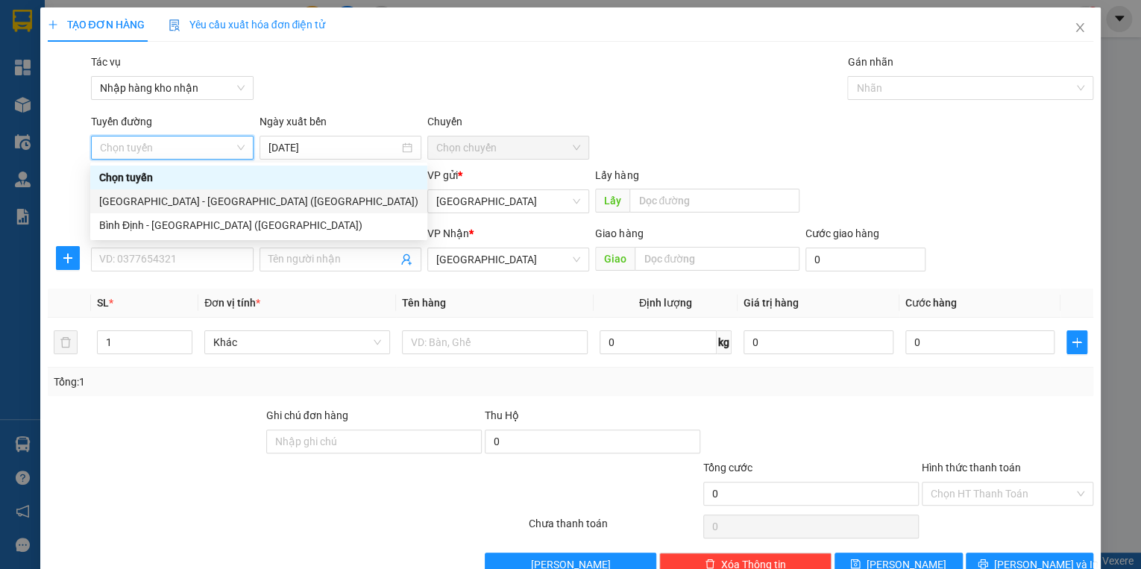
click at [148, 206] on div "[GEOGRAPHIC_DATA] - [GEOGRAPHIC_DATA] ([GEOGRAPHIC_DATA])" at bounding box center [258, 201] width 319 height 16
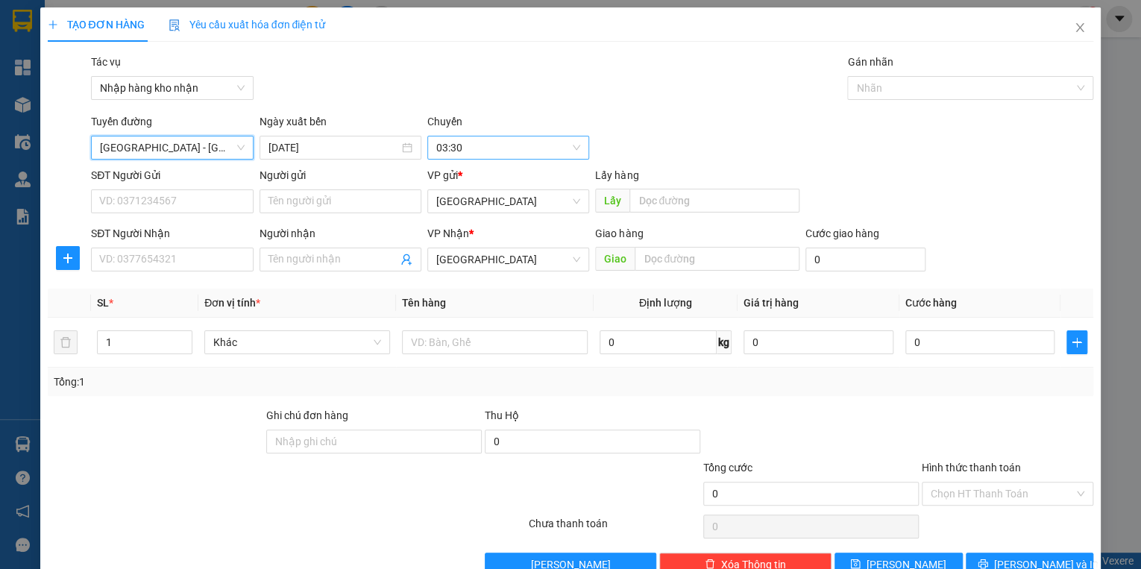
click at [450, 157] on span "03:30" at bounding box center [508, 147] width 144 height 22
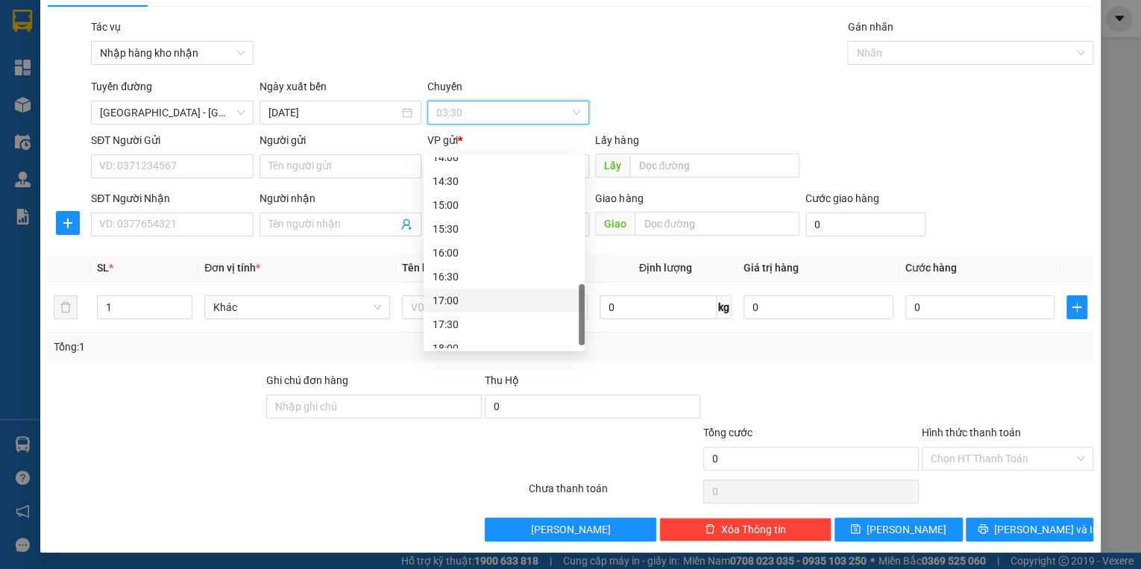
scroll to position [549, 0]
click at [456, 214] on div "15:30" at bounding box center [503, 217] width 143 height 16
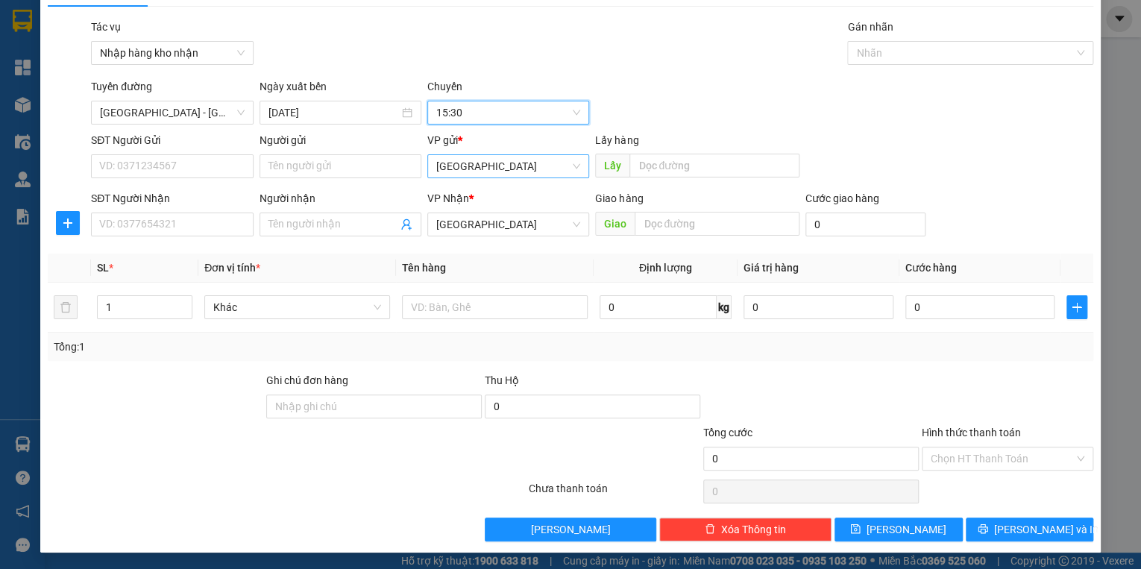
click at [474, 167] on span "[GEOGRAPHIC_DATA]" at bounding box center [508, 166] width 144 height 22
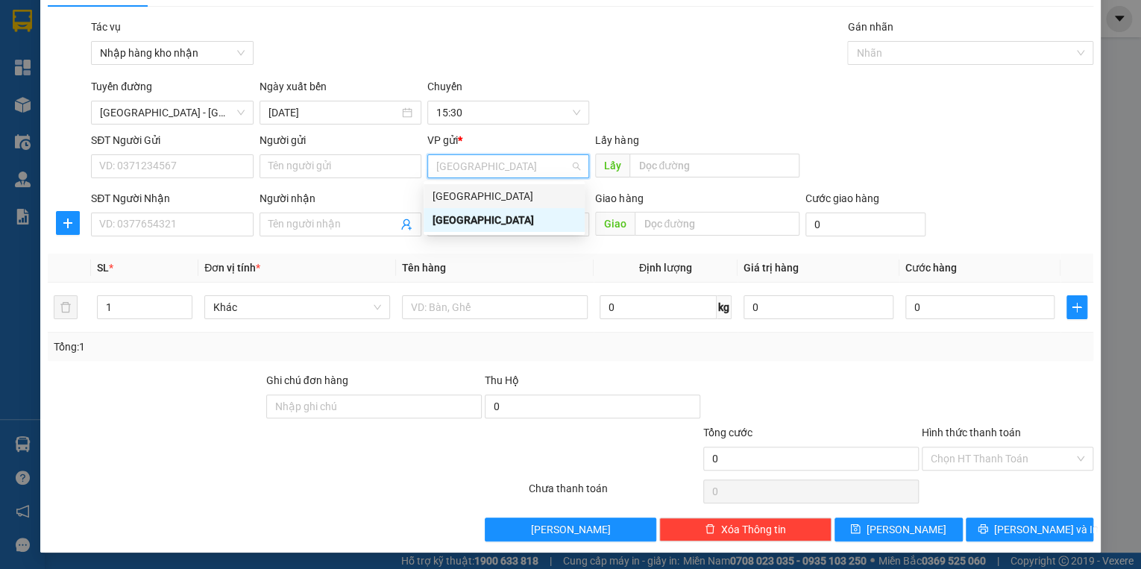
click at [471, 189] on div "[GEOGRAPHIC_DATA]" at bounding box center [503, 196] width 143 height 16
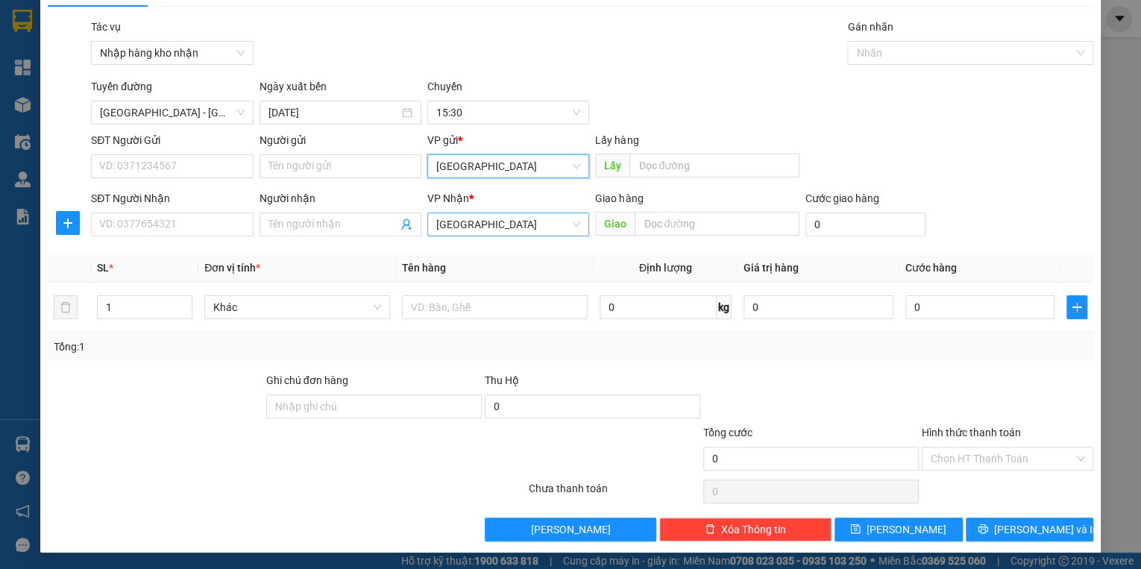
click at [476, 232] on span "[GEOGRAPHIC_DATA]" at bounding box center [508, 224] width 144 height 22
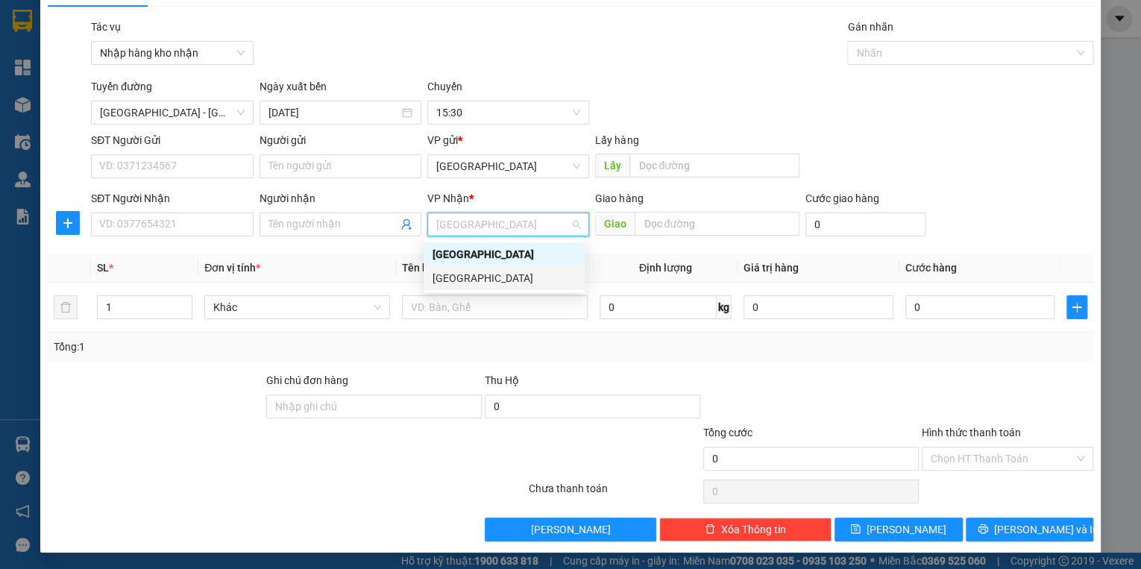
click at [486, 283] on div "[GEOGRAPHIC_DATA]" at bounding box center [503, 278] width 143 height 16
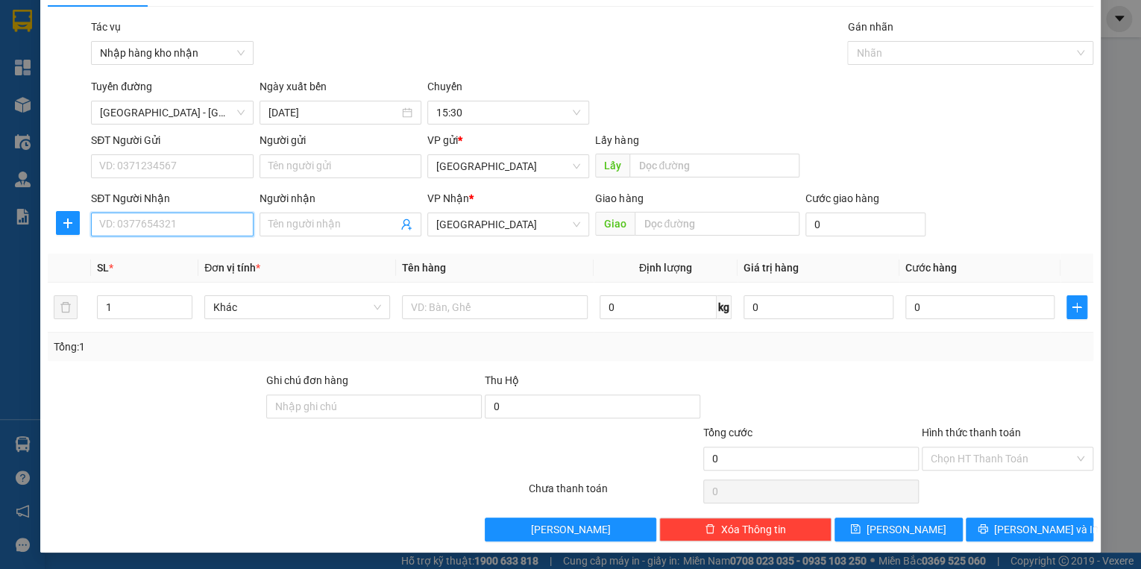
click at [206, 233] on input "SĐT Người Nhận" at bounding box center [172, 224] width 162 height 24
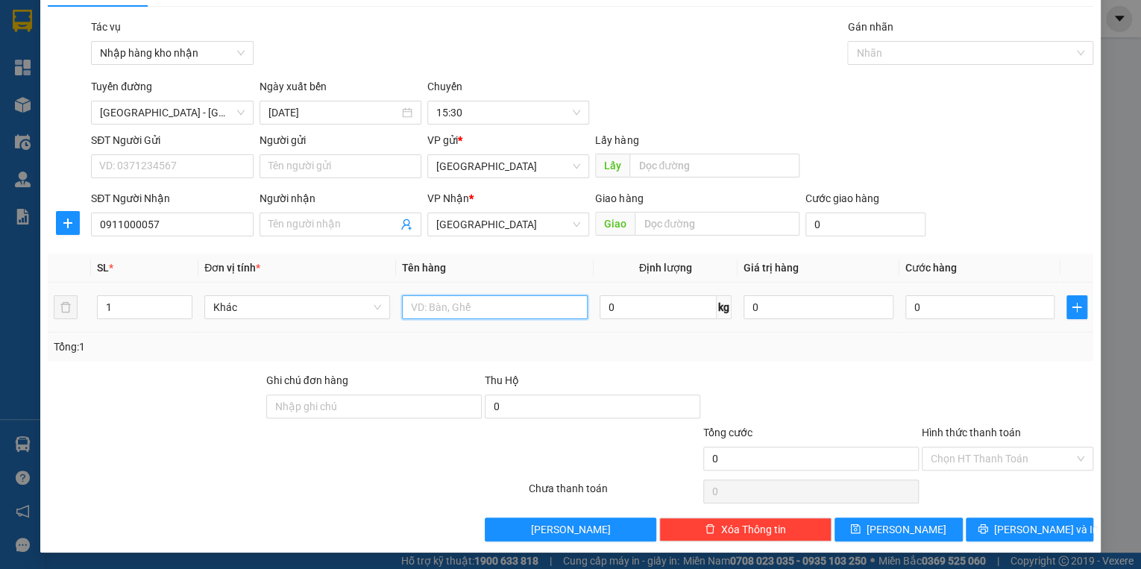
click at [423, 303] on input "text" at bounding box center [495, 307] width 186 height 24
click at [930, 318] on div "0" at bounding box center [980, 307] width 150 height 30
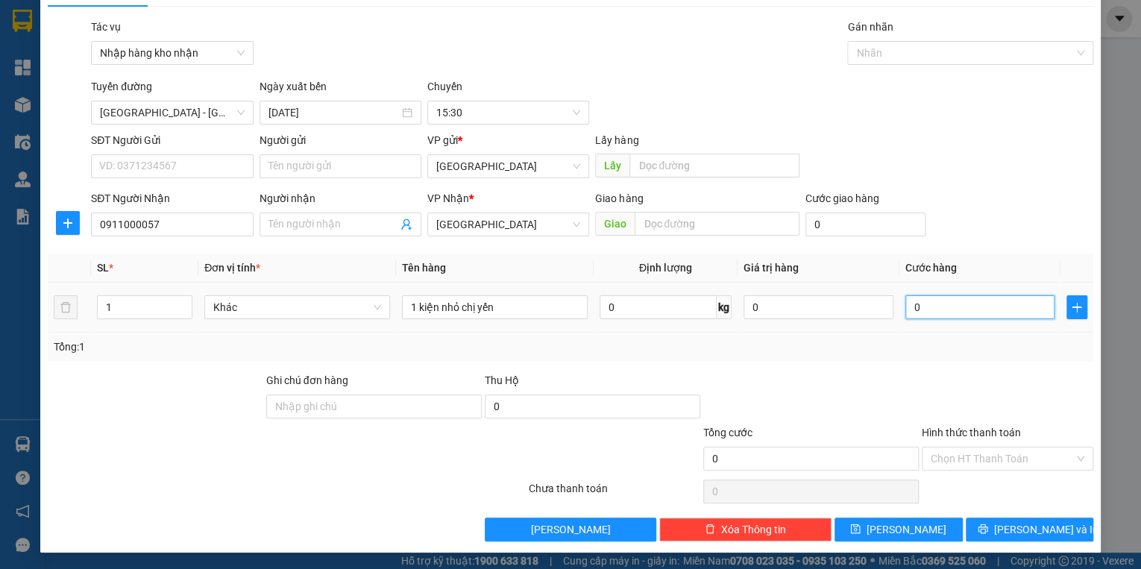
click at [923, 311] on input "0" at bounding box center [980, 307] width 150 height 24
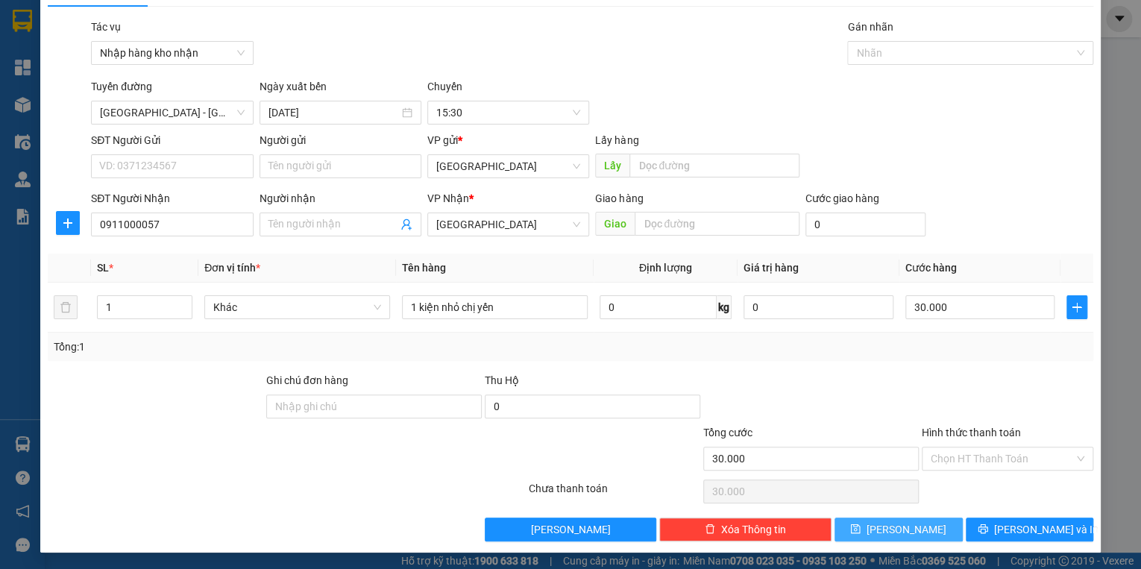
click at [921, 537] on button "[PERSON_NAME]" at bounding box center [898, 529] width 128 height 24
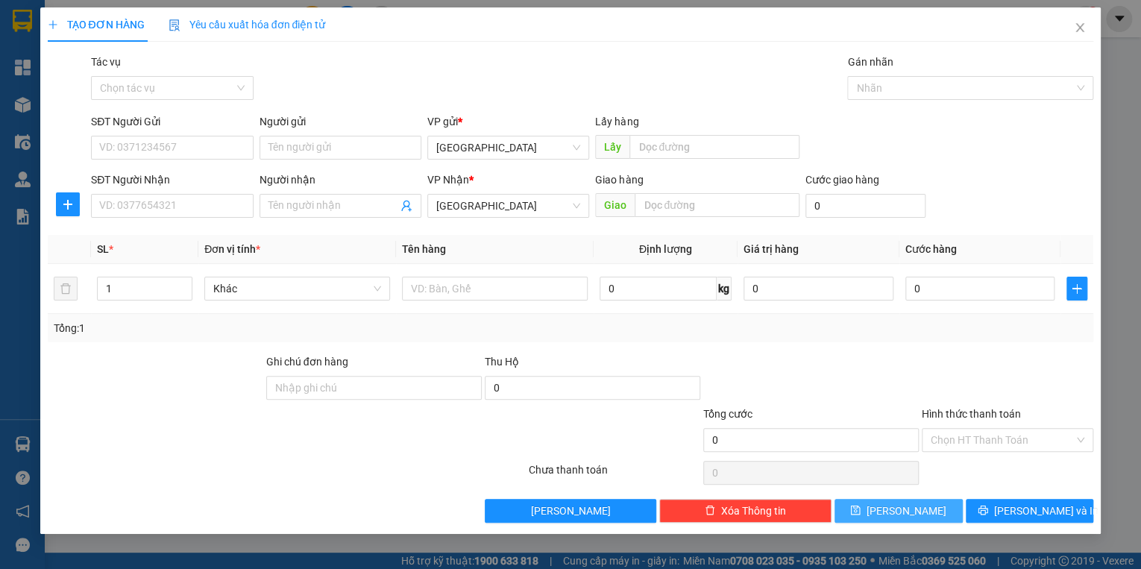
scroll to position [0, 0]
click at [153, 86] on input "Tác vụ" at bounding box center [166, 88] width 133 height 22
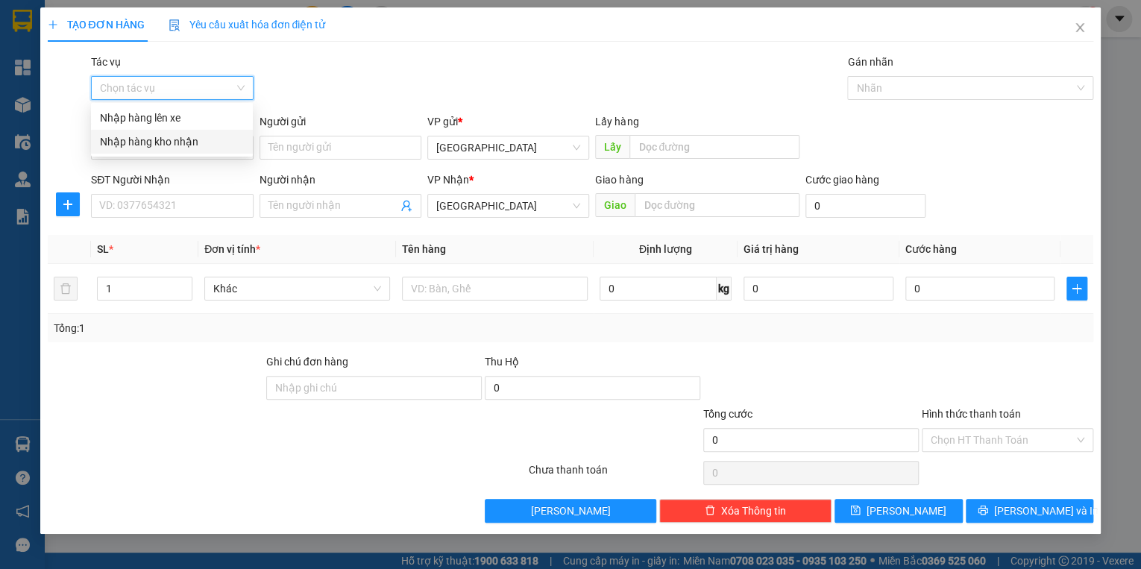
click at [146, 143] on div "Nhập hàng kho nhận" at bounding box center [172, 141] width 144 height 16
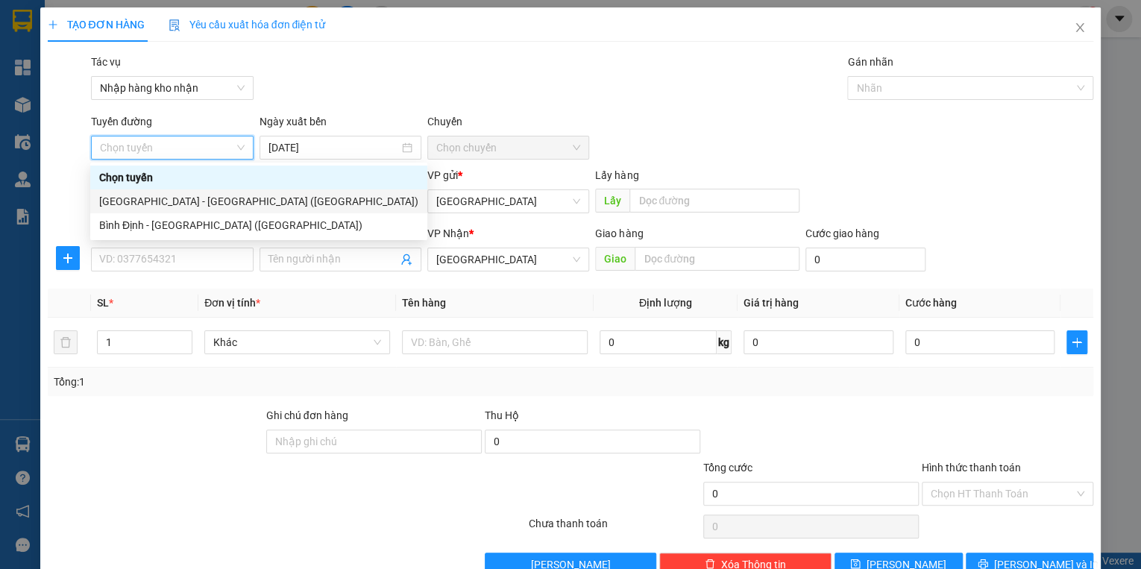
click at [159, 209] on div "[GEOGRAPHIC_DATA] - [GEOGRAPHIC_DATA] ([GEOGRAPHIC_DATA])" at bounding box center [258, 201] width 337 height 24
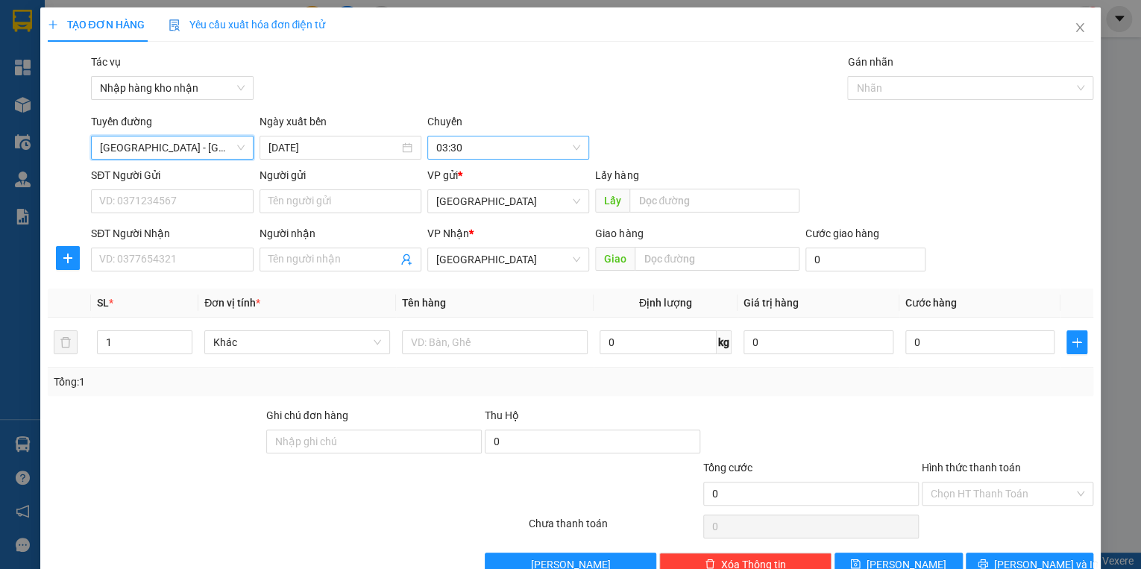
click at [474, 138] on span "03:30" at bounding box center [508, 147] width 144 height 22
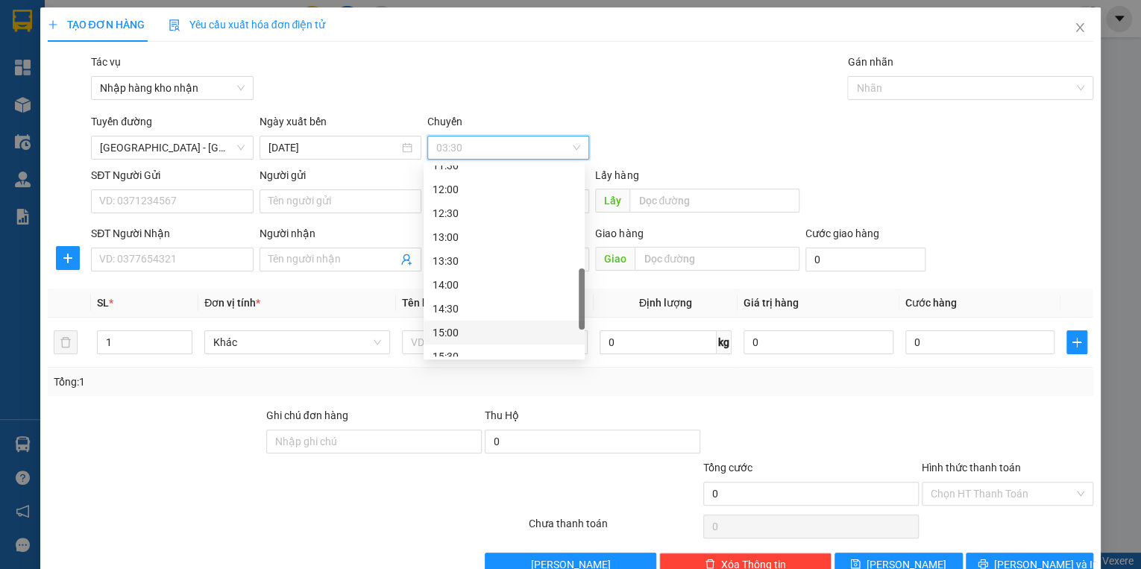
scroll to position [477, 0]
click at [454, 288] on div "15:30" at bounding box center [503, 296] width 143 height 16
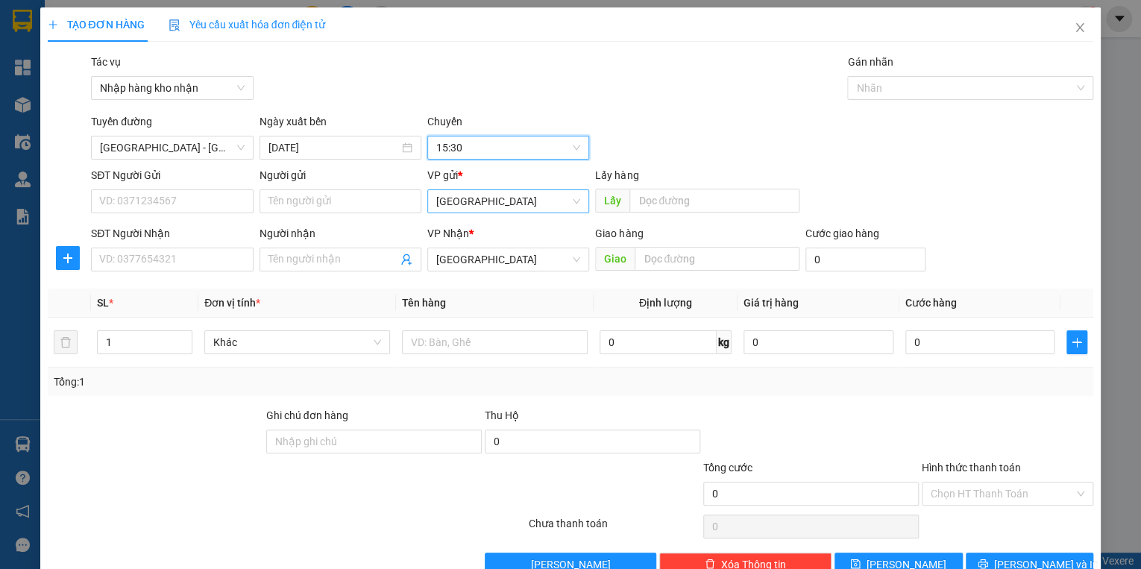
click at [480, 206] on span "[GEOGRAPHIC_DATA]" at bounding box center [508, 201] width 144 height 22
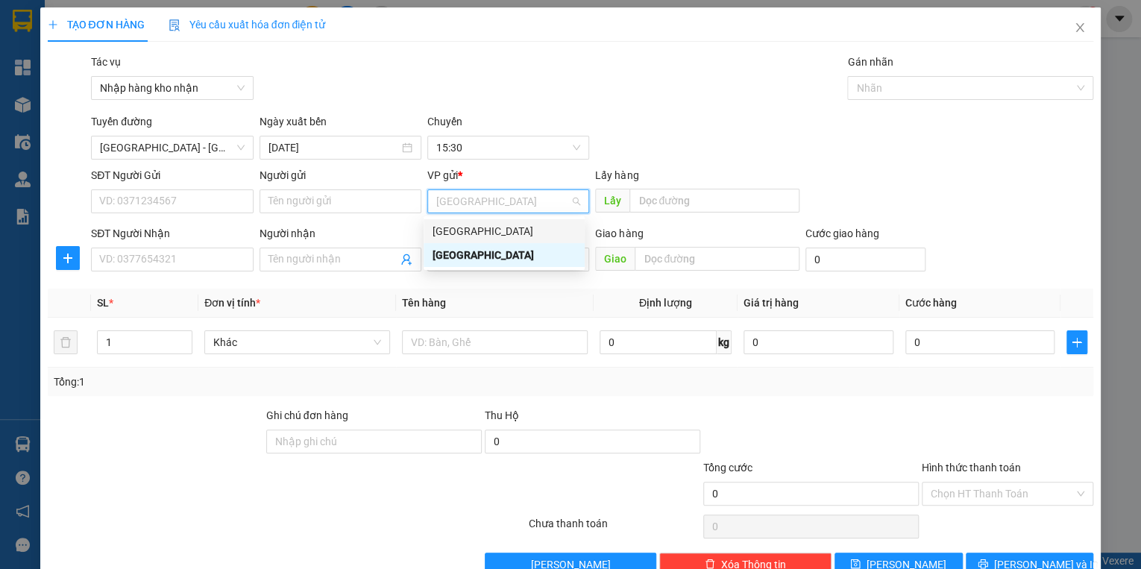
click at [470, 233] on div "[GEOGRAPHIC_DATA]" at bounding box center [503, 231] width 143 height 16
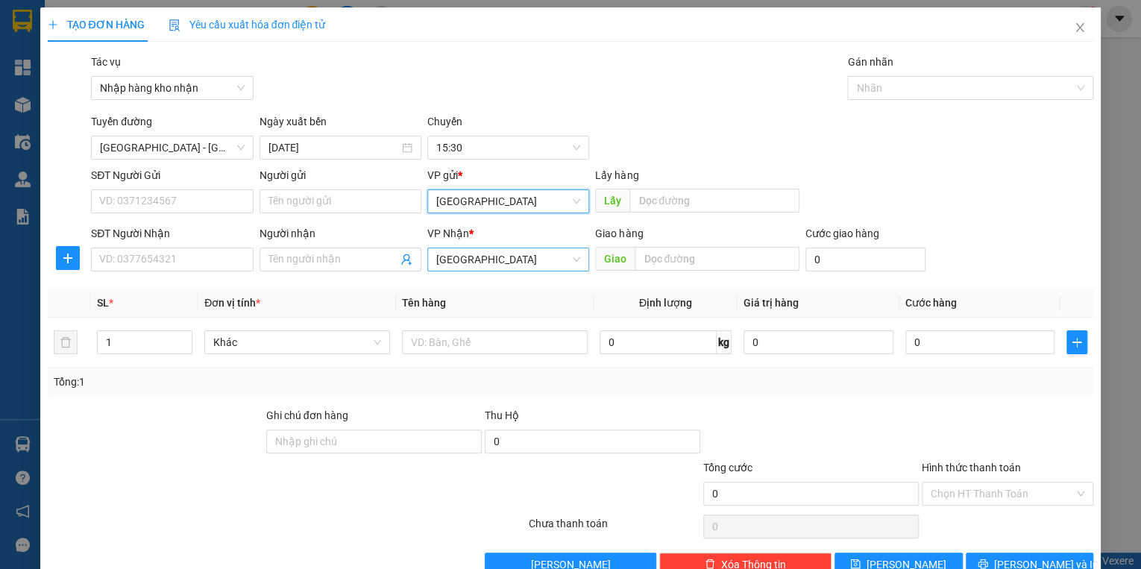
click at [473, 265] on span "[GEOGRAPHIC_DATA]" at bounding box center [508, 259] width 144 height 22
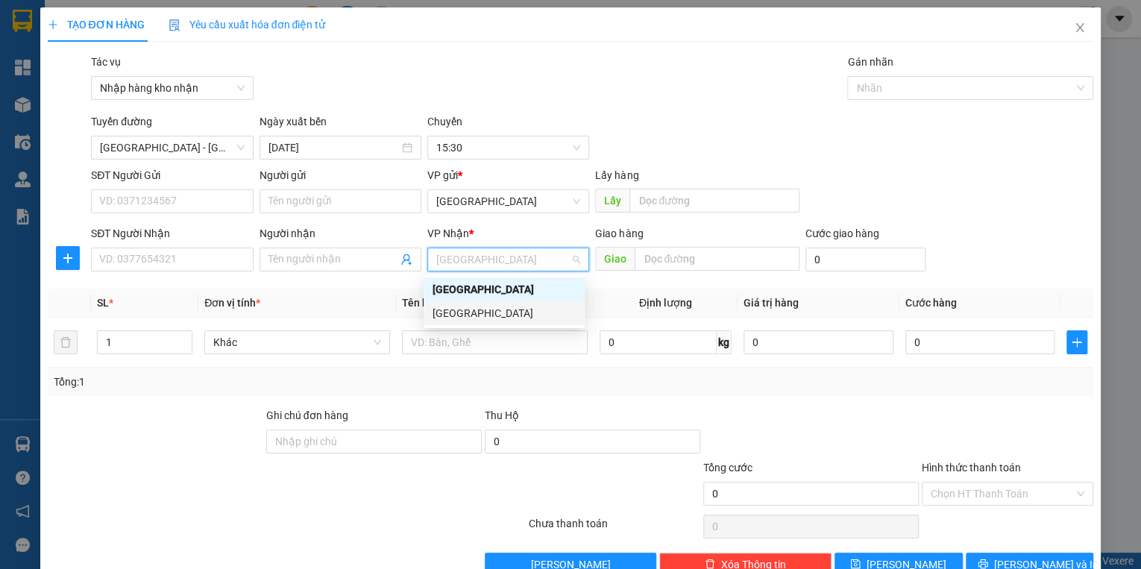
click at [476, 316] on div "[GEOGRAPHIC_DATA]" at bounding box center [503, 313] width 143 height 16
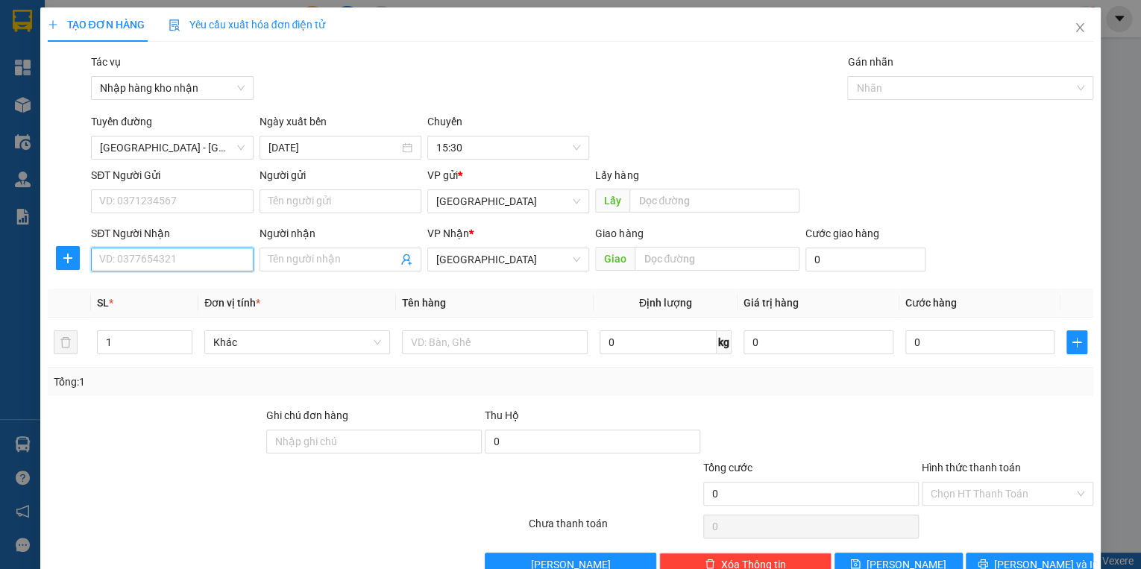
click at [185, 265] on input "SĐT Người Nhận" at bounding box center [172, 259] width 162 height 24
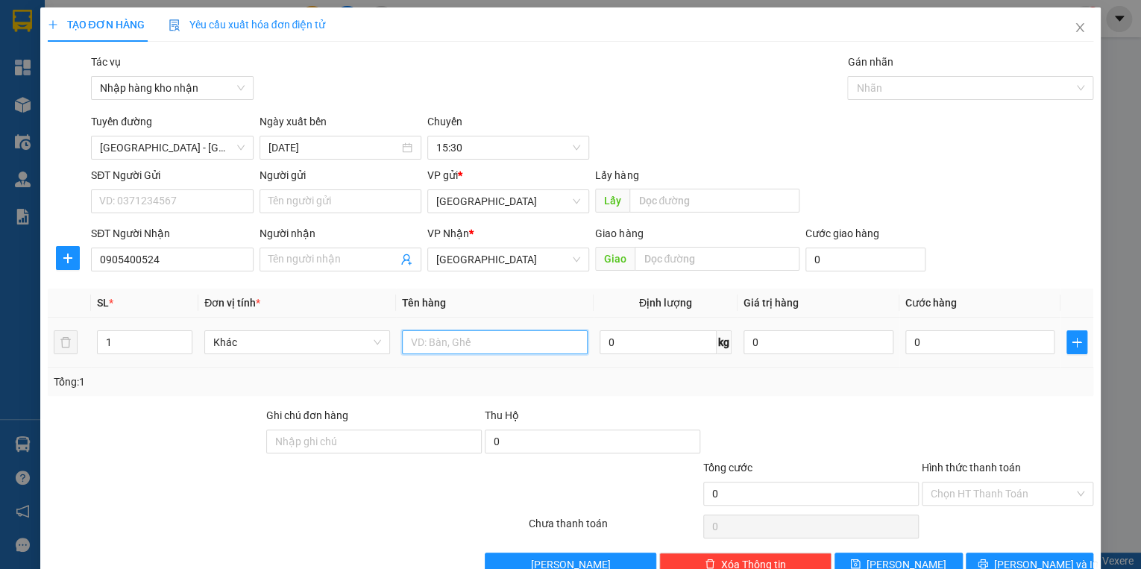
click at [492, 352] on input "text" at bounding box center [495, 342] width 186 height 24
click at [969, 342] on input "0" at bounding box center [980, 342] width 150 height 24
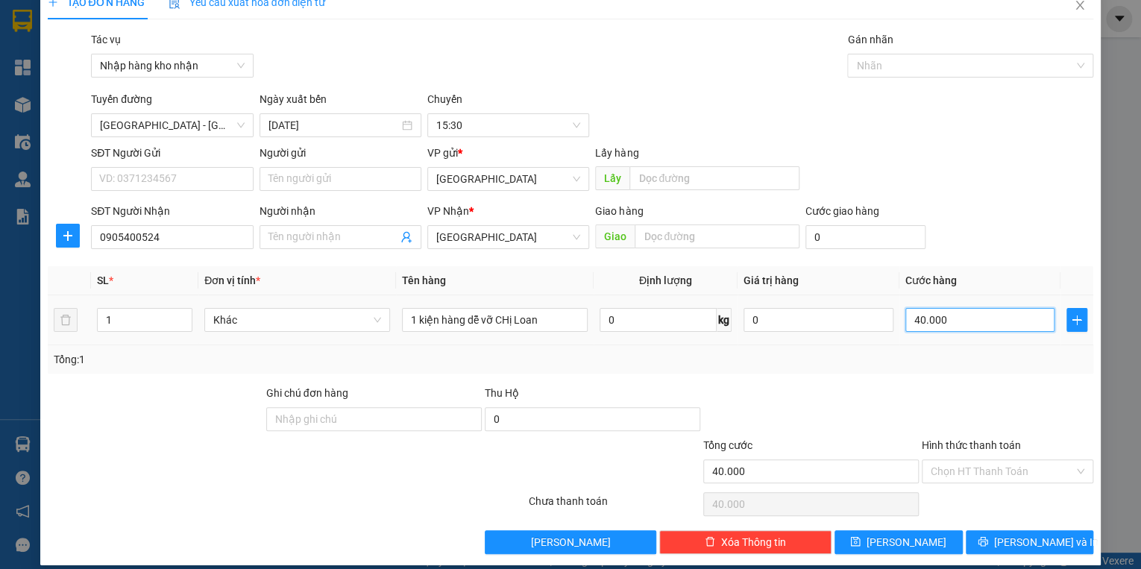
scroll to position [35, 0]
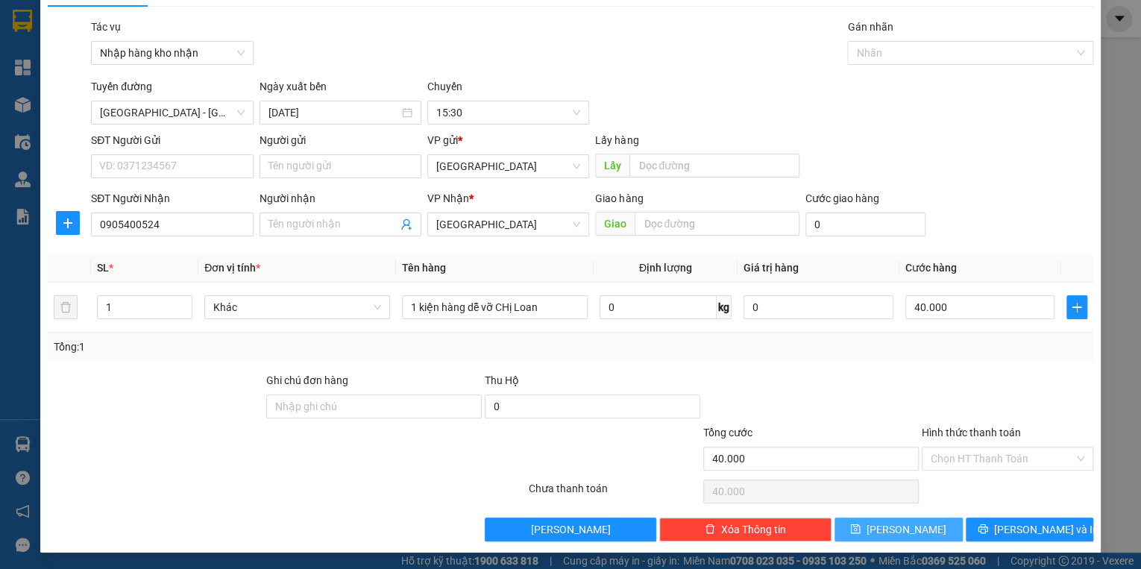
click at [887, 529] on button "[PERSON_NAME]" at bounding box center [898, 529] width 128 height 24
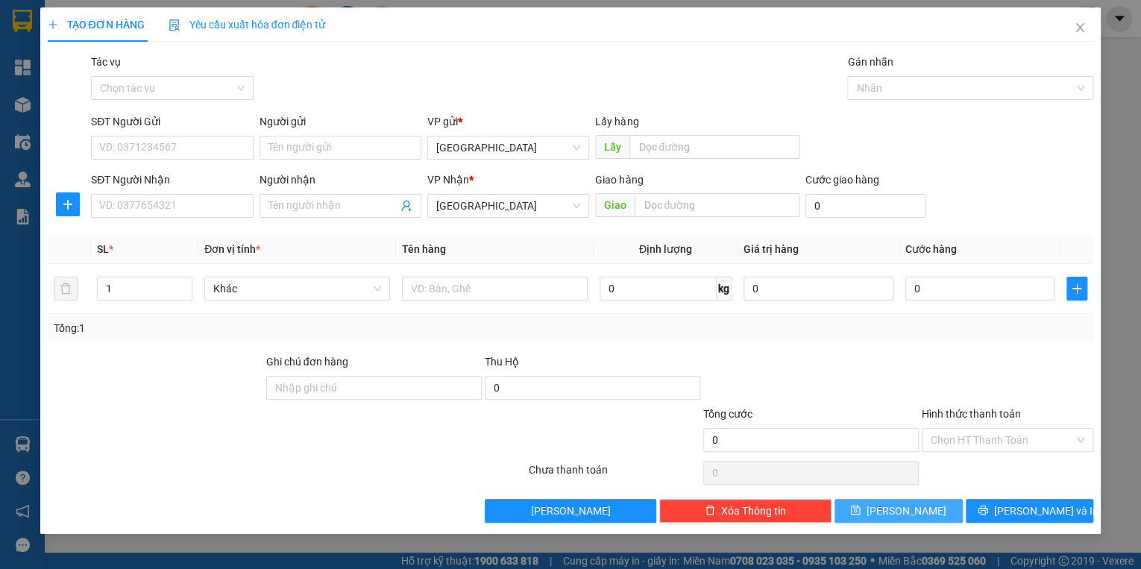
scroll to position [0, 0]
click at [170, 83] on input "Tác vụ" at bounding box center [166, 88] width 133 height 22
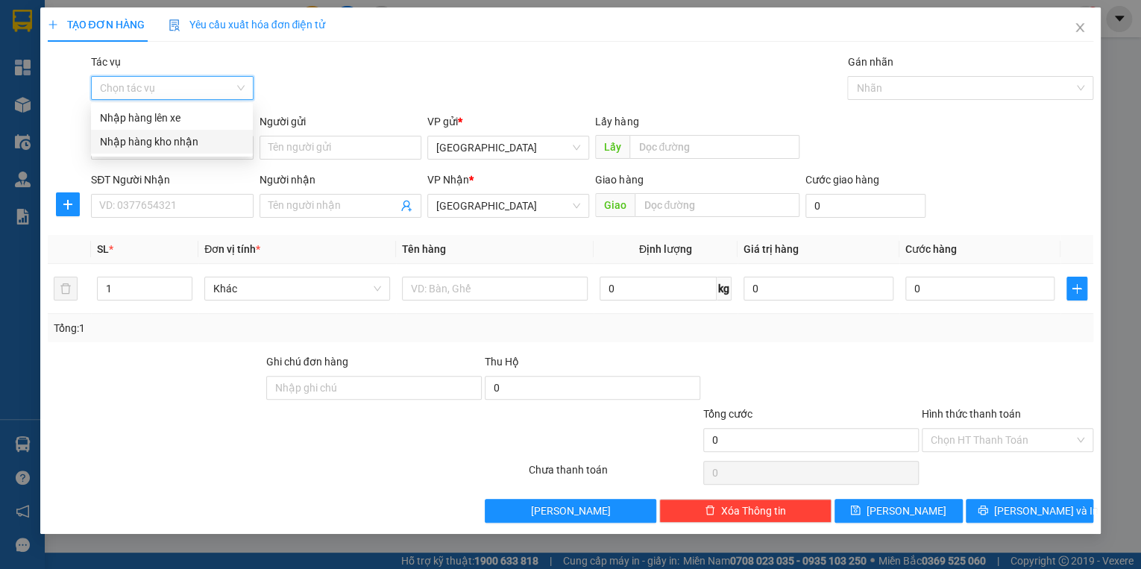
click at [171, 137] on div "Nhập hàng kho nhận" at bounding box center [172, 141] width 144 height 16
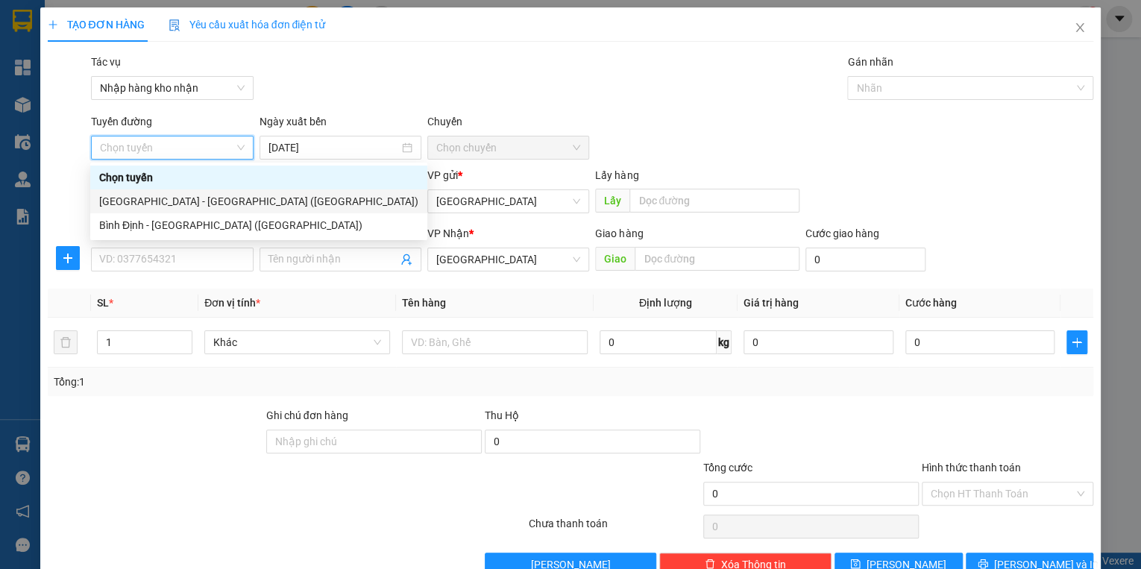
click at [151, 197] on div "[GEOGRAPHIC_DATA] - [GEOGRAPHIC_DATA] ([GEOGRAPHIC_DATA])" at bounding box center [258, 201] width 319 height 16
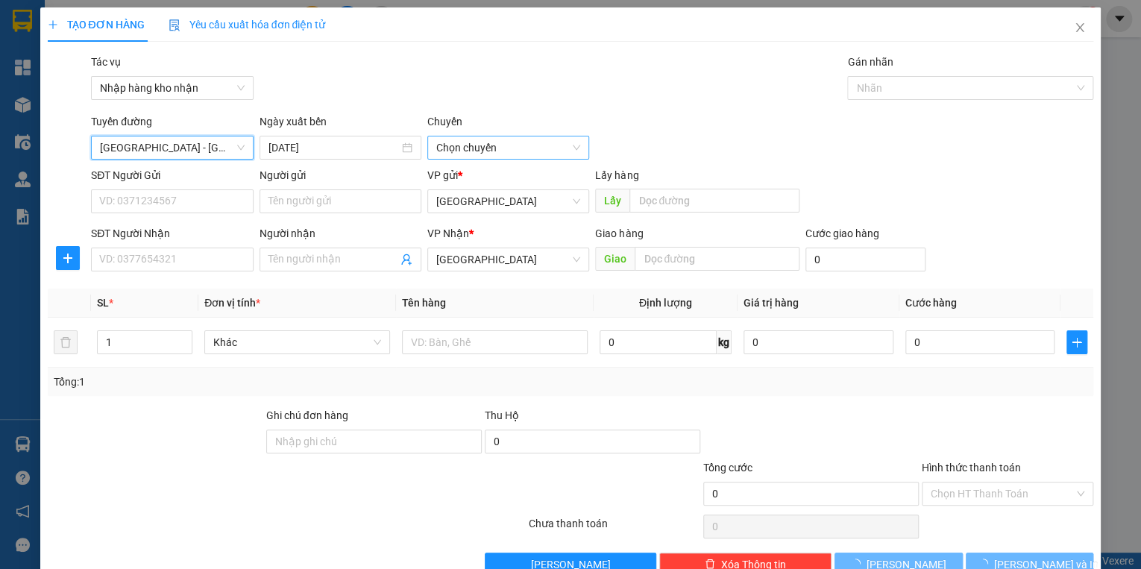
click at [467, 151] on span "Chọn chuyến" at bounding box center [508, 147] width 144 height 22
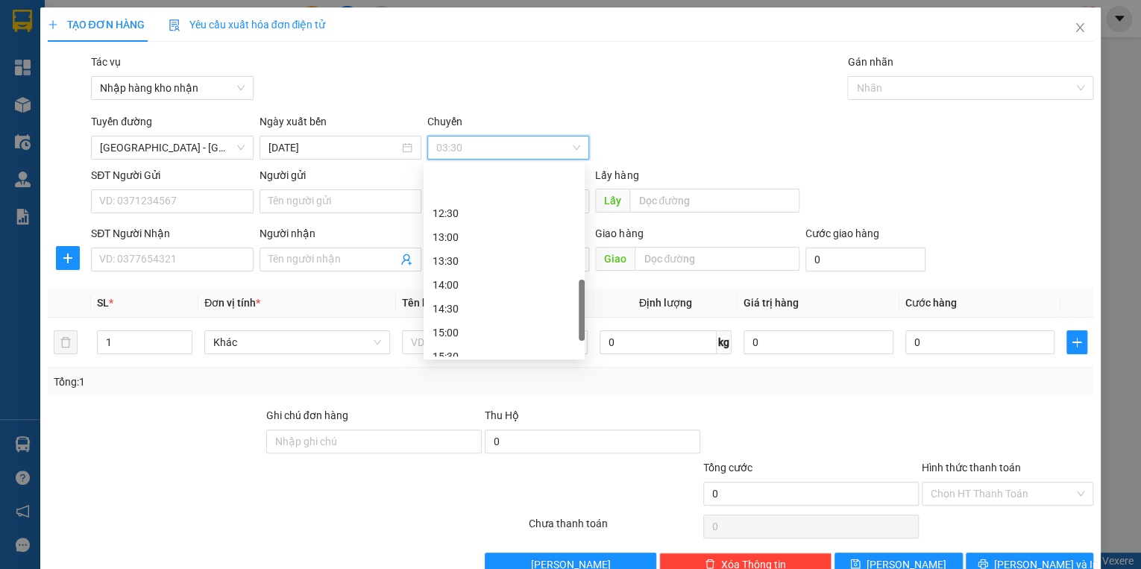
scroll to position [477, 0]
click at [456, 303] on div "15:30" at bounding box center [503, 296] width 143 height 16
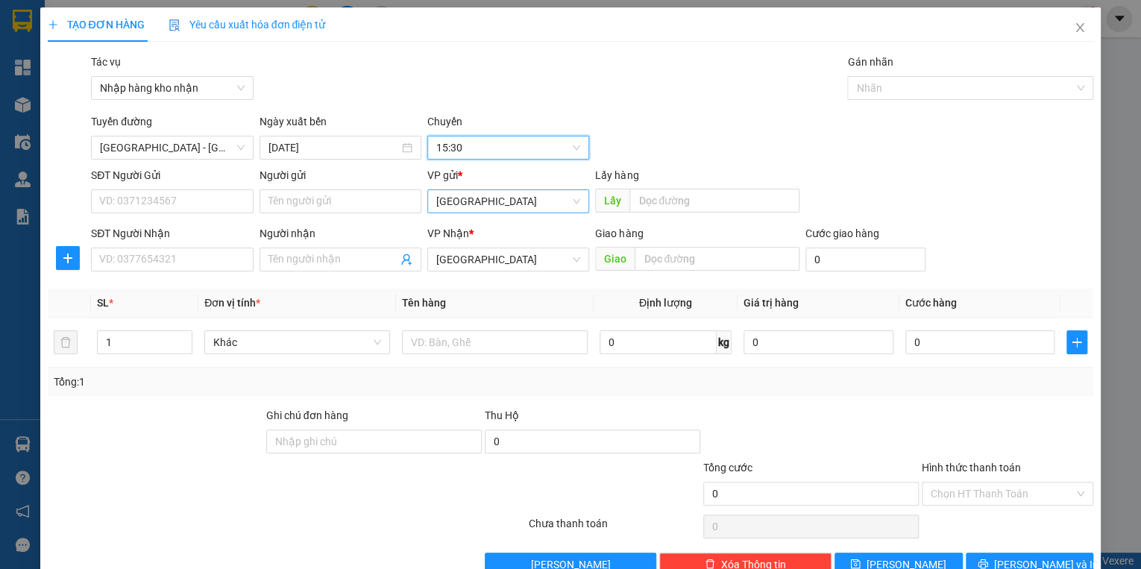
click at [457, 206] on span "[GEOGRAPHIC_DATA]" at bounding box center [508, 201] width 144 height 22
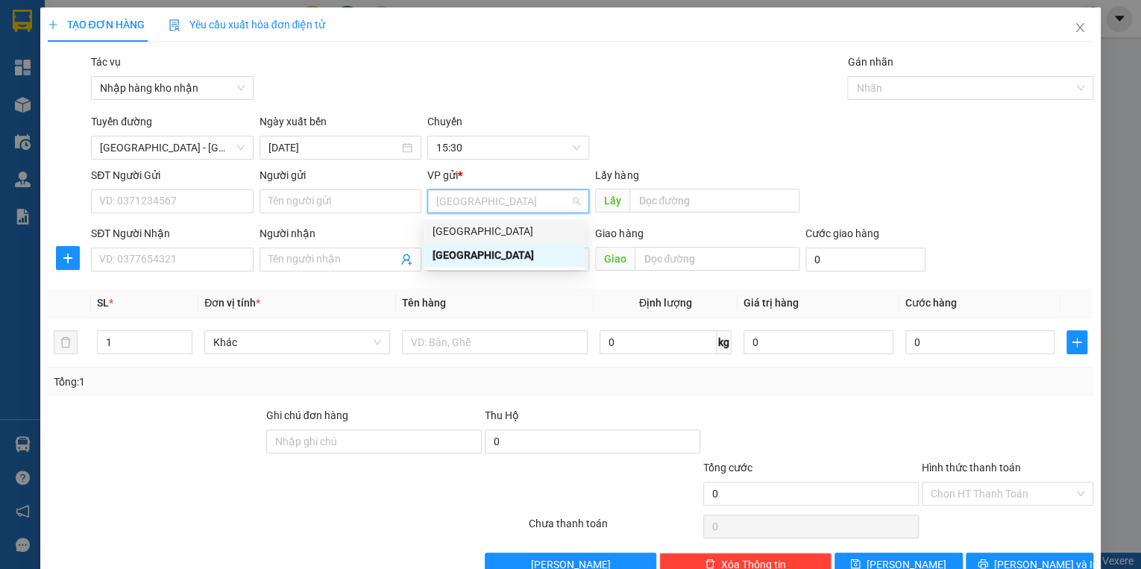
click at [459, 232] on div "[GEOGRAPHIC_DATA]" at bounding box center [503, 231] width 143 height 16
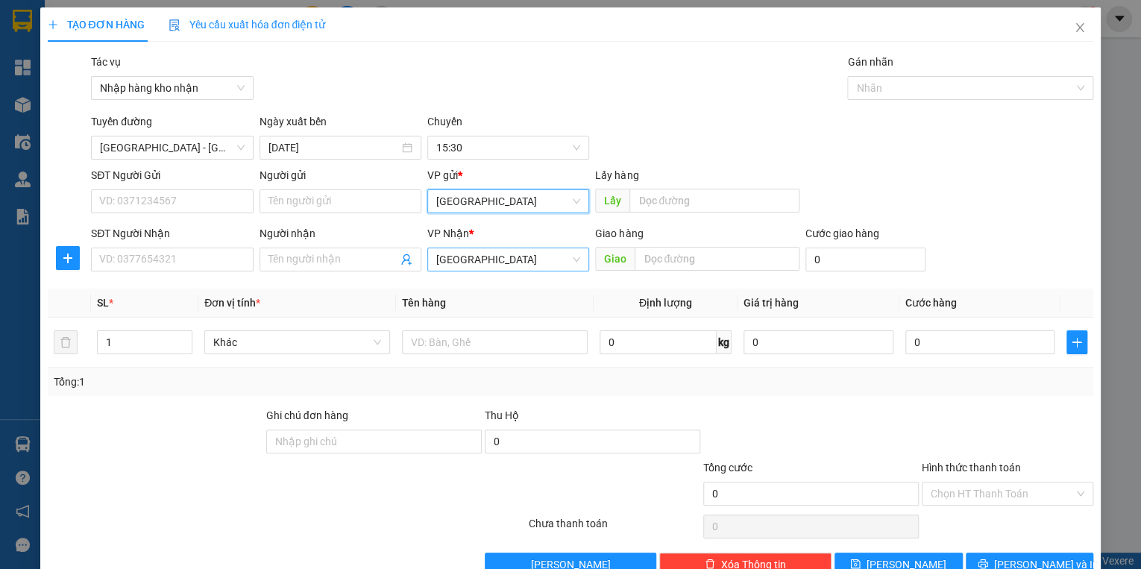
click at [463, 262] on span "[GEOGRAPHIC_DATA]" at bounding box center [508, 259] width 144 height 22
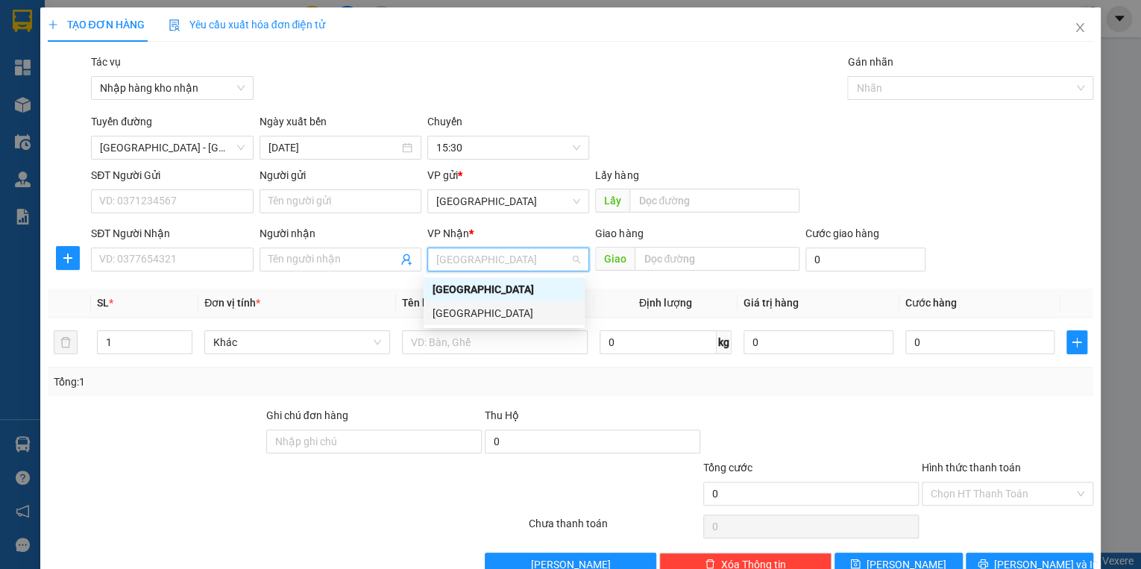
click at [466, 312] on div "[GEOGRAPHIC_DATA]" at bounding box center [503, 313] width 143 height 16
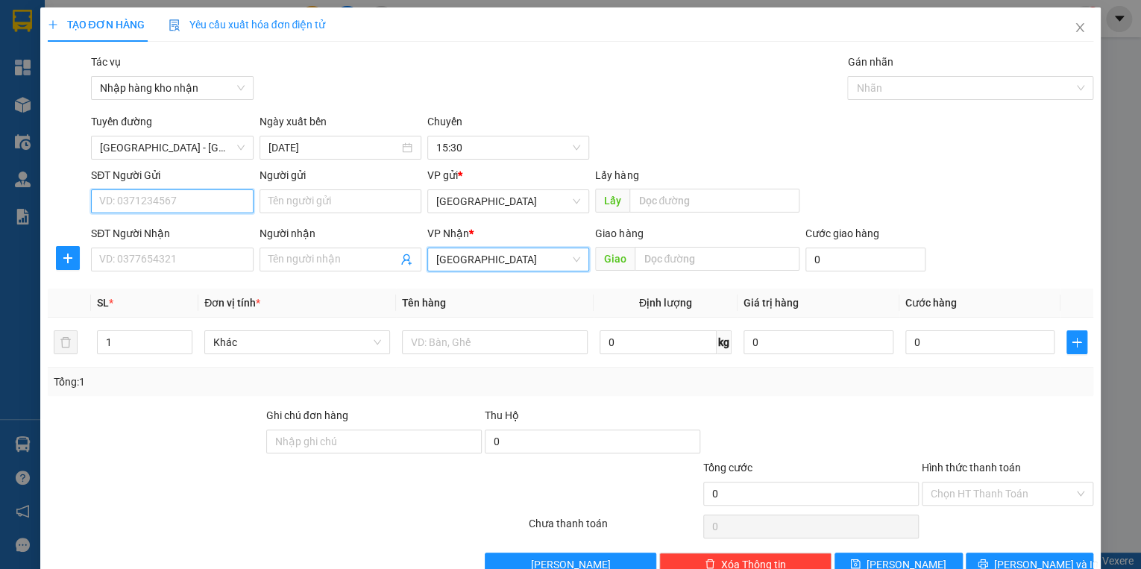
click at [172, 198] on input "SĐT Người Gửi" at bounding box center [172, 201] width 162 height 24
click at [172, 198] on input "09" at bounding box center [172, 201] width 162 height 24
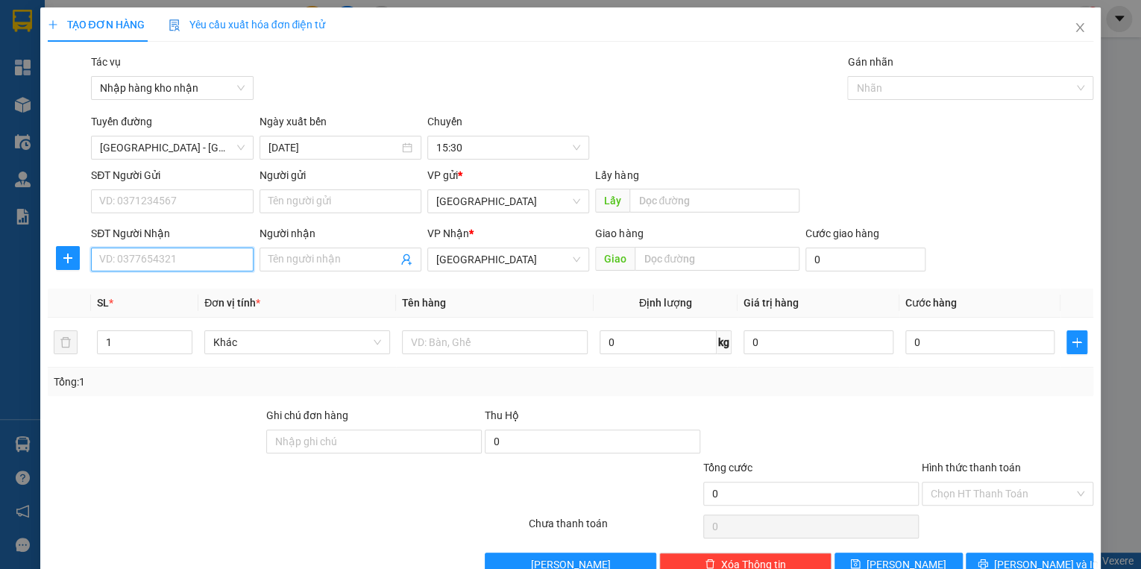
click at [156, 255] on input "SĐT Người Nhận" at bounding box center [172, 259] width 162 height 24
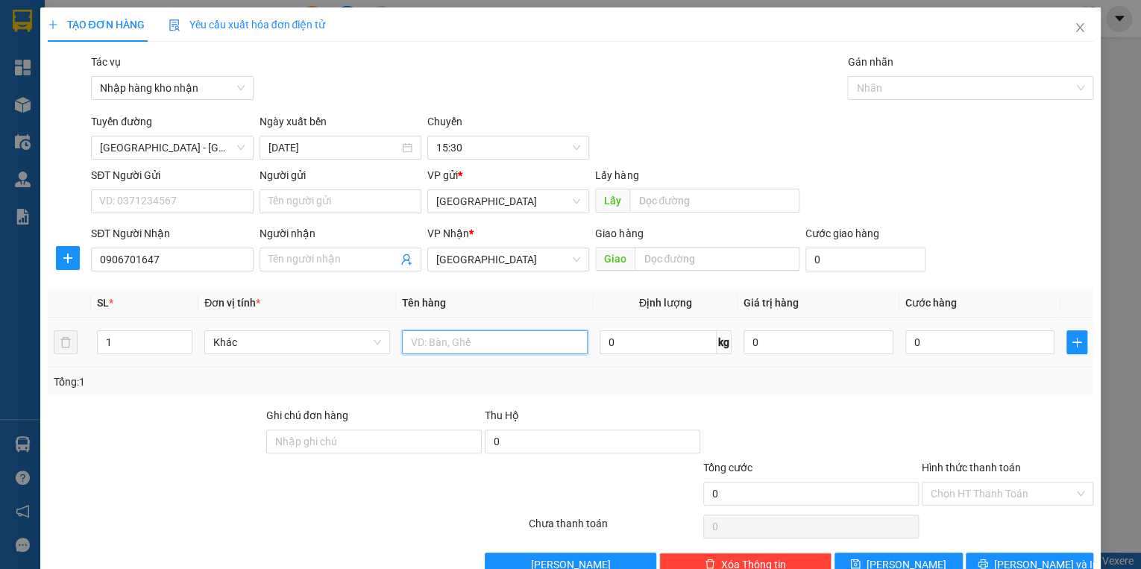
click at [431, 344] on input "text" at bounding box center [495, 342] width 186 height 24
click at [930, 347] on input "0" at bounding box center [980, 342] width 150 height 24
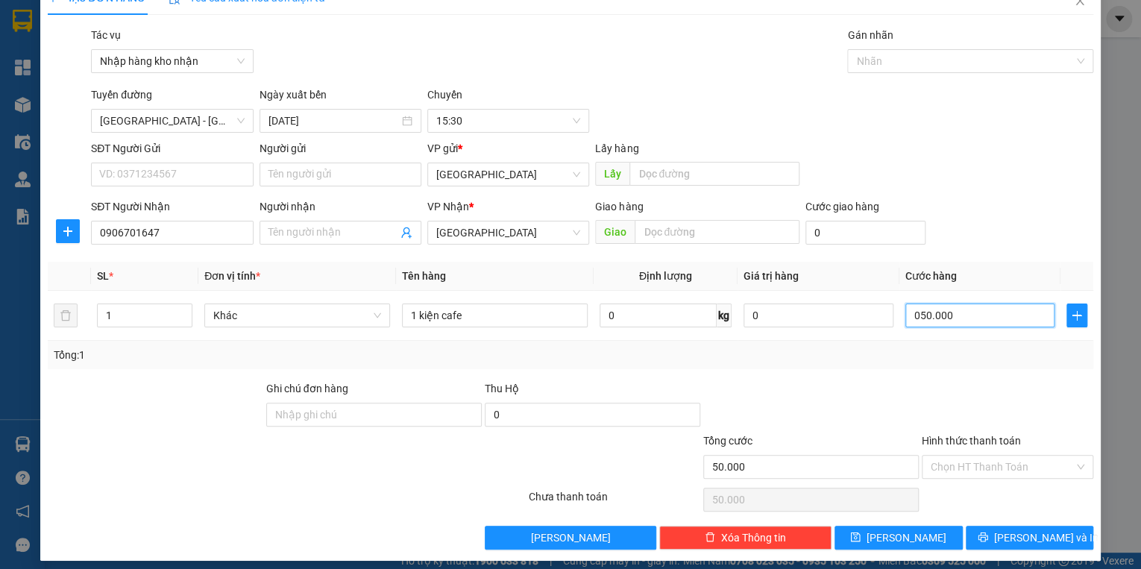
scroll to position [35, 0]
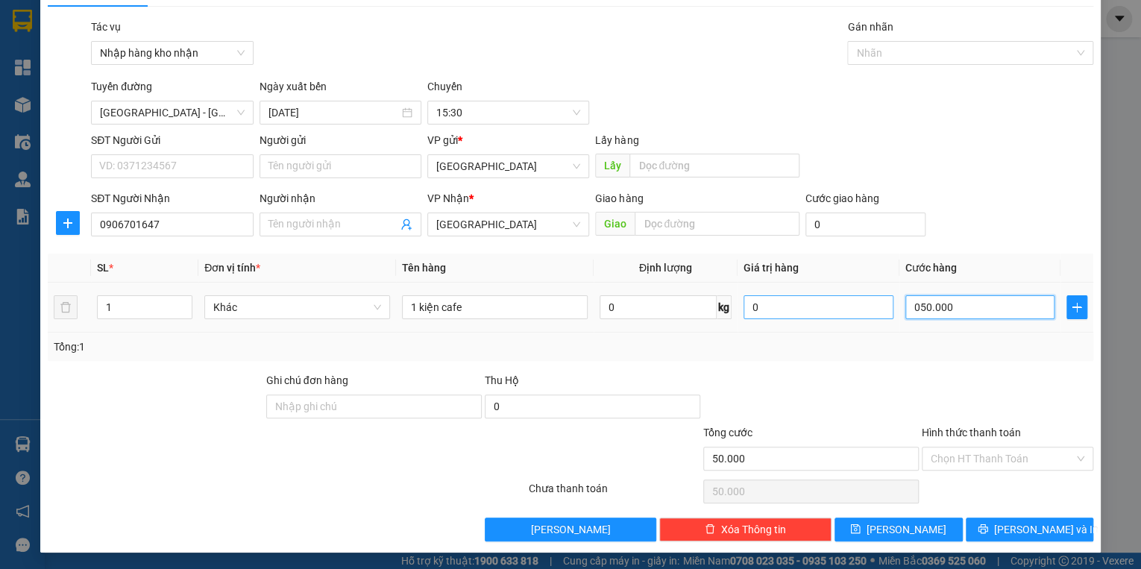
drag, startPoint x: 871, startPoint y: 302, endPoint x: 862, endPoint y: 301, distance: 9.7
click at [862, 302] on tr "1 Khác 1 kiện cafe 0 kg 0 050.000" at bounding box center [571, 308] width 1046 height 50
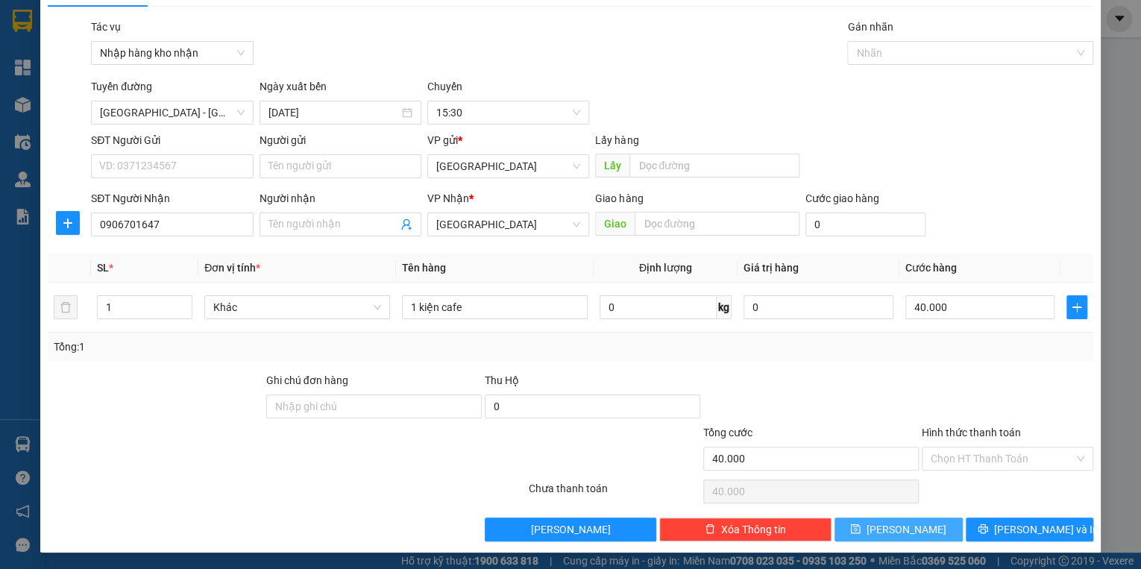
click at [892, 524] on span "[PERSON_NAME]" at bounding box center [906, 529] width 80 height 16
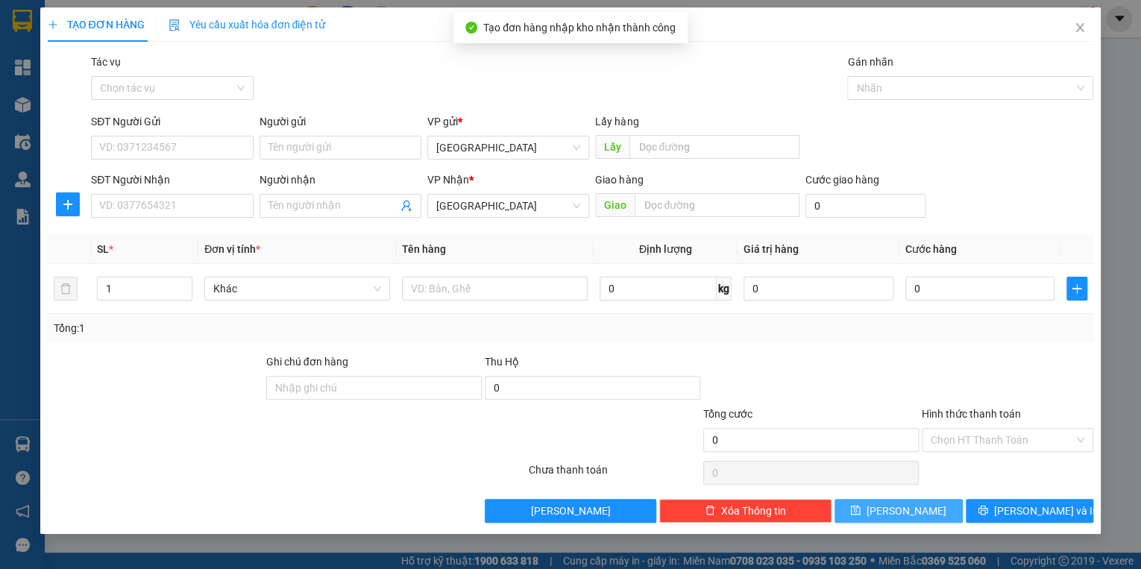
scroll to position [0, 0]
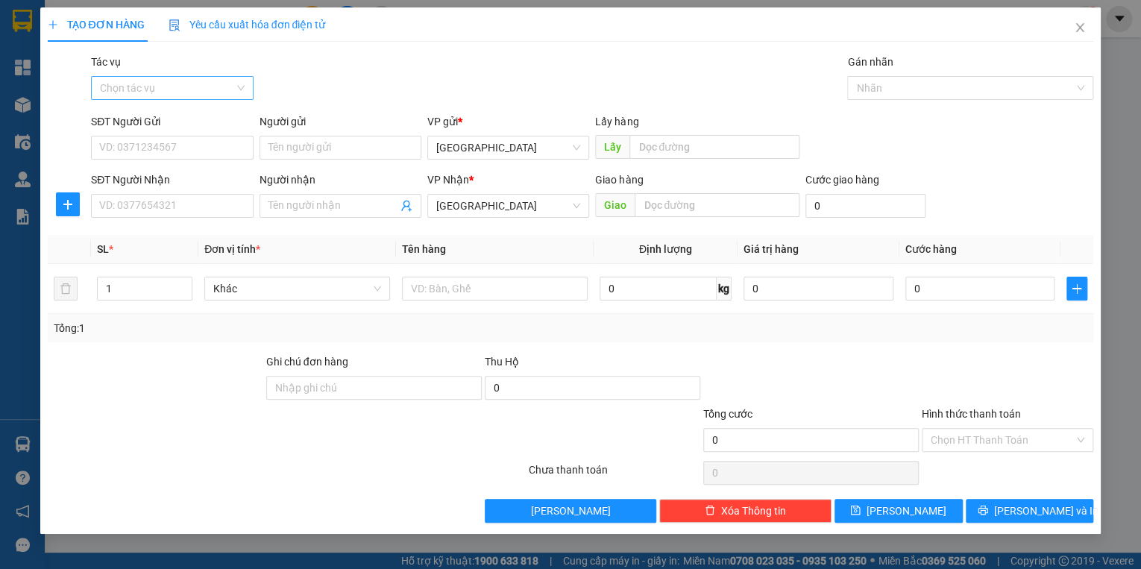
click at [151, 95] on input "Tác vụ" at bounding box center [166, 88] width 133 height 22
click at [145, 146] on div "Nhập hàng kho nhận" at bounding box center [172, 141] width 144 height 16
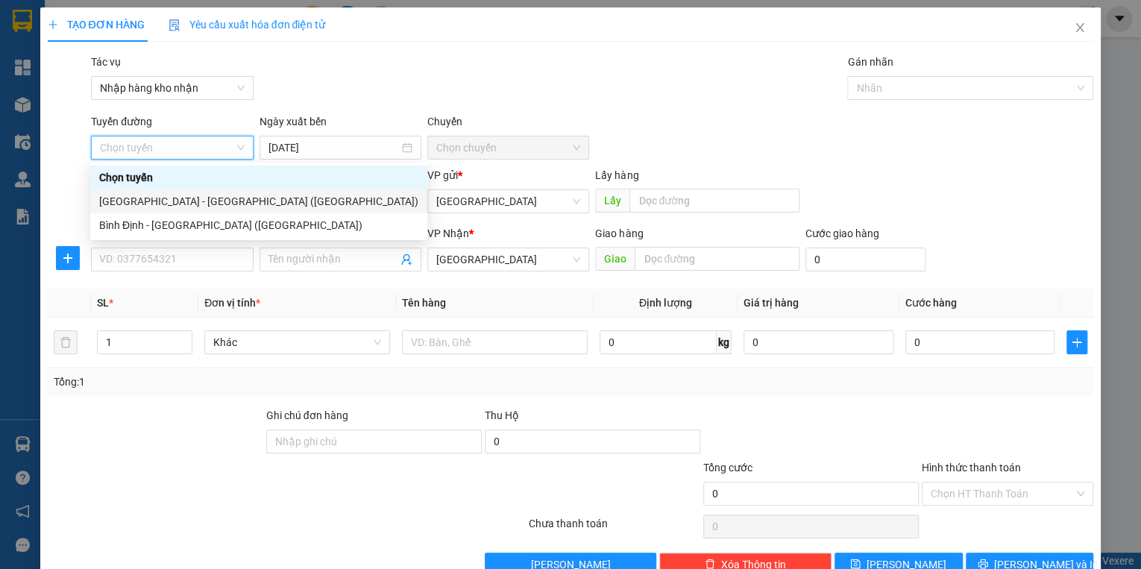
click at [168, 198] on div "[GEOGRAPHIC_DATA] - [GEOGRAPHIC_DATA] ([GEOGRAPHIC_DATA])" at bounding box center [258, 201] width 319 height 16
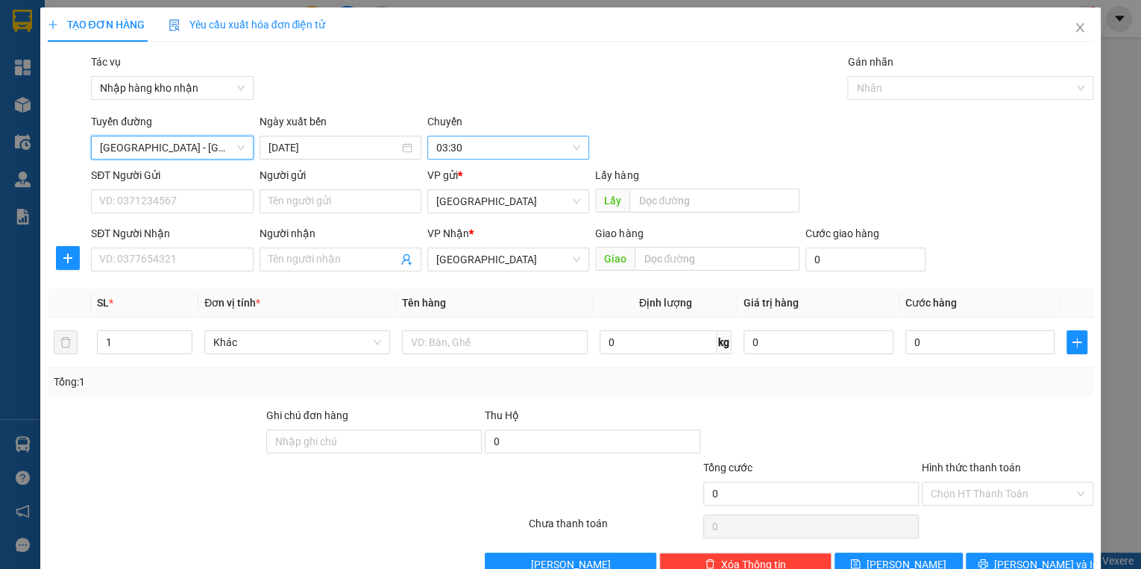
click at [502, 149] on span "03:30" at bounding box center [508, 147] width 144 height 22
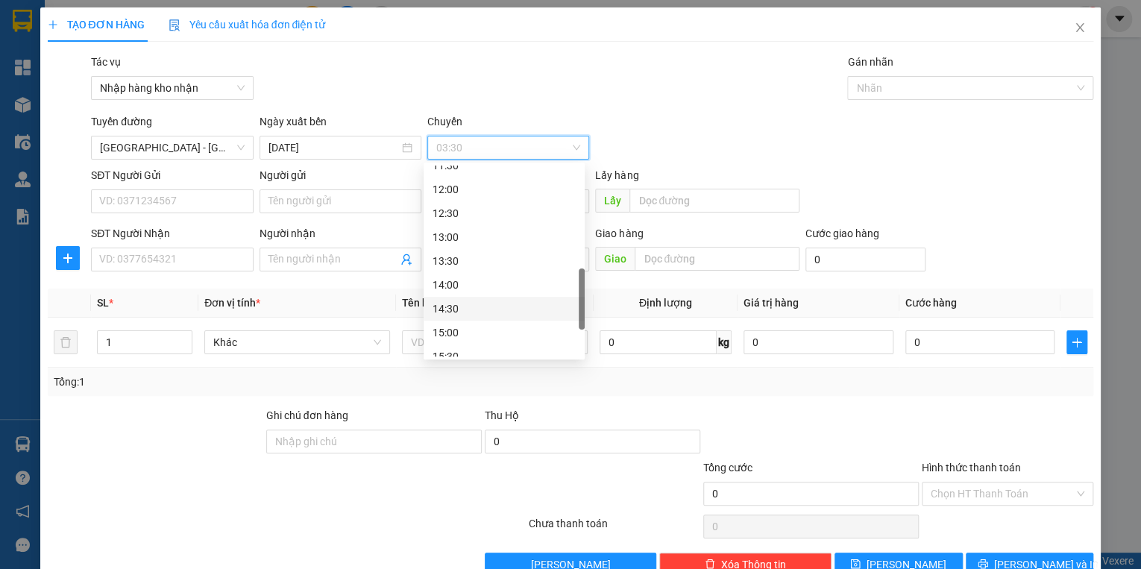
scroll to position [537, 0]
click at [455, 239] on div "15:30" at bounding box center [503, 237] width 143 height 16
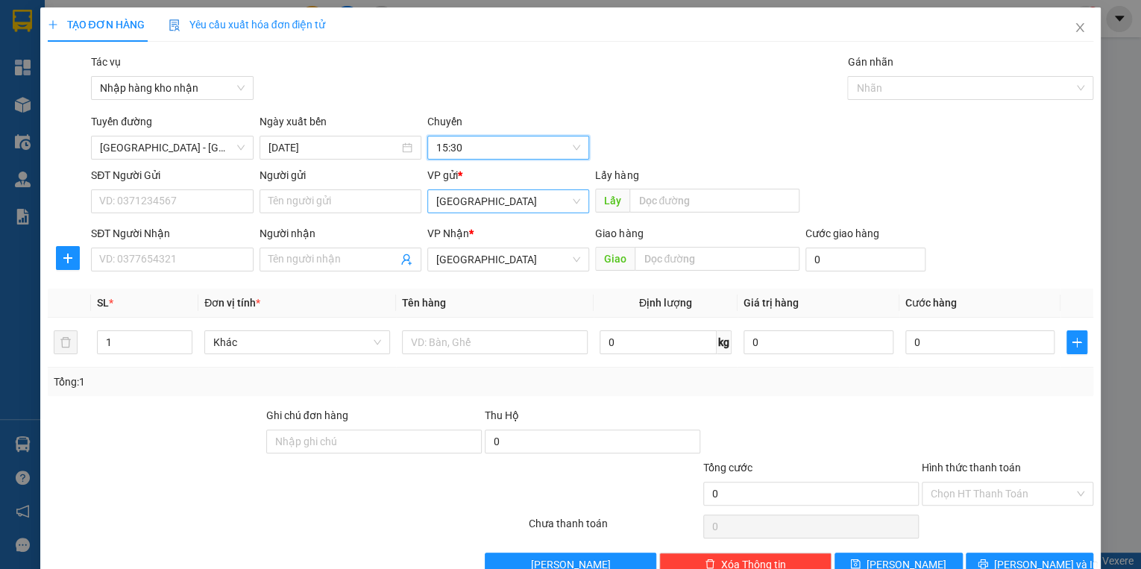
click at [467, 196] on span "[GEOGRAPHIC_DATA]" at bounding box center [508, 201] width 144 height 22
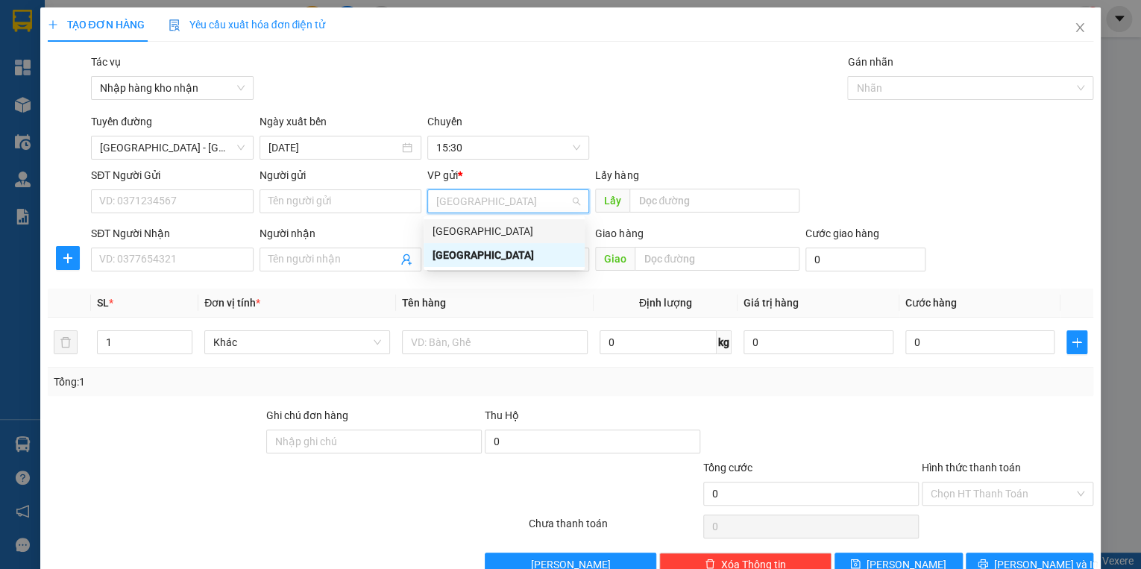
click at [459, 236] on div "[GEOGRAPHIC_DATA]" at bounding box center [503, 231] width 143 height 16
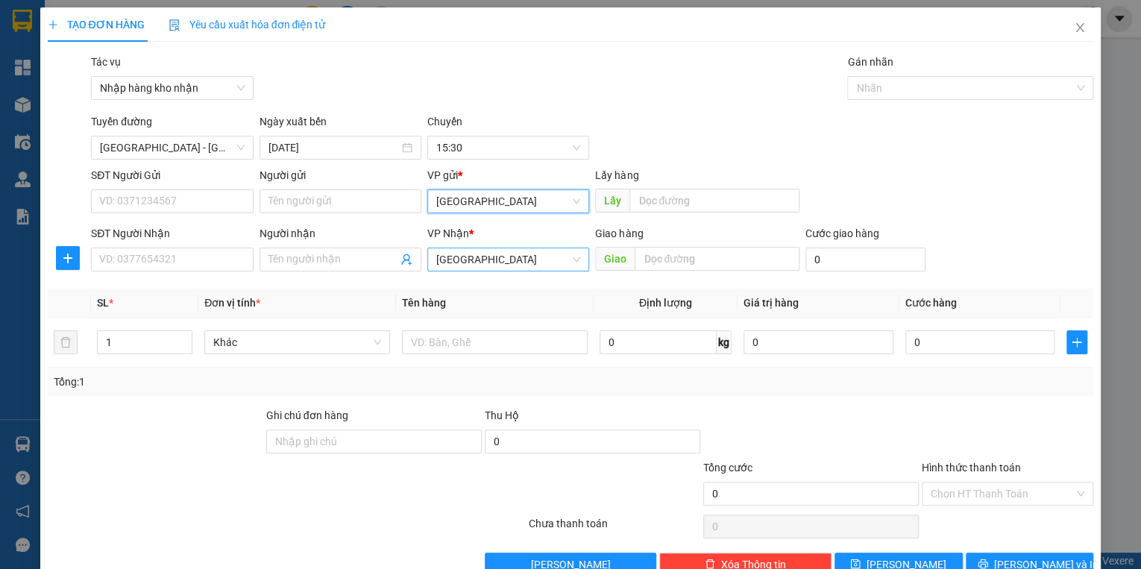
click at [464, 262] on span "[GEOGRAPHIC_DATA]" at bounding box center [508, 259] width 144 height 22
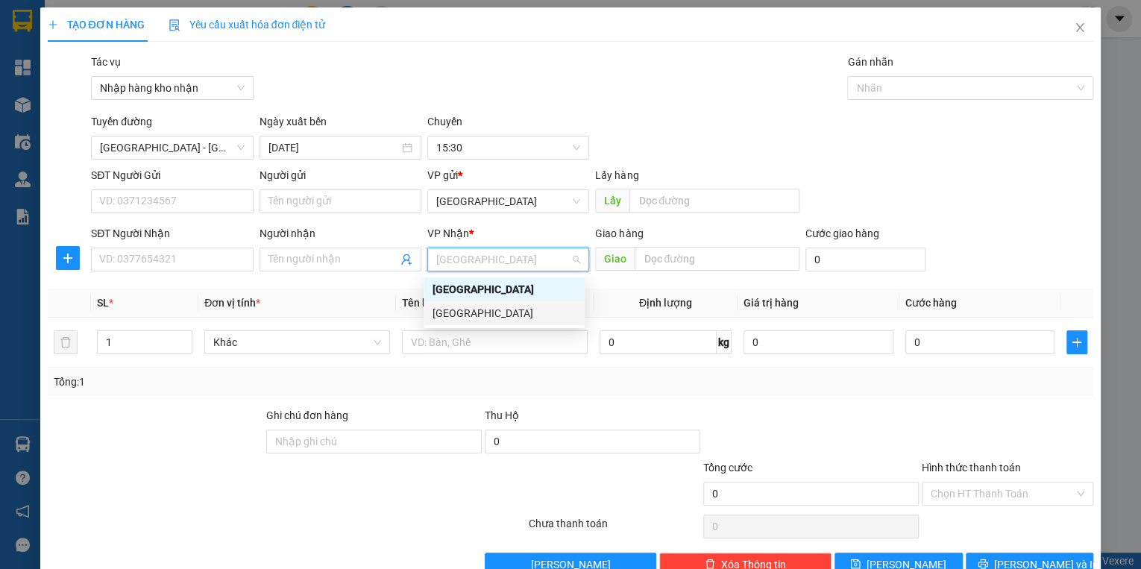
click at [469, 307] on div "[GEOGRAPHIC_DATA]" at bounding box center [503, 313] width 143 height 16
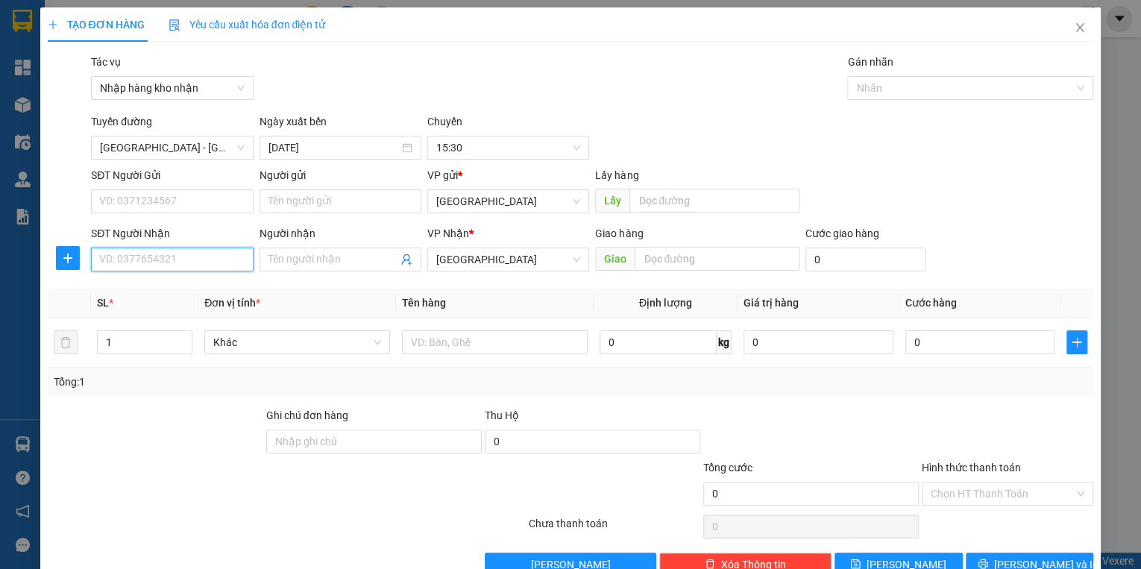
click at [155, 259] on input "SĐT Người Nhận" at bounding box center [172, 259] width 162 height 24
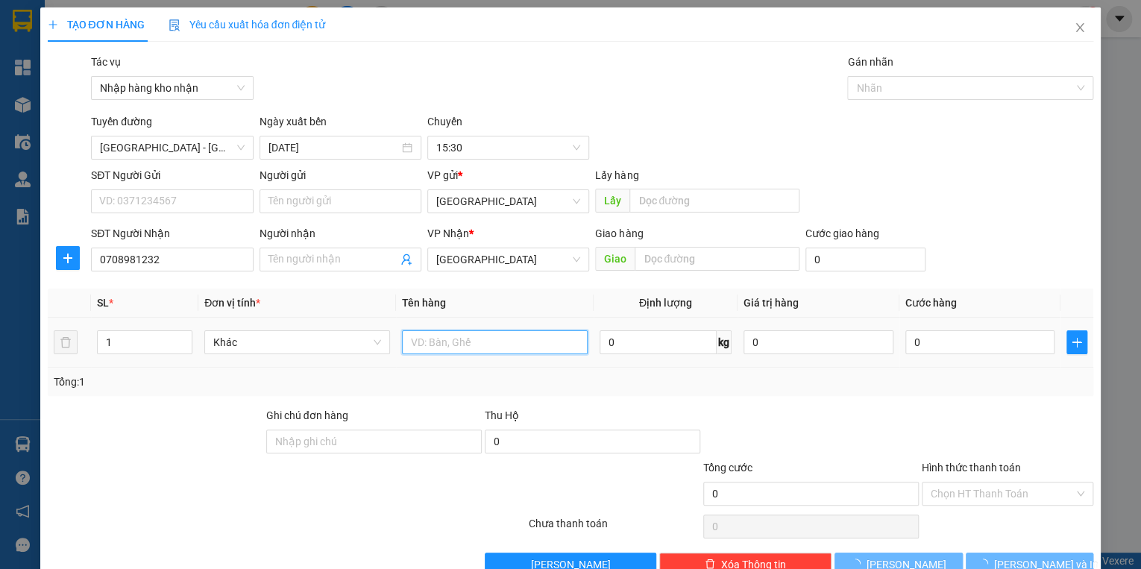
click at [448, 346] on input "text" at bounding box center [495, 342] width 186 height 24
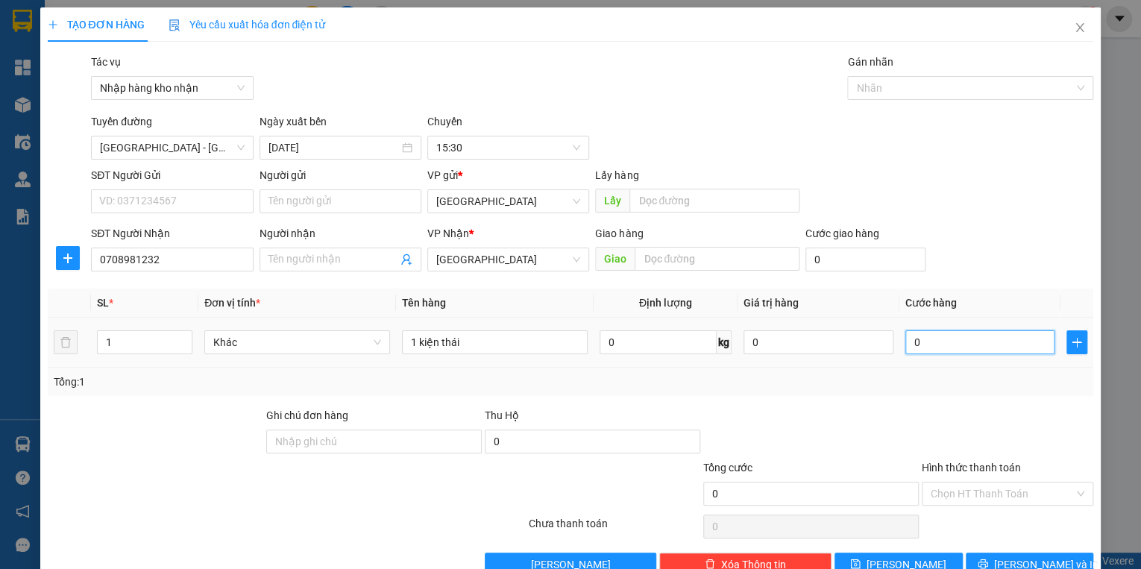
click at [924, 343] on input "0" at bounding box center [980, 342] width 150 height 24
click at [988, 485] on input "Hình thức thanh toán" at bounding box center [1001, 493] width 143 height 22
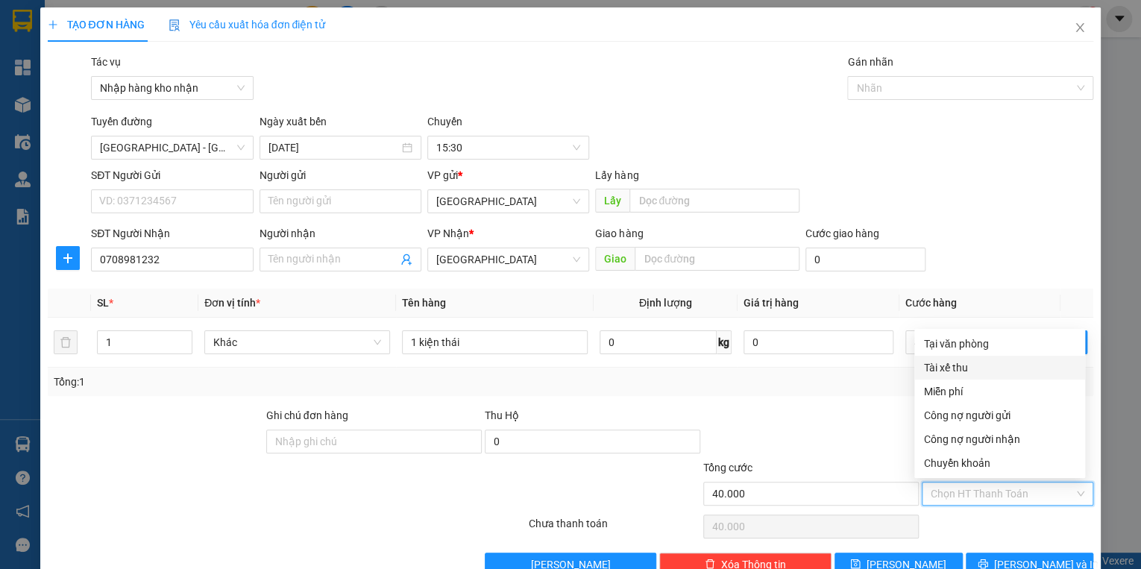
click at [948, 369] on div "Tài xế thu" at bounding box center [999, 367] width 153 height 16
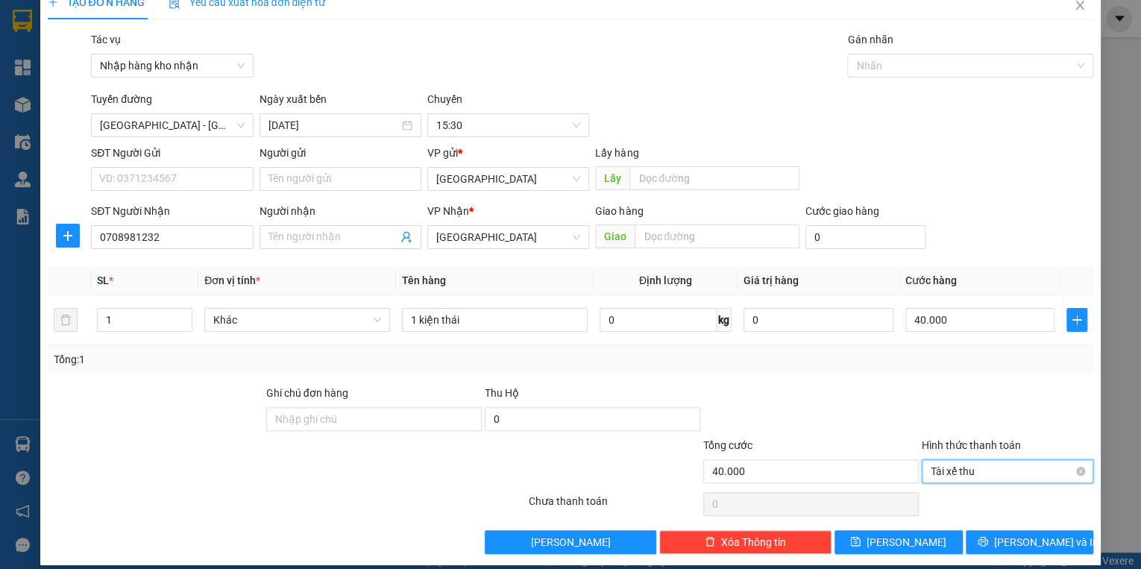
scroll to position [35, 0]
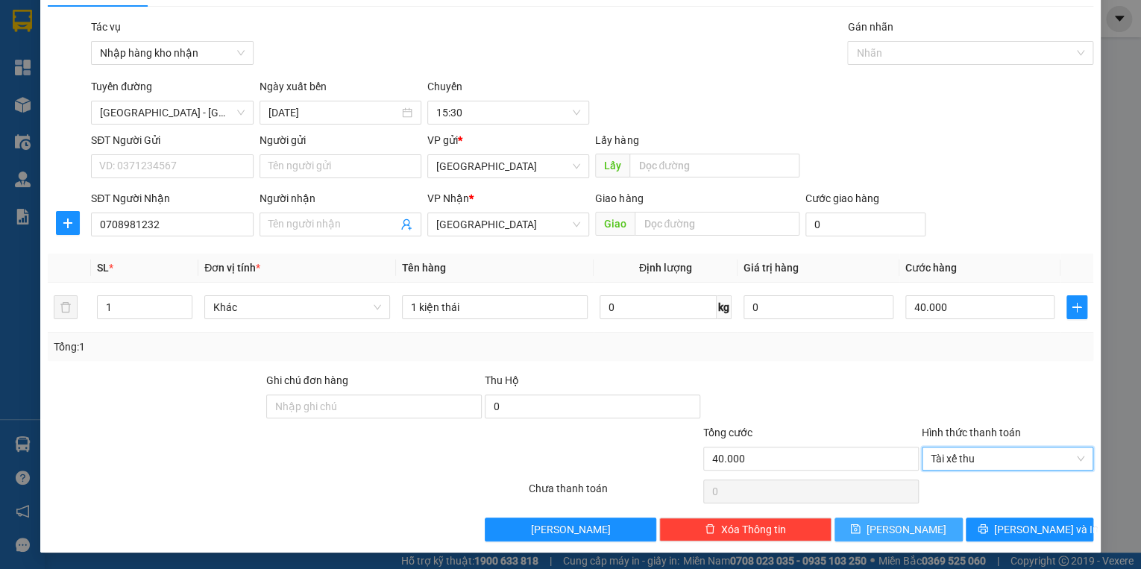
click at [918, 522] on button "[PERSON_NAME]" at bounding box center [898, 529] width 128 height 24
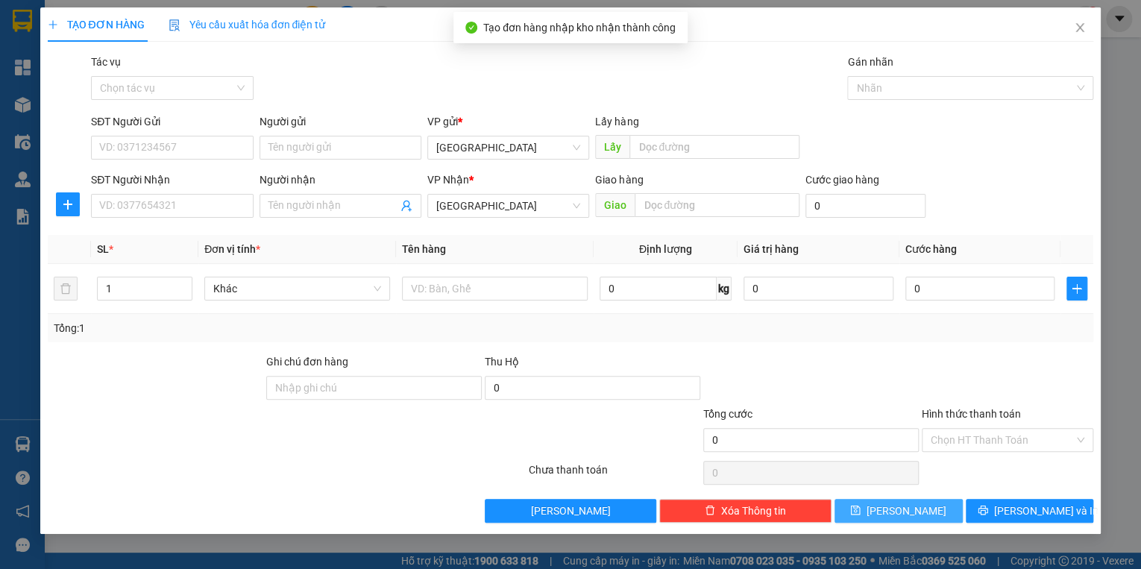
scroll to position [0, 0]
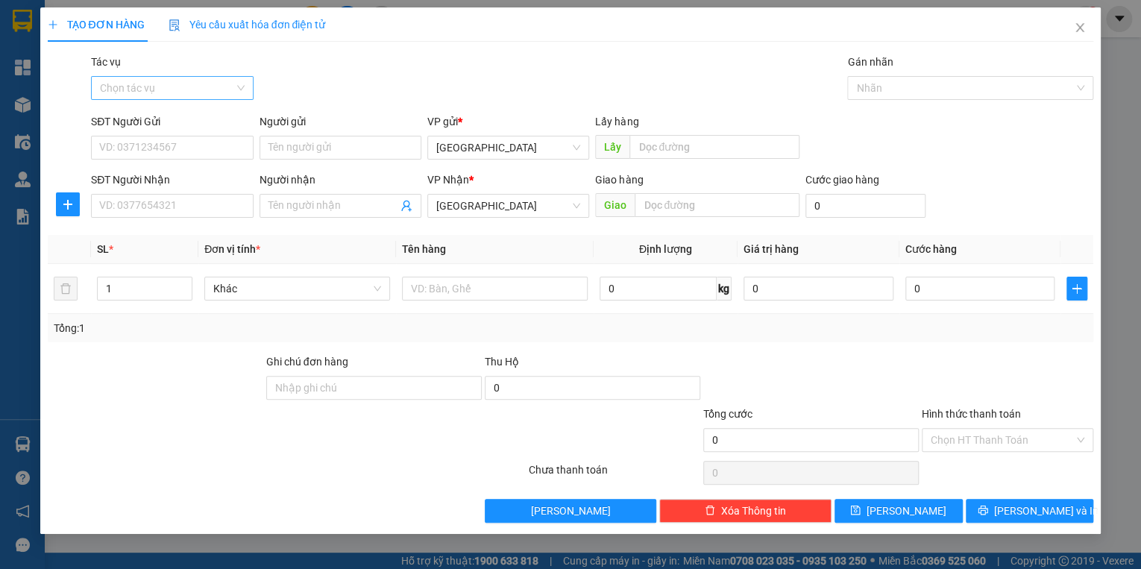
click at [129, 94] on input "Tác vụ" at bounding box center [166, 88] width 133 height 22
click at [148, 139] on div "Nhập hàng kho nhận" at bounding box center [172, 141] width 144 height 16
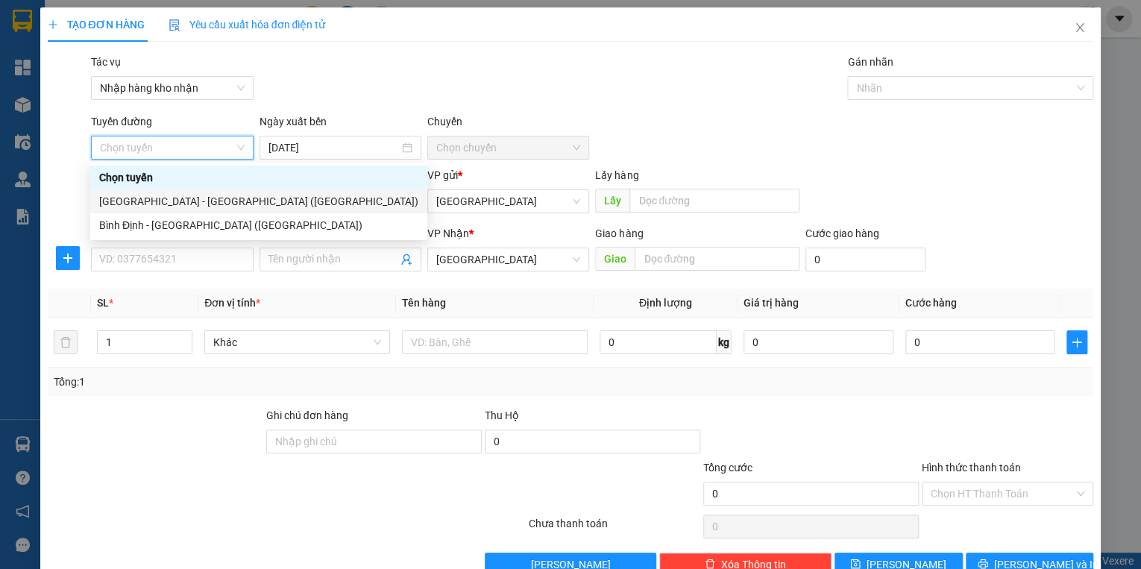
click at [167, 201] on div "[GEOGRAPHIC_DATA] - [GEOGRAPHIC_DATA] ([GEOGRAPHIC_DATA])" at bounding box center [258, 201] width 319 height 16
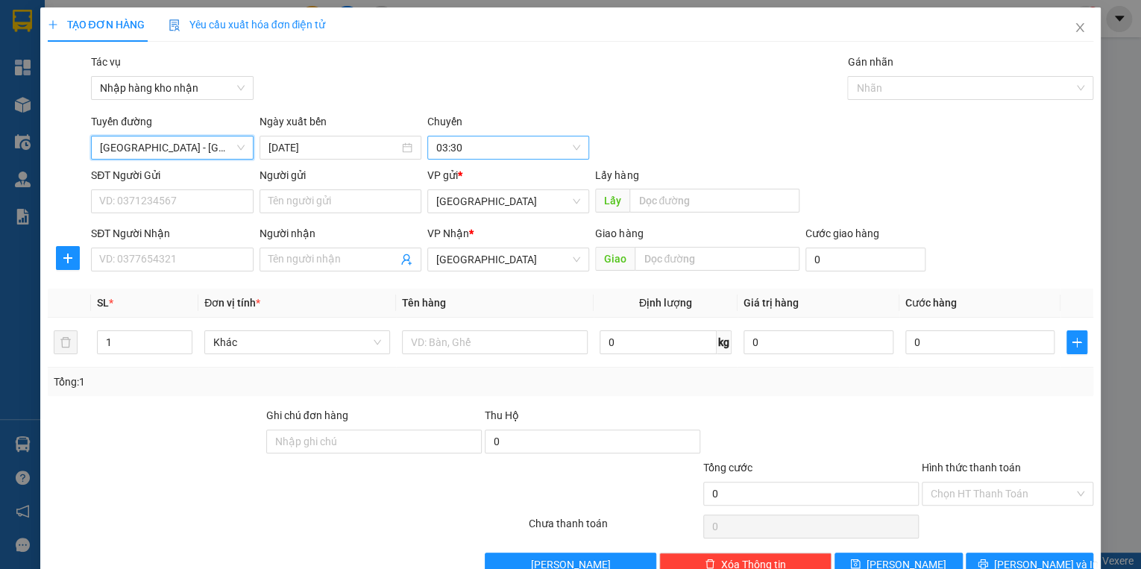
click at [449, 149] on span "03:30" at bounding box center [508, 147] width 144 height 22
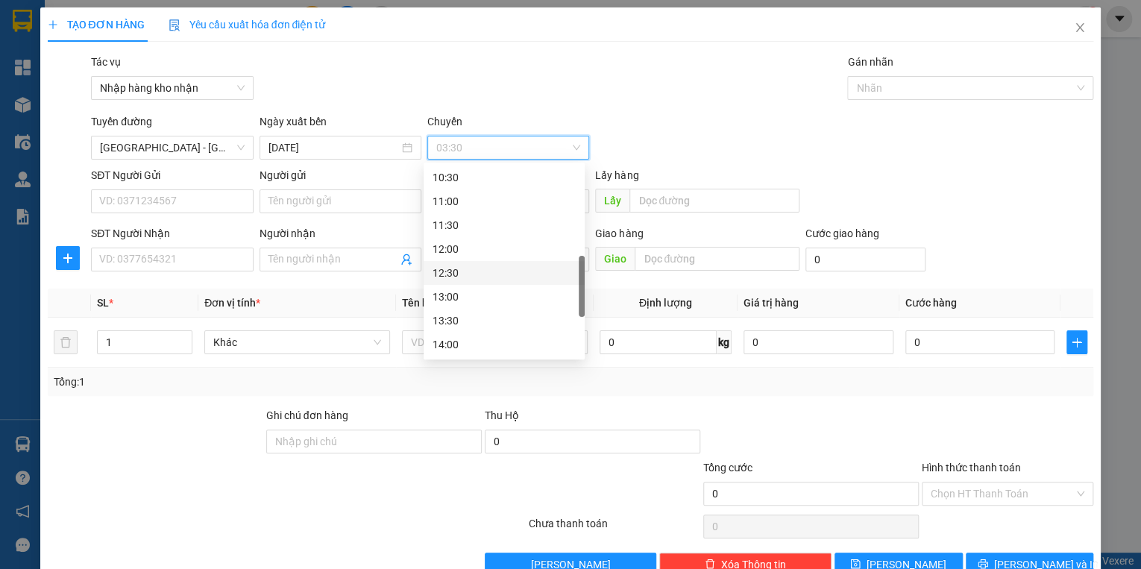
scroll to position [477, 0]
click at [450, 300] on div "15:30" at bounding box center [503, 296] width 143 height 16
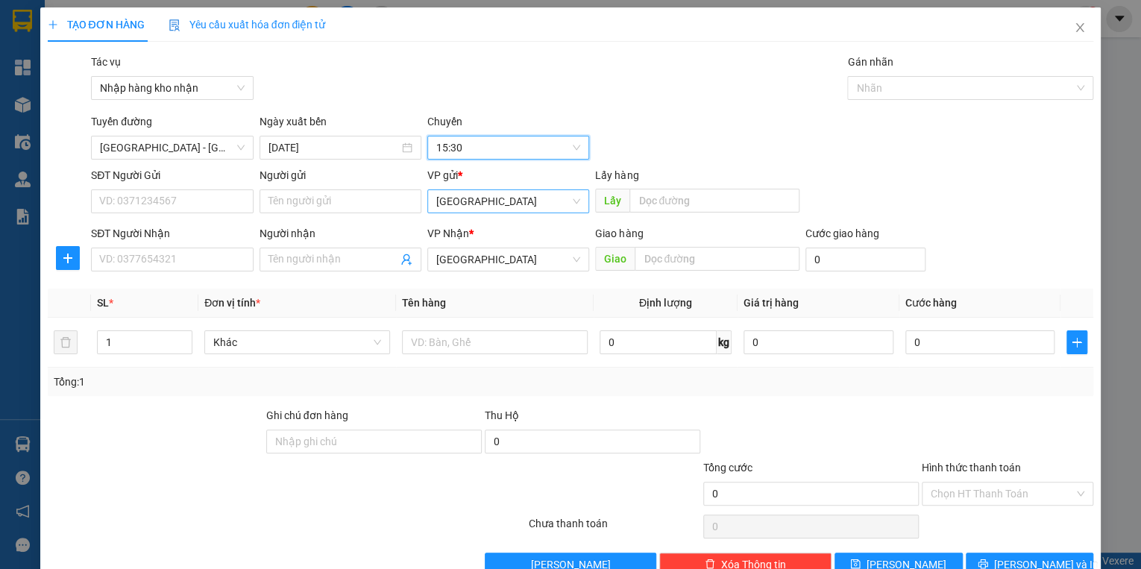
click at [466, 206] on span "[GEOGRAPHIC_DATA]" at bounding box center [508, 201] width 144 height 22
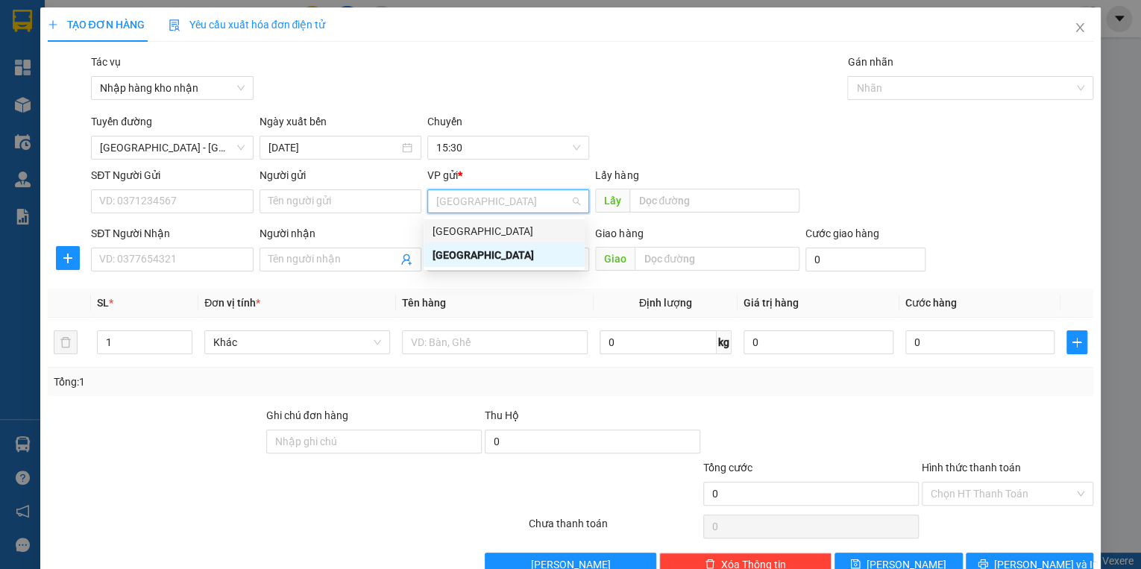
click at [469, 233] on div "[GEOGRAPHIC_DATA]" at bounding box center [503, 231] width 143 height 16
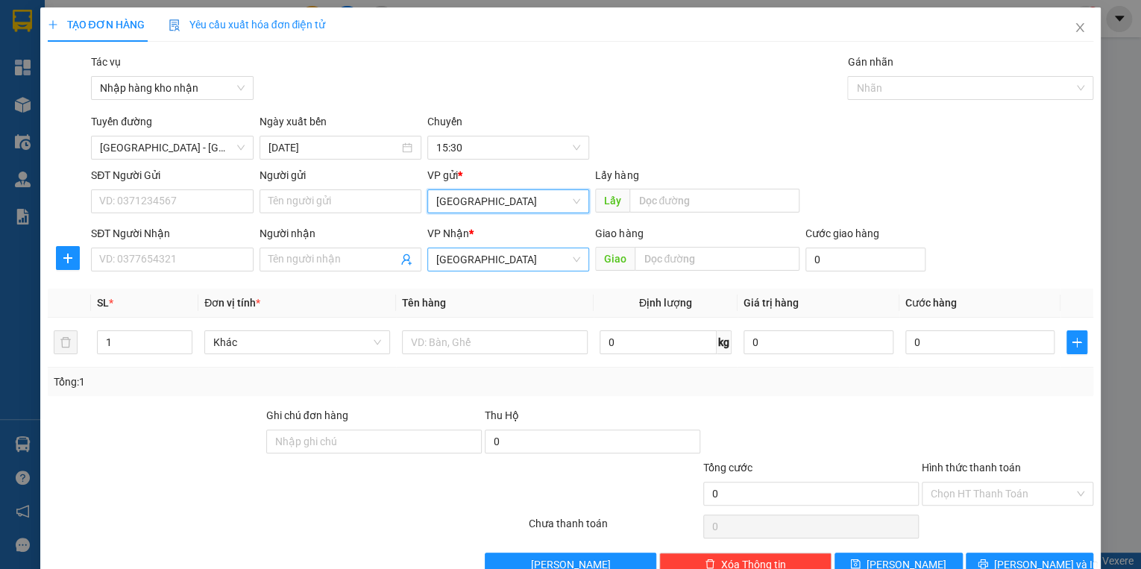
click at [470, 261] on span "[GEOGRAPHIC_DATA]" at bounding box center [508, 259] width 144 height 22
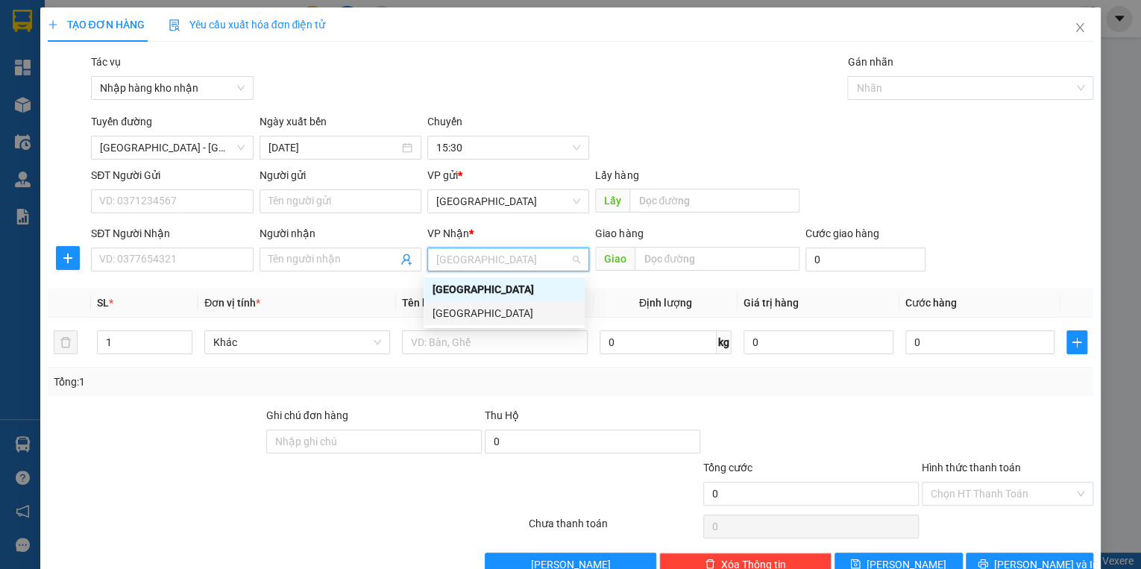
click at [473, 319] on div "[GEOGRAPHIC_DATA]" at bounding box center [503, 313] width 143 height 16
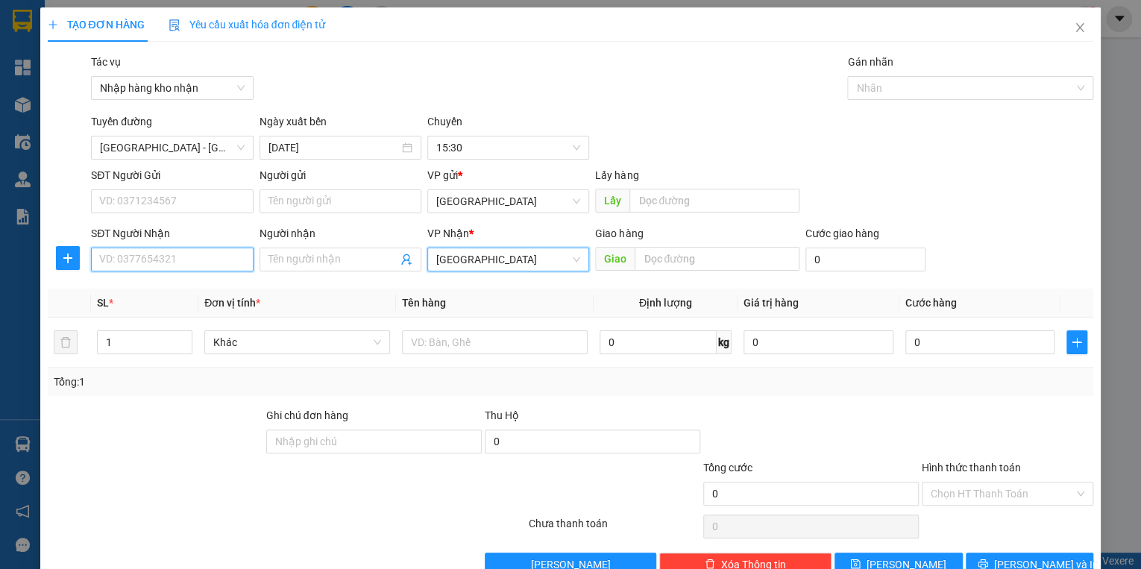
click at [206, 258] on input "SĐT Người Nhận" at bounding box center [172, 259] width 162 height 24
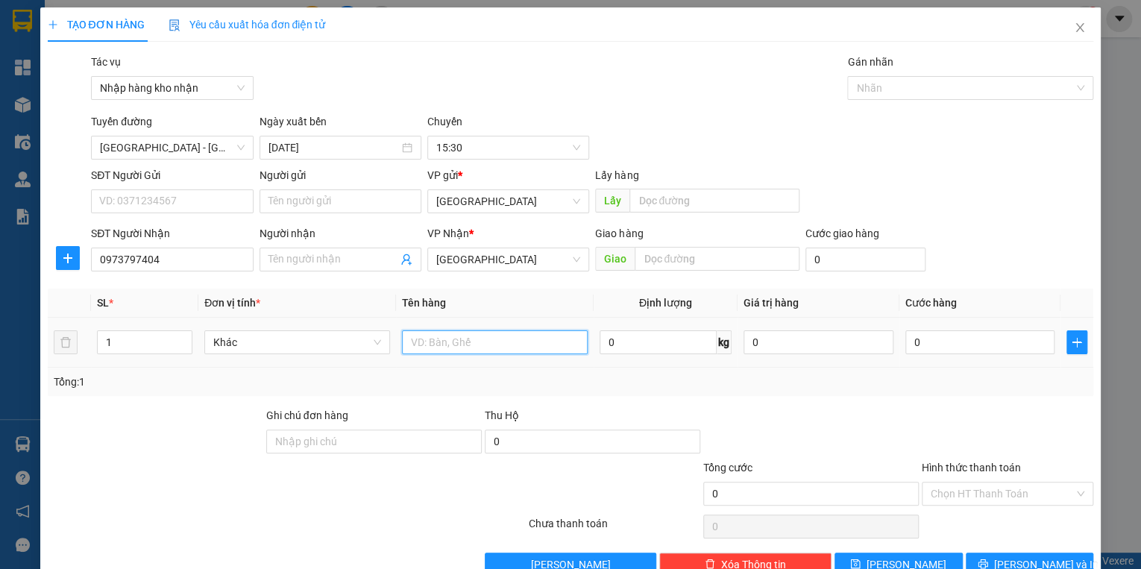
click at [453, 338] on input "text" at bounding box center [495, 342] width 186 height 24
click at [954, 346] on input "0" at bounding box center [980, 342] width 150 height 24
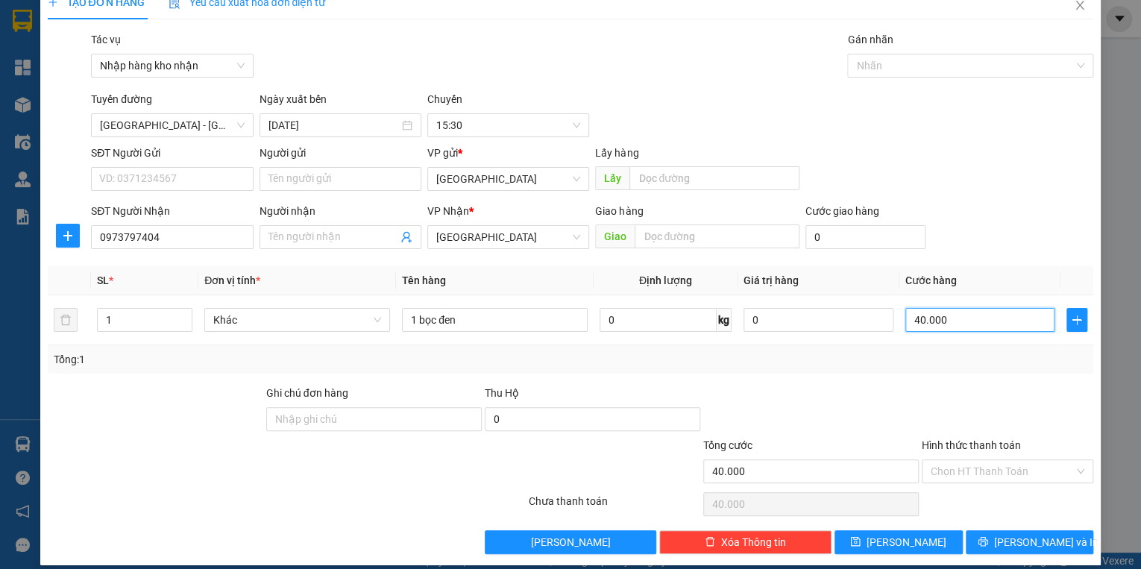
scroll to position [35, 0]
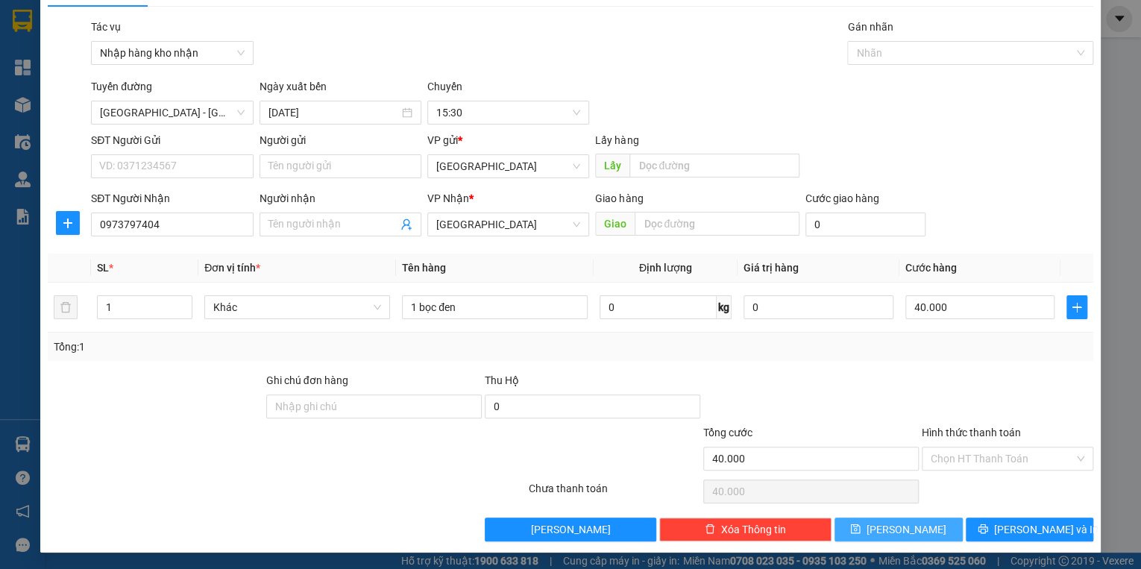
click at [886, 537] on button "[PERSON_NAME]" at bounding box center [898, 529] width 128 height 24
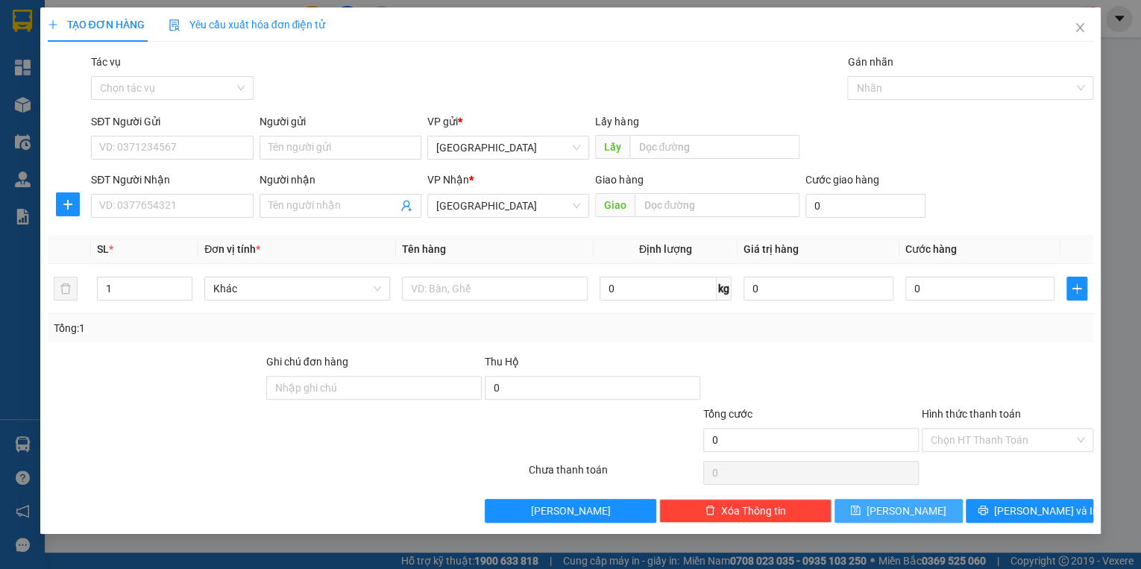
scroll to position [0, 0]
click at [1078, 21] on span "Close" at bounding box center [1080, 28] width 42 height 42
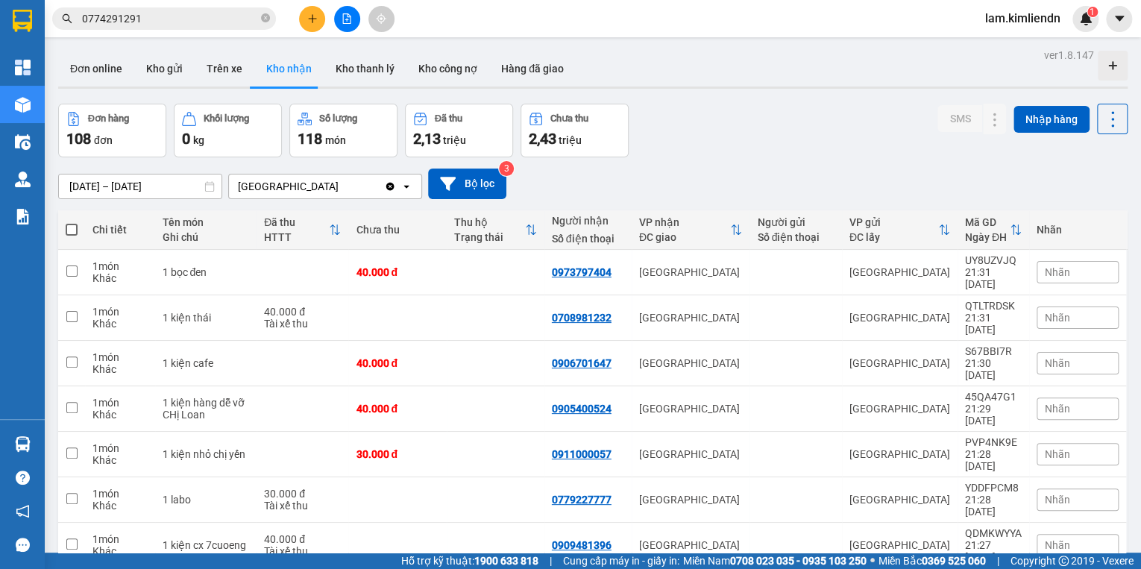
click at [1050, 266] on span "Nhãn" at bounding box center [1056, 272] width 25 height 12
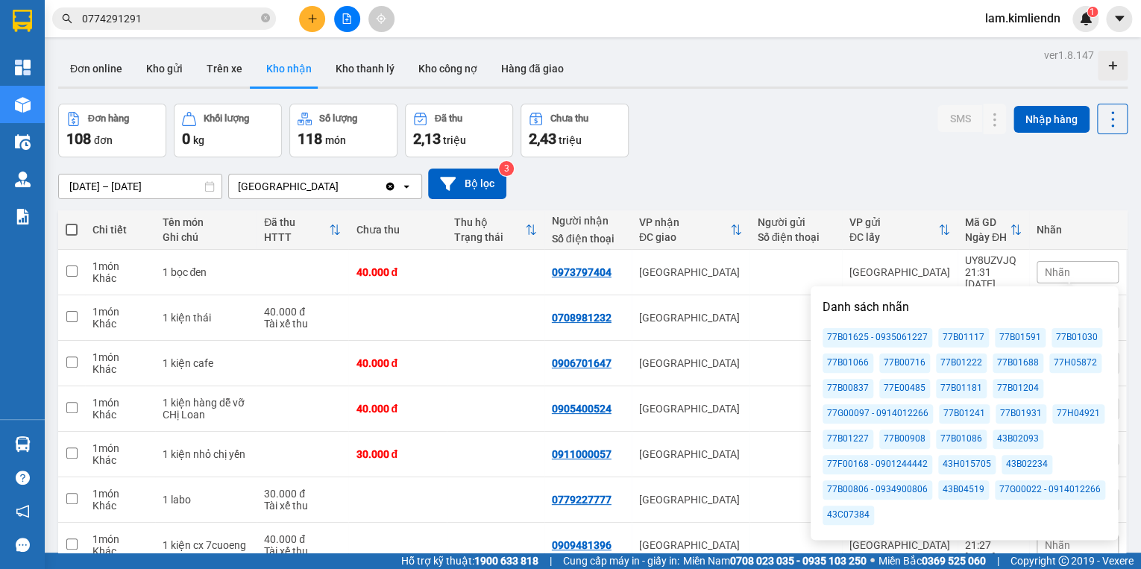
click at [951, 361] on div "77B01222" at bounding box center [961, 362] width 51 height 19
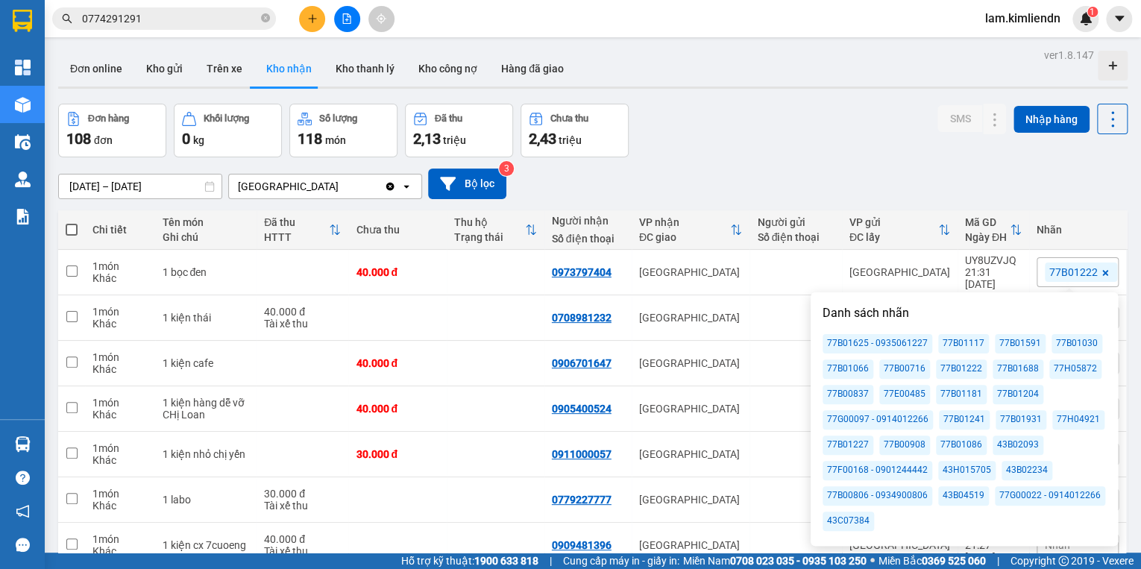
click at [951, 163] on div "[DATE] – [DATE] Press the down arrow key to interact with the calendar and sele…" at bounding box center [592, 183] width 1069 height 53
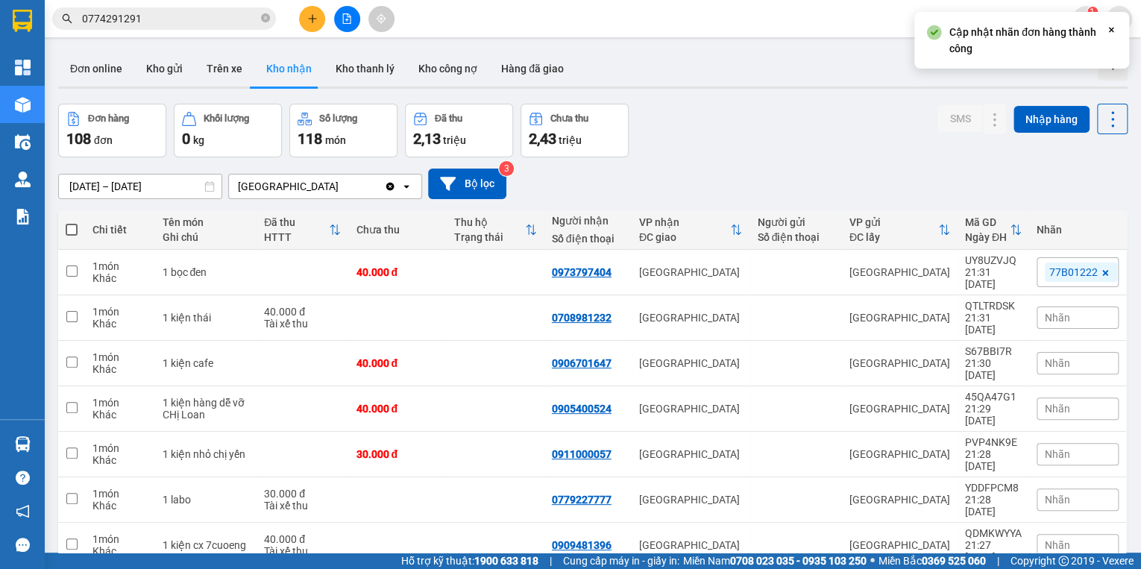
click at [1059, 312] on span "Nhãn" at bounding box center [1056, 318] width 25 height 12
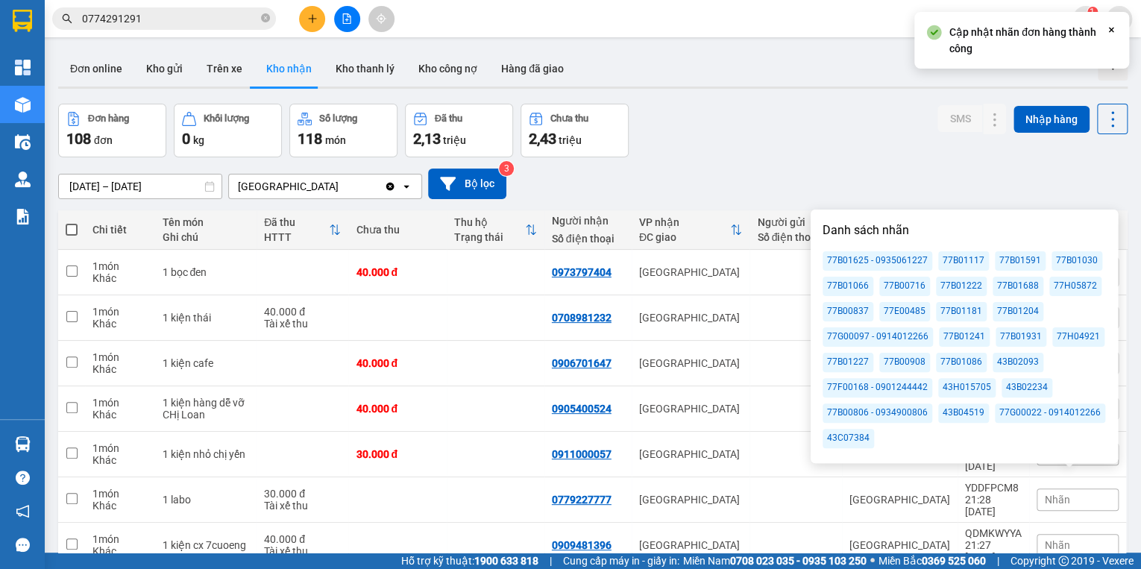
click at [944, 284] on div "77B01222" at bounding box center [961, 286] width 51 height 19
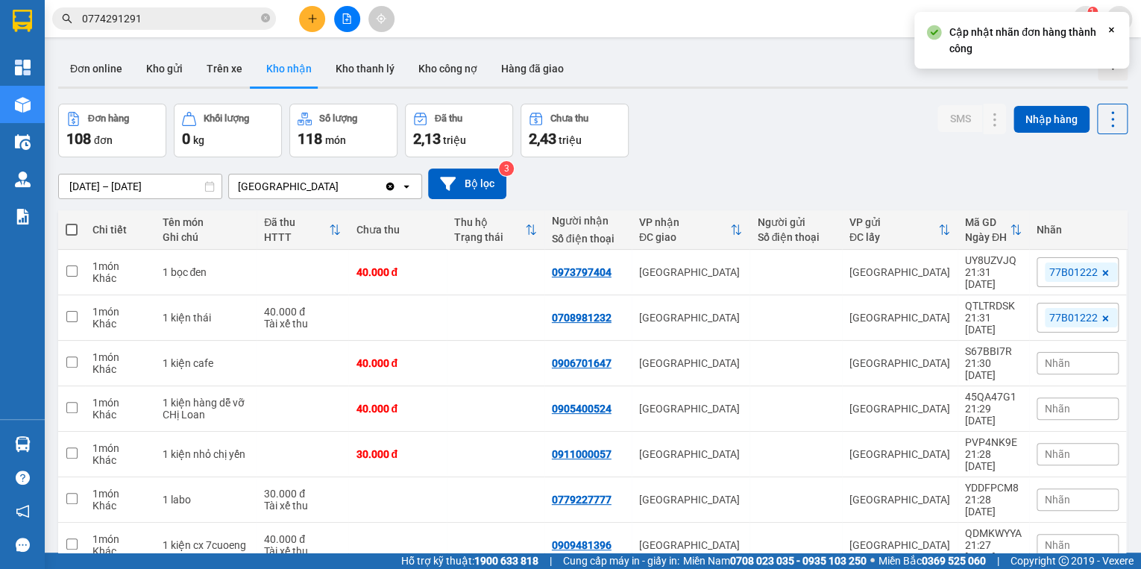
click at [900, 173] on div "[DATE] – [DATE] Press the down arrow key to interact with the calendar and sele…" at bounding box center [592, 183] width 1069 height 31
click at [1062, 357] on span "Nhãn" at bounding box center [1056, 363] width 25 height 12
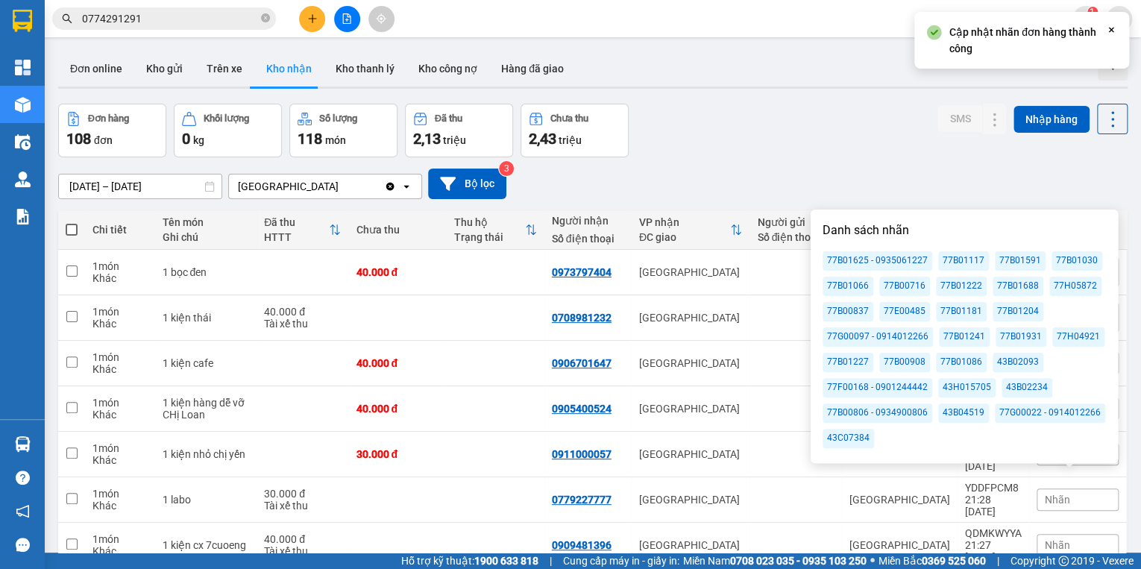
click at [966, 283] on div "77B01222" at bounding box center [961, 286] width 51 height 19
click at [886, 136] on div "Đơn hàng 108 đơn Khối lượng 0 kg Số lượng 118 món Đã thu 2,13 triệu Chưa thu 2,…" at bounding box center [592, 131] width 1069 height 54
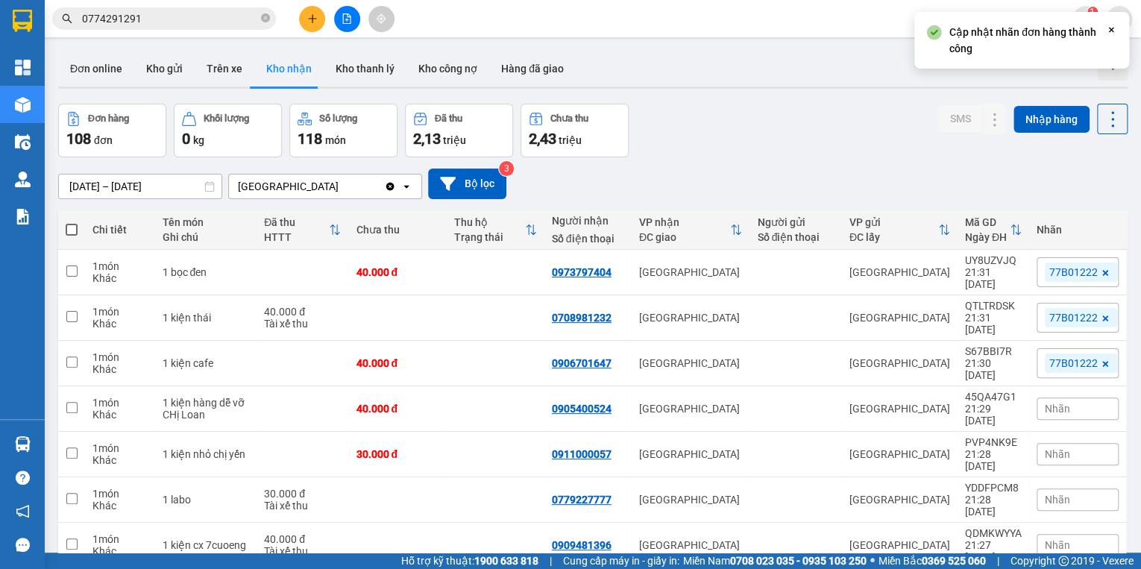
click at [1056, 403] on span "Nhãn" at bounding box center [1056, 409] width 25 height 12
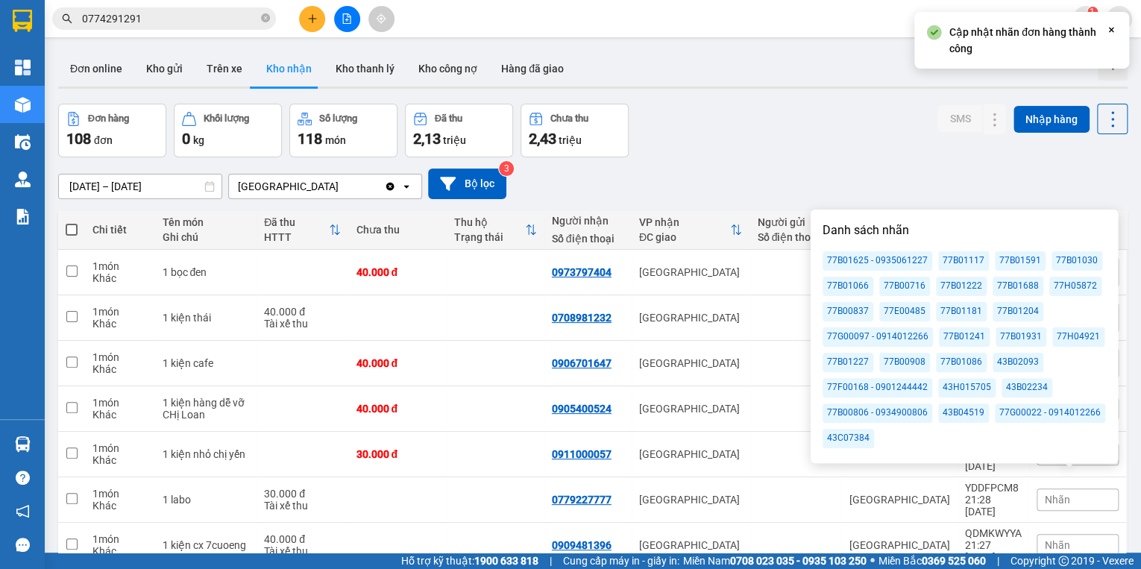
click at [951, 284] on div "77B01222" at bounding box center [961, 286] width 51 height 19
click at [894, 160] on div "[DATE] – [DATE] Press the down arrow key to interact with the calendar and sele…" at bounding box center [592, 183] width 1069 height 53
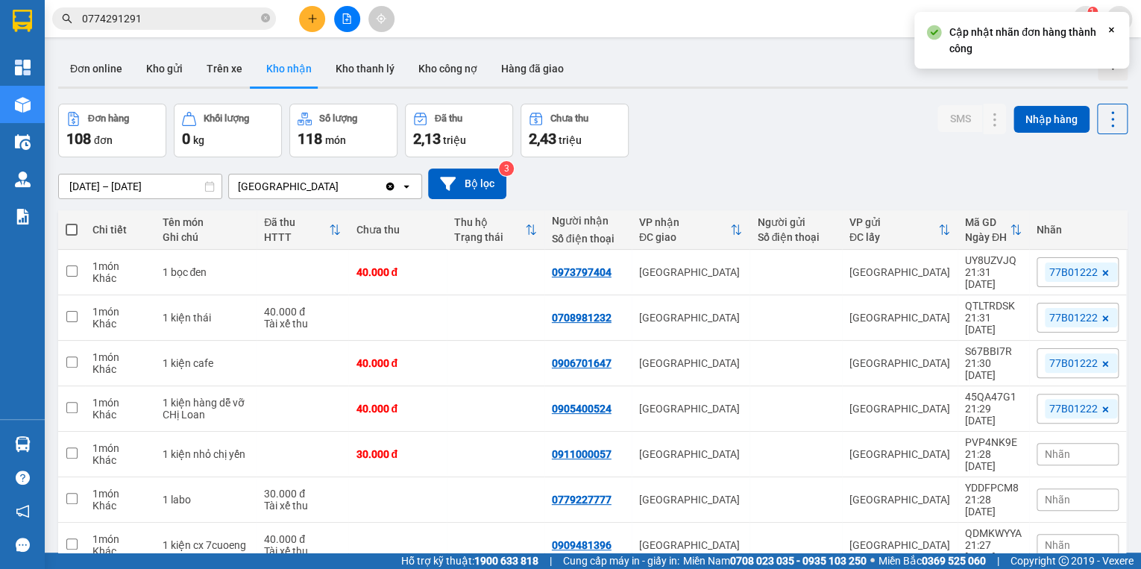
click at [1051, 448] on span "Nhãn" at bounding box center [1056, 454] width 25 height 12
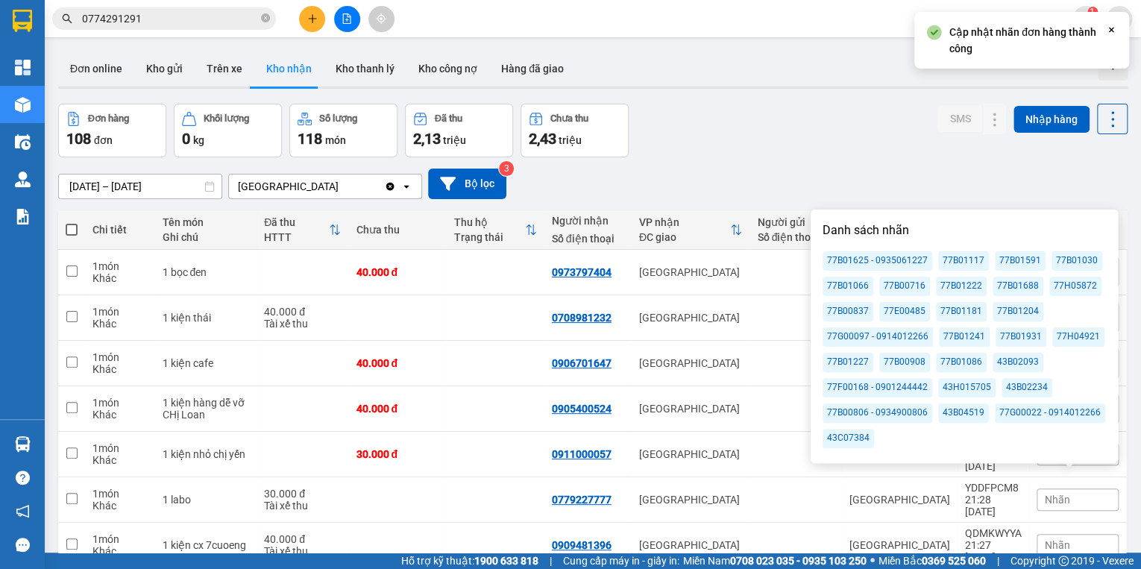
click at [959, 287] on div "77B01222" at bounding box center [961, 286] width 51 height 19
click at [880, 204] on div "[DATE] – [DATE] Press the down arrow key to interact with the calendar and sele…" at bounding box center [592, 183] width 1069 height 53
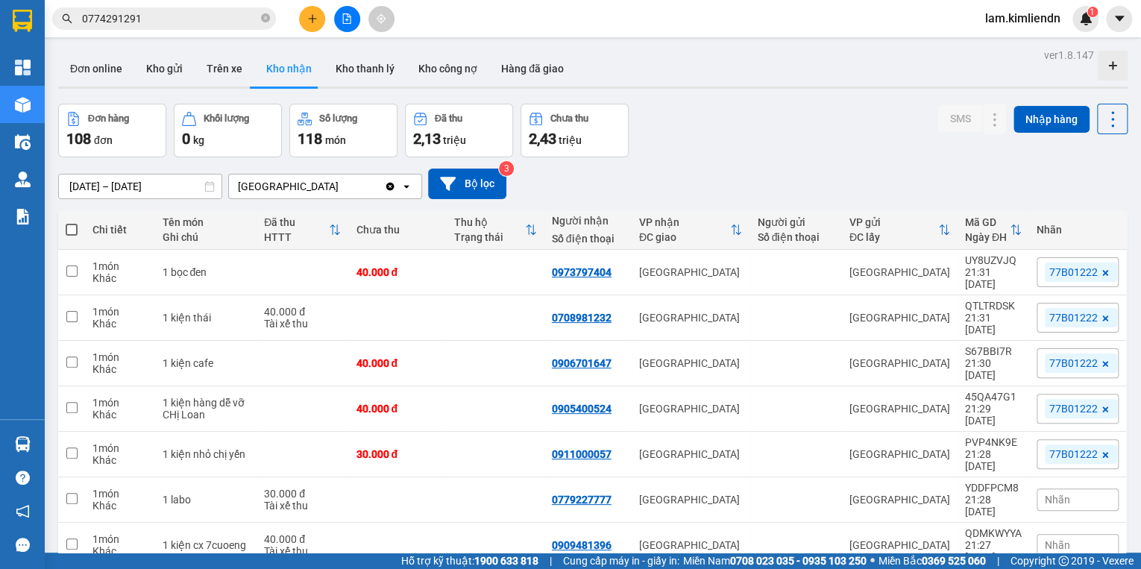
click at [1048, 493] on span "Nhãn" at bounding box center [1056, 499] width 25 height 12
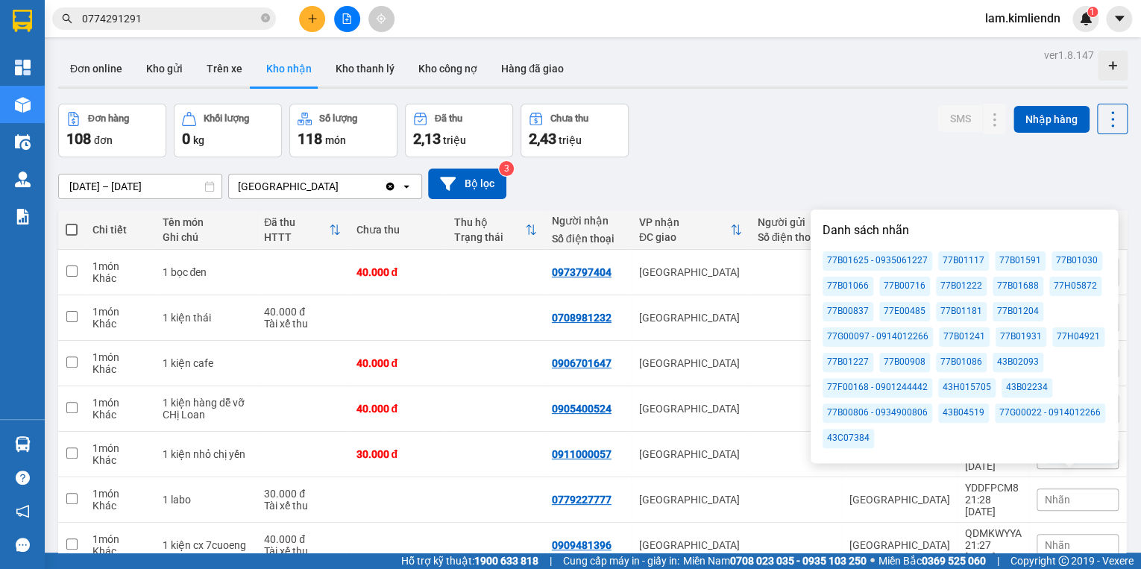
click at [969, 283] on div "77B01222" at bounding box center [961, 286] width 51 height 19
click at [909, 161] on div "[DATE] – [DATE] Press the down arrow key to interact with the calendar and sele…" at bounding box center [592, 183] width 1069 height 53
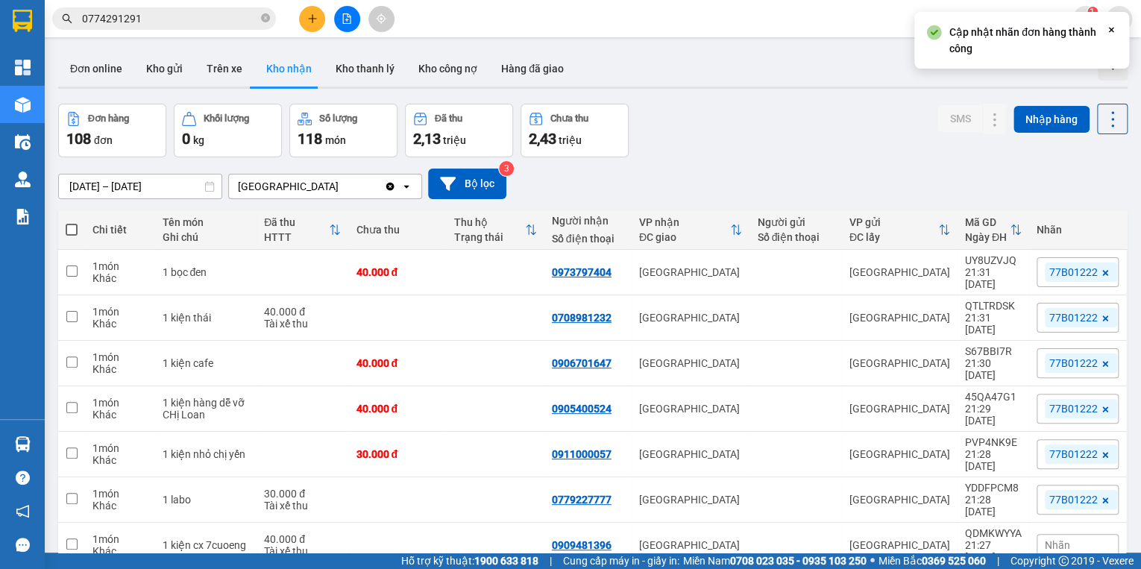
click at [1053, 539] on span "Nhãn" at bounding box center [1056, 545] width 25 height 12
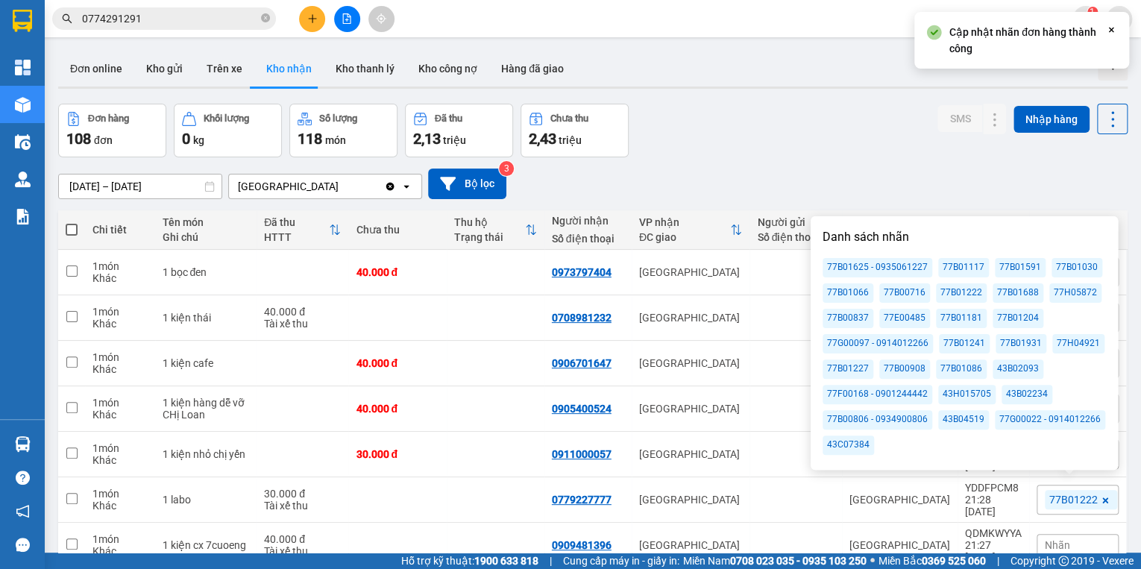
click at [964, 293] on div "77B01222" at bounding box center [961, 292] width 51 height 19
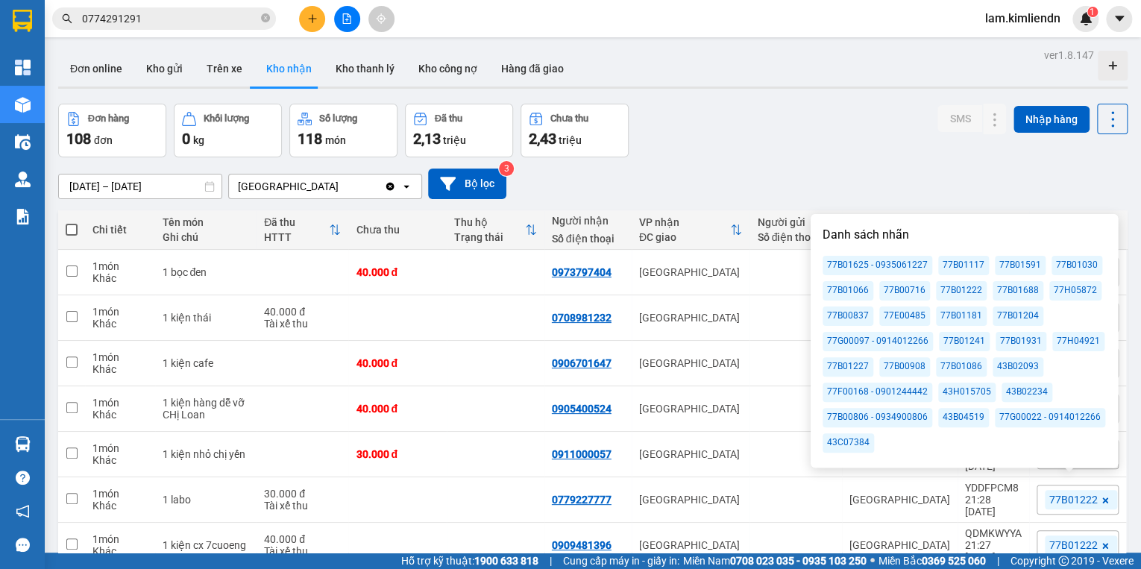
click at [820, 133] on div "Đơn hàng 108 đơn Khối lượng 0 kg Số lượng 118 món Đã thu 2,13 triệu Chưa thu 2,…" at bounding box center [592, 131] width 1069 height 54
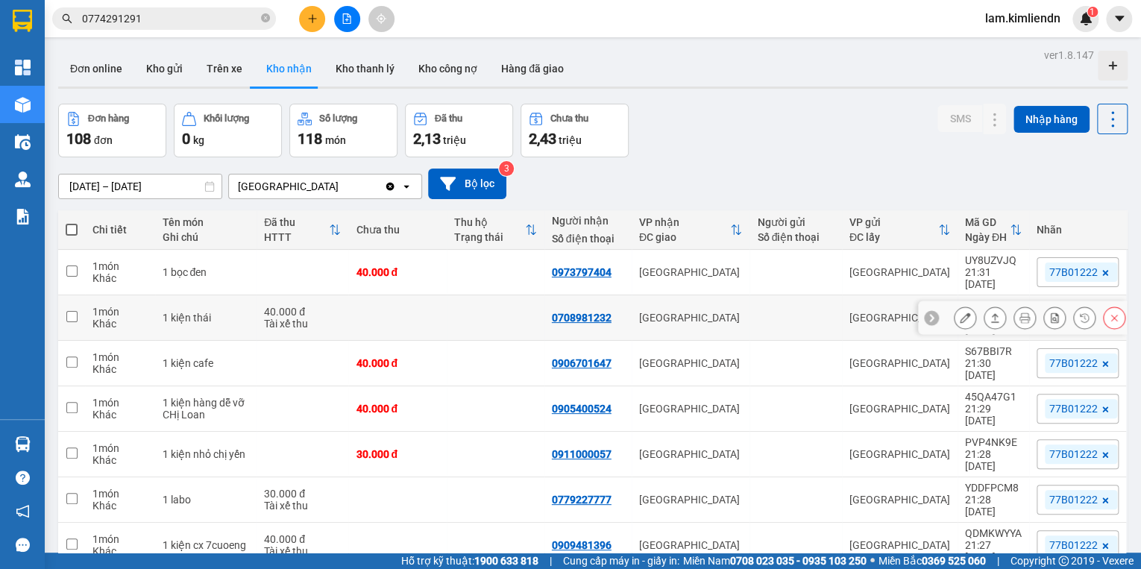
scroll to position [119, 0]
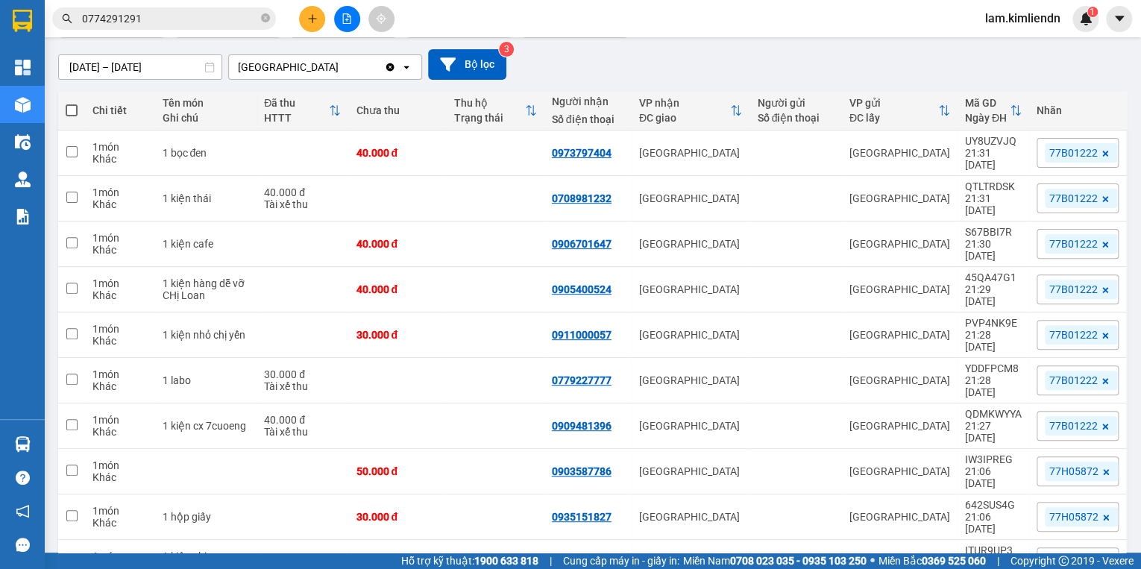
click at [308, 21] on icon "plus" at bounding box center [312, 18] width 10 height 10
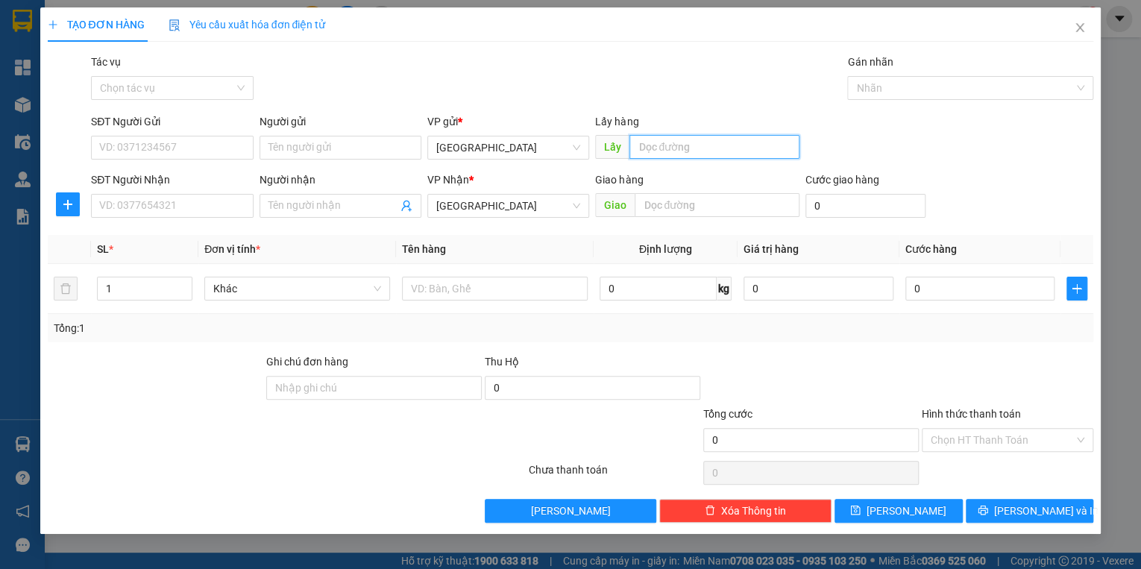
click at [695, 152] on input "text" at bounding box center [714, 147] width 170 height 24
click at [674, 209] on input "text" at bounding box center [716, 205] width 165 height 24
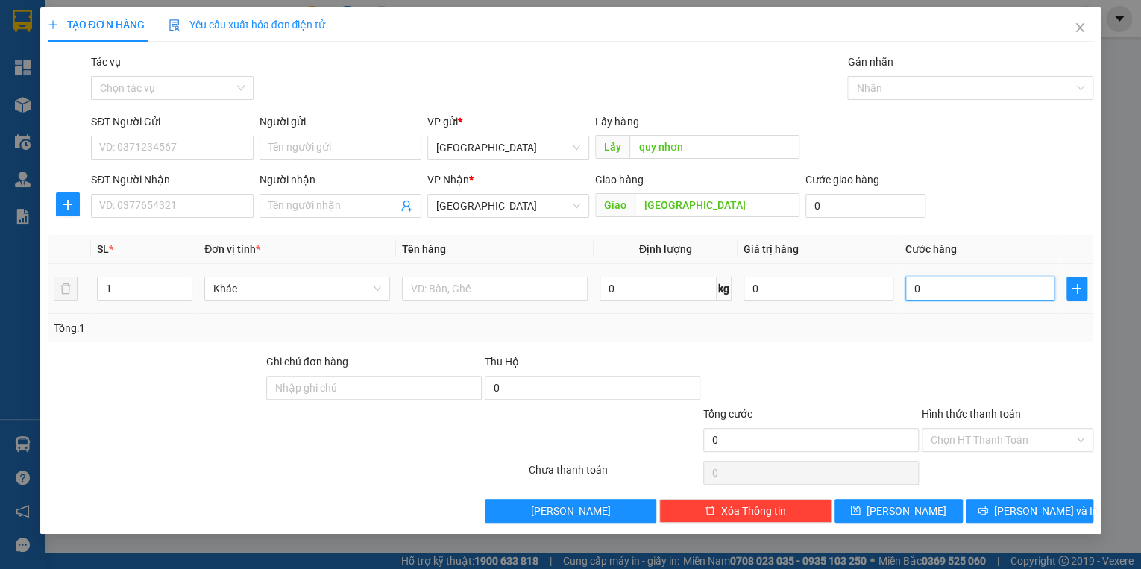
click at [978, 294] on input "0" at bounding box center [980, 289] width 150 height 24
click at [985, 440] on input "Hình thức thanh toán" at bounding box center [1001, 440] width 143 height 22
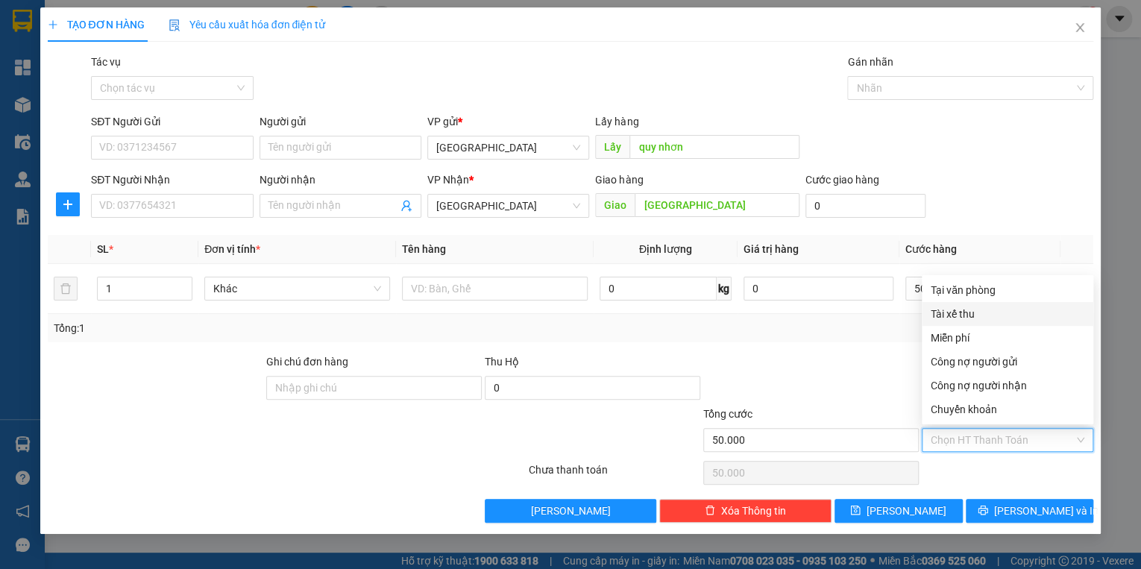
click at [965, 316] on div "Tài xế thu" at bounding box center [1007, 314] width 154 height 16
click at [984, 443] on span "Tài xế thu" at bounding box center [1007, 440] width 154 height 22
click at [971, 291] on div "Tại văn phòng" at bounding box center [1007, 290] width 154 height 16
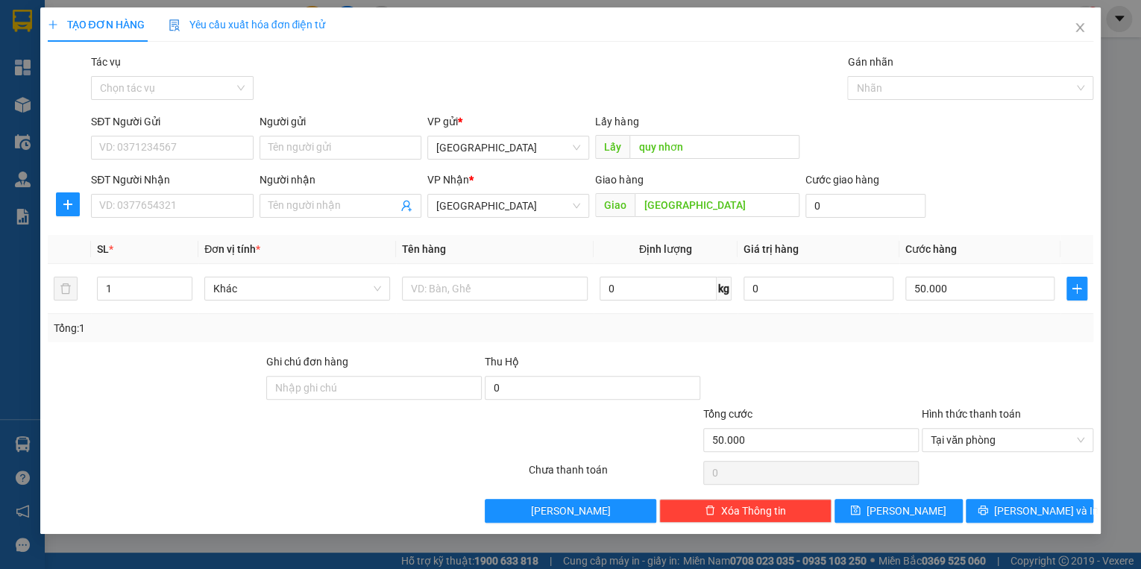
click at [832, 371] on div at bounding box center [810, 379] width 218 height 52
click at [1035, 510] on span "[PERSON_NAME] và In" at bounding box center [1046, 510] width 104 height 16
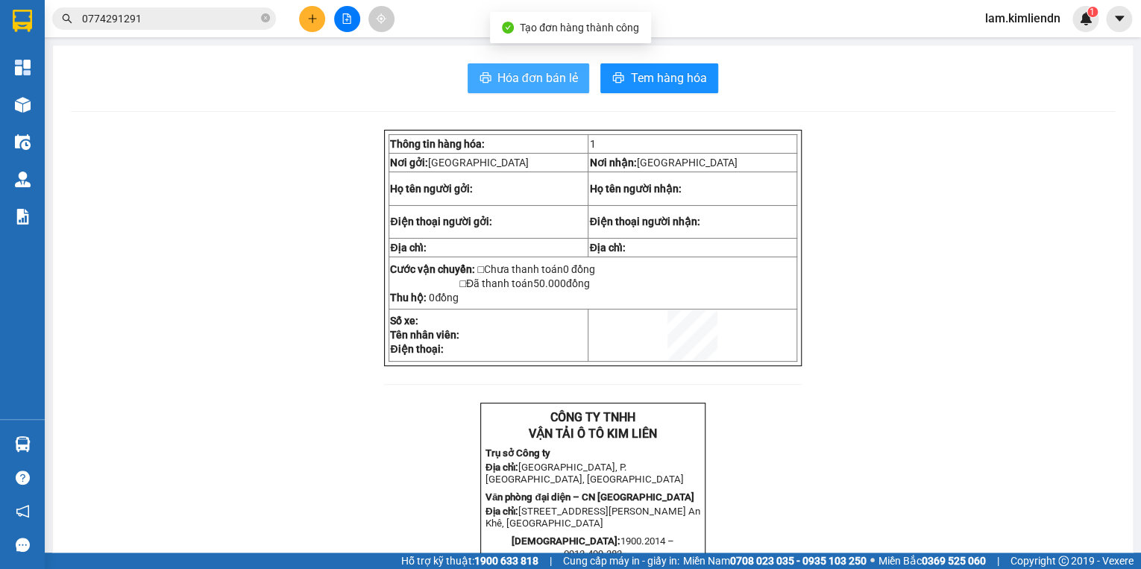
click at [526, 81] on span "Hóa đơn bán lẻ" at bounding box center [537, 78] width 81 height 19
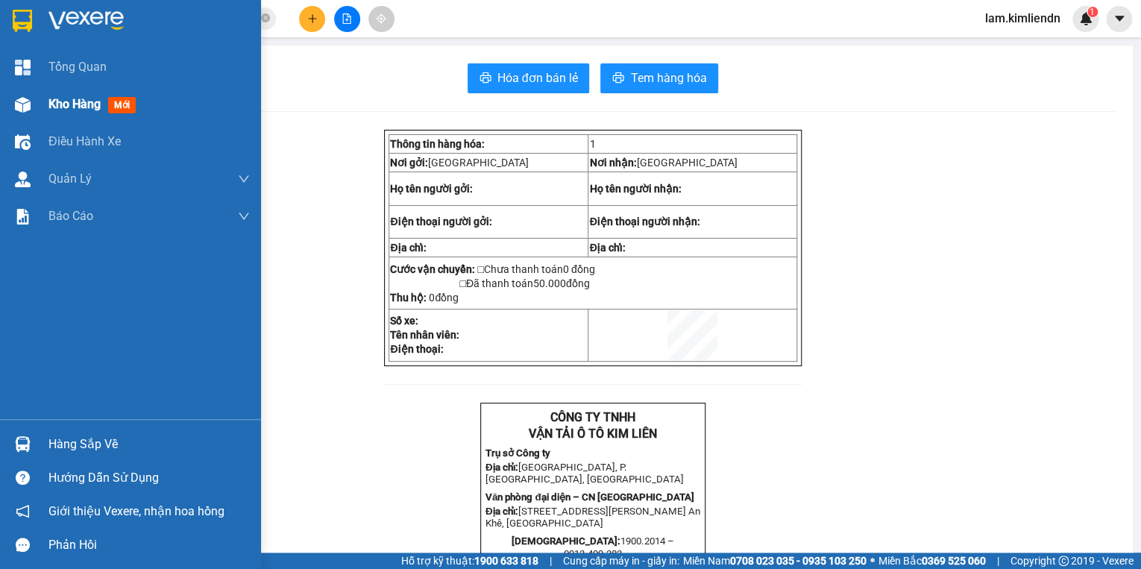
click at [25, 103] on img at bounding box center [23, 105] width 16 height 16
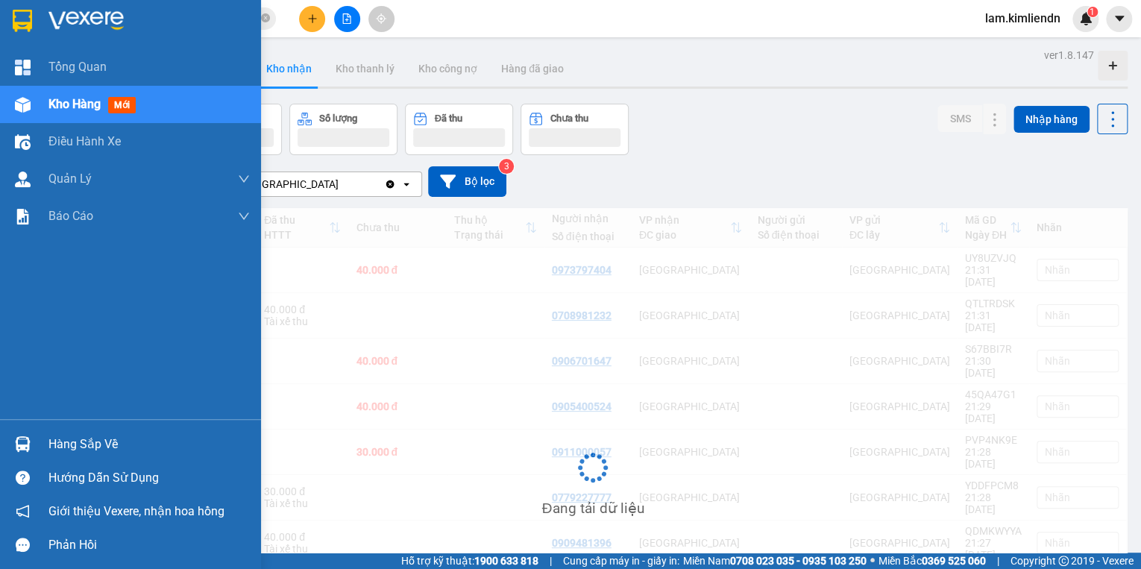
click at [76, 102] on span "Kho hàng" at bounding box center [74, 104] width 52 height 14
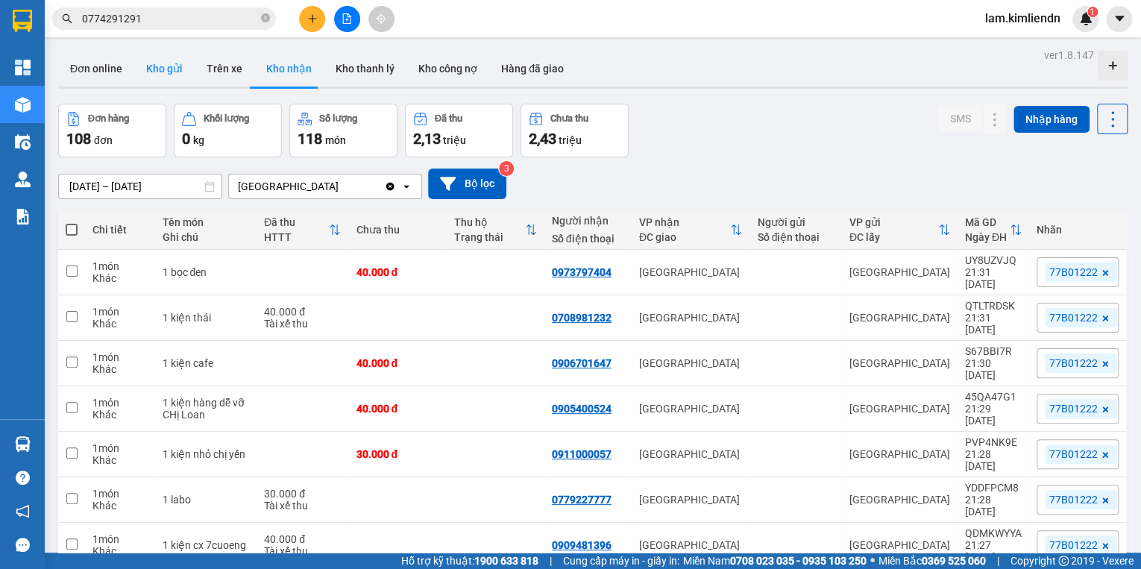
click at [147, 69] on button "Kho gửi" at bounding box center [164, 69] width 60 height 36
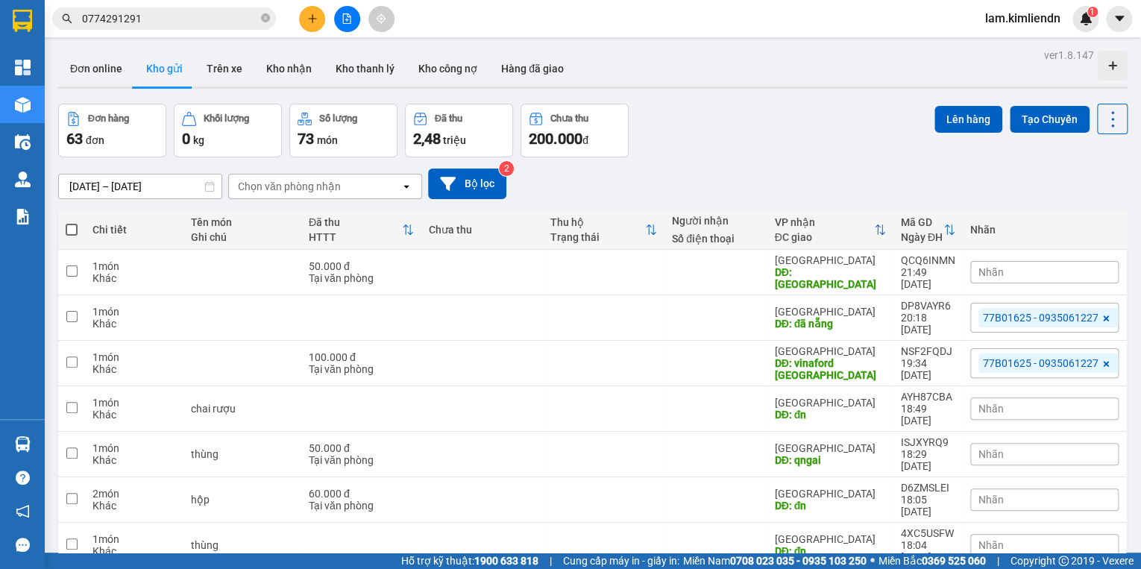
click at [1009, 265] on div "Nhãn" at bounding box center [1044, 272] width 148 height 22
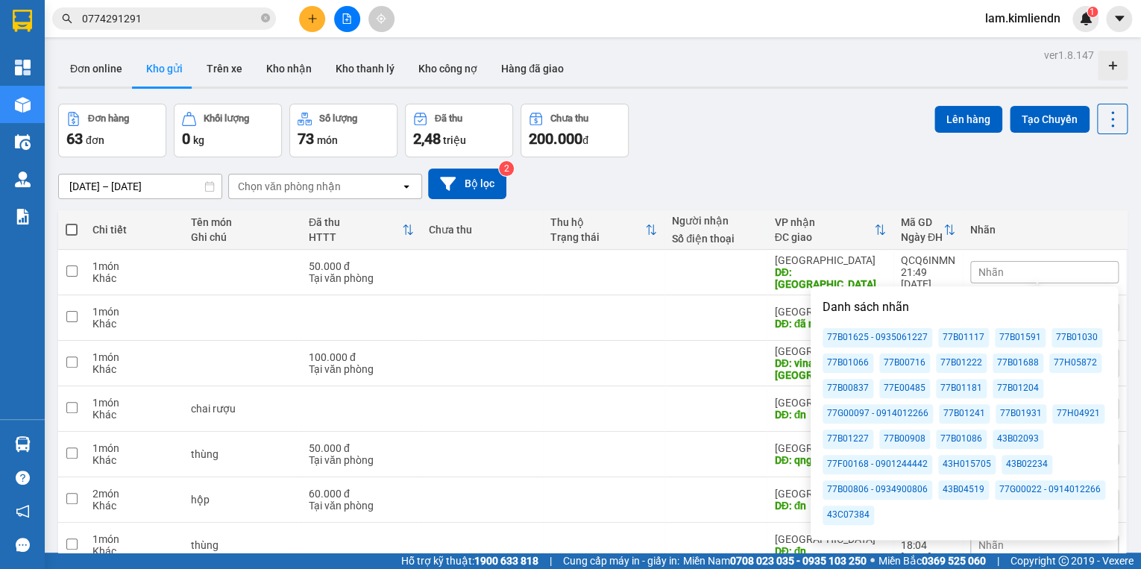
click at [856, 438] on div "77B01227" at bounding box center [847, 438] width 51 height 19
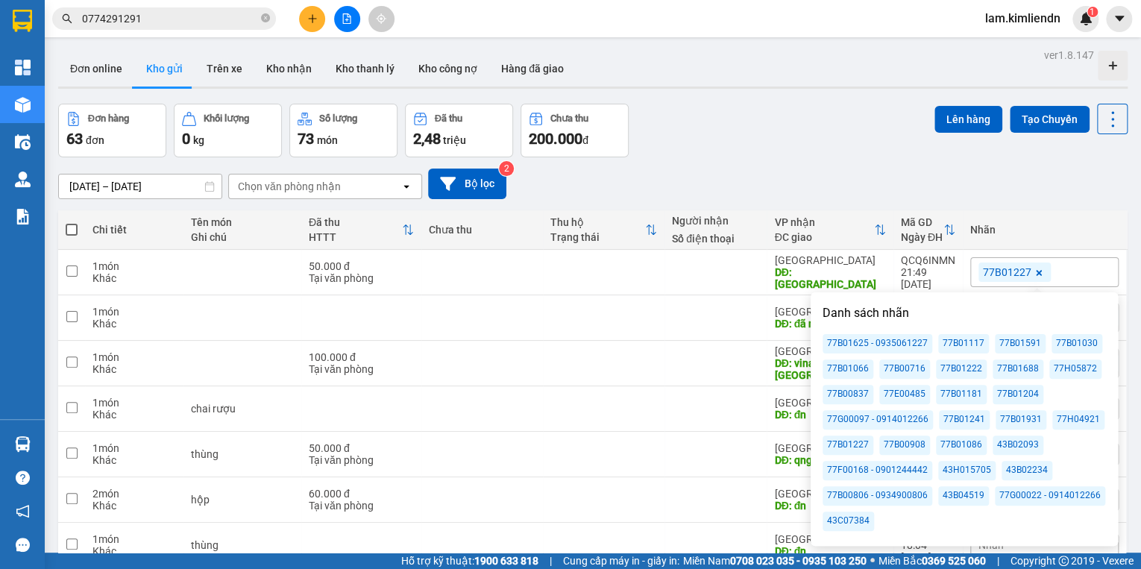
click at [1035, 270] on icon at bounding box center [1038, 273] width 6 height 6
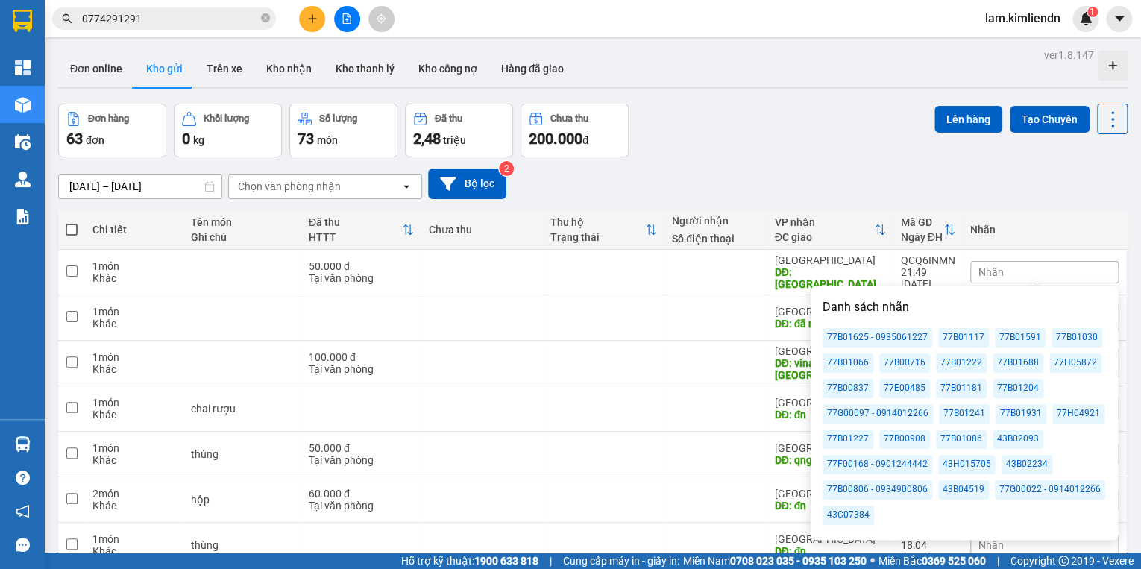
click at [859, 340] on div "77B01625 - 0935061227" at bounding box center [877, 337] width 110 height 19
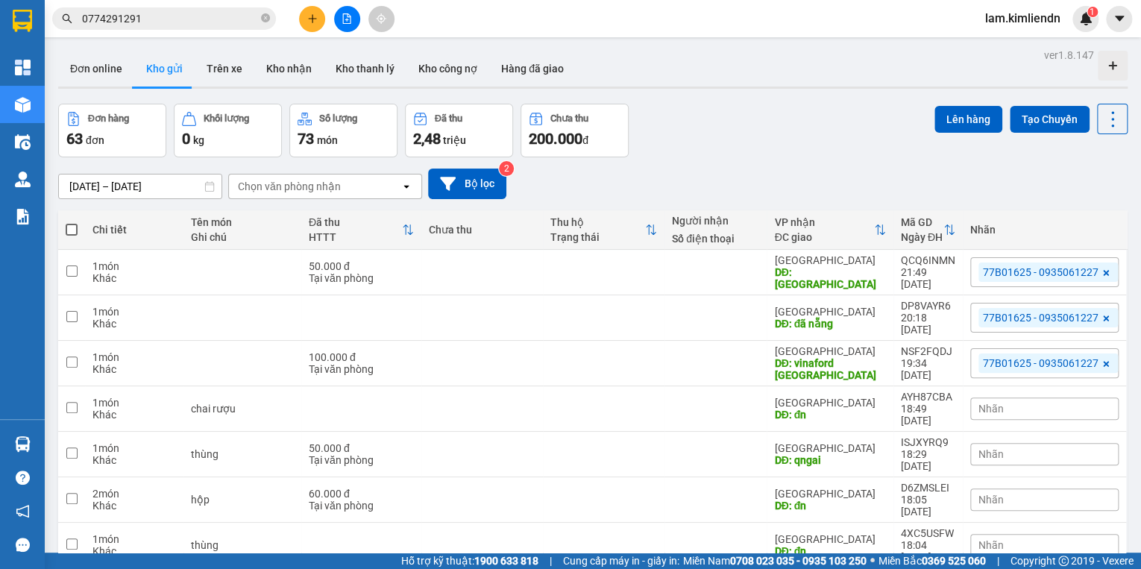
click at [1044, 176] on div "[DATE] – [DATE] Press the down arrow key to interact with the calendar and sele…" at bounding box center [592, 183] width 1069 height 31
click at [309, 20] on icon "plus" at bounding box center [312, 18] width 10 height 10
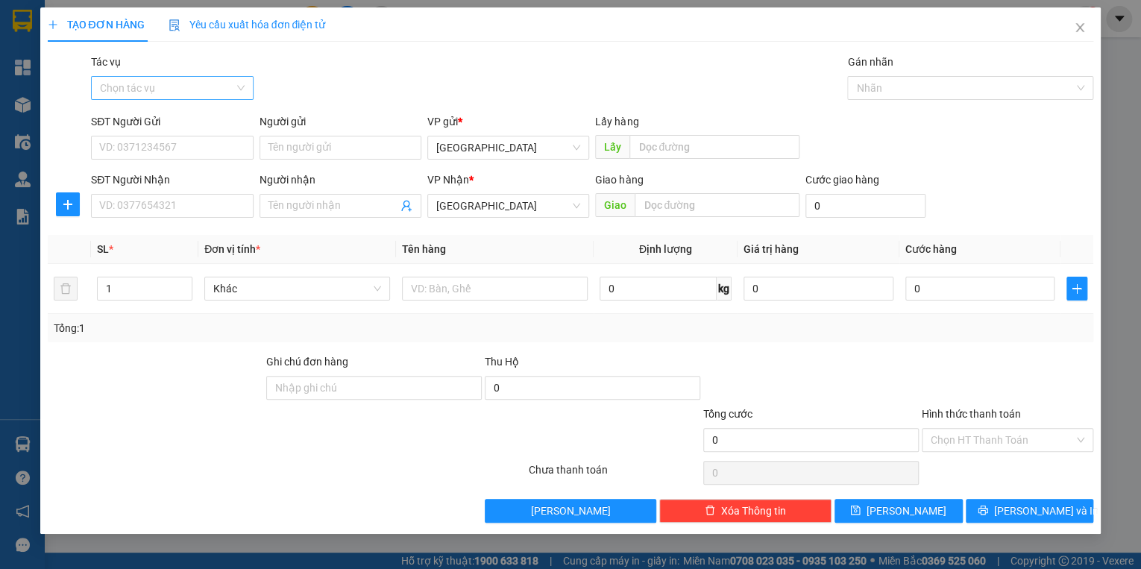
click at [211, 96] on input "Tác vụ" at bounding box center [166, 88] width 133 height 22
click at [194, 146] on div "Nhập hàng kho nhận" at bounding box center [172, 141] width 144 height 16
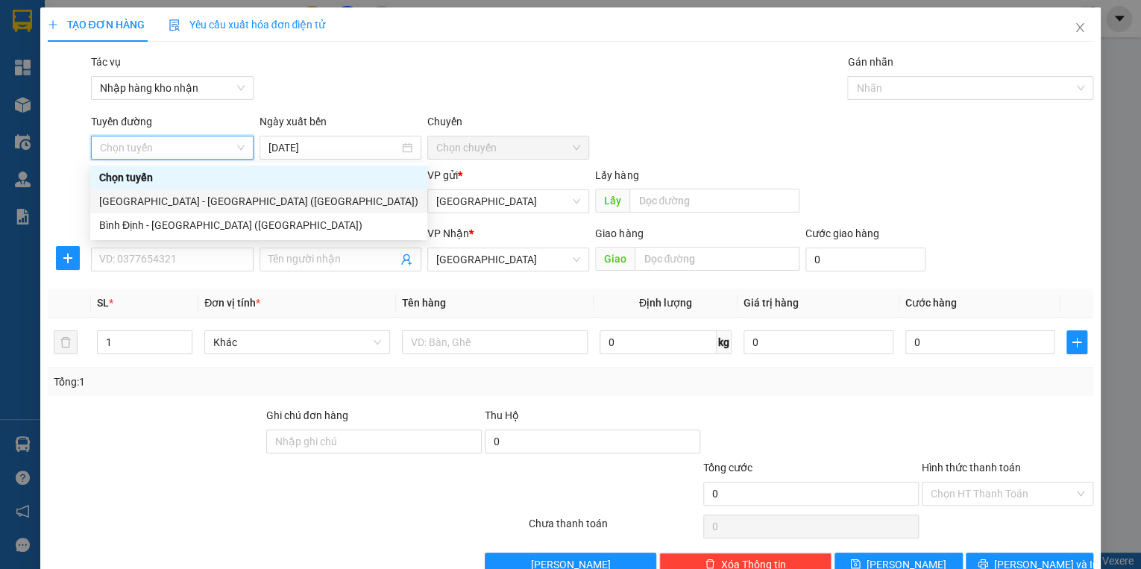
click at [175, 202] on div "[GEOGRAPHIC_DATA] - [GEOGRAPHIC_DATA] ([GEOGRAPHIC_DATA])" at bounding box center [258, 201] width 319 height 16
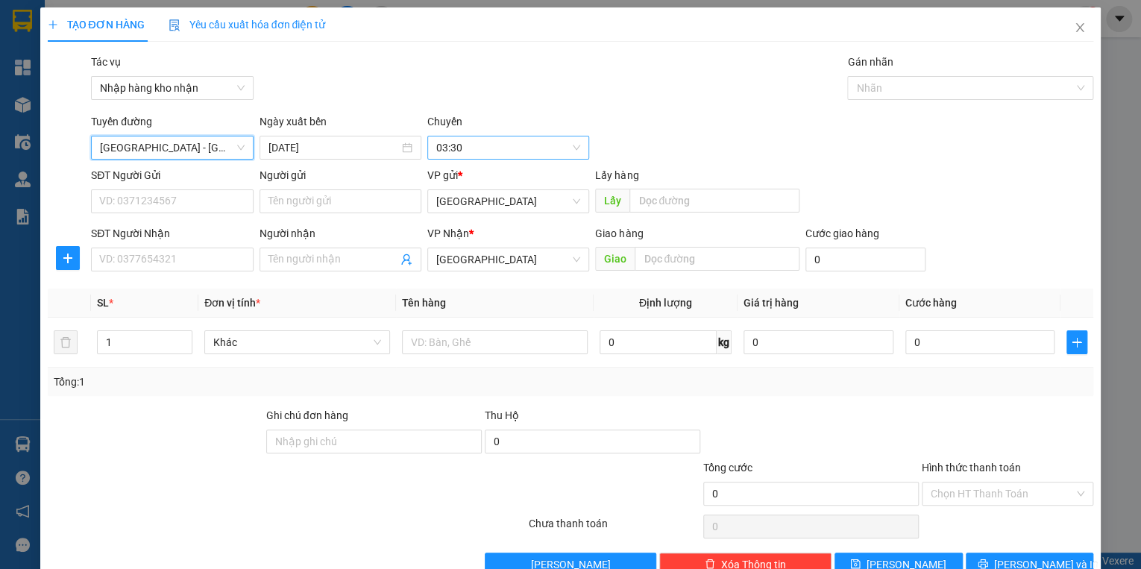
click at [493, 147] on span "03:30" at bounding box center [508, 147] width 144 height 22
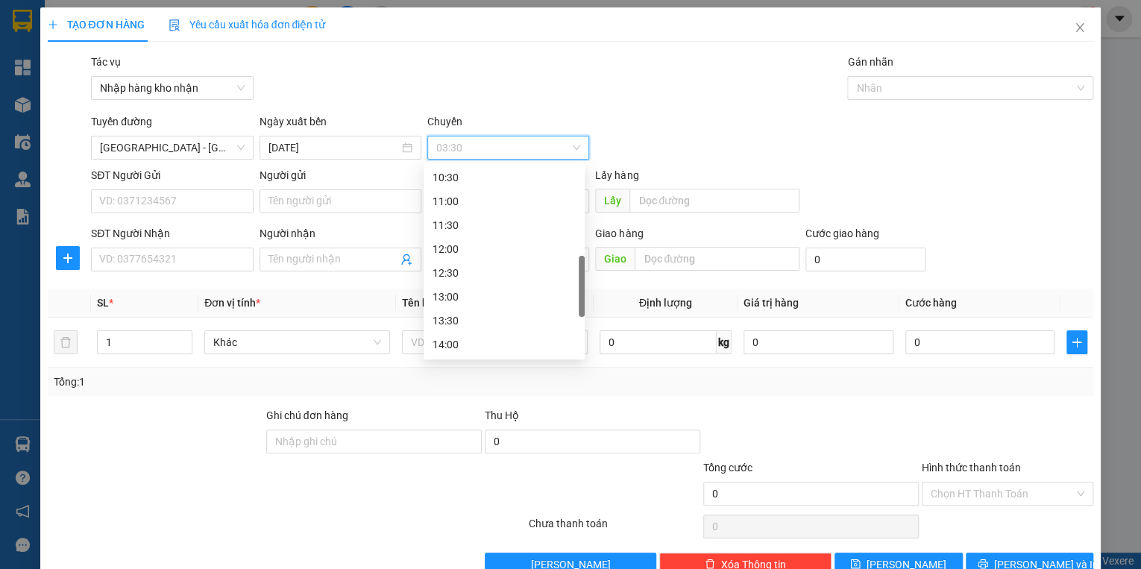
scroll to position [477, 0]
click at [470, 317] on div "16:00" at bounding box center [503, 320] width 143 height 16
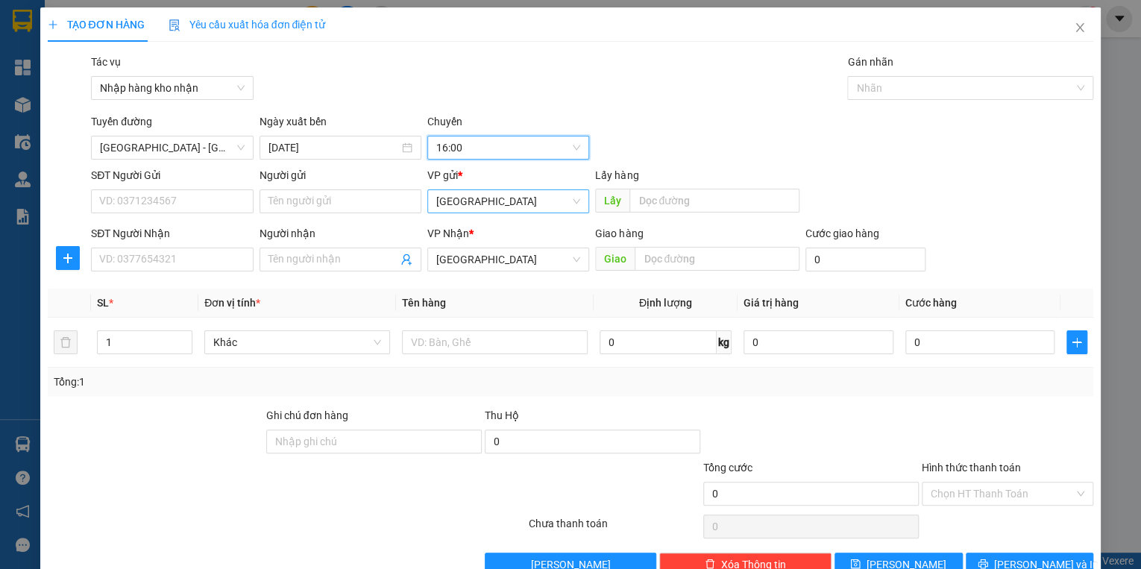
click at [504, 206] on span "[GEOGRAPHIC_DATA]" at bounding box center [508, 201] width 144 height 22
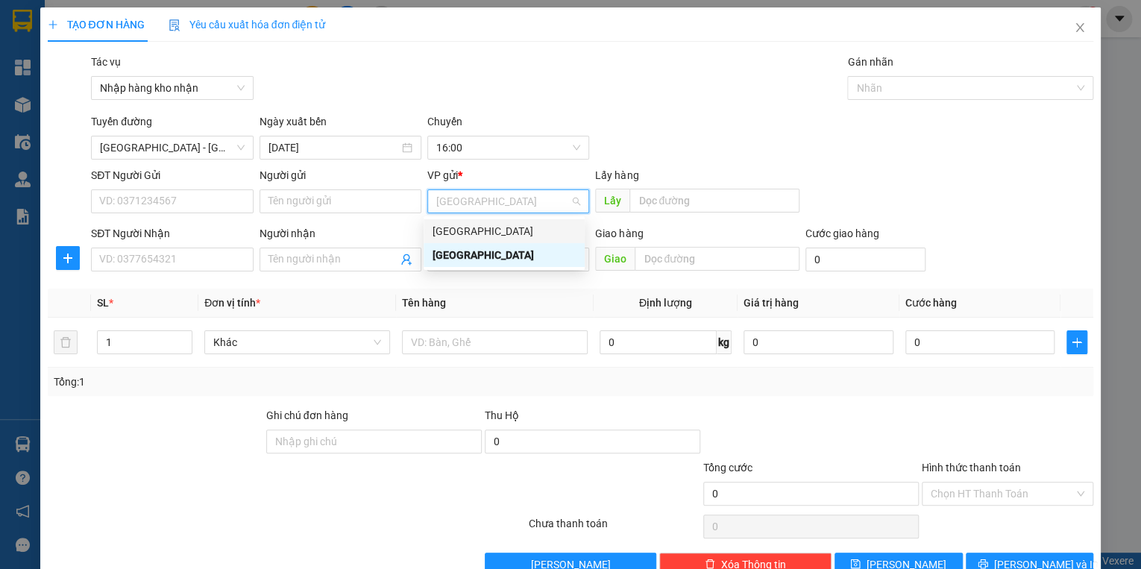
click at [482, 229] on div "[GEOGRAPHIC_DATA]" at bounding box center [503, 231] width 143 height 16
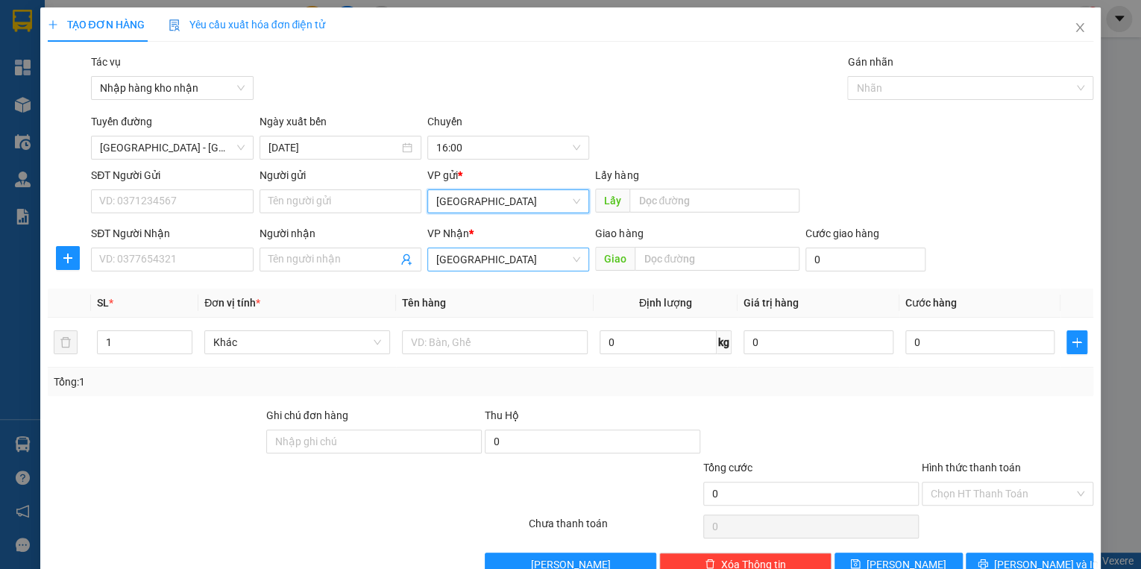
click at [473, 263] on span "[GEOGRAPHIC_DATA]" at bounding box center [508, 259] width 144 height 22
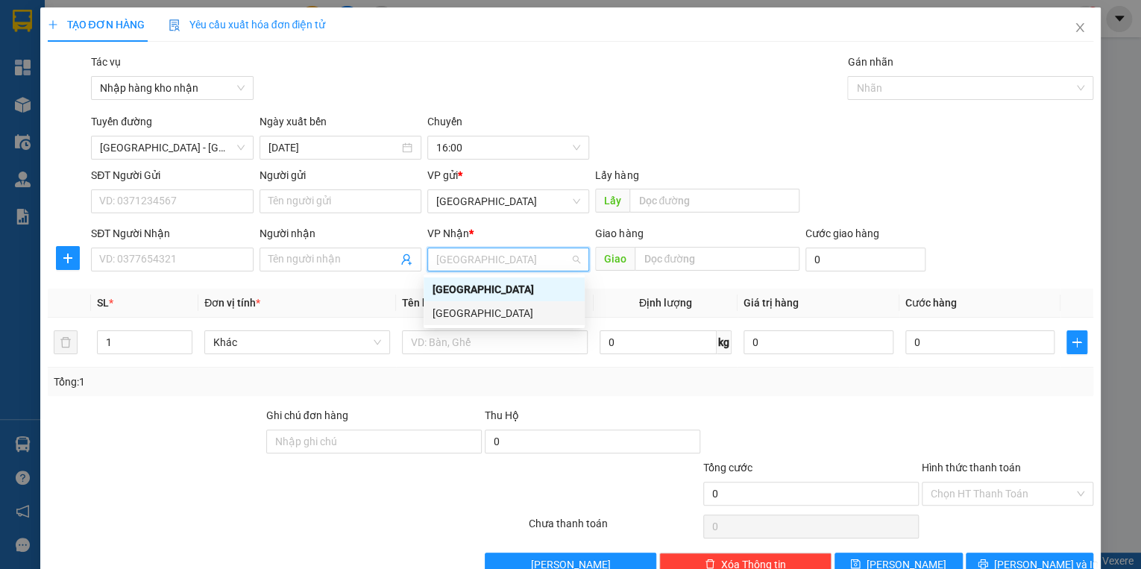
click at [470, 313] on div "[GEOGRAPHIC_DATA]" at bounding box center [503, 313] width 143 height 16
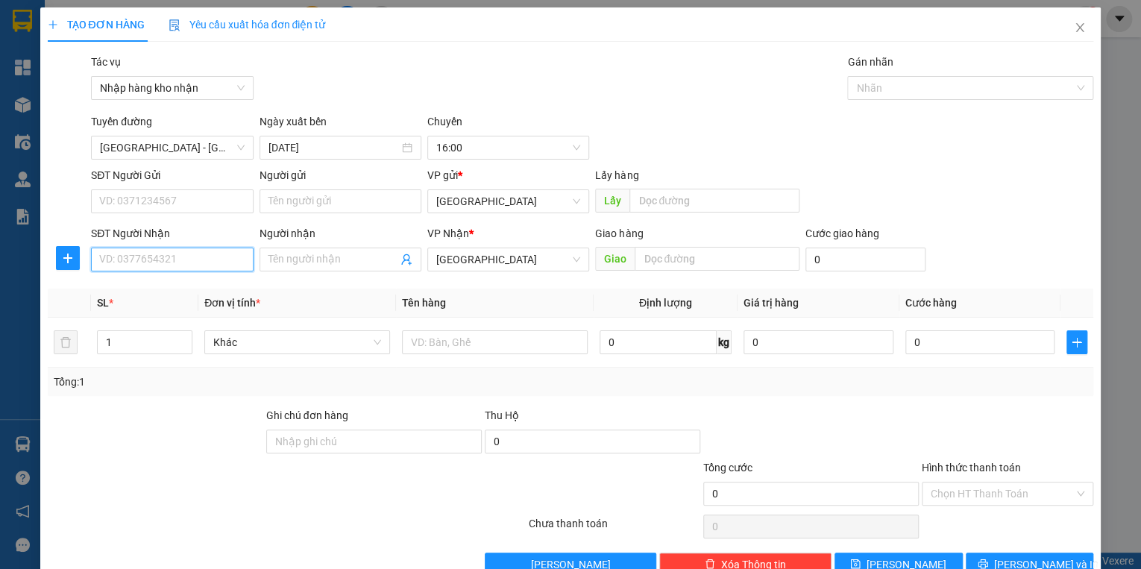
click at [136, 253] on input "SĐT Người Nhận" at bounding box center [172, 259] width 162 height 24
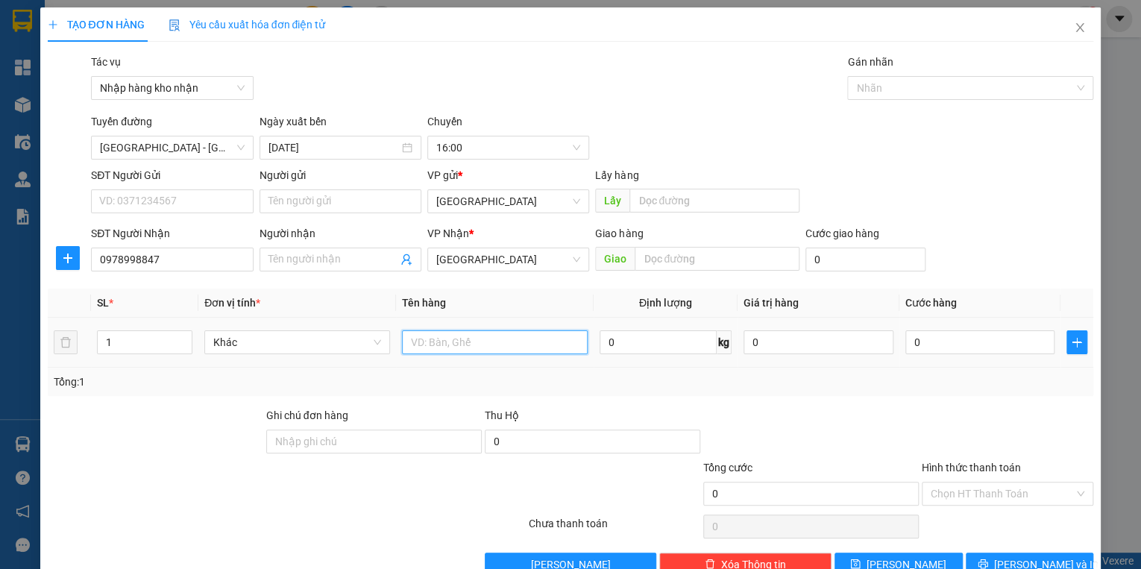
click at [464, 339] on input "text" at bounding box center [495, 342] width 186 height 24
click at [905, 347] on input "0" at bounding box center [980, 342] width 150 height 24
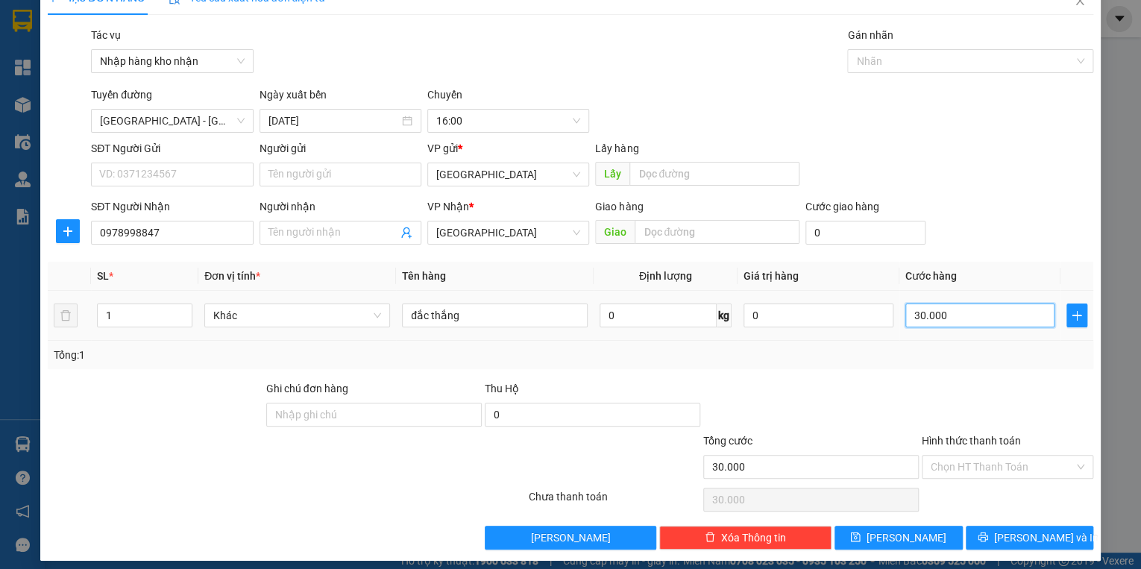
scroll to position [35, 0]
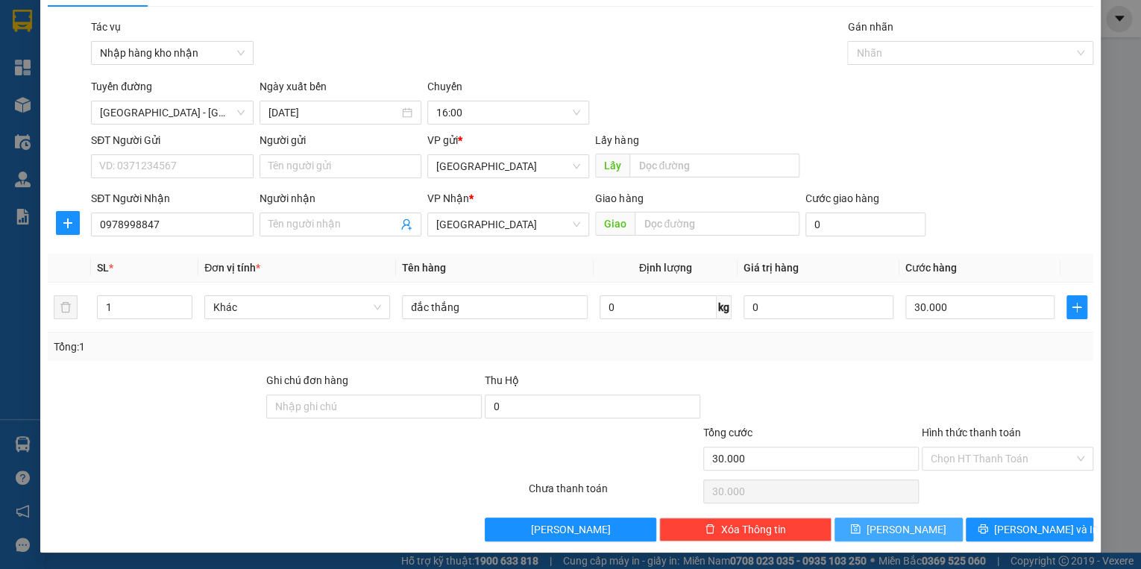
click at [906, 524] on span "[PERSON_NAME]" at bounding box center [906, 529] width 80 height 16
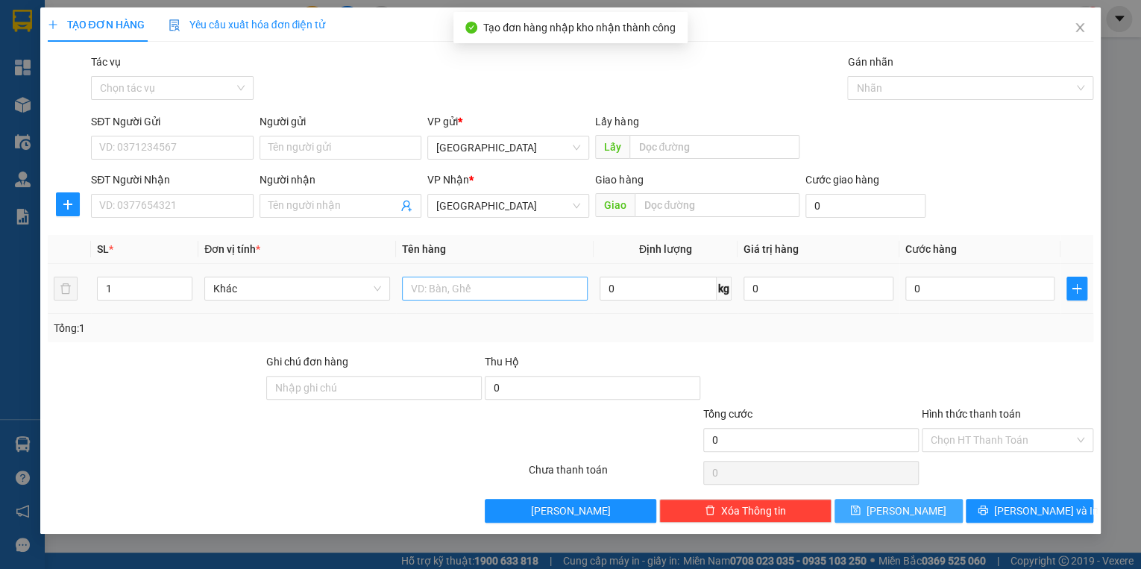
scroll to position [0, 0]
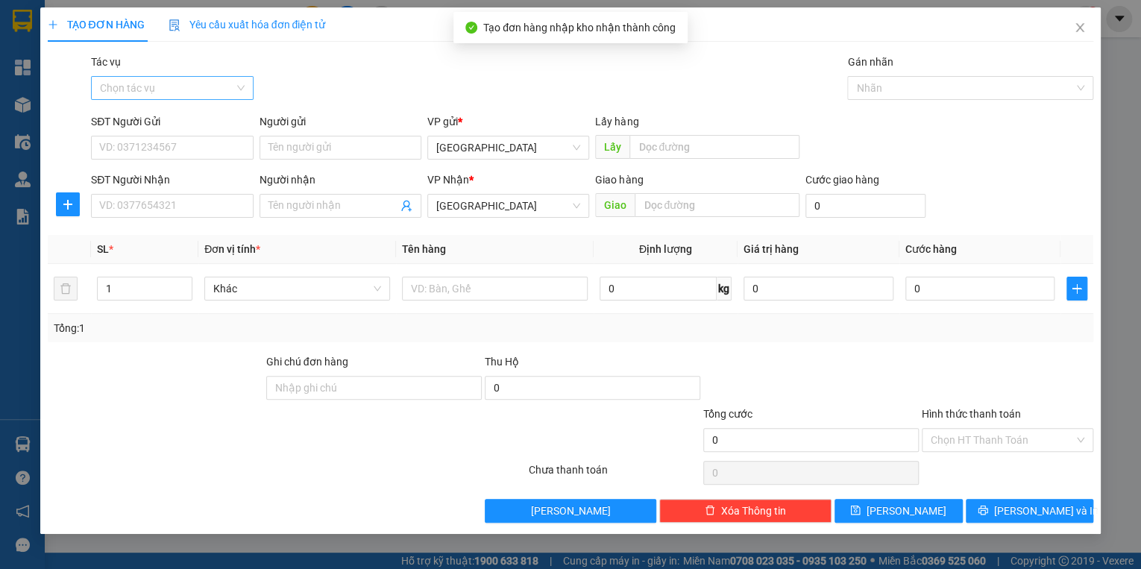
click at [171, 78] on input "Tác vụ" at bounding box center [166, 88] width 133 height 22
click at [165, 140] on div "Nhập hàng kho nhận" at bounding box center [172, 141] width 144 height 16
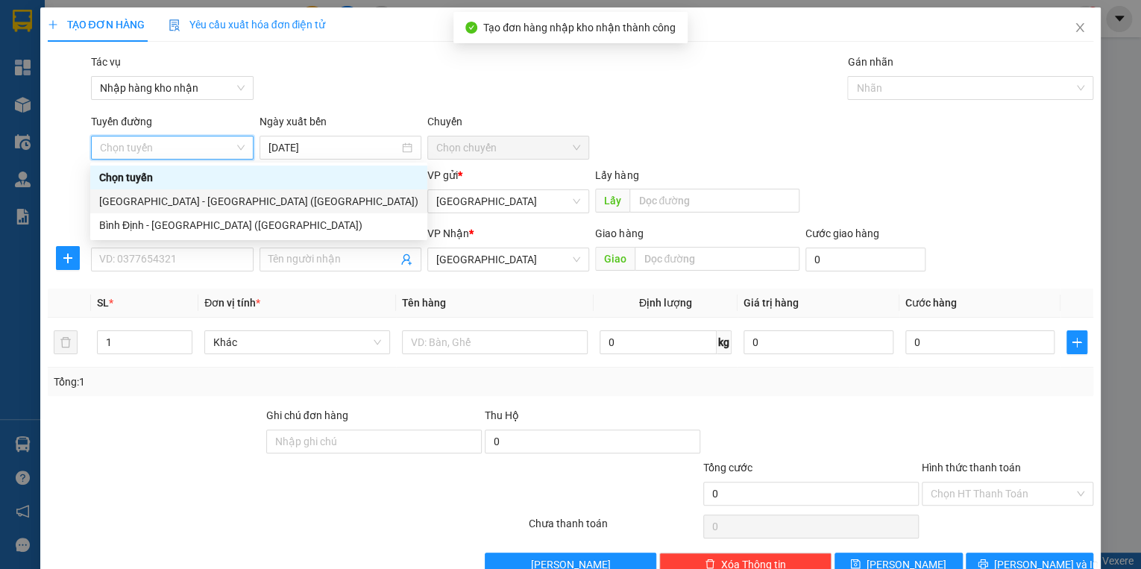
click at [146, 204] on div "[GEOGRAPHIC_DATA] - [GEOGRAPHIC_DATA] ([GEOGRAPHIC_DATA])" at bounding box center [258, 201] width 319 height 16
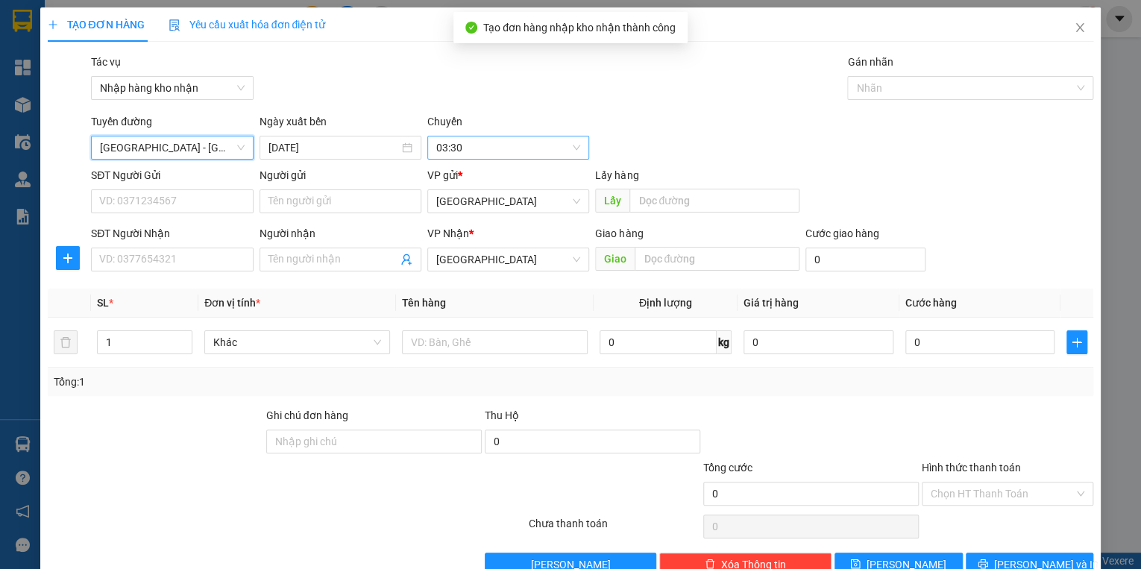
click at [478, 144] on span "03:30" at bounding box center [508, 147] width 144 height 22
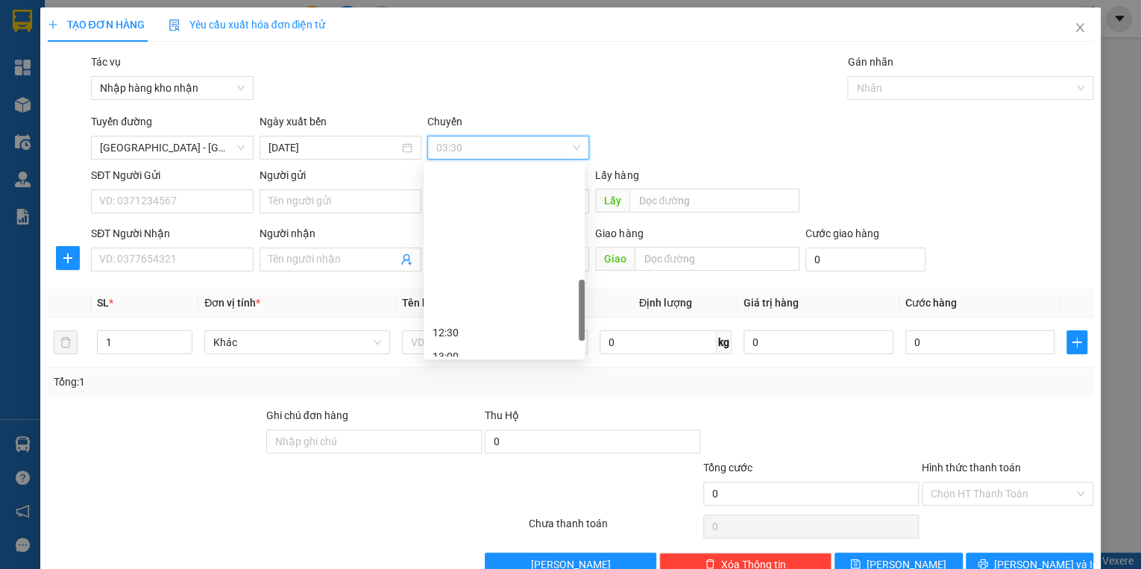
scroll to position [477, 0]
click at [452, 319] on div "16:00" at bounding box center [503, 320] width 143 height 16
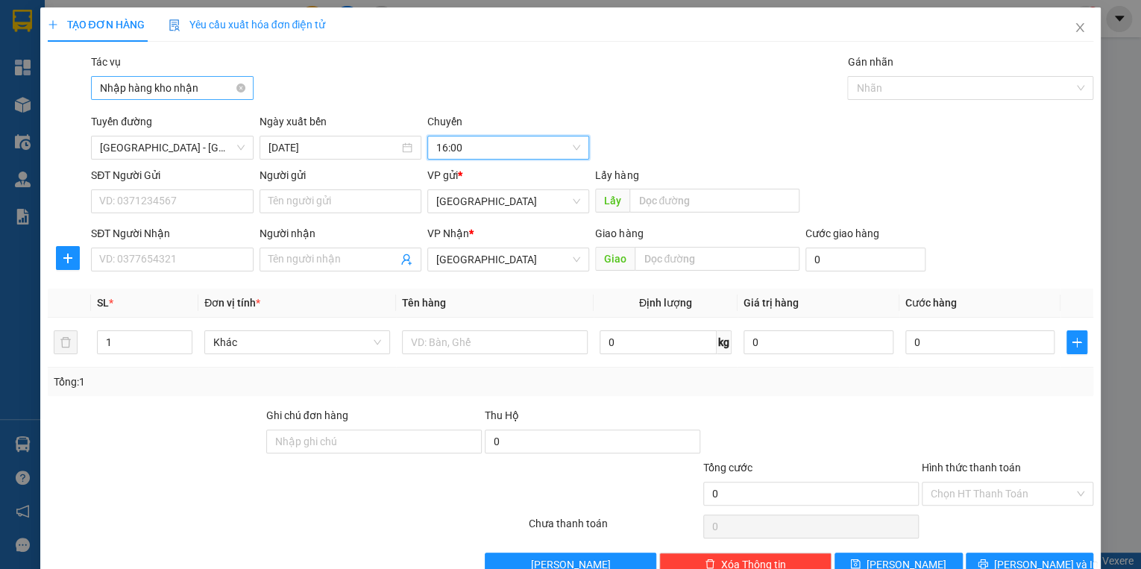
click at [182, 89] on span "Nhập hàng kho nhận" at bounding box center [172, 88] width 144 height 22
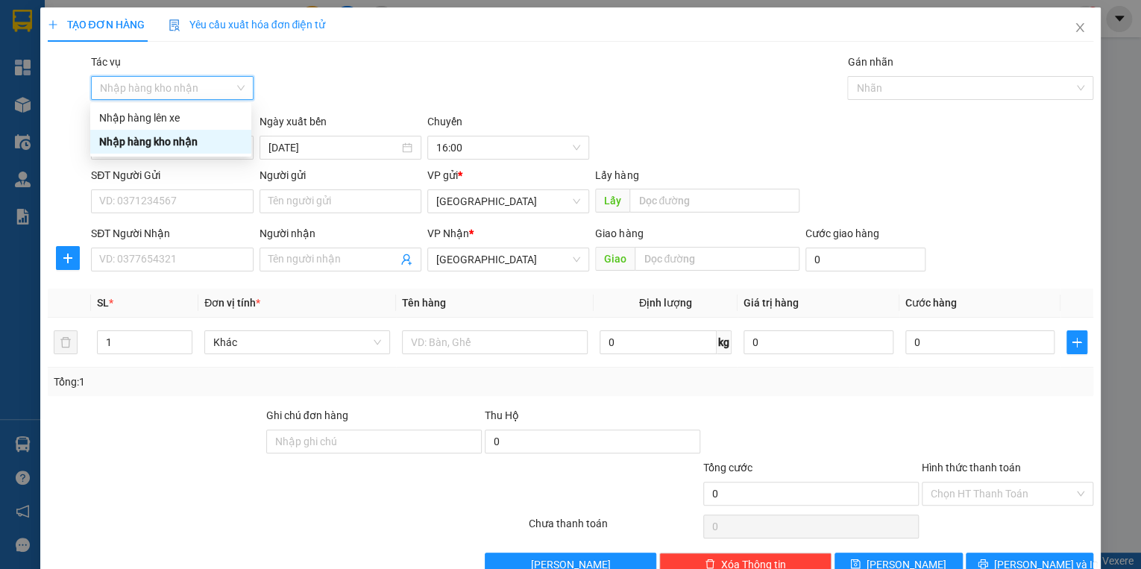
click at [155, 146] on div "Nhập hàng kho nhận" at bounding box center [170, 141] width 143 height 16
click at [455, 209] on span "[GEOGRAPHIC_DATA]" at bounding box center [508, 201] width 144 height 22
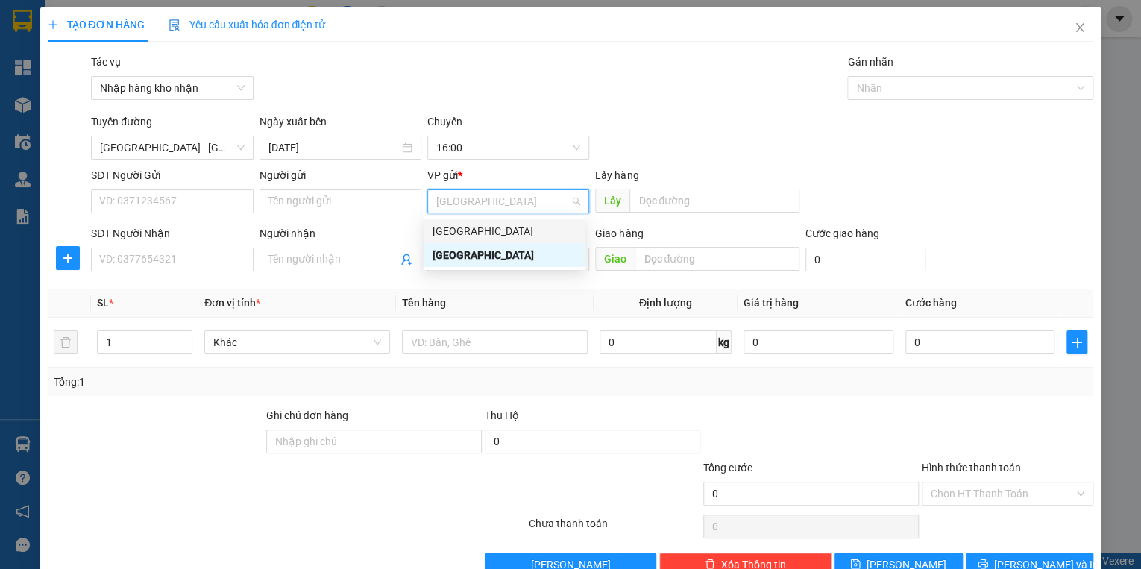
click at [460, 236] on div "[GEOGRAPHIC_DATA]" at bounding box center [503, 231] width 143 height 16
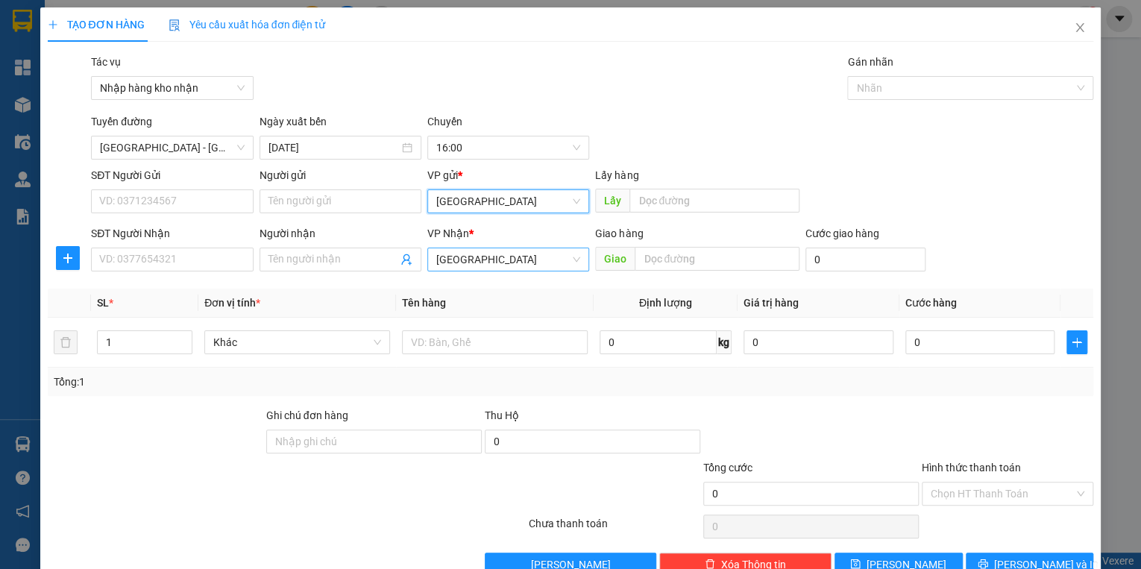
click at [464, 262] on span "[GEOGRAPHIC_DATA]" at bounding box center [508, 259] width 144 height 22
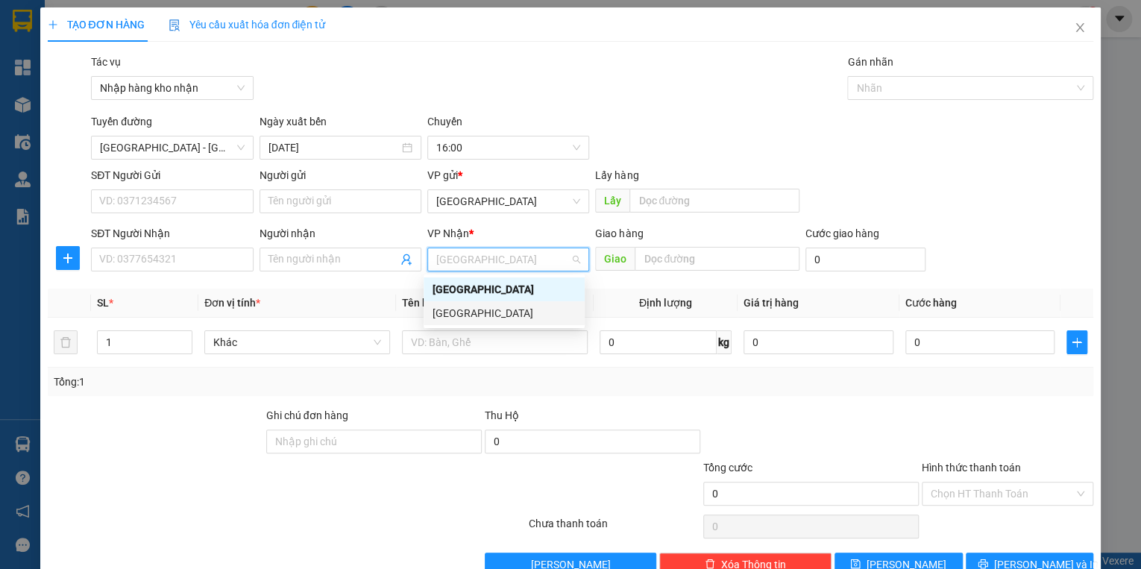
click at [463, 312] on div "[GEOGRAPHIC_DATA]" at bounding box center [503, 313] width 143 height 16
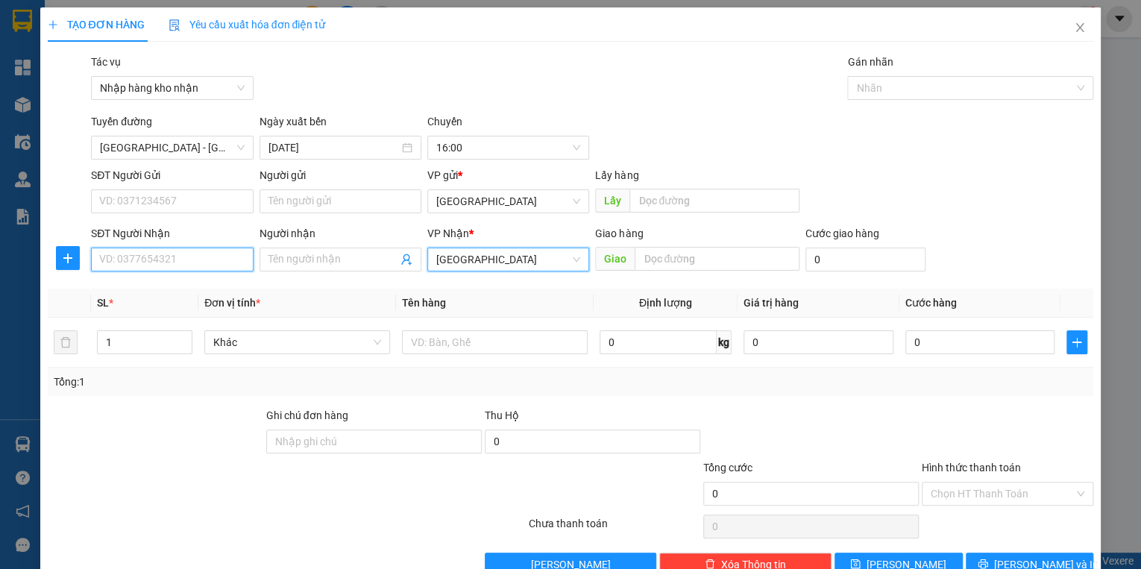
click at [179, 260] on input "SĐT Người Nhận" at bounding box center [172, 259] width 162 height 24
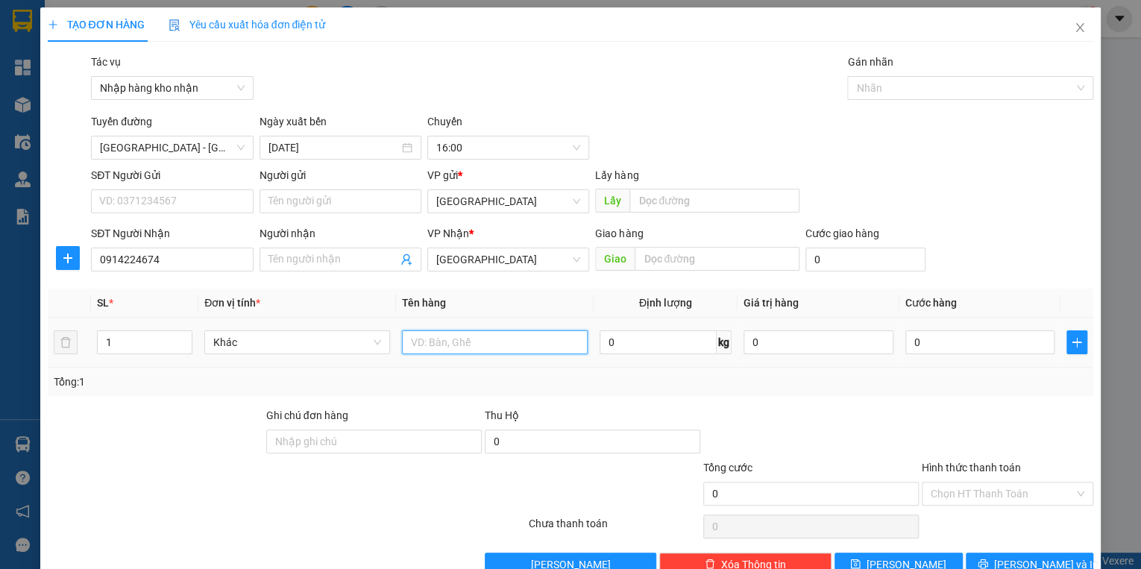
click at [471, 337] on input "text" at bounding box center [495, 342] width 186 height 24
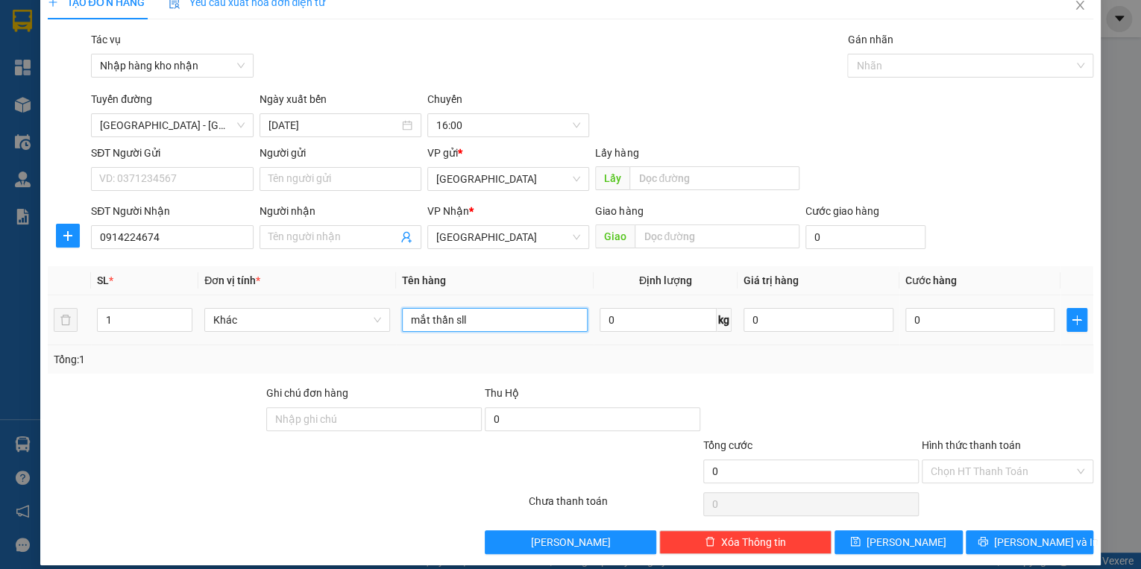
scroll to position [35, 0]
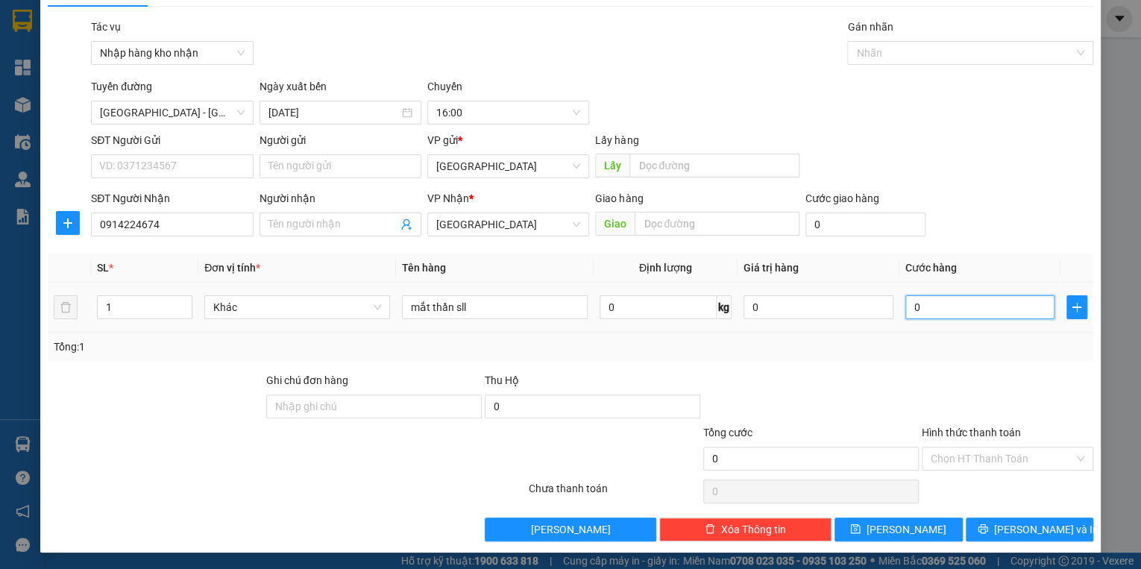
click at [935, 298] on input "0" at bounding box center [980, 307] width 150 height 24
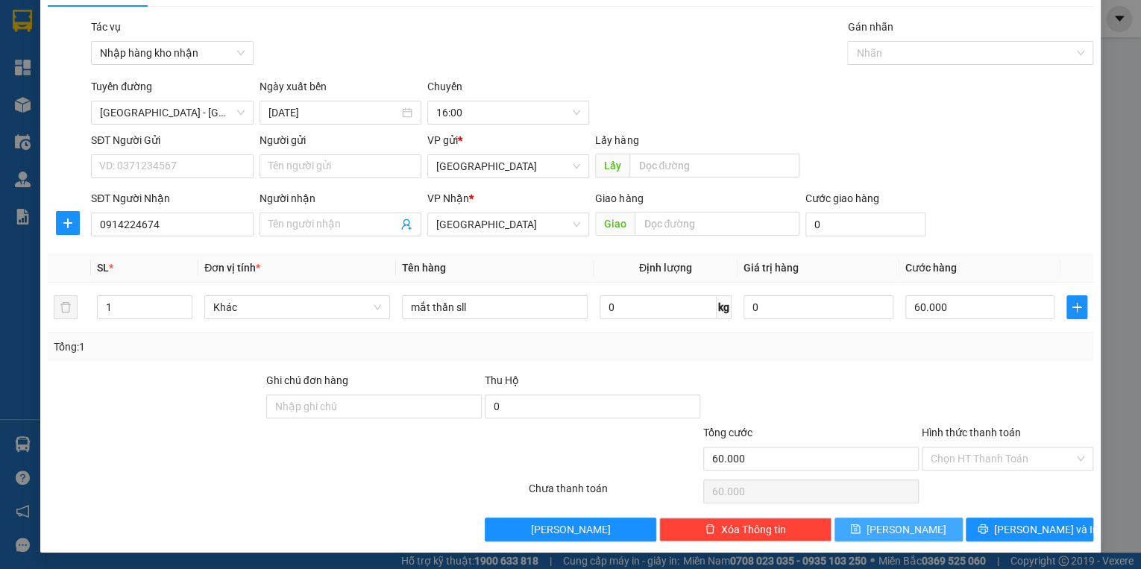
click at [927, 531] on button "[PERSON_NAME]" at bounding box center [898, 529] width 128 height 24
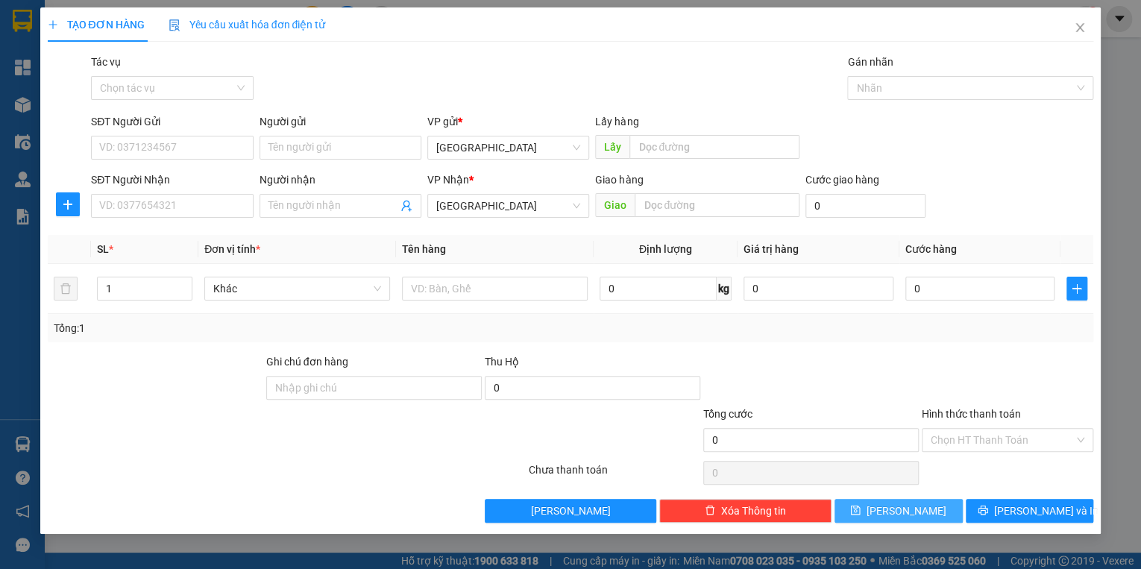
scroll to position [0, 0]
click at [1082, 28] on icon "close" at bounding box center [1079, 28] width 12 height 12
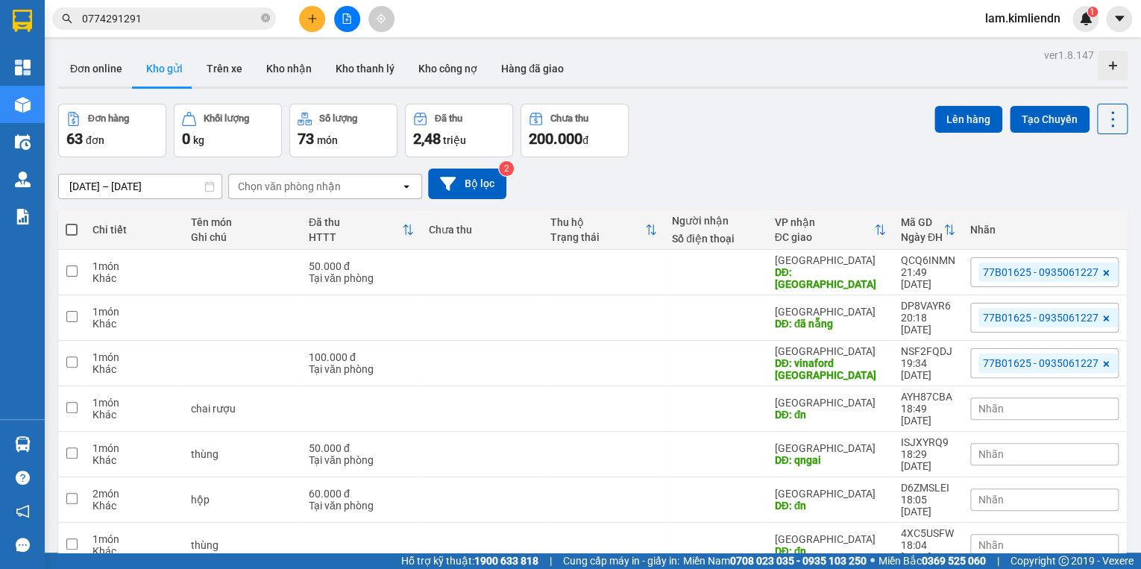
click at [311, 27] on button at bounding box center [312, 19] width 26 height 26
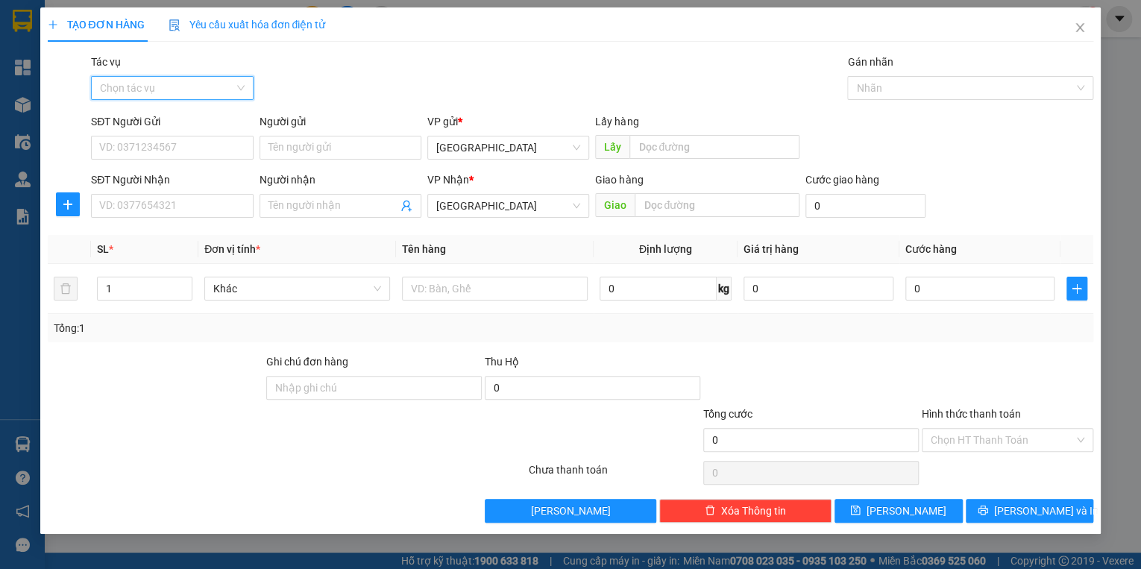
click at [186, 97] on input "Tác vụ" at bounding box center [166, 88] width 133 height 22
click at [182, 140] on div "Nhập hàng kho nhận" at bounding box center [172, 141] width 144 height 16
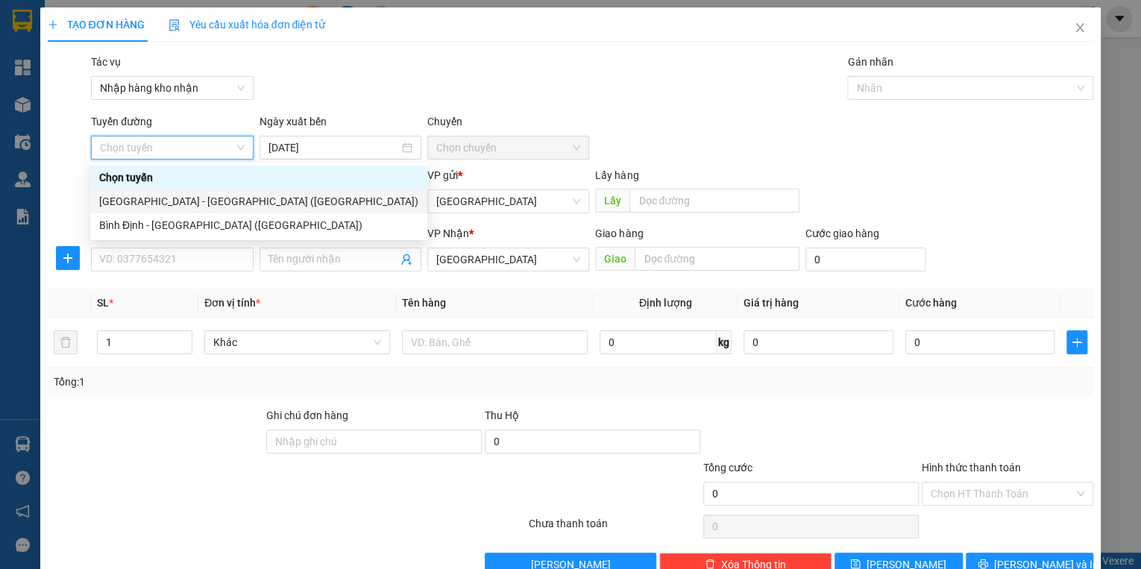
click at [173, 201] on div "[GEOGRAPHIC_DATA] - [GEOGRAPHIC_DATA] ([GEOGRAPHIC_DATA])" at bounding box center [258, 201] width 319 height 16
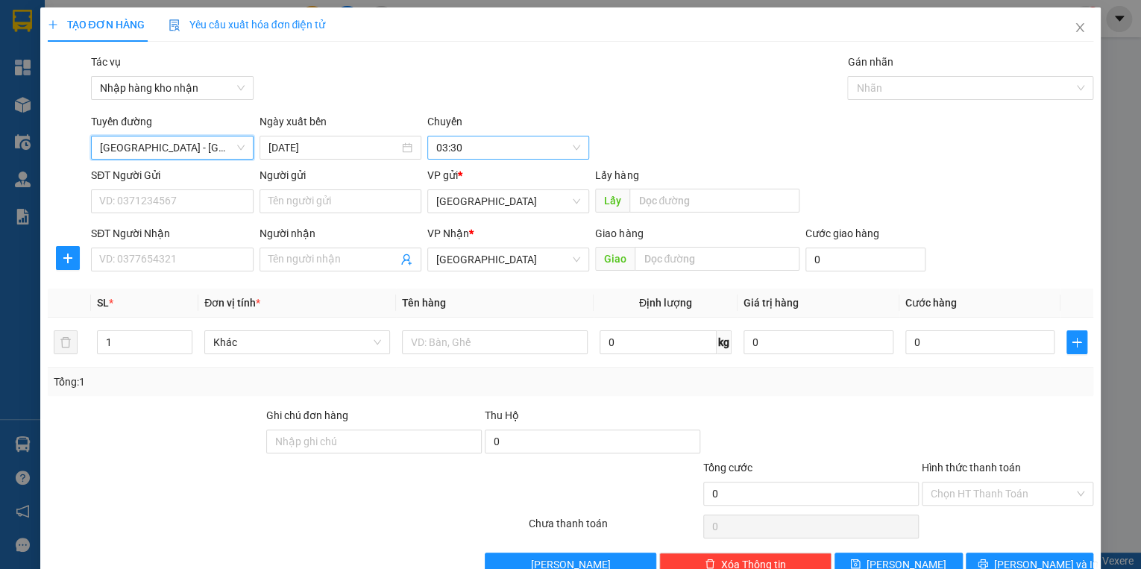
click at [457, 145] on span "03:30" at bounding box center [508, 147] width 144 height 22
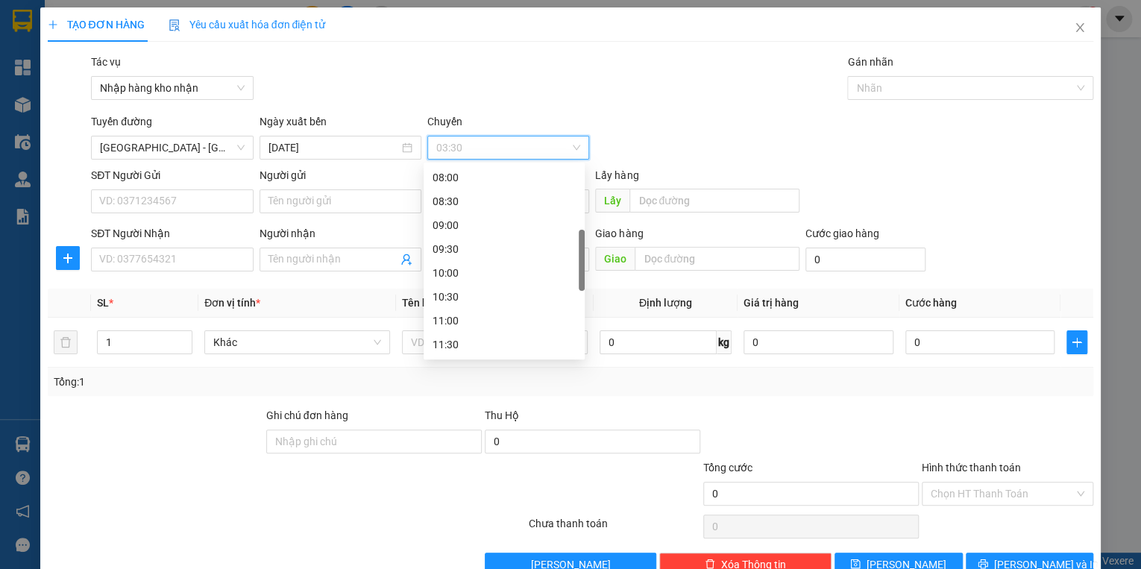
scroll to position [477, 0]
click at [465, 317] on div "16:00" at bounding box center [503, 320] width 143 height 16
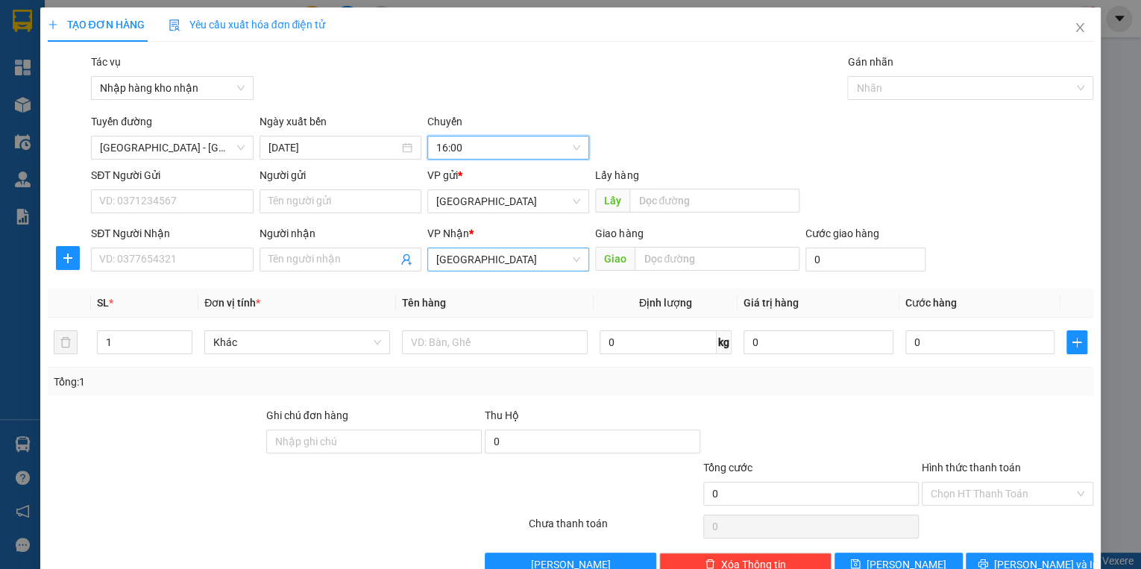
click at [473, 262] on span "[GEOGRAPHIC_DATA]" at bounding box center [508, 259] width 144 height 22
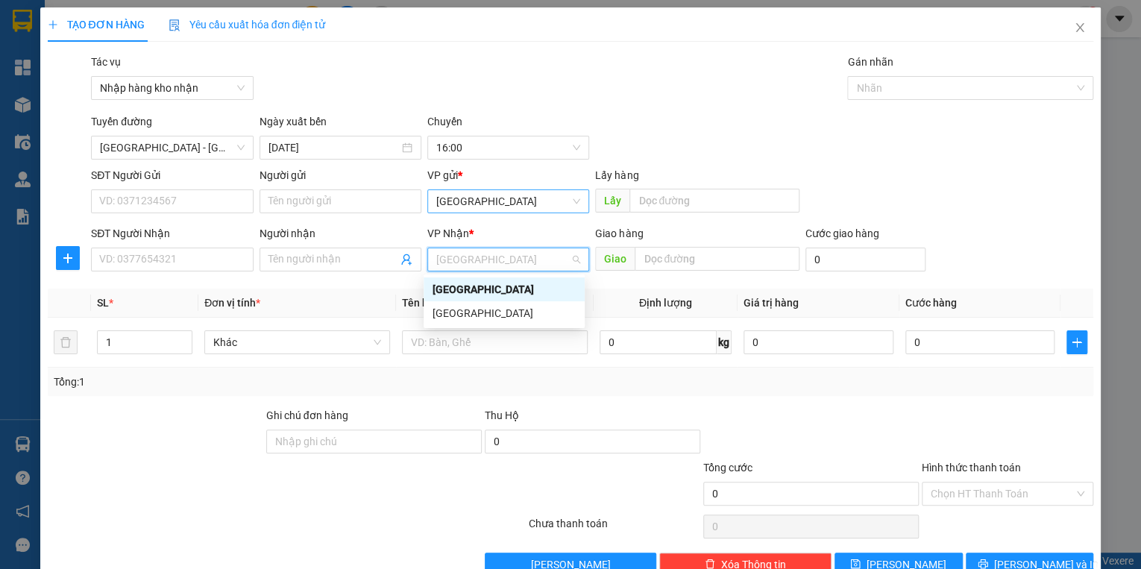
click at [471, 190] on span "[GEOGRAPHIC_DATA]" at bounding box center [508, 201] width 144 height 22
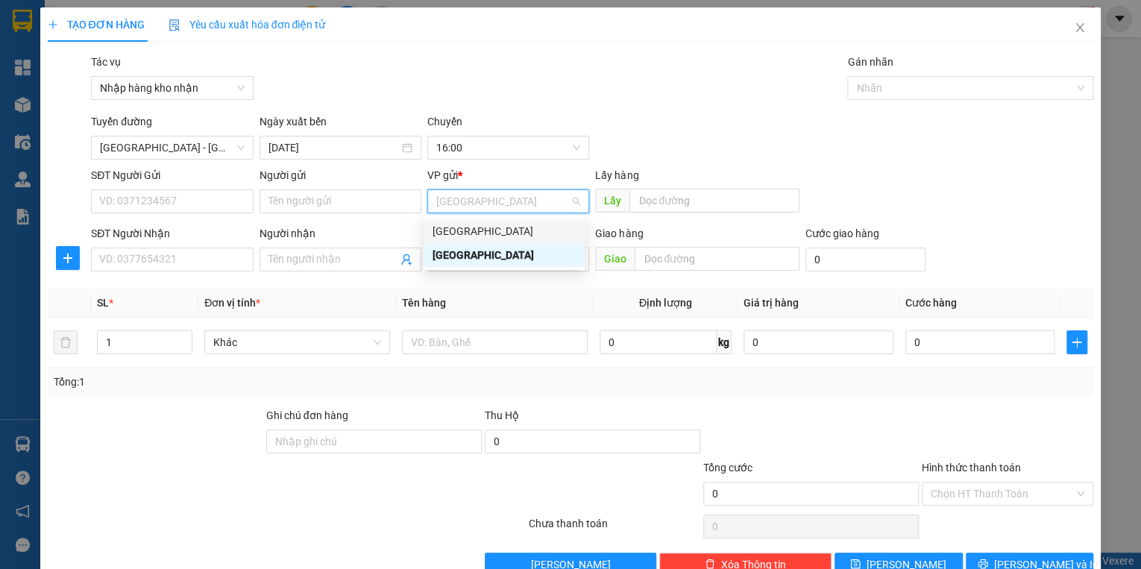
click at [467, 230] on div "[GEOGRAPHIC_DATA]" at bounding box center [503, 231] width 143 height 16
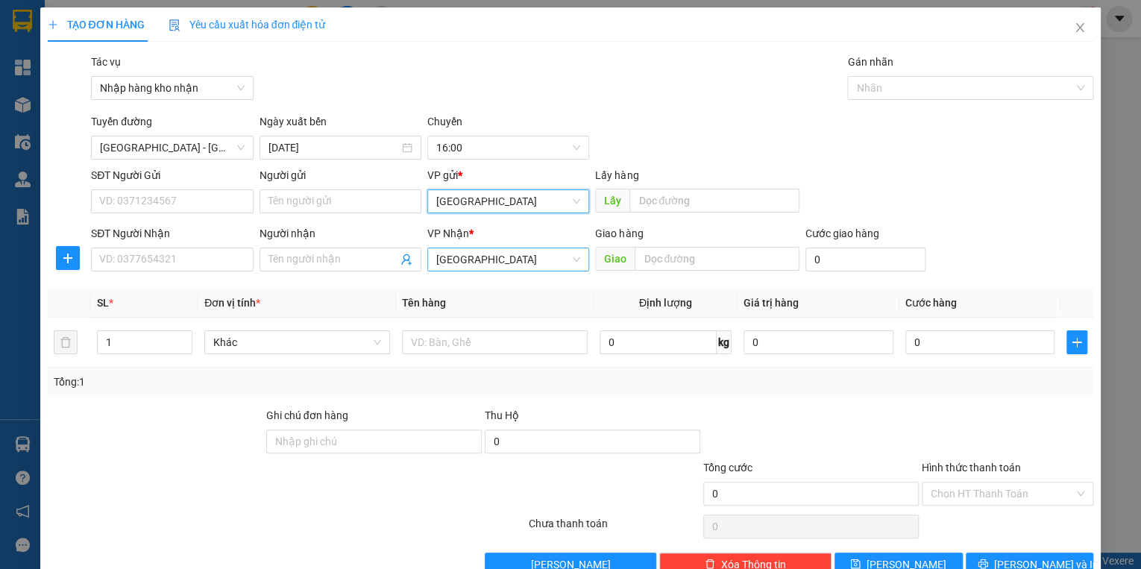
click at [474, 256] on span "[GEOGRAPHIC_DATA]" at bounding box center [508, 259] width 144 height 22
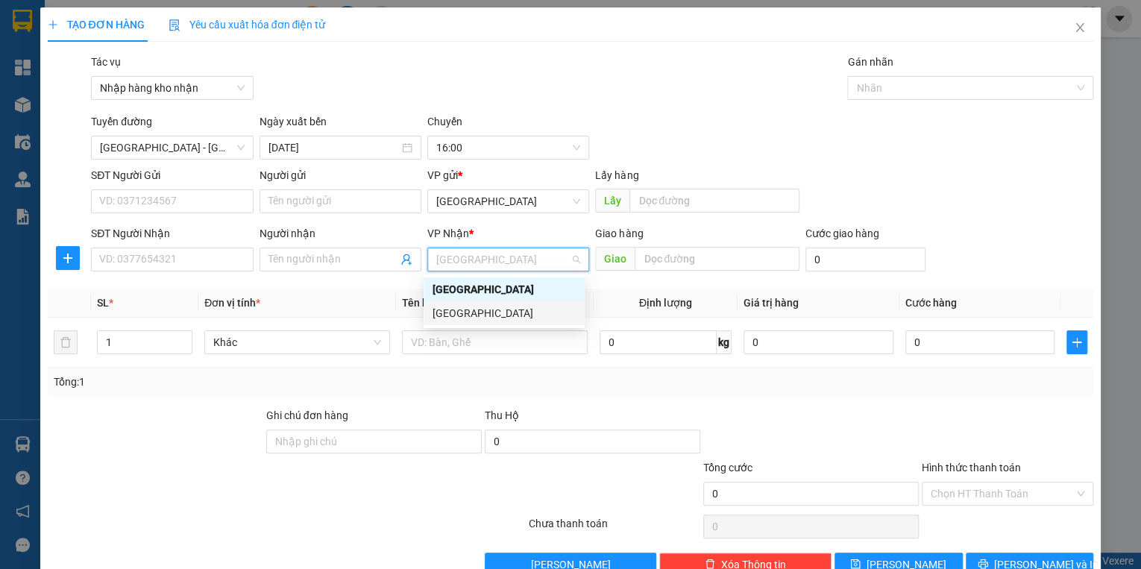
click at [473, 313] on div "[GEOGRAPHIC_DATA]" at bounding box center [503, 313] width 143 height 16
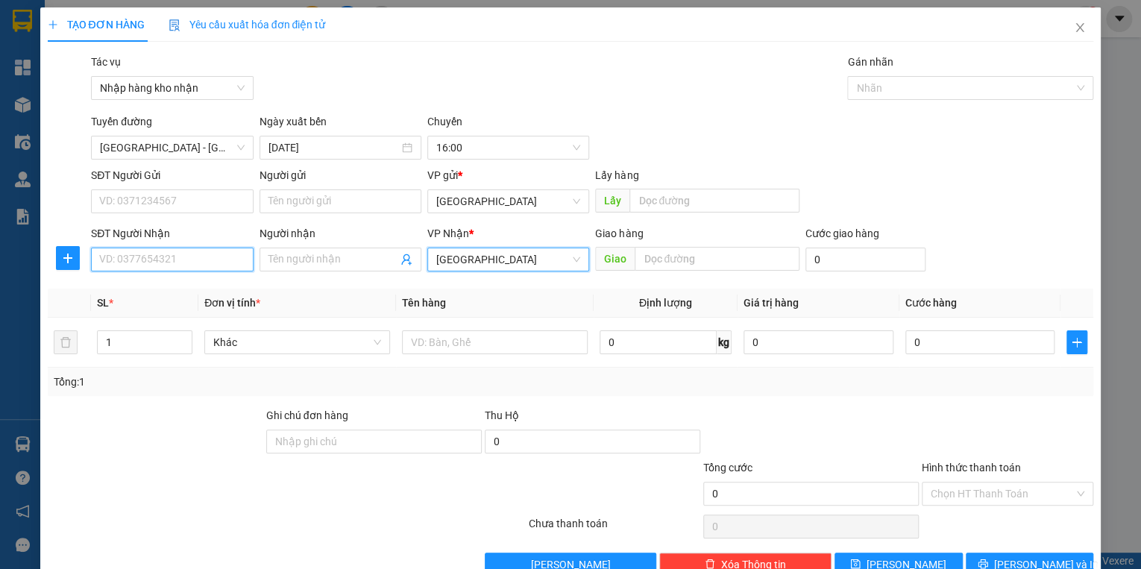
click at [165, 263] on input "SĐT Người Nhận" at bounding box center [172, 259] width 162 height 24
click at [1073, 30] on icon "close" at bounding box center [1079, 28] width 12 height 12
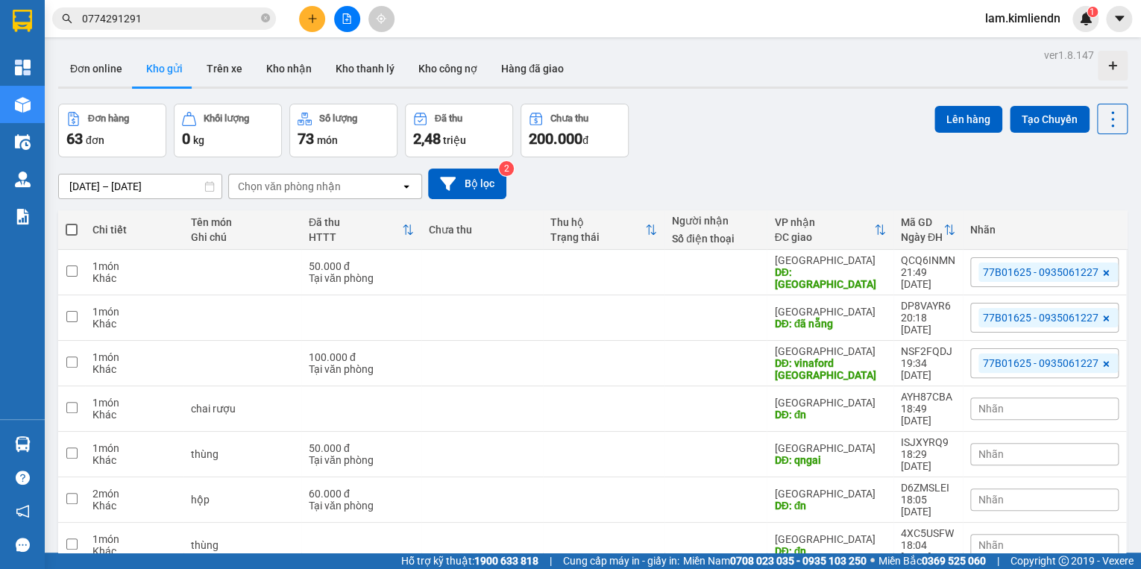
click at [318, 27] on button at bounding box center [312, 19] width 26 height 26
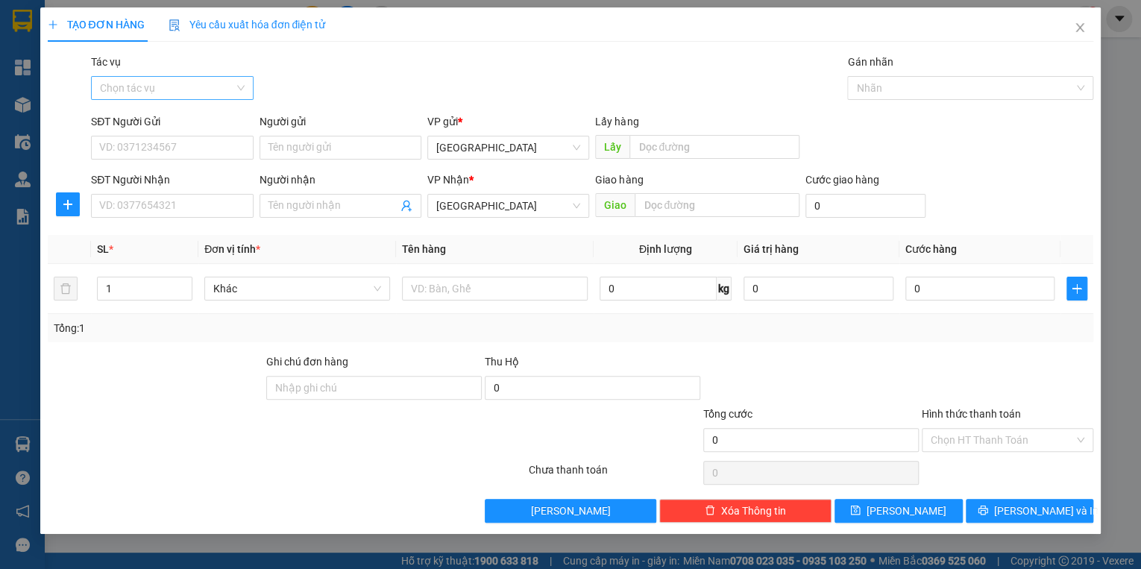
click at [190, 91] on input "Tác vụ" at bounding box center [166, 88] width 133 height 22
click at [188, 138] on div "Nhập hàng kho nhận" at bounding box center [172, 141] width 144 height 16
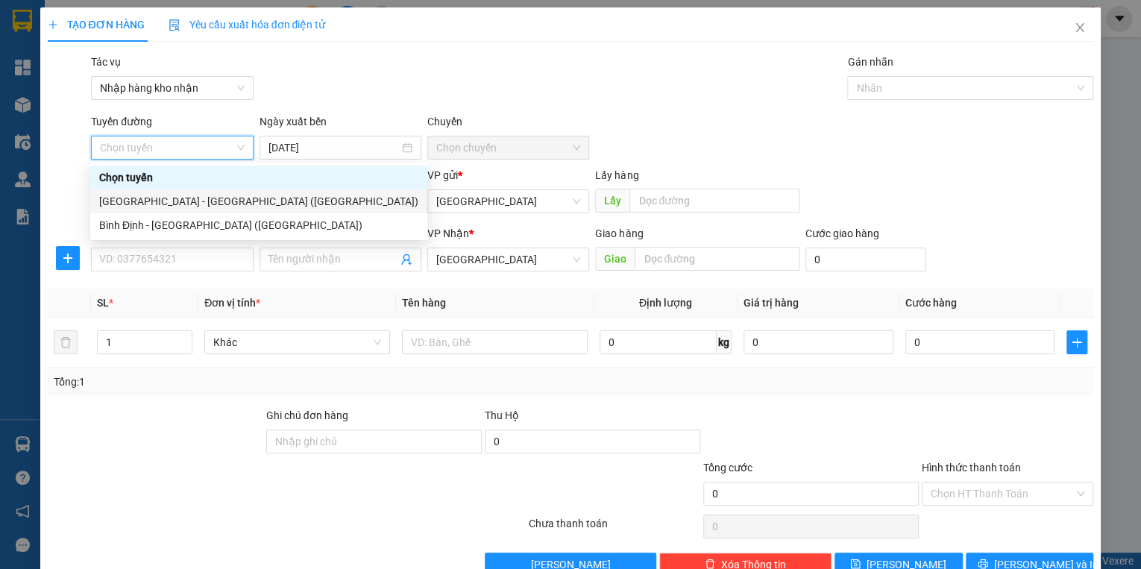
click at [171, 201] on div "[GEOGRAPHIC_DATA] - [GEOGRAPHIC_DATA] ([GEOGRAPHIC_DATA])" at bounding box center [258, 201] width 319 height 16
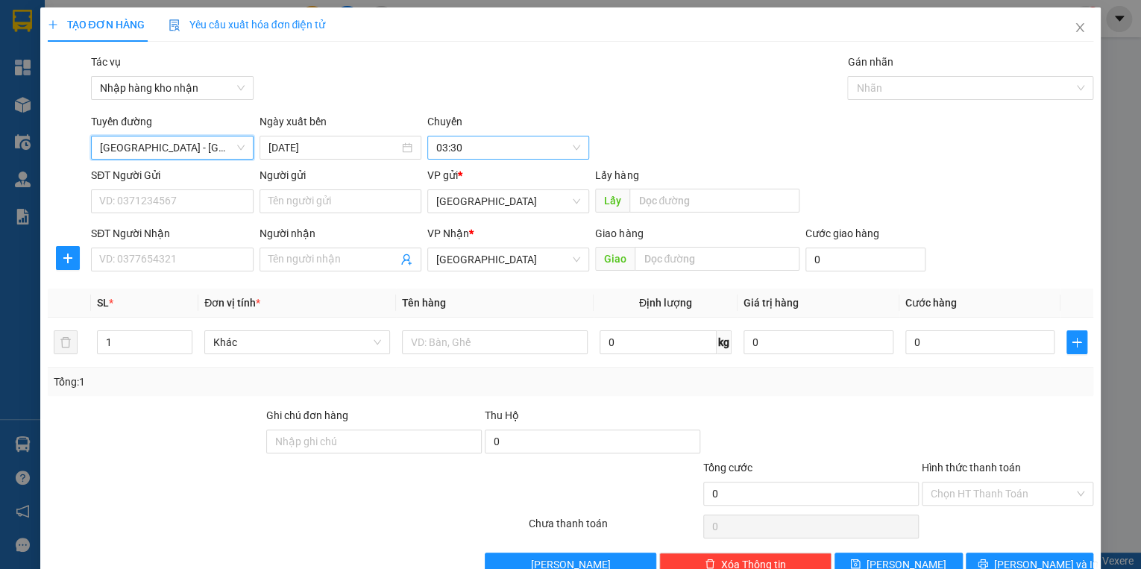
click at [488, 145] on span "03:30" at bounding box center [508, 147] width 144 height 22
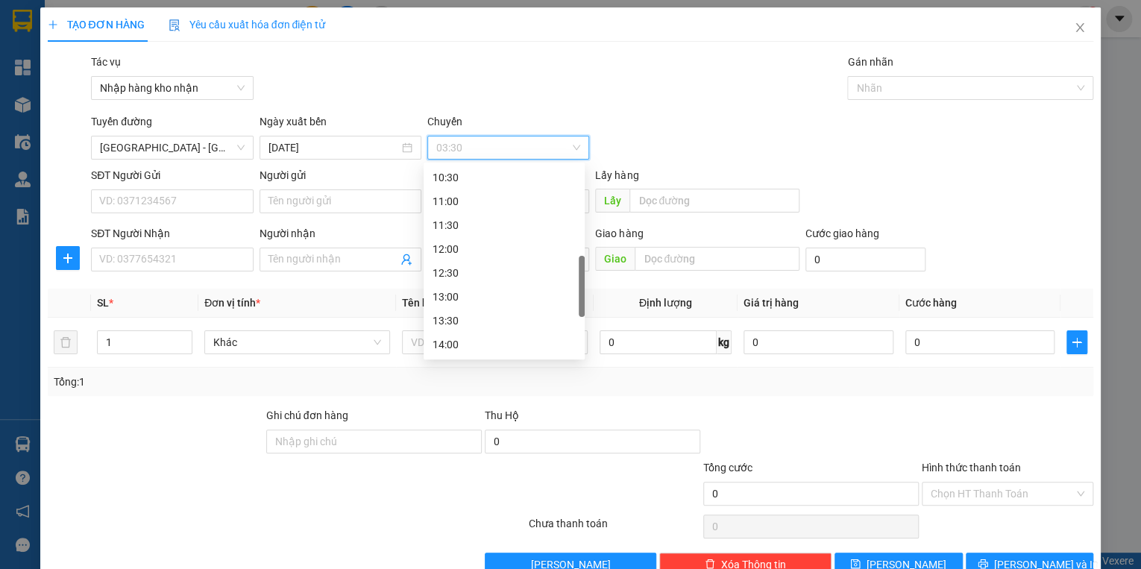
scroll to position [549, 0]
click at [453, 250] on div "16:00" at bounding box center [503, 249] width 143 height 16
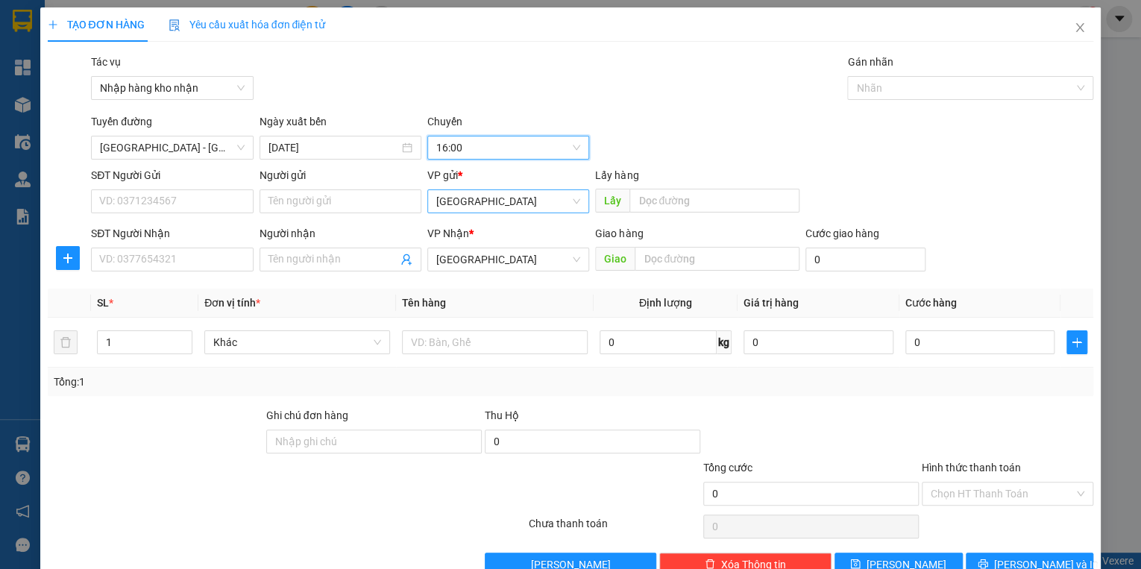
click at [473, 209] on span "[GEOGRAPHIC_DATA]" at bounding box center [508, 201] width 144 height 22
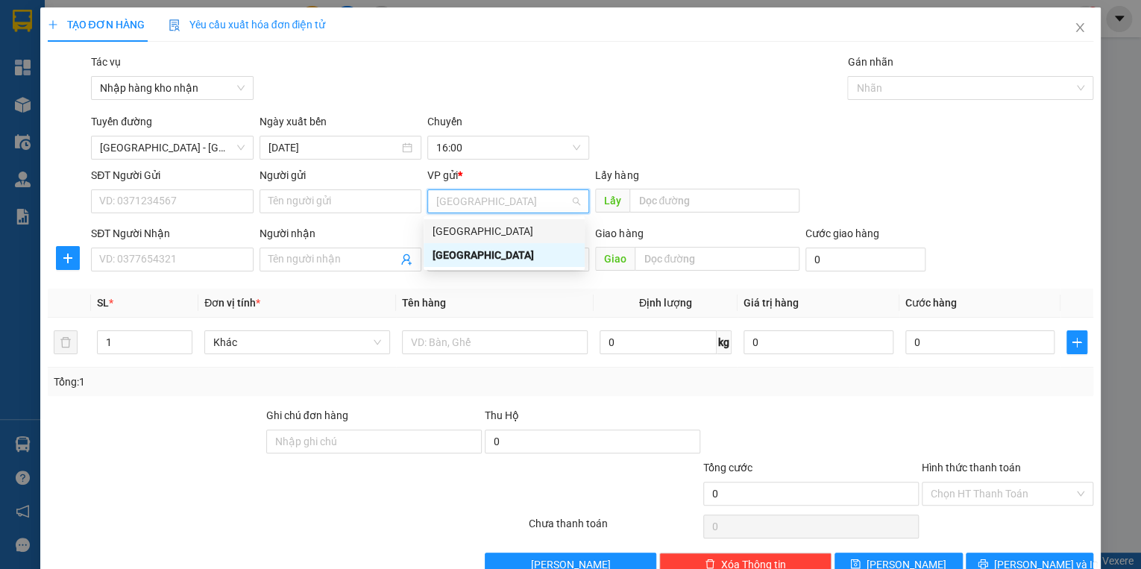
click at [465, 231] on div "[GEOGRAPHIC_DATA]" at bounding box center [503, 231] width 143 height 16
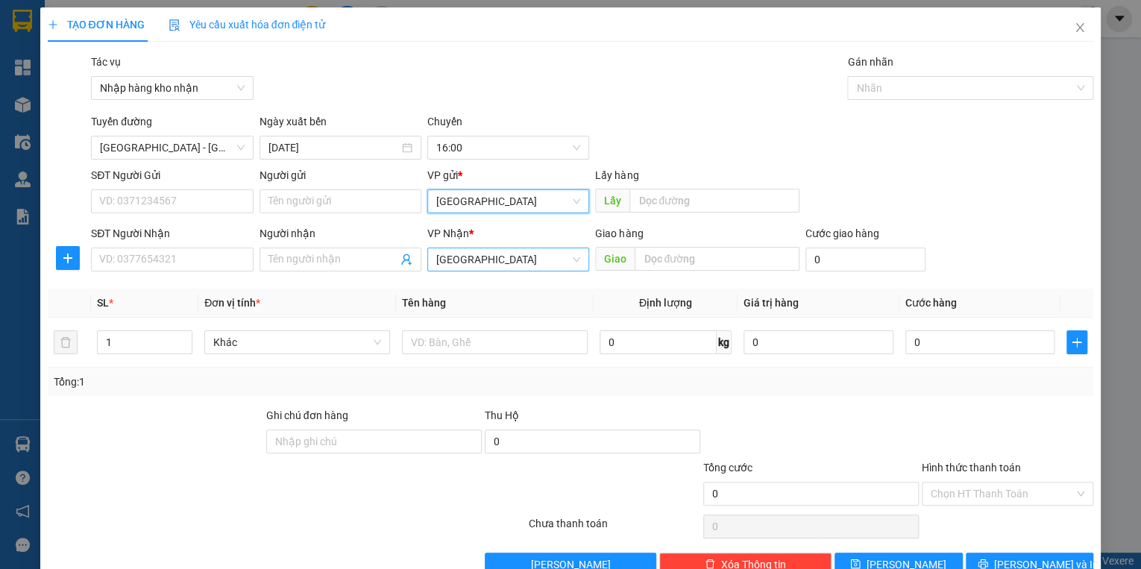
click at [468, 256] on span "[GEOGRAPHIC_DATA]" at bounding box center [508, 259] width 144 height 22
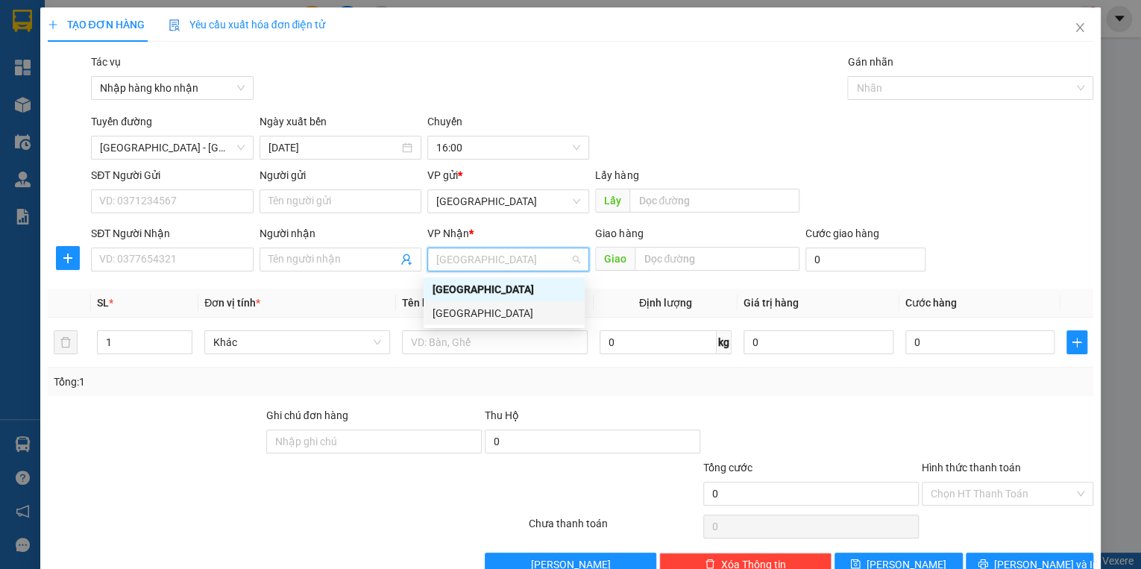
click at [473, 312] on div "[GEOGRAPHIC_DATA]" at bounding box center [503, 313] width 143 height 16
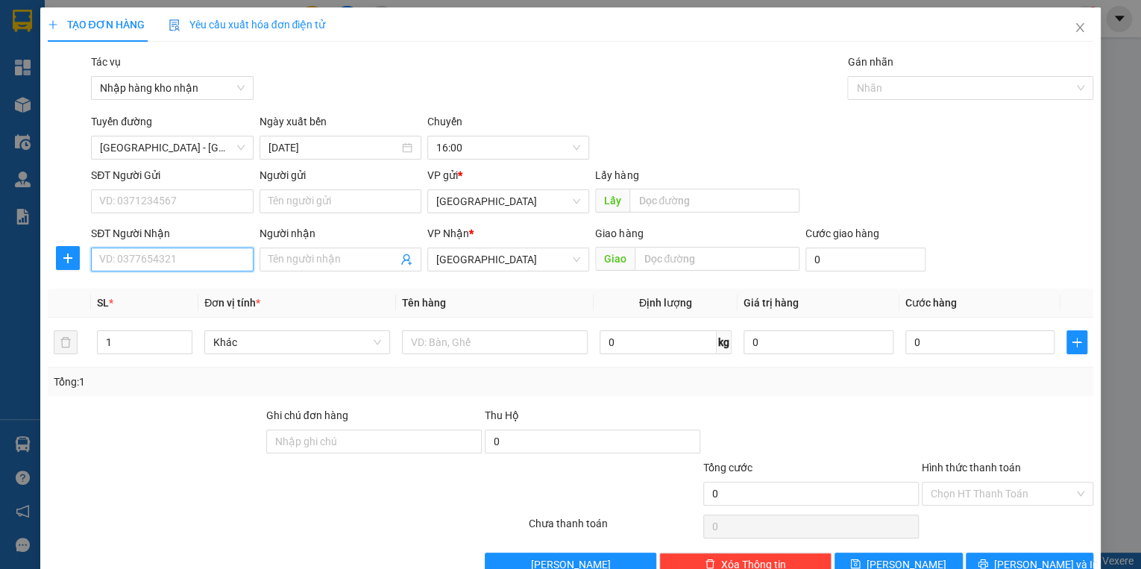
click at [204, 257] on input "SĐT Người Nhận" at bounding box center [172, 259] width 162 height 24
click at [650, 262] on input "text" at bounding box center [716, 259] width 165 height 24
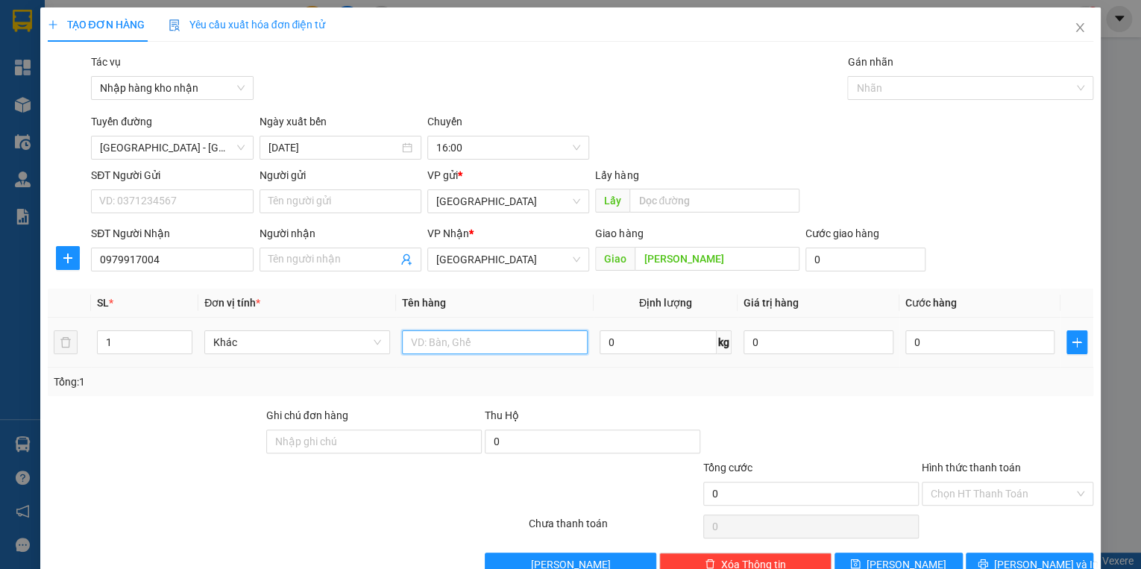
click at [447, 350] on input "text" at bounding box center [495, 342] width 186 height 24
click at [978, 347] on input "0" at bounding box center [980, 342] width 150 height 24
click at [859, 268] on input "0" at bounding box center [865, 259] width 120 height 24
click at [925, 341] on input "0" at bounding box center [980, 342] width 150 height 24
click at [920, 417] on div at bounding box center [1007, 433] width 174 height 52
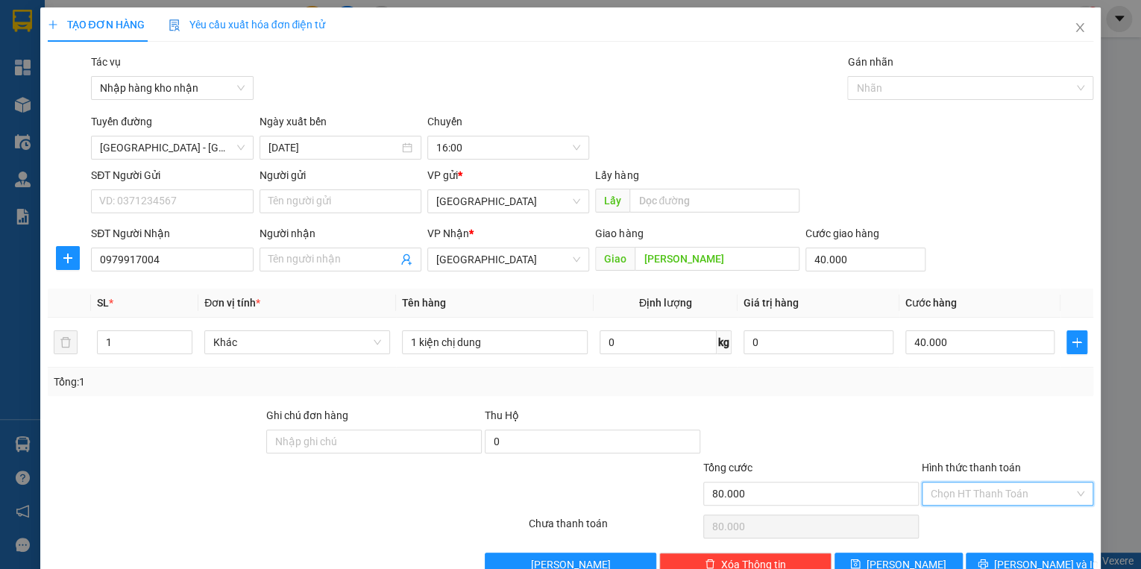
click at [957, 487] on input "Hình thức thanh toán" at bounding box center [1001, 493] width 143 height 22
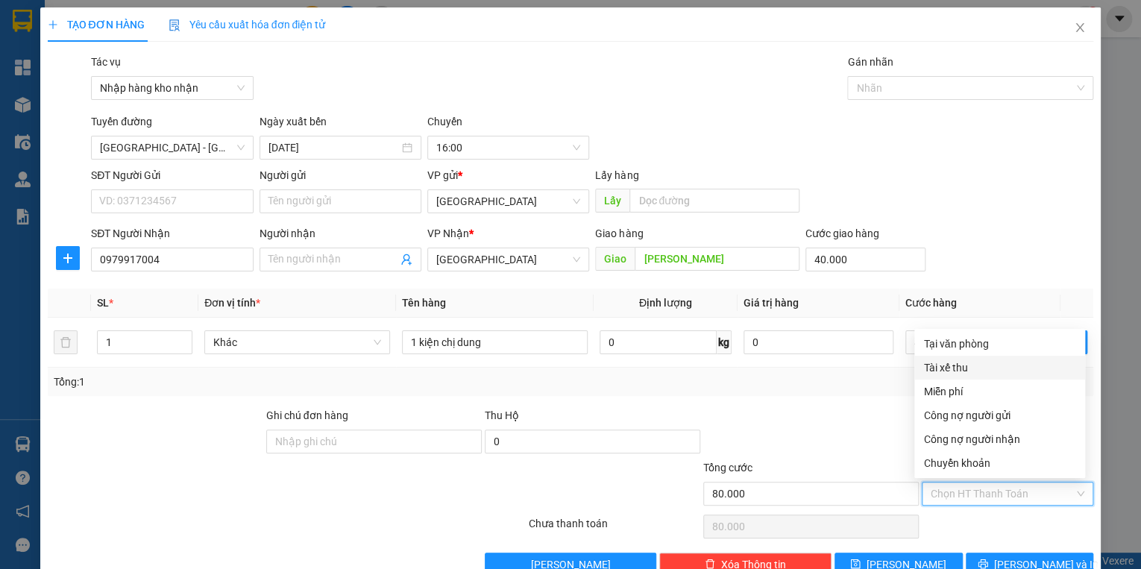
click at [951, 370] on div "Tài xế thu" at bounding box center [999, 367] width 153 height 16
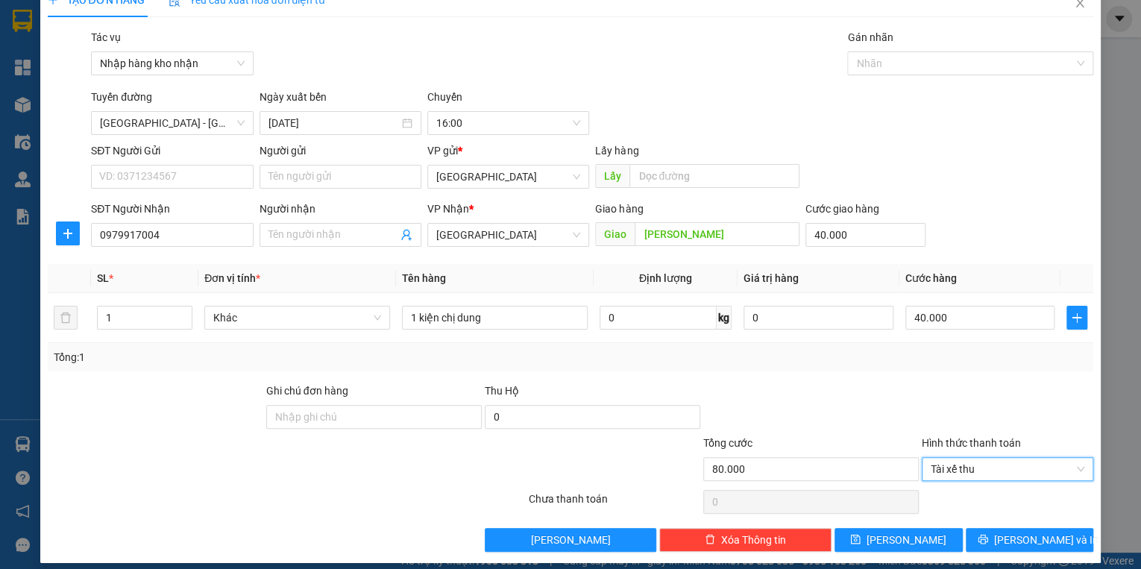
scroll to position [35, 0]
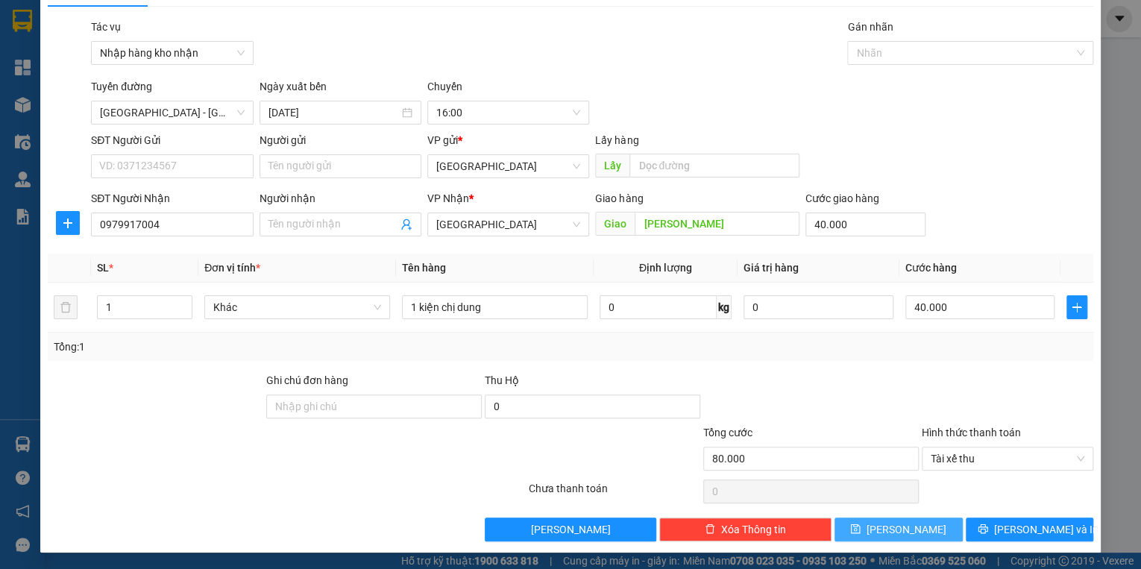
click at [902, 531] on span "[PERSON_NAME]" at bounding box center [906, 529] width 80 height 16
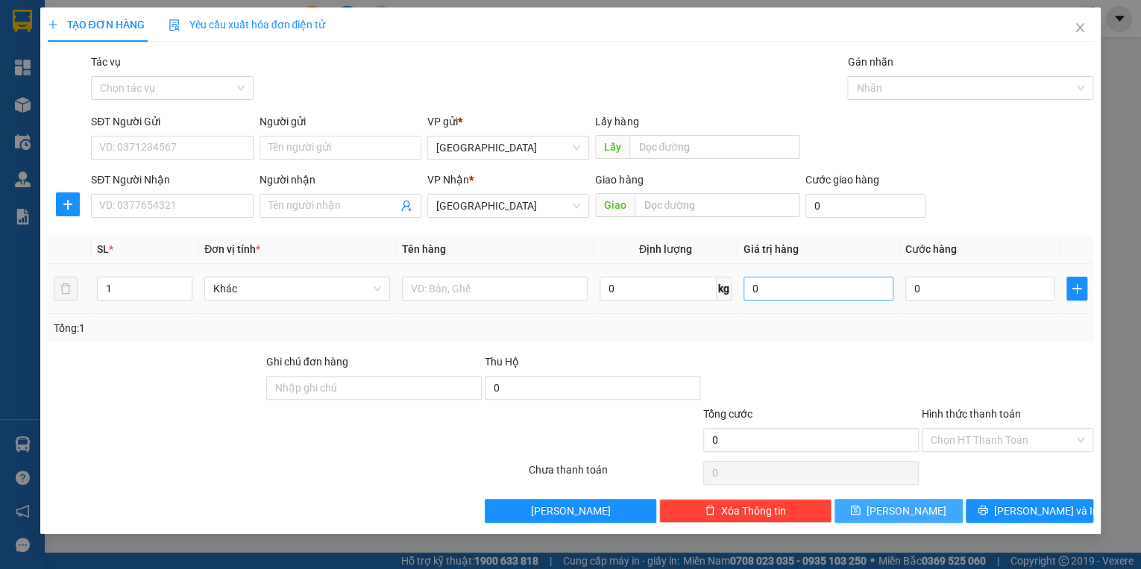
scroll to position [0, 0]
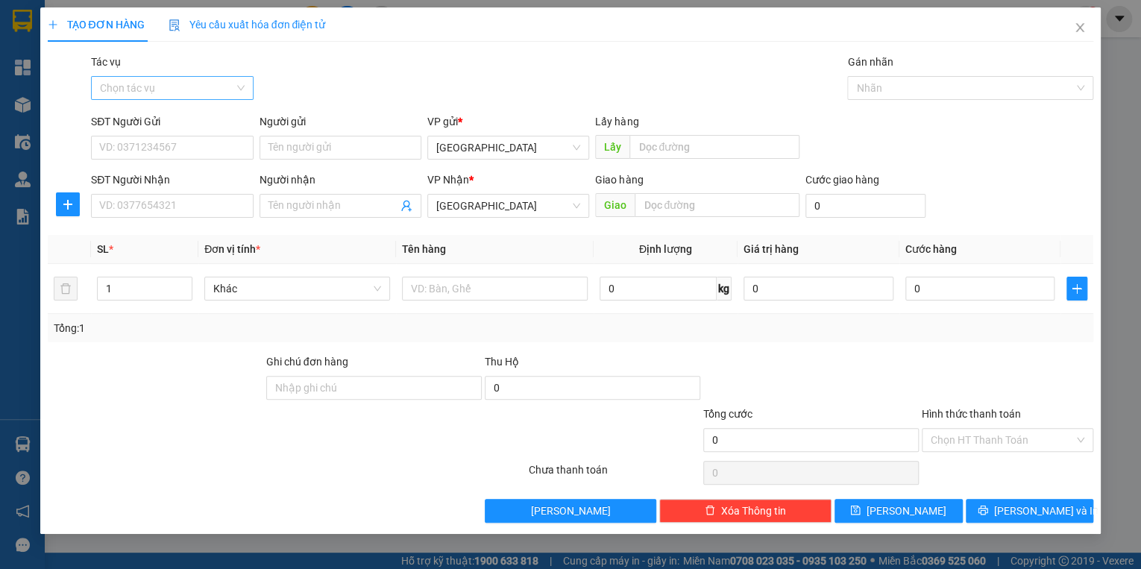
click at [173, 89] on input "Tác vụ" at bounding box center [166, 88] width 133 height 22
click at [176, 141] on div "Nhập hàng kho nhận" at bounding box center [172, 141] width 144 height 16
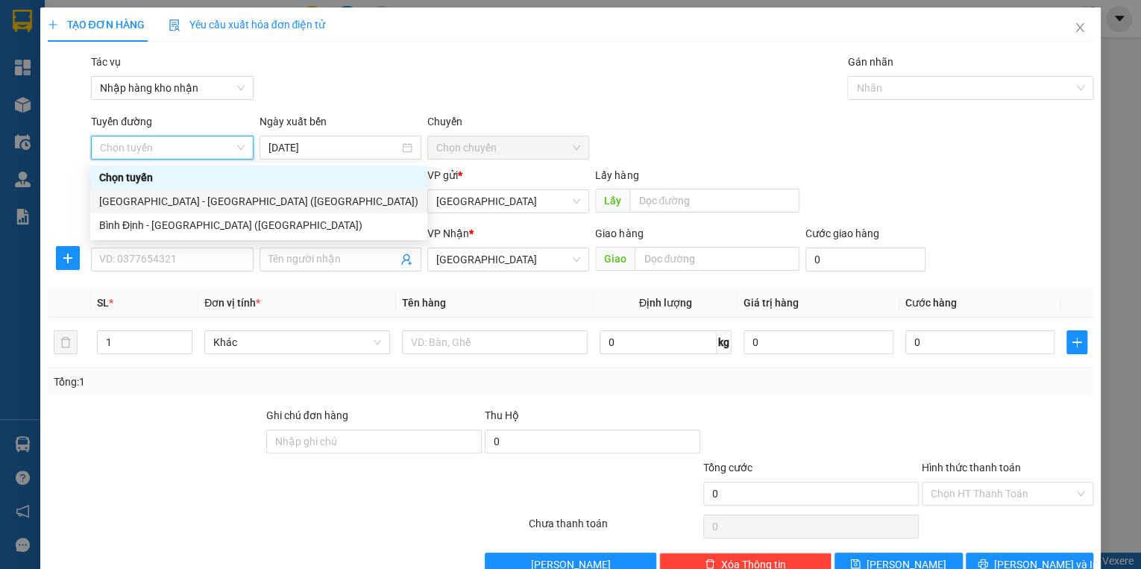
click at [156, 202] on div "[GEOGRAPHIC_DATA] - [GEOGRAPHIC_DATA] ([GEOGRAPHIC_DATA])" at bounding box center [258, 201] width 319 height 16
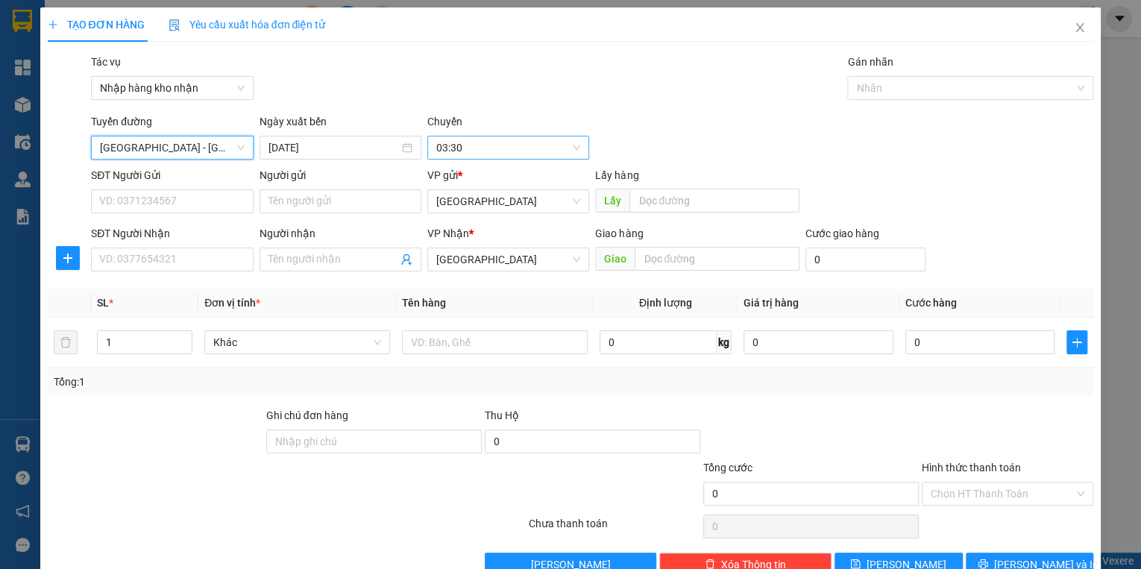
click at [479, 154] on span "03:30" at bounding box center [508, 147] width 144 height 22
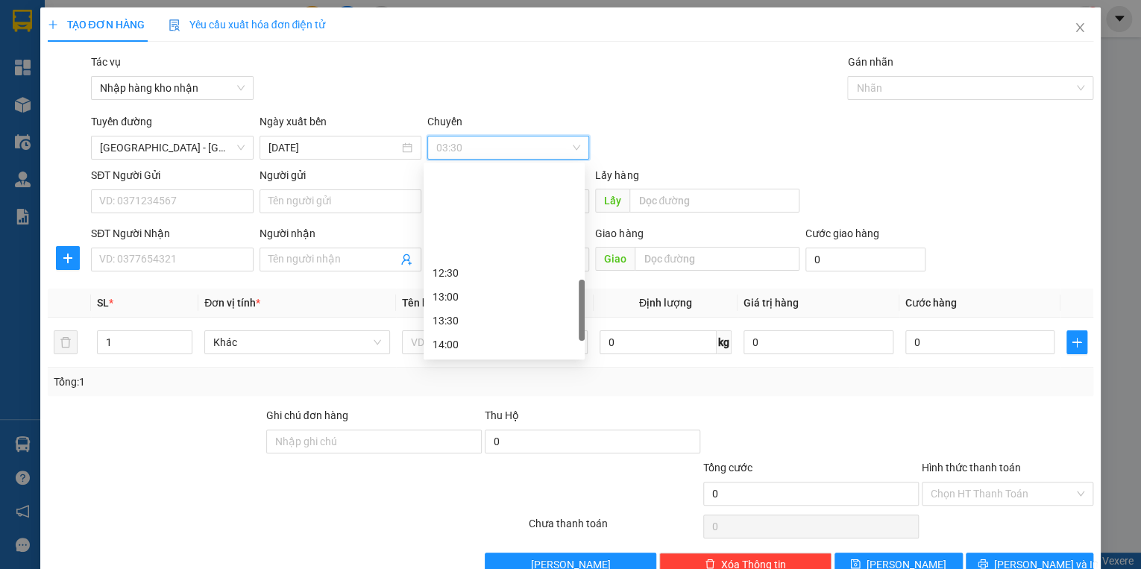
scroll to position [477, 0]
click at [468, 318] on div "16:00" at bounding box center [503, 320] width 143 height 16
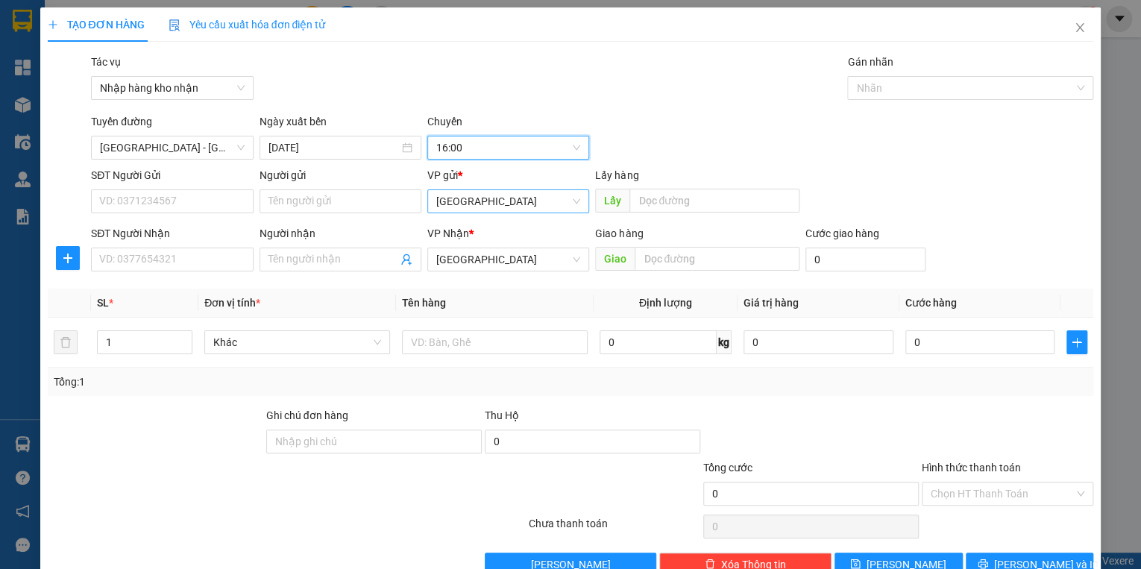
click at [461, 203] on span "[GEOGRAPHIC_DATA]" at bounding box center [508, 201] width 144 height 22
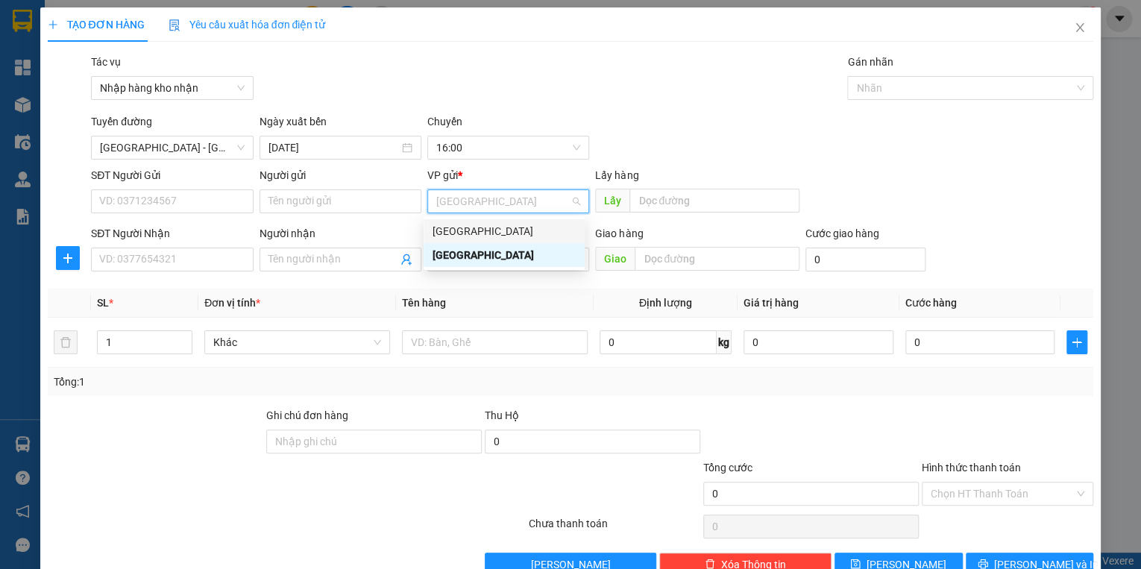
click at [462, 226] on div "[GEOGRAPHIC_DATA]" at bounding box center [503, 231] width 143 height 16
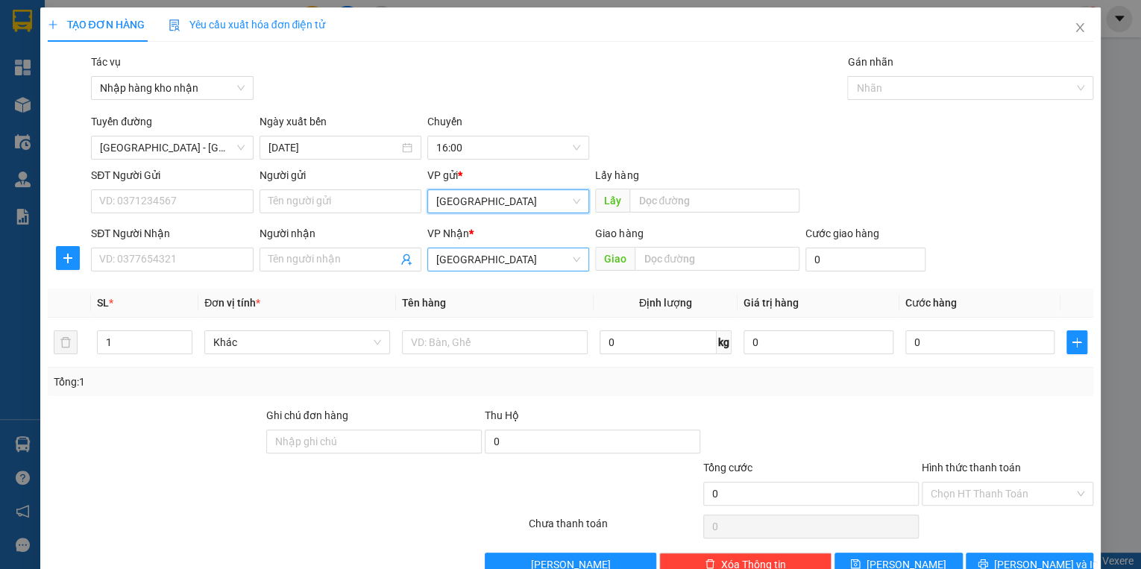
click at [479, 267] on span "[GEOGRAPHIC_DATA]" at bounding box center [508, 259] width 144 height 22
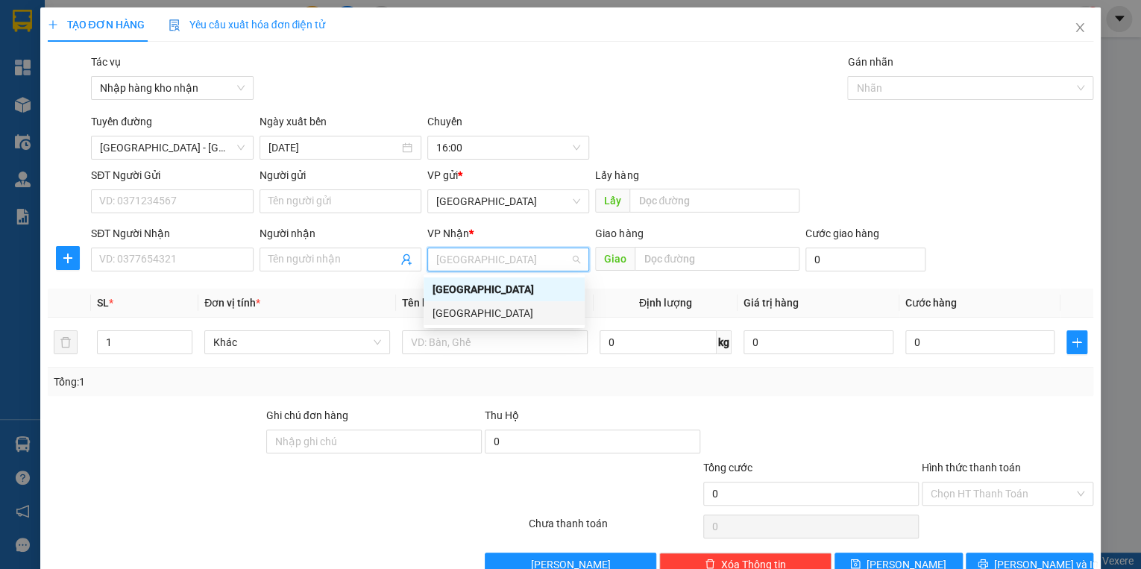
click at [466, 310] on div "[GEOGRAPHIC_DATA]" at bounding box center [503, 313] width 143 height 16
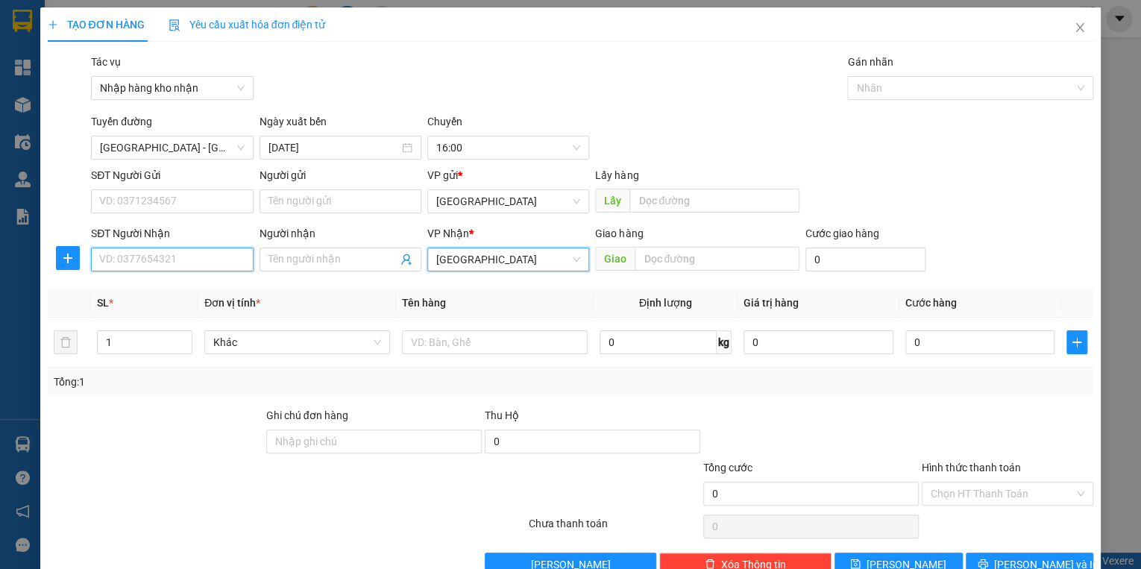
click at [139, 264] on input "SĐT Người Nhận" at bounding box center [172, 259] width 162 height 24
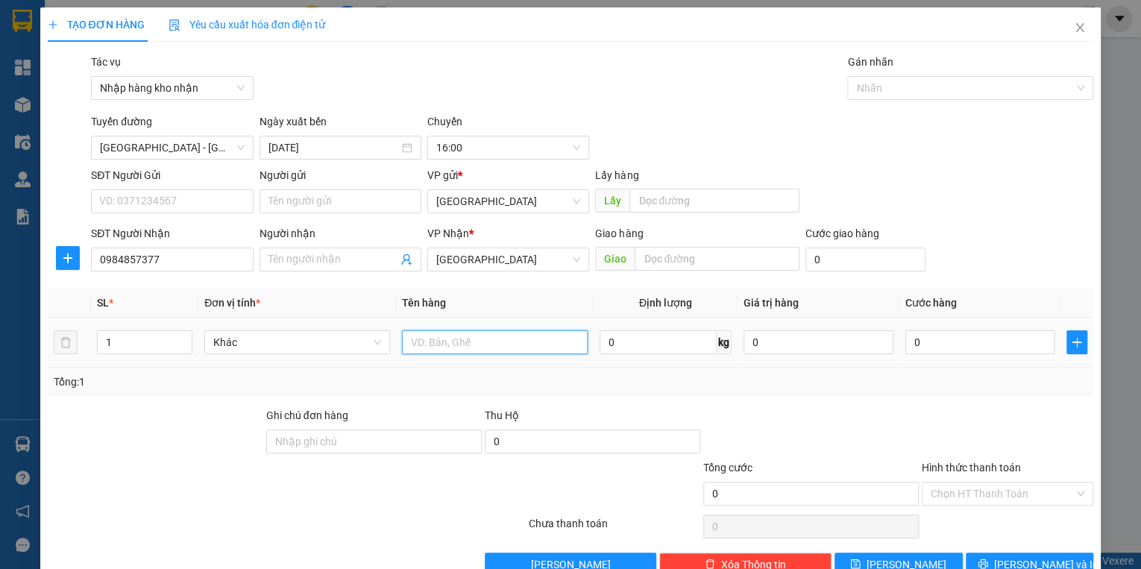
click at [458, 350] on input "text" at bounding box center [495, 342] width 186 height 24
click at [930, 347] on input "0" at bounding box center [980, 342] width 150 height 24
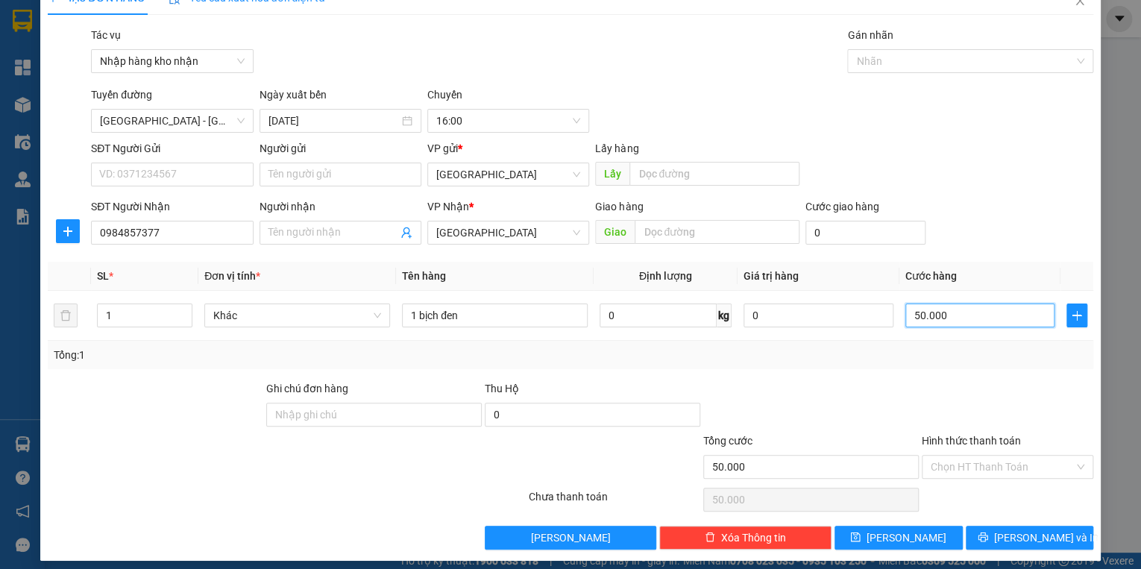
scroll to position [35, 0]
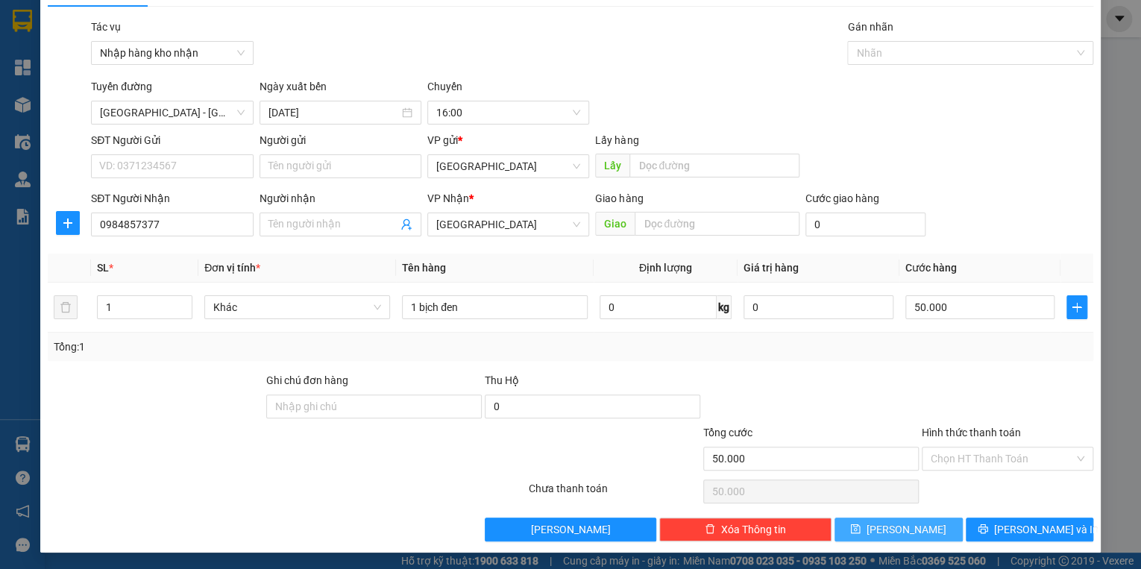
click at [903, 531] on span "[PERSON_NAME]" at bounding box center [906, 529] width 80 height 16
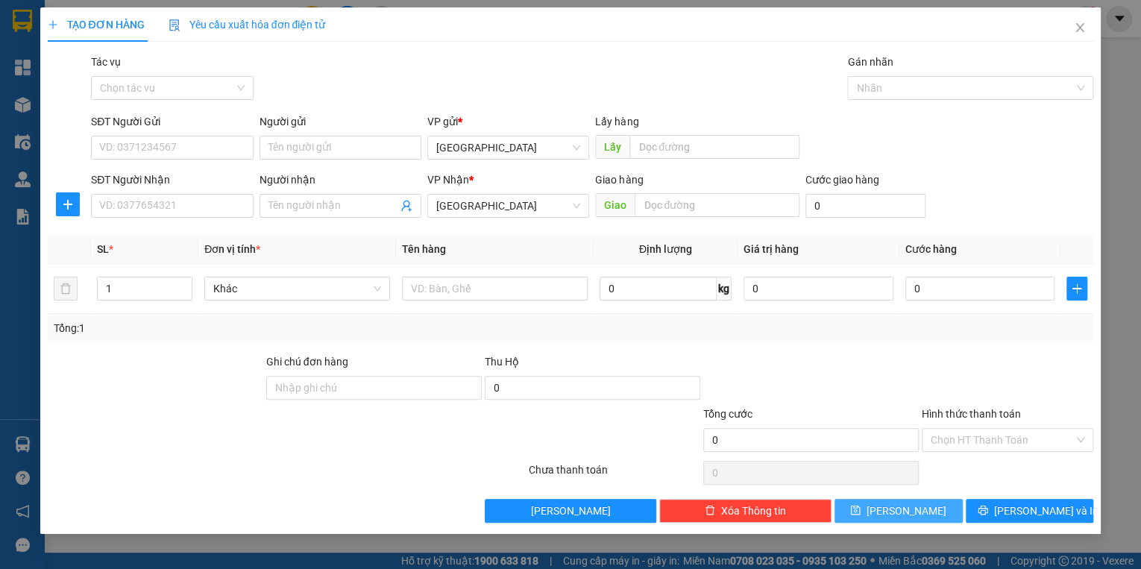
scroll to position [0, 0]
click at [1080, 32] on icon "close" at bounding box center [1079, 28] width 12 height 12
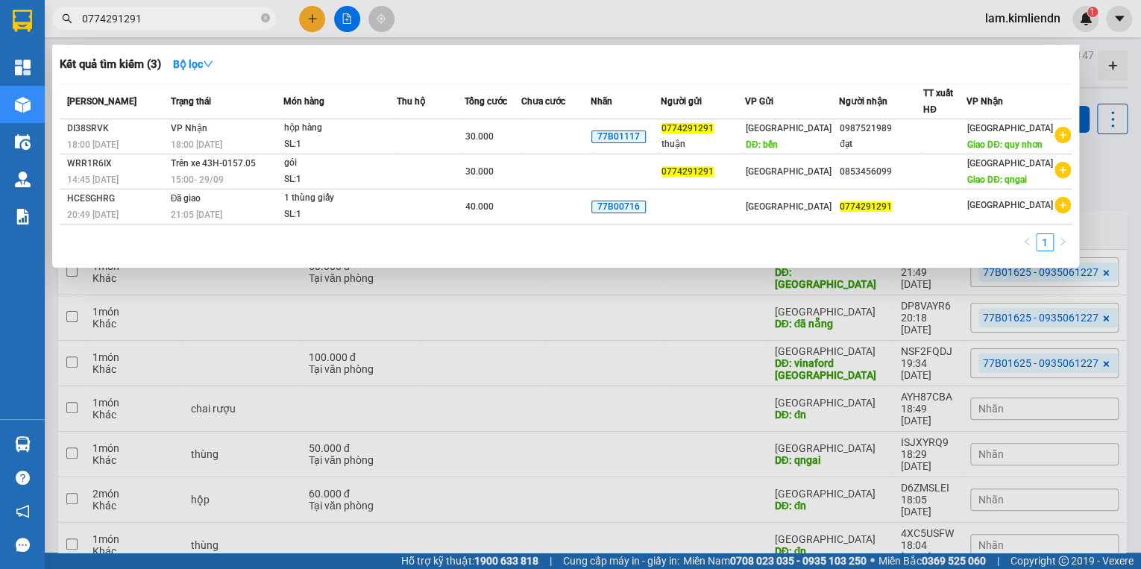
drag, startPoint x: 149, startPoint y: 17, endPoint x: 72, endPoint y: 16, distance: 77.5
click at [72, 16] on div "0774291291" at bounding box center [145, 18] width 291 height 22
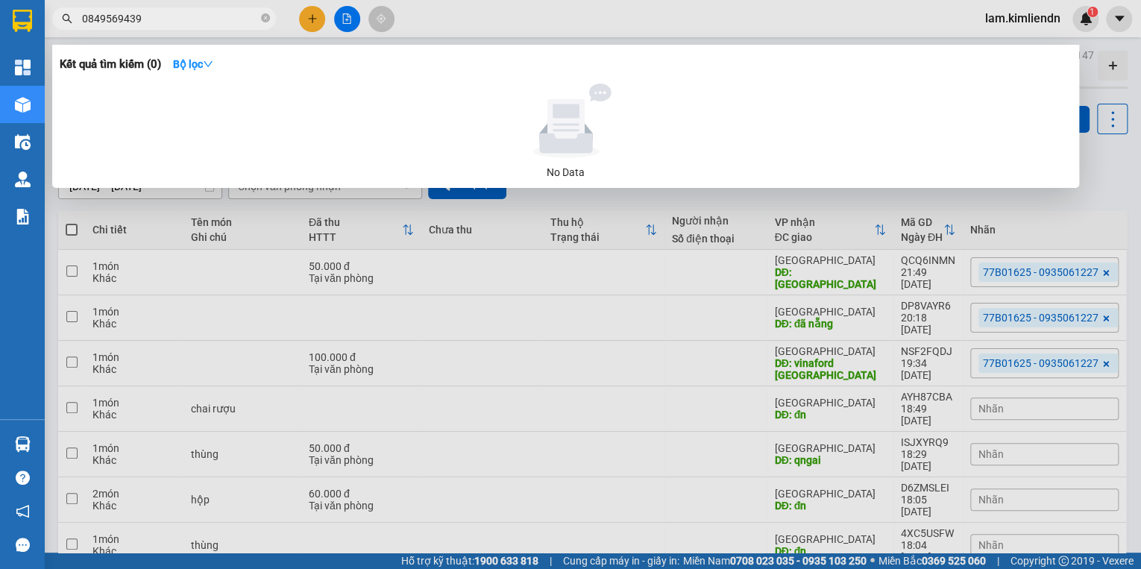
click at [310, 18] on div at bounding box center [570, 284] width 1141 height 569
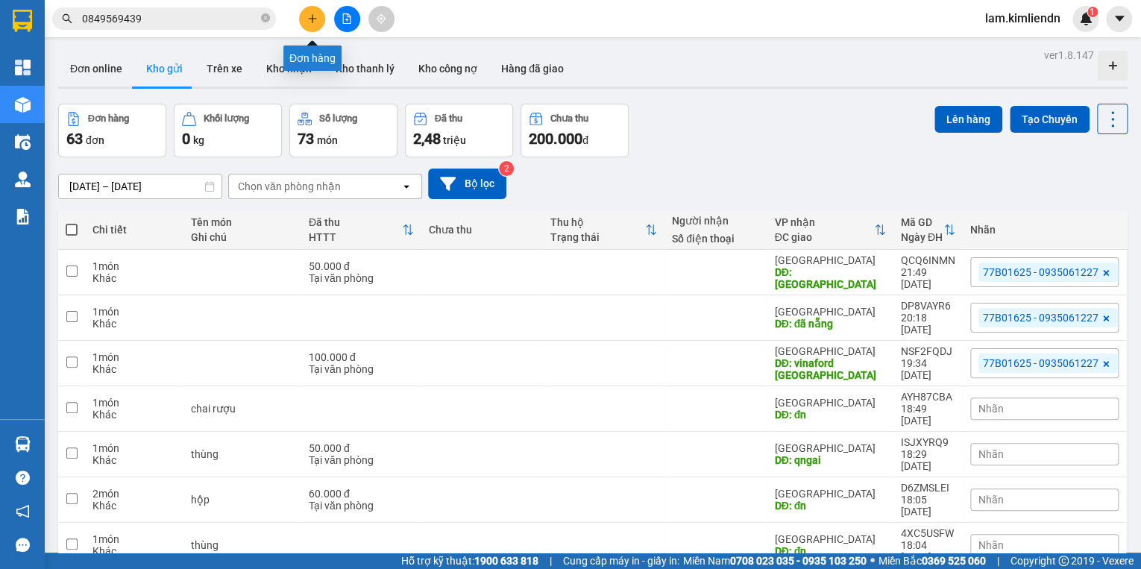
click at [303, 15] on button at bounding box center [312, 19] width 26 height 26
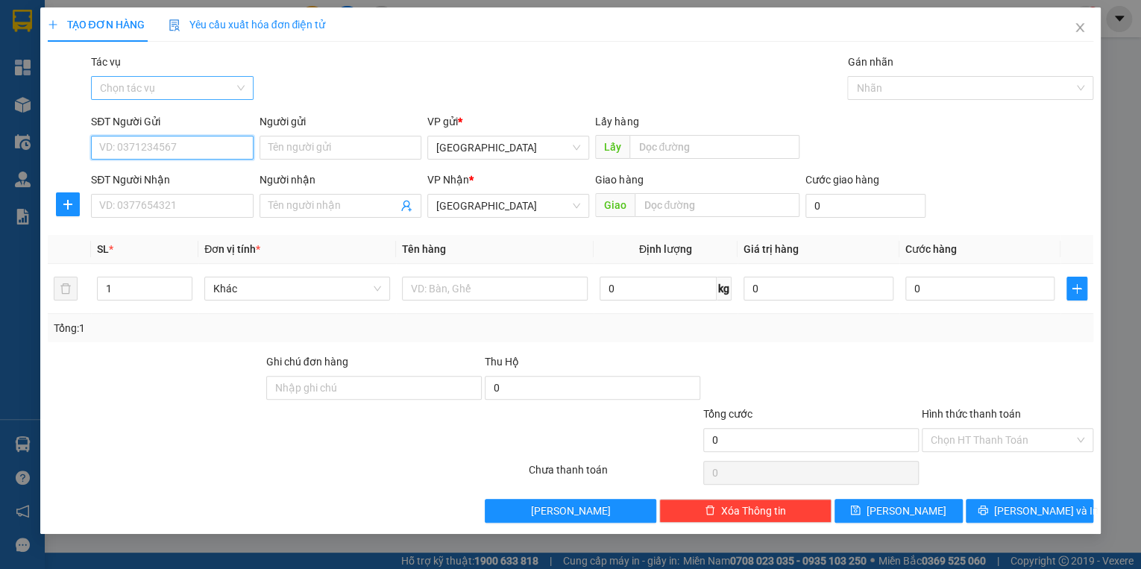
click at [192, 98] on span at bounding box center [166, 88] width 133 height 22
click at [181, 138] on div "Nhập hàng kho nhận" at bounding box center [172, 141] width 144 height 16
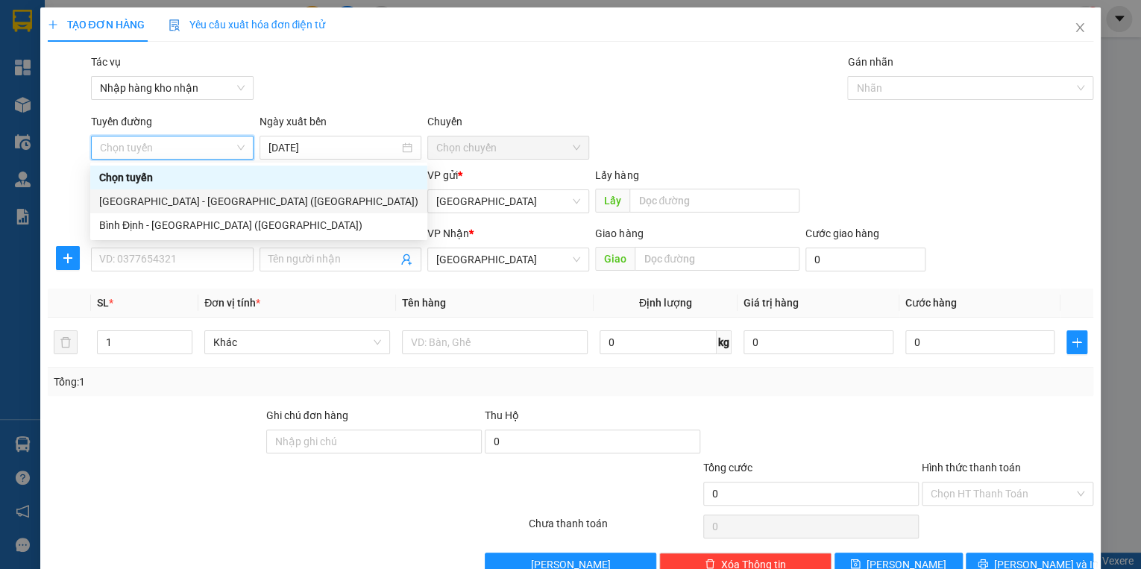
click at [166, 195] on div "[GEOGRAPHIC_DATA] - [GEOGRAPHIC_DATA] ([GEOGRAPHIC_DATA])" at bounding box center [258, 201] width 319 height 16
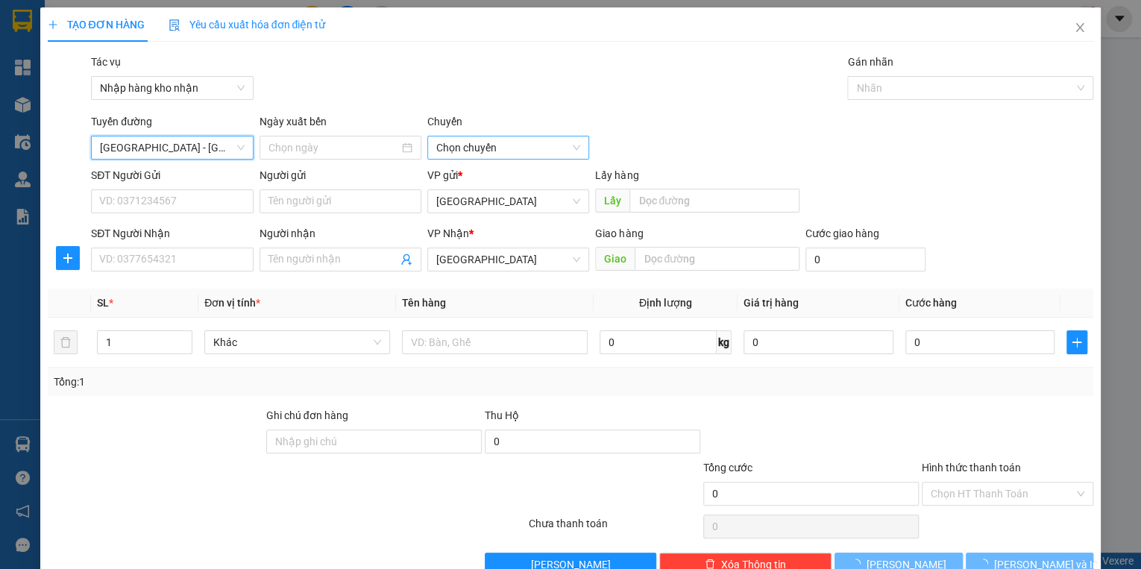
click at [459, 142] on span "Chọn chuyến" at bounding box center [508, 147] width 144 height 22
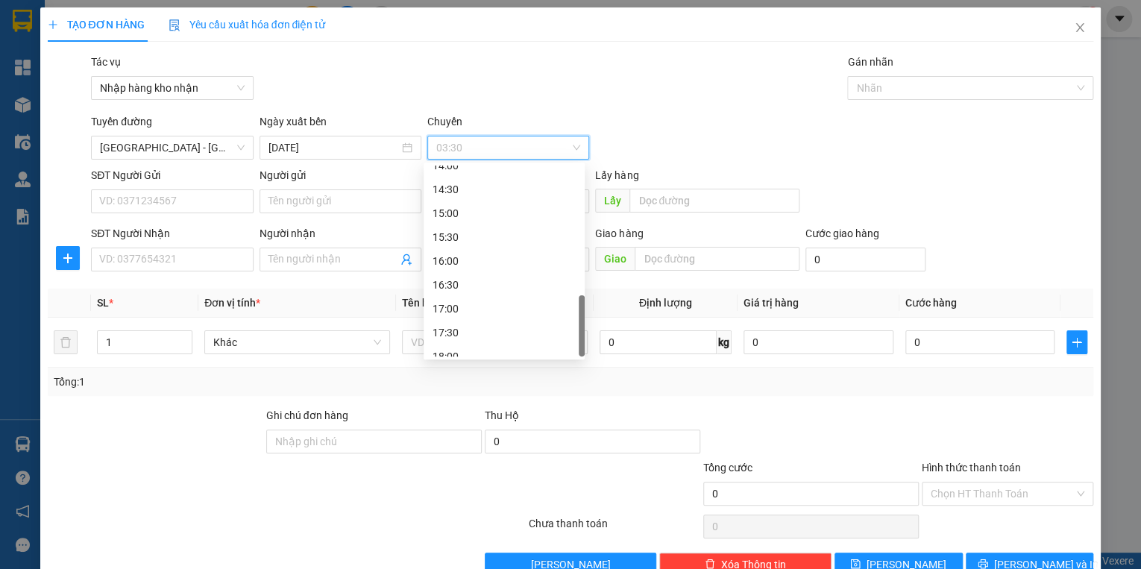
scroll to position [549, 0]
click at [457, 248] on div "16:00" at bounding box center [503, 249] width 143 height 16
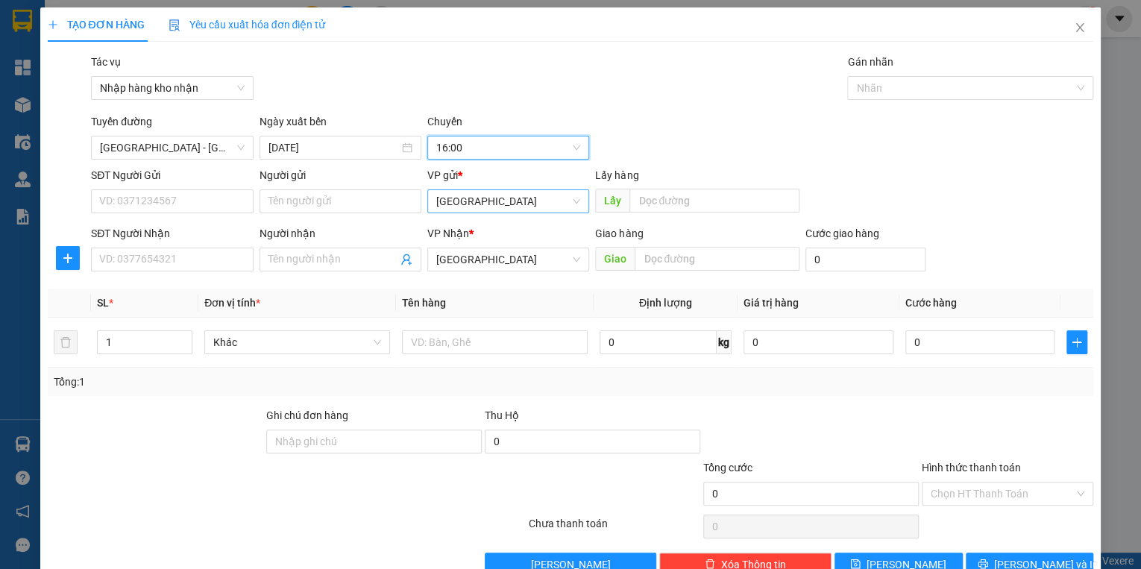
click at [471, 206] on span "[GEOGRAPHIC_DATA]" at bounding box center [508, 201] width 144 height 22
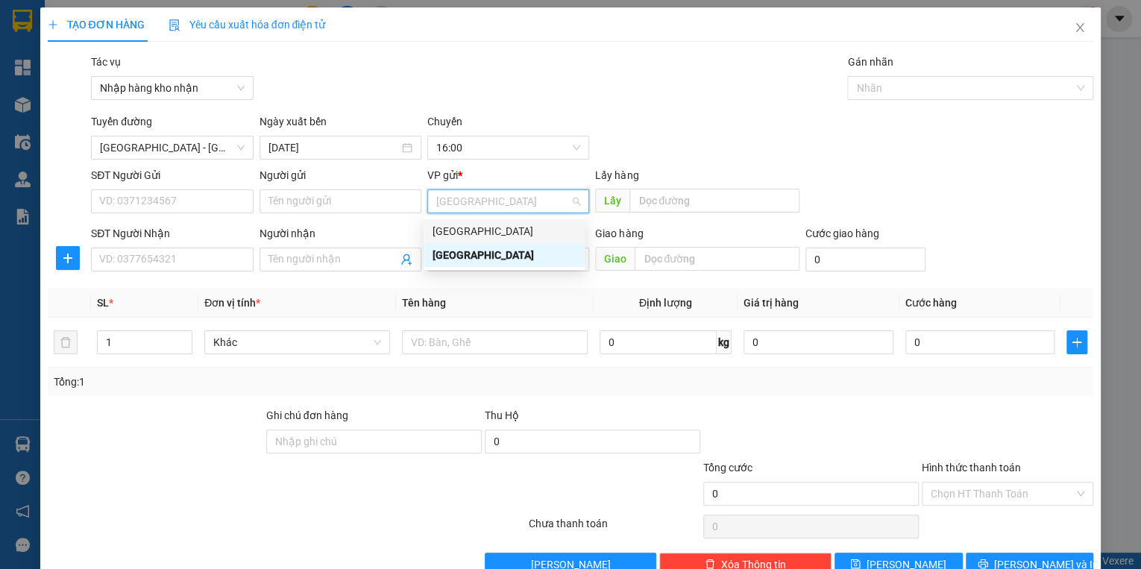
click at [461, 227] on div "[GEOGRAPHIC_DATA]" at bounding box center [503, 231] width 143 height 16
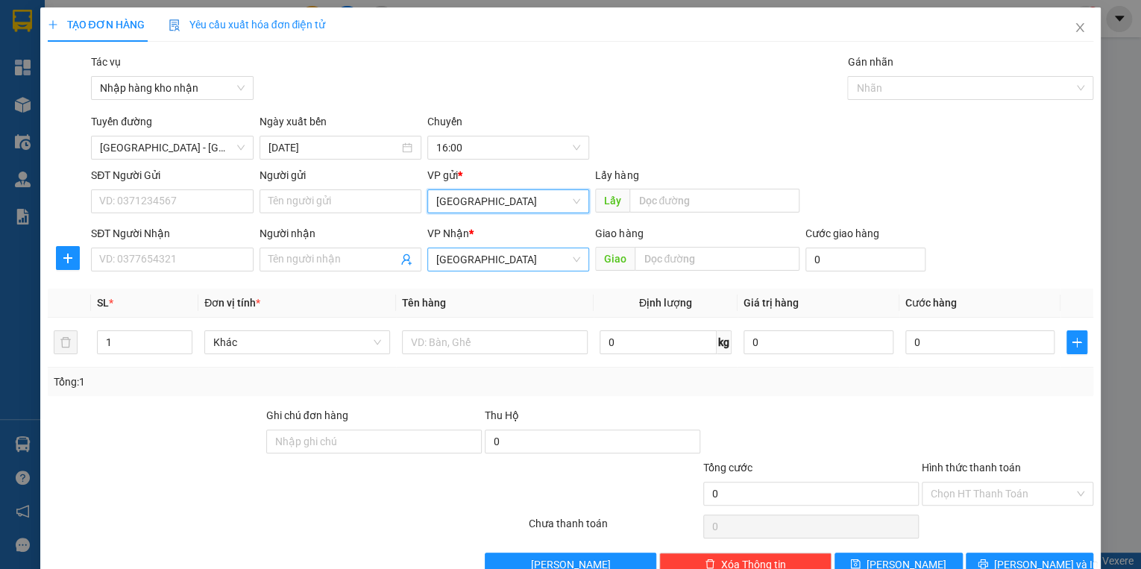
click at [463, 256] on span "[GEOGRAPHIC_DATA]" at bounding box center [508, 259] width 144 height 22
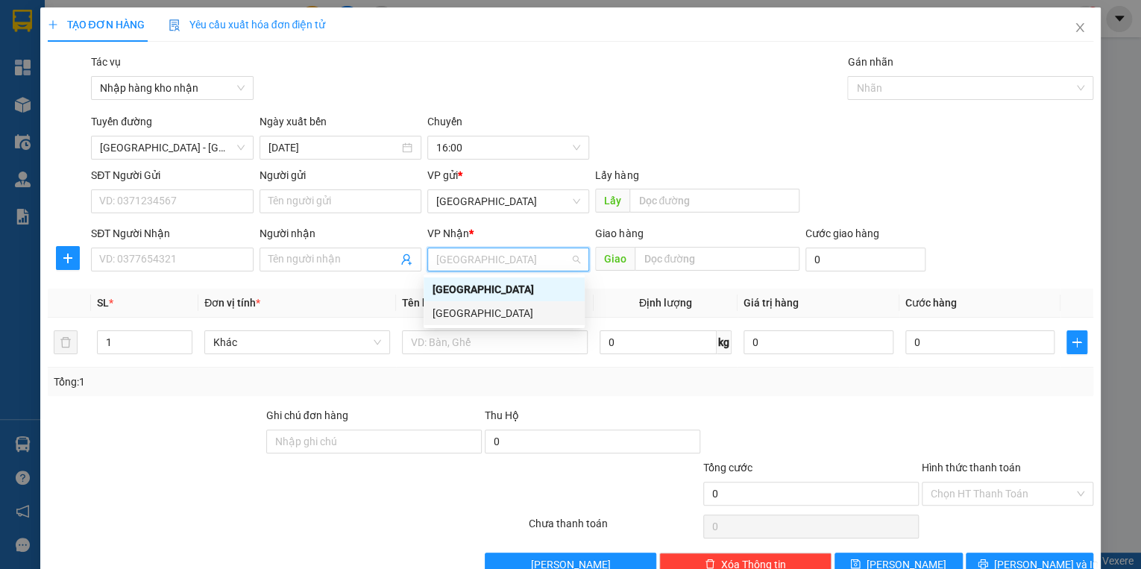
click at [464, 306] on div "[GEOGRAPHIC_DATA]" at bounding box center [503, 313] width 143 height 16
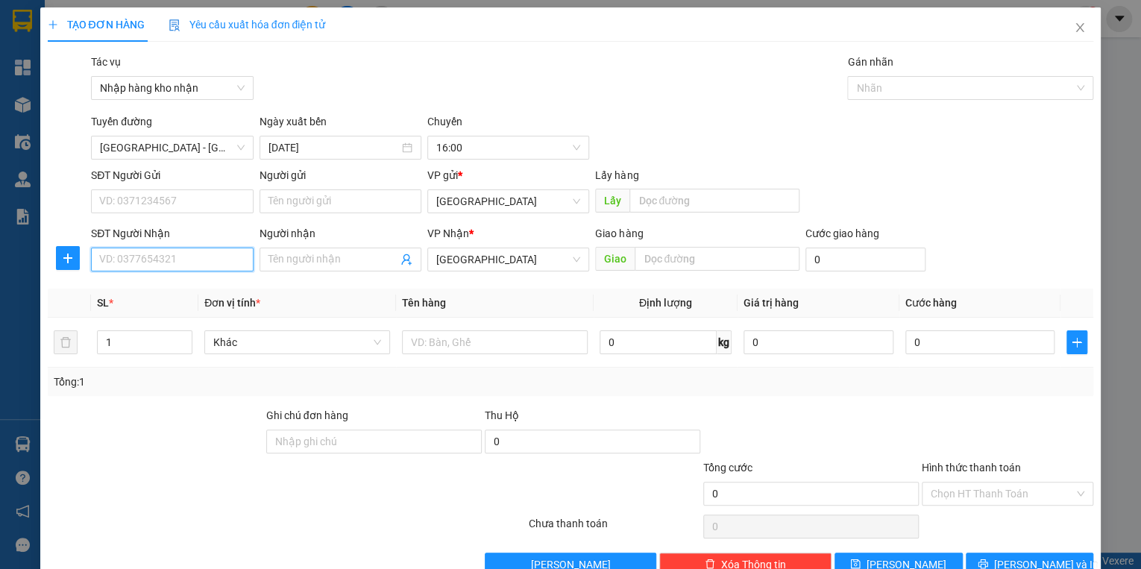
click at [131, 249] on input "SĐT Người Nhận" at bounding box center [172, 259] width 162 height 24
click at [1073, 23] on icon "close" at bounding box center [1079, 28] width 12 height 12
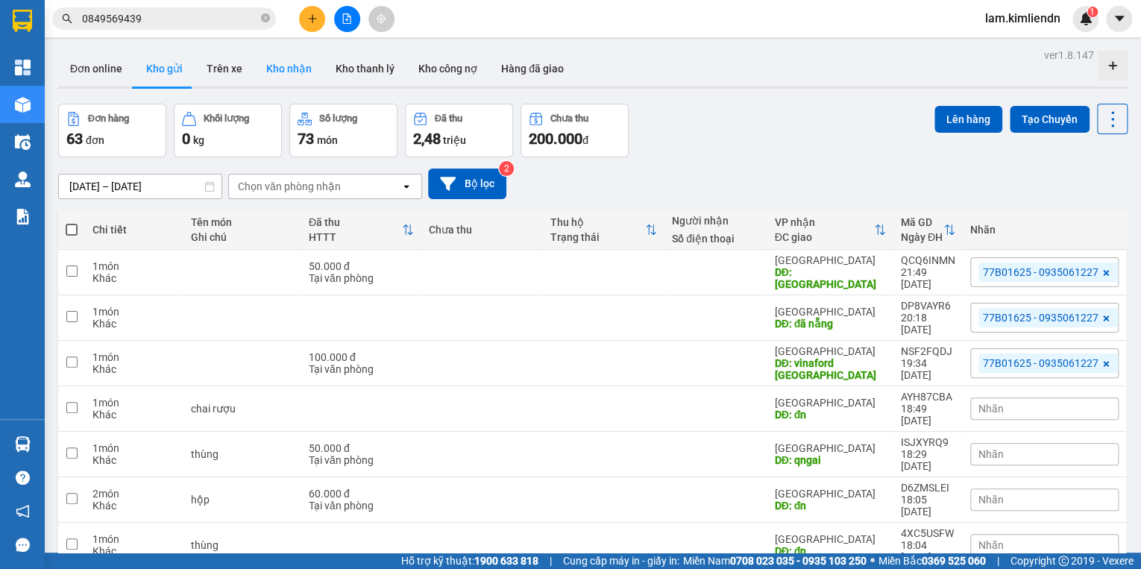
click at [286, 73] on button "Kho nhận" at bounding box center [288, 69] width 69 height 36
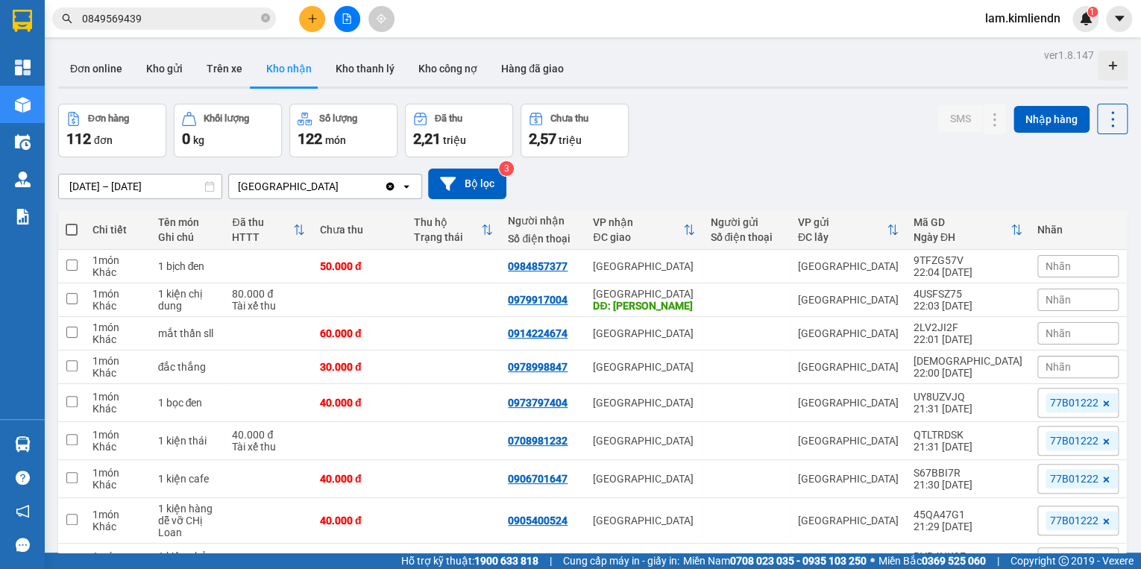
click at [1064, 268] on div "Nhãn" at bounding box center [1077, 266] width 81 height 22
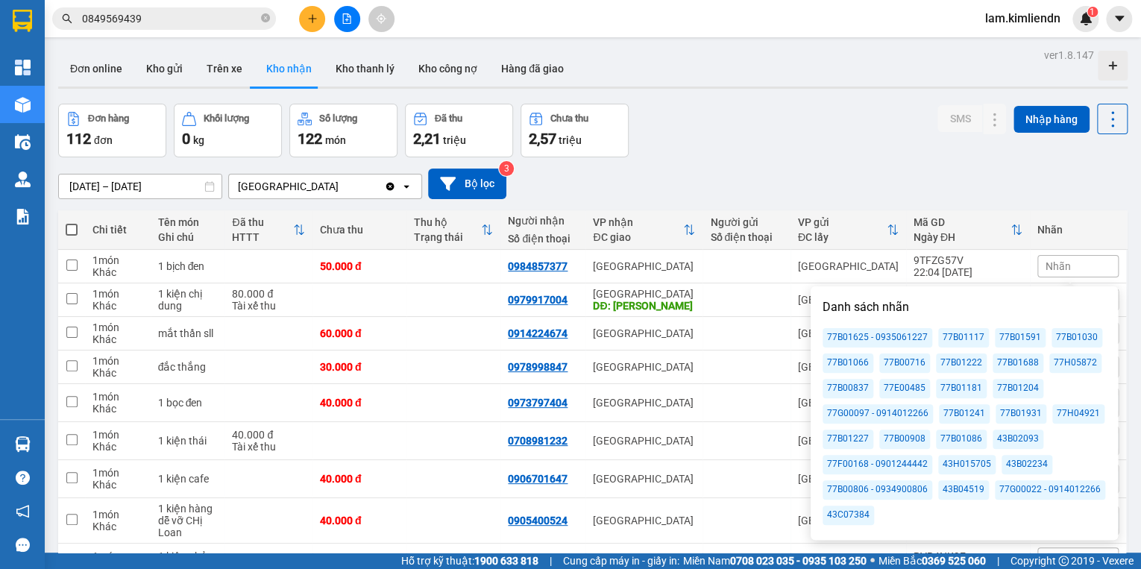
click at [1011, 361] on div "77B01688" at bounding box center [1017, 362] width 51 height 19
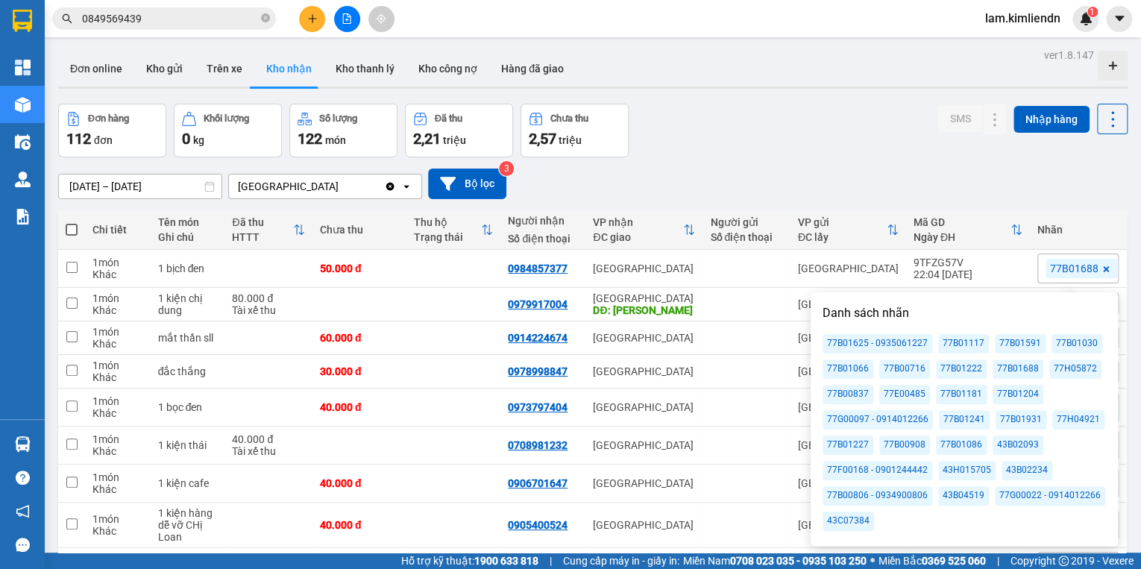
click at [956, 171] on div "[DATE] – [DATE] Press the down arrow key to interact with the calendar and sele…" at bounding box center [592, 183] width 1069 height 31
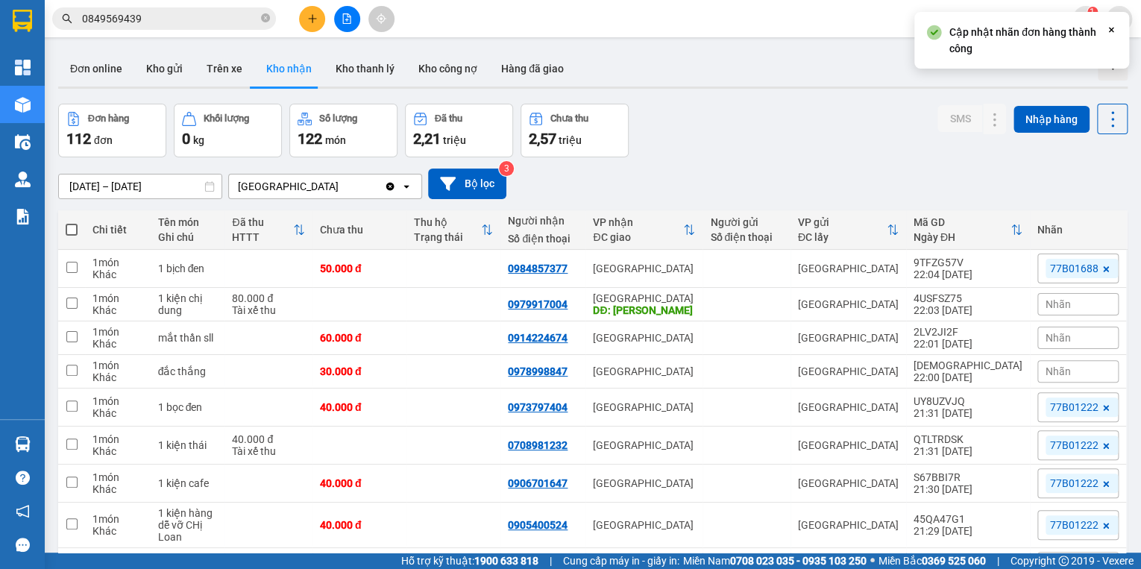
click at [1054, 301] on span "Nhãn" at bounding box center [1057, 304] width 25 height 12
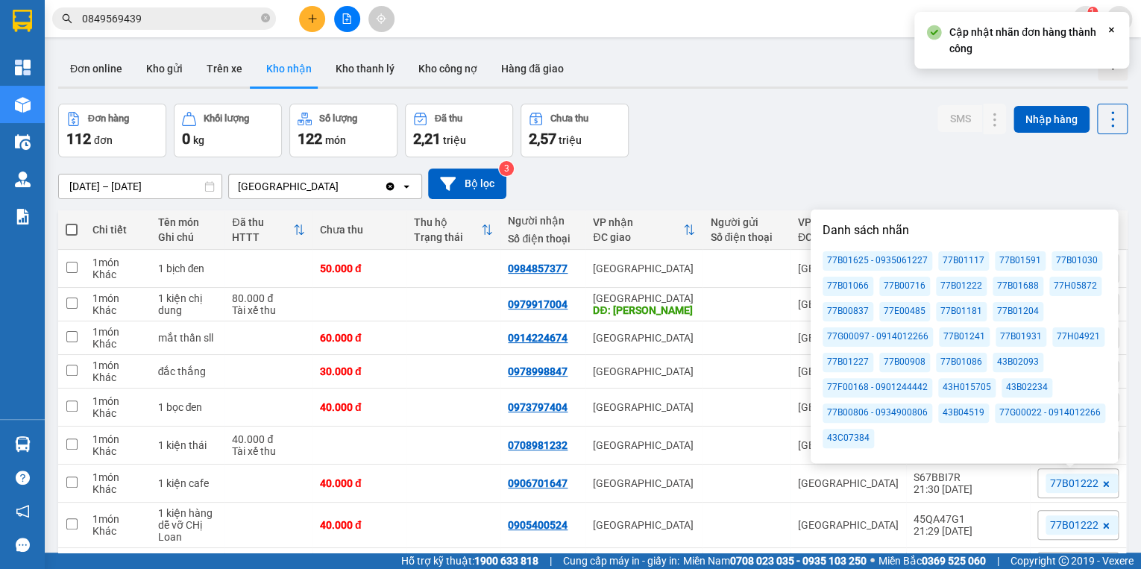
click at [999, 288] on div "77B01688" at bounding box center [1017, 286] width 51 height 19
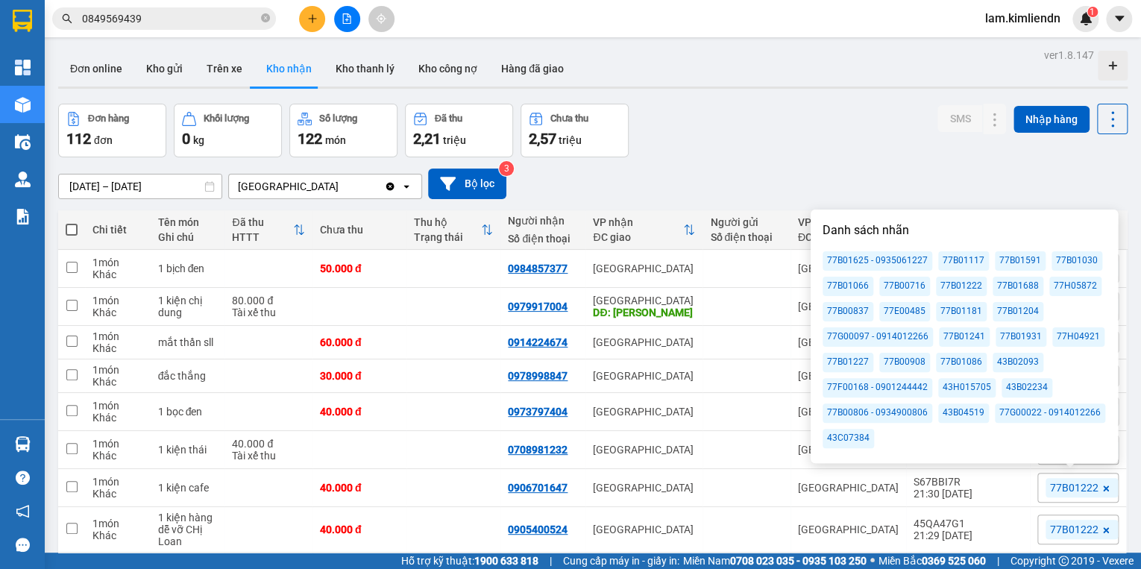
click at [921, 140] on div "Đơn hàng 112 đơn Khối lượng 0 kg Số lượng 122 món Đã thu 2,21 triệu Chưa thu 2,…" at bounding box center [592, 131] width 1069 height 54
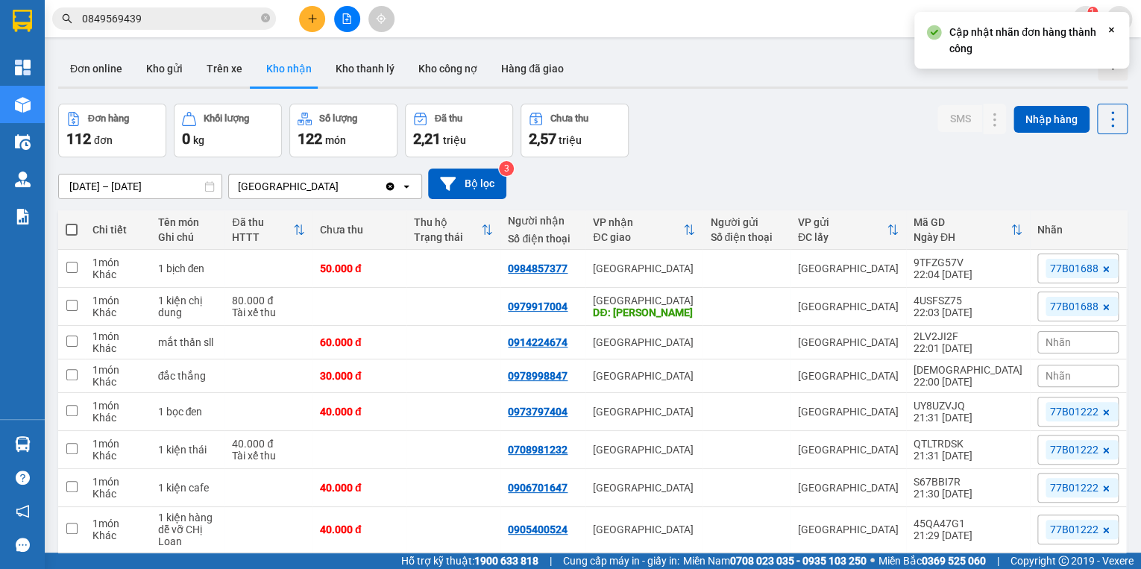
click at [1053, 349] on div "Nhãn" at bounding box center [1077, 342] width 81 height 22
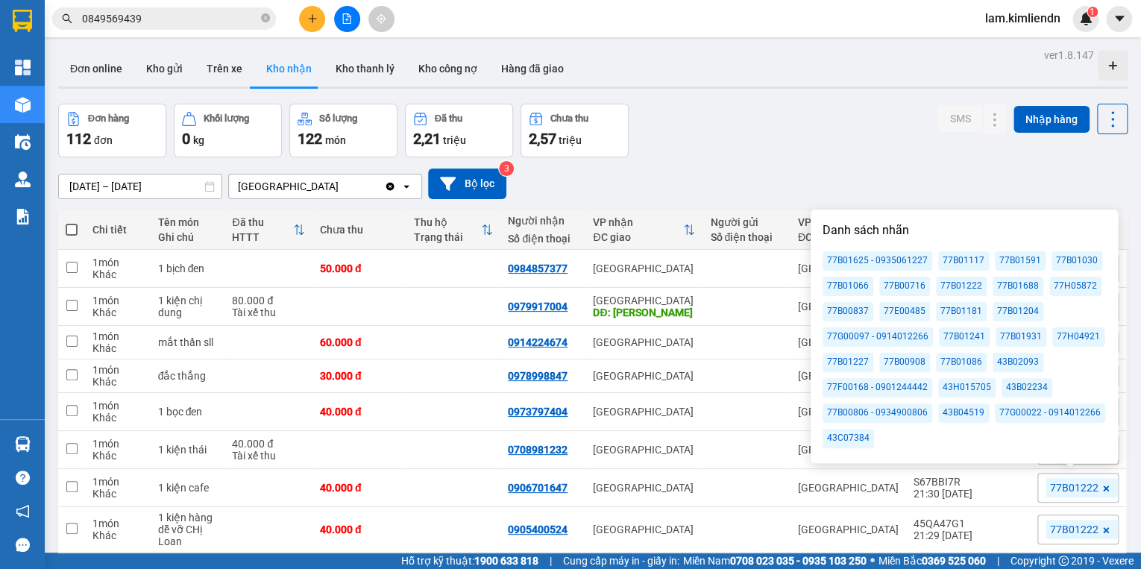
click at [1005, 287] on div "77B01688" at bounding box center [1017, 286] width 51 height 19
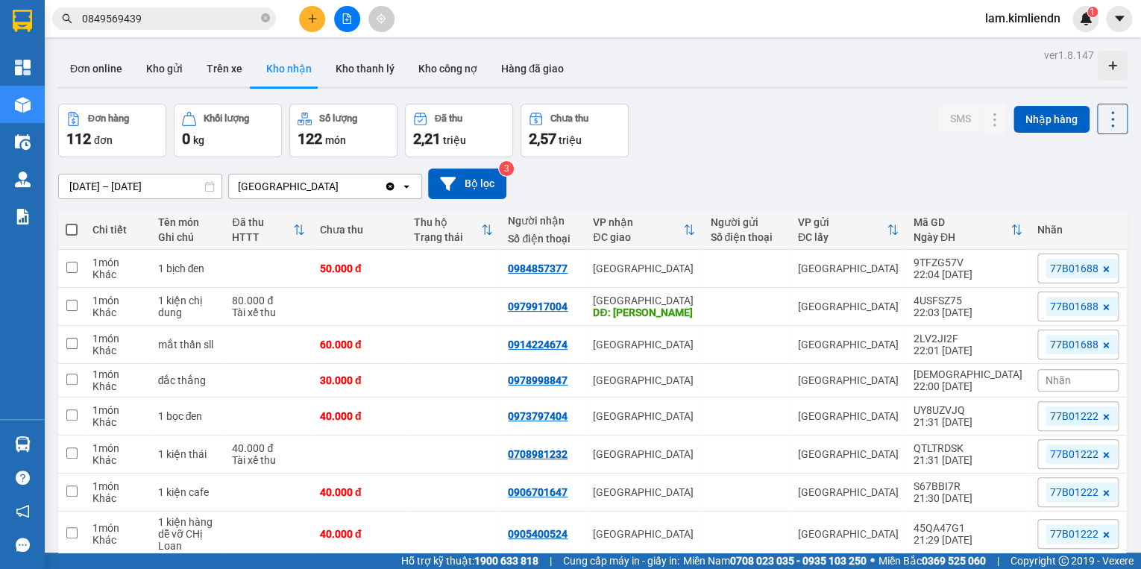
click at [943, 161] on div "[DATE] – [DATE] Press the down arrow key to interact with the calendar and sele…" at bounding box center [592, 183] width 1069 height 53
click at [1048, 379] on span "Nhãn" at bounding box center [1057, 380] width 25 height 12
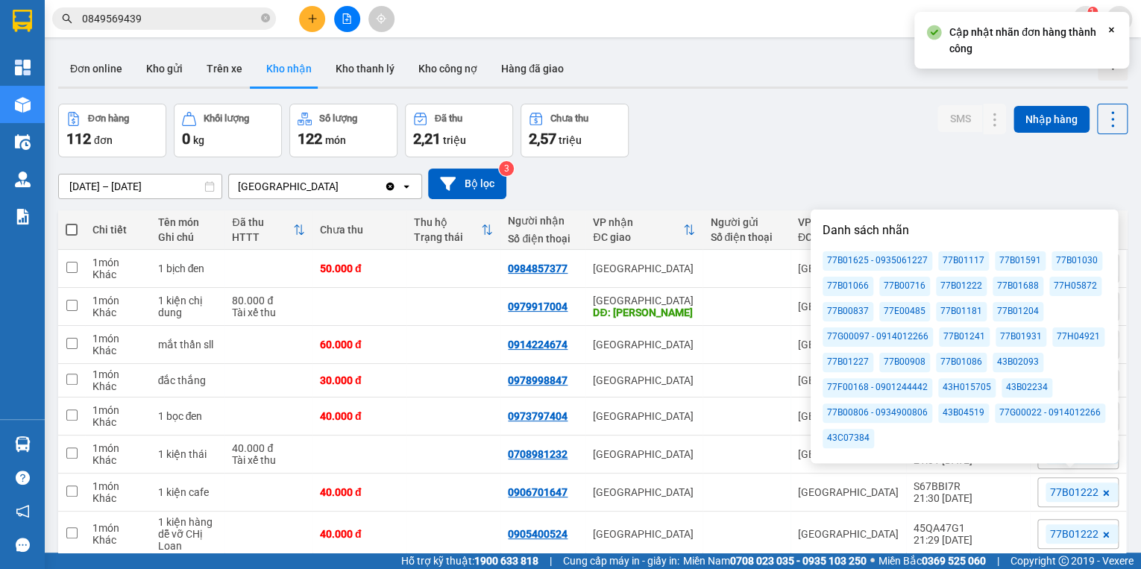
click at [1010, 291] on div "77B01688" at bounding box center [1017, 286] width 51 height 19
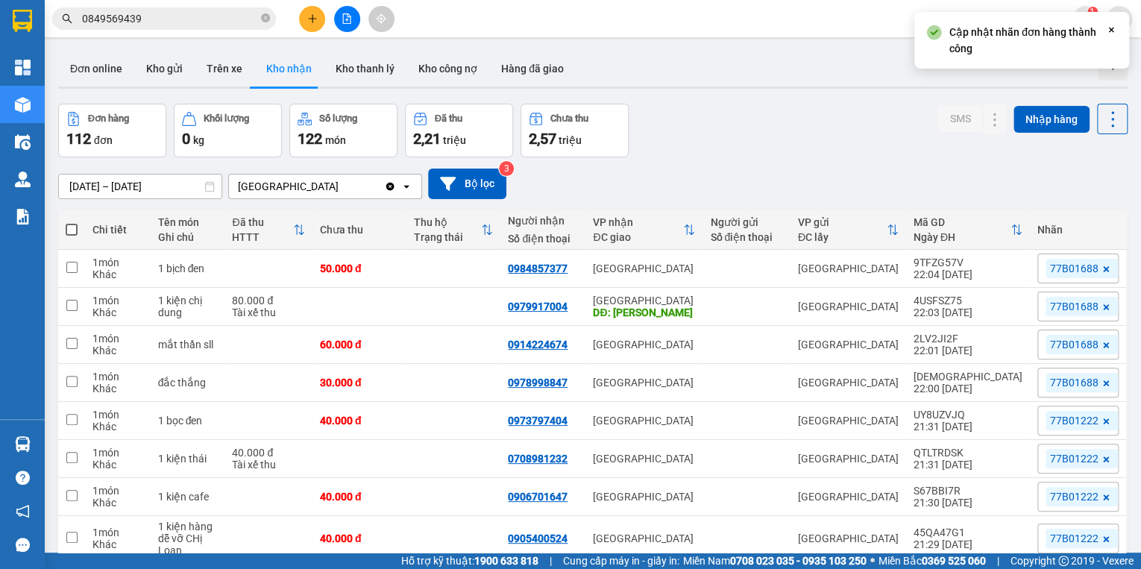
click at [883, 123] on div "Đơn hàng 112 đơn Khối lượng 0 kg Số lượng 122 món Đã thu 2,21 triệu Chưa thu 2,…" at bounding box center [592, 131] width 1069 height 54
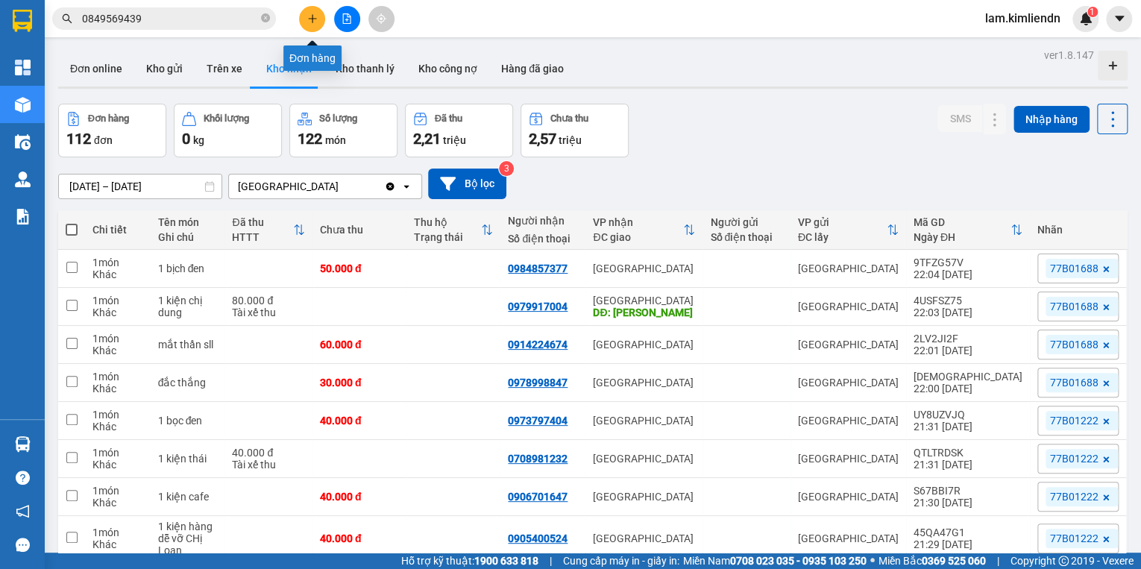
click at [313, 25] on button at bounding box center [312, 19] width 26 height 26
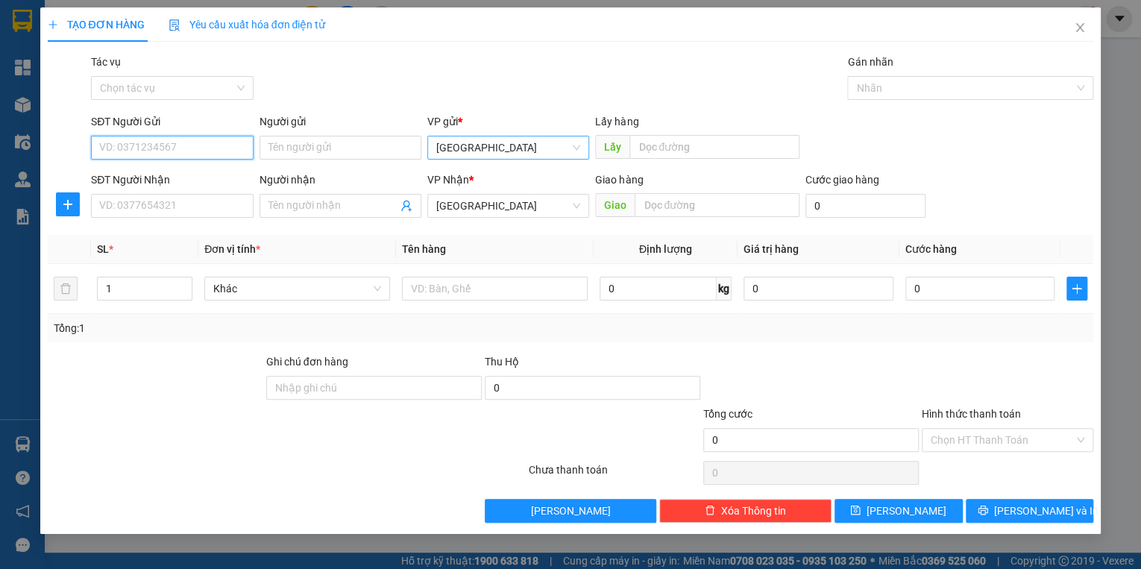
click at [523, 158] on span "[GEOGRAPHIC_DATA]" at bounding box center [508, 147] width 144 height 22
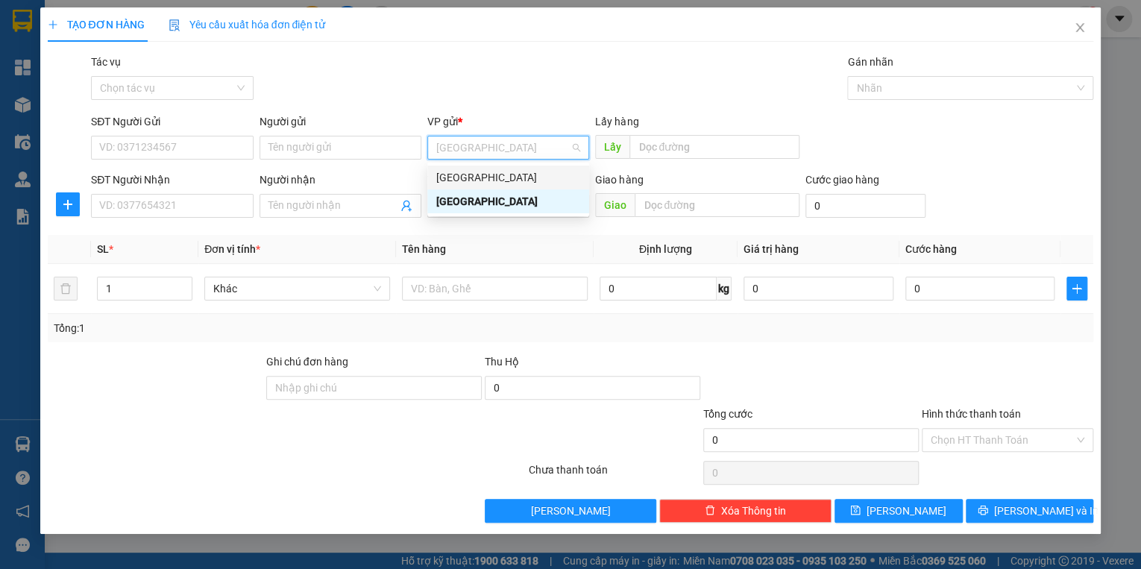
click at [474, 175] on div "[GEOGRAPHIC_DATA]" at bounding box center [508, 177] width 144 height 16
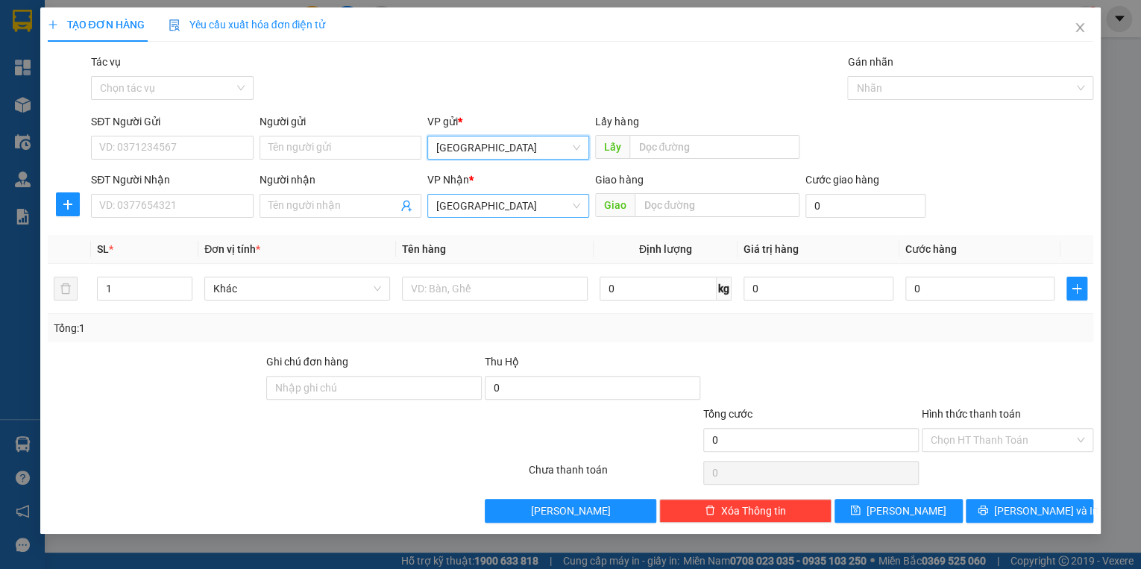
click at [477, 205] on span "[GEOGRAPHIC_DATA]" at bounding box center [508, 206] width 144 height 22
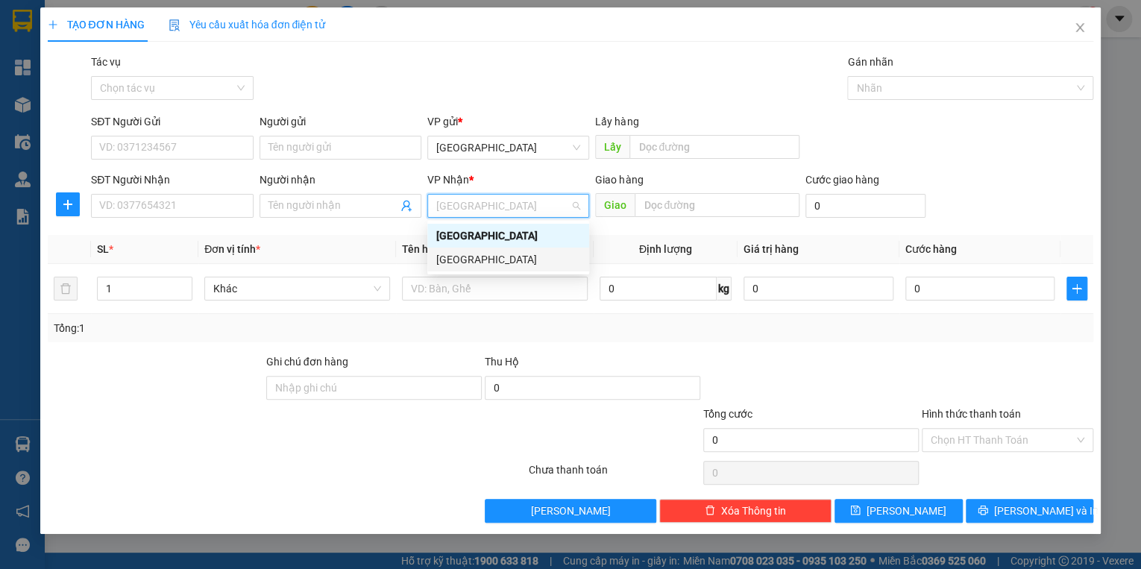
click at [473, 256] on div "[GEOGRAPHIC_DATA]" at bounding box center [508, 259] width 144 height 16
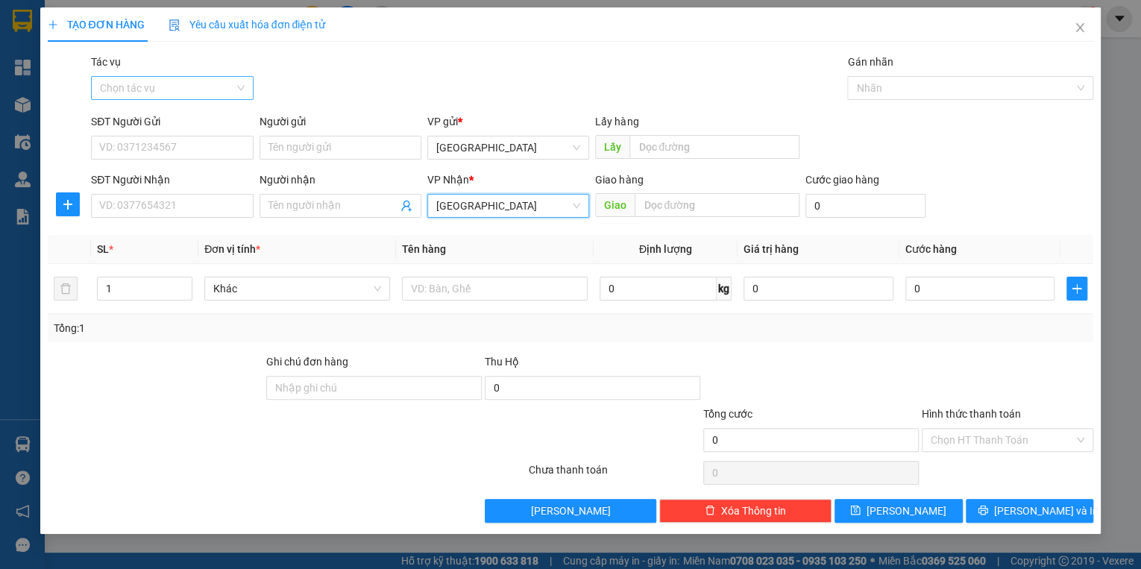
click at [168, 91] on input "Tác vụ" at bounding box center [166, 88] width 133 height 22
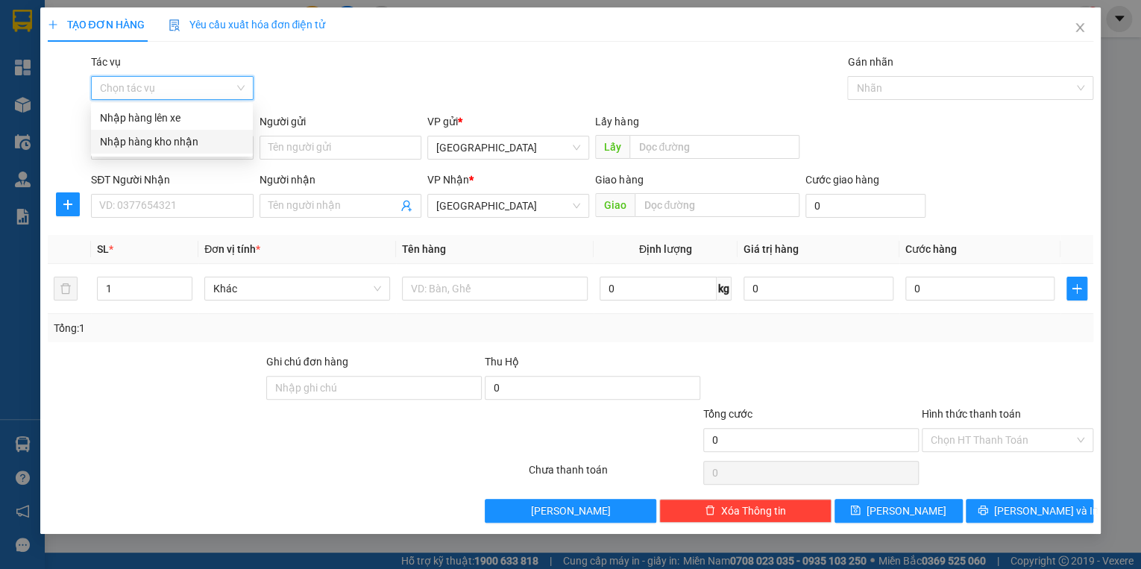
click at [170, 136] on div "Nhập hàng kho nhận" at bounding box center [172, 141] width 144 height 16
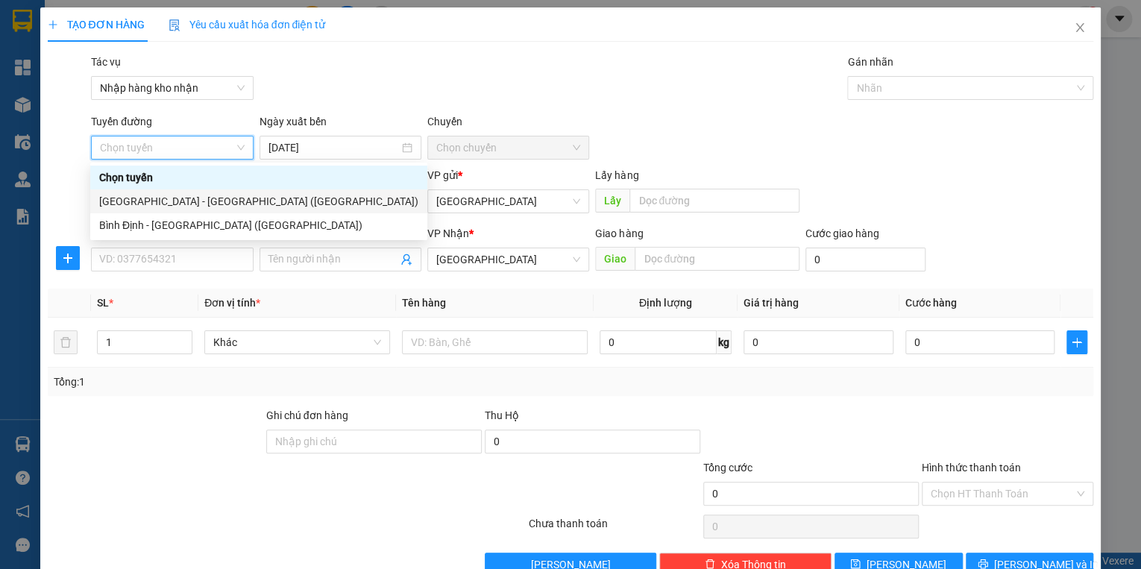
click at [157, 199] on div "[GEOGRAPHIC_DATA] - [GEOGRAPHIC_DATA] ([GEOGRAPHIC_DATA])" at bounding box center [258, 201] width 319 height 16
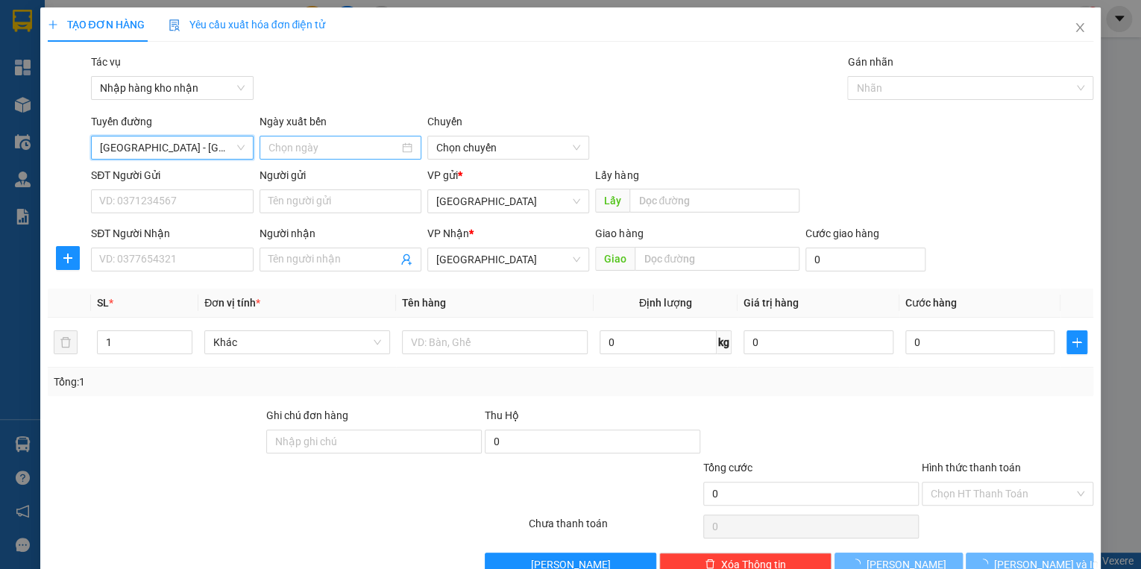
click at [309, 152] on input at bounding box center [333, 147] width 130 height 16
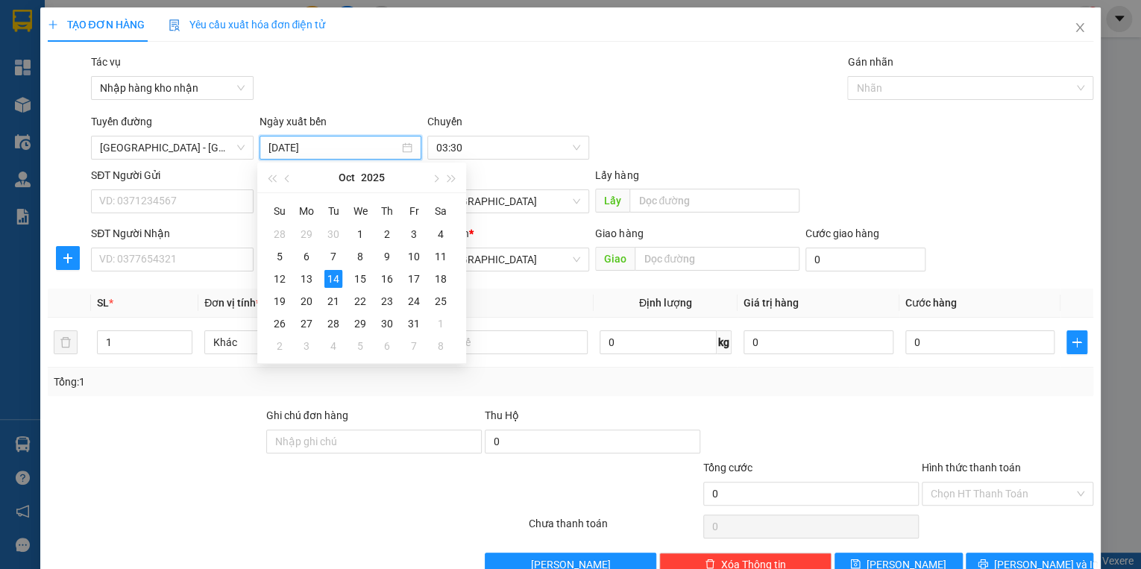
click at [393, 83] on div "Tác vụ Nhập hàng kho nhận Gán nhãn Nhãn" at bounding box center [592, 80] width 1008 height 52
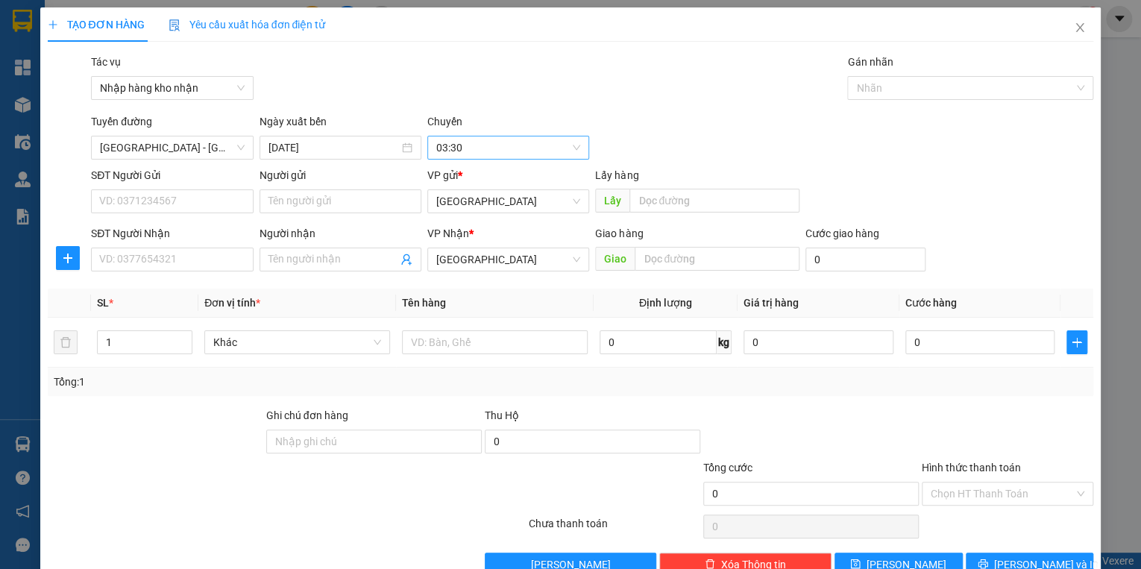
click at [495, 149] on span "03:30" at bounding box center [508, 147] width 144 height 22
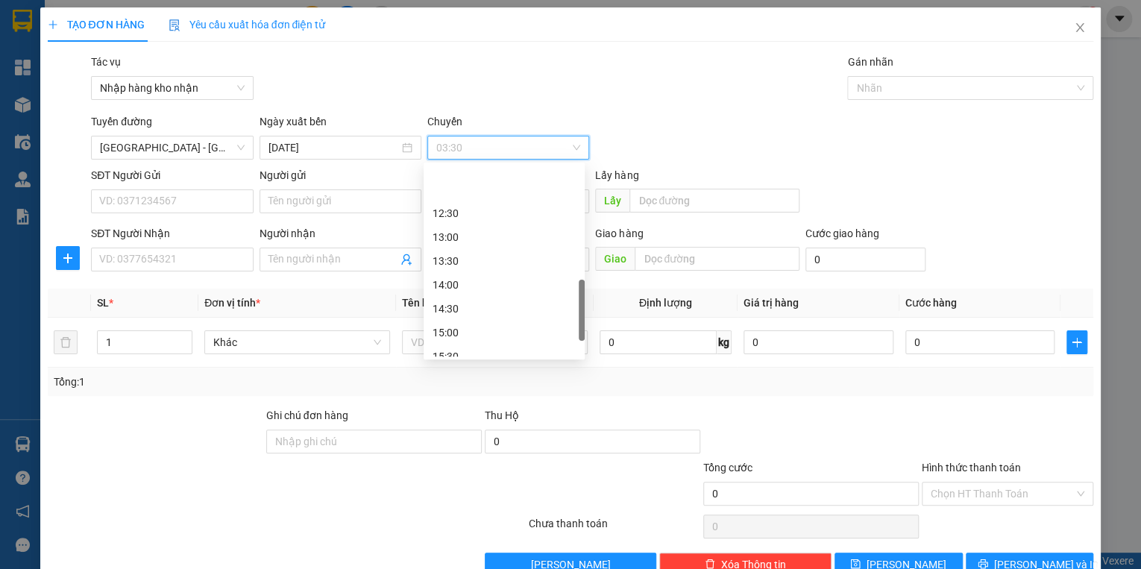
scroll to position [477, 0]
click at [455, 344] on div "16:30" at bounding box center [503, 344] width 143 height 16
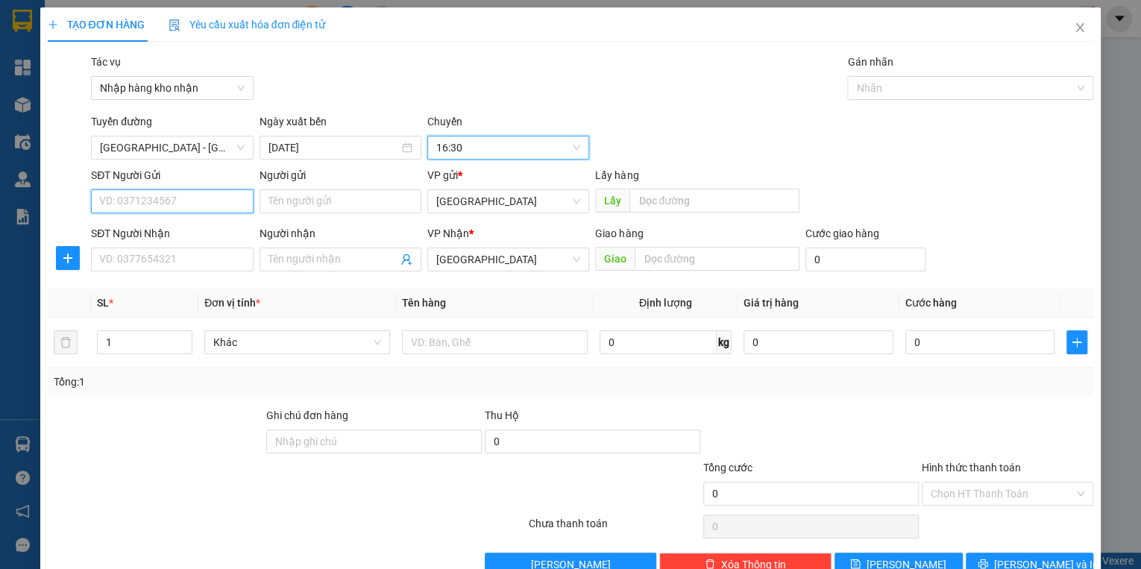
click at [139, 202] on input "SĐT Người Gửi" at bounding box center [172, 201] width 162 height 24
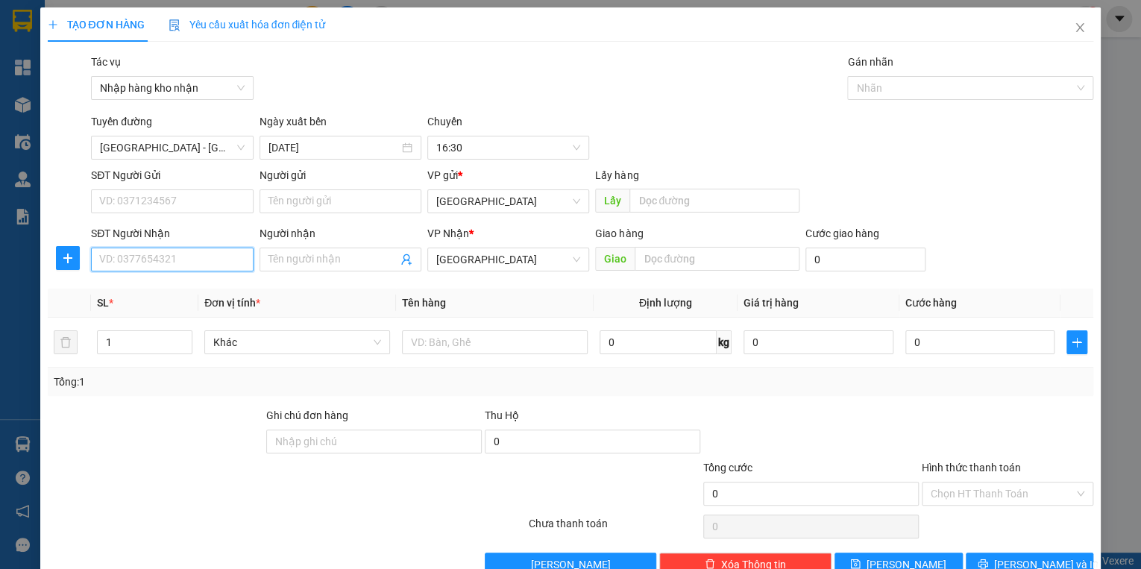
click at [146, 264] on input "SĐT Người Nhận" at bounding box center [172, 259] width 162 height 24
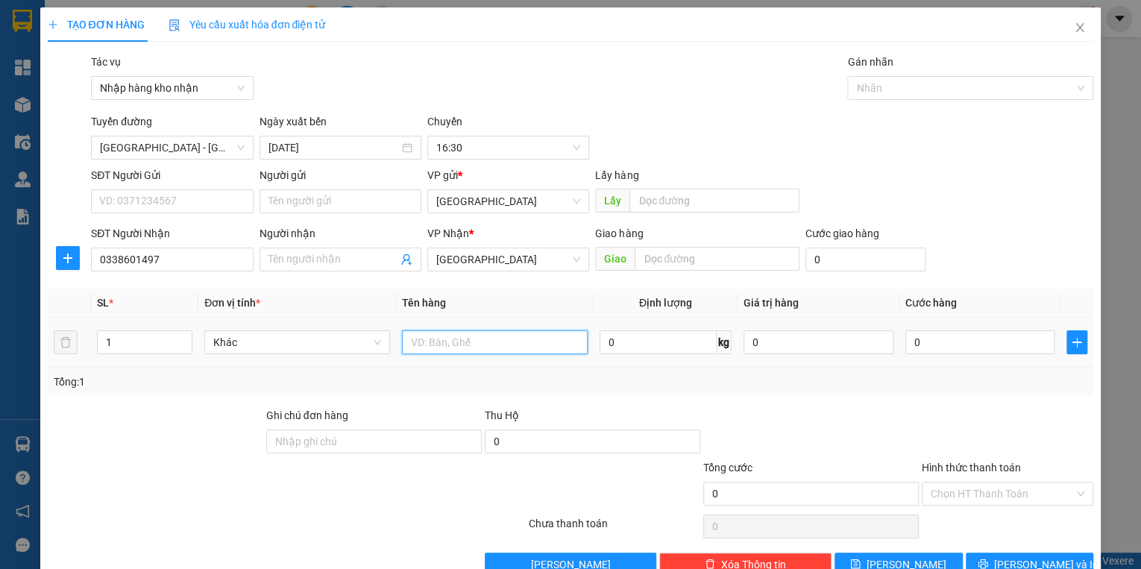
click at [471, 338] on input "text" at bounding box center [495, 342] width 186 height 24
click at [948, 338] on input "0" at bounding box center [980, 342] width 150 height 24
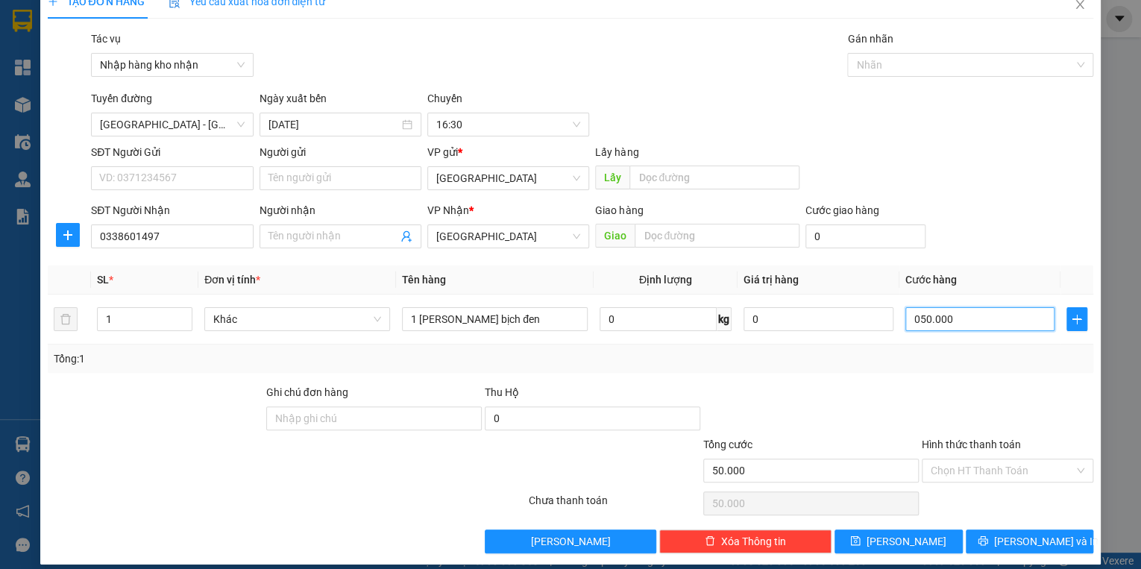
scroll to position [35, 0]
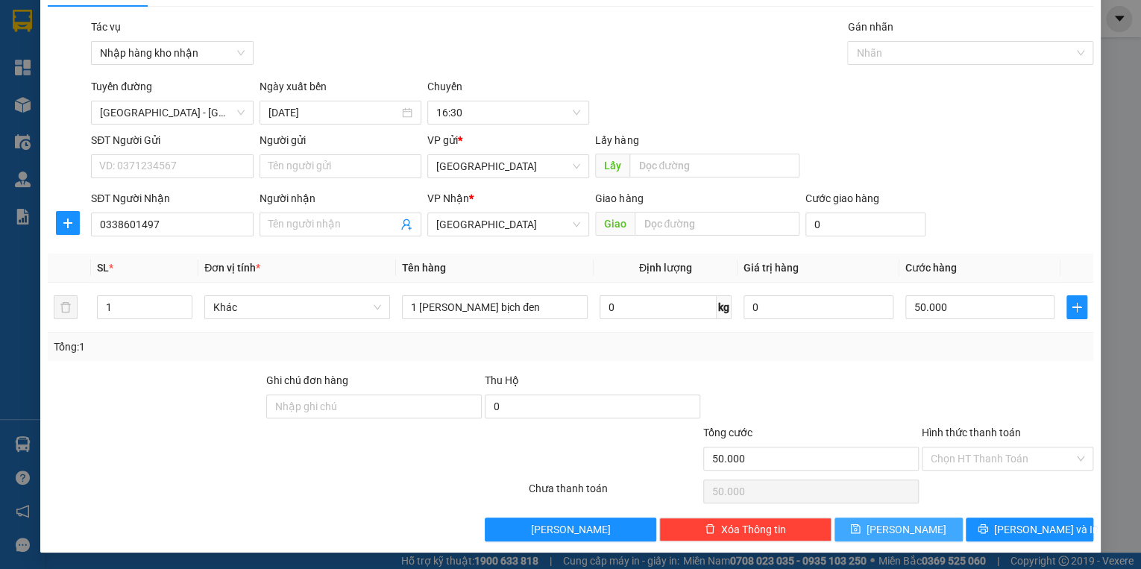
click at [918, 525] on button "[PERSON_NAME]" at bounding box center [898, 529] width 128 height 24
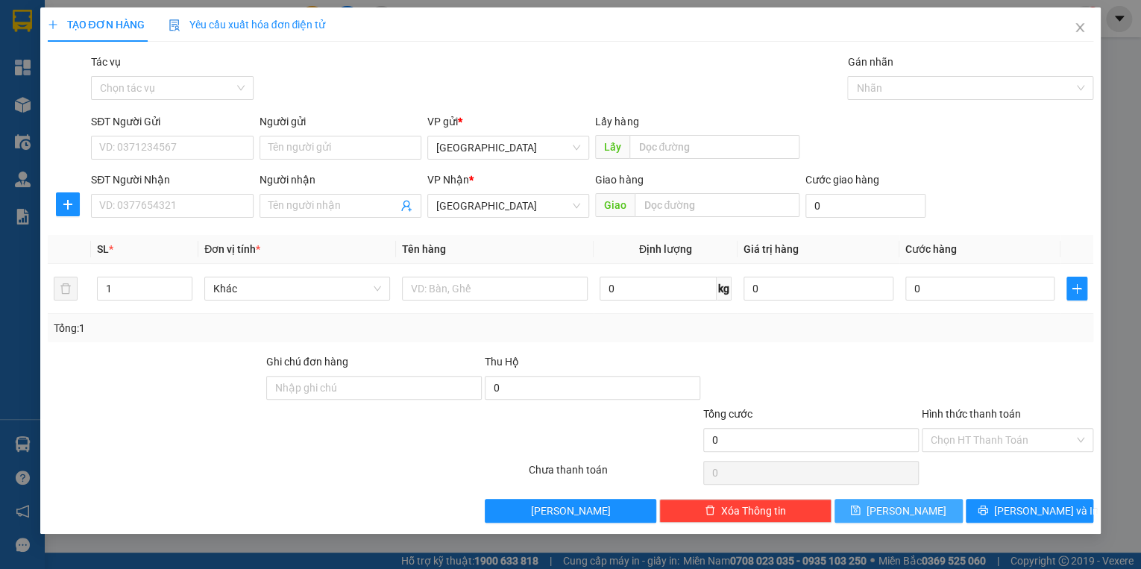
scroll to position [0, 0]
click at [151, 95] on input "Tác vụ" at bounding box center [166, 88] width 133 height 22
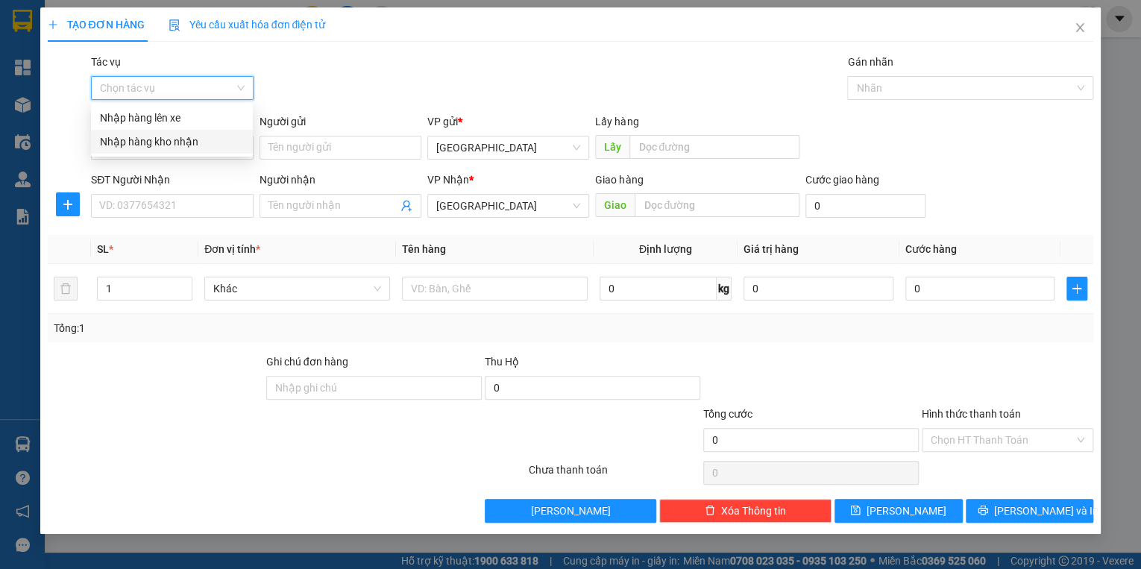
click at [155, 150] on div "Nhập hàng kho nhận" at bounding box center [172, 142] width 162 height 24
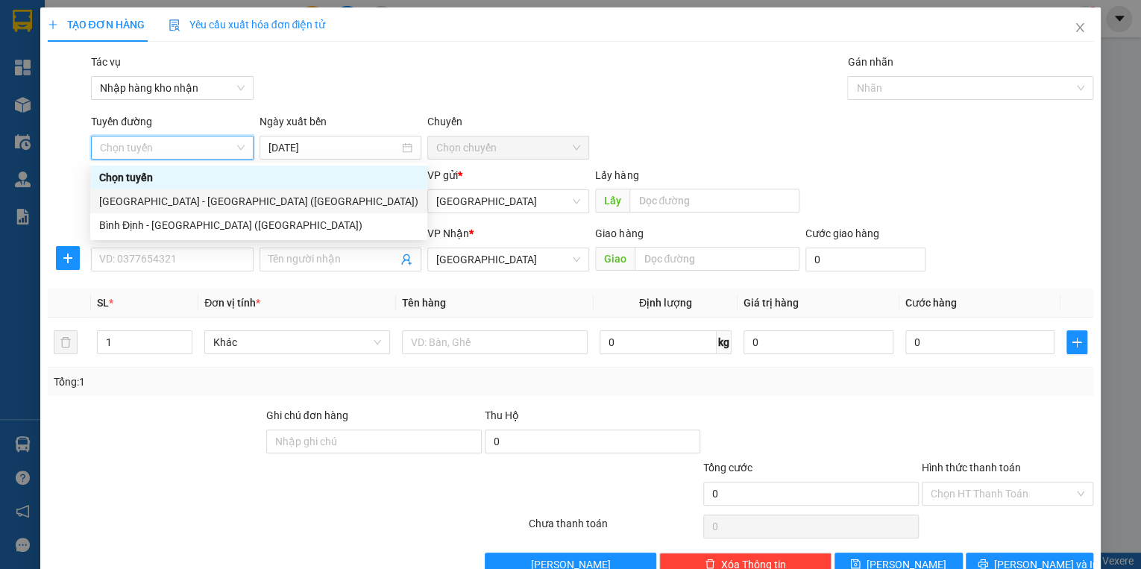
click at [157, 198] on div "[GEOGRAPHIC_DATA] - [GEOGRAPHIC_DATA] ([GEOGRAPHIC_DATA])" at bounding box center [258, 201] width 319 height 16
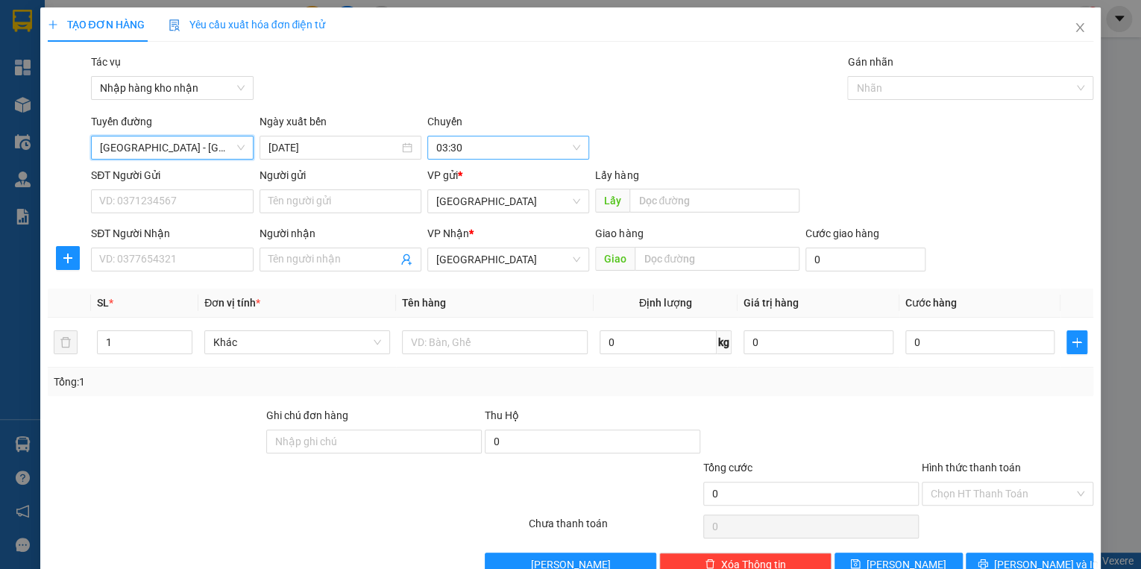
click at [455, 143] on span "03:30" at bounding box center [508, 147] width 144 height 22
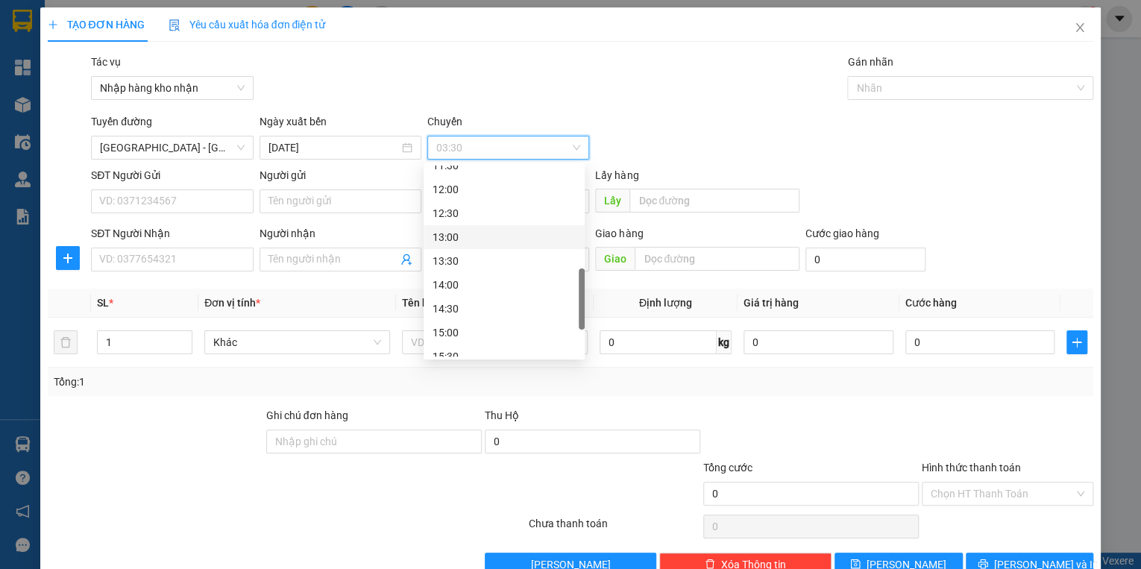
scroll to position [537, 0]
click at [461, 258] on div "16:00" at bounding box center [503, 261] width 143 height 16
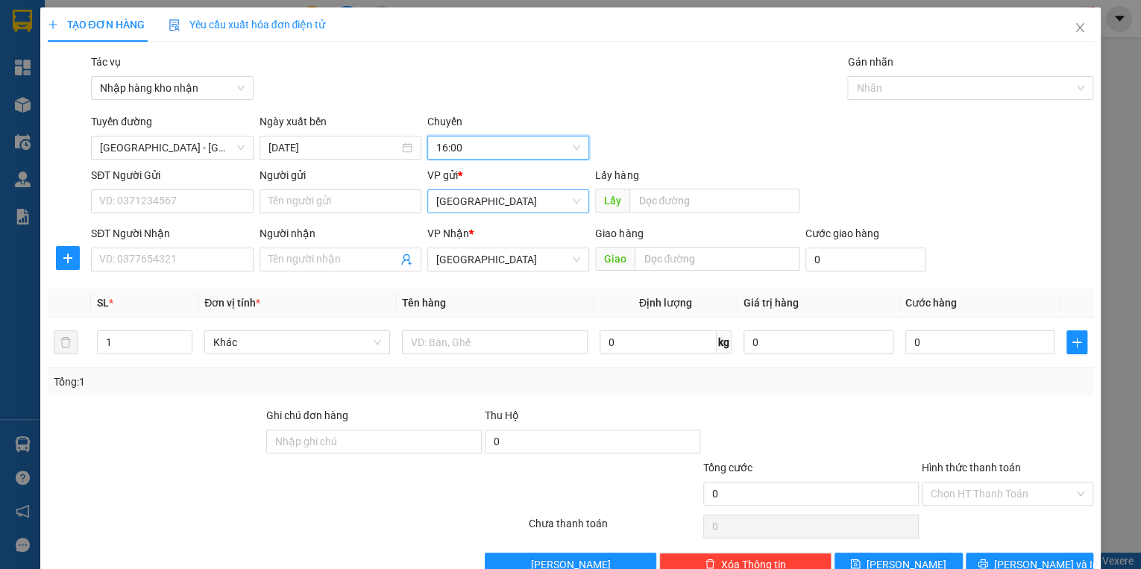
click at [473, 204] on span "[GEOGRAPHIC_DATA]" at bounding box center [508, 201] width 144 height 22
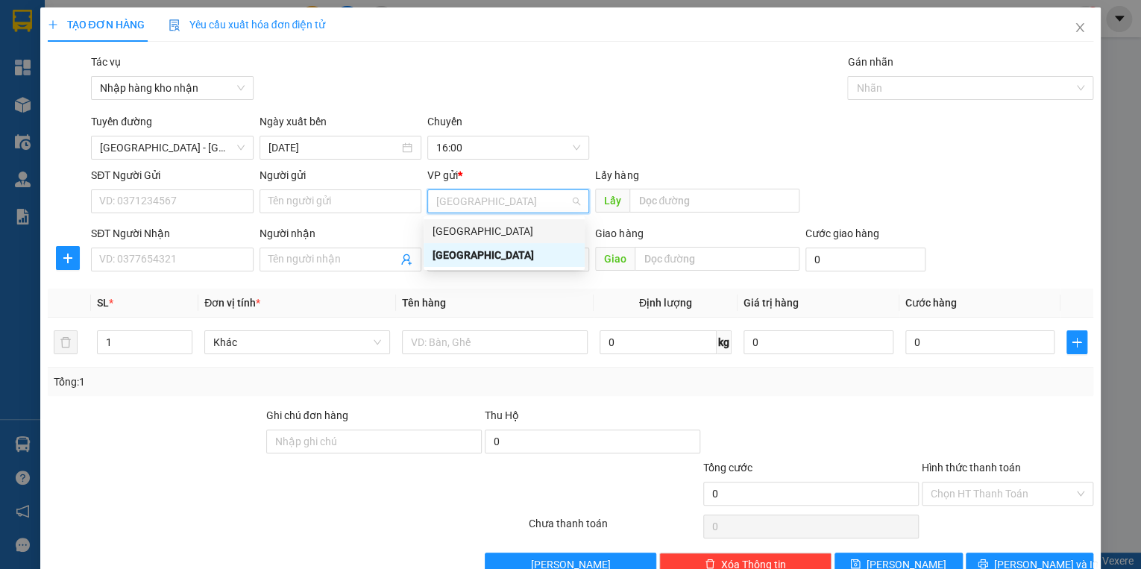
click at [462, 229] on div "[GEOGRAPHIC_DATA]" at bounding box center [503, 231] width 143 height 16
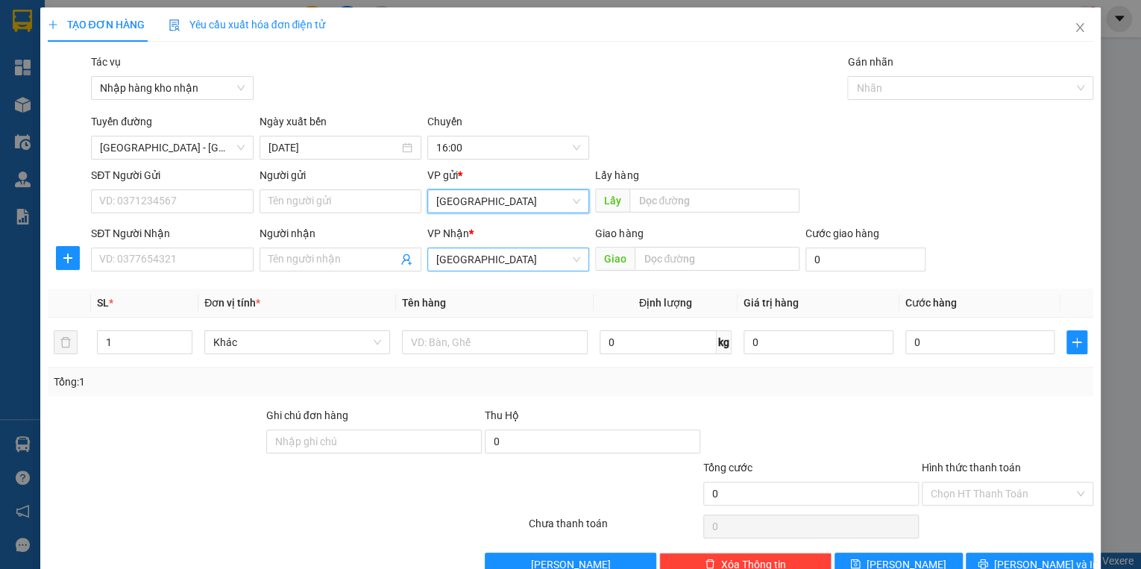
click at [473, 258] on span "[GEOGRAPHIC_DATA]" at bounding box center [508, 259] width 144 height 22
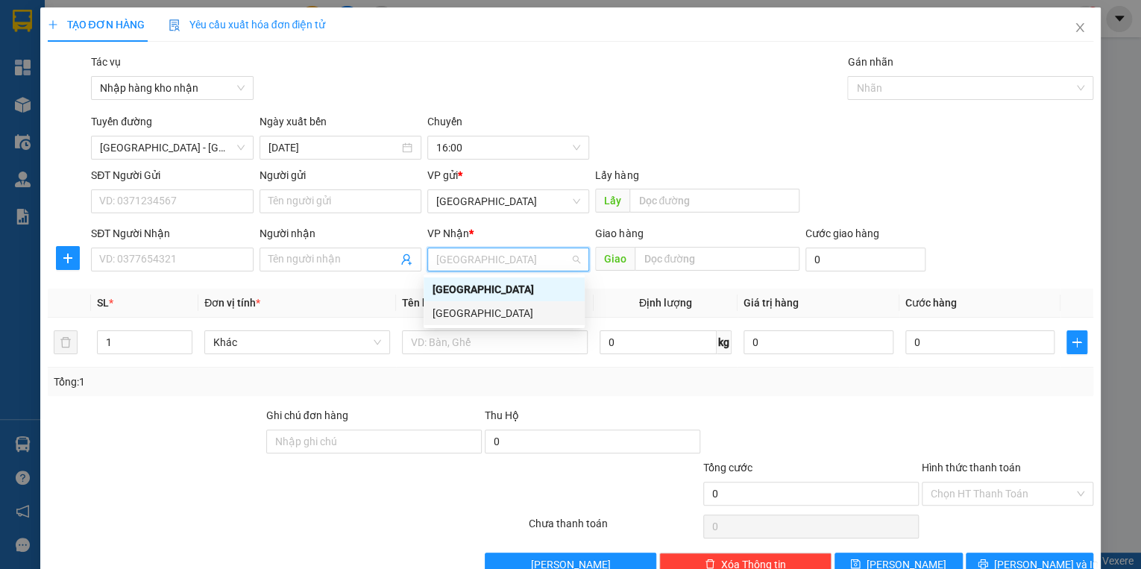
click at [471, 312] on div "[GEOGRAPHIC_DATA]" at bounding box center [503, 313] width 143 height 16
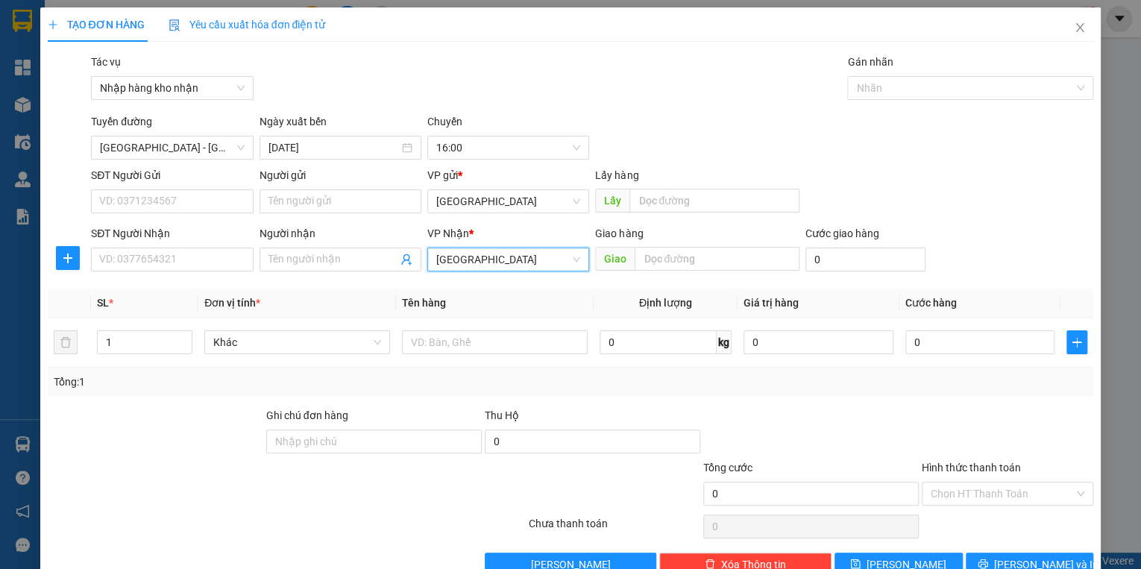
click at [166, 278] on div "Transit Pickup Surcharge Ids Transit Deliver Surcharge Ids Transit Deliver Surc…" at bounding box center [571, 315] width 1046 height 523
click at [170, 259] on input "SĐT Người Nhận" at bounding box center [172, 259] width 162 height 24
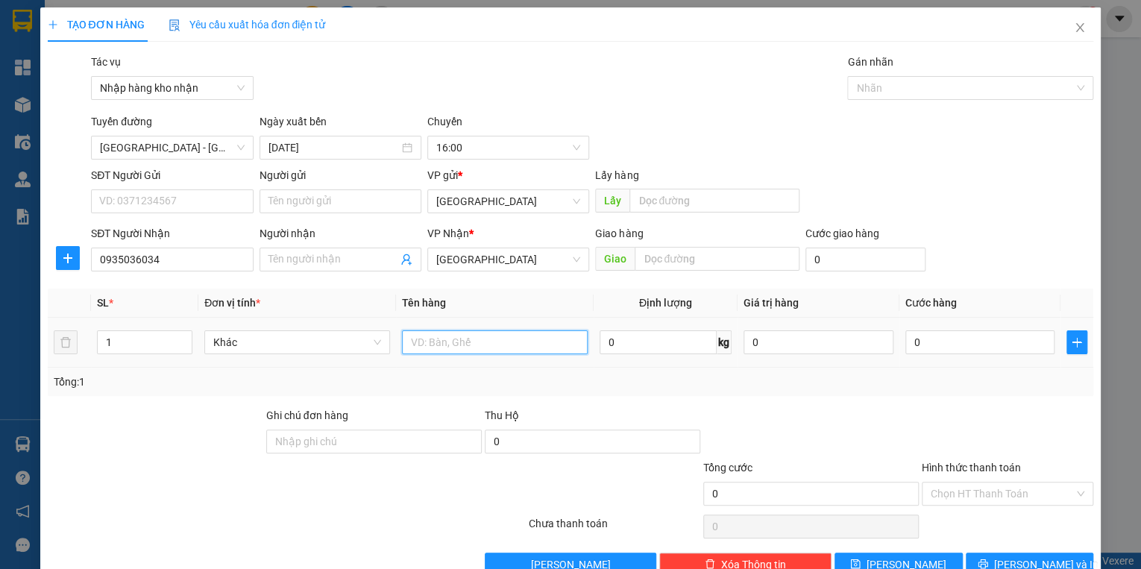
click at [452, 347] on input "text" at bounding box center [495, 342] width 186 height 24
click at [945, 340] on input "0" at bounding box center [980, 342] width 150 height 24
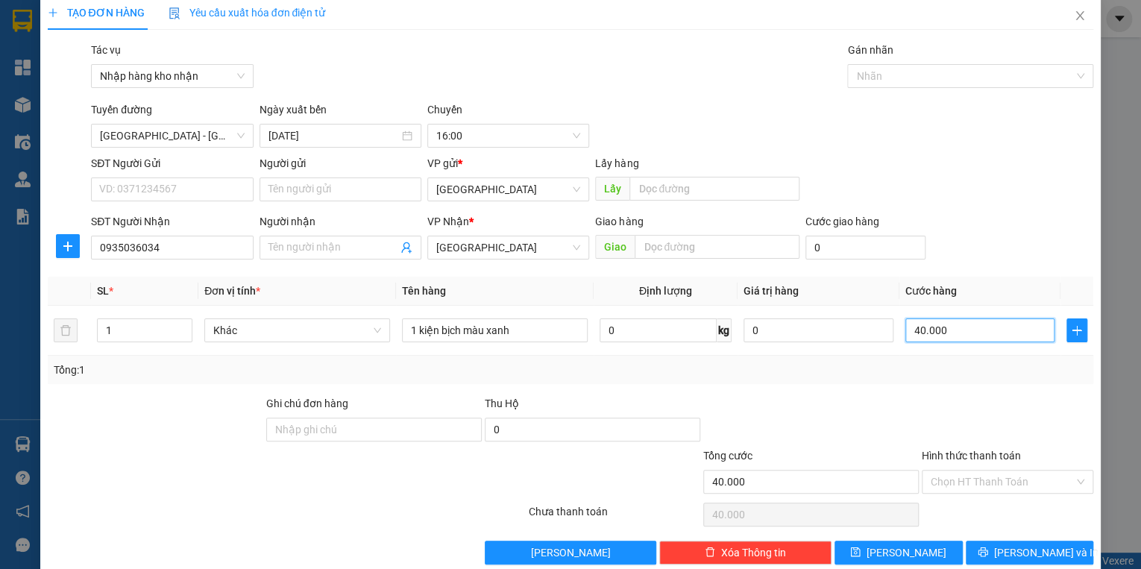
scroll to position [35, 0]
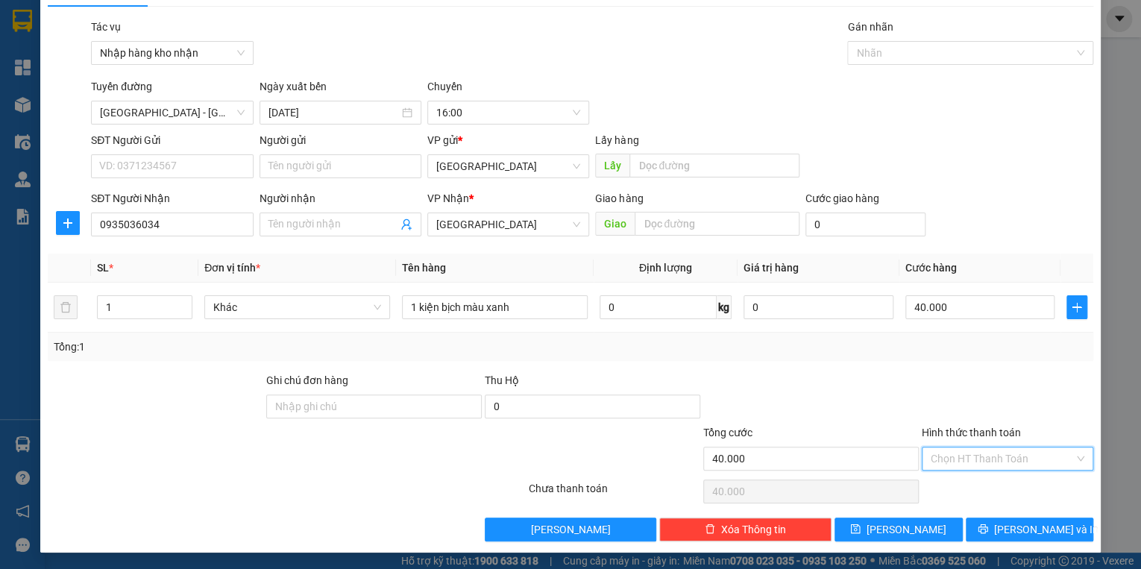
click at [965, 466] on input "Hình thức thanh toán" at bounding box center [1001, 458] width 143 height 22
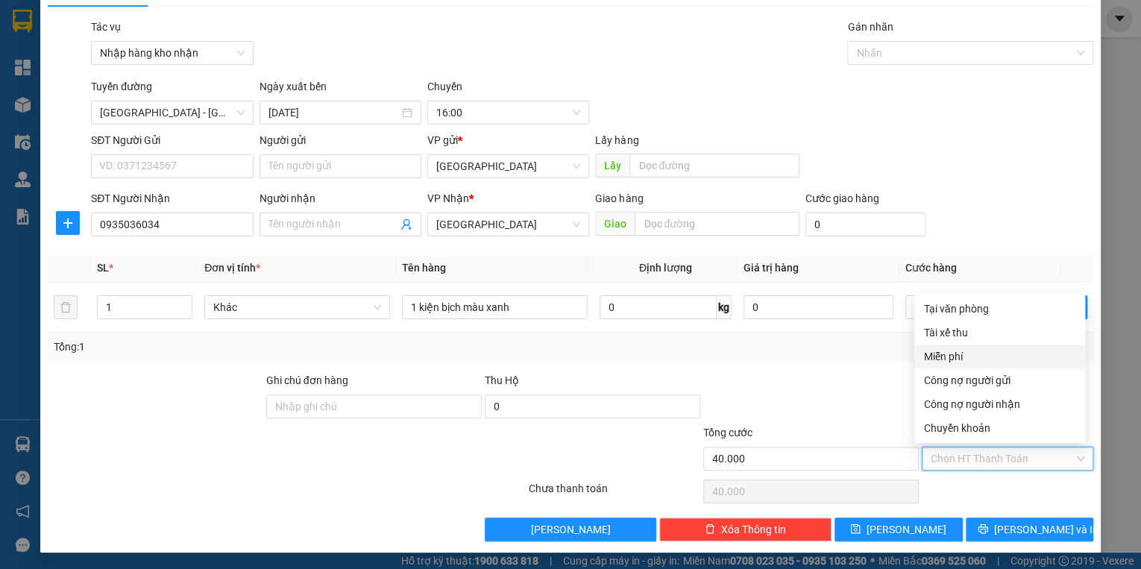
click at [832, 365] on div "Transit Pickup Surcharge Ids Transit Deliver Surcharge Ids Transit Deliver Surc…" at bounding box center [571, 280] width 1046 height 523
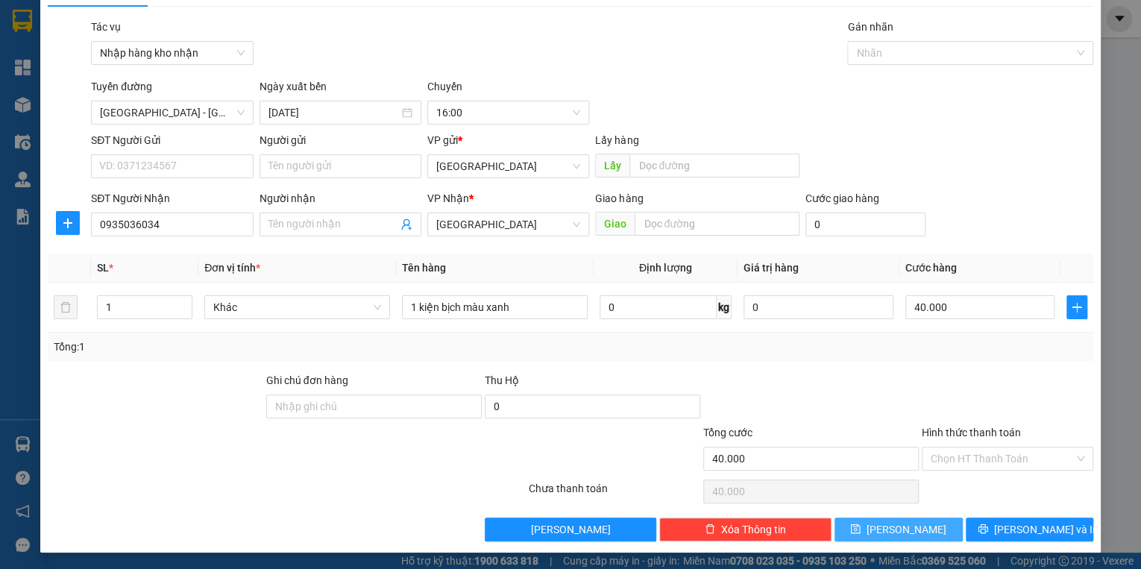
click at [915, 528] on button "[PERSON_NAME]" at bounding box center [898, 529] width 128 height 24
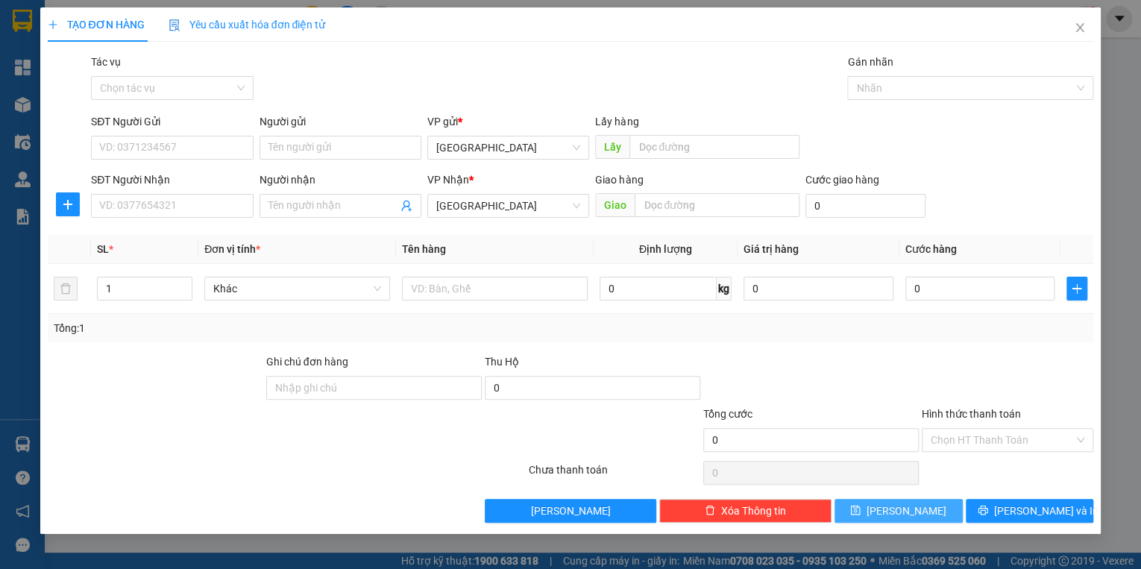
scroll to position [0, 0]
click at [196, 72] on div "Tác vụ" at bounding box center [172, 65] width 162 height 22
click at [181, 92] on input "Tác vụ" at bounding box center [166, 88] width 133 height 22
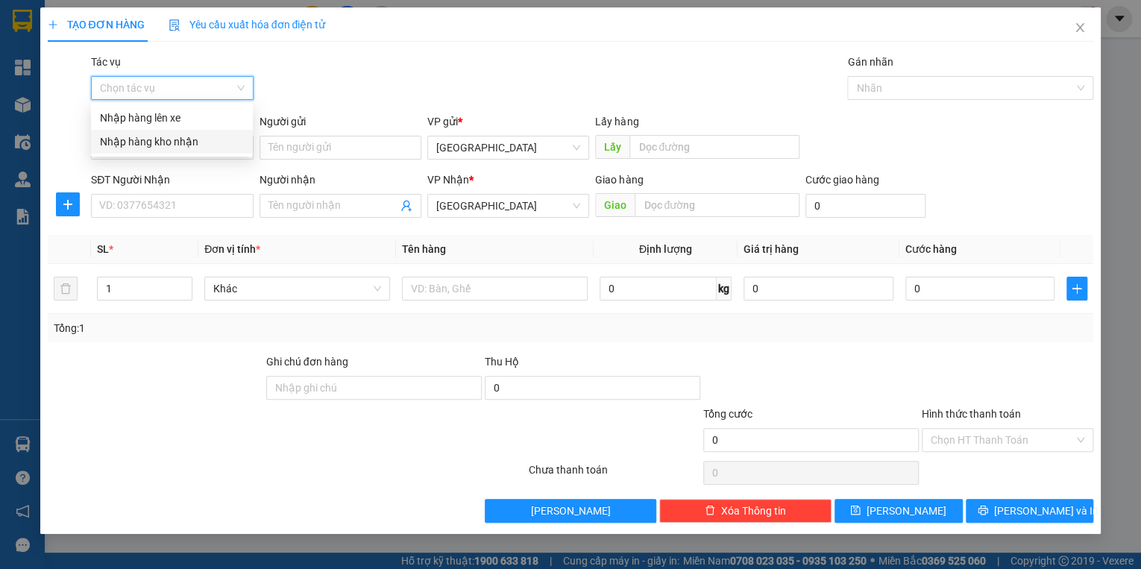
click at [175, 143] on div "Nhập hàng kho nhận" at bounding box center [172, 141] width 144 height 16
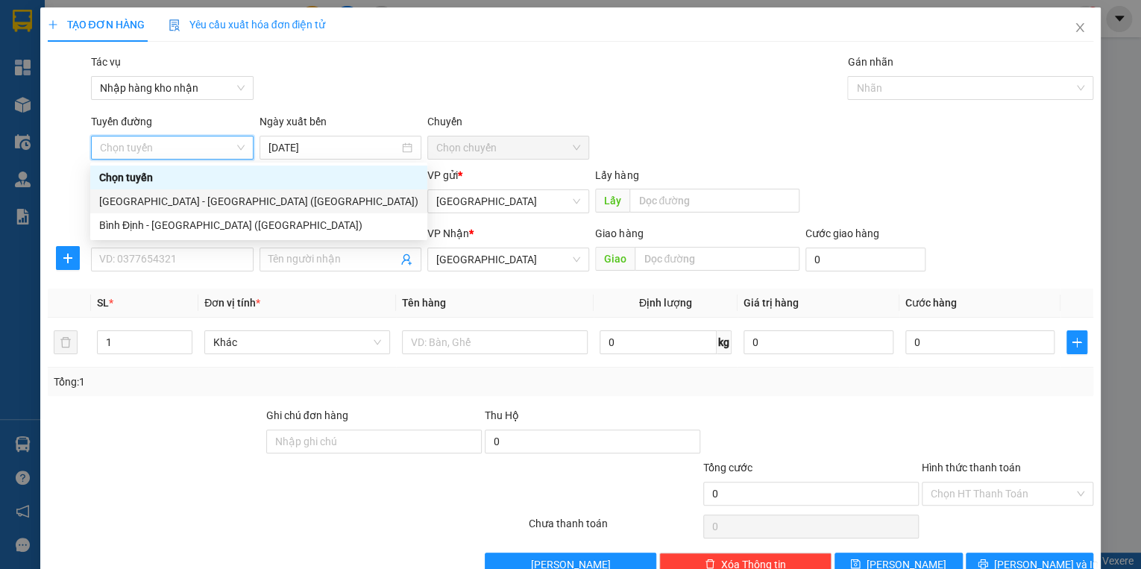
click at [163, 200] on div "[GEOGRAPHIC_DATA] - [GEOGRAPHIC_DATA] ([GEOGRAPHIC_DATA])" at bounding box center [258, 201] width 319 height 16
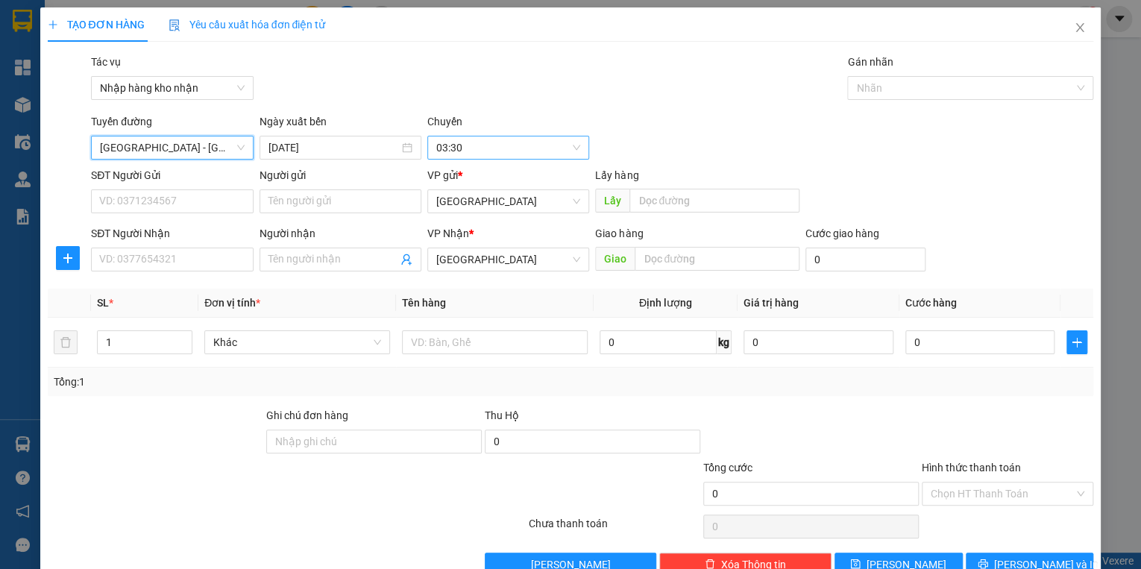
click at [485, 148] on span "03:30" at bounding box center [508, 147] width 144 height 22
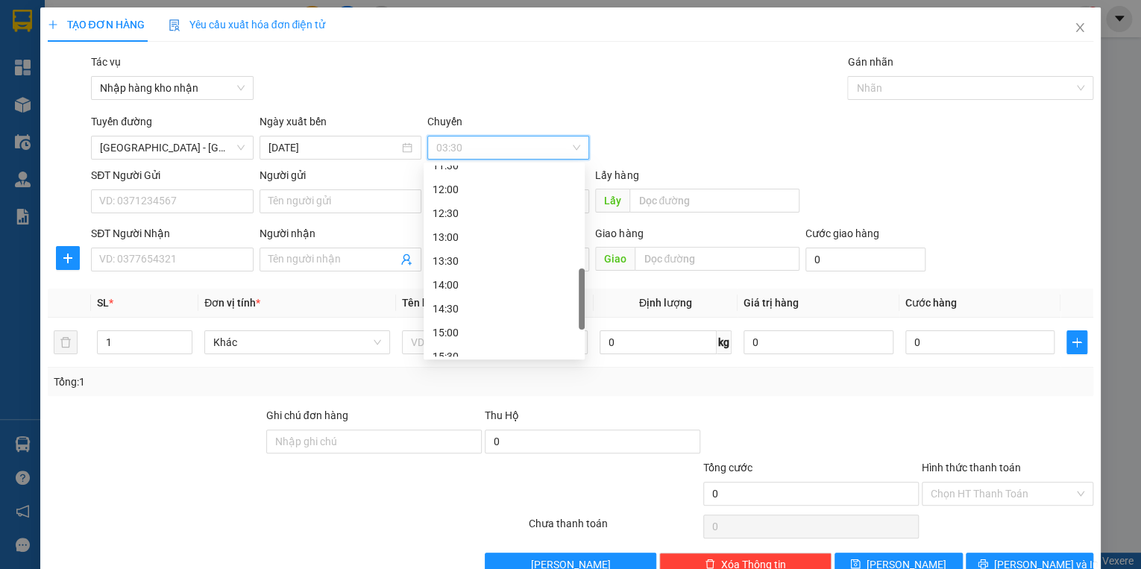
scroll to position [537, 0]
click at [456, 262] on div "16:00" at bounding box center [503, 261] width 143 height 16
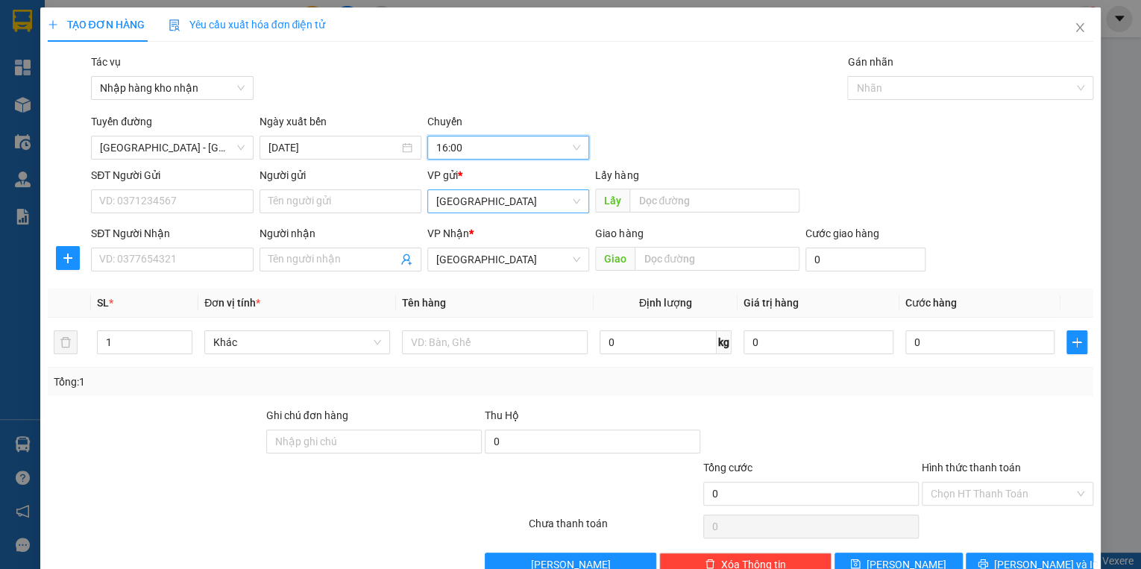
click at [463, 206] on span "[GEOGRAPHIC_DATA]" at bounding box center [508, 201] width 144 height 22
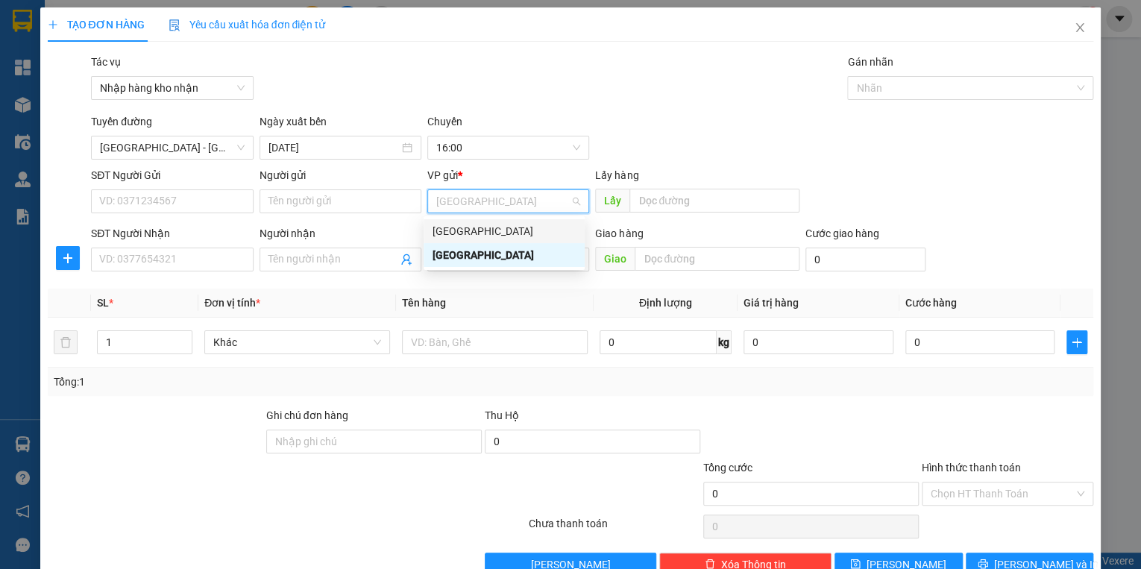
click at [463, 227] on div "[GEOGRAPHIC_DATA]" at bounding box center [503, 231] width 143 height 16
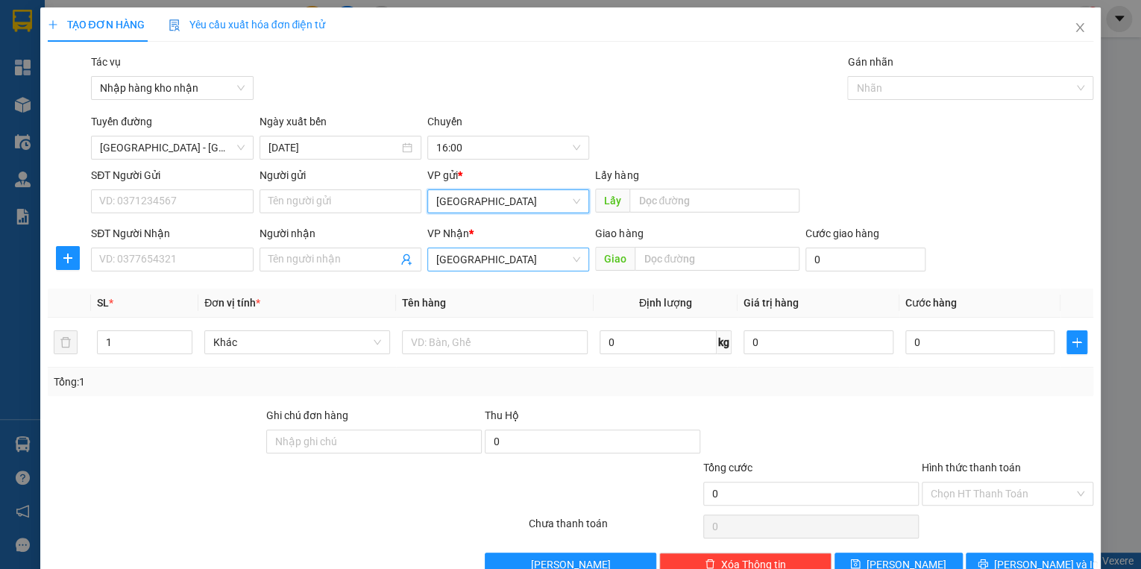
click at [469, 258] on span "[GEOGRAPHIC_DATA]" at bounding box center [508, 259] width 144 height 22
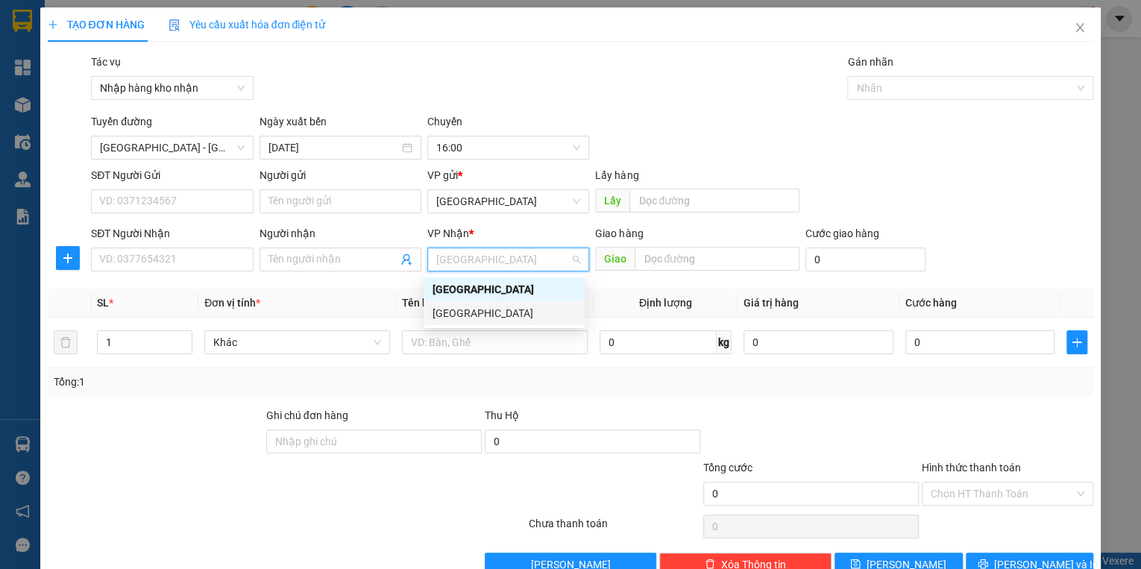
click at [468, 310] on div "[GEOGRAPHIC_DATA]" at bounding box center [503, 313] width 143 height 16
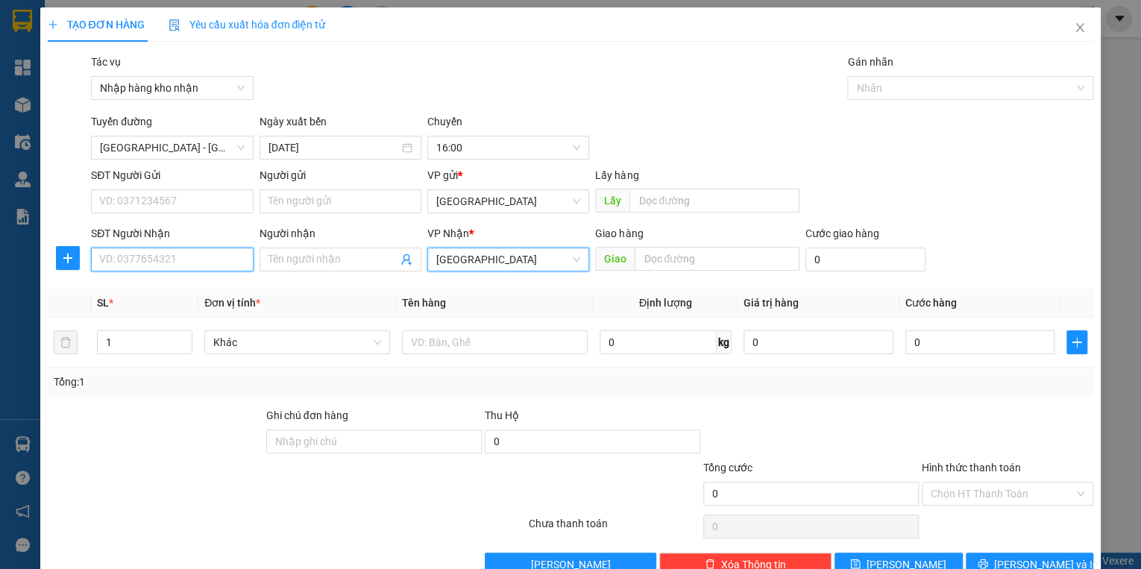
click at [149, 257] on input "SĐT Người Nhận" at bounding box center [172, 259] width 162 height 24
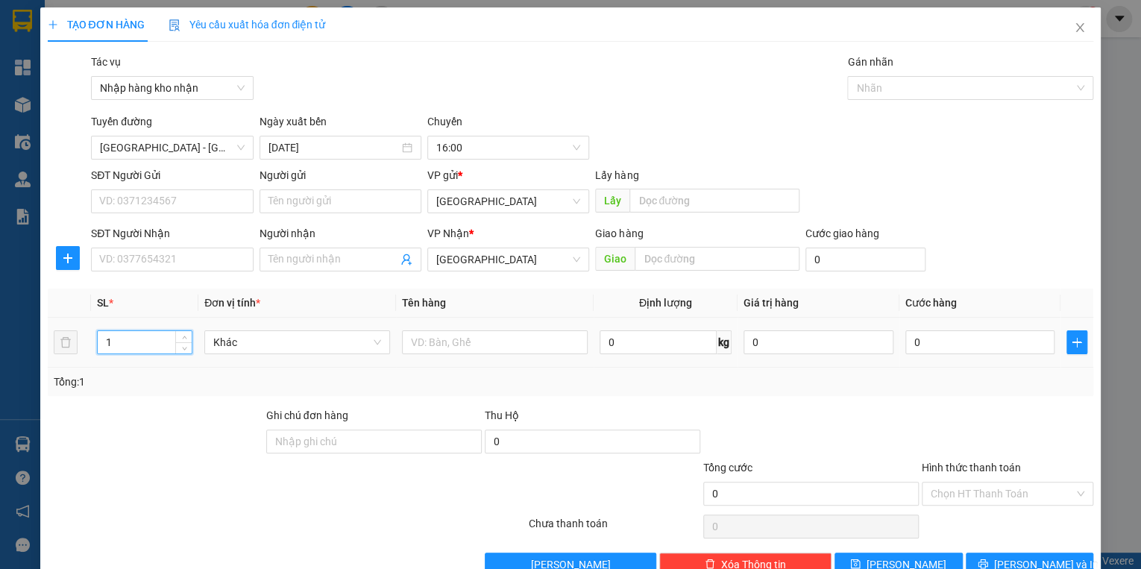
click at [57, 351] on tr "1 Khác 0 kg 0 0" at bounding box center [571, 343] width 1046 height 50
click at [116, 256] on input "SĐT Người Nhận" at bounding box center [172, 259] width 162 height 24
click at [183, 263] on input "038546" at bounding box center [172, 259] width 162 height 24
click at [516, 338] on input "text" at bounding box center [495, 342] width 186 height 24
click at [939, 337] on input "0" at bounding box center [980, 342] width 150 height 24
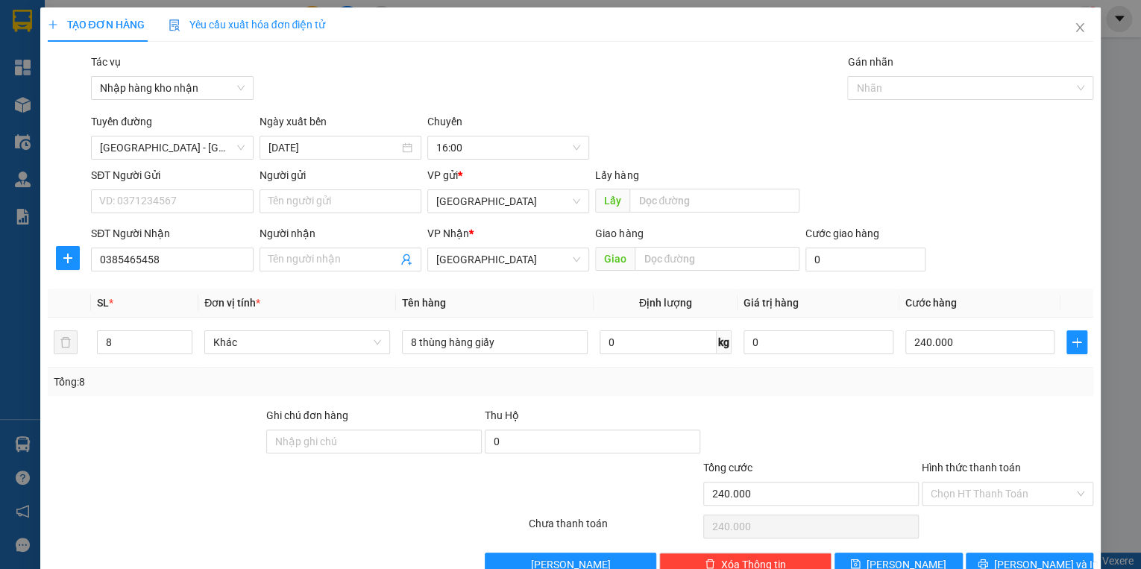
click at [920, 421] on div at bounding box center [1007, 433] width 174 height 52
click at [952, 489] on input "Hình thức thanh toán" at bounding box center [1001, 493] width 143 height 22
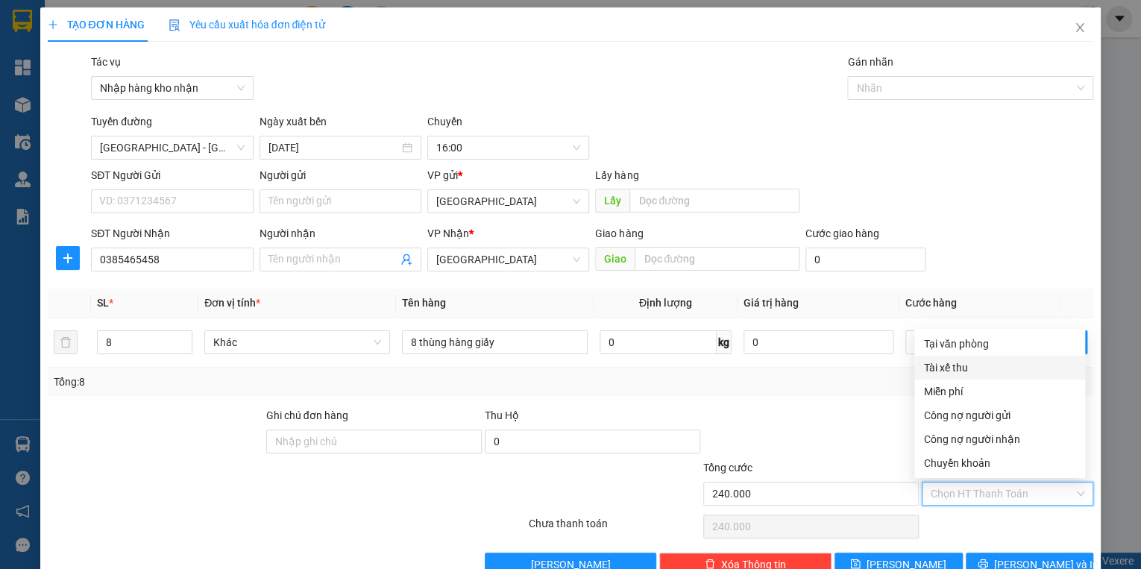
click at [951, 368] on div "Tài xế thu" at bounding box center [999, 367] width 153 height 16
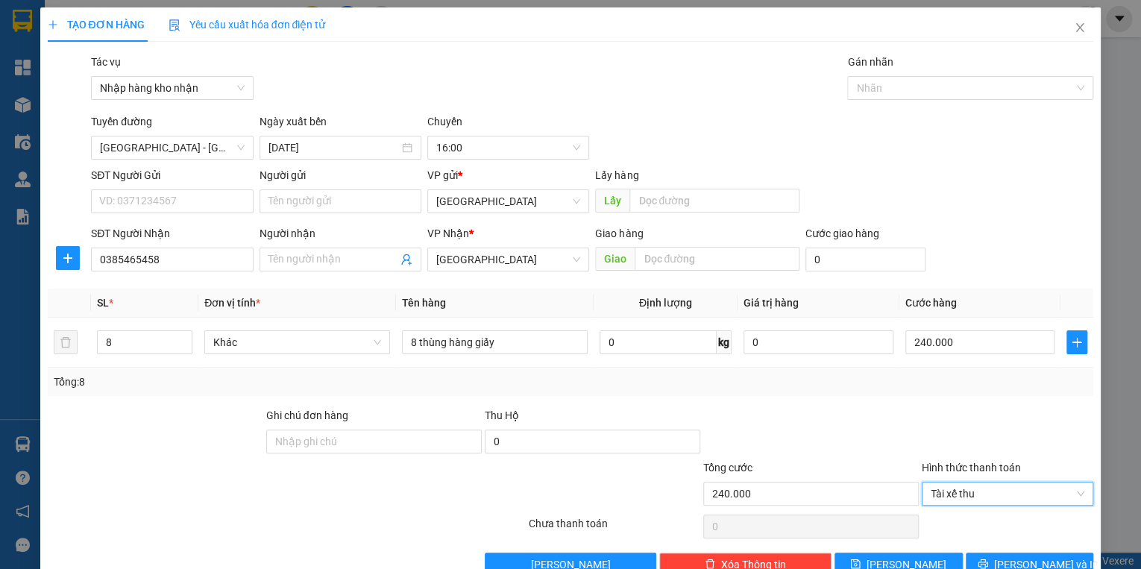
click at [813, 394] on div "Tổng: 8" at bounding box center [571, 382] width 1046 height 28
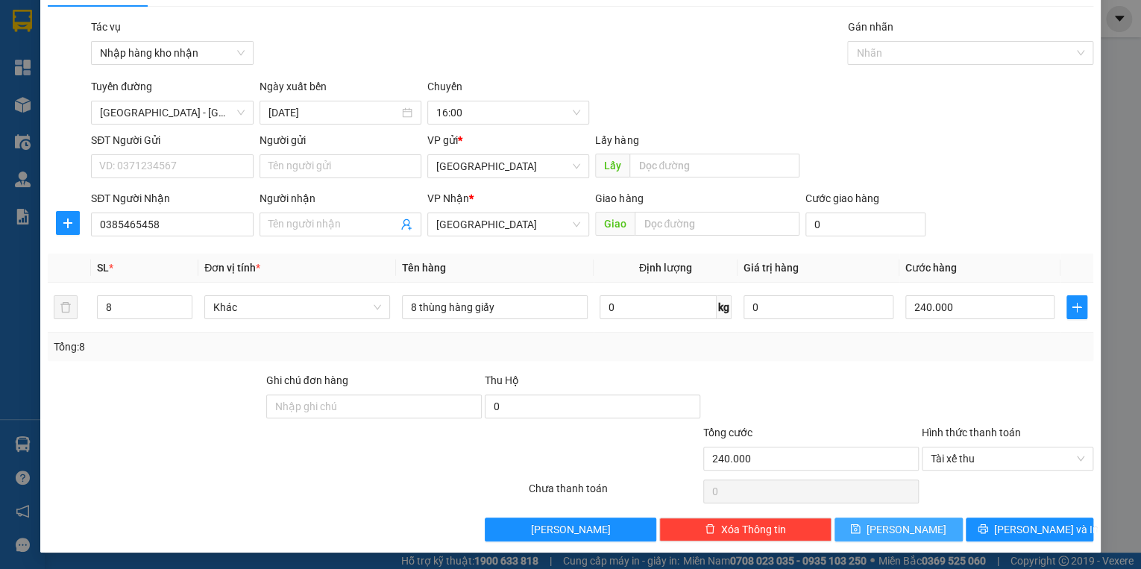
click at [900, 532] on span "[PERSON_NAME]" at bounding box center [906, 529] width 80 height 16
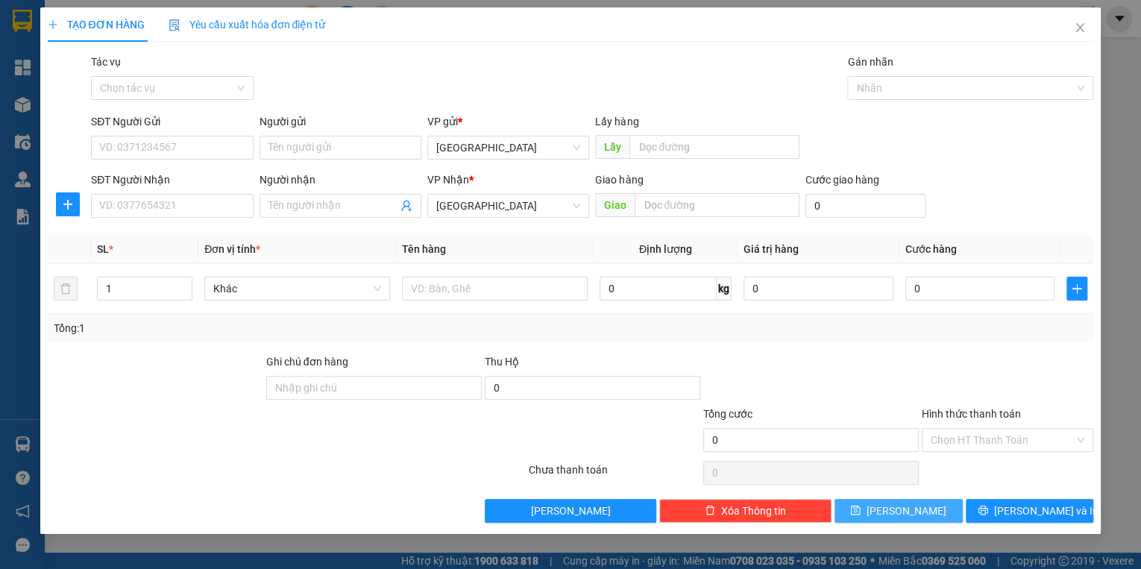
scroll to position [0, 0]
click at [195, 97] on input "Tác vụ" at bounding box center [166, 88] width 133 height 22
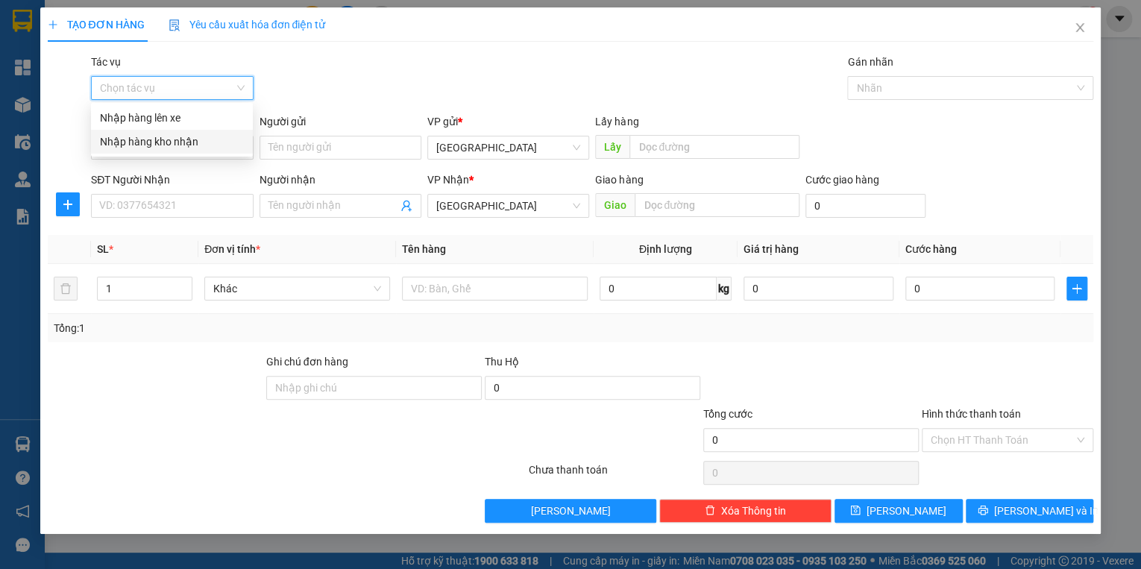
click at [186, 137] on div "Nhập hàng kho nhận" at bounding box center [172, 141] width 144 height 16
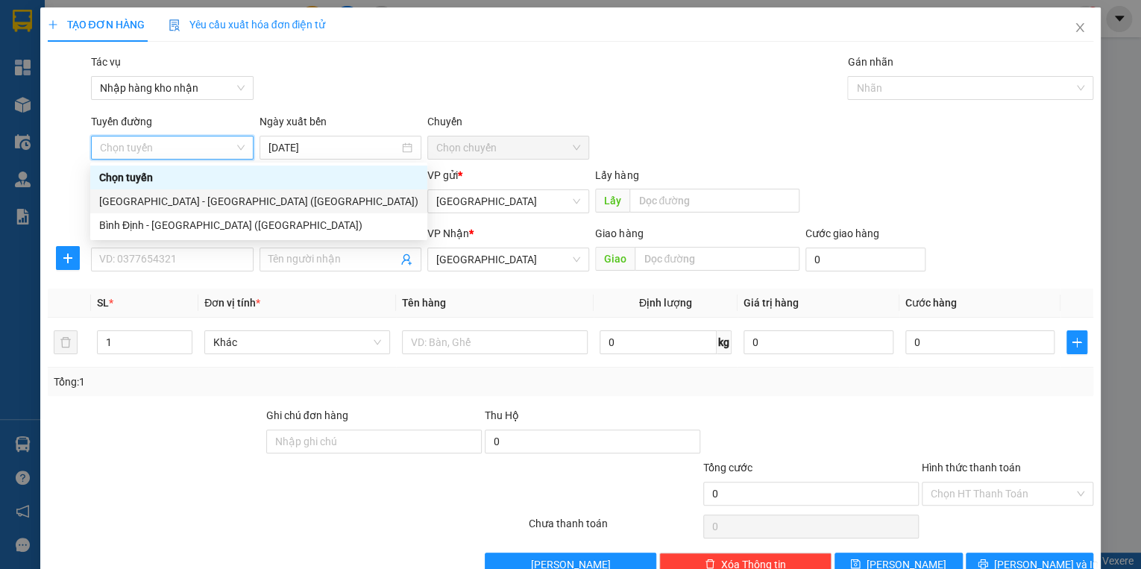
click at [169, 207] on div "[GEOGRAPHIC_DATA] - [GEOGRAPHIC_DATA] ([GEOGRAPHIC_DATA])" at bounding box center [258, 201] width 319 height 16
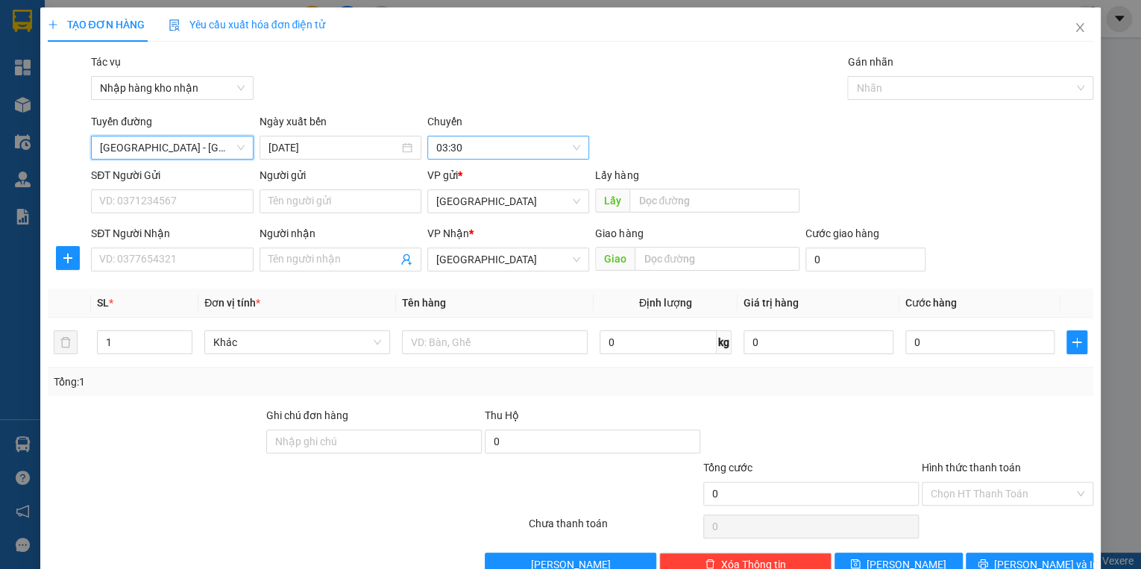
click at [469, 152] on span "03:30" at bounding box center [508, 147] width 144 height 22
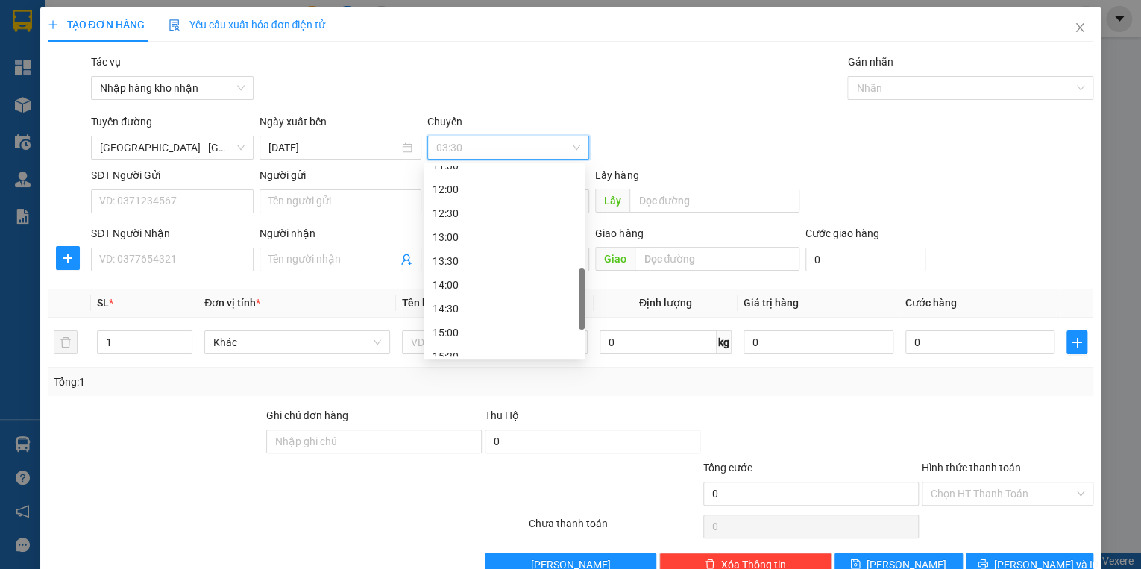
scroll to position [477, 0]
click at [474, 316] on div "16:00" at bounding box center [503, 320] width 143 height 16
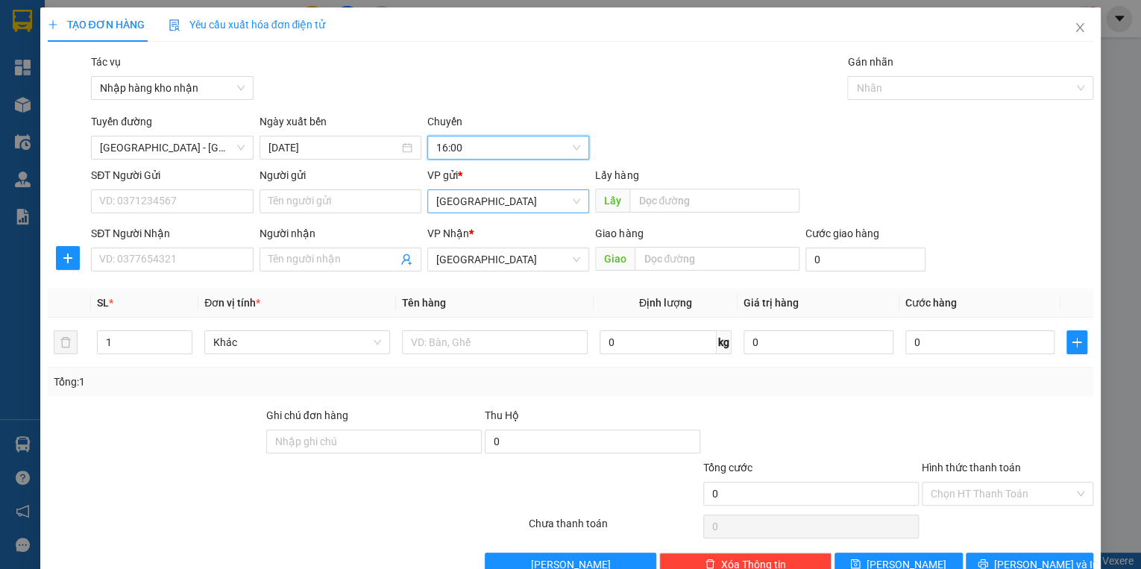
click at [464, 200] on span "[GEOGRAPHIC_DATA]" at bounding box center [508, 201] width 144 height 22
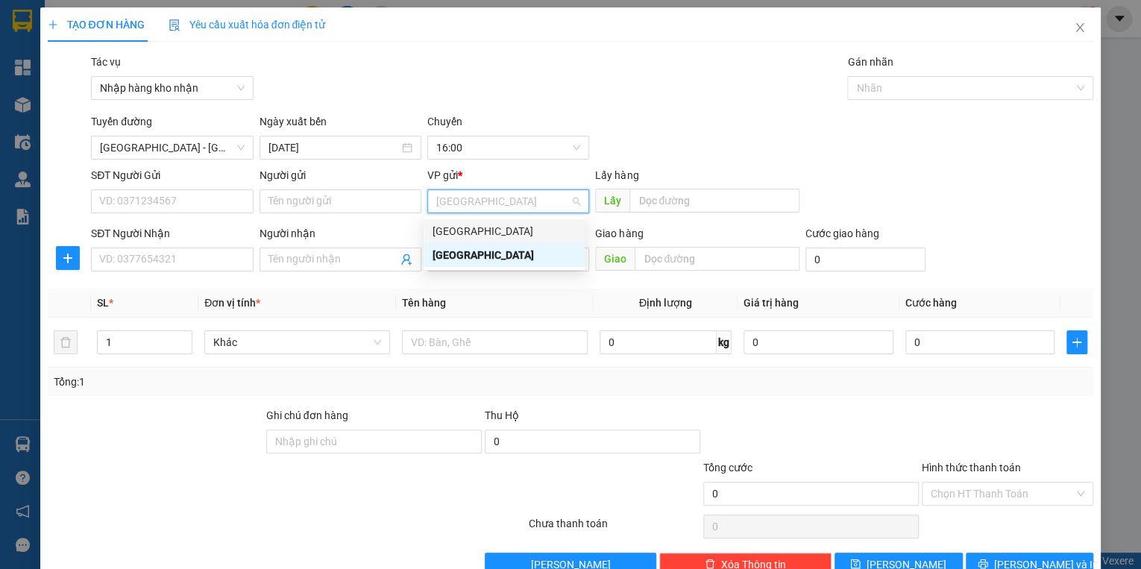
click at [461, 231] on div "[GEOGRAPHIC_DATA]" at bounding box center [503, 231] width 143 height 16
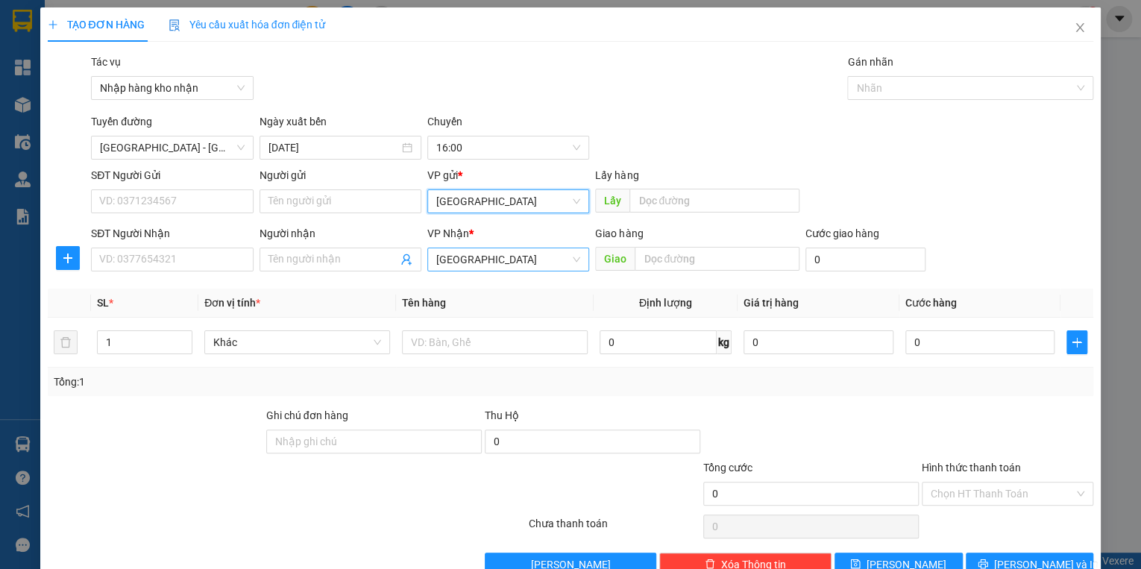
click at [475, 260] on span "[GEOGRAPHIC_DATA]" at bounding box center [508, 259] width 144 height 22
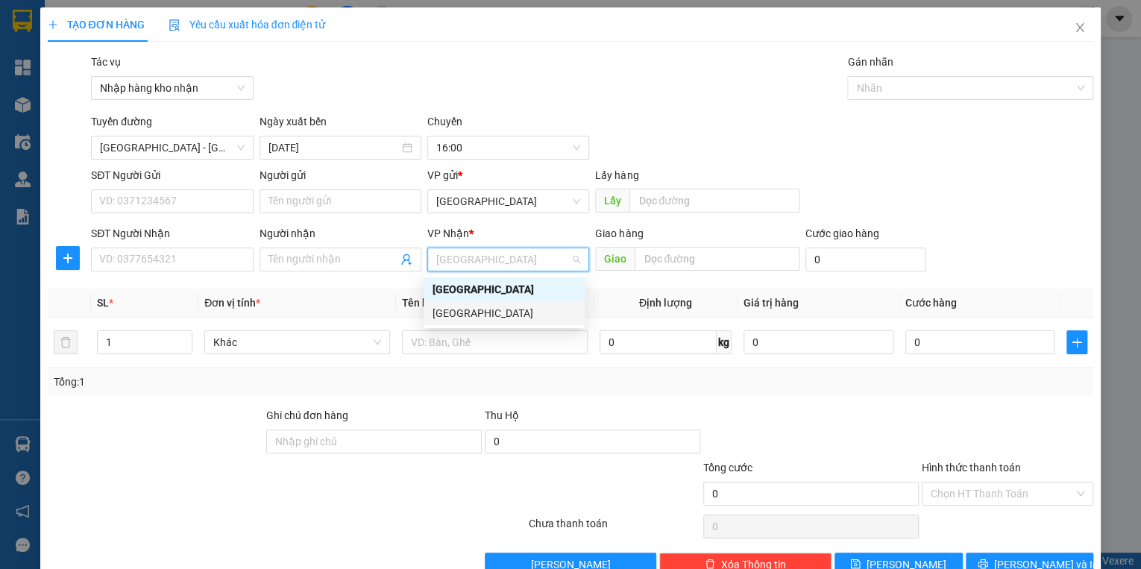
click at [470, 312] on div "[GEOGRAPHIC_DATA]" at bounding box center [503, 313] width 143 height 16
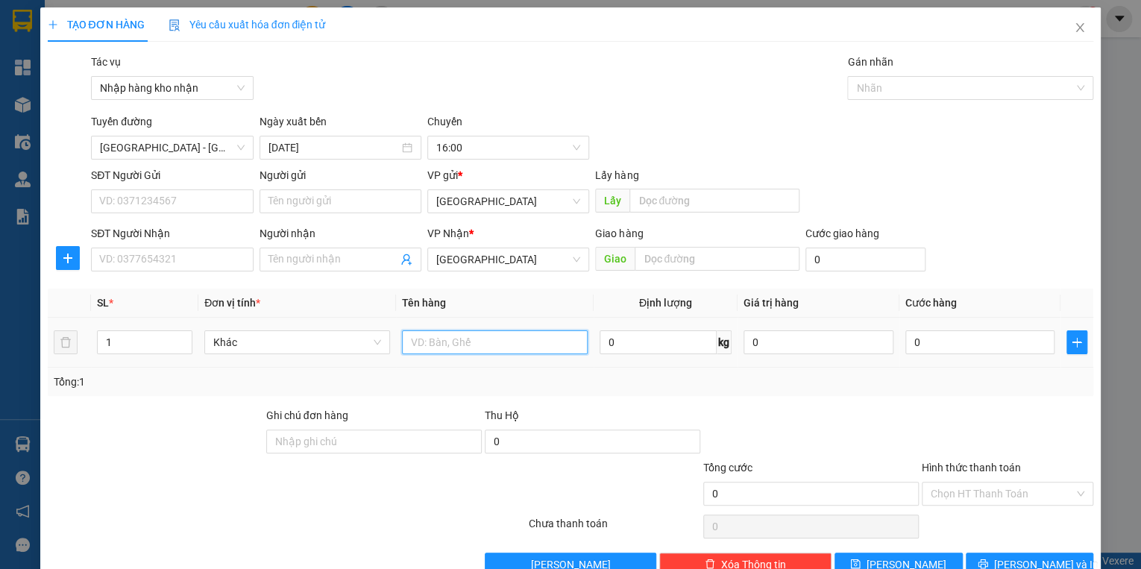
click at [457, 343] on input "text" at bounding box center [495, 342] width 186 height 24
click at [198, 269] on input "SĐT Người Nhận" at bounding box center [172, 259] width 162 height 24
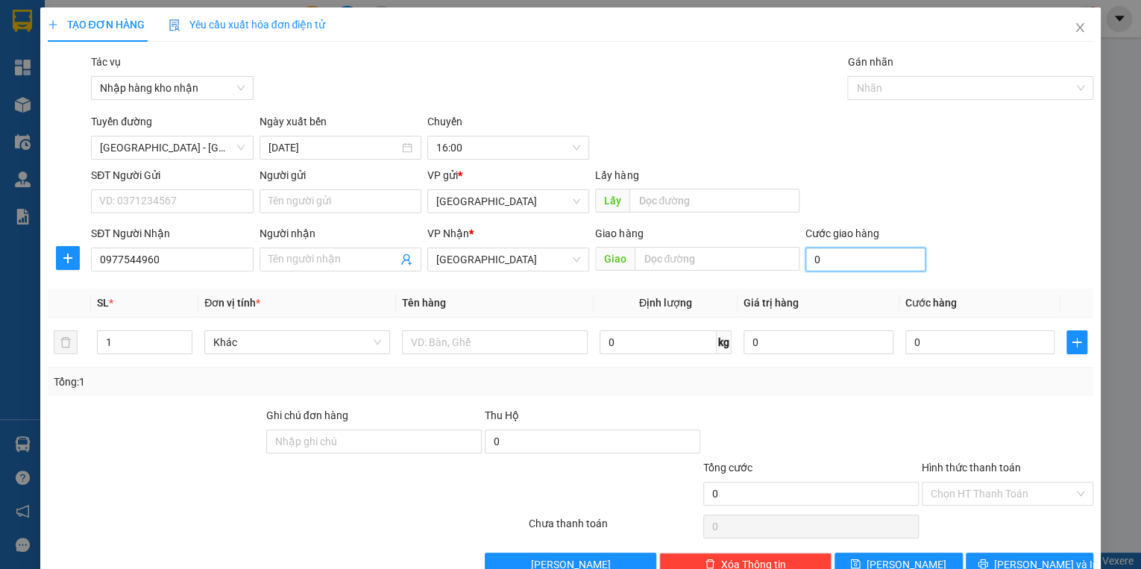
click at [847, 262] on input "0" at bounding box center [865, 259] width 120 height 24
click at [925, 342] on input "0" at bounding box center [980, 342] width 150 height 24
click at [997, 496] on input "Hình thức thanh toán" at bounding box center [1001, 493] width 143 height 22
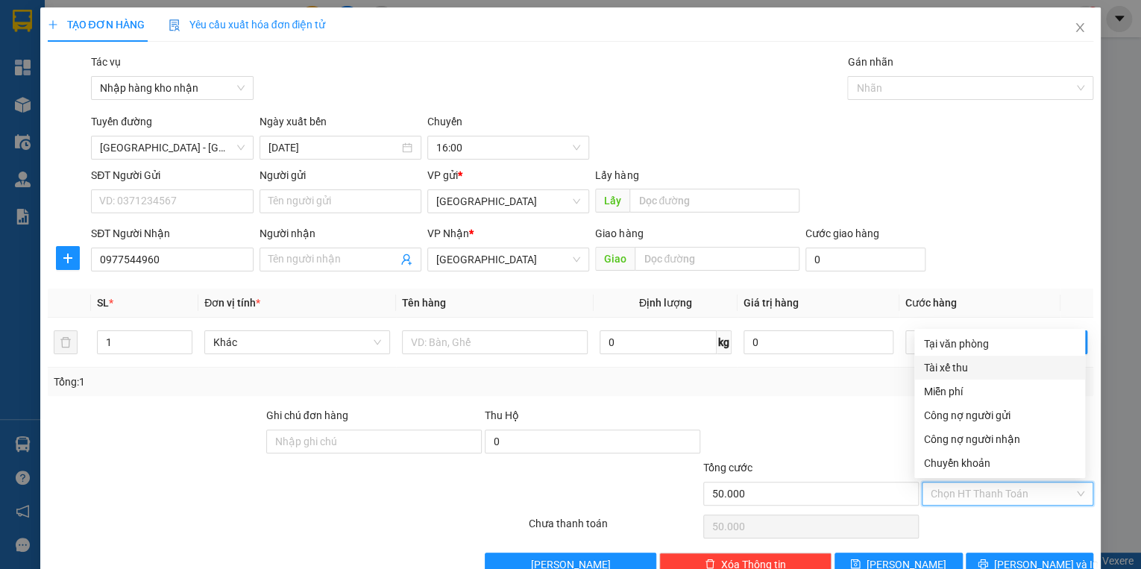
click at [959, 370] on div "Tài xế thu" at bounding box center [999, 367] width 153 height 16
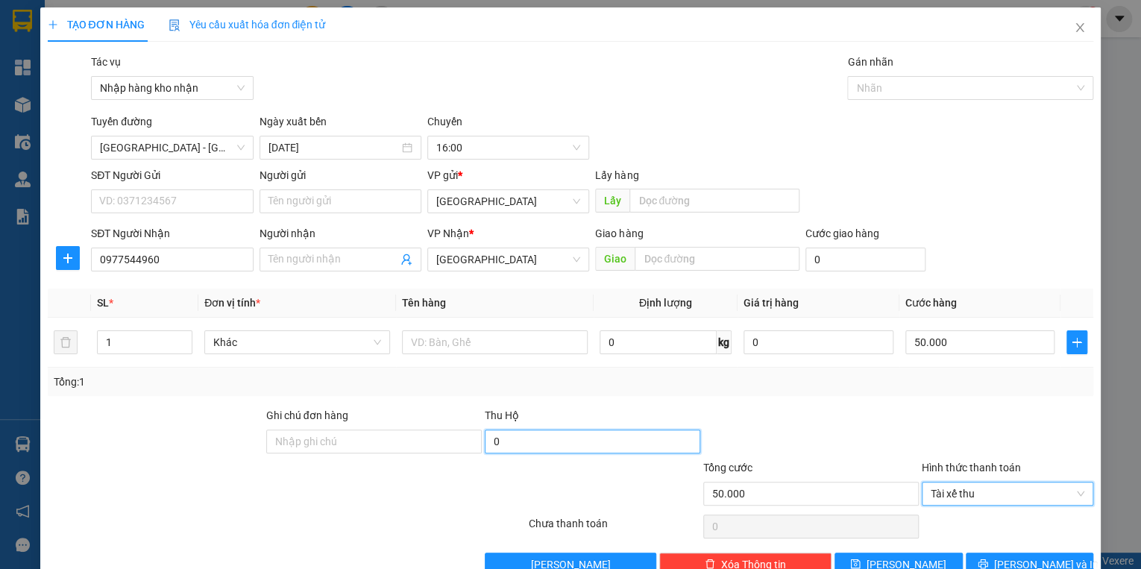
click at [662, 446] on input "0" at bounding box center [592, 441] width 215 height 24
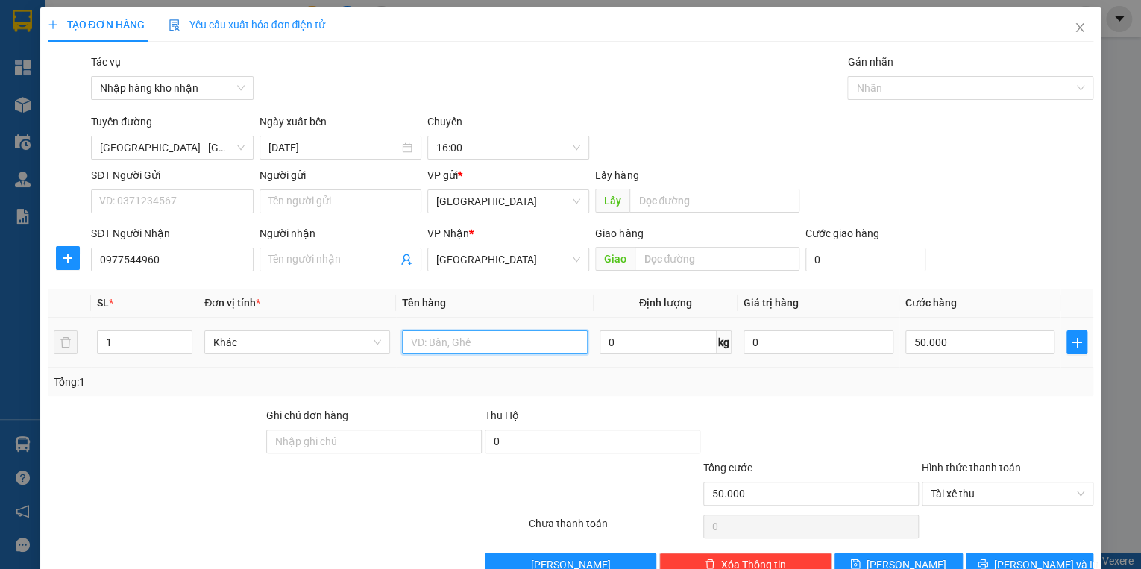
click at [497, 347] on input "text" at bounding box center [495, 342] width 186 height 24
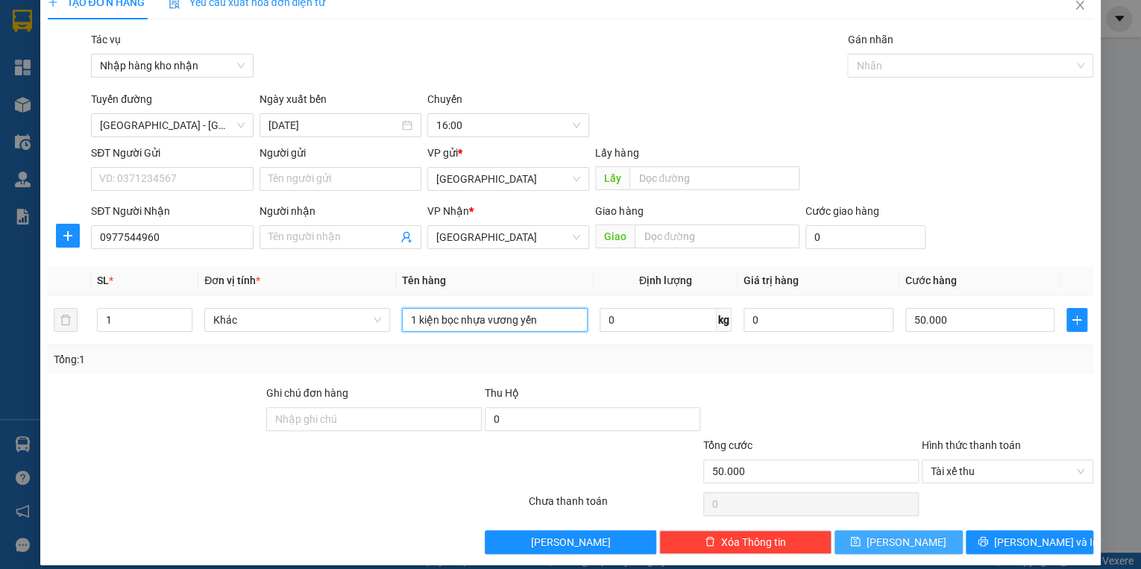
scroll to position [35, 0]
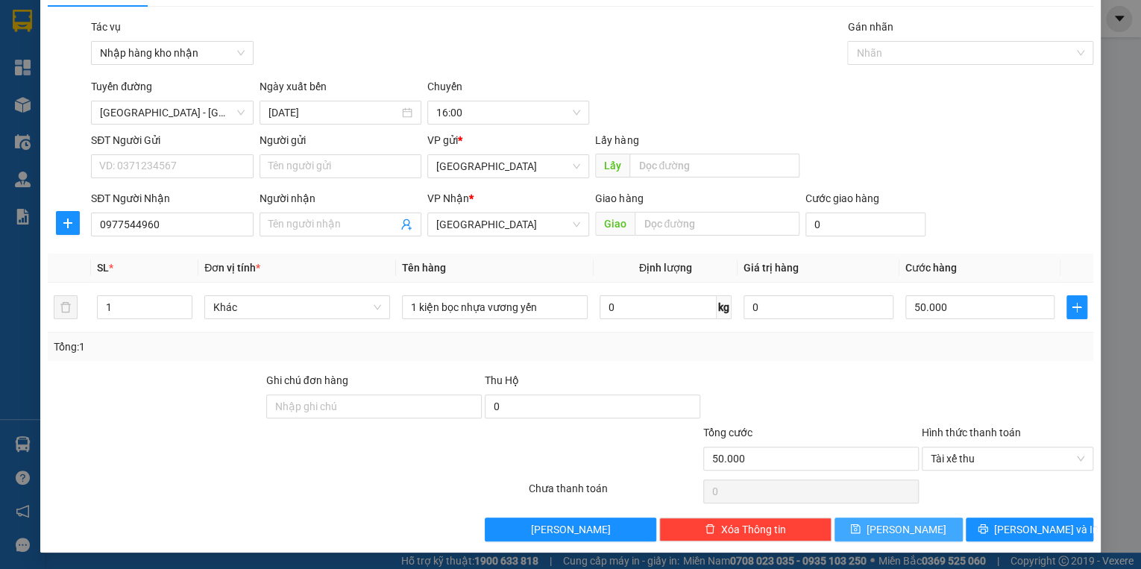
click at [926, 522] on button "[PERSON_NAME]" at bounding box center [898, 529] width 128 height 24
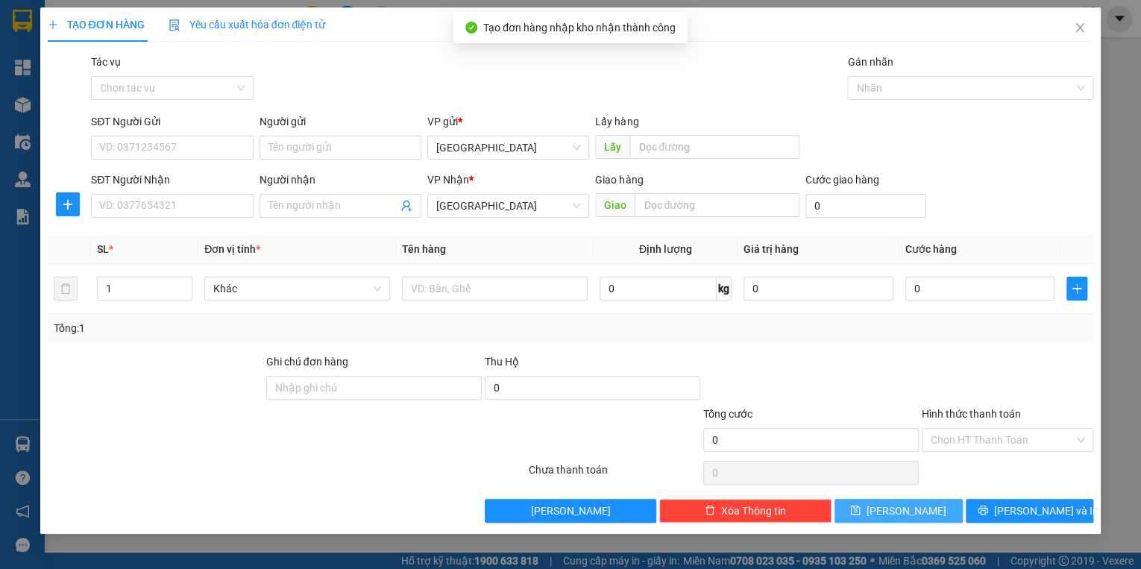
scroll to position [0, 0]
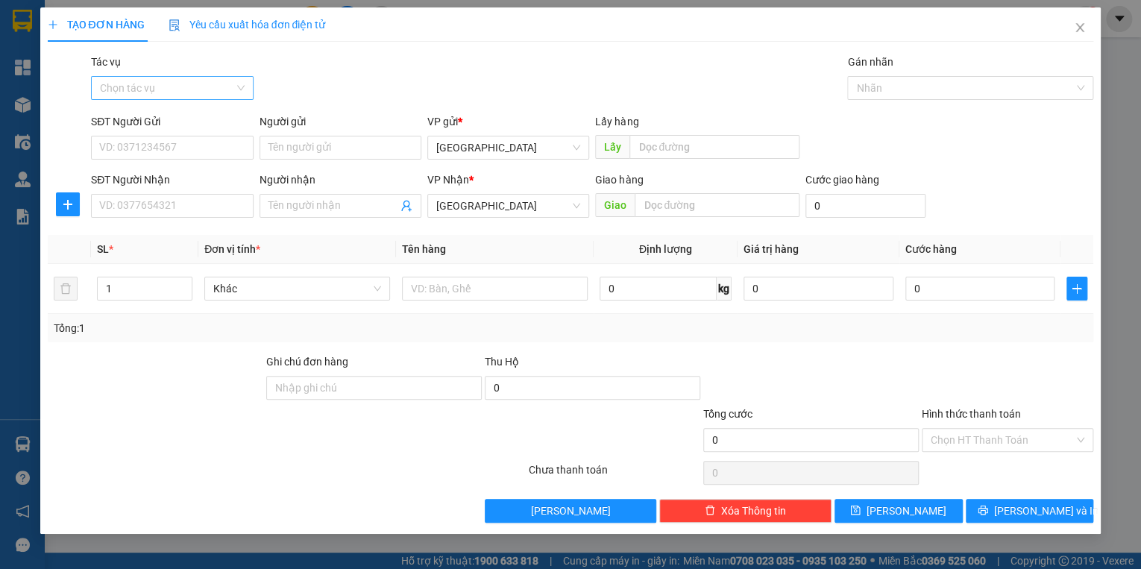
click at [167, 84] on input "Tác vụ" at bounding box center [166, 88] width 133 height 22
click at [165, 140] on div "Nhập hàng kho nhận" at bounding box center [172, 141] width 144 height 16
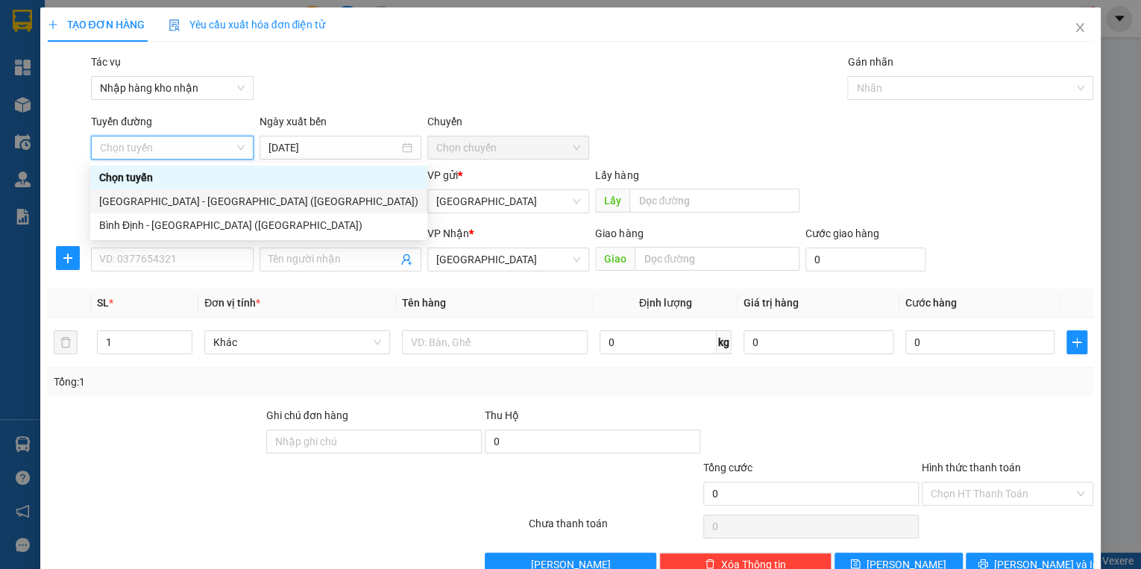
click at [167, 203] on div "[GEOGRAPHIC_DATA] - [GEOGRAPHIC_DATA] ([GEOGRAPHIC_DATA])" at bounding box center [258, 201] width 319 height 16
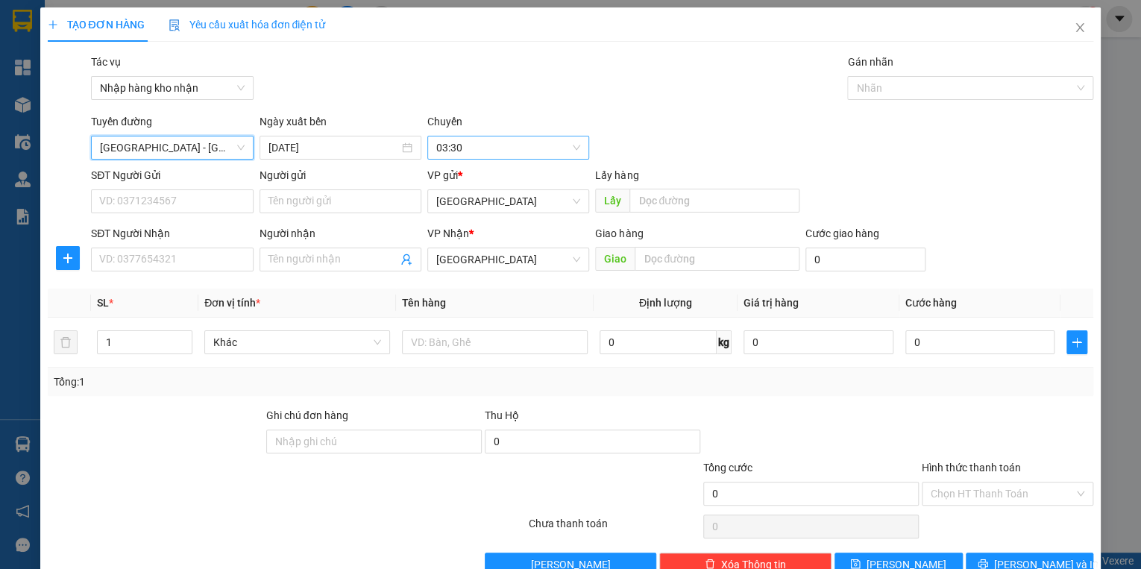
click at [476, 142] on span "03:30" at bounding box center [508, 147] width 144 height 22
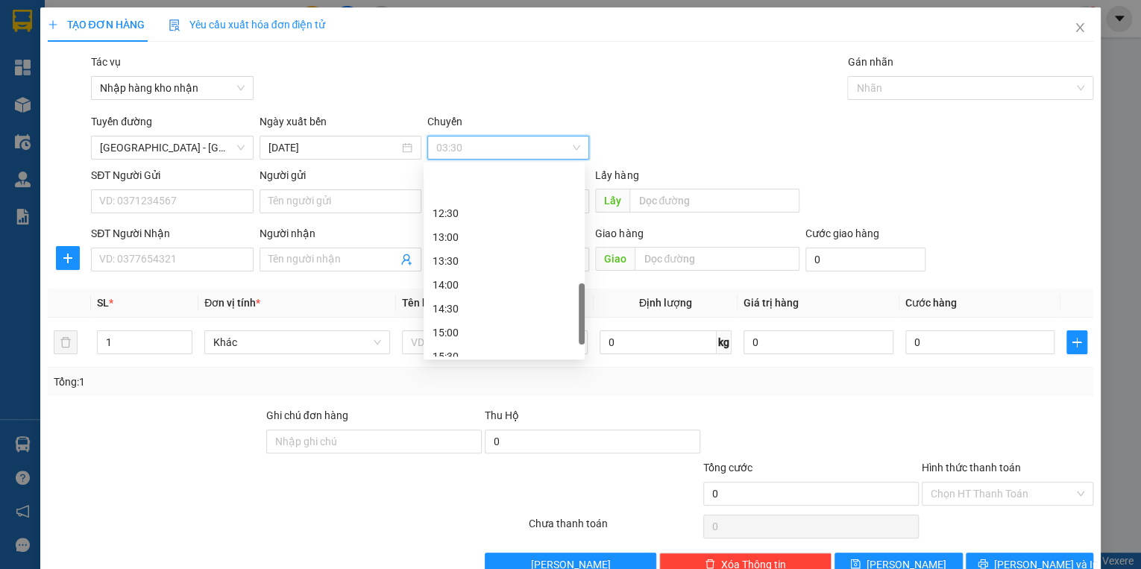
scroll to position [537, 0]
click at [461, 280] on div "16:30" at bounding box center [503, 285] width 143 height 16
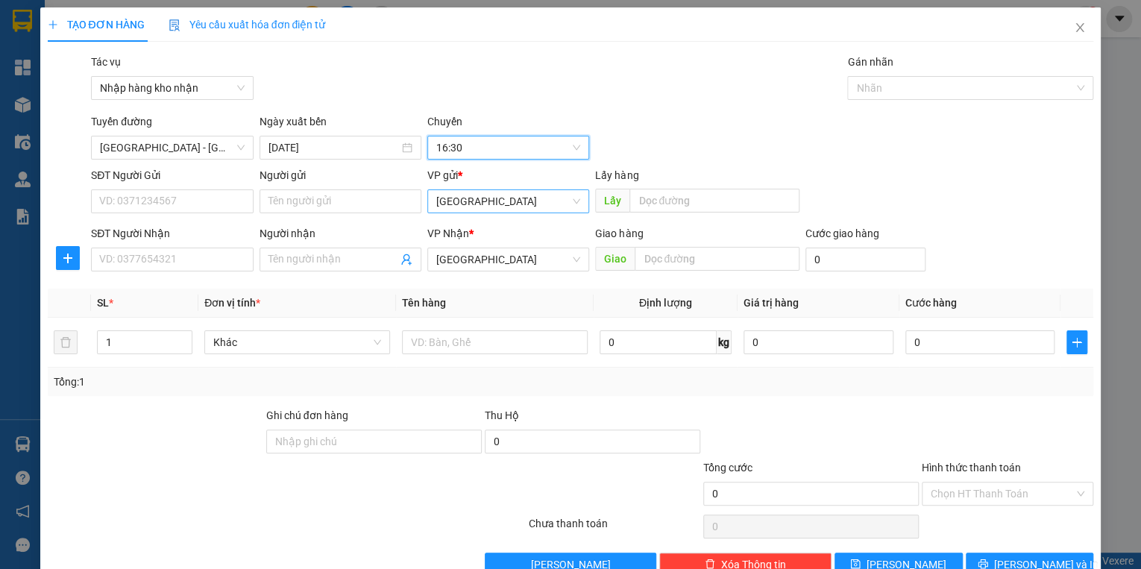
click at [461, 193] on span "[GEOGRAPHIC_DATA]" at bounding box center [508, 201] width 144 height 22
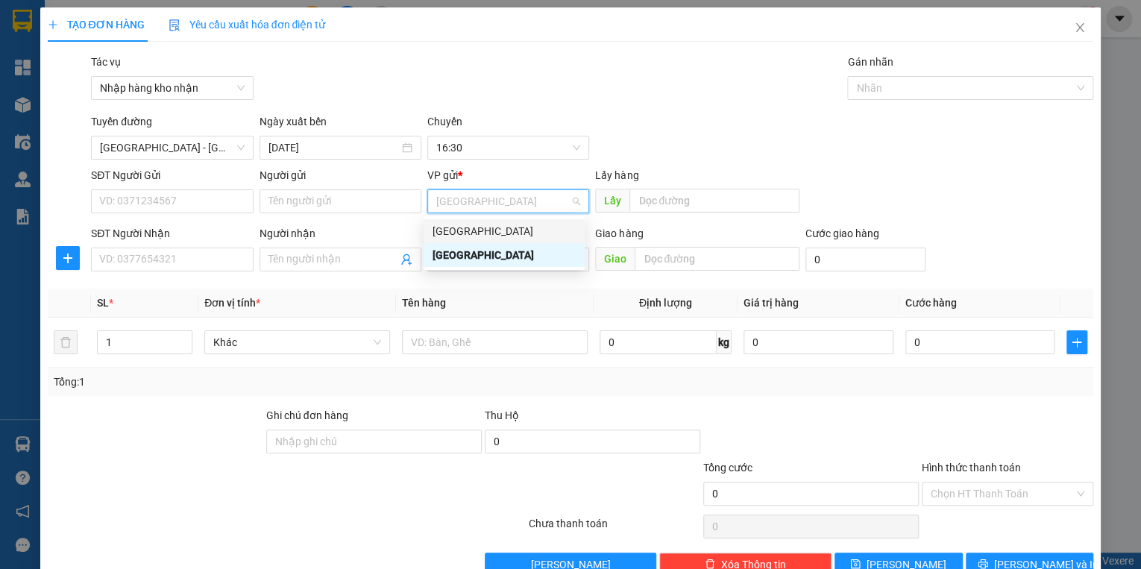
click at [456, 224] on div "[GEOGRAPHIC_DATA]" at bounding box center [503, 231] width 143 height 16
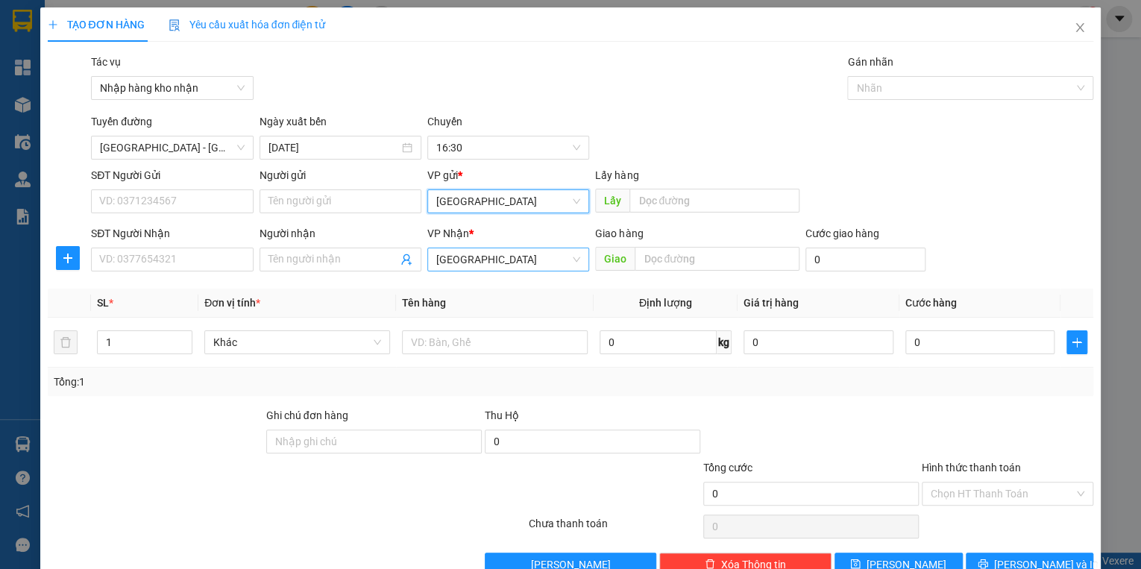
click at [475, 256] on span "[GEOGRAPHIC_DATA]" at bounding box center [508, 259] width 144 height 22
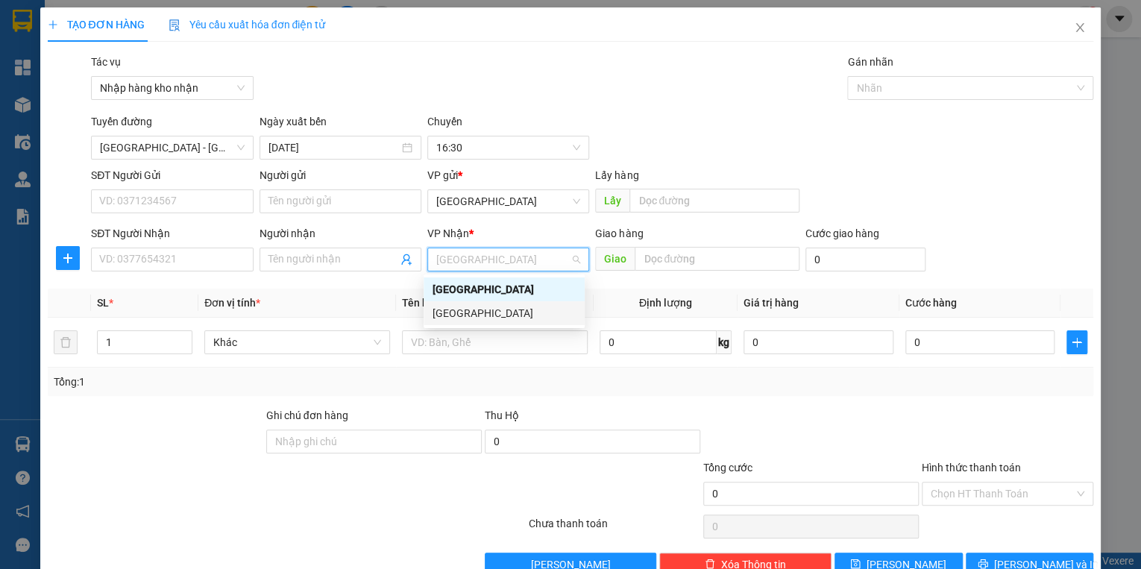
click at [474, 305] on div "[GEOGRAPHIC_DATA]" at bounding box center [503, 313] width 143 height 16
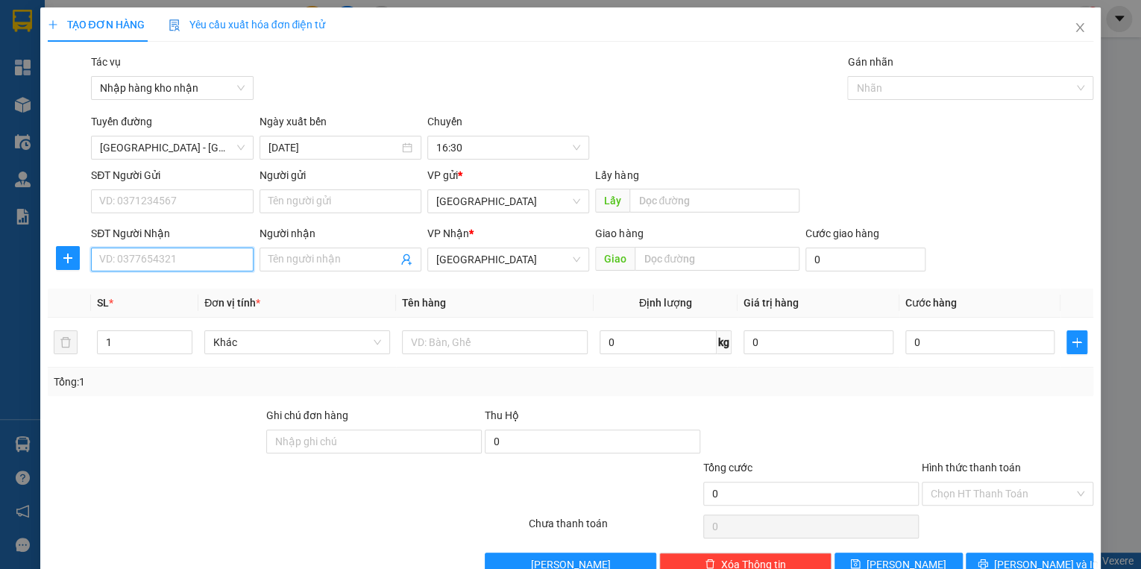
click at [146, 260] on input "SĐT Người Nhận" at bounding box center [172, 259] width 162 height 24
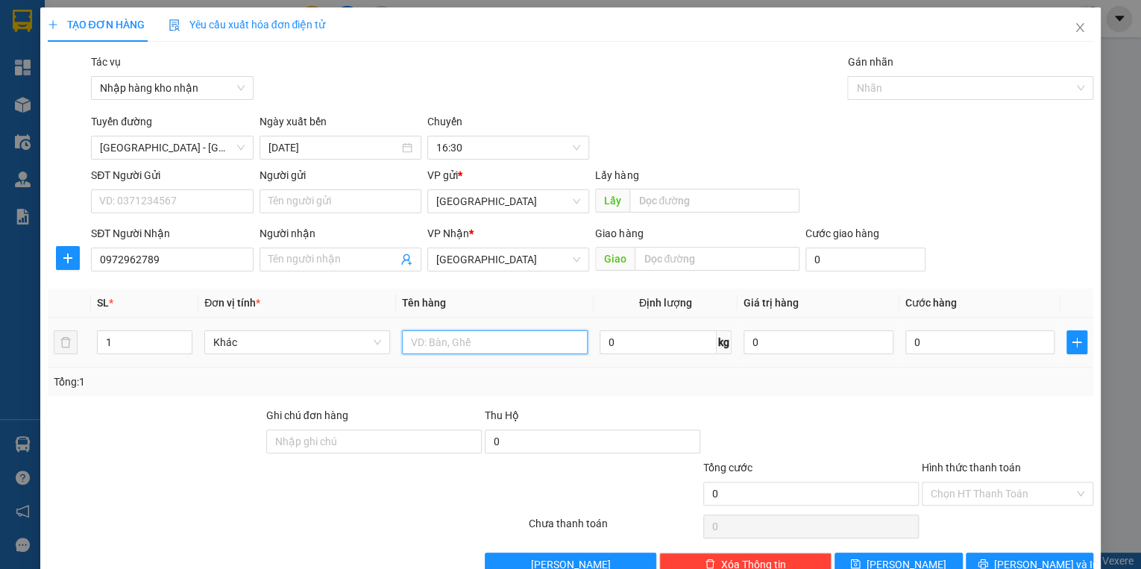
click at [435, 334] on input "text" at bounding box center [495, 342] width 186 height 24
click at [939, 343] on input "0" at bounding box center [980, 342] width 150 height 24
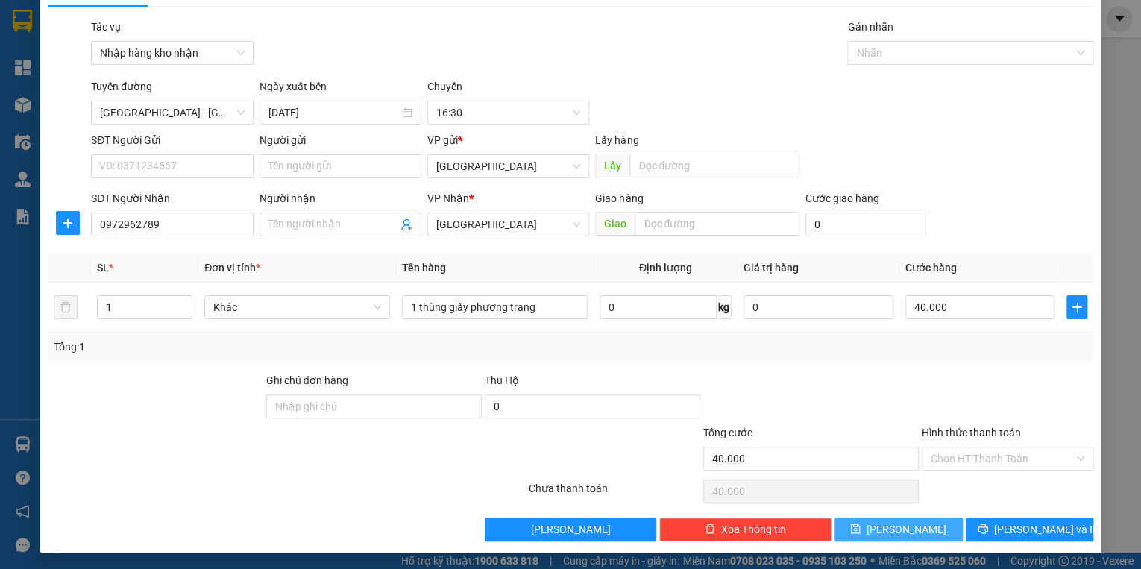
click at [918, 526] on button "[PERSON_NAME]" at bounding box center [898, 529] width 128 height 24
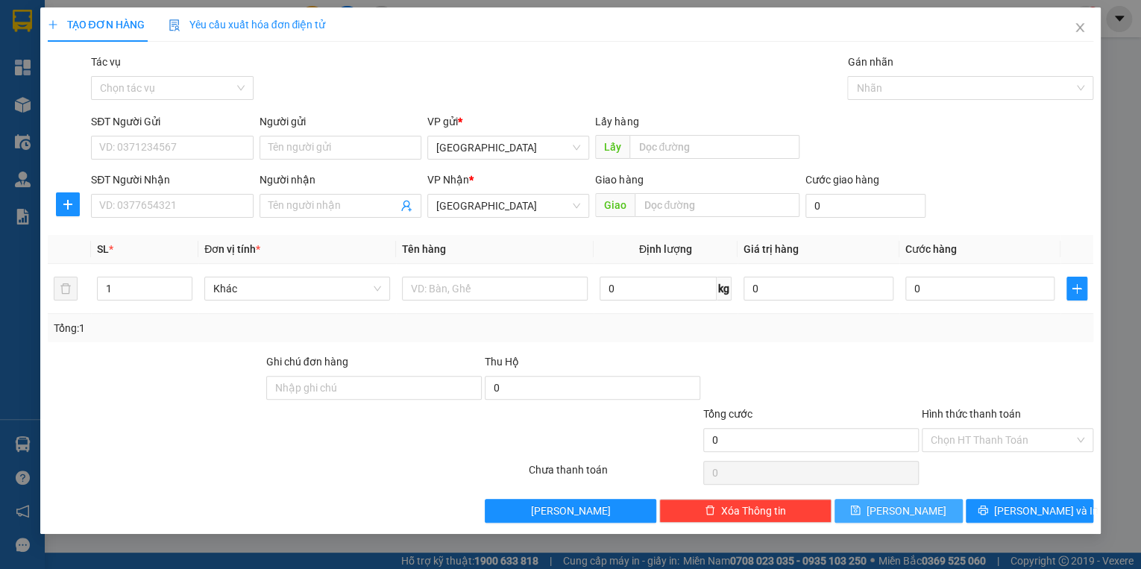
scroll to position [0, 0]
click at [176, 88] on input "Tác vụ" at bounding box center [166, 88] width 133 height 22
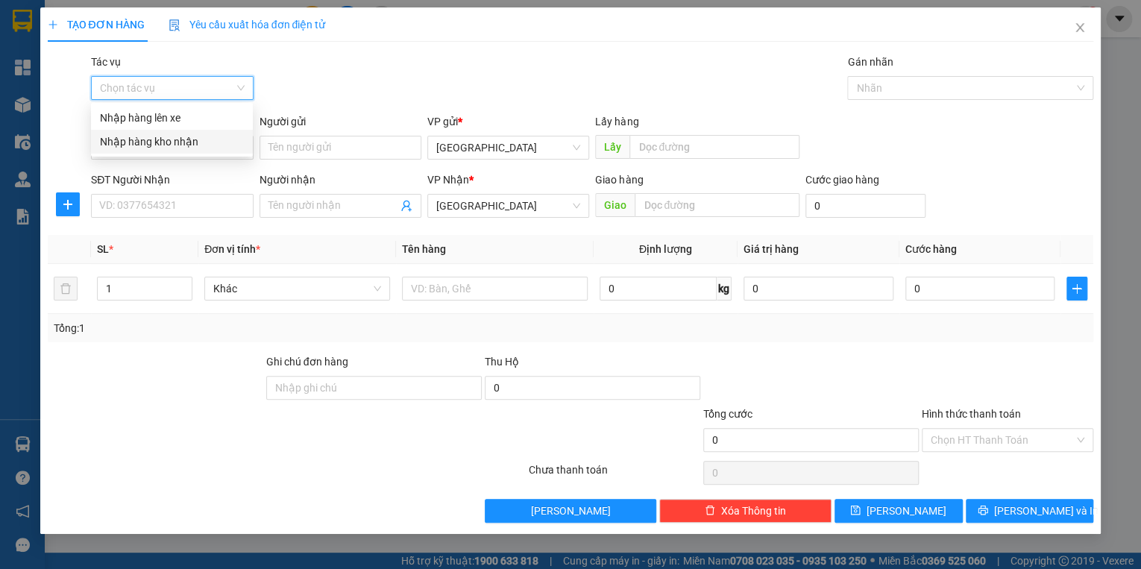
click at [163, 137] on div "Nhập hàng kho nhận" at bounding box center [172, 141] width 144 height 16
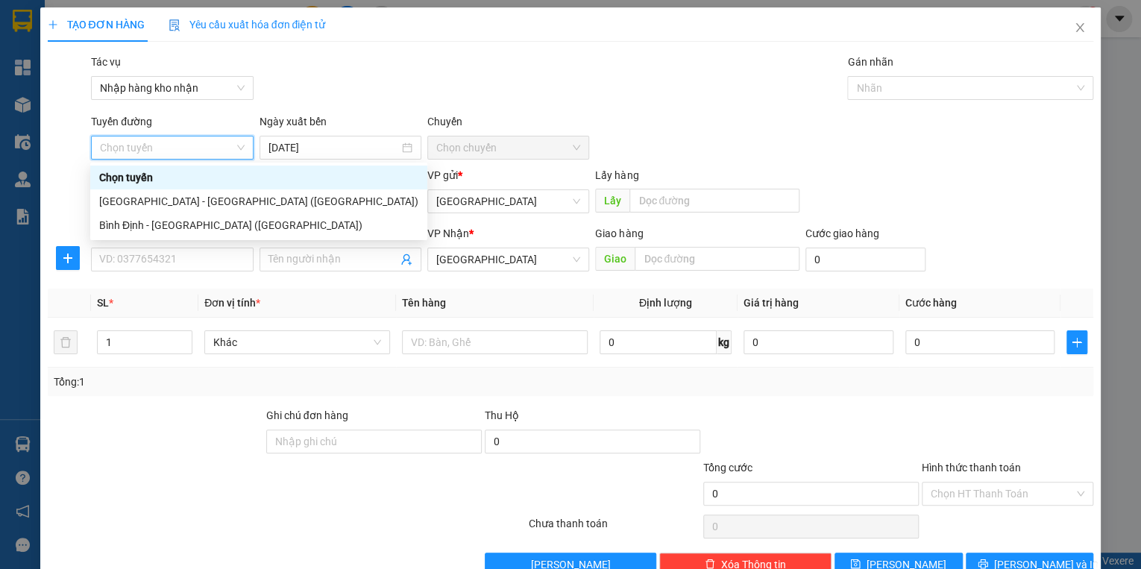
click at [418, 90] on div "Tác vụ Nhập hàng kho nhận Gán nhãn Nhãn" at bounding box center [592, 80] width 1008 height 52
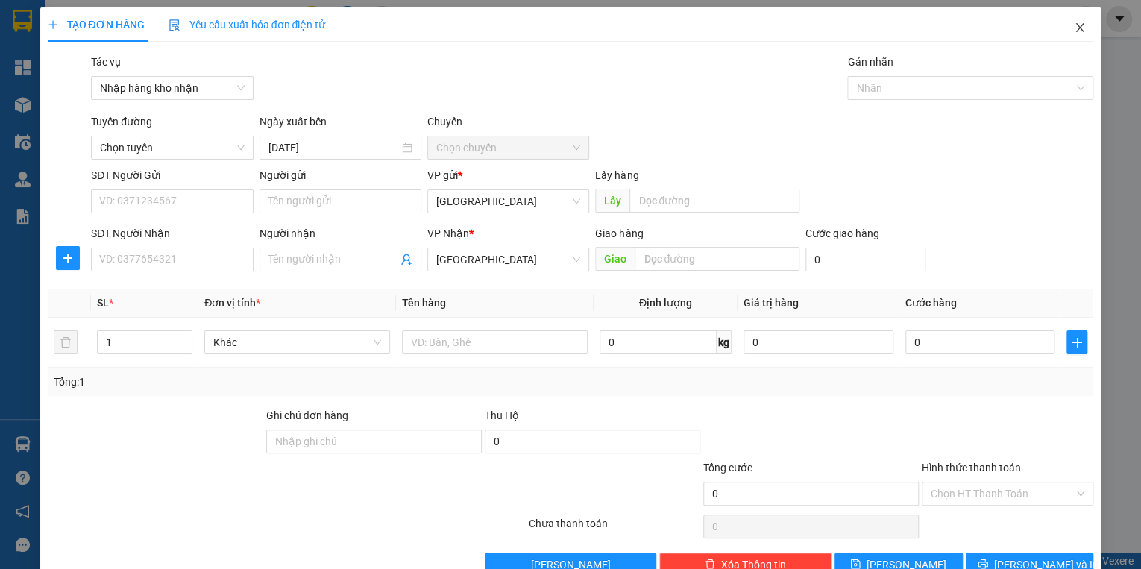
click at [1073, 30] on icon "close" at bounding box center [1079, 28] width 12 height 12
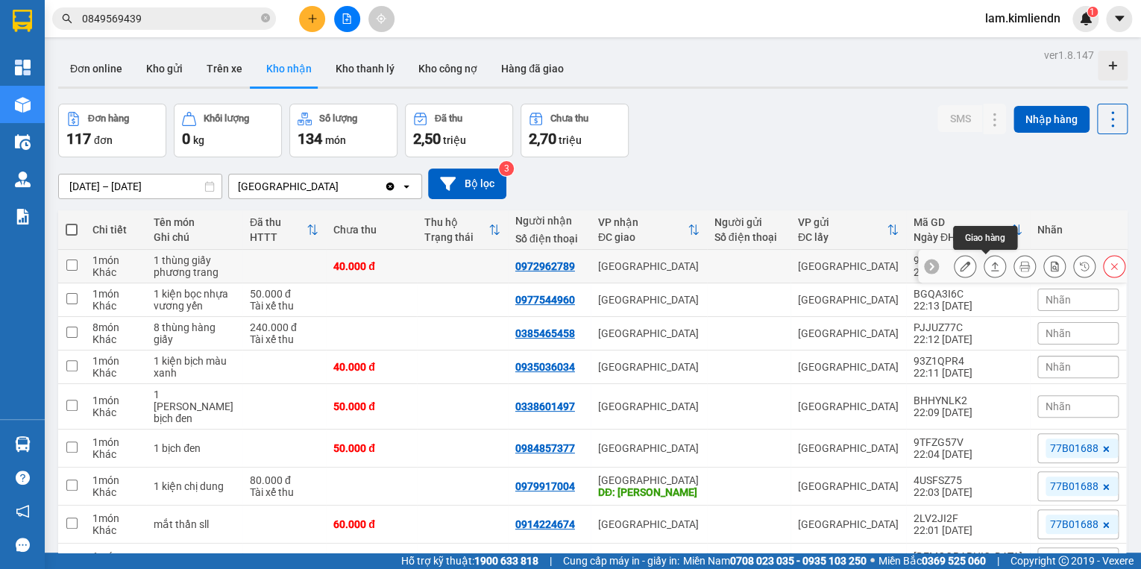
scroll to position [119, 0]
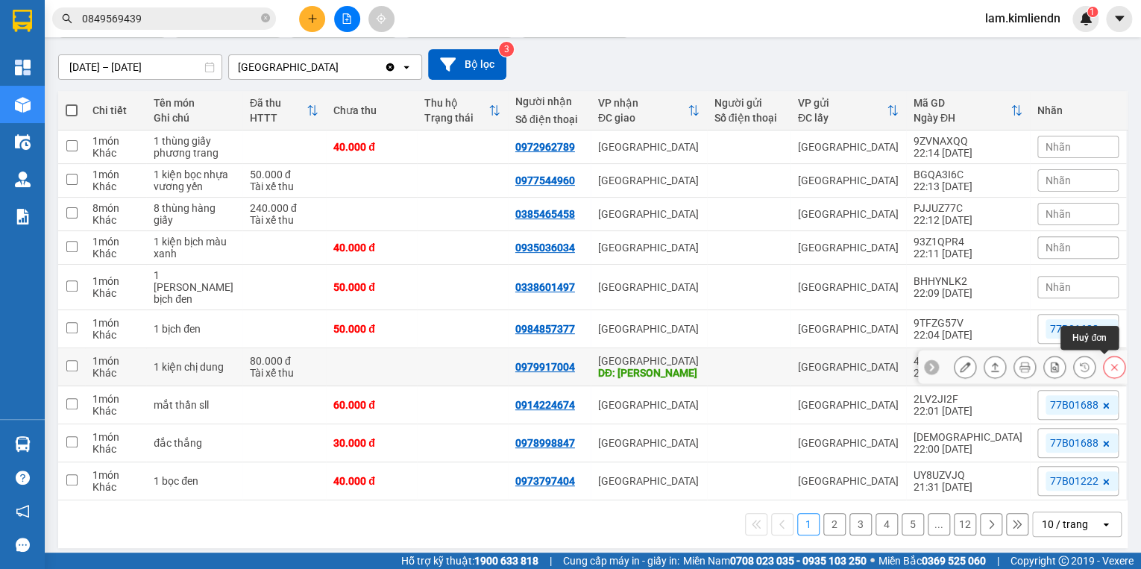
click at [1111, 364] on icon at bounding box center [1114, 367] width 7 height 7
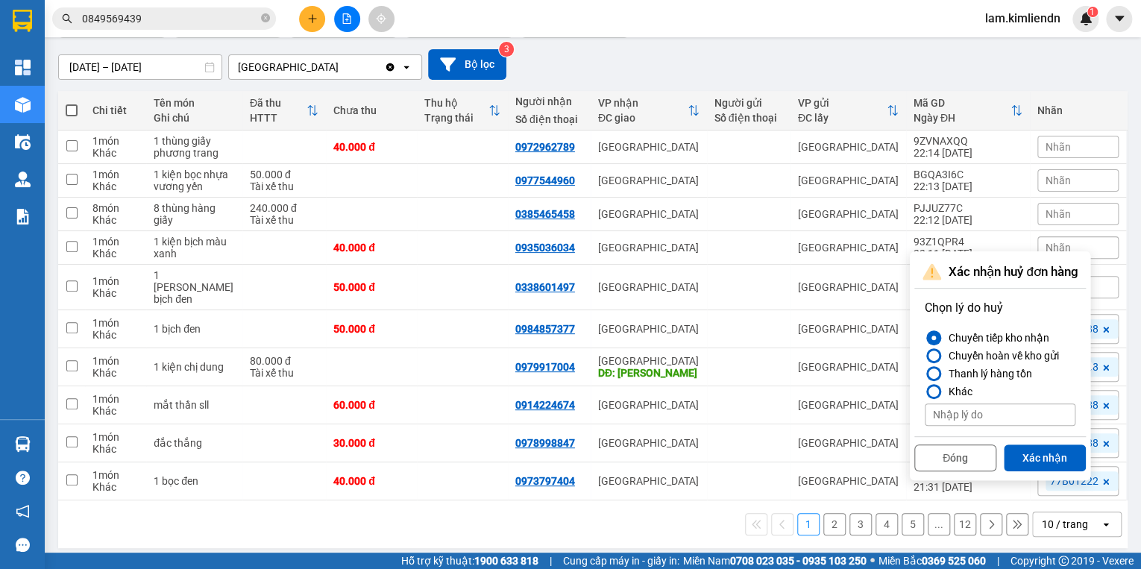
click at [1088, 81] on div "[DATE] – [DATE] Press the down arrow key to interact with the calendar and sele…" at bounding box center [592, 64] width 1069 height 53
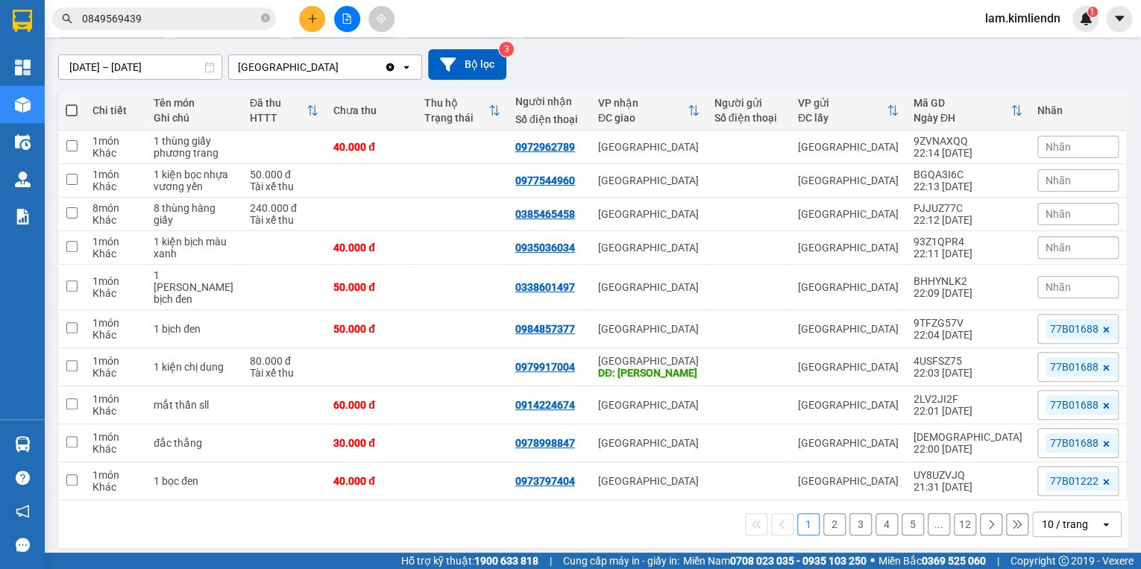
click at [1050, 363] on span "77B01688" at bounding box center [1074, 366] width 48 height 13
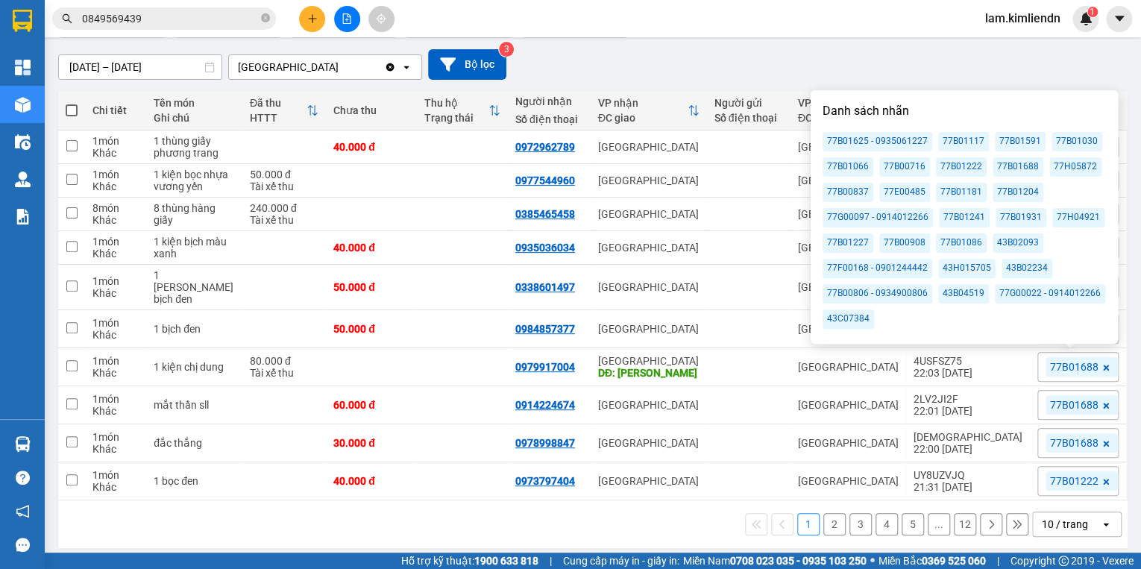
click at [856, 193] on div "77B00837" at bounding box center [847, 192] width 51 height 19
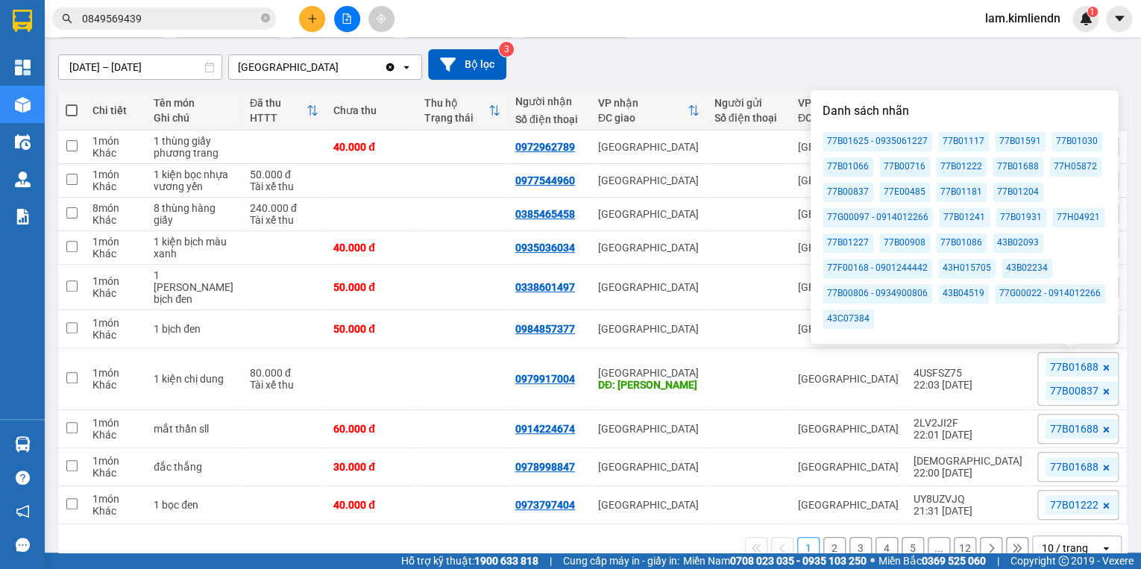
click at [760, 63] on div "[DATE] – [DATE] Press the down arrow key to interact with the calendar and sele…" at bounding box center [592, 64] width 1069 height 31
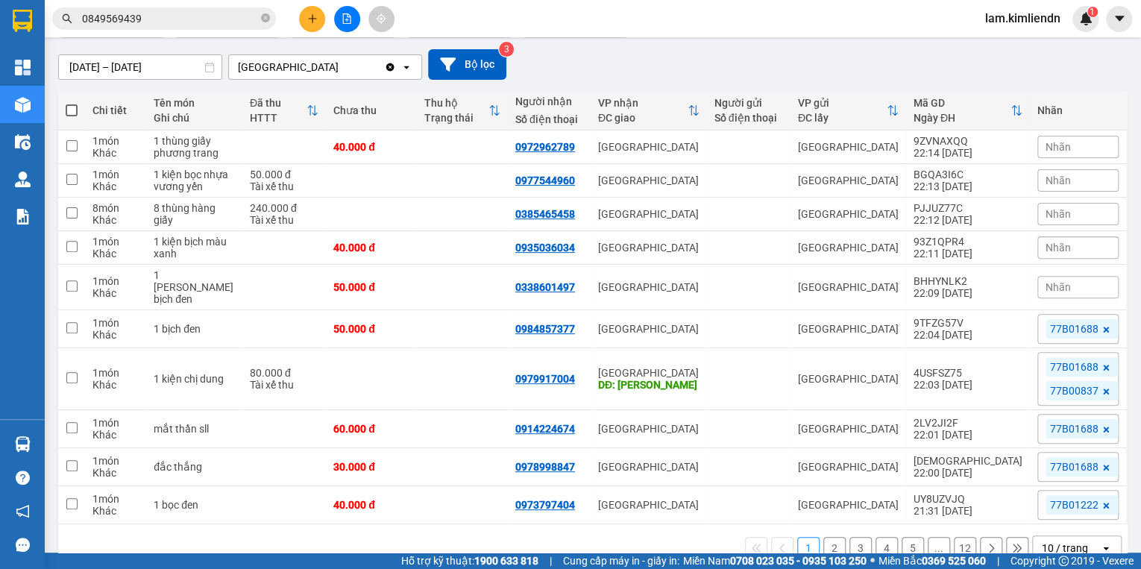
click at [1101, 364] on icon at bounding box center [1105, 367] width 9 height 9
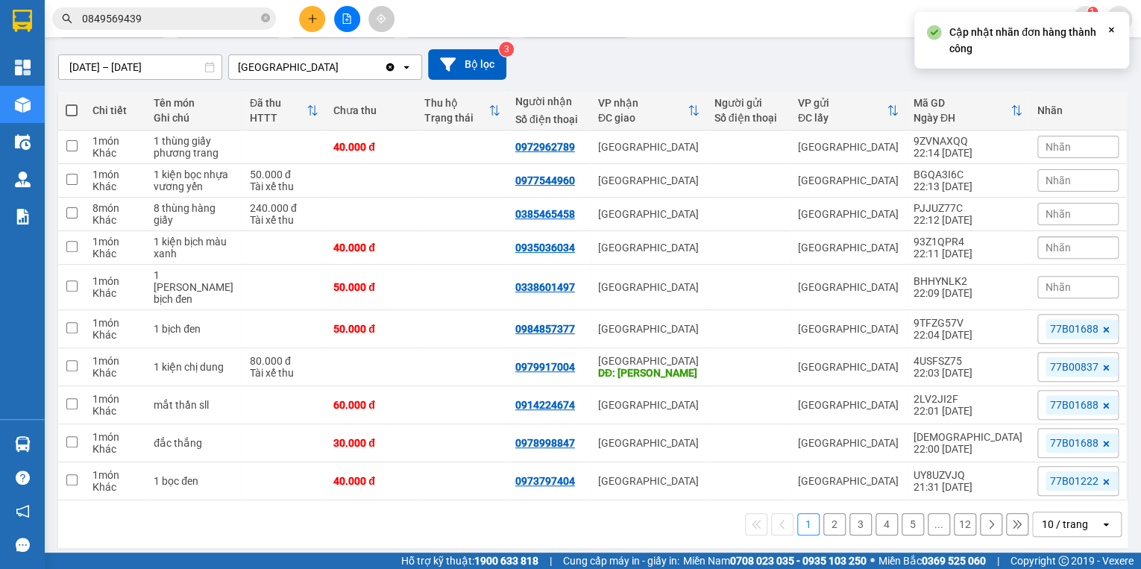
click at [1064, 140] on div "Nhãn" at bounding box center [1077, 147] width 81 height 22
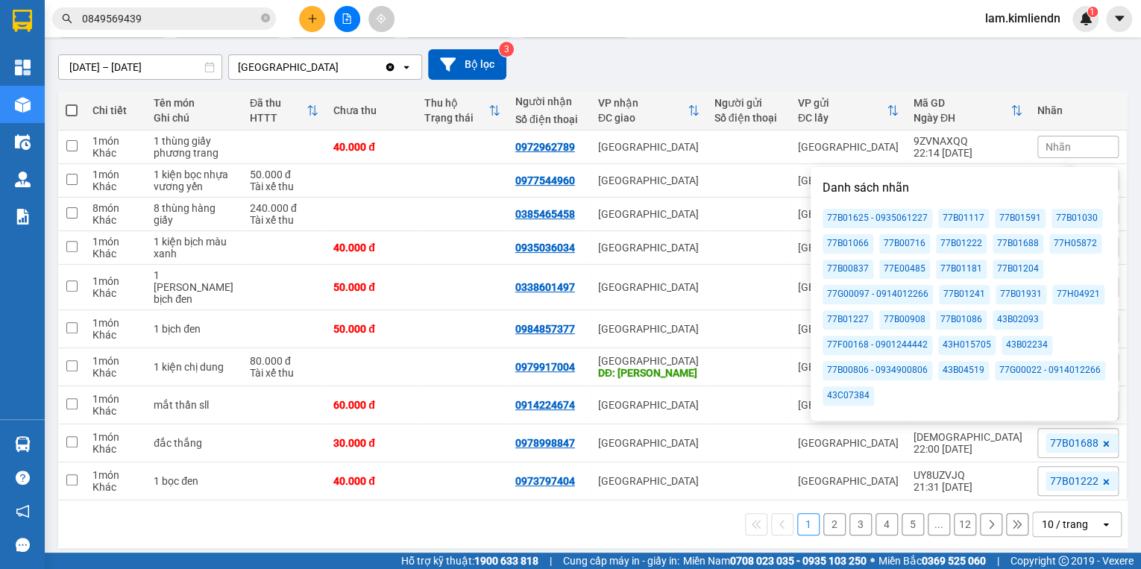
click at [889, 55] on div "[DATE] – [DATE] Press the down arrow key to interact with the calendar and sele…" at bounding box center [592, 64] width 1069 height 31
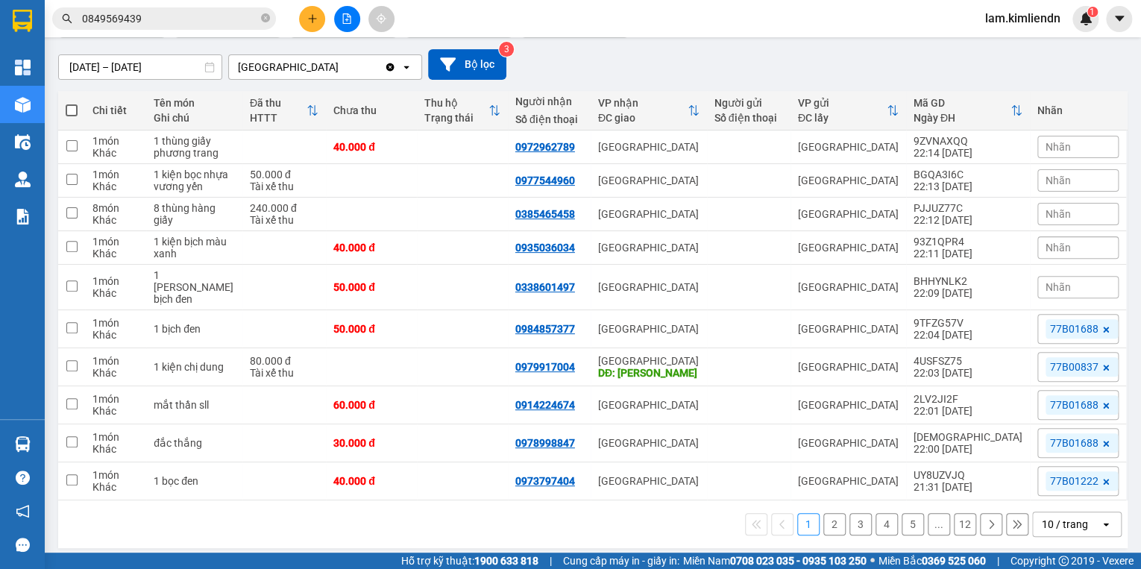
click at [1054, 149] on span "Nhãn" at bounding box center [1057, 147] width 25 height 12
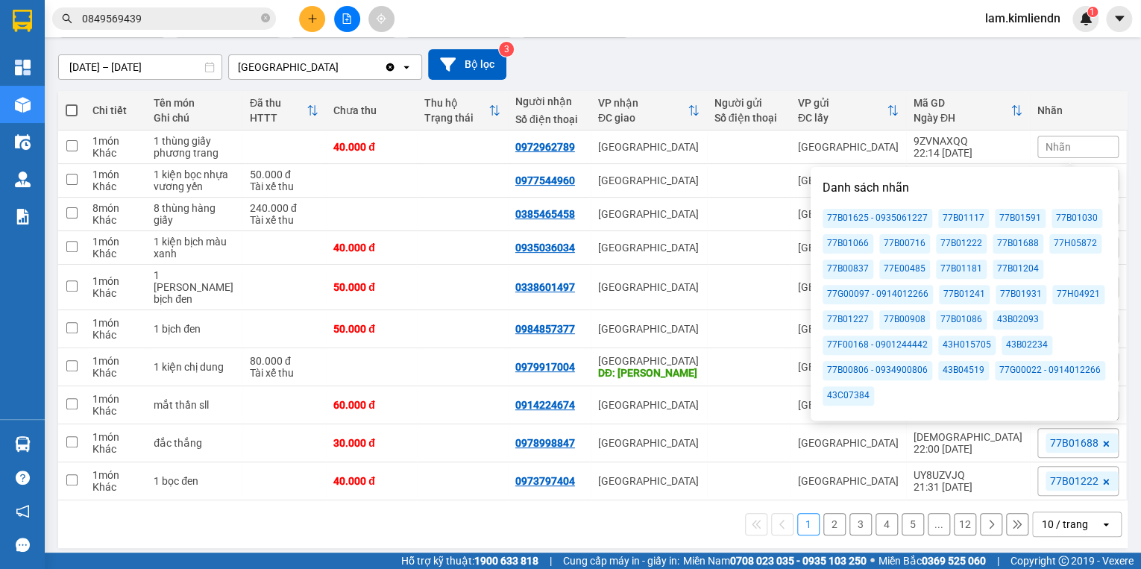
click at [862, 271] on div "77B00837" at bounding box center [847, 268] width 51 height 19
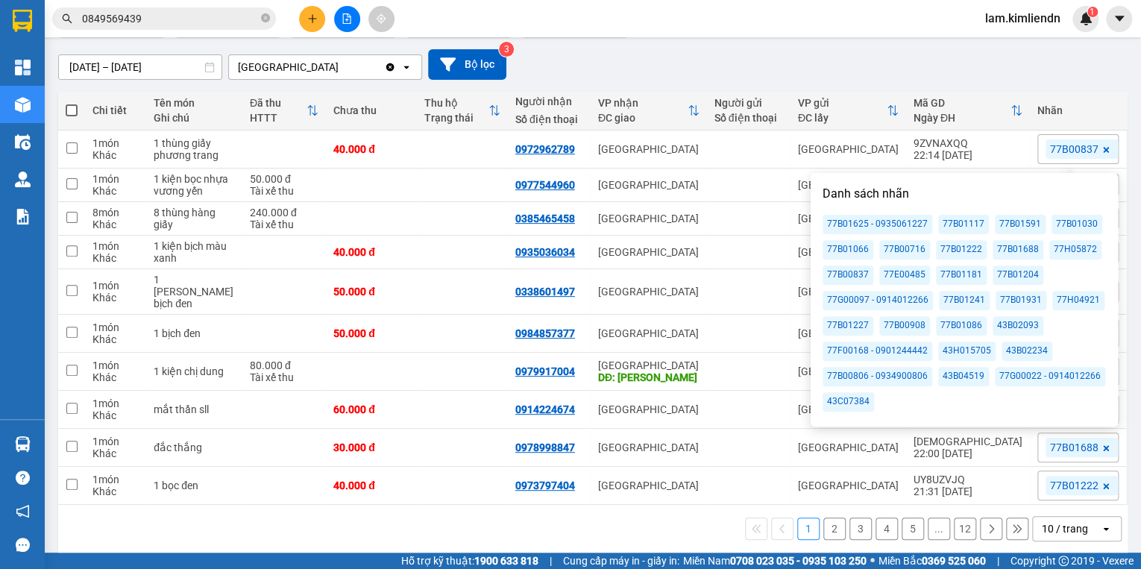
click at [915, 46] on div "[DATE] – [DATE] Press the down arrow key to interact with the calendar and sele…" at bounding box center [592, 64] width 1069 height 53
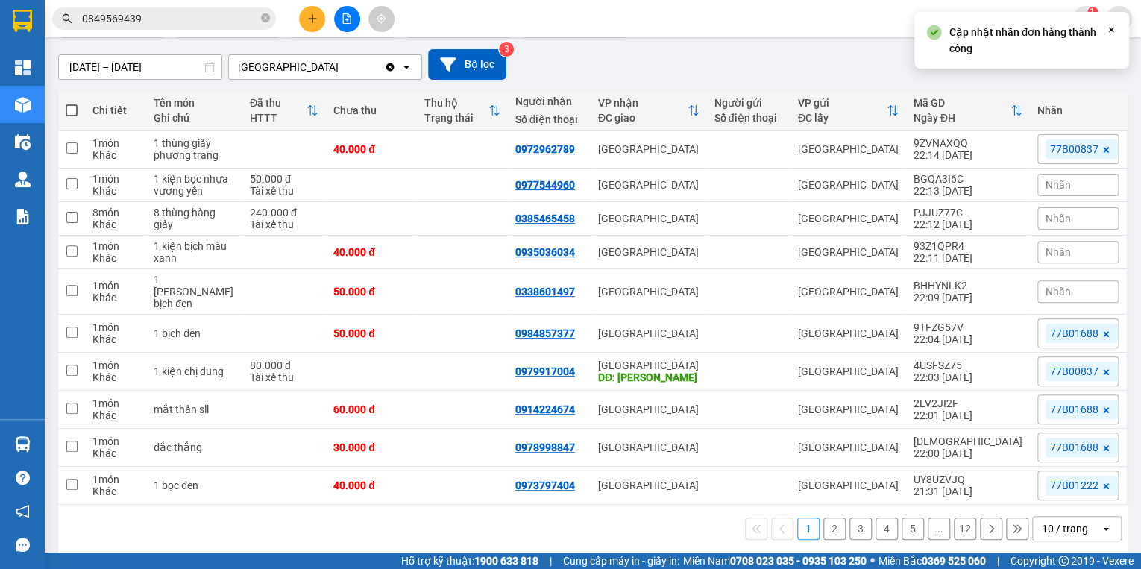
click at [1050, 187] on span "Nhãn" at bounding box center [1057, 185] width 25 height 12
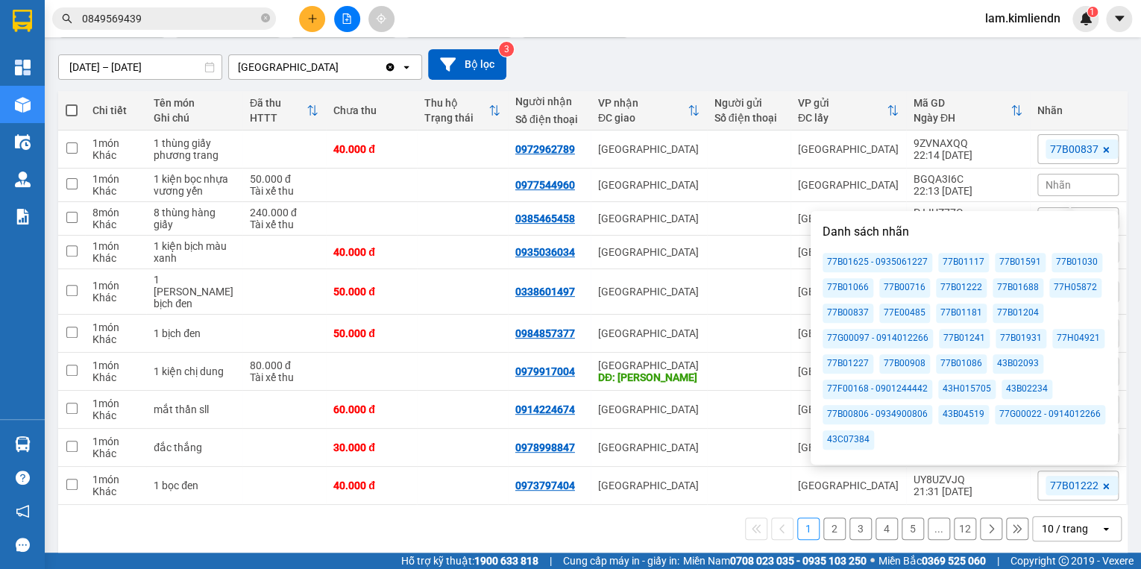
click at [855, 310] on div "77B00837" at bounding box center [847, 312] width 51 height 19
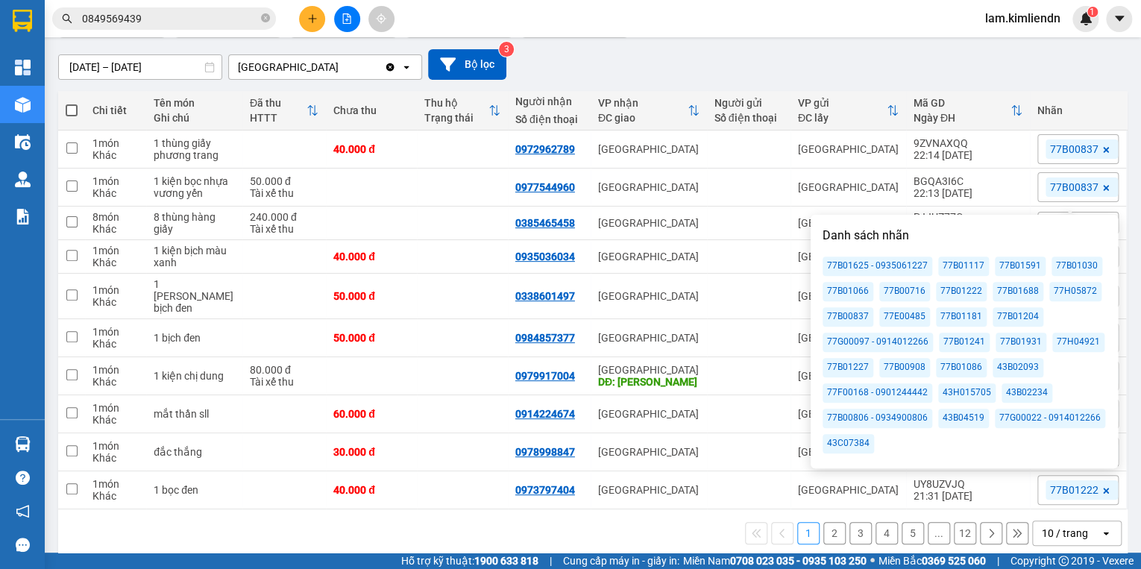
click at [859, 69] on div "[DATE] – [DATE] Press the down arrow key to interact with the calendar and sele…" at bounding box center [592, 64] width 1069 height 31
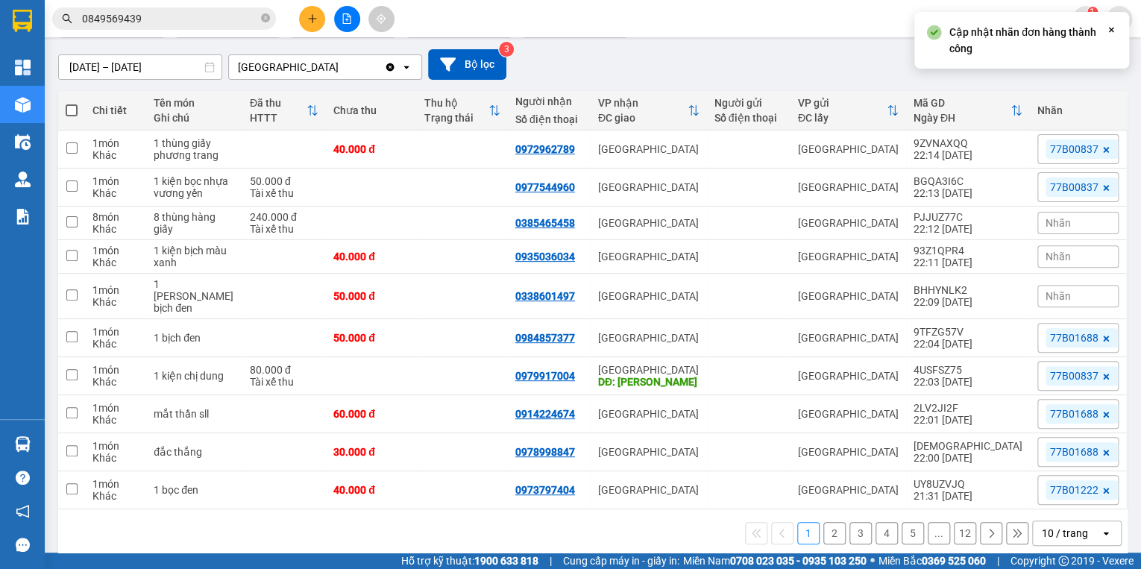
click at [1061, 229] on span "Nhãn" at bounding box center [1057, 223] width 25 height 12
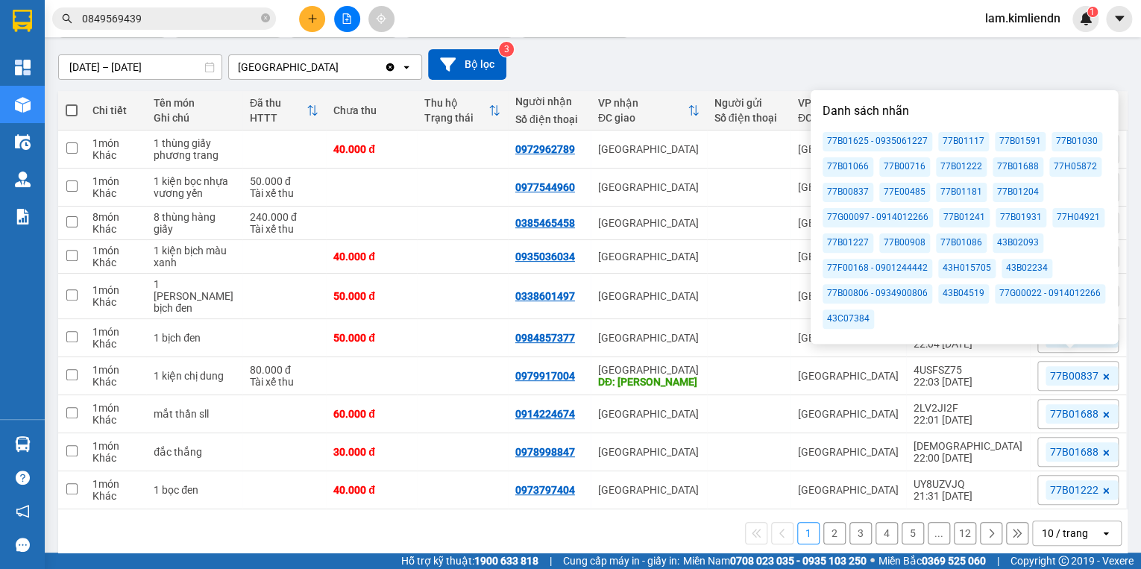
click at [852, 189] on div "77B00837" at bounding box center [847, 192] width 51 height 19
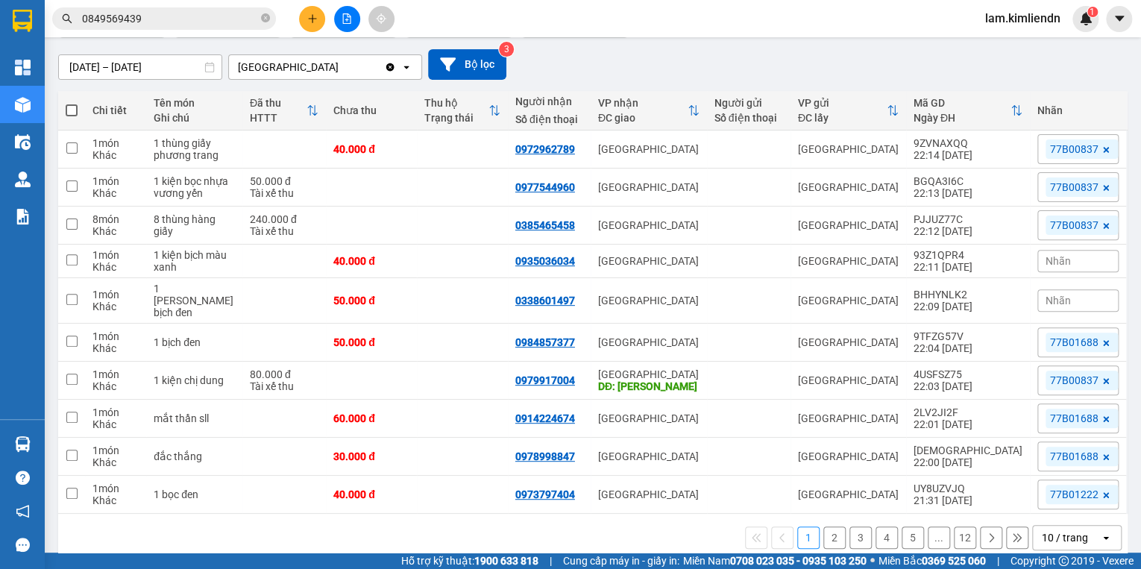
click at [825, 45] on div "[DATE] – [DATE] Press the down arrow key to interact with the calendar and sele…" at bounding box center [592, 64] width 1069 height 53
click at [1056, 272] on div "Nhãn" at bounding box center [1077, 261] width 81 height 22
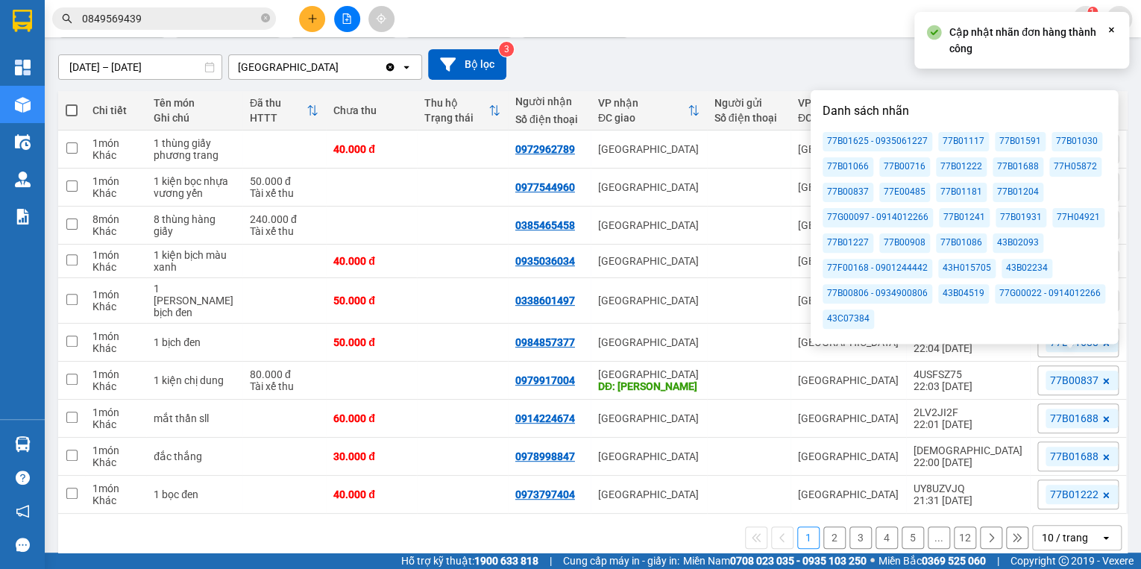
click at [844, 197] on div "77B00837" at bounding box center [847, 192] width 51 height 19
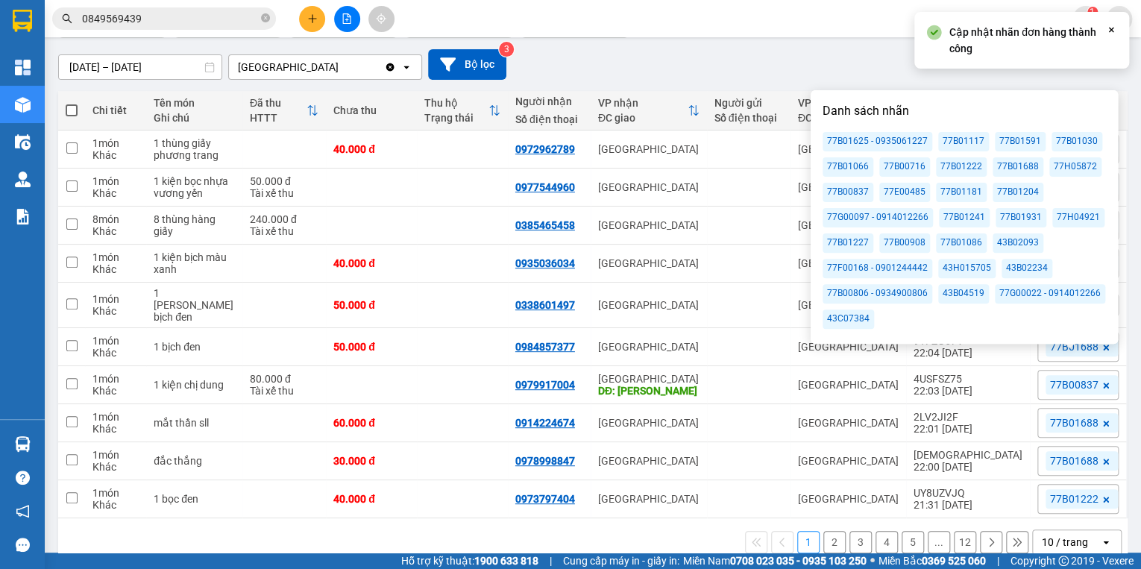
click at [829, 33] on div "Kết quả tìm kiếm ( 0 ) Bộ lọc No Data 0849569439 lam.kimliendn 1" at bounding box center [570, 18] width 1141 height 37
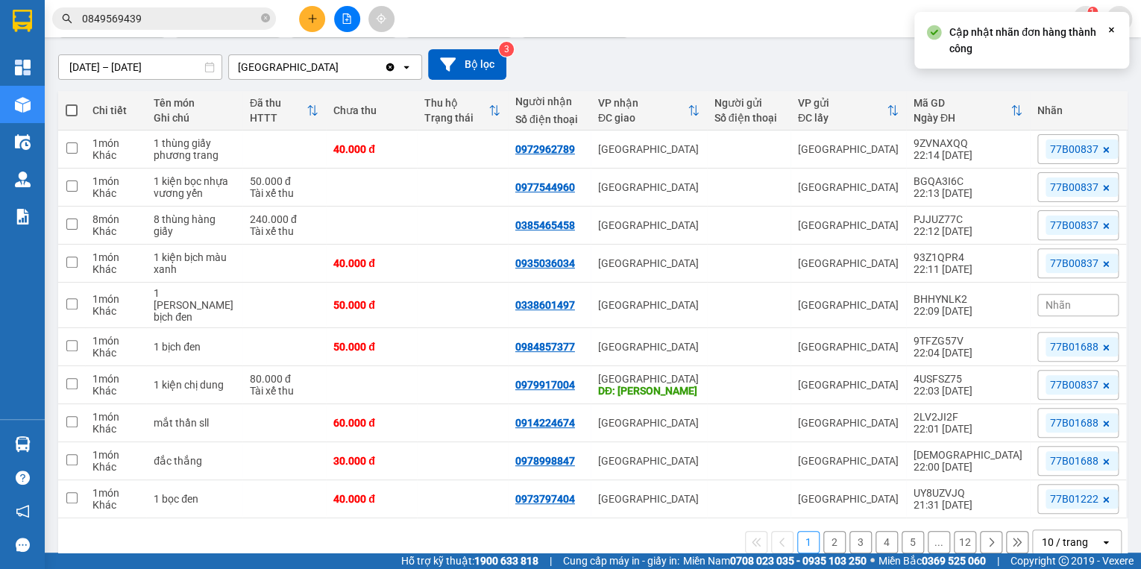
click at [1052, 313] on div "Nhãn" at bounding box center [1077, 305] width 81 height 22
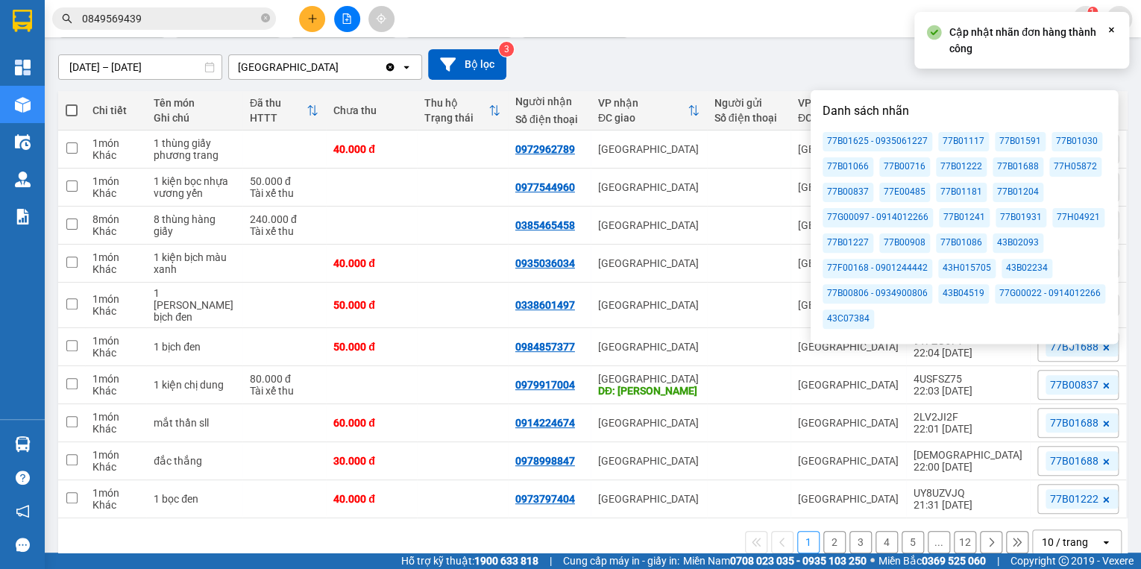
click at [848, 189] on div "77B00837" at bounding box center [847, 192] width 51 height 19
click at [951, 57] on div "[DATE] – [DATE] Press the down arrow key to interact with the calendar and sele…" at bounding box center [592, 64] width 1069 height 31
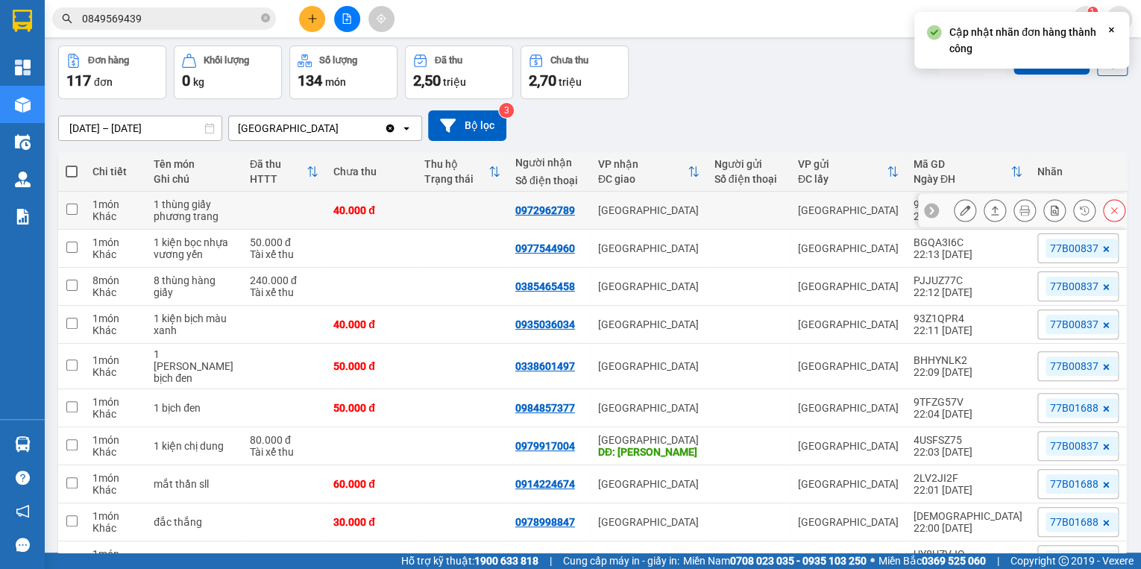
scroll to position [0, 0]
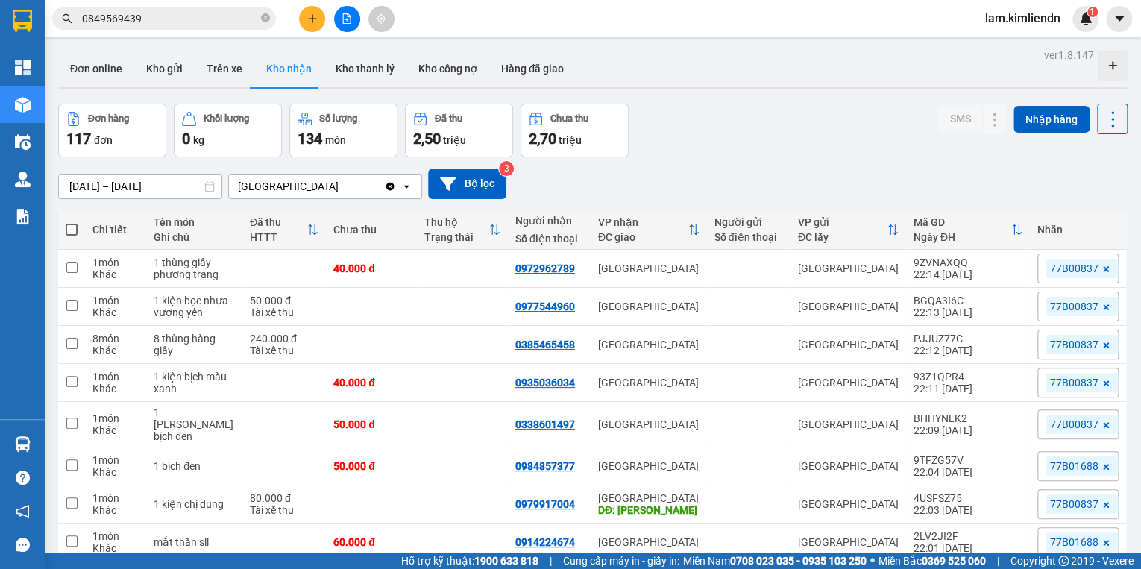
click at [310, 22] on icon "plus" at bounding box center [312, 18] width 10 height 10
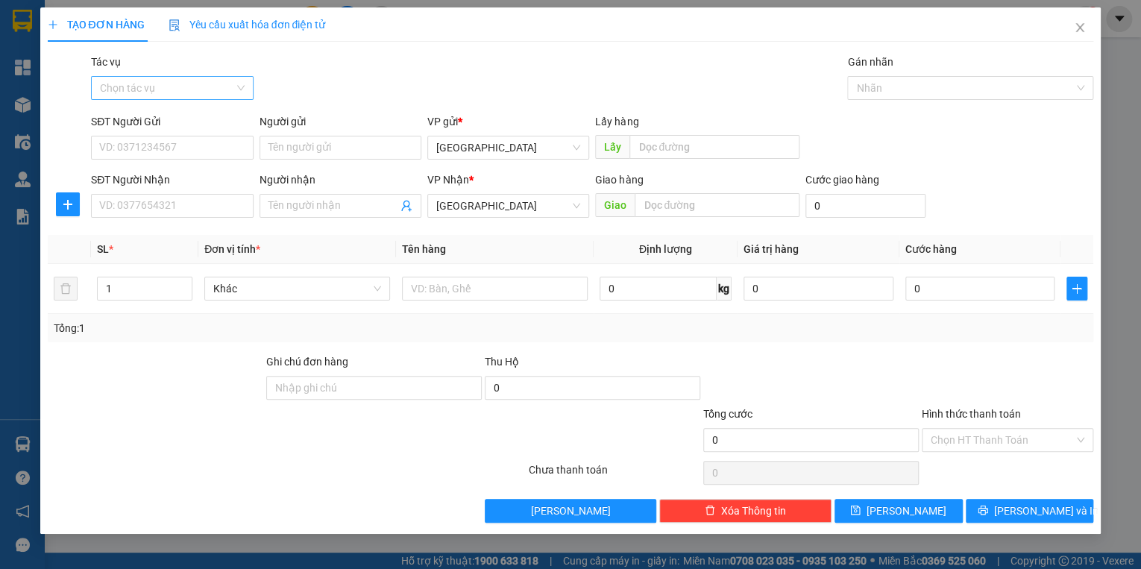
click at [208, 93] on input "Tác vụ" at bounding box center [166, 88] width 133 height 22
click at [193, 151] on div "Nhập hàng kho nhận" at bounding box center [172, 142] width 162 height 24
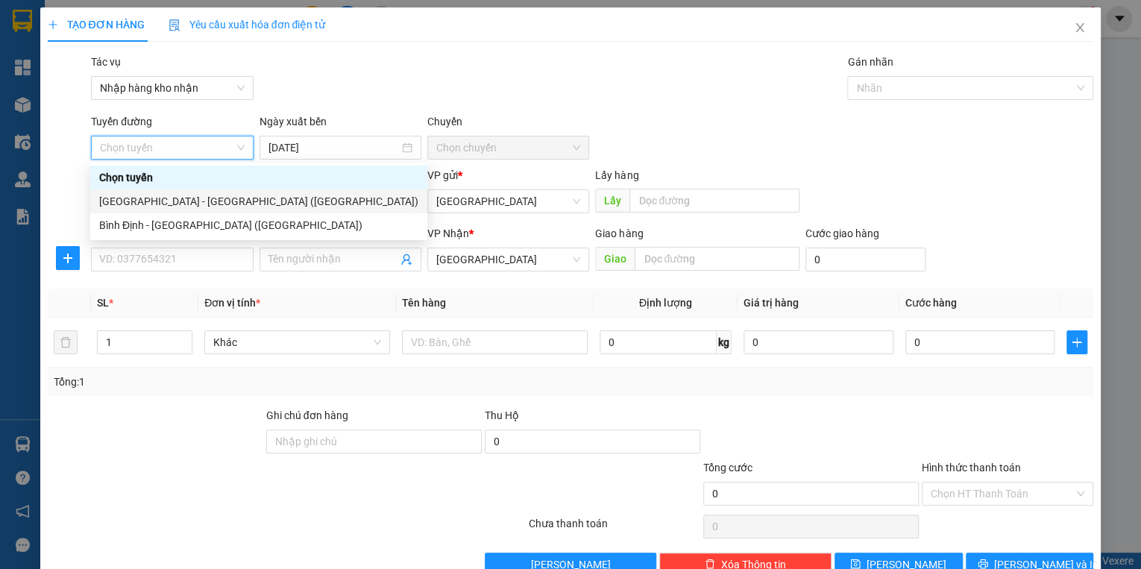
click at [184, 201] on div "[GEOGRAPHIC_DATA] - [GEOGRAPHIC_DATA] ([GEOGRAPHIC_DATA])" at bounding box center [258, 201] width 319 height 16
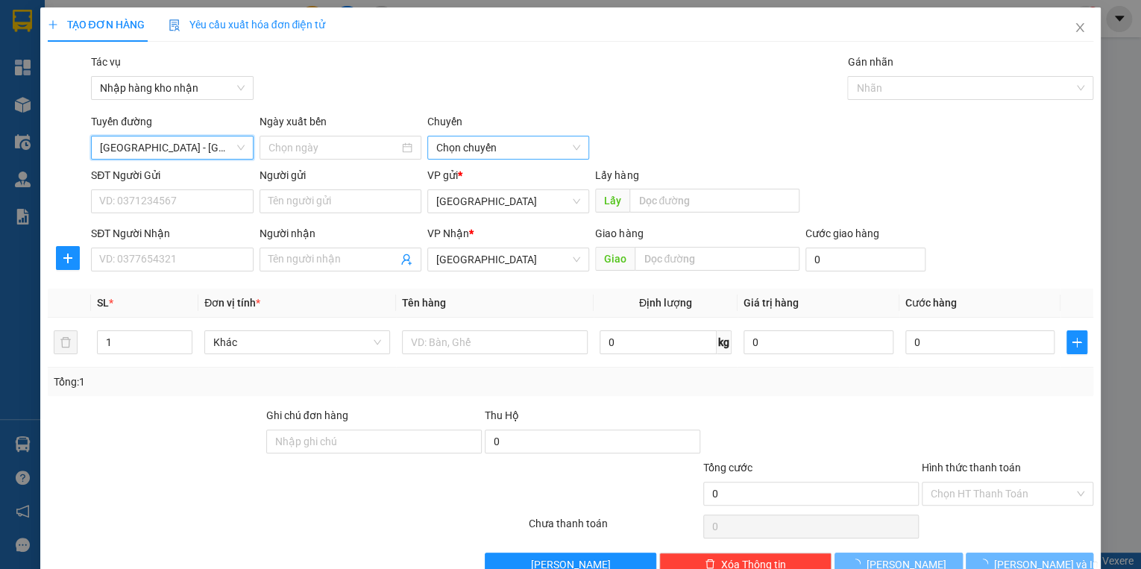
click at [470, 148] on span "Chọn chuyến" at bounding box center [508, 147] width 144 height 22
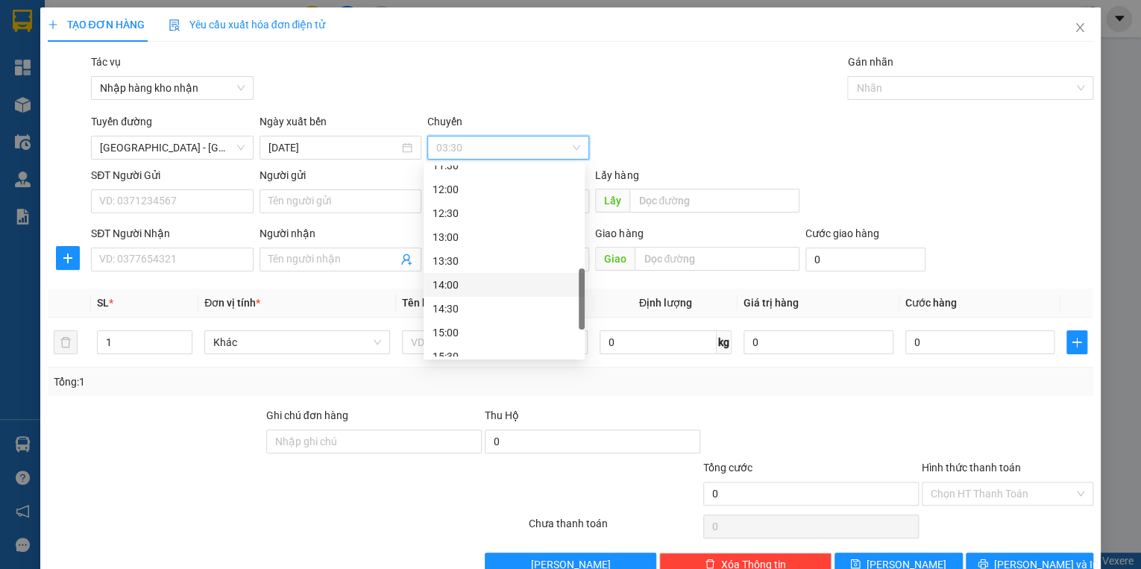
scroll to position [477, 0]
click at [464, 346] on div "16:30" at bounding box center [503, 344] width 143 height 16
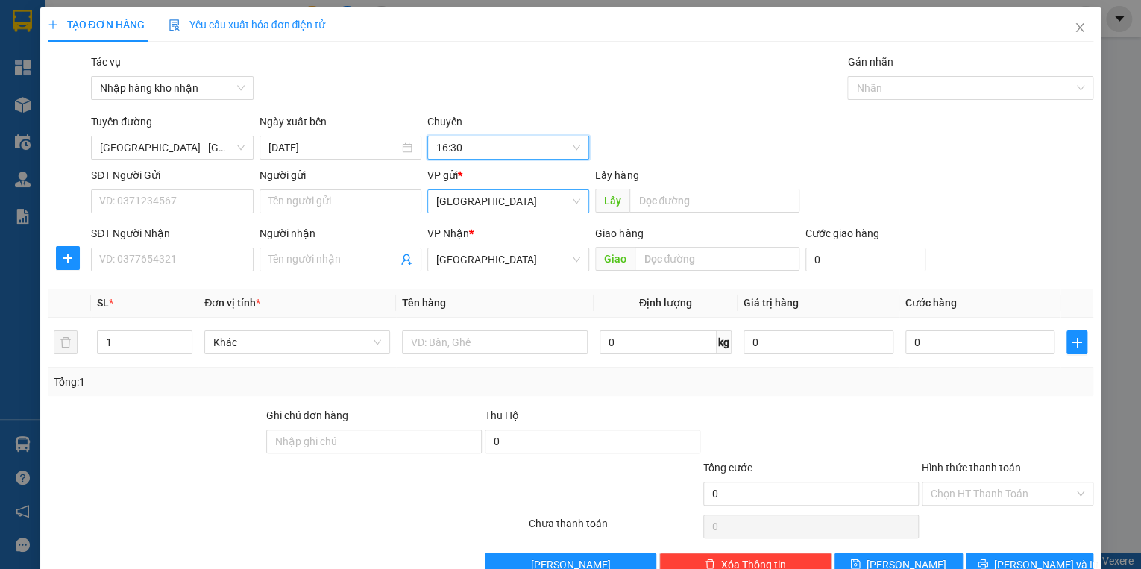
click at [483, 209] on span "[GEOGRAPHIC_DATA]" at bounding box center [508, 201] width 144 height 22
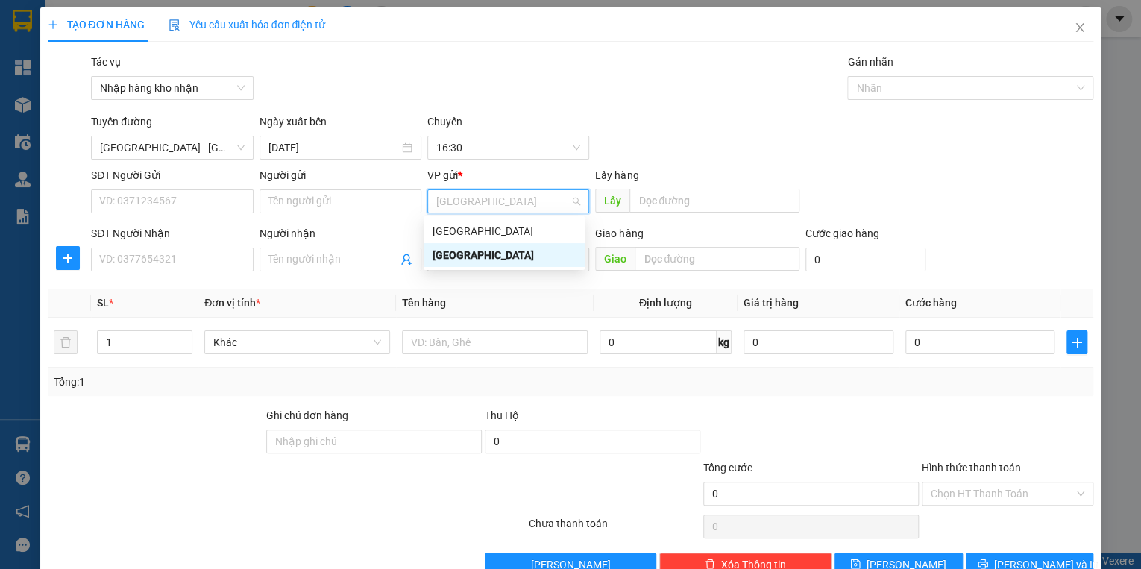
click at [464, 233] on div "[GEOGRAPHIC_DATA]" at bounding box center [503, 231] width 143 height 16
click at [489, 262] on span "[GEOGRAPHIC_DATA]" at bounding box center [508, 259] width 144 height 22
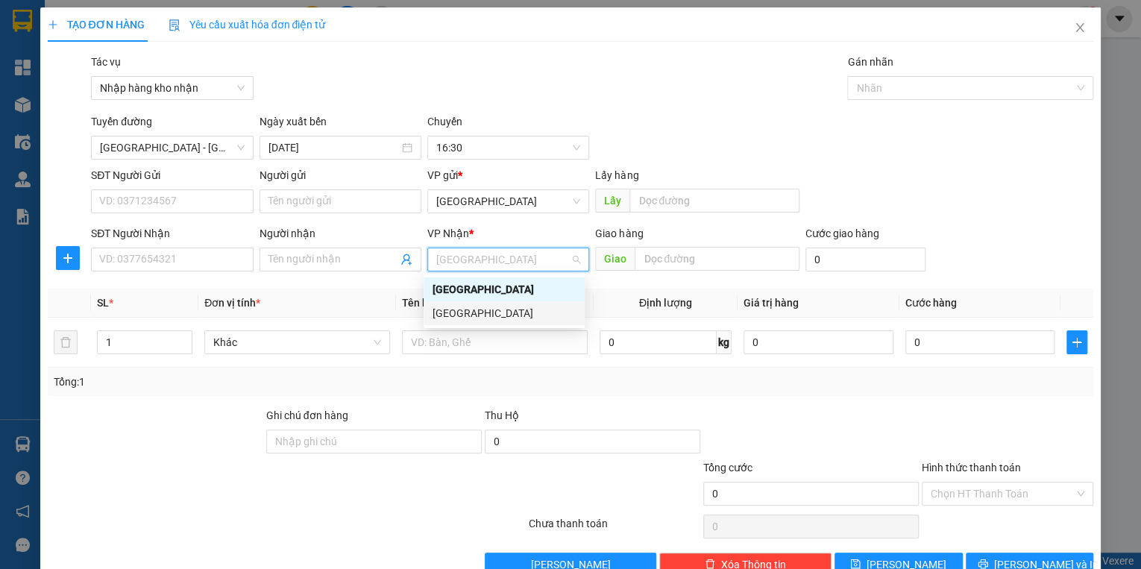
click at [477, 314] on div "[GEOGRAPHIC_DATA]" at bounding box center [503, 313] width 143 height 16
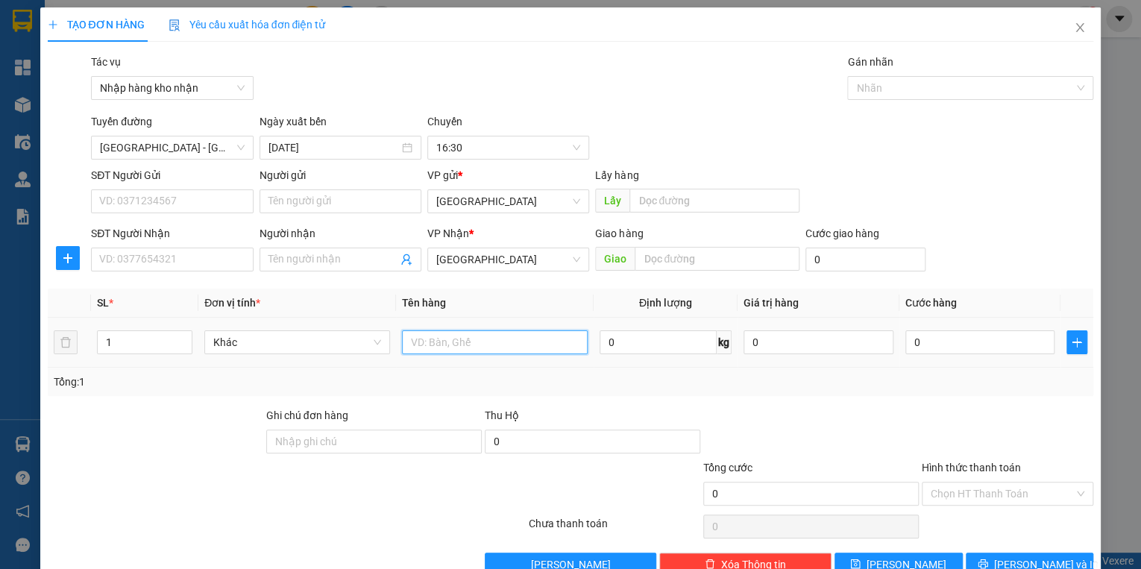
click at [486, 341] on input "text" at bounding box center [495, 342] width 186 height 24
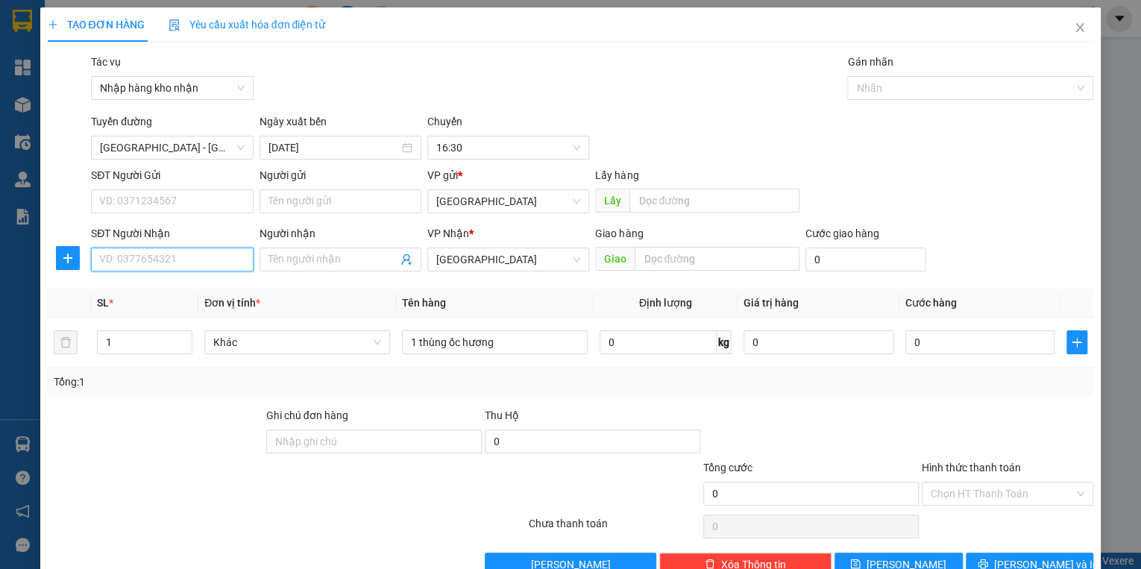
click at [197, 259] on input "SĐT Người Nhận" at bounding box center [172, 259] width 162 height 24
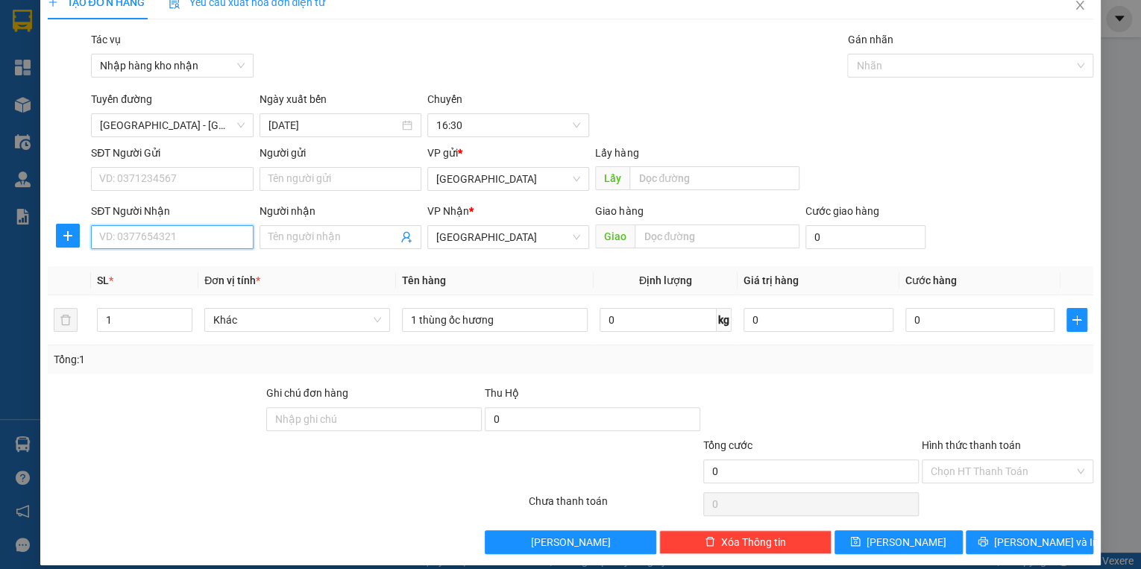
scroll to position [35, 0]
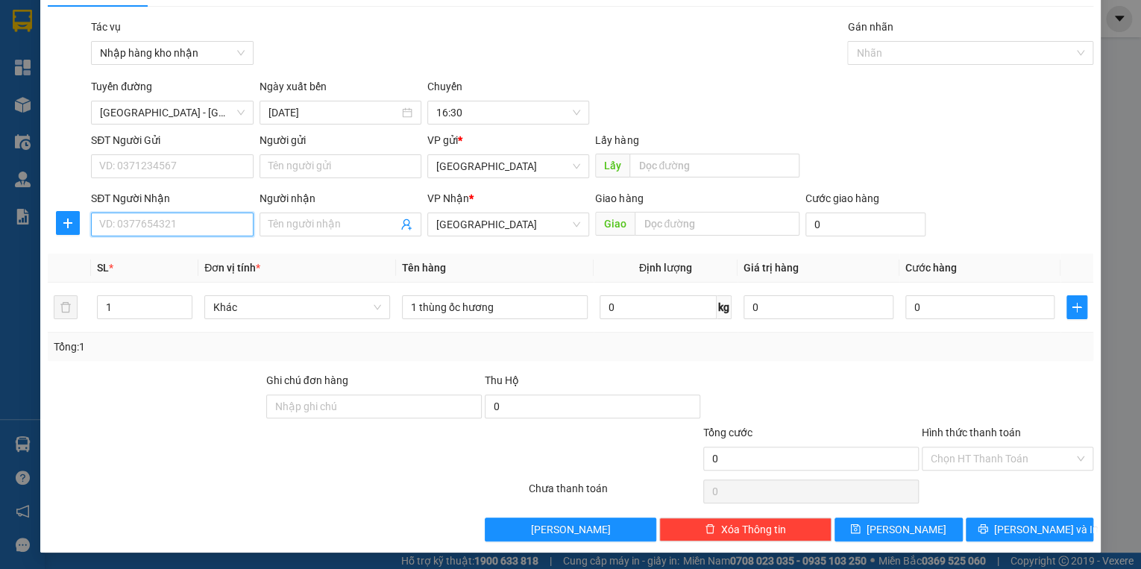
click at [199, 222] on input "SĐT Người Nhận" at bounding box center [172, 224] width 162 height 24
click at [938, 455] on input "Hình thức thanh toán" at bounding box center [1001, 458] width 143 height 22
click at [866, 359] on div "Tổng: 1" at bounding box center [571, 346] width 1046 height 28
click at [945, 300] on input "0" at bounding box center [980, 307] width 150 height 24
click at [1005, 456] on input "Hình thức thanh toán" at bounding box center [1001, 458] width 143 height 22
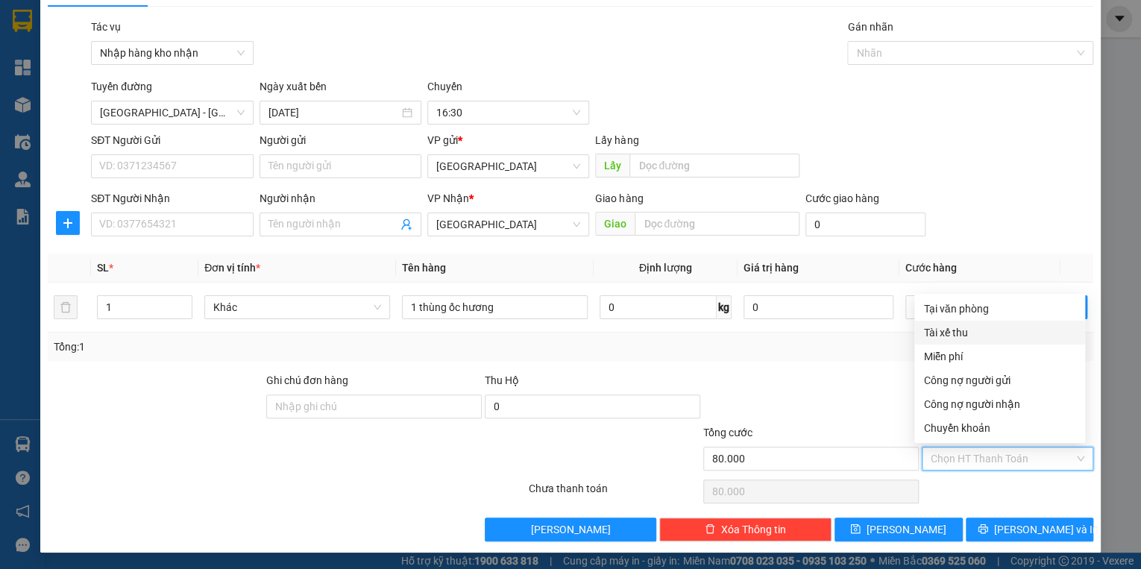
click at [962, 333] on div "Tài xế thu" at bounding box center [999, 332] width 153 height 16
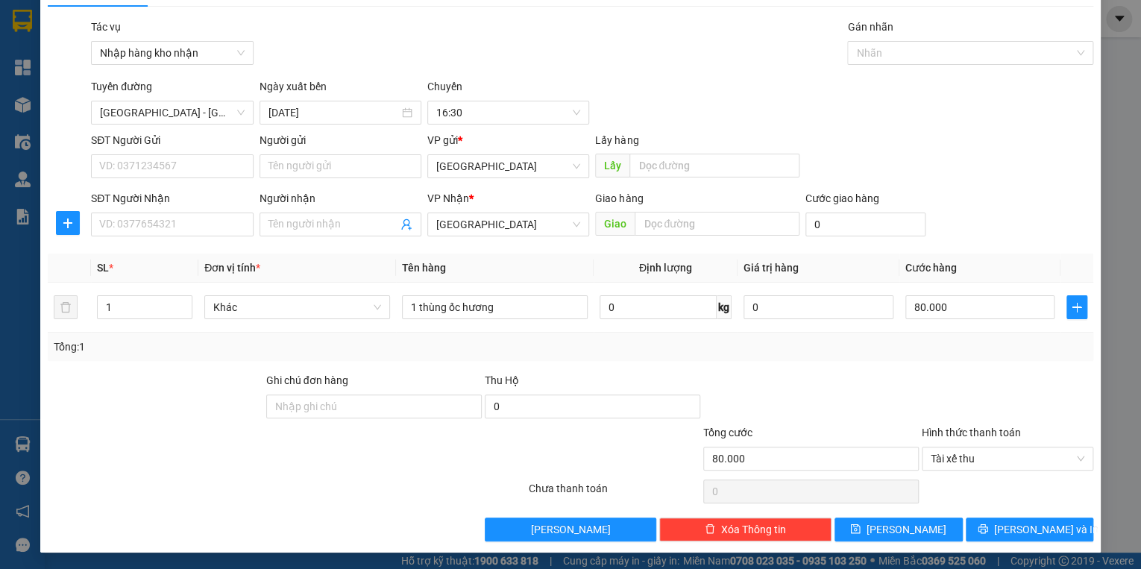
click at [843, 378] on div at bounding box center [810, 398] width 218 height 52
click at [860, 526] on icon "save" at bounding box center [856, 529] width 10 height 10
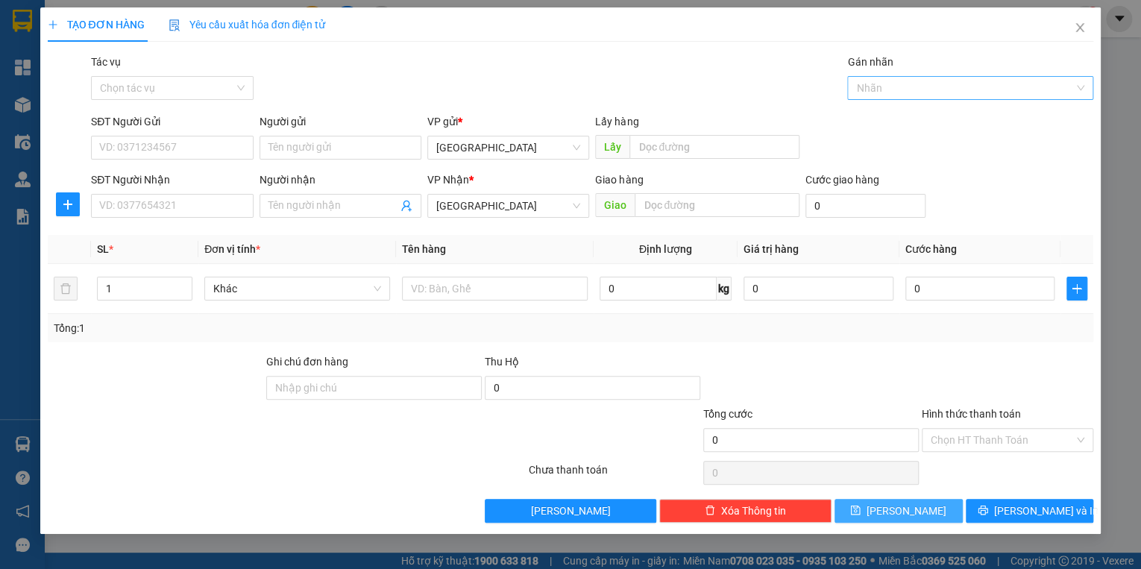
scroll to position [0, 0]
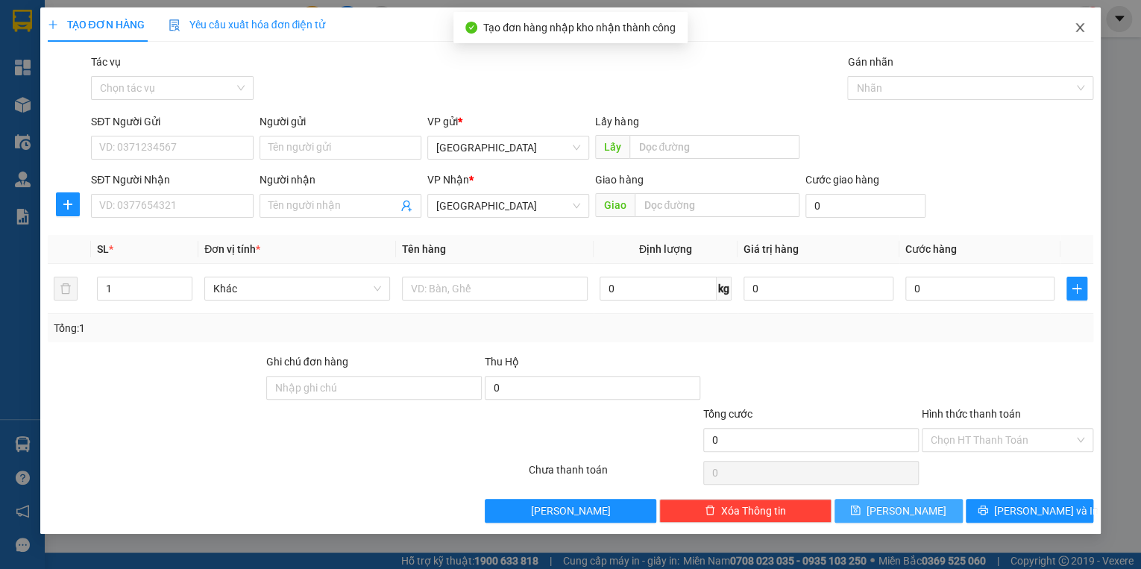
click at [1076, 29] on icon "close" at bounding box center [1079, 28] width 12 height 12
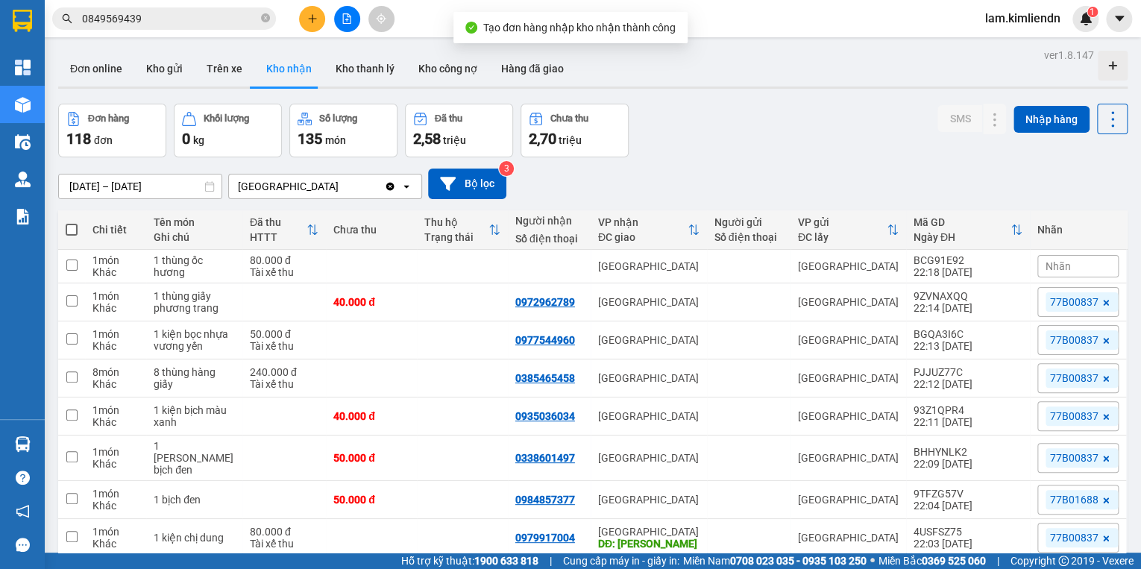
click at [1059, 266] on span "Nhãn" at bounding box center [1057, 266] width 25 height 12
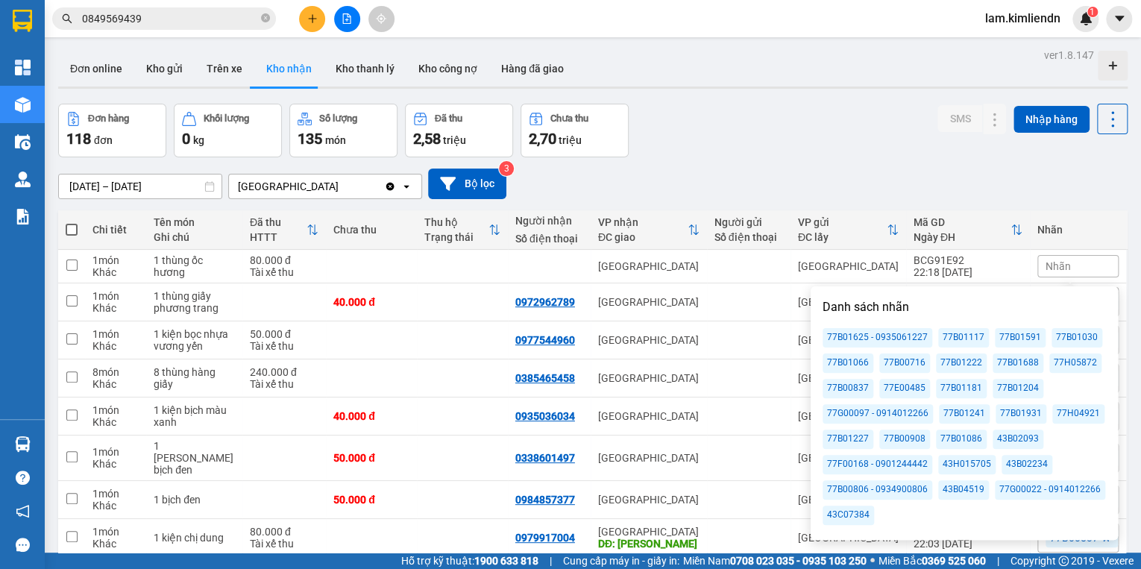
click at [857, 385] on div "77B00837" at bounding box center [847, 388] width 51 height 19
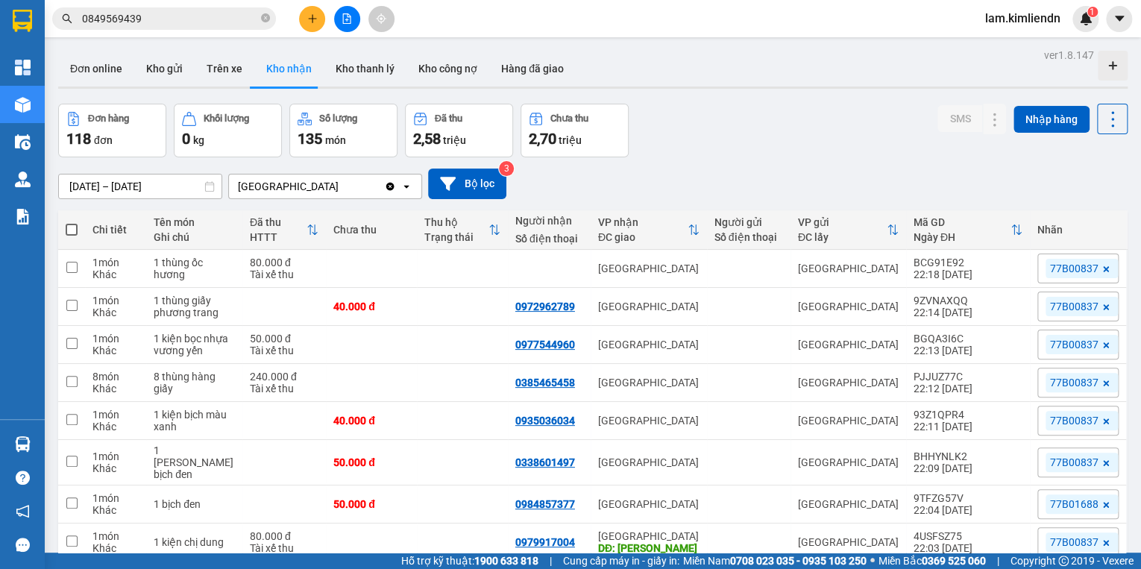
click at [745, 126] on div "Đơn hàng 118 đơn Khối lượng 0 kg Số lượng 135 món Đã thu 2,58 triệu Chưa thu 2,…" at bounding box center [592, 131] width 1069 height 54
click at [317, 20] on icon "plus" at bounding box center [312, 18] width 10 height 10
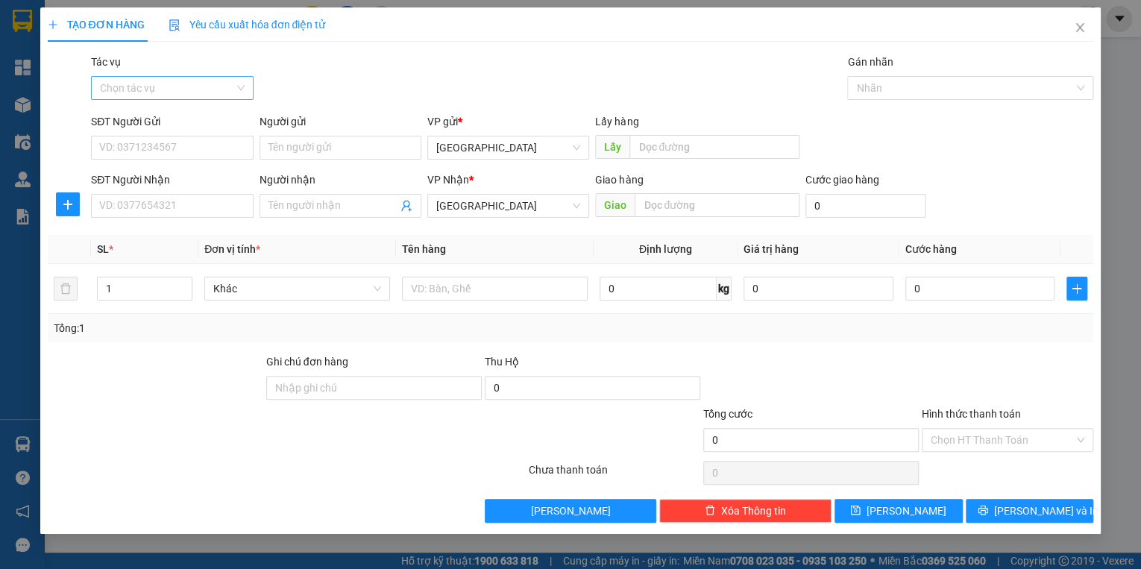
click at [179, 89] on input "Tác vụ" at bounding box center [166, 88] width 133 height 22
click at [170, 142] on div "Nhập hàng kho nhận" at bounding box center [172, 141] width 144 height 16
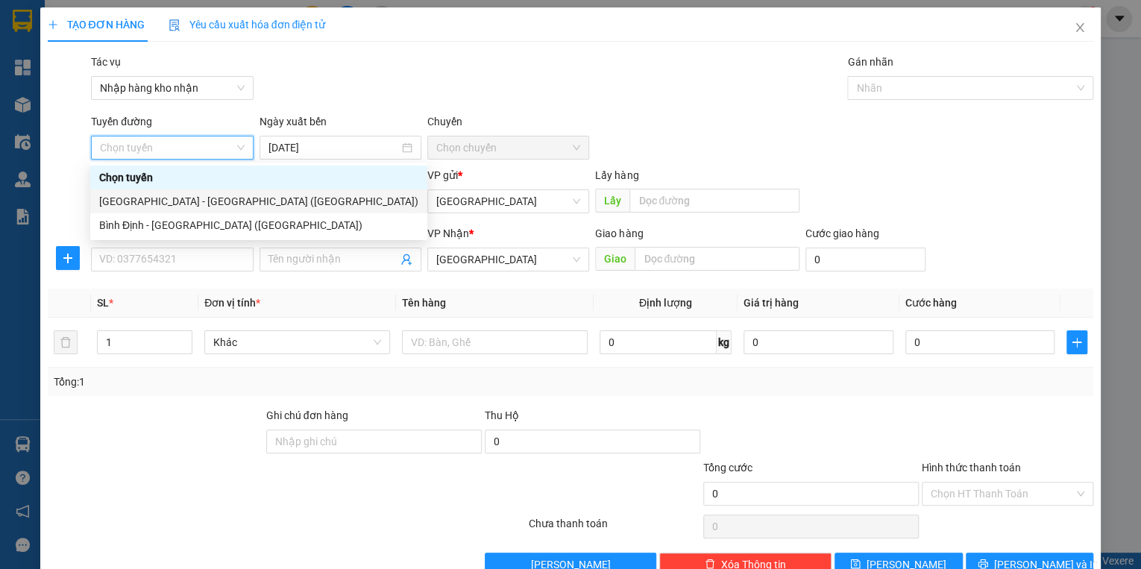
click at [142, 201] on div "[GEOGRAPHIC_DATA] - [GEOGRAPHIC_DATA] ([GEOGRAPHIC_DATA])" at bounding box center [258, 201] width 319 height 16
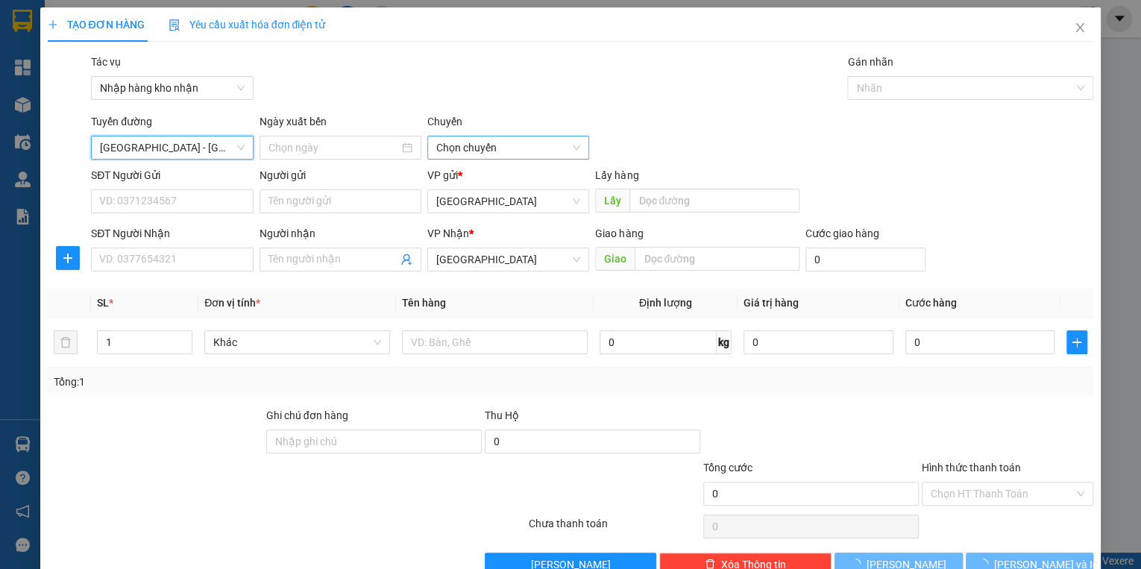
click at [485, 151] on span "Chọn chuyến" at bounding box center [508, 147] width 144 height 22
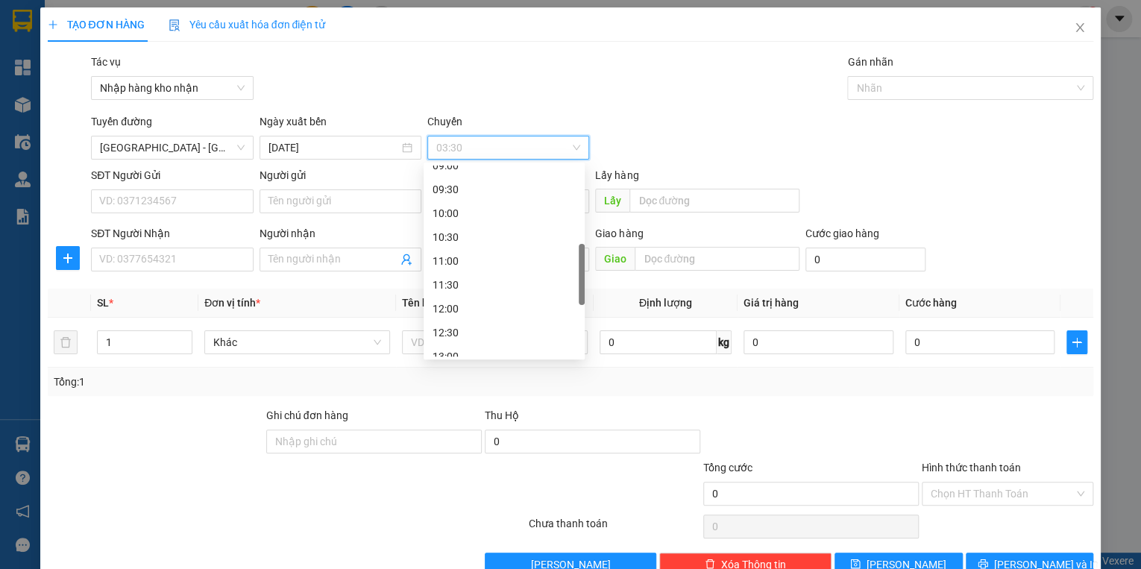
scroll to position [477, 0]
click at [455, 340] on div "16:30" at bounding box center [503, 344] width 143 height 16
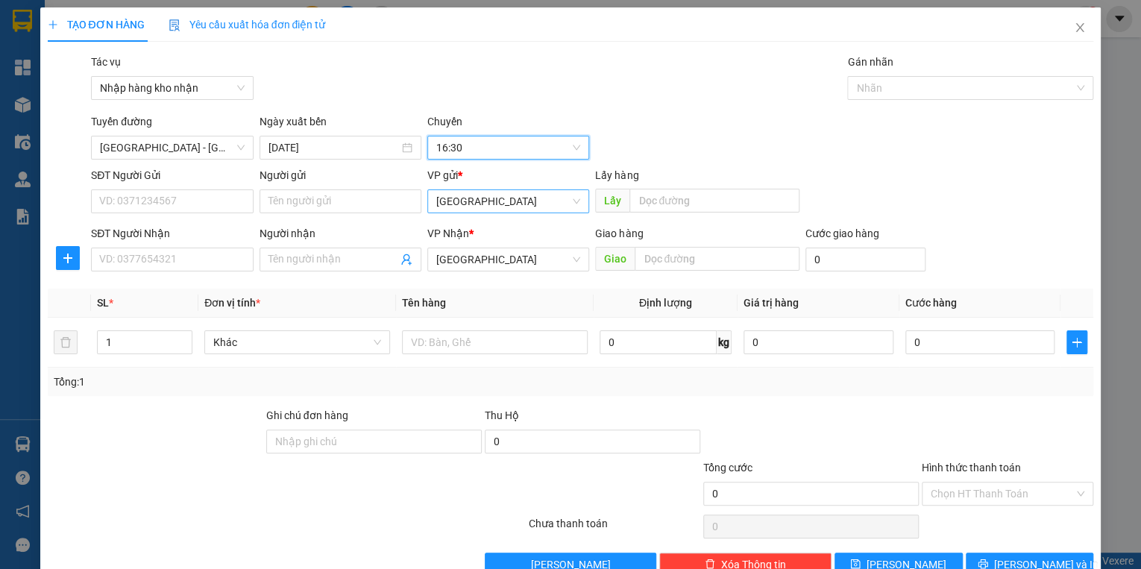
click at [468, 206] on span "[GEOGRAPHIC_DATA]" at bounding box center [508, 201] width 144 height 22
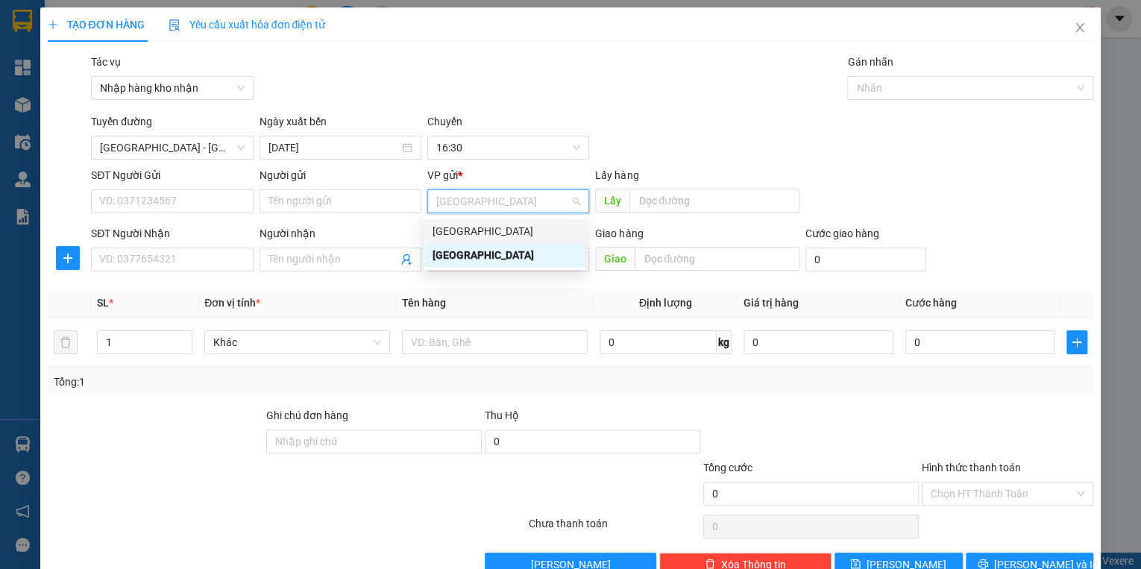
click at [464, 233] on div "[GEOGRAPHIC_DATA]" at bounding box center [503, 231] width 143 height 16
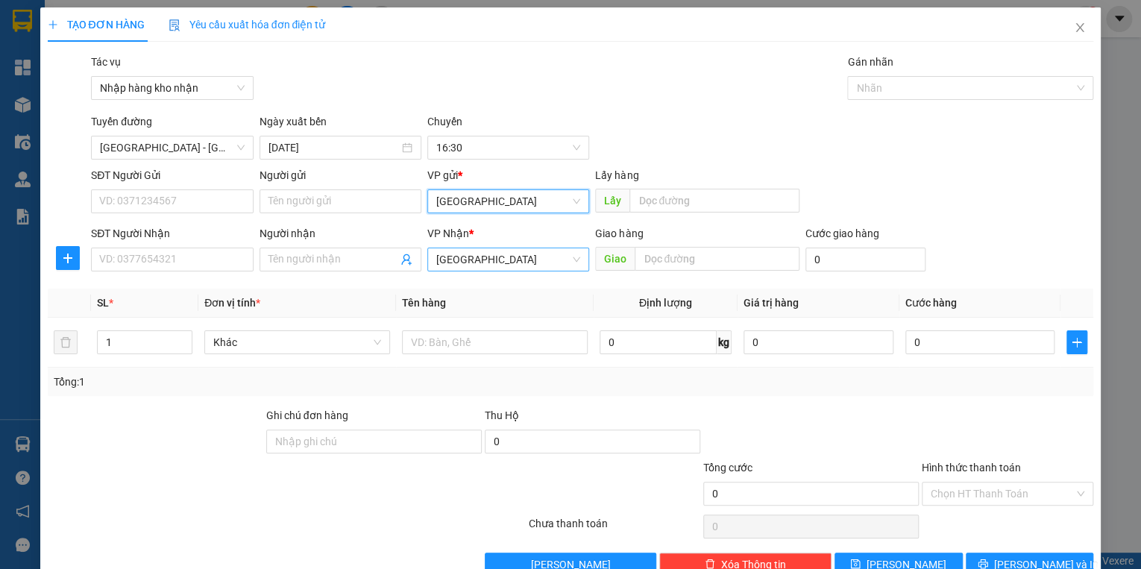
click at [465, 260] on span "[GEOGRAPHIC_DATA]" at bounding box center [508, 259] width 144 height 22
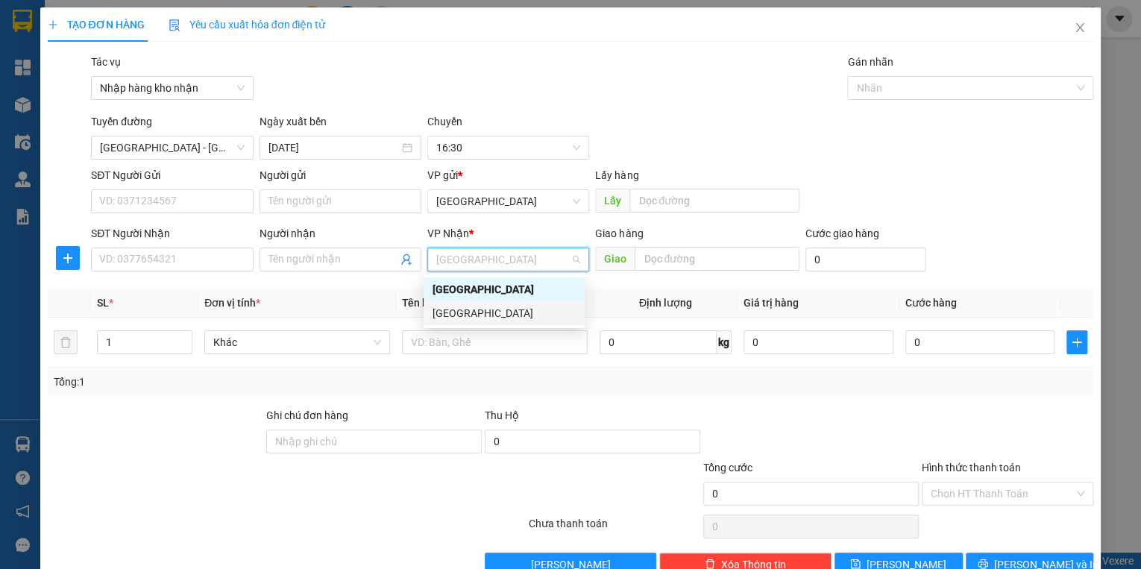
click at [461, 310] on div "[GEOGRAPHIC_DATA]" at bounding box center [503, 313] width 143 height 16
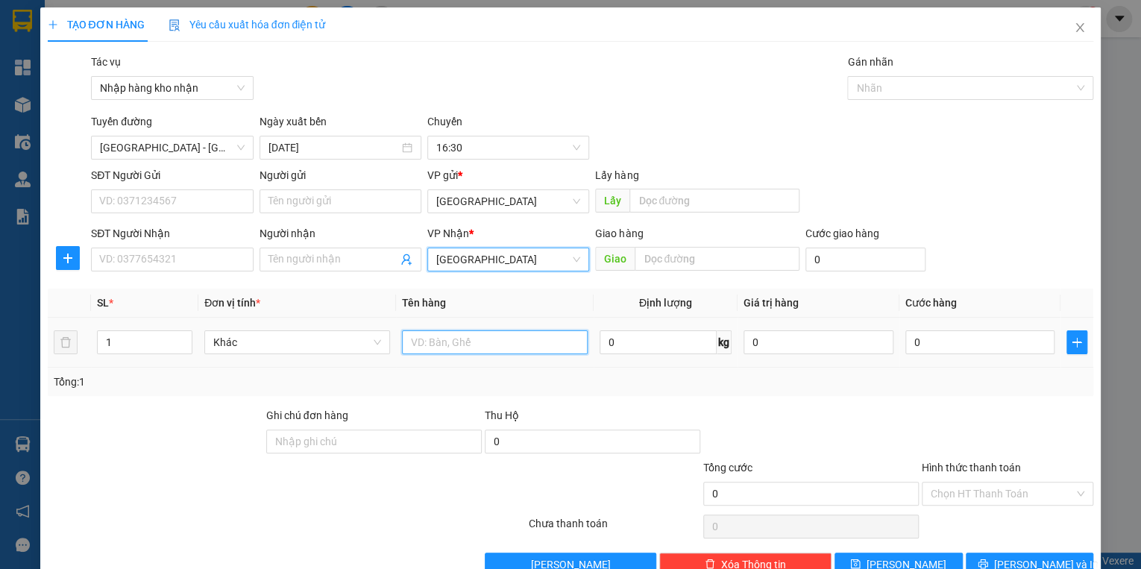
click at [457, 344] on input "text" at bounding box center [495, 342] width 186 height 24
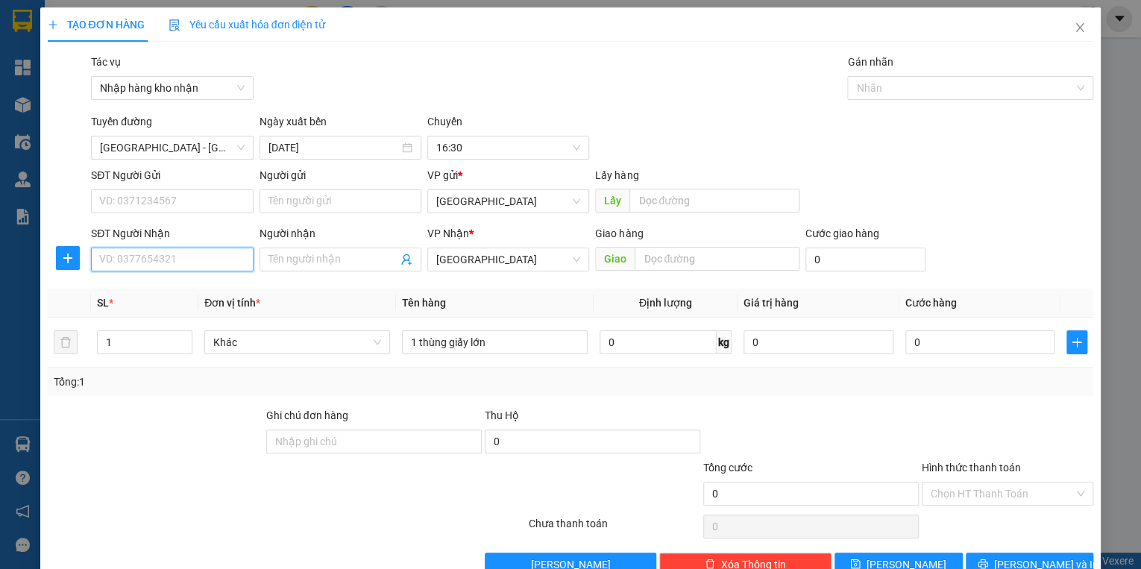
click at [183, 255] on input "SĐT Người Nhận" at bounding box center [172, 259] width 162 height 24
click at [966, 344] on input "0" at bounding box center [980, 342] width 150 height 24
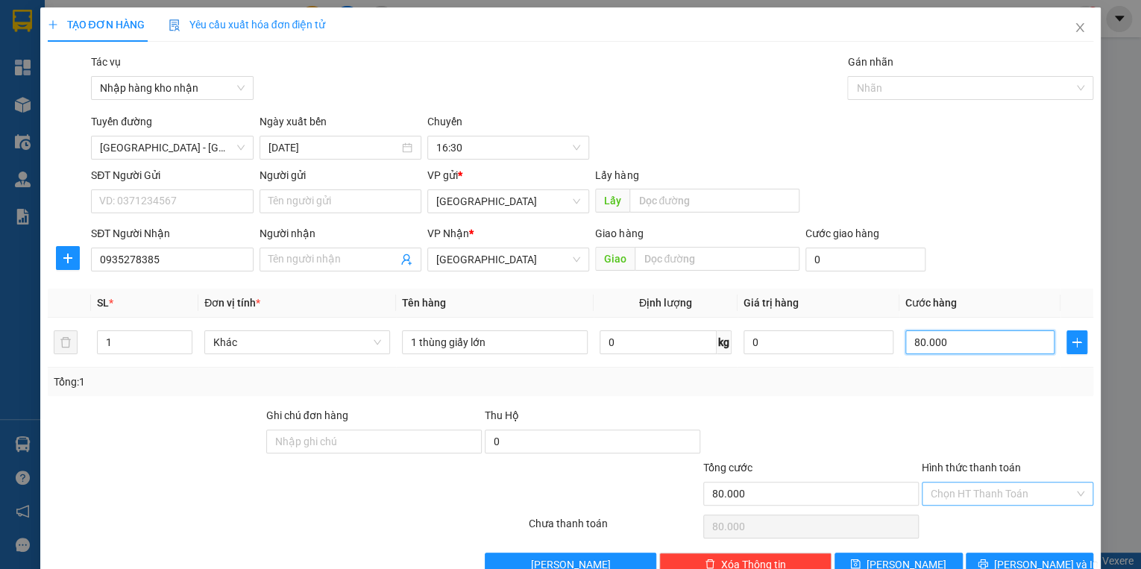
click at [969, 504] on div "Chọn HT Thanh Toán" at bounding box center [1006, 494] width 171 height 24
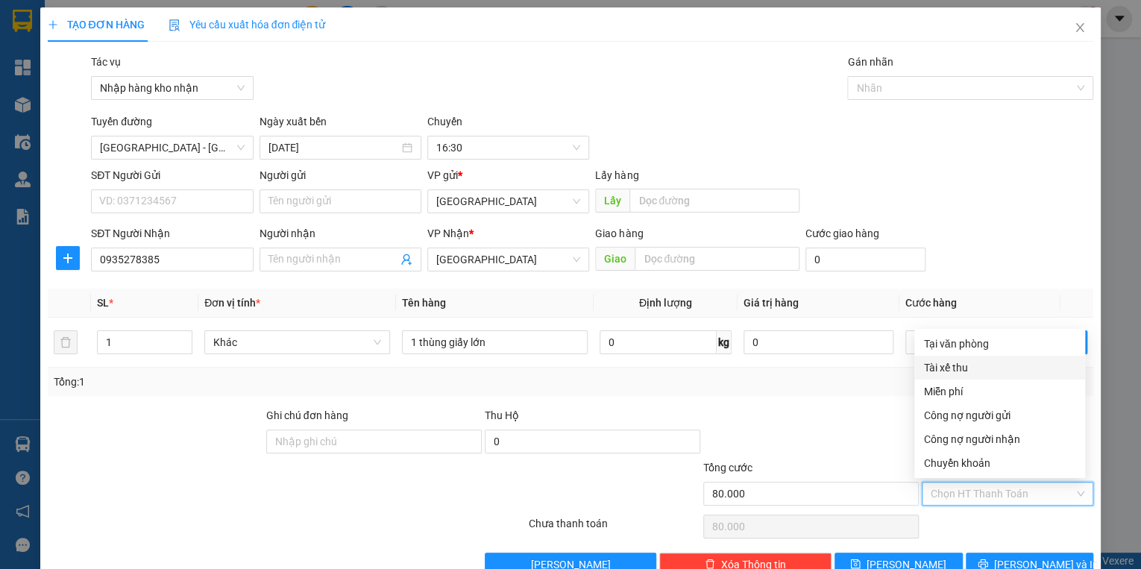
click at [961, 373] on div "Tài xế thu" at bounding box center [999, 367] width 153 height 16
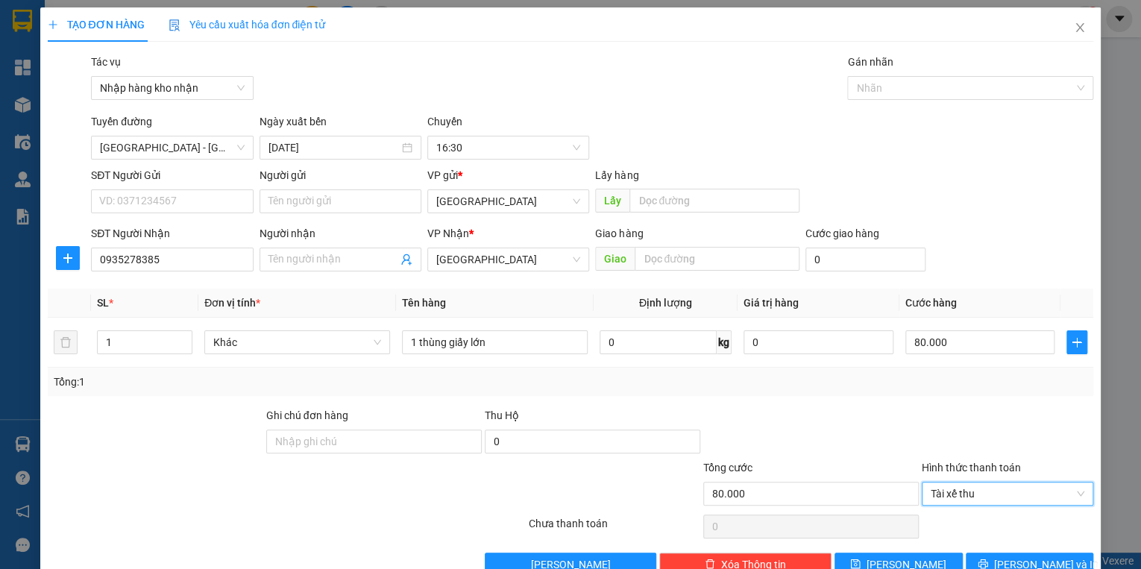
click at [829, 408] on div at bounding box center [810, 433] width 218 height 52
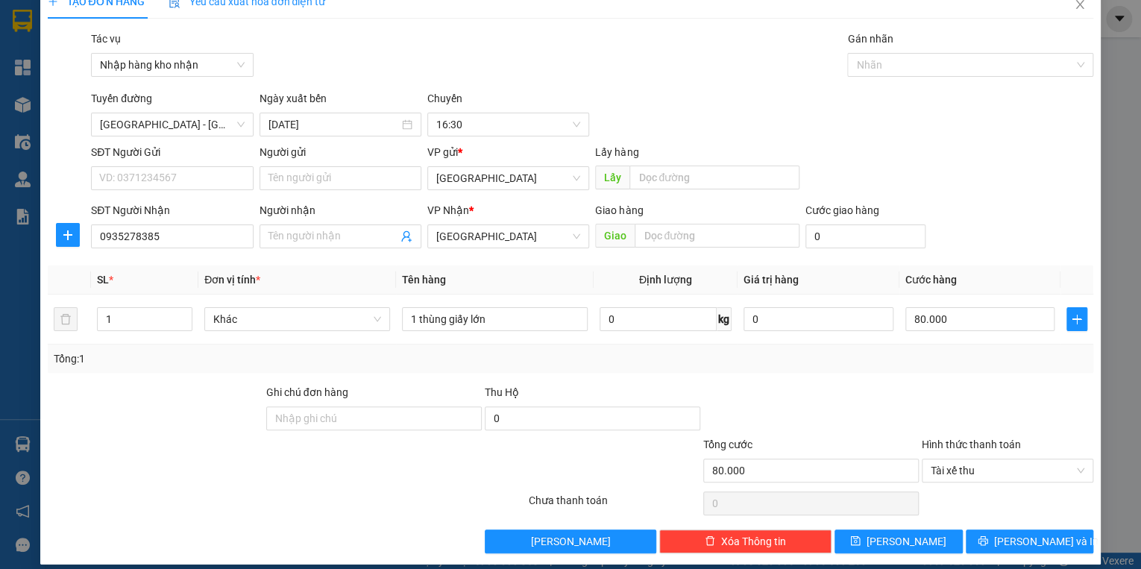
scroll to position [35, 0]
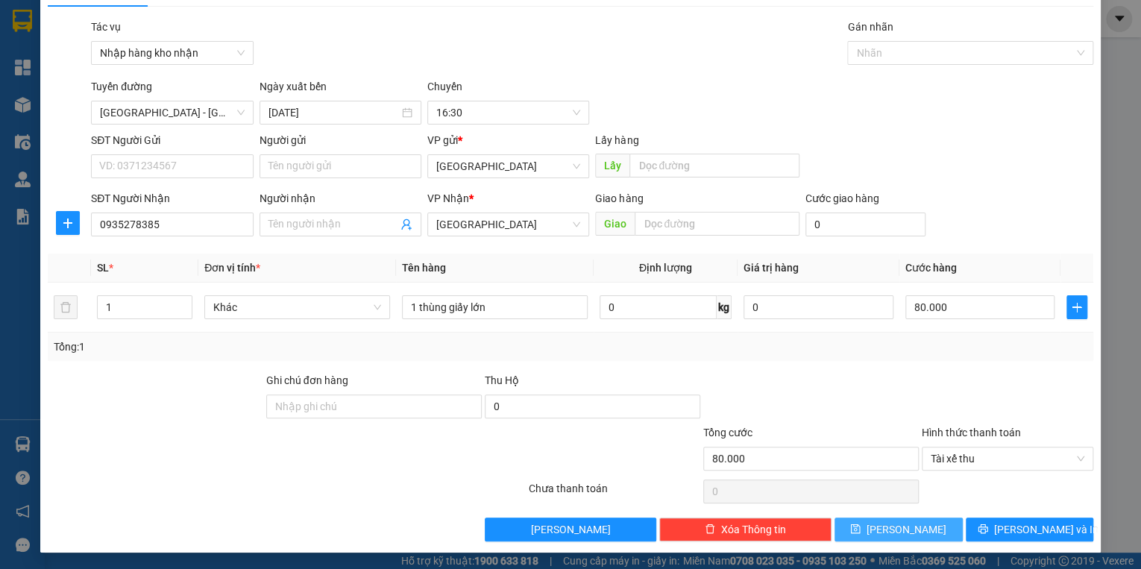
click at [889, 532] on button "[PERSON_NAME]" at bounding box center [898, 529] width 128 height 24
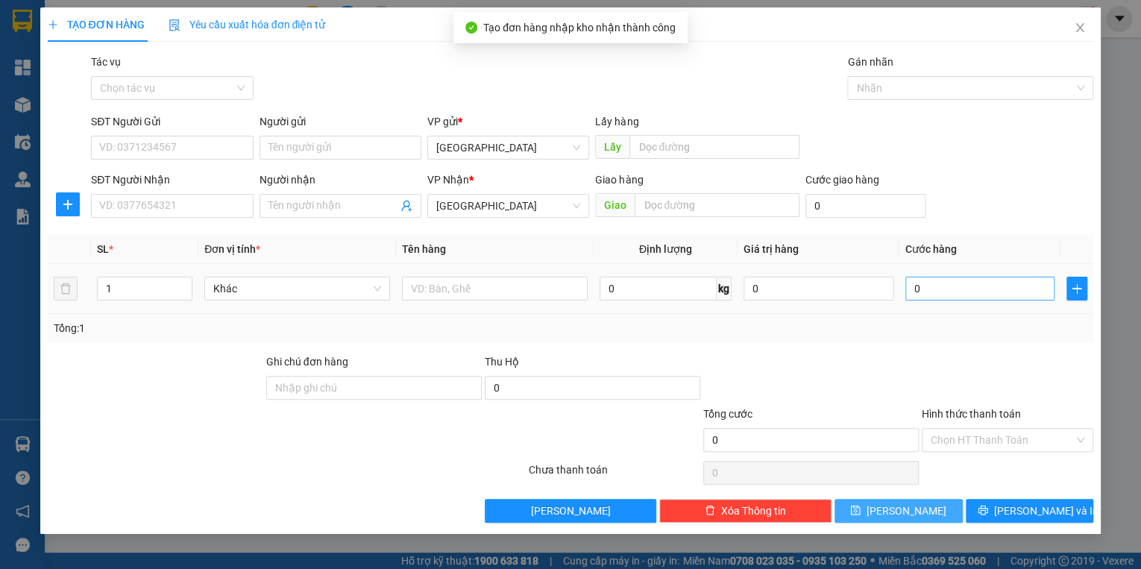
scroll to position [0, 0]
click at [1080, 31] on icon "close" at bounding box center [1079, 28] width 12 height 12
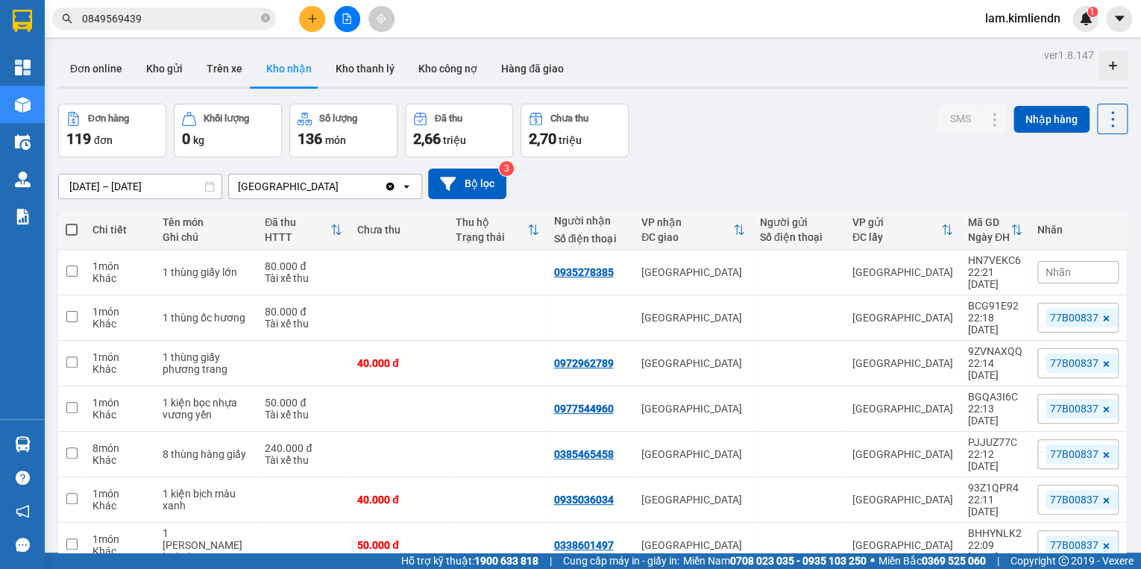
click at [1050, 266] on span "Nhãn" at bounding box center [1057, 272] width 25 height 12
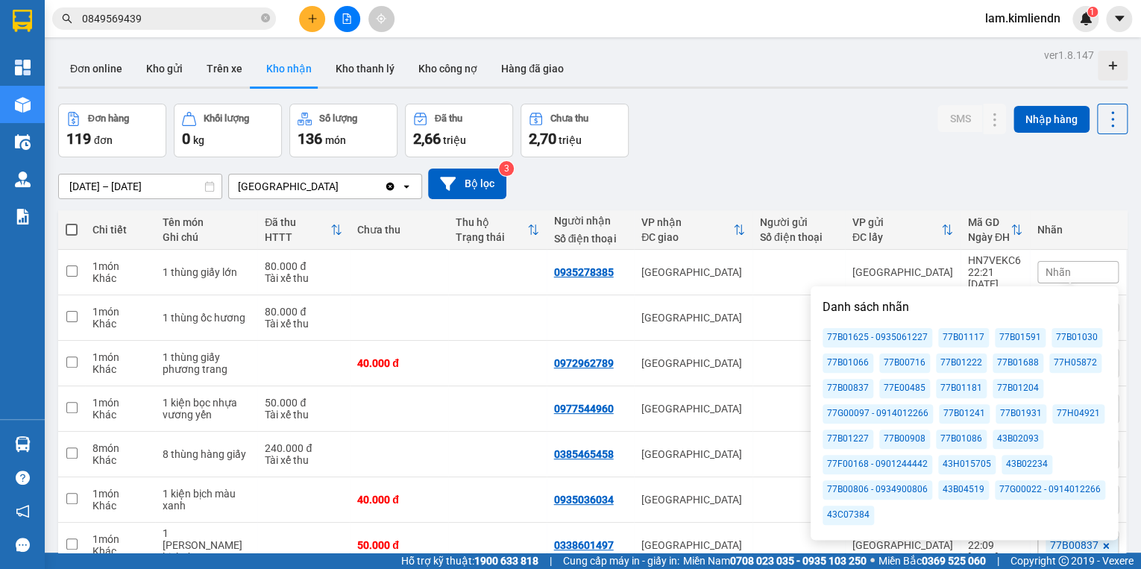
click at [859, 392] on div "77B00837" at bounding box center [847, 388] width 51 height 19
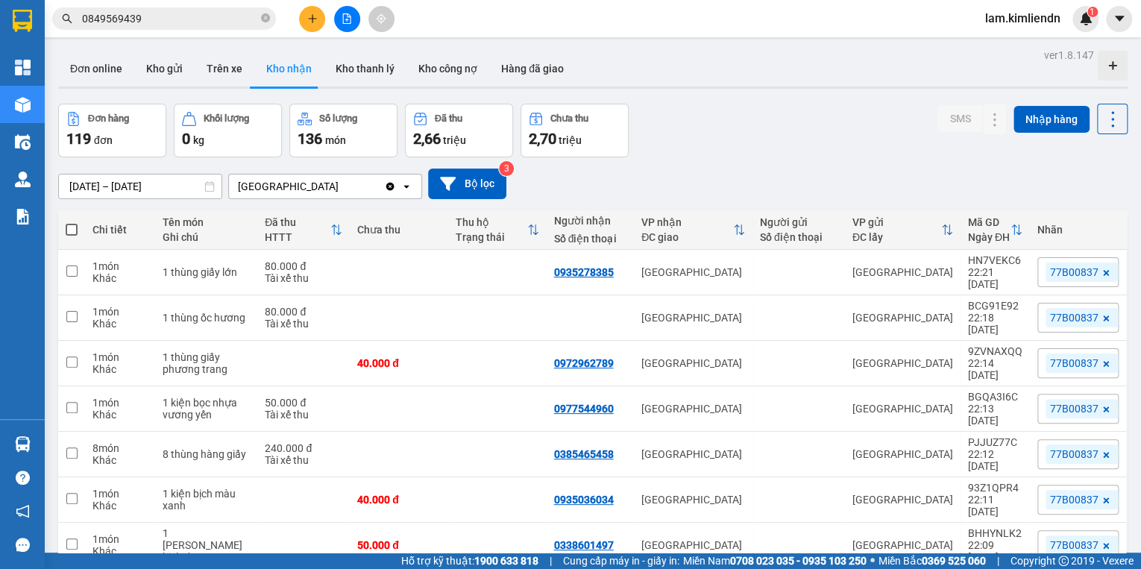
click at [844, 143] on div "Đơn hàng 119 đơn Khối lượng 0 kg Số lượng 136 món Đã thu 2,66 triệu Chưa thu 2,…" at bounding box center [592, 131] width 1069 height 54
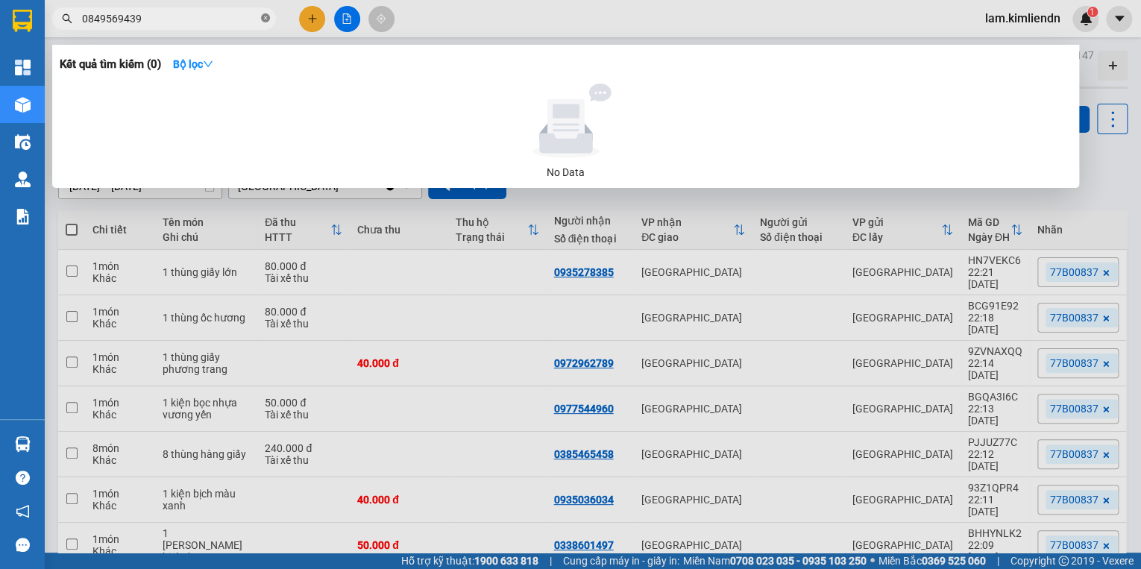
click at [265, 17] on icon "close-circle" at bounding box center [265, 17] width 9 height 9
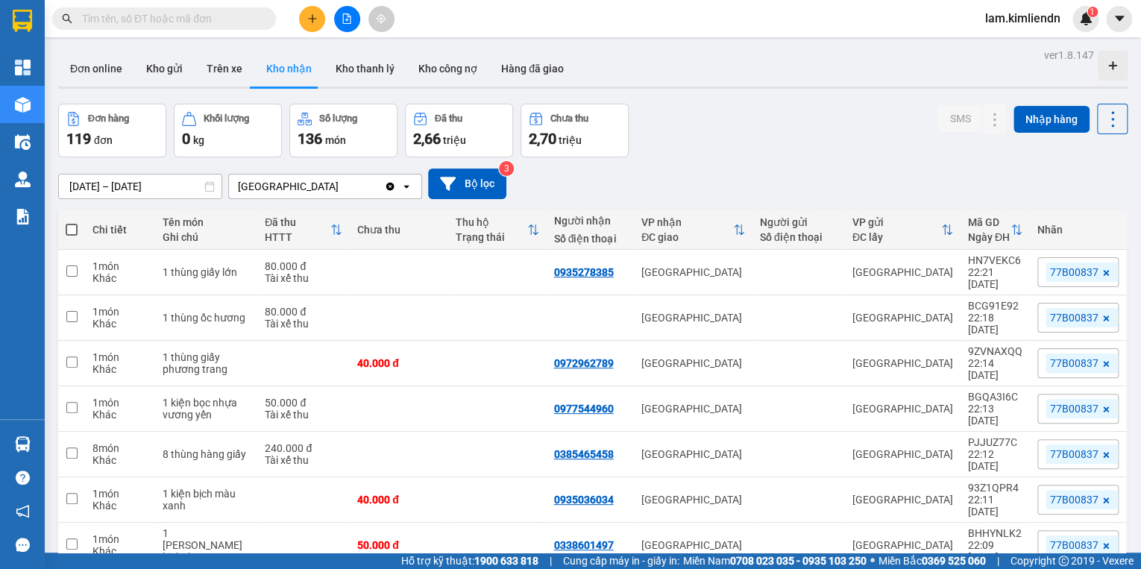
click at [177, 17] on input "text" at bounding box center [170, 18] width 176 height 16
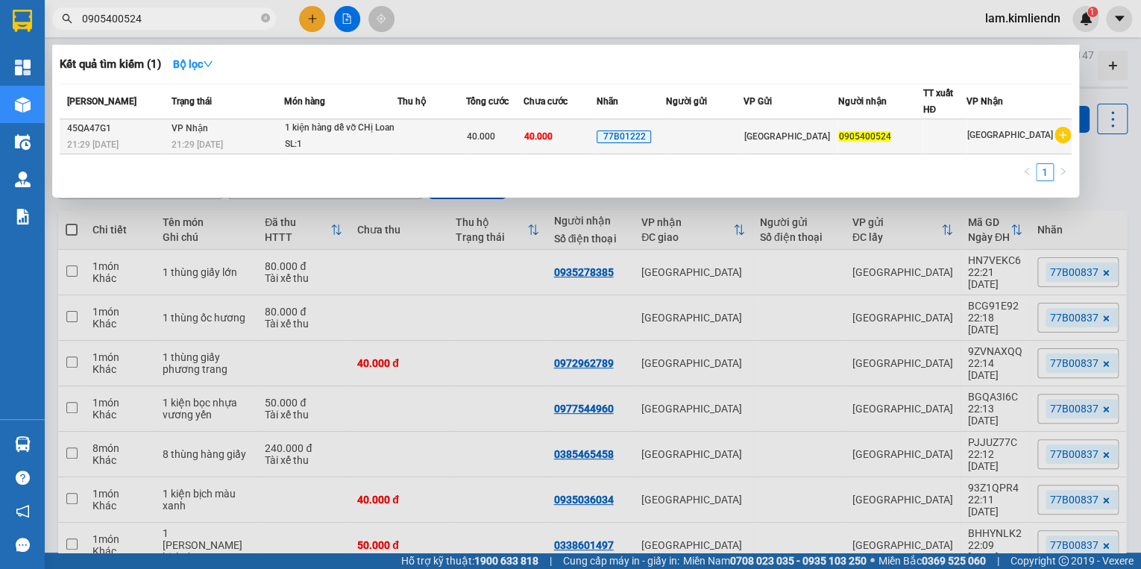
click at [378, 141] on div "SL: 1" at bounding box center [340, 144] width 112 height 16
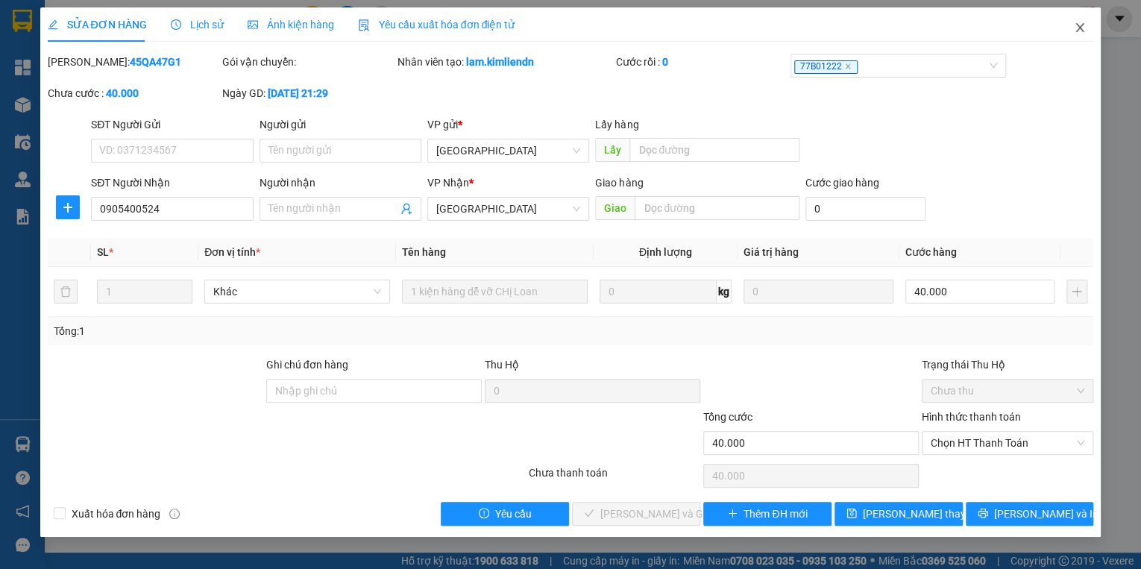
click at [1073, 27] on icon "close" at bounding box center [1079, 28] width 12 height 12
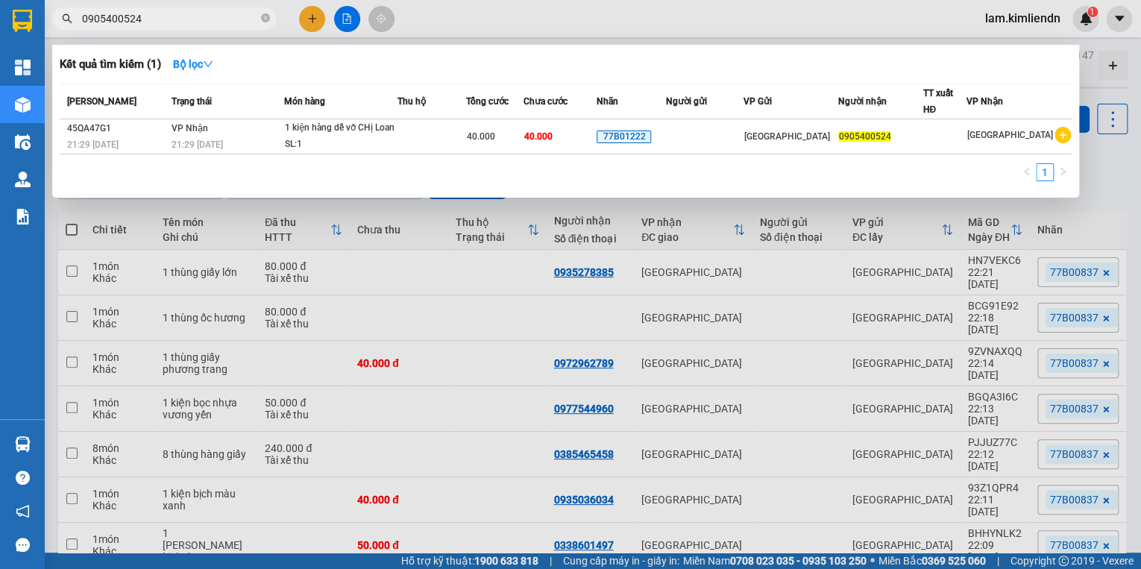
drag, startPoint x: 151, startPoint y: 19, endPoint x: 45, endPoint y: 19, distance: 106.6
click at [45, 19] on div "0905400524" at bounding box center [145, 18] width 291 height 22
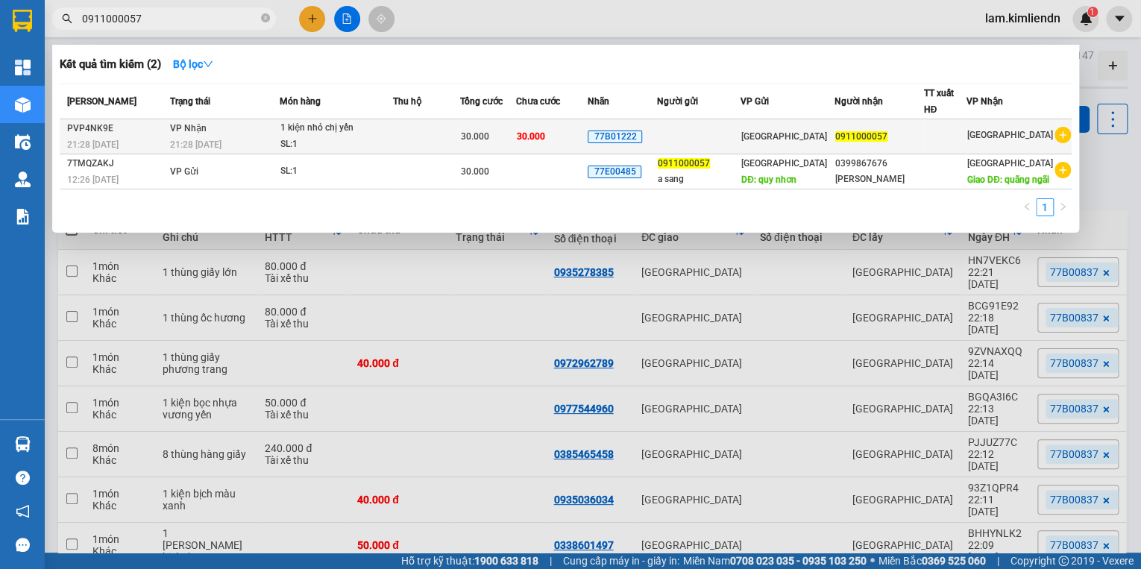
click at [337, 133] on div "1 kiện nhỏ chị yến" at bounding box center [336, 128] width 112 height 16
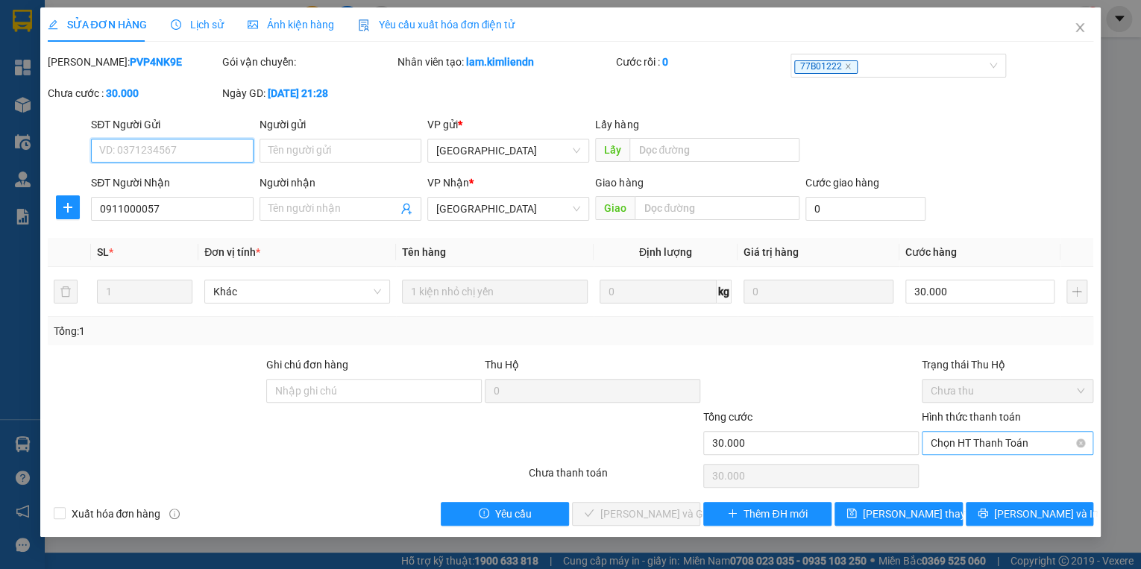
click at [974, 438] on span "Chọn HT Thanh Toán" at bounding box center [1007, 443] width 154 height 22
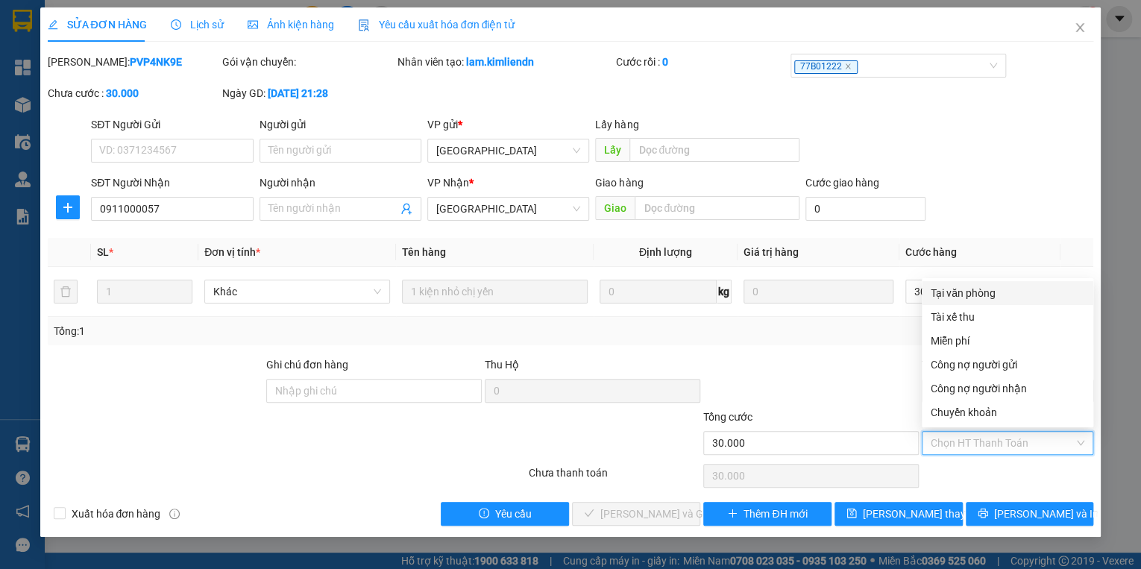
click at [962, 288] on div "Tại văn phòng" at bounding box center [1007, 293] width 154 height 16
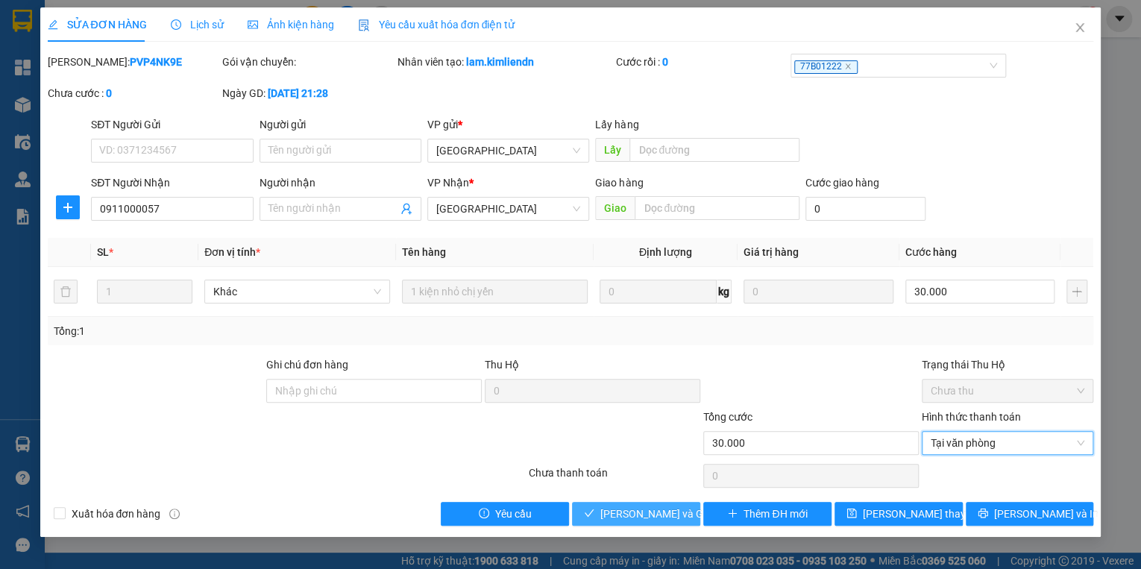
click at [659, 508] on span "[PERSON_NAME] và Giao hàng" at bounding box center [671, 513] width 143 height 16
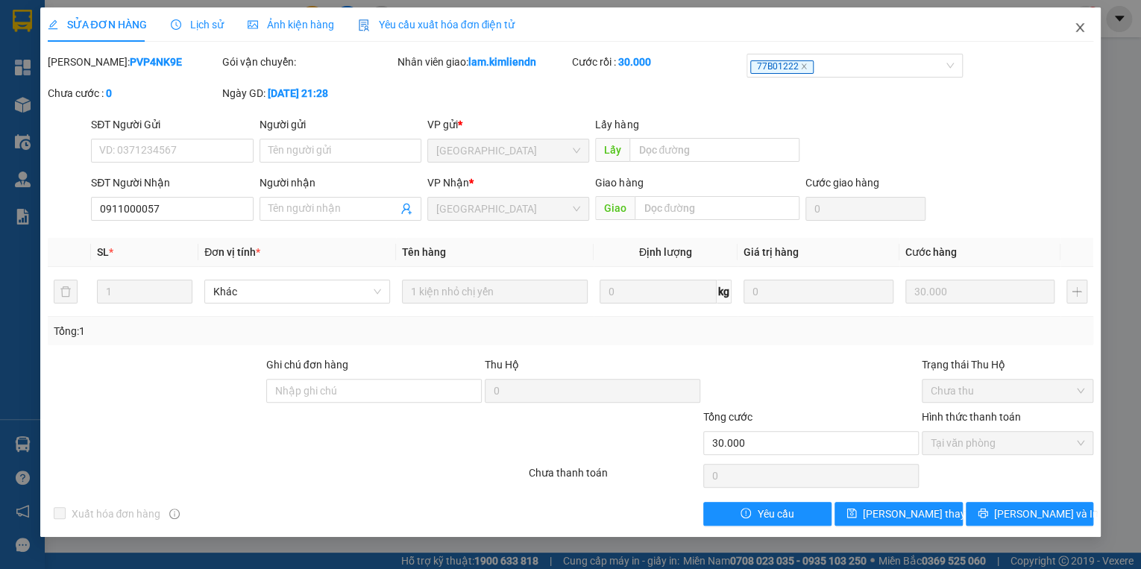
click at [1082, 31] on icon "close" at bounding box center [1080, 27] width 8 height 9
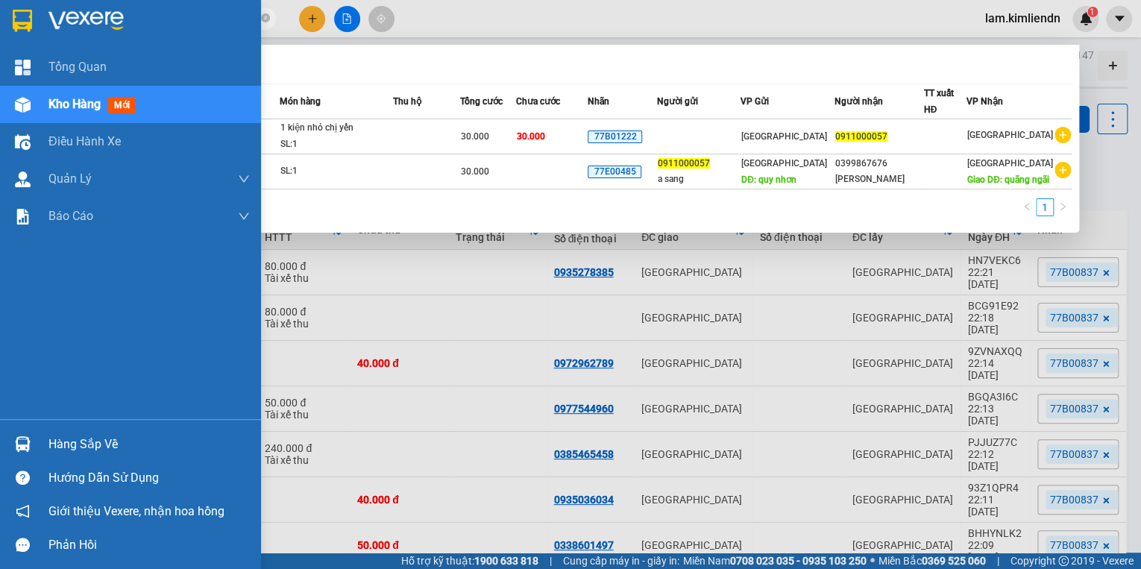
drag, startPoint x: 177, startPoint y: 16, endPoint x: 25, endPoint y: 18, distance: 152.1
click at [25, 18] on section "Kết quả tìm kiếm ( 2 ) Bộ lọc Mã ĐH Trạng thái Món hàng Thu hộ Tổng cước Chưa c…" at bounding box center [570, 284] width 1141 height 569
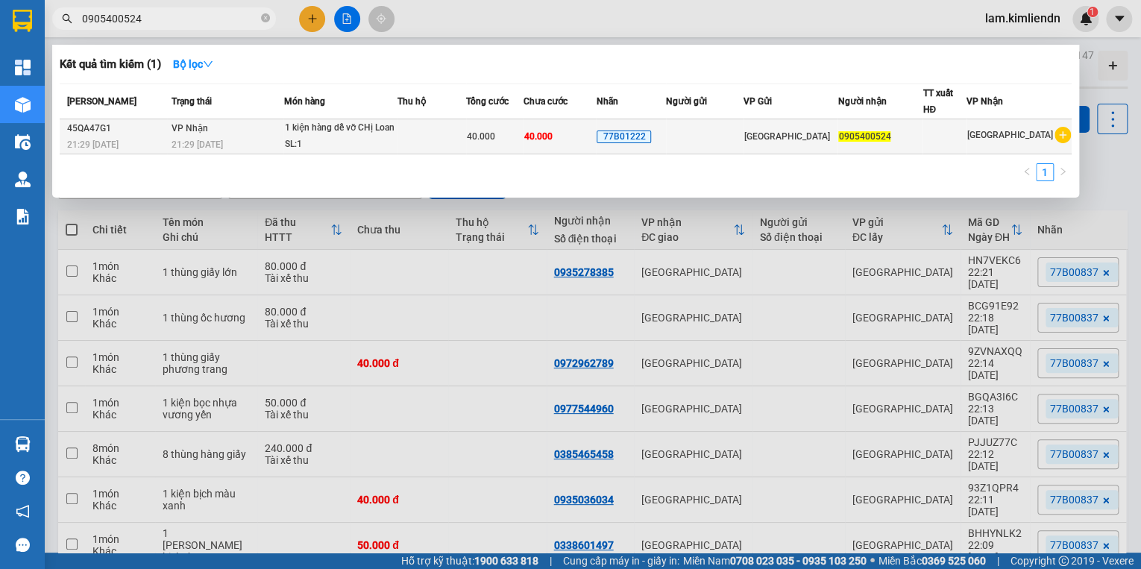
click at [435, 137] on td at bounding box center [431, 136] width 69 height 35
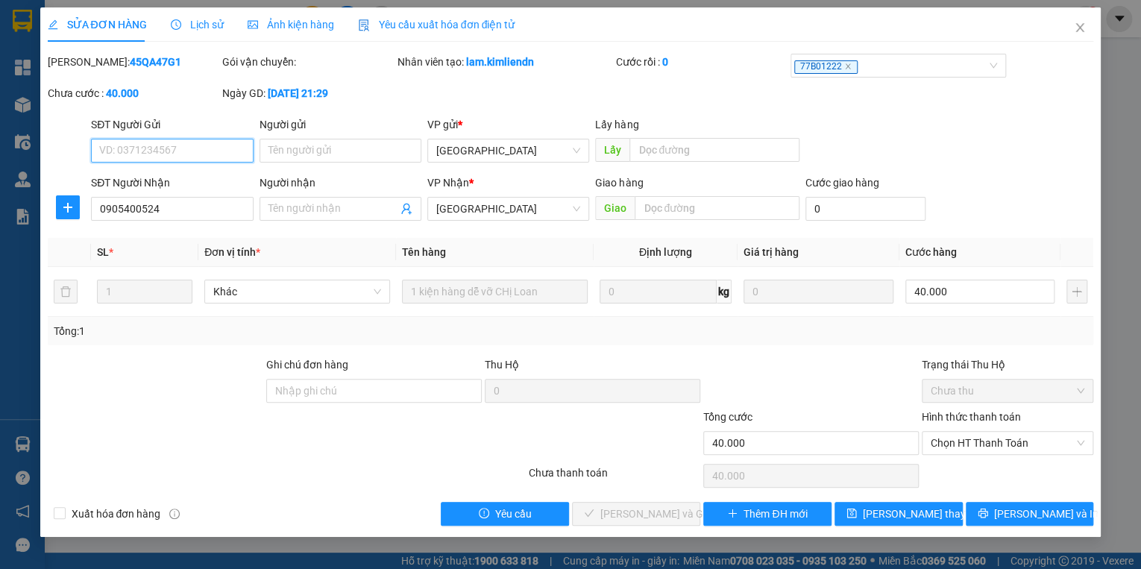
click at [969, 394] on span "Chưa thu" at bounding box center [1007, 390] width 154 height 22
click at [965, 440] on span "Chọn HT Thanh Toán" at bounding box center [1007, 443] width 154 height 22
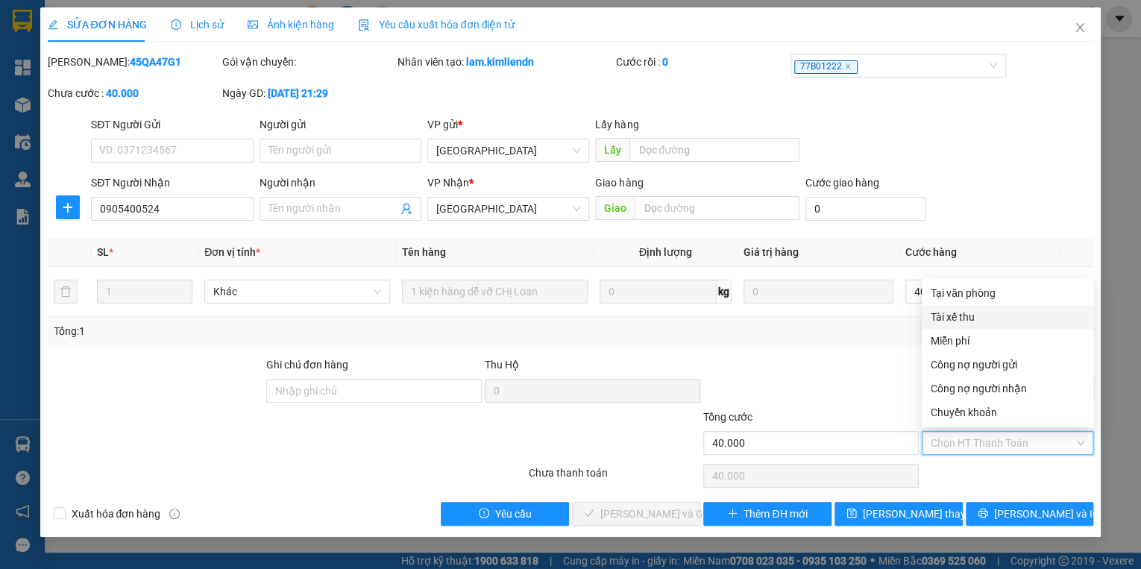
click at [976, 318] on div "Tài xế thu" at bounding box center [1007, 317] width 154 height 16
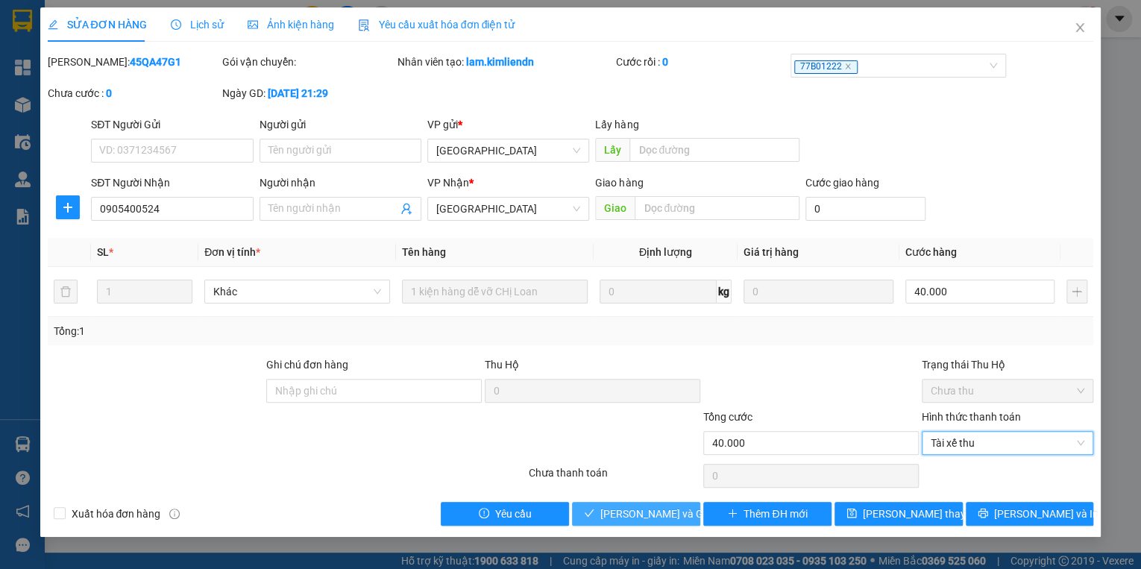
click at [662, 519] on span "[PERSON_NAME] và Giao hàng" at bounding box center [671, 513] width 143 height 16
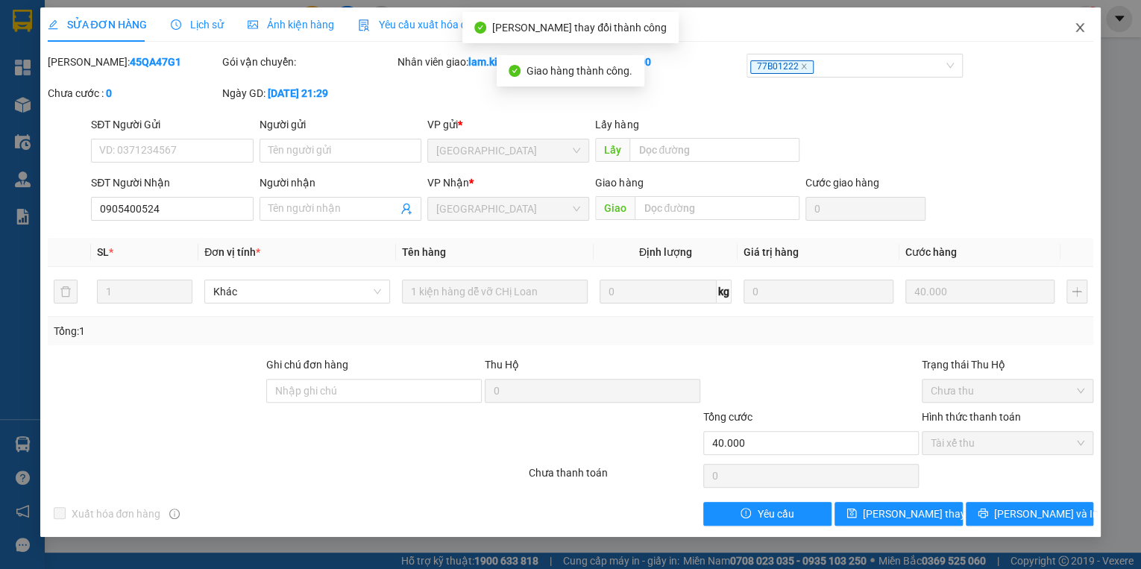
click at [1079, 27] on icon "close" at bounding box center [1080, 27] width 8 height 9
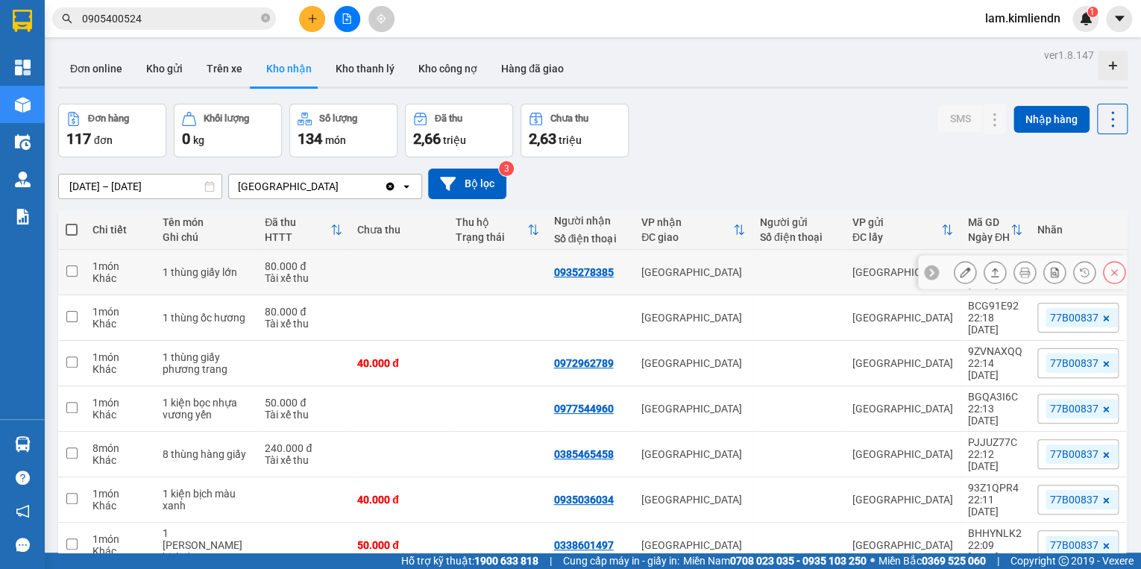
click at [329, 260] on div "80.000 đ" at bounding box center [304, 266] width 78 height 12
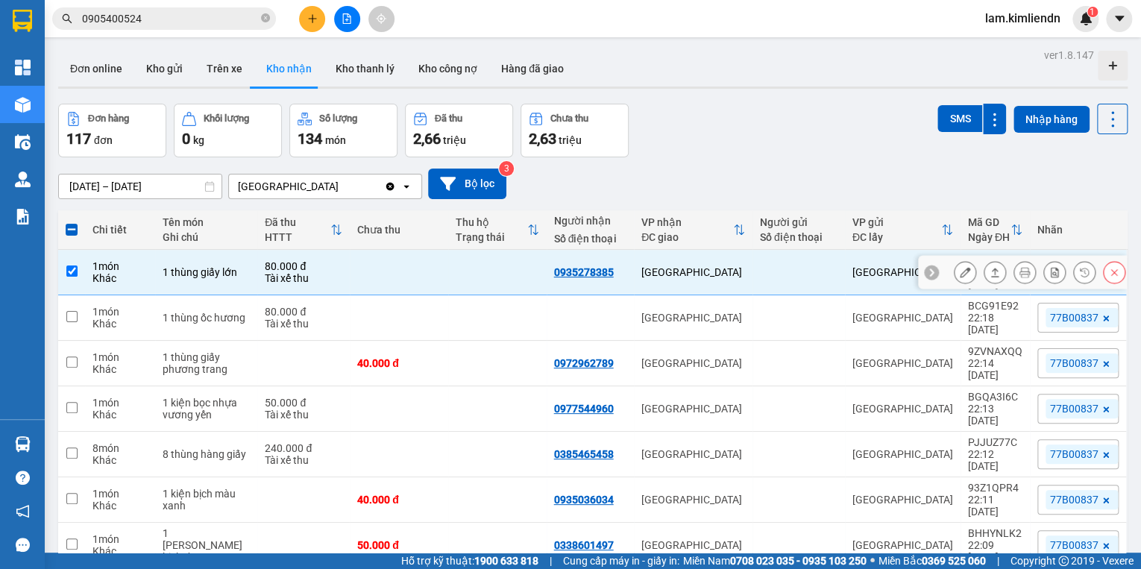
click at [227, 266] on div "1 thùng giấy lớn" at bounding box center [206, 272] width 87 height 12
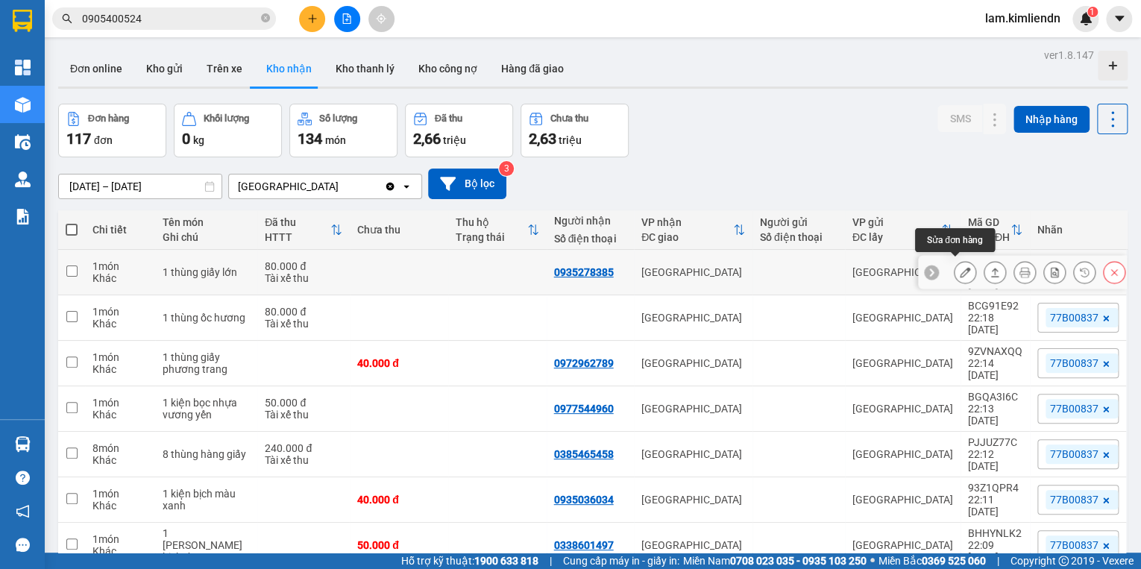
click at [959, 270] on icon at bounding box center [964, 272] width 10 height 10
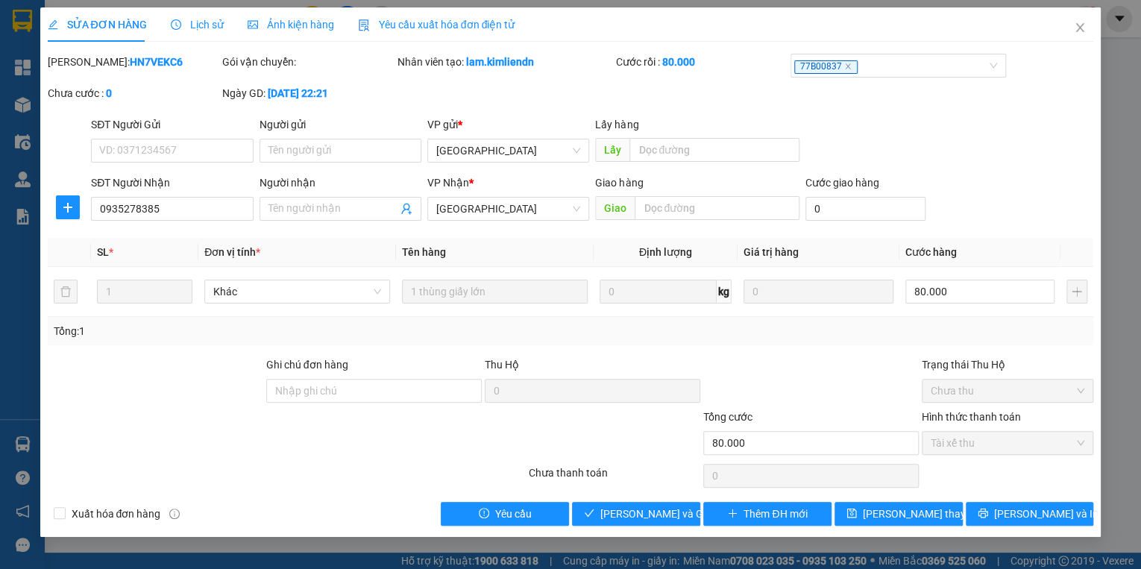
click at [295, 23] on span "Ảnh kiện hàng" at bounding box center [290, 25] width 86 height 12
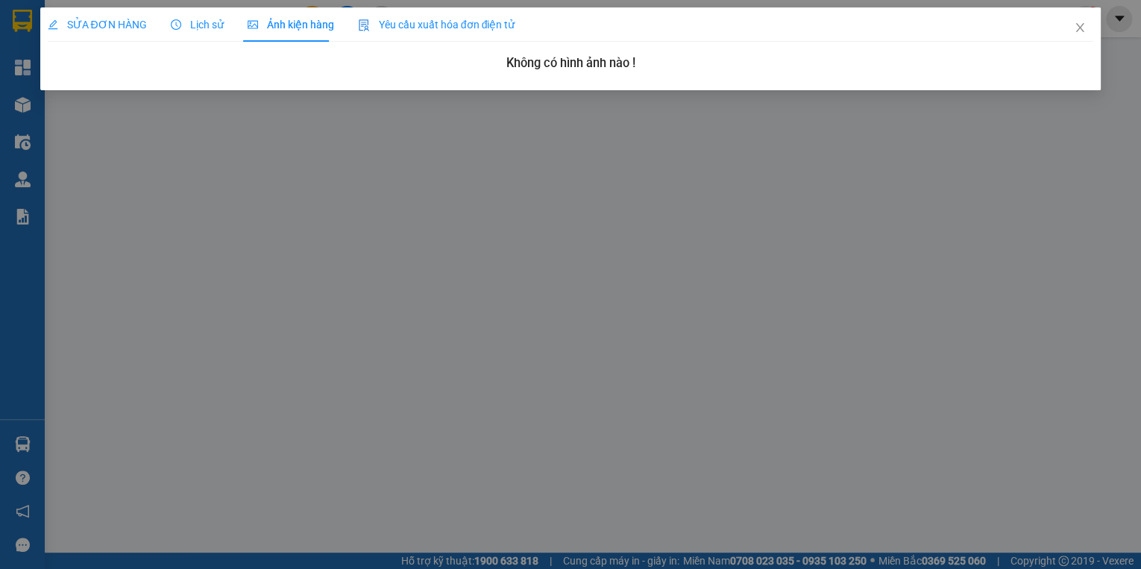
click at [113, 27] on span "SỬA ĐƠN HÀNG" at bounding box center [97, 25] width 99 height 12
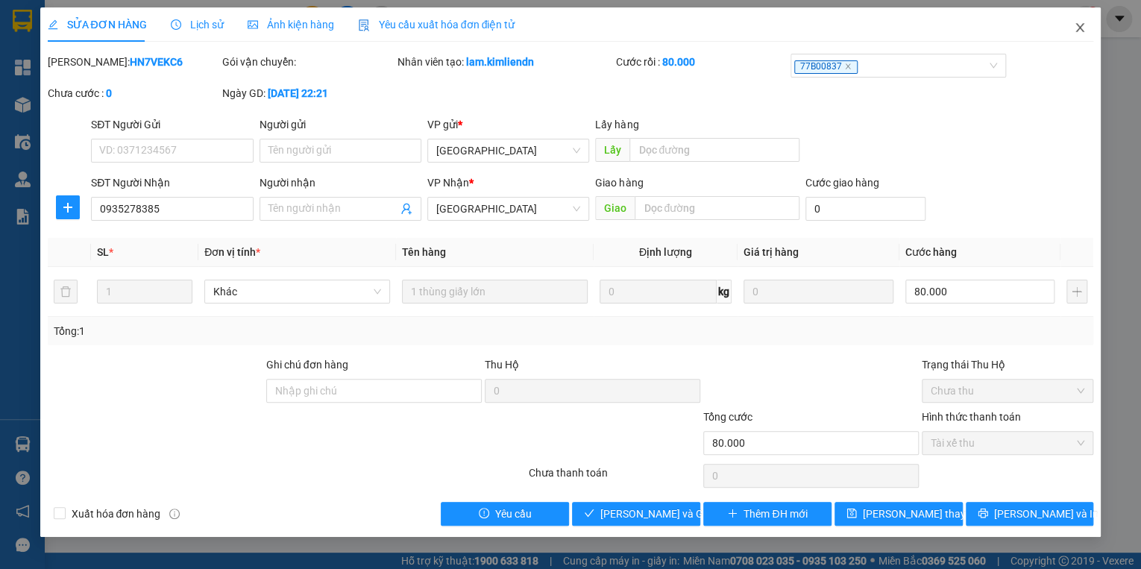
click at [1080, 29] on icon "close" at bounding box center [1080, 27] width 8 height 9
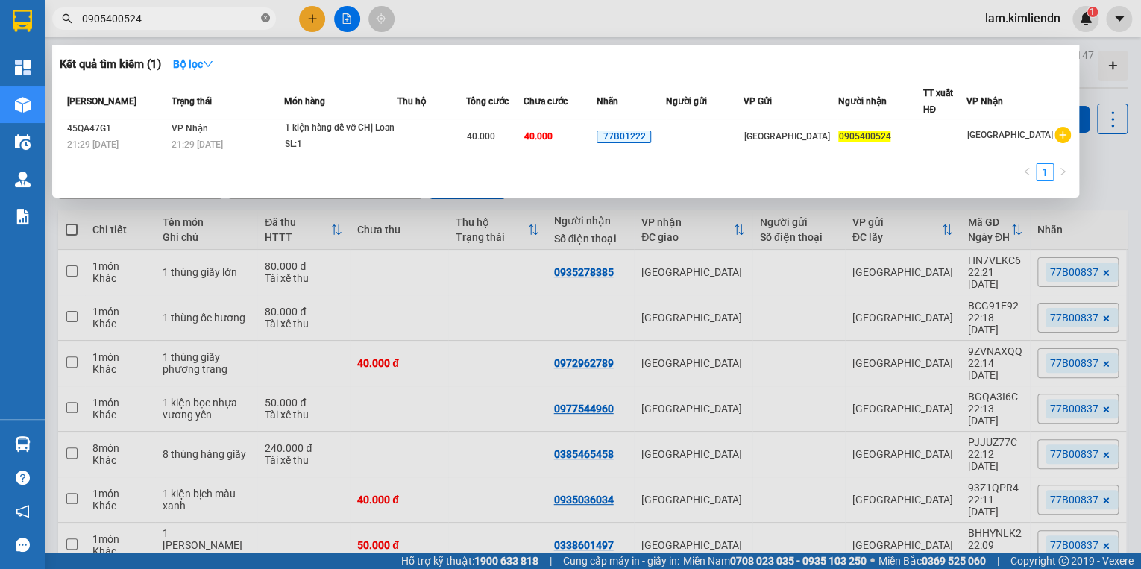
click at [268, 21] on icon "close-circle" at bounding box center [265, 17] width 9 height 9
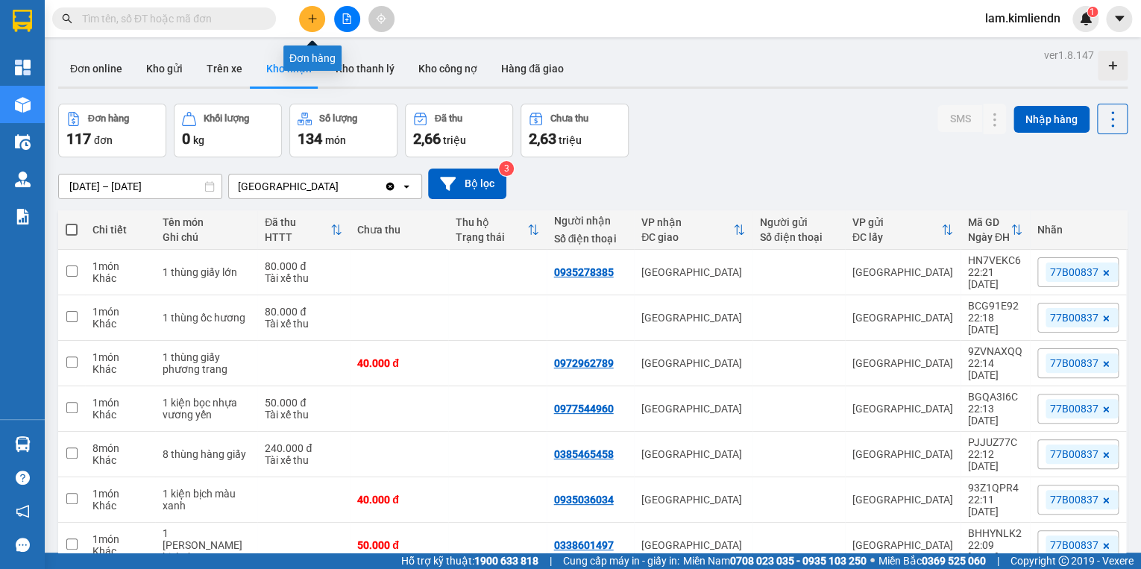
click at [312, 15] on icon "plus" at bounding box center [312, 18] width 10 height 10
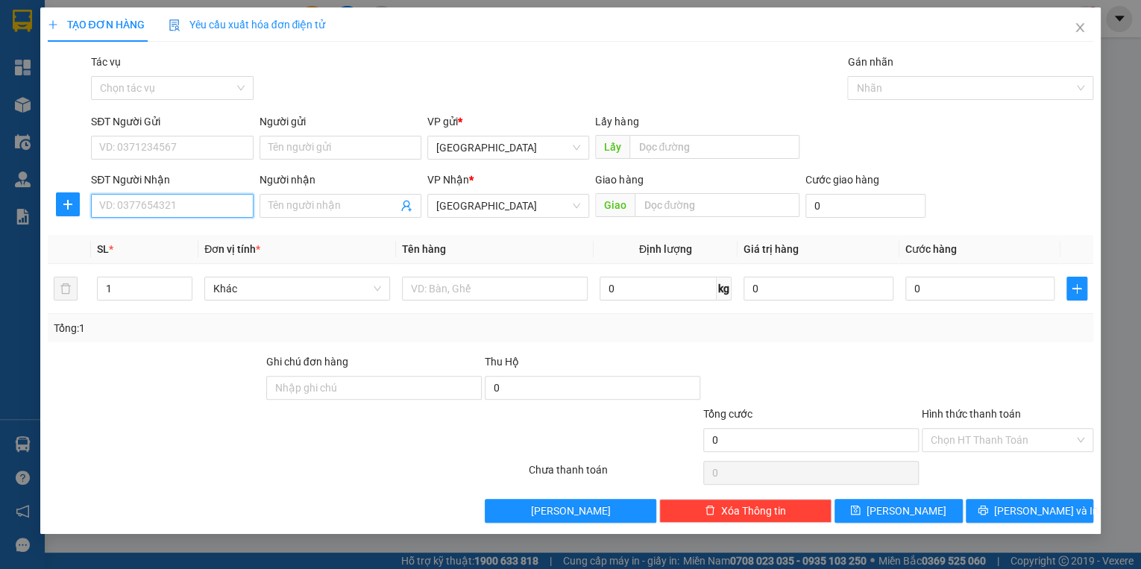
click at [152, 200] on input "SĐT Người Nhận" at bounding box center [172, 206] width 162 height 24
click at [906, 95] on div at bounding box center [963, 88] width 224 height 18
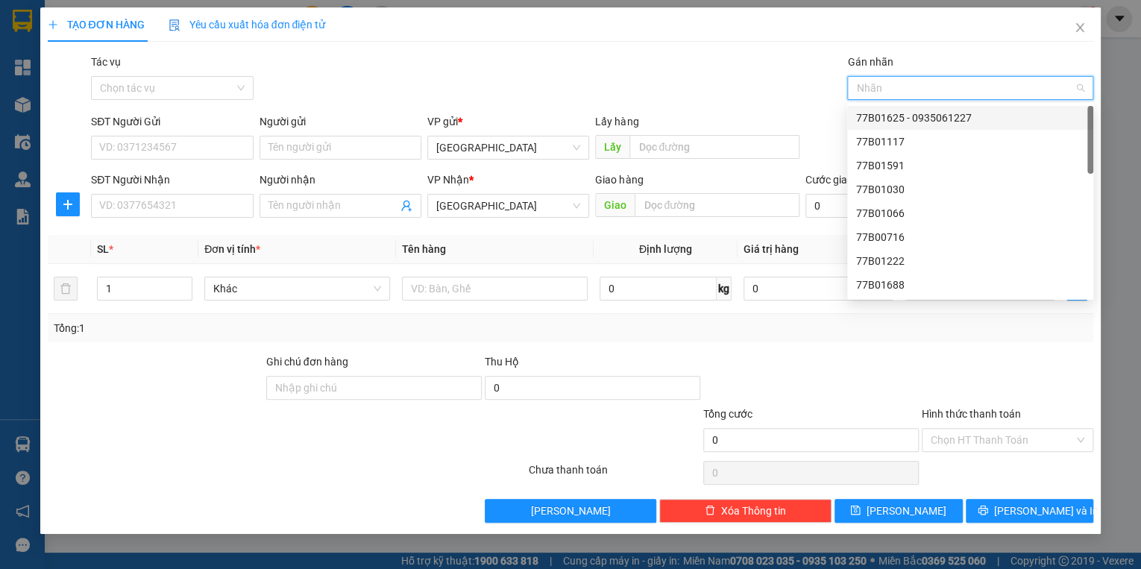
click at [896, 122] on div "77B01625 - 0935061227" at bounding box center [970, 118] width 228 height 16
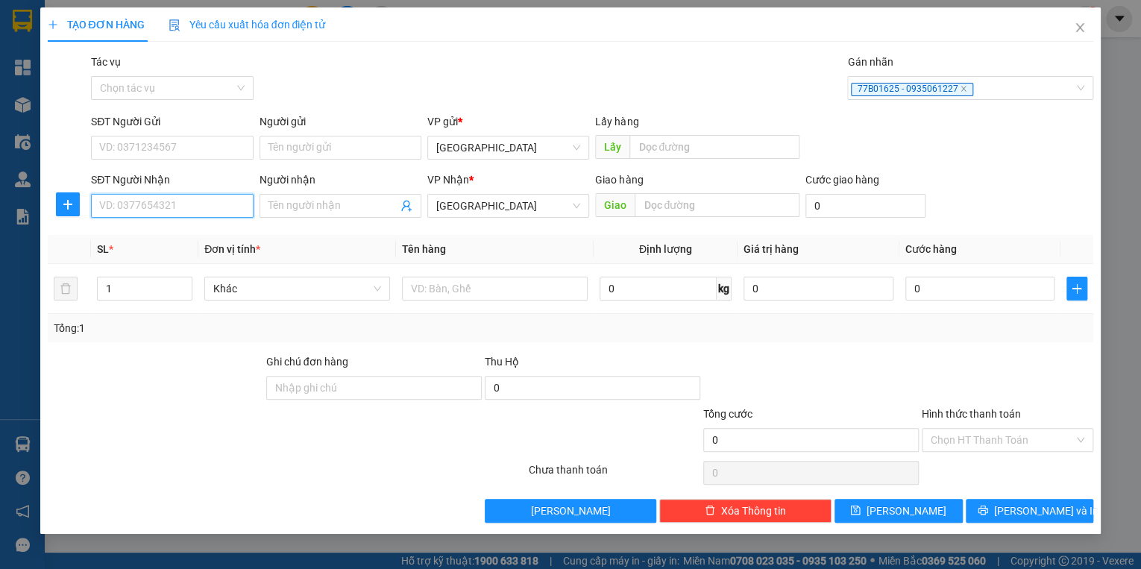
click at [180, 209] on input "SĐT Người Nhận" at bounding box center [172, 206] width 162 height 24
click at [961, 90] on icon "close" at bounding box center [963, 88] width 5 height 5
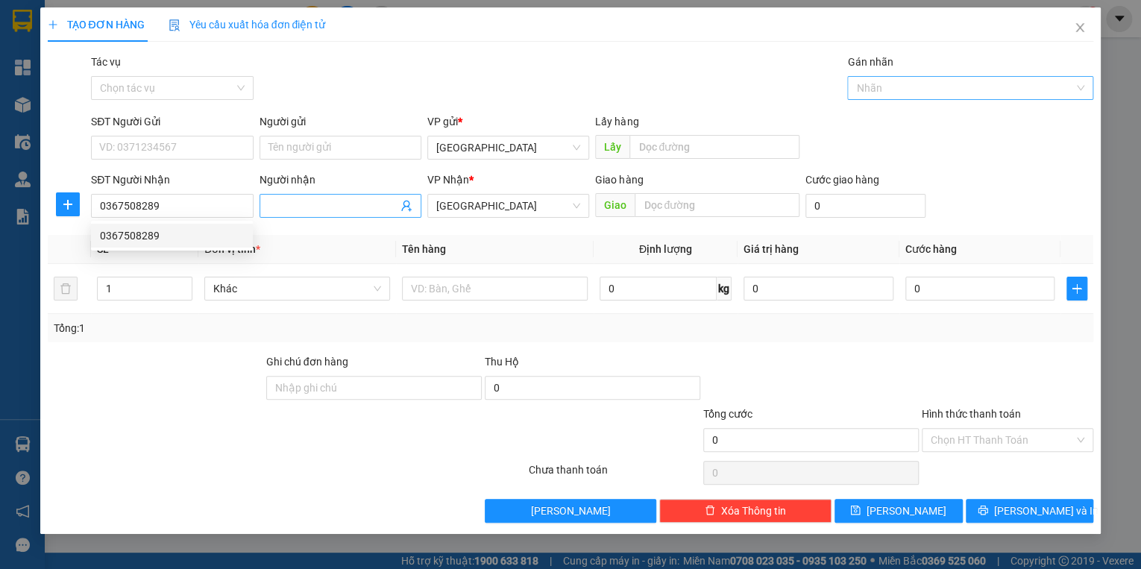
click at [288, 207] on input "Người nhận" at bounding box center [332, 206] width 129 height 16
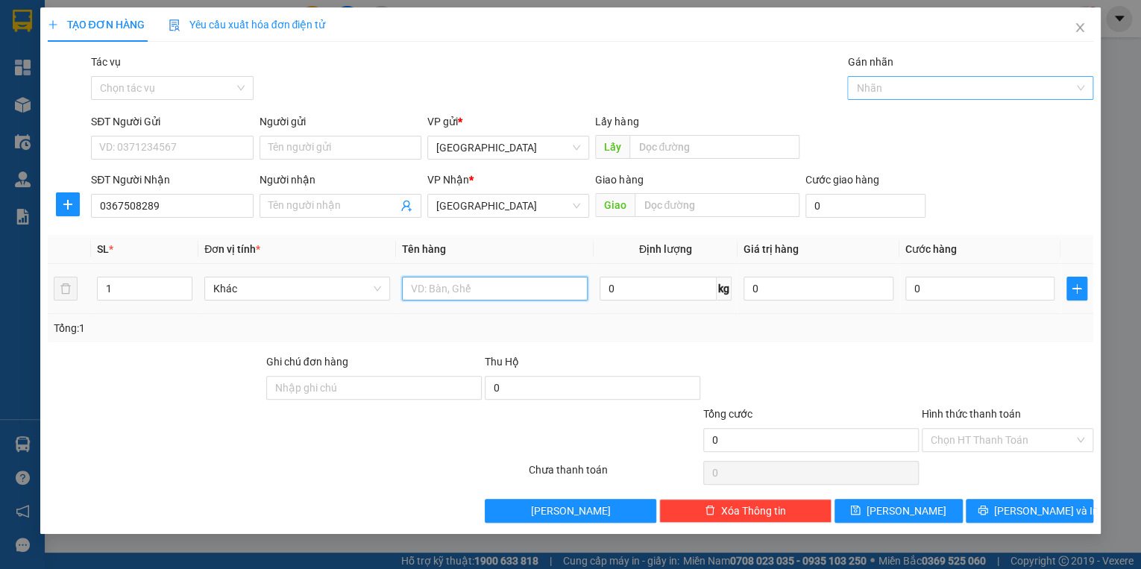
click at [431, 291] on input "text" at bounding box center [495, 289] width 186 height 24
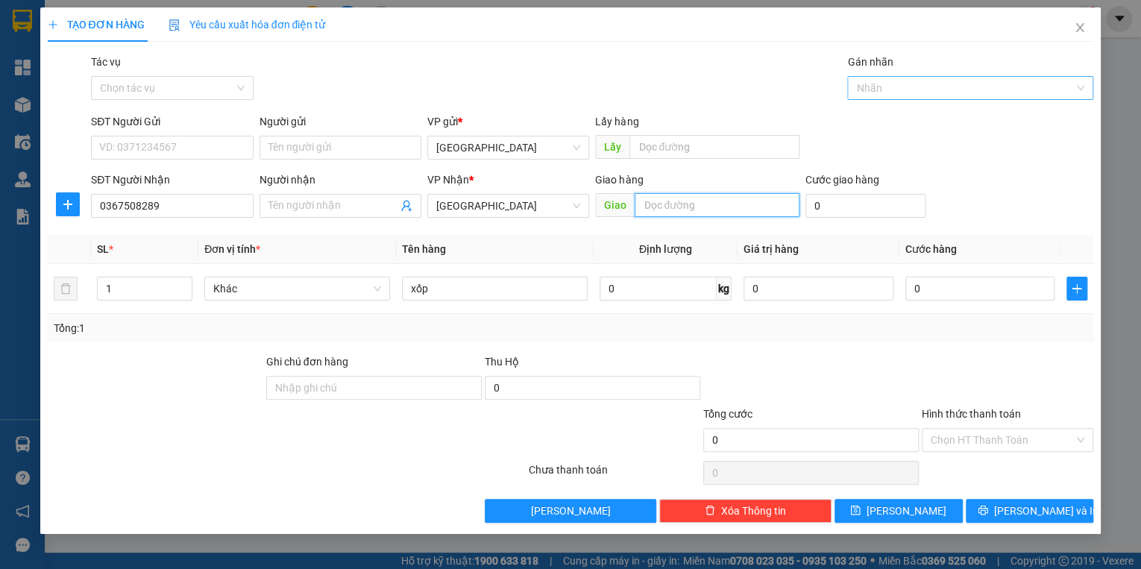
click at [722, 204] on input "text" at bounding box center [716, 205] width 165 height 24
click at [988, 292] on input "0" at bounding box center [980, 289] width 150 height 24
click at [936, 510] on button "[PERSON_NAME]" at bounding box center [898, 511] width 128 height 24
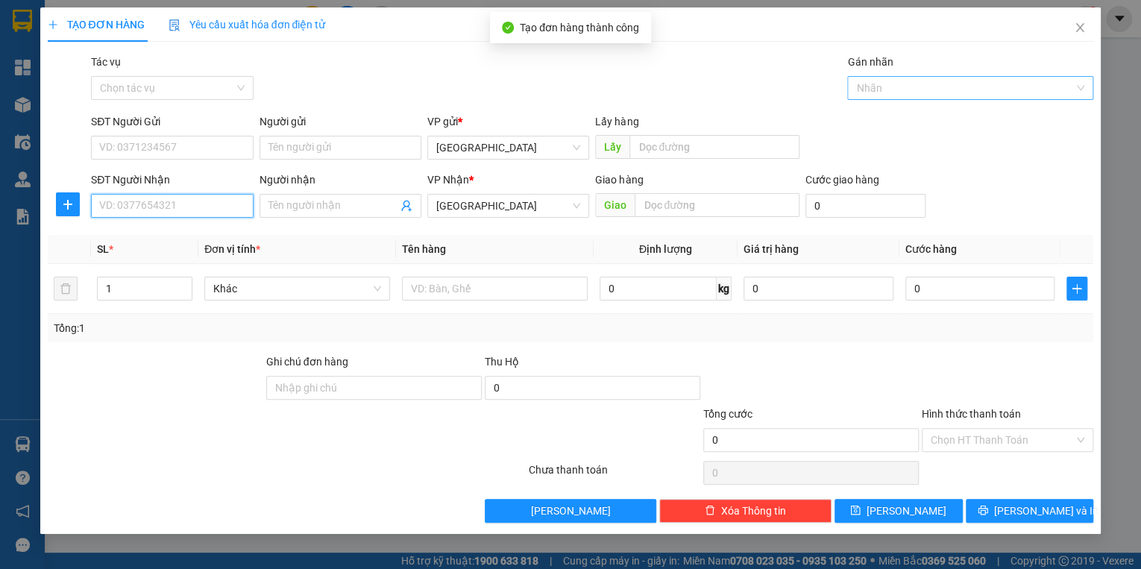
click at [178, 201] on input "SĐT Người Nhận" at bounding box center [172, 206] width 162 height 24
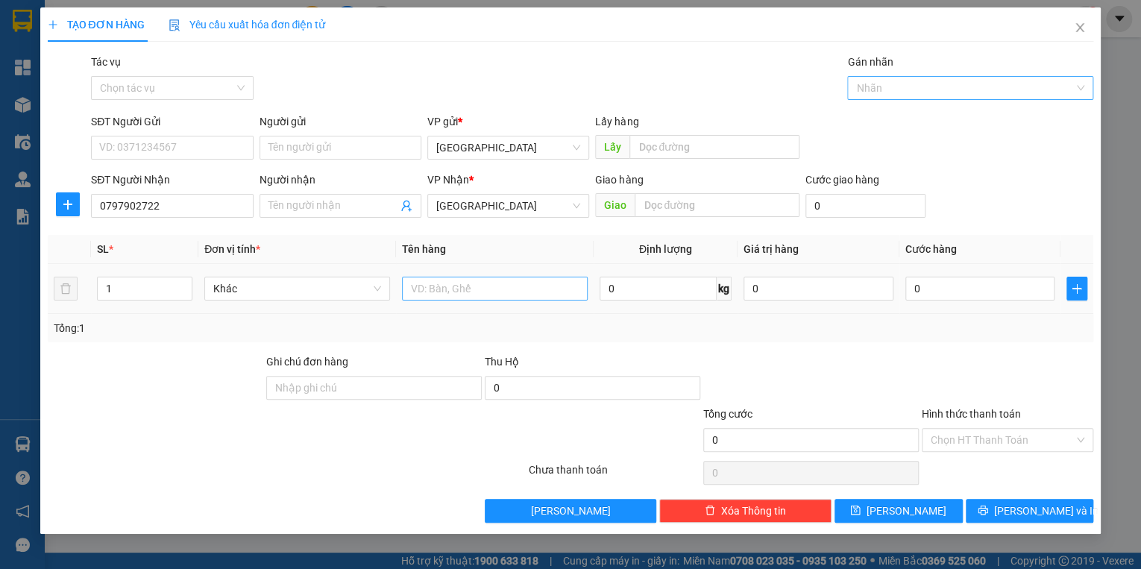
click at [441, 298] on div at bounding box center [495, 289] width 186 height 30
click at [441, 296] on input "text" at bounding box center [495, 289] width 186 height 24
click at [721, 208] on input "text" at bounding box center [716, 205] width 165 height 24
drag, startPoint x: 1029, startPoint y: 447, endPoint x: 1026, endPoint y: 435, distance: 12.3
click at [1029, 444] on input "Hình thức thanh toán" at bounding box center [1001, 440] width 143 height 22
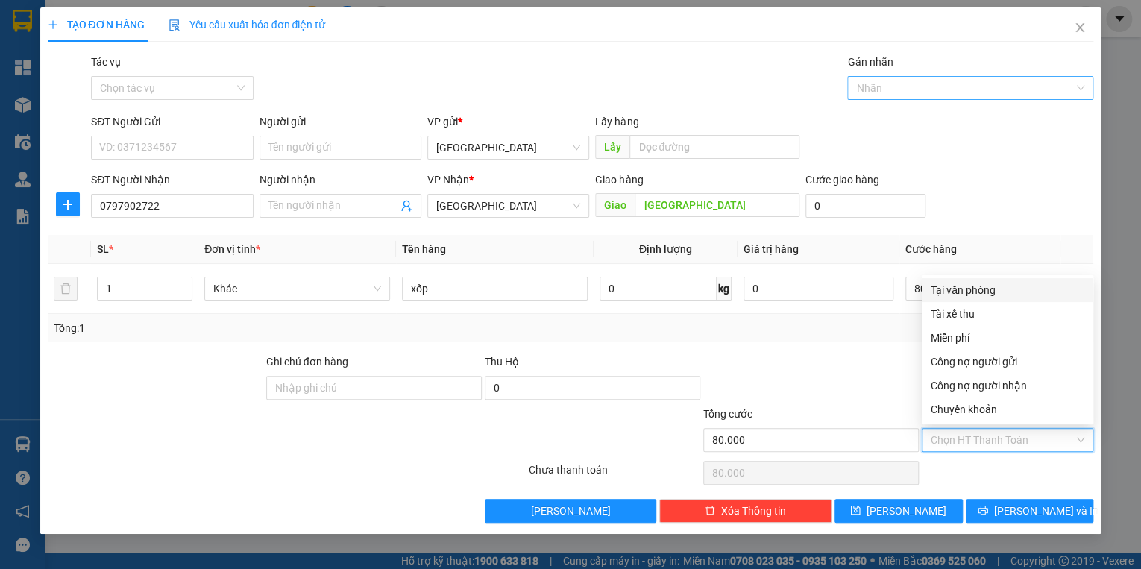
click at [1014, 296] on div "Tại văn phòng" at bounding box center [1007, 290] width 154 height 16
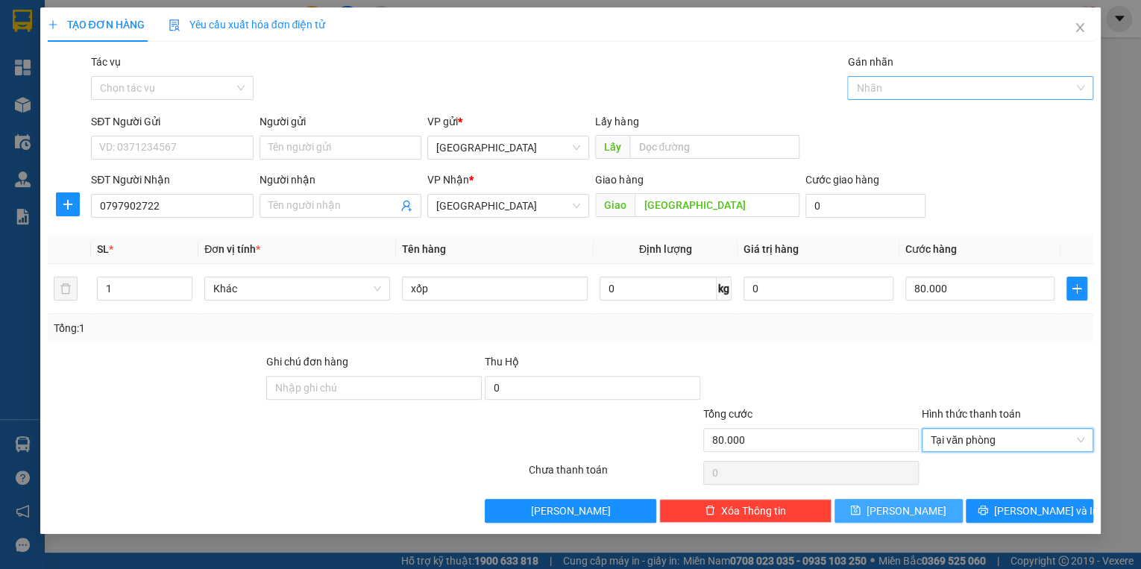
click at [927, 510] on button "[PERSON_NAME]" at bounding box center [898, 511] width 128 height 24
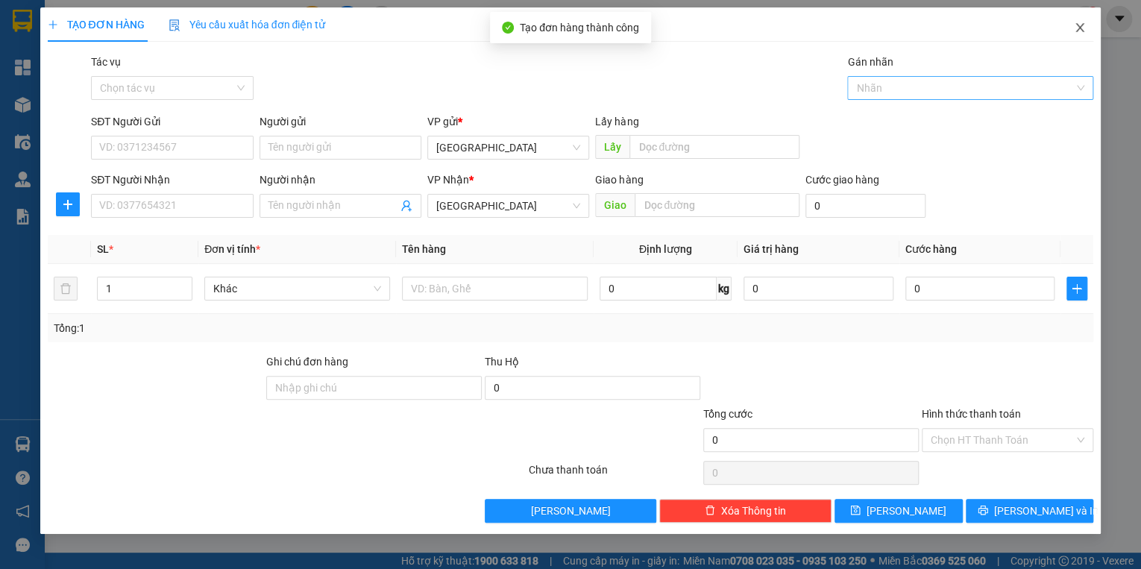
click at [1076, 32] on icon "close" at bounding box center [1080, 27] width 8 height 9
